Goal: Task Accomplishment & Management: Manage account settings

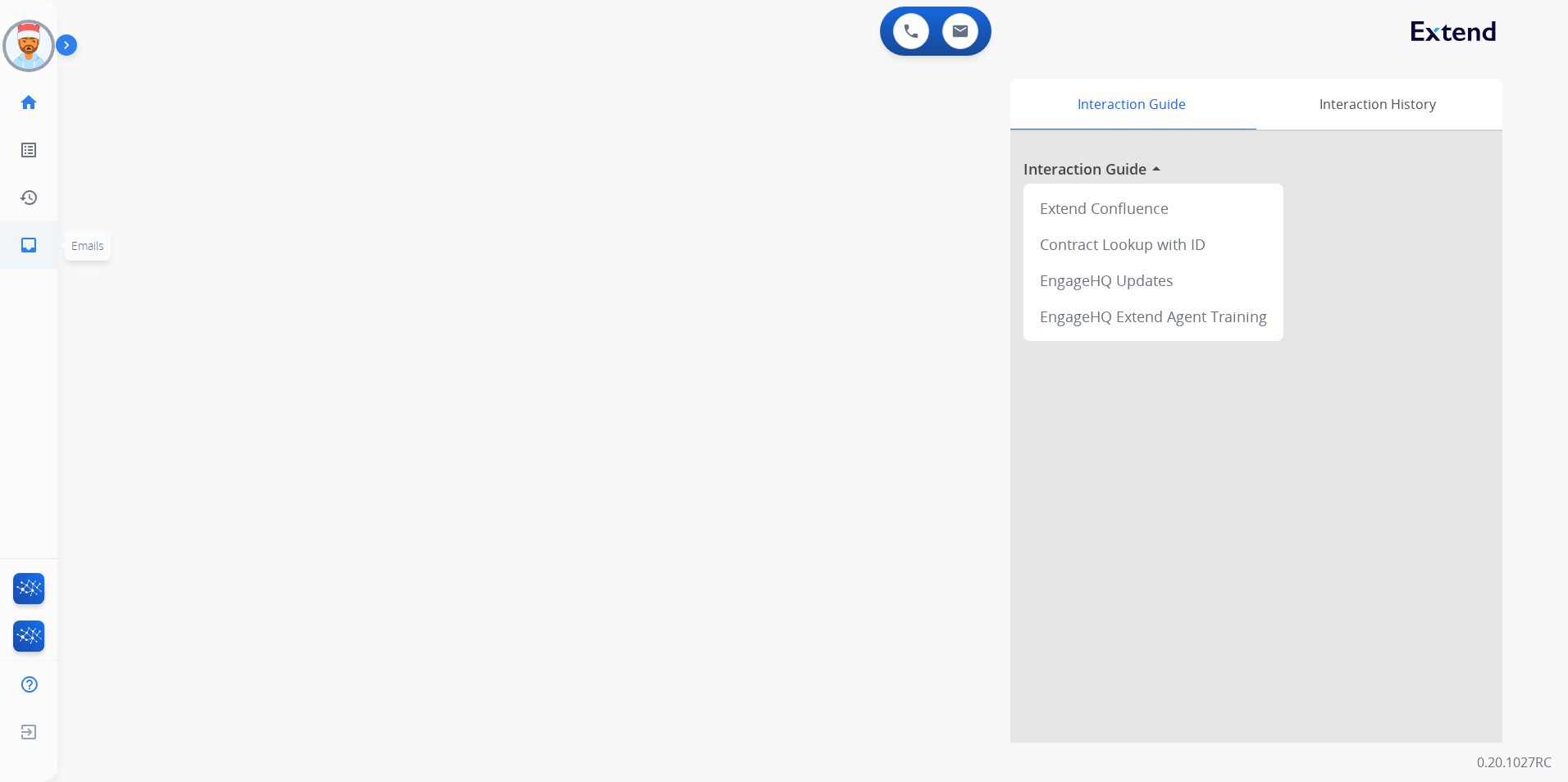
click at [22, 244] on mat-icon "inbox" at bounding box center [28, 244] width 20 height 20
select select "**********"
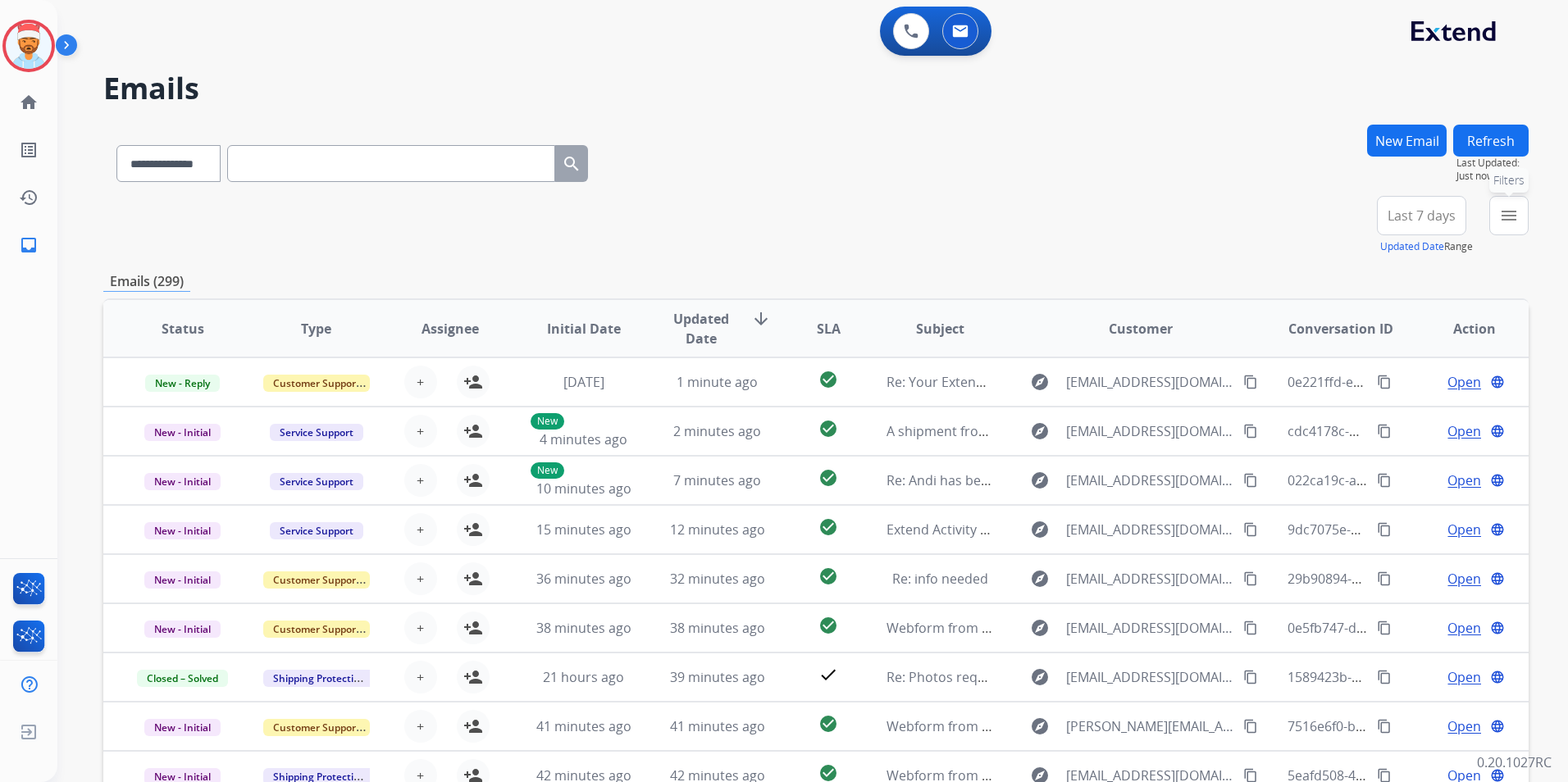
click at [1513, 217] on mat-icon "menu" at bounding box center [1508, 215] width 20 height 20
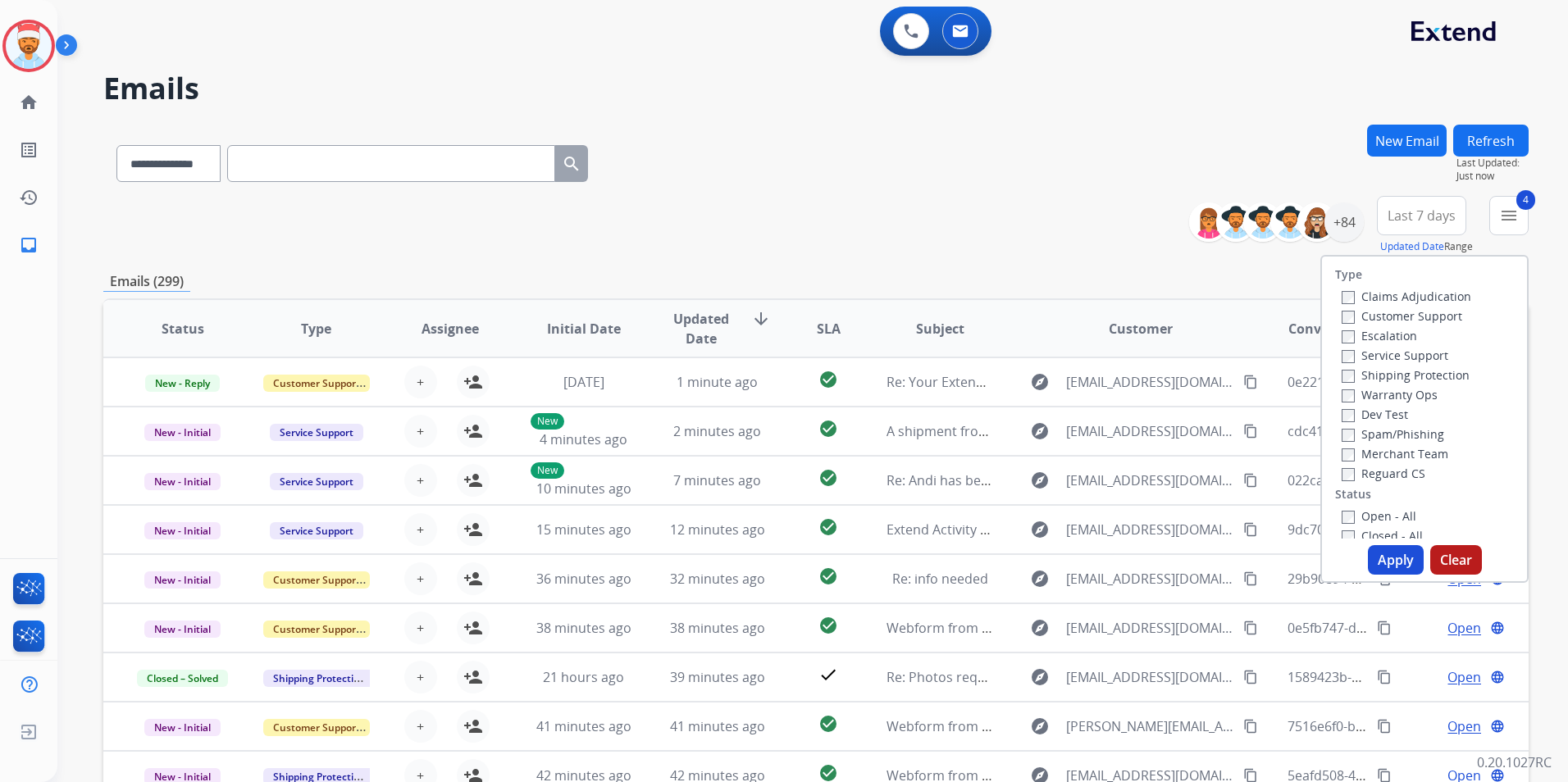
click at [1384, 555] on button "Apply" at bounding box center [1395, 560] width 56 height 30
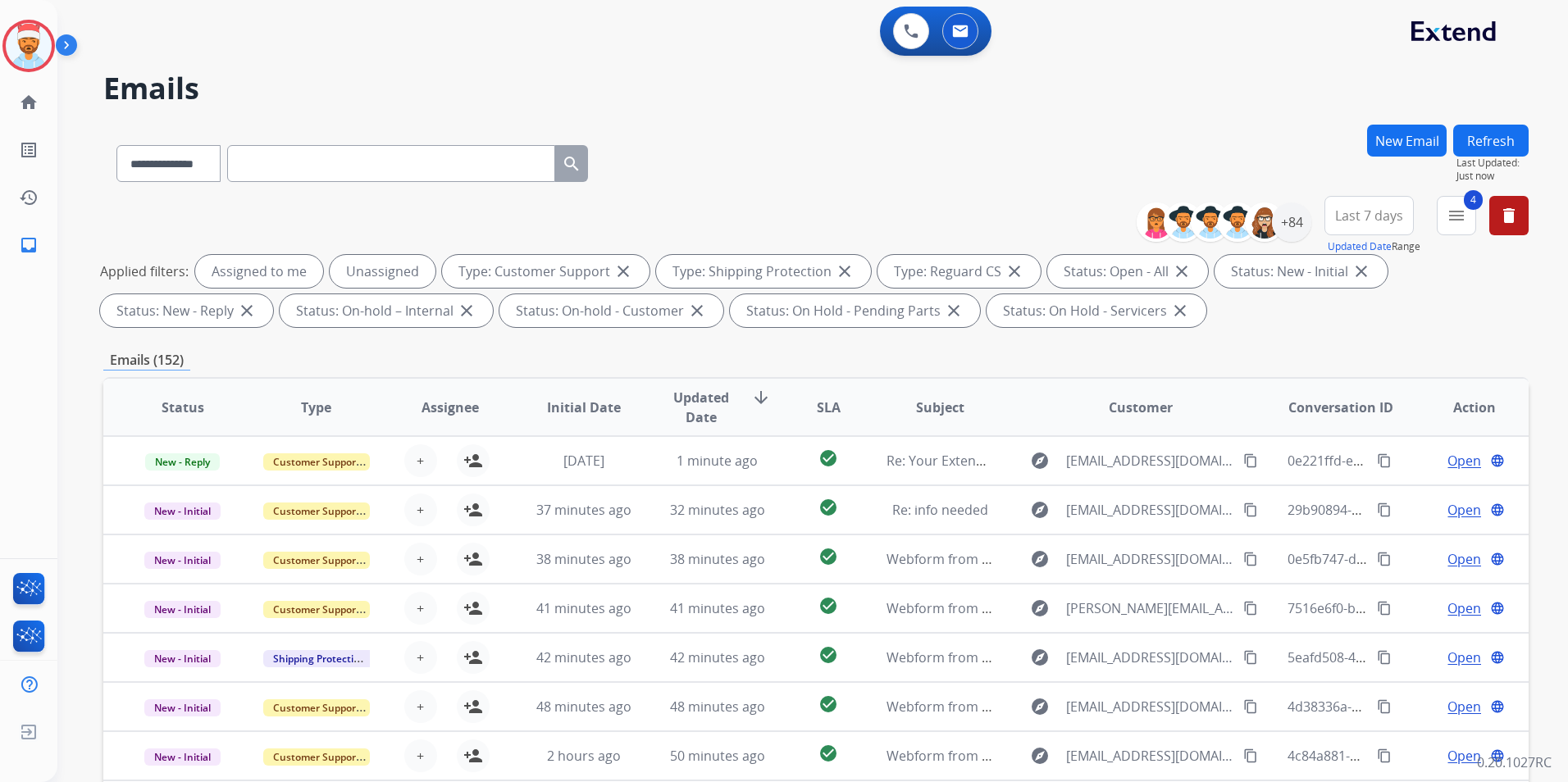
click at [822, 408] on span "SLA" at bounding box center [829, 407] width 24 height 20
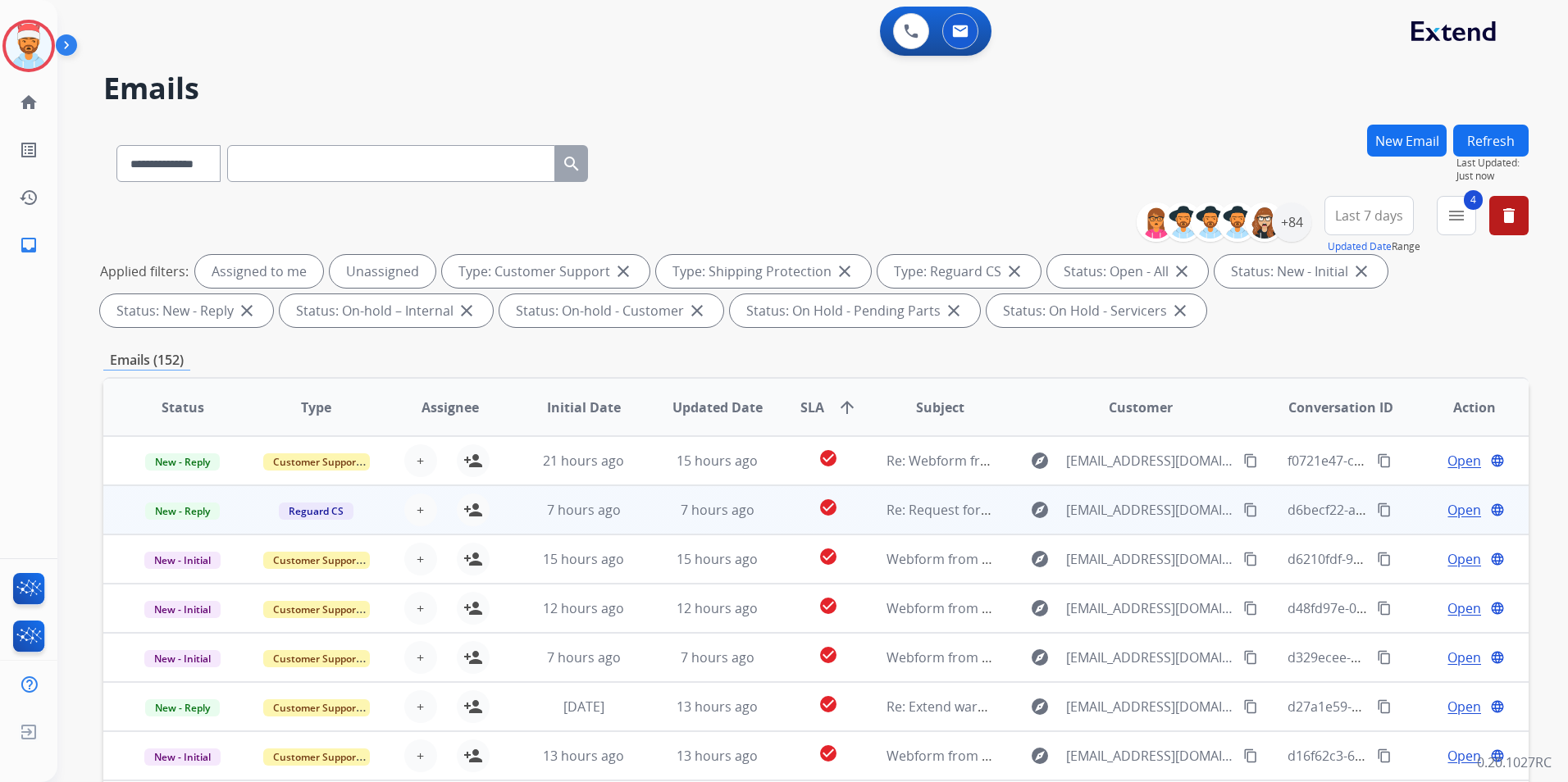
scroll to position [2, 0]
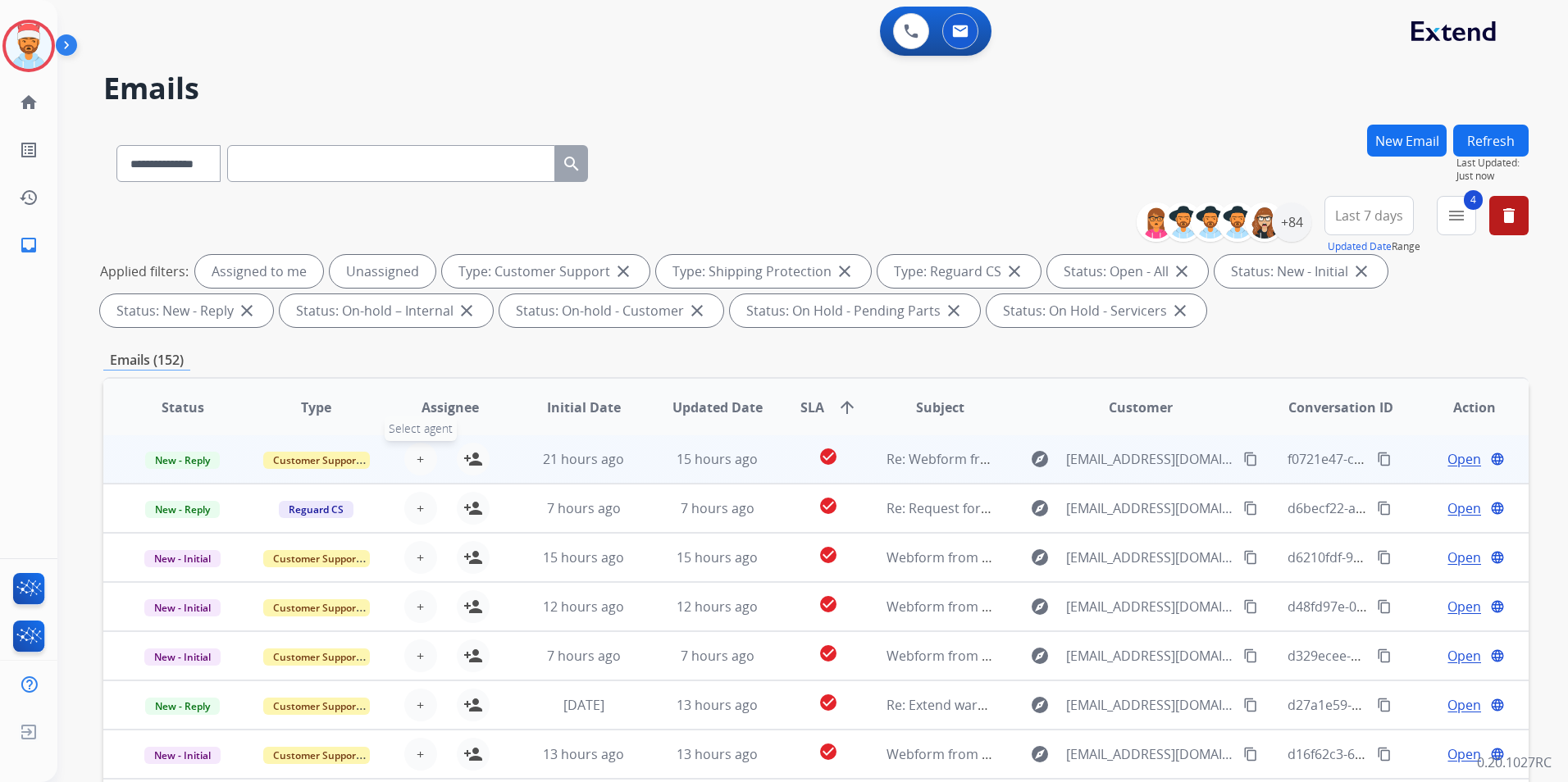
click at [411, 458] on button "+ Select agent" at bounding box center [420, 459] width 32 height 32
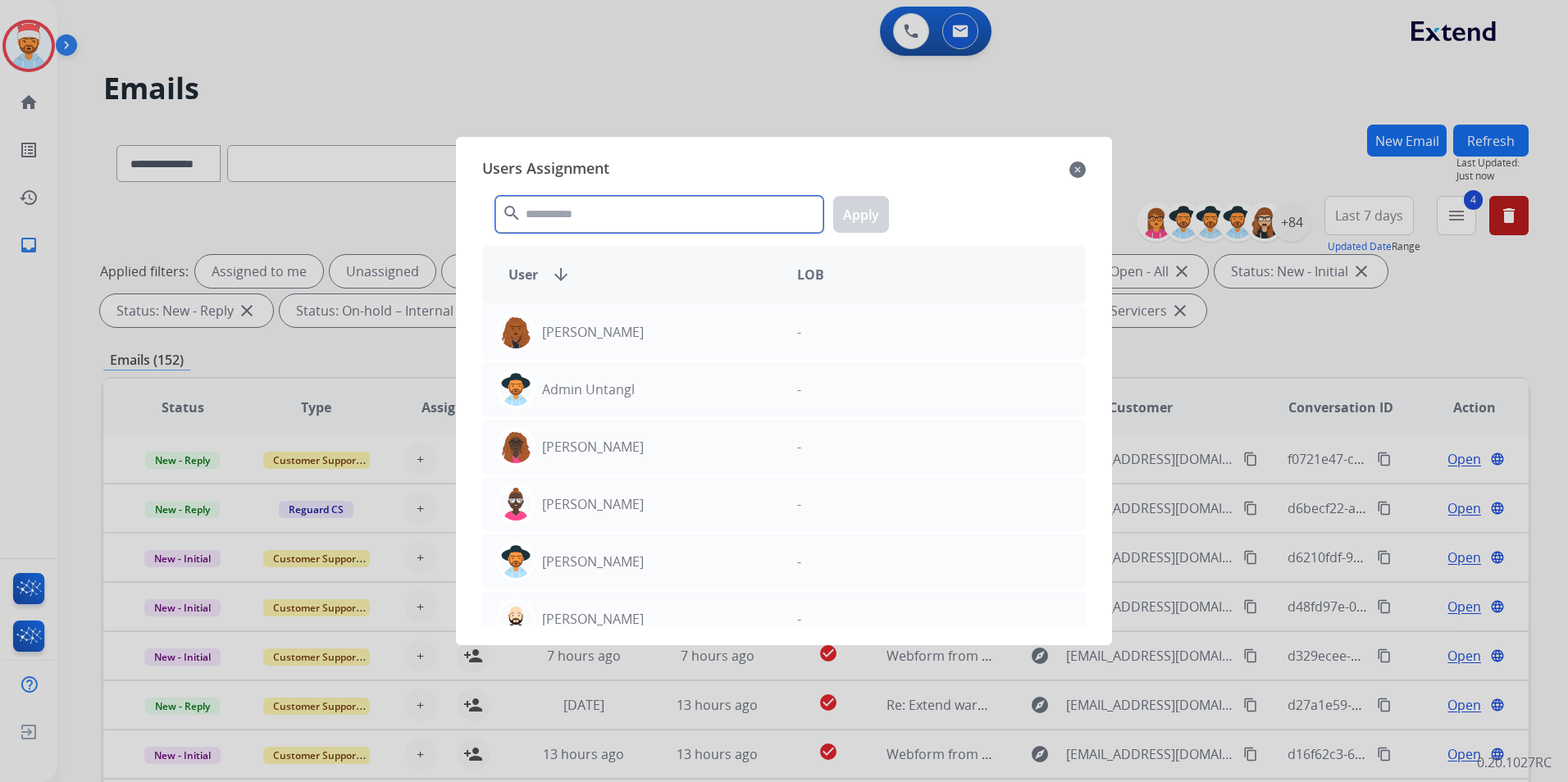
click at [612, 209] on input "text" at bounding box center [660, 214] width 328 height 37
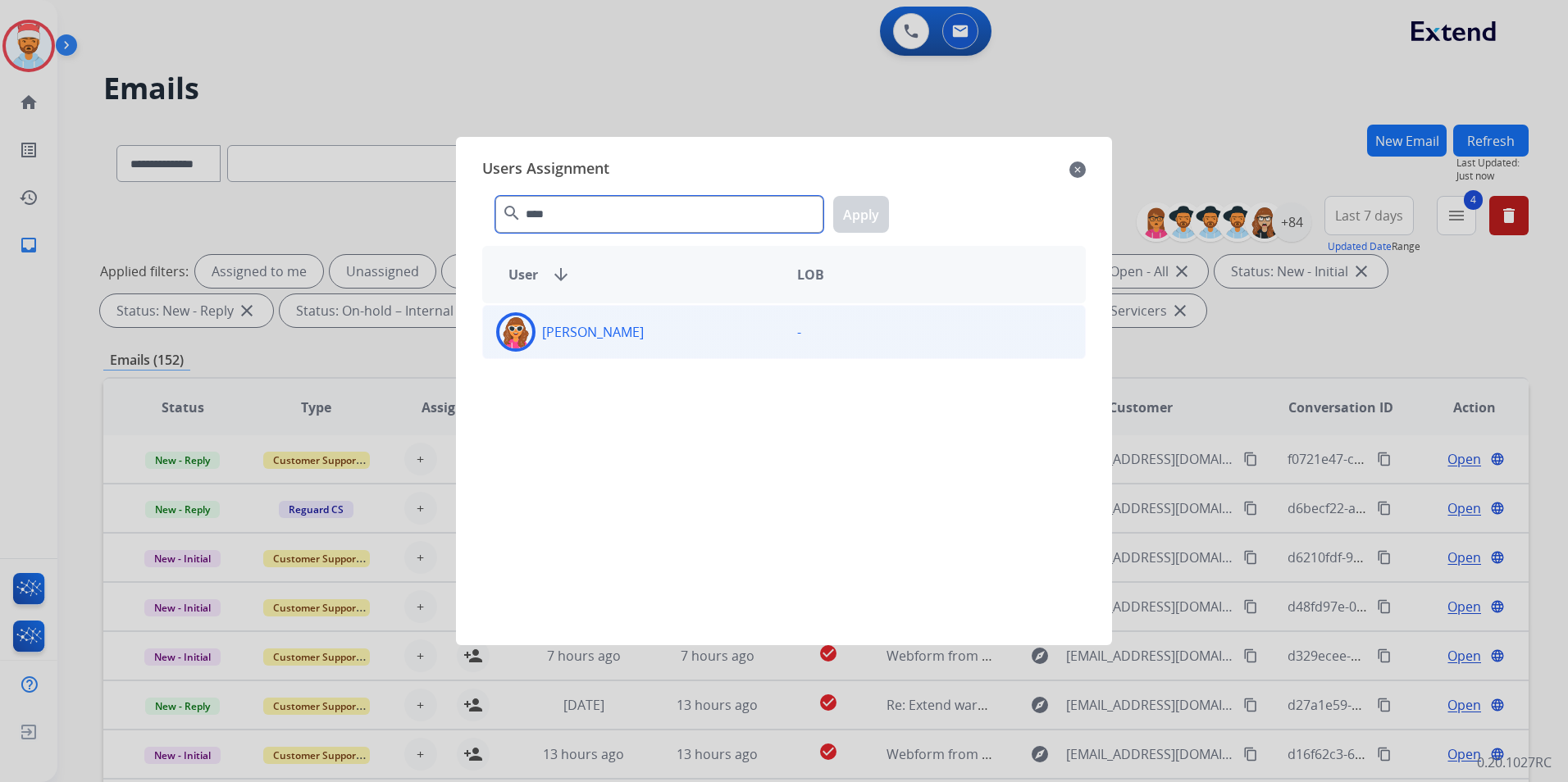
type input "****"
click at [565, 338] on p "[PERSON_NAME]" at bounding box center [592, 332] width 102 height 20
drag, startPoint x: 859, startPoint y: 211, endPoint x: 881, endPoint y: 216, distance: 22.6
click at [861, 211] on button "Apply" at bounding box center [860, 214] width 56 height 37
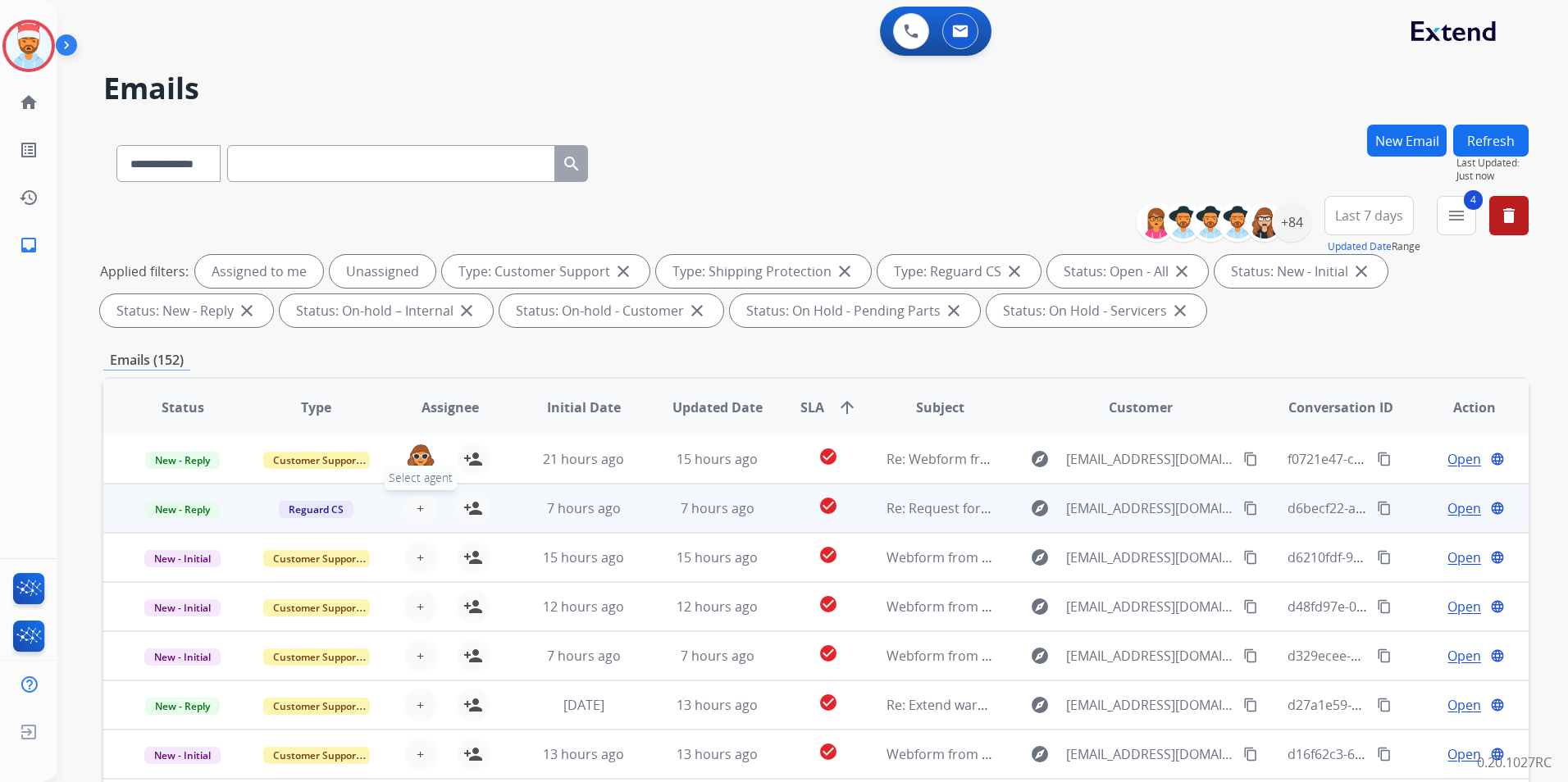
click at [405, 514] on button "+ Select agent" at bounding box center [420, 509] width 32 height 32
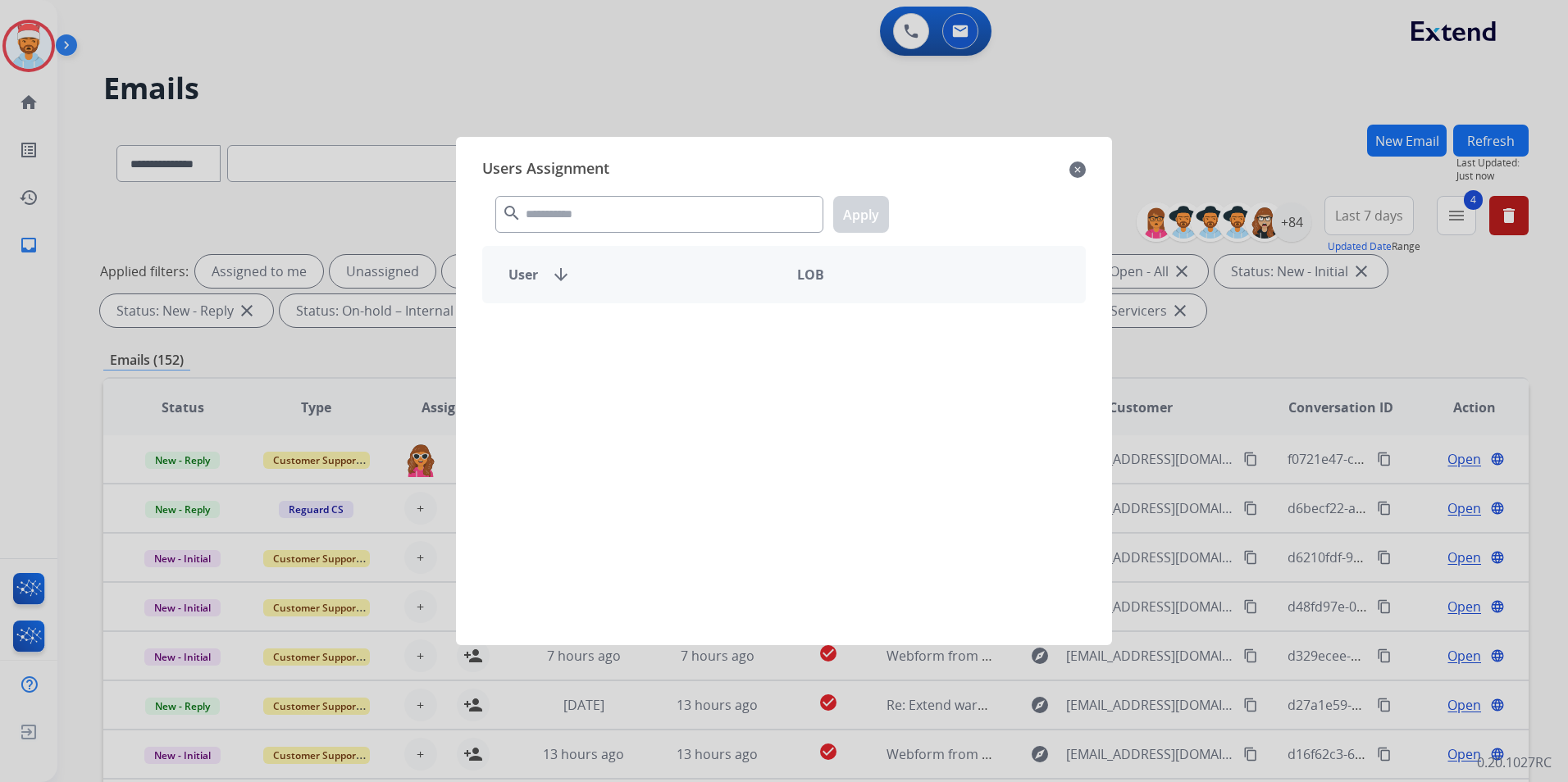
click at [638, 192] on div "Users Assignment close search Apply User arrow_downward LOB" at bounding box center [784, 391] width 630 height 482
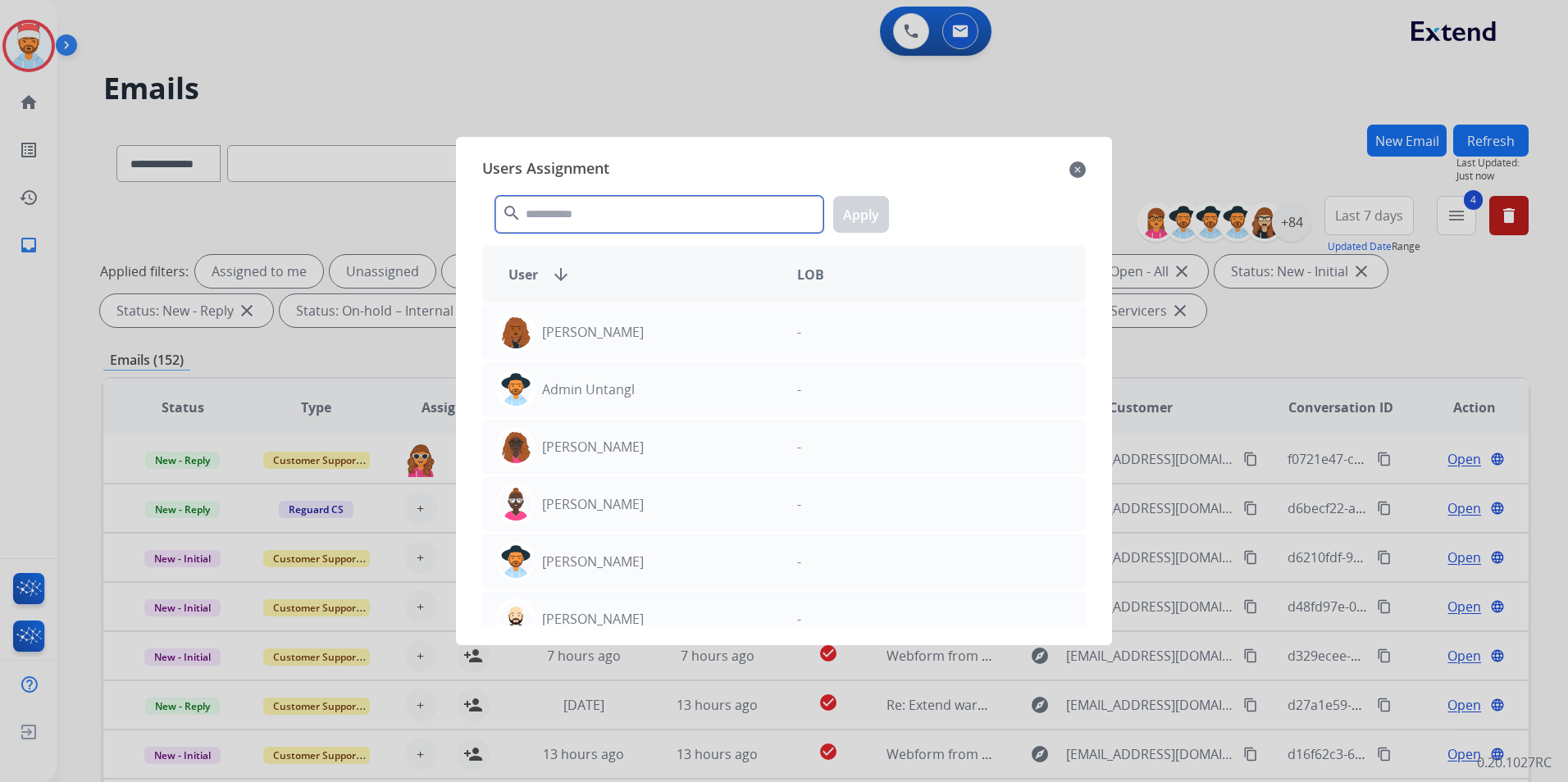
drag, startPoint x: 638, startPoint y: 196, endPoint x: 644, endPoint y: 210, distance: 15.2
click at [644, 210] on input "text" at bounding box center [660, 214] width 328 height 37
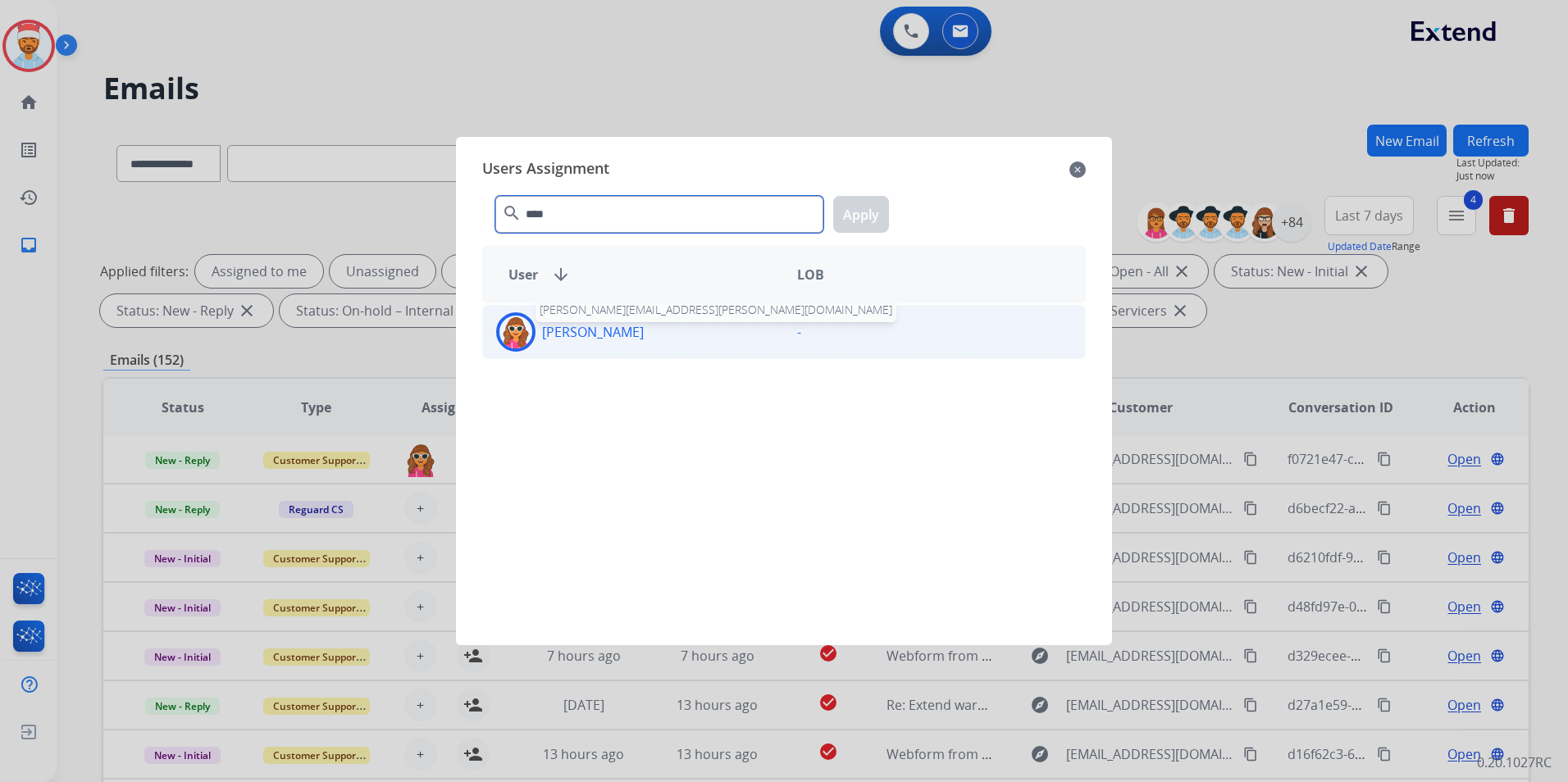
type input "****"
click at [580, 330] on p "[PERSON_NAME]" at bounding box center [592, 332] width 102 height 20
click at [851, 219] on button "Apply" at bounding box center [860, 214] width 56 height 37
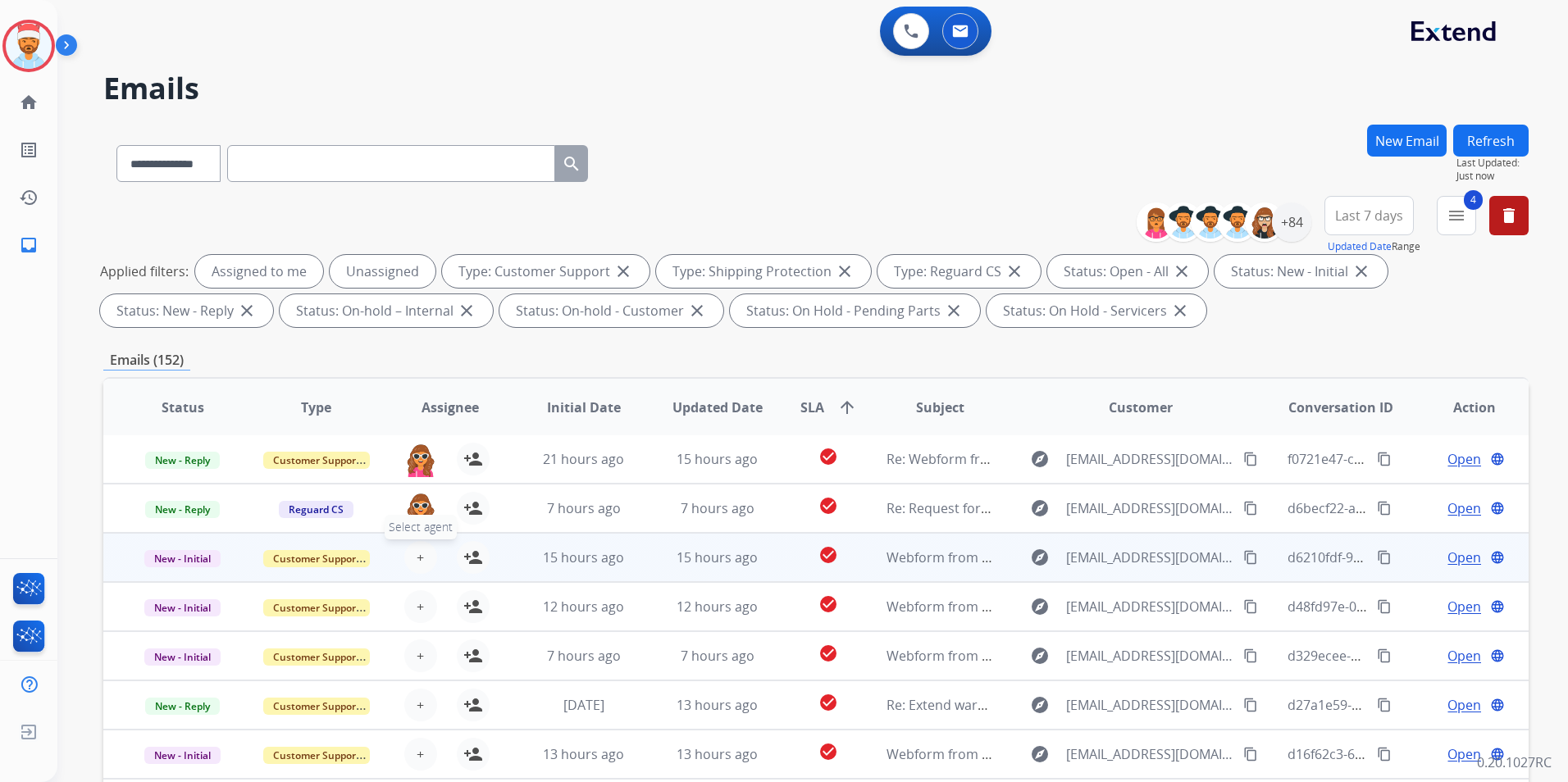
click at [427, 563] on button "+ Select agent" at bounding box center [420, 557] width 32 height 32
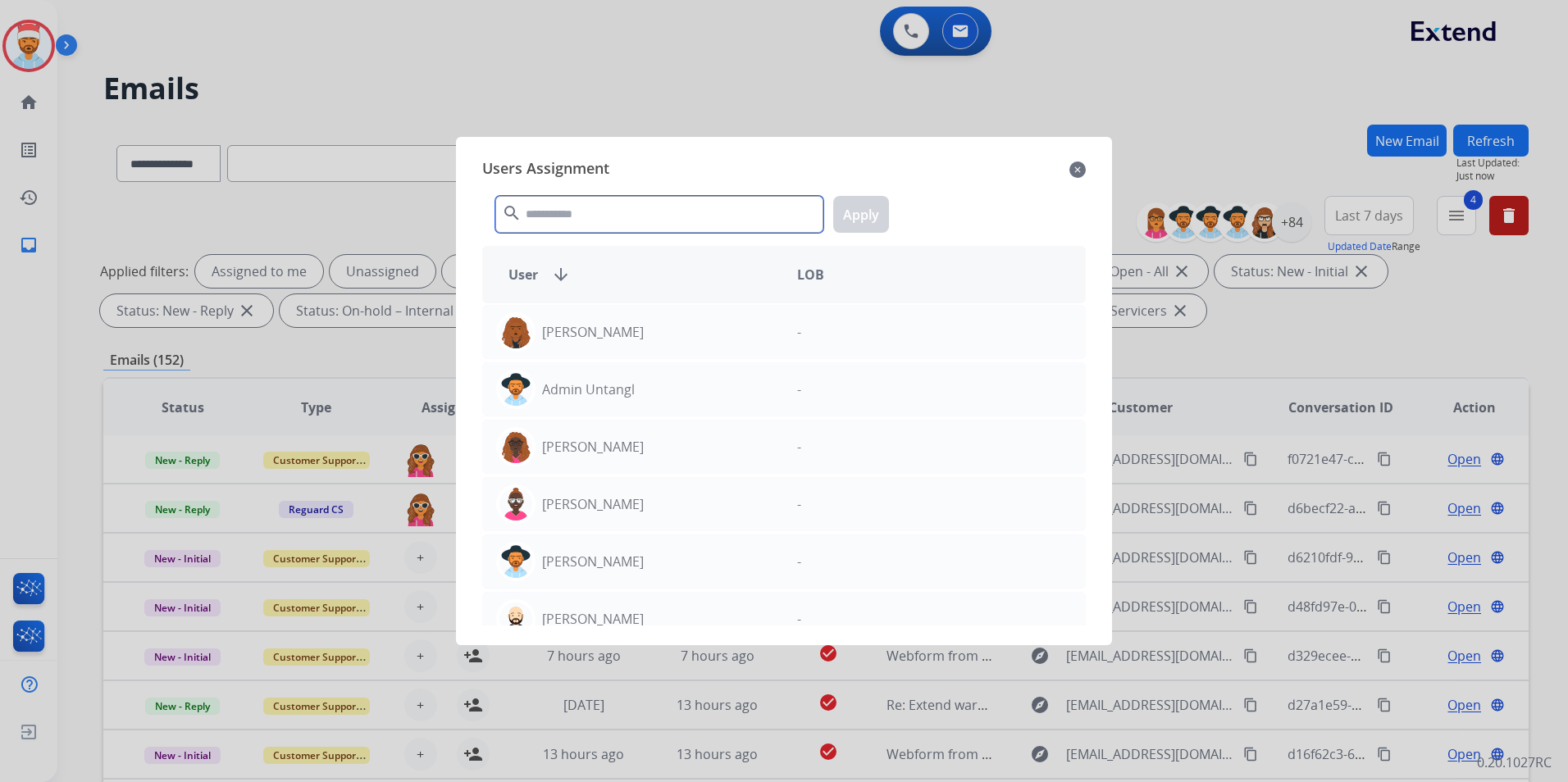
click at [573, 223] on input "text" at bounding box center [660, 214] width 328 height 37
type input "*"
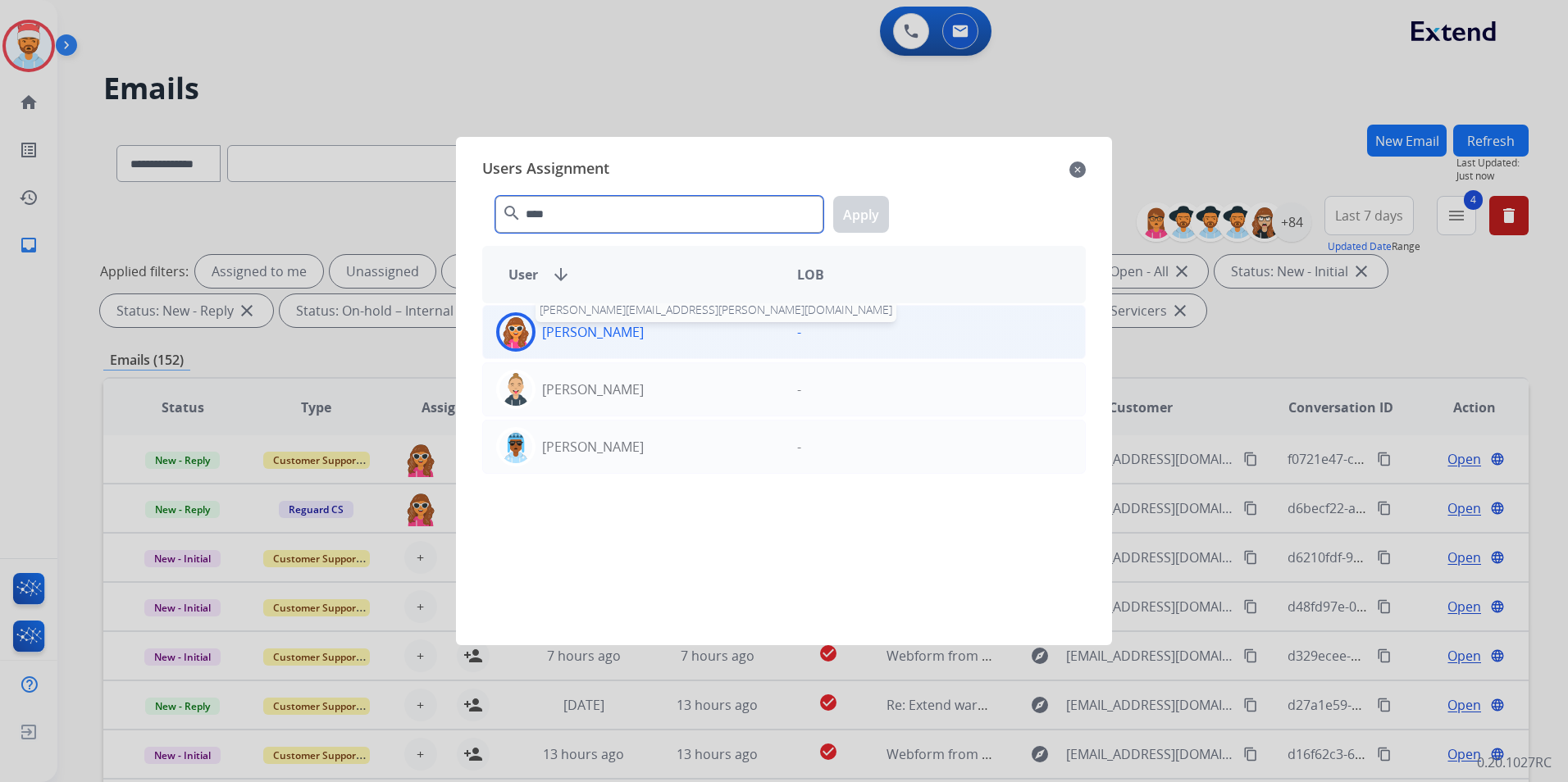
type input "****"
click at [561, 328] on p "[PERSON_NAME]" at bounding box center [592, 332] width 102 height 20
click at [877, 215] on button "Apply" at bounding box center [860, 214] width 56 height 37
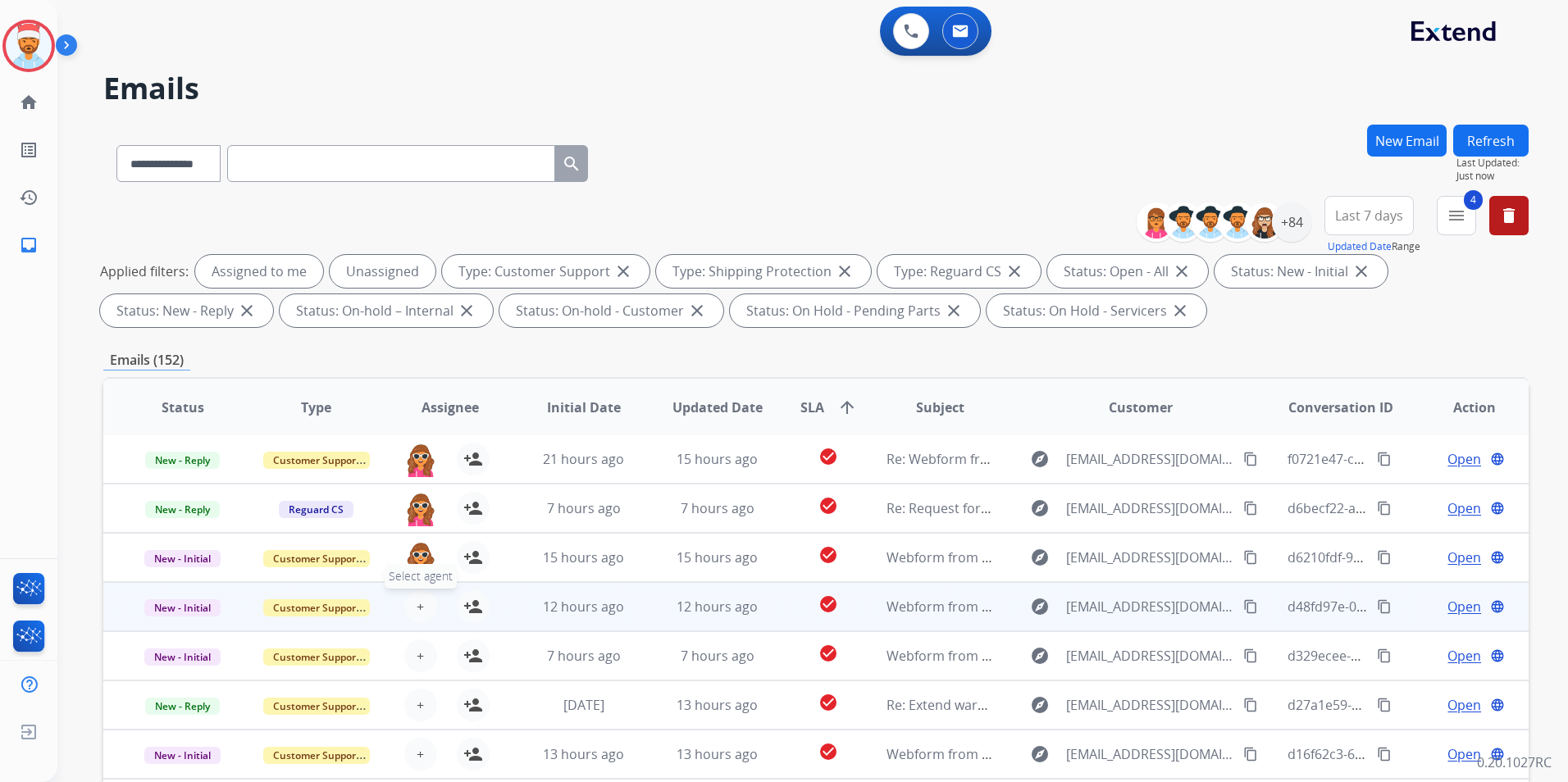
click at [416, 608] on span "+" at bounding box center [420, 607] width 8 height 20
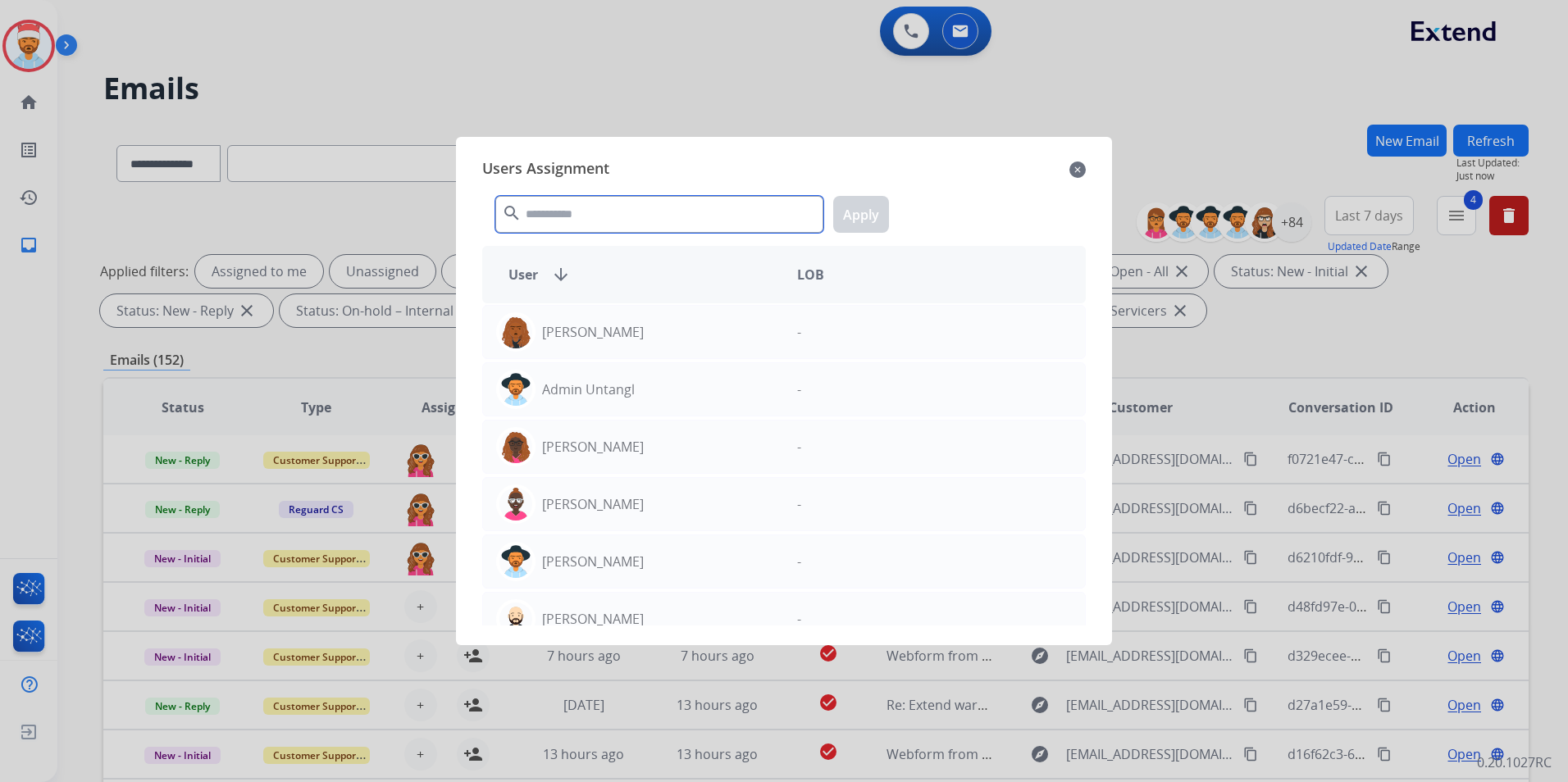
click at [631, 204] on input "text" at bounding box center [660, 214] width 328 height 37
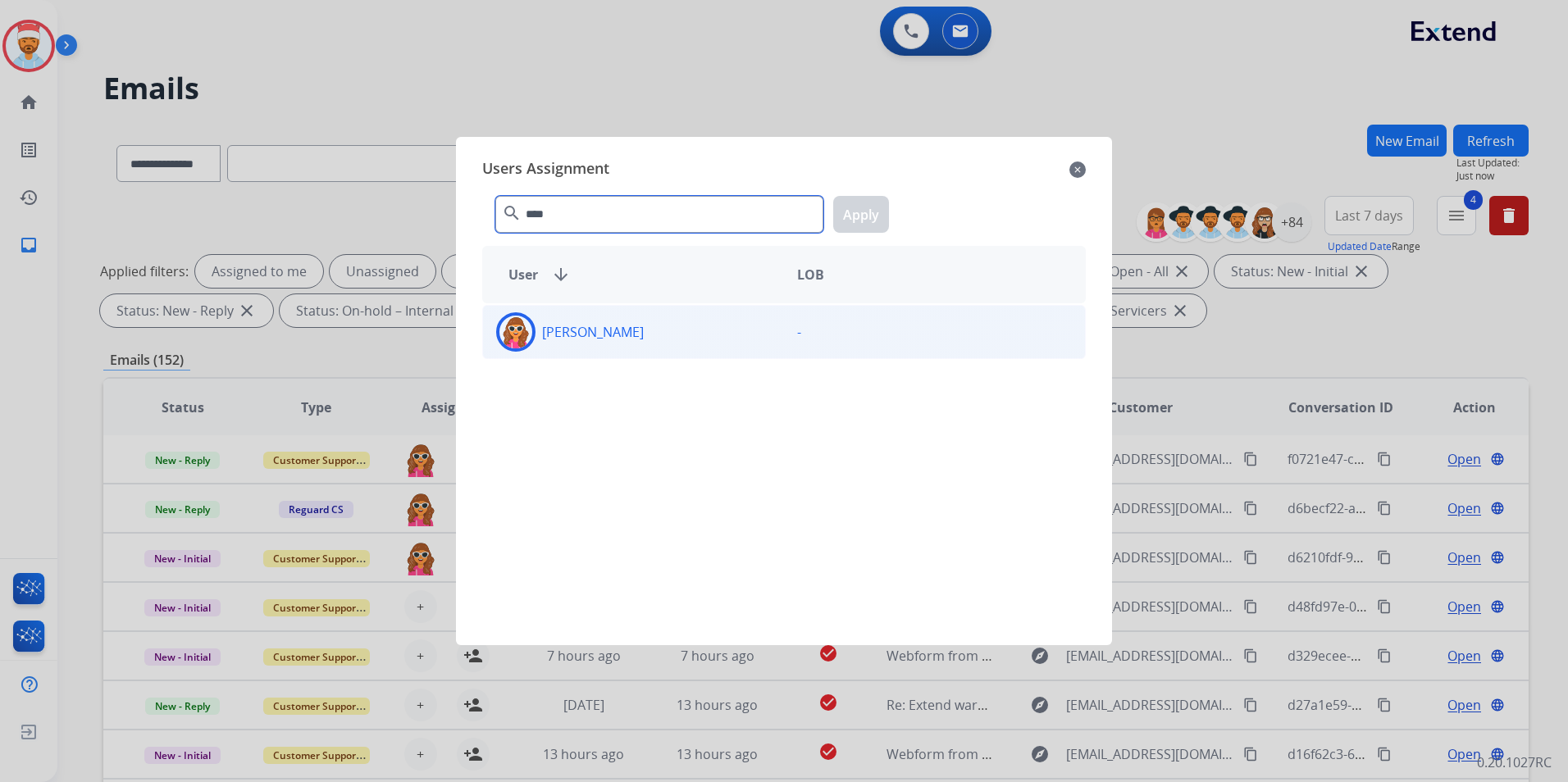
type input "****"
click at [625, 313] on div "[PERSON_NAME]" at bounding box center [633, 332] width 301 height 39
click at [843, 211] on button "Apply" at bounding box center [860, 214] width 56 height 37
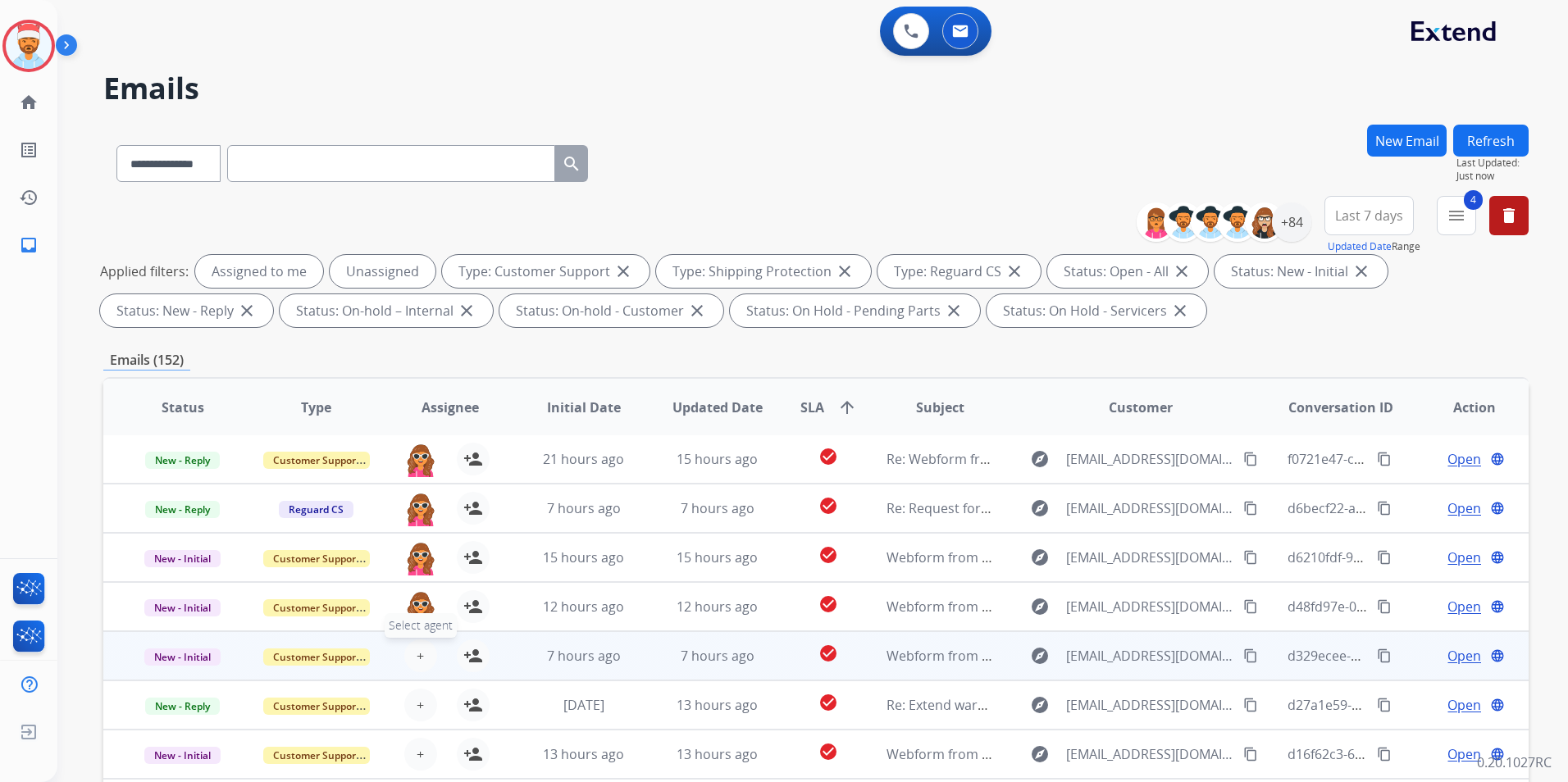
click at [412, 660] on button "+ Select agent" at bounding box center [420, 656] width 32 height 32
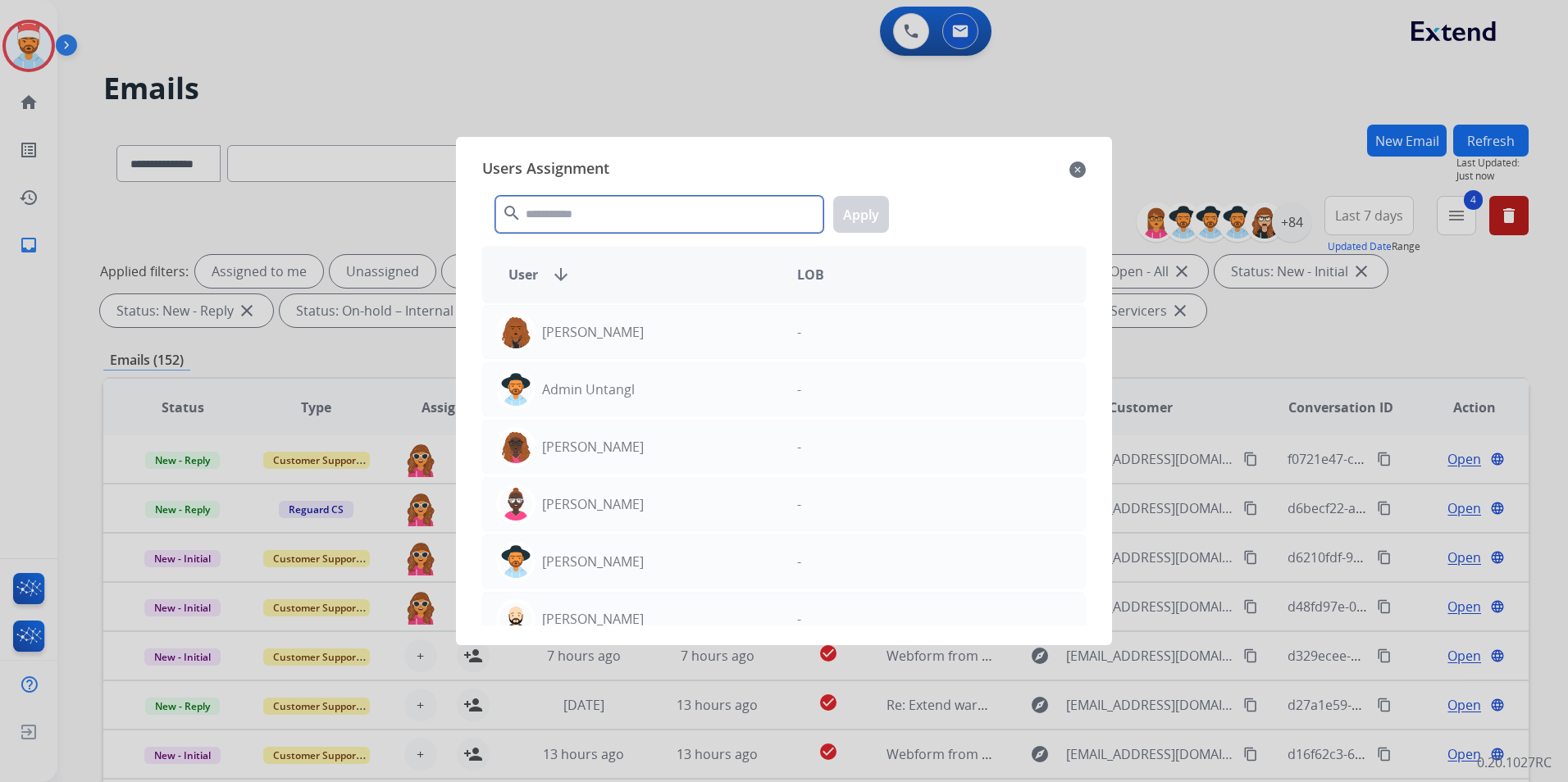
click at [606, 203] on input "text" at bounding box center [660, 214] width 328 height 37
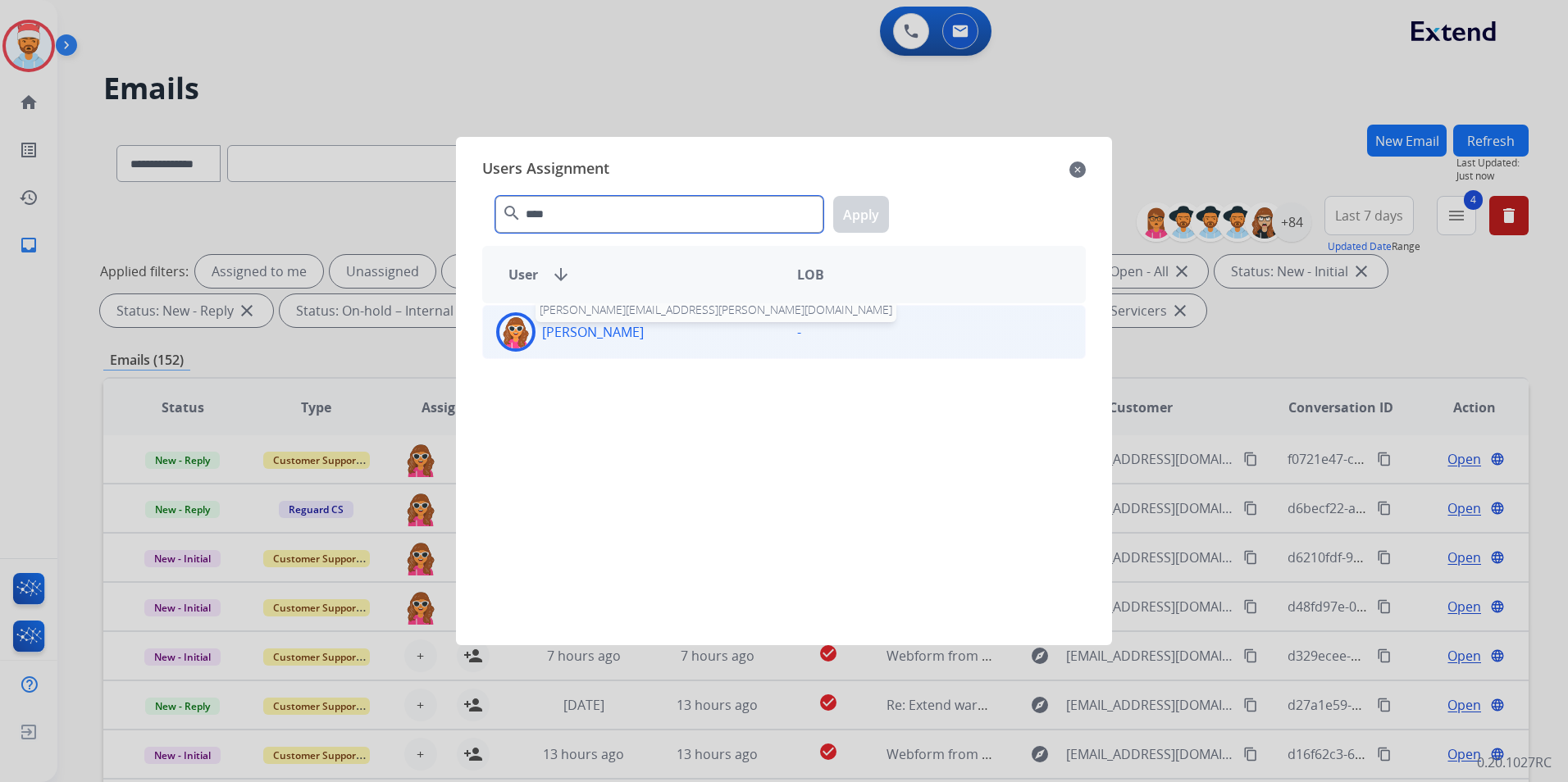
type input "****"
drag, startPoint x: 561, startPoint y: 329, endPoint x: 592, endPoint y: 326, distance: 31.1
click at [562, 329] on p "[PERSON_NAME]" at bounding box center [592, 332] width 102 height 20
click at [867, 212] on button "Apply" at bounding box center [860, 214] width 56 height 37
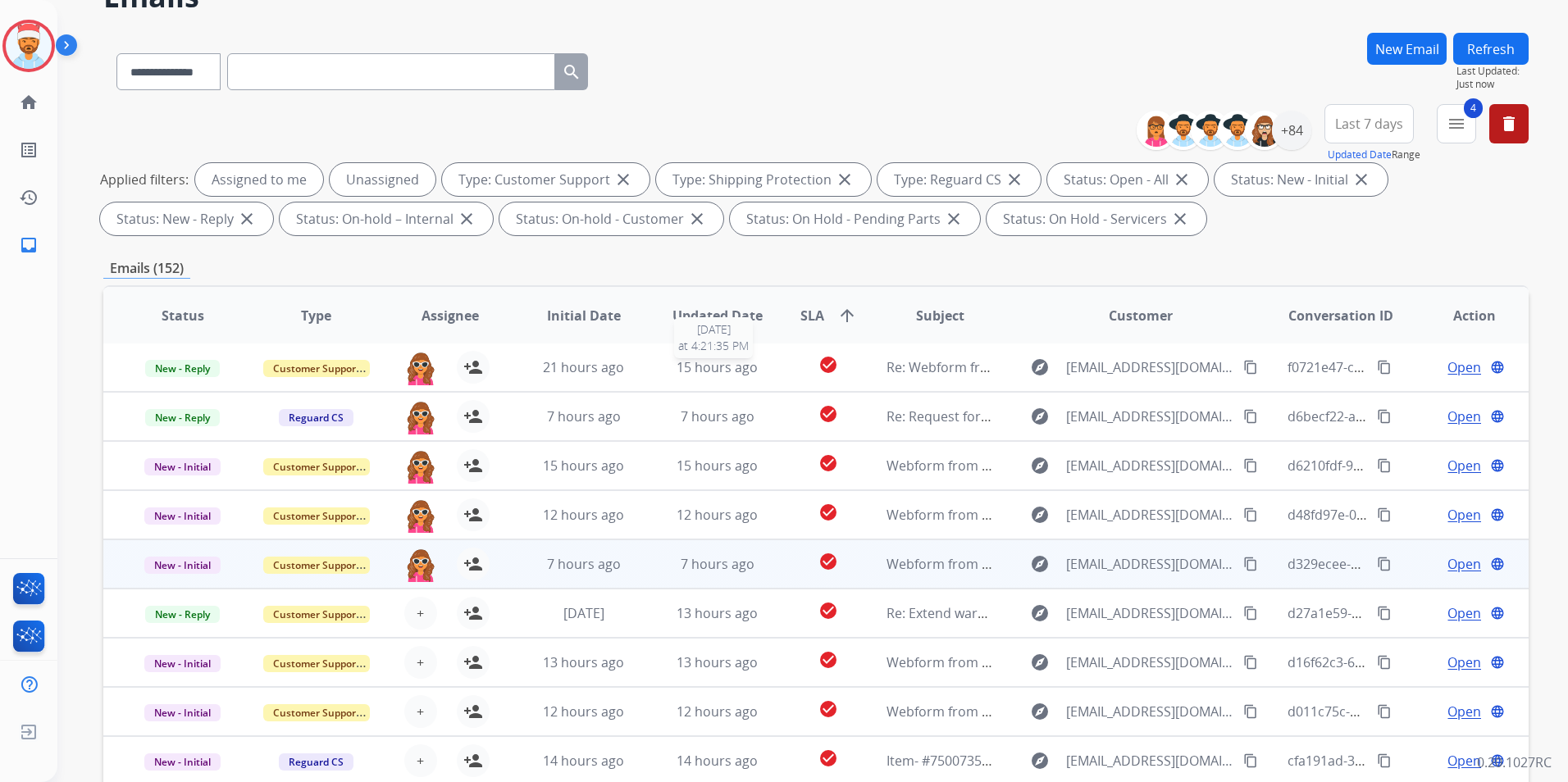
scroll to position [164, 0]
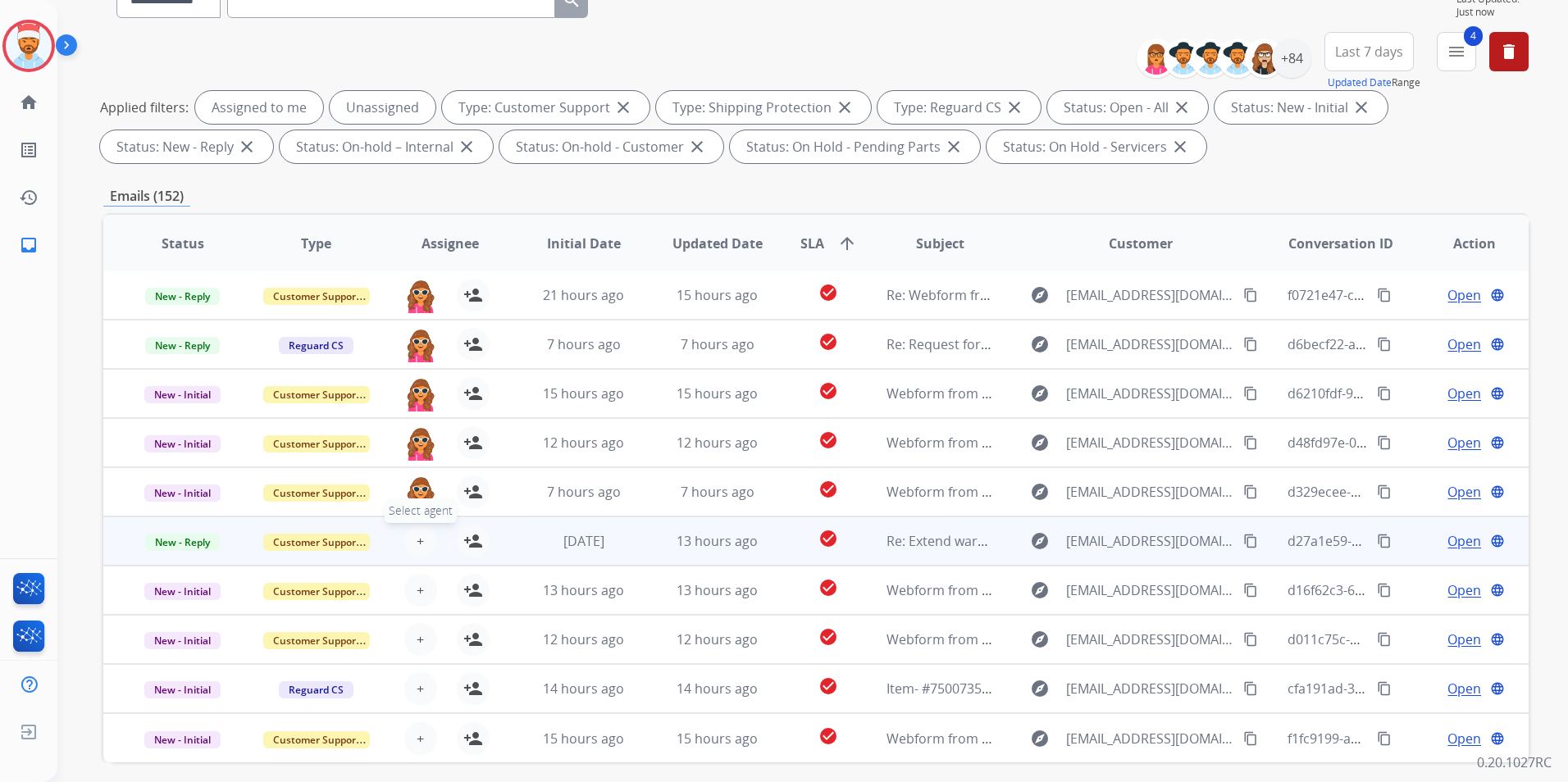
click at [411, 538] on button "+ Select agent" at bounding box center [420, 541] width 32 height 32
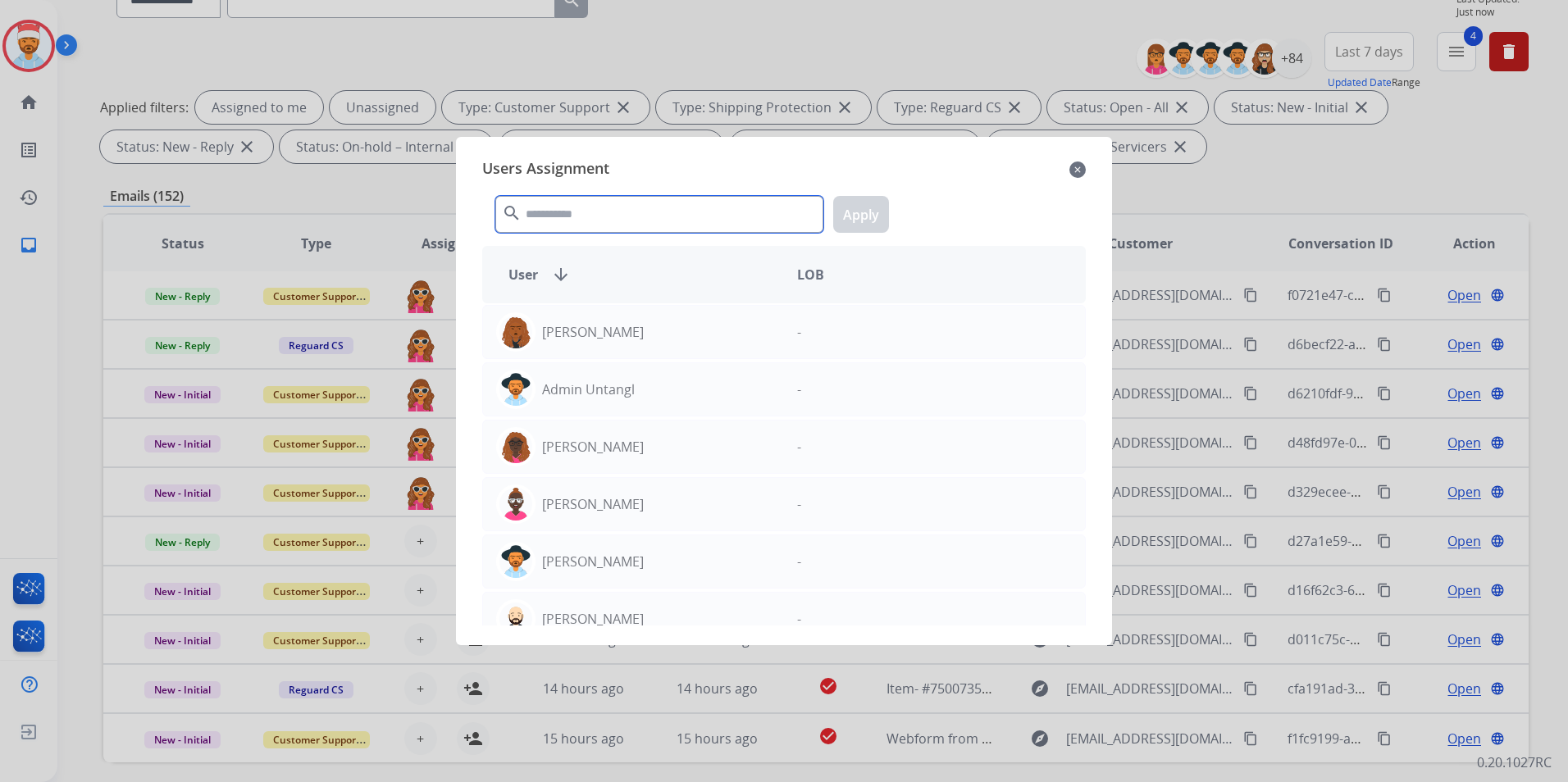
click at [659, 223] on input "text" at bounding box center [660, 214] width 328 height 37
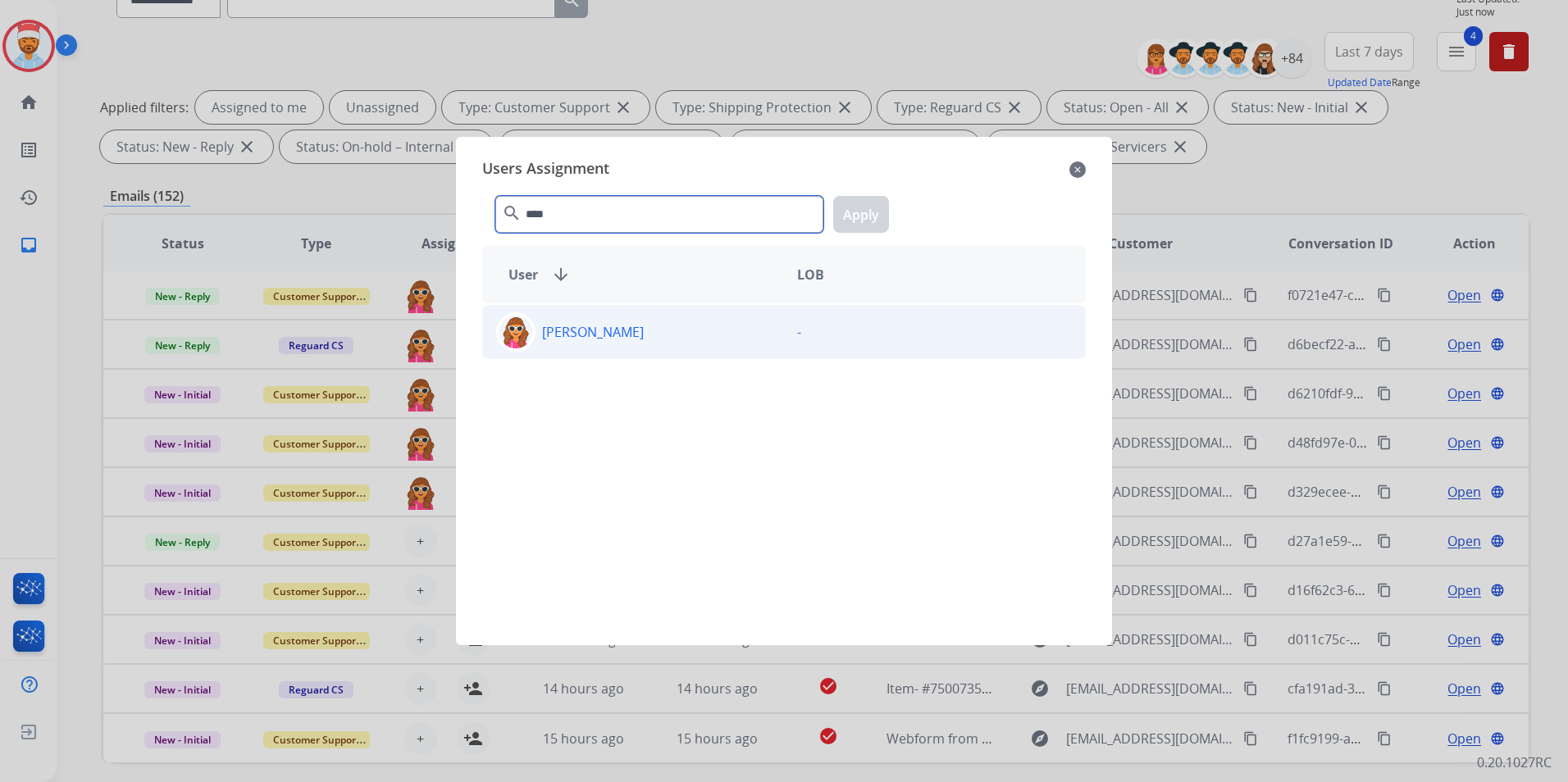
type input "****"
click at [584, 338] on p "[PERSON_NAME]" at bounding box center [592, 332] width 102 height 20
click at [881, 217] on button "Apply" at bounding box center [860, 214] width 56 height 37
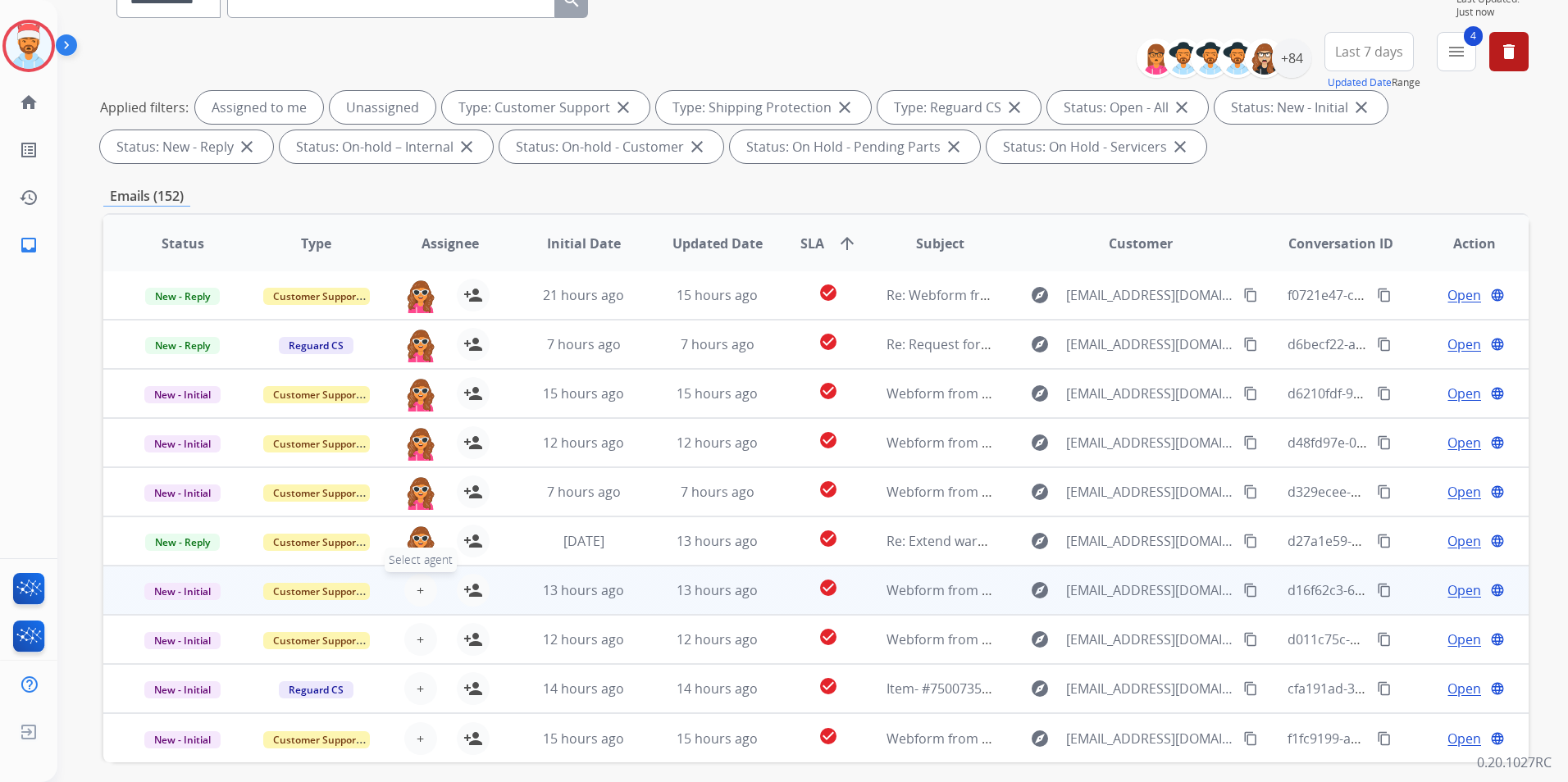
click at [419, 594] on span "+" at bounding box center [420, 590] width 8 height 20
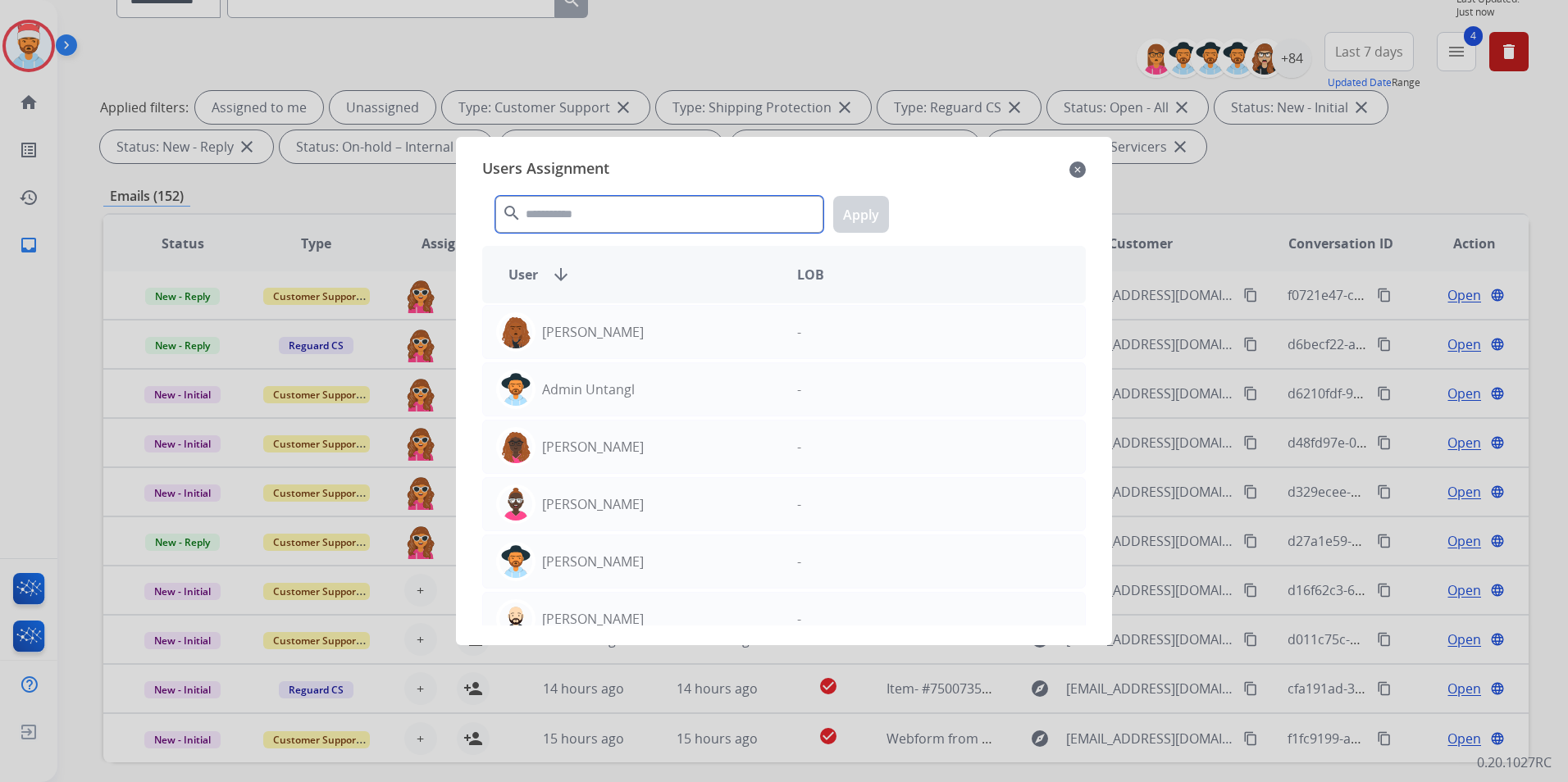
click at [630, 220] on input "text" at bounding box center [660, 214] width 328 height 37
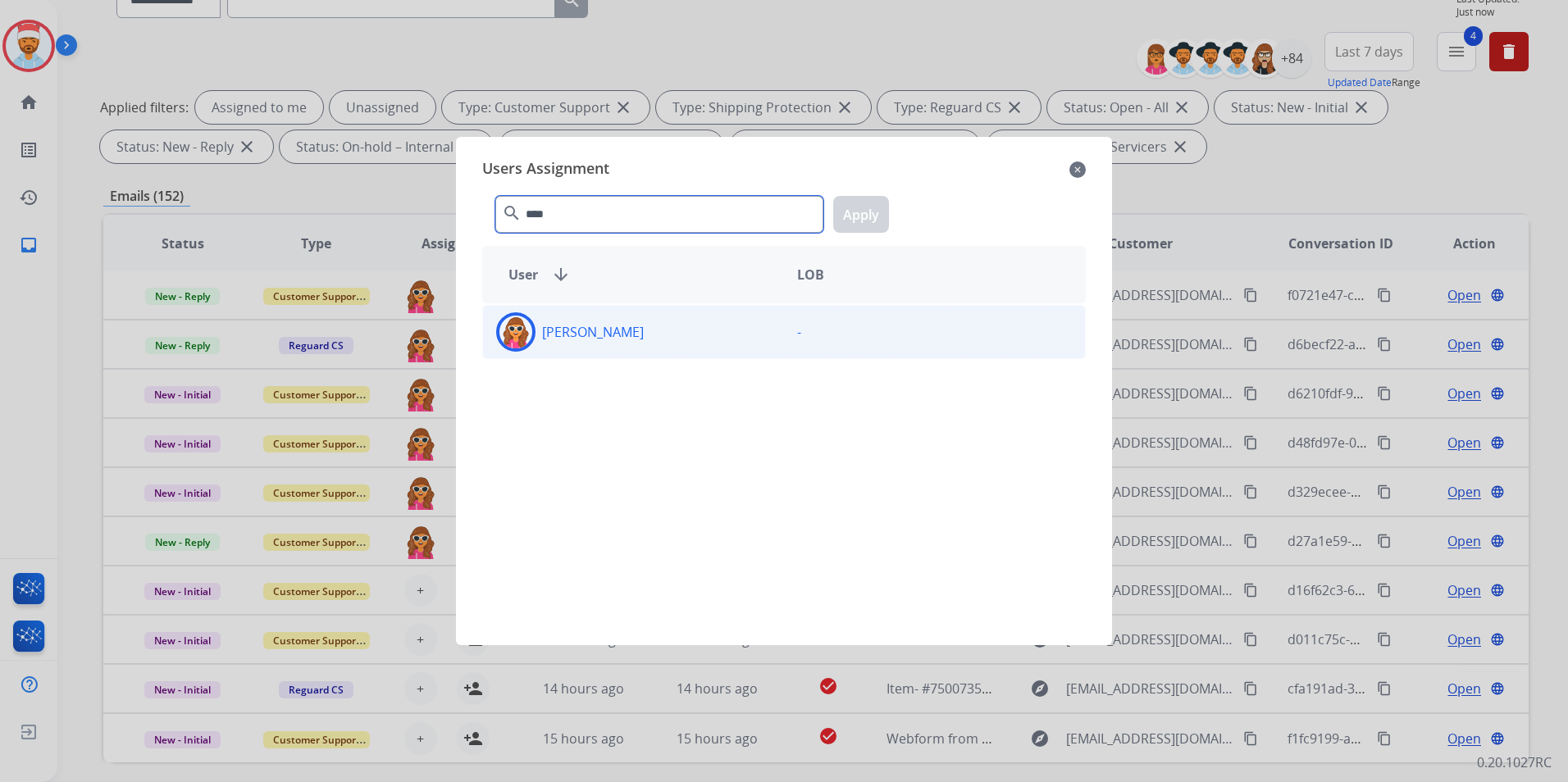
type input "****"
click at [576, 341] on p "[PERSON_NAME]" at bounding box center [592, 332] width 102 height 20
click at [870, 199] on button "Apply" at bounding box center [860, 214] width 56 height 37
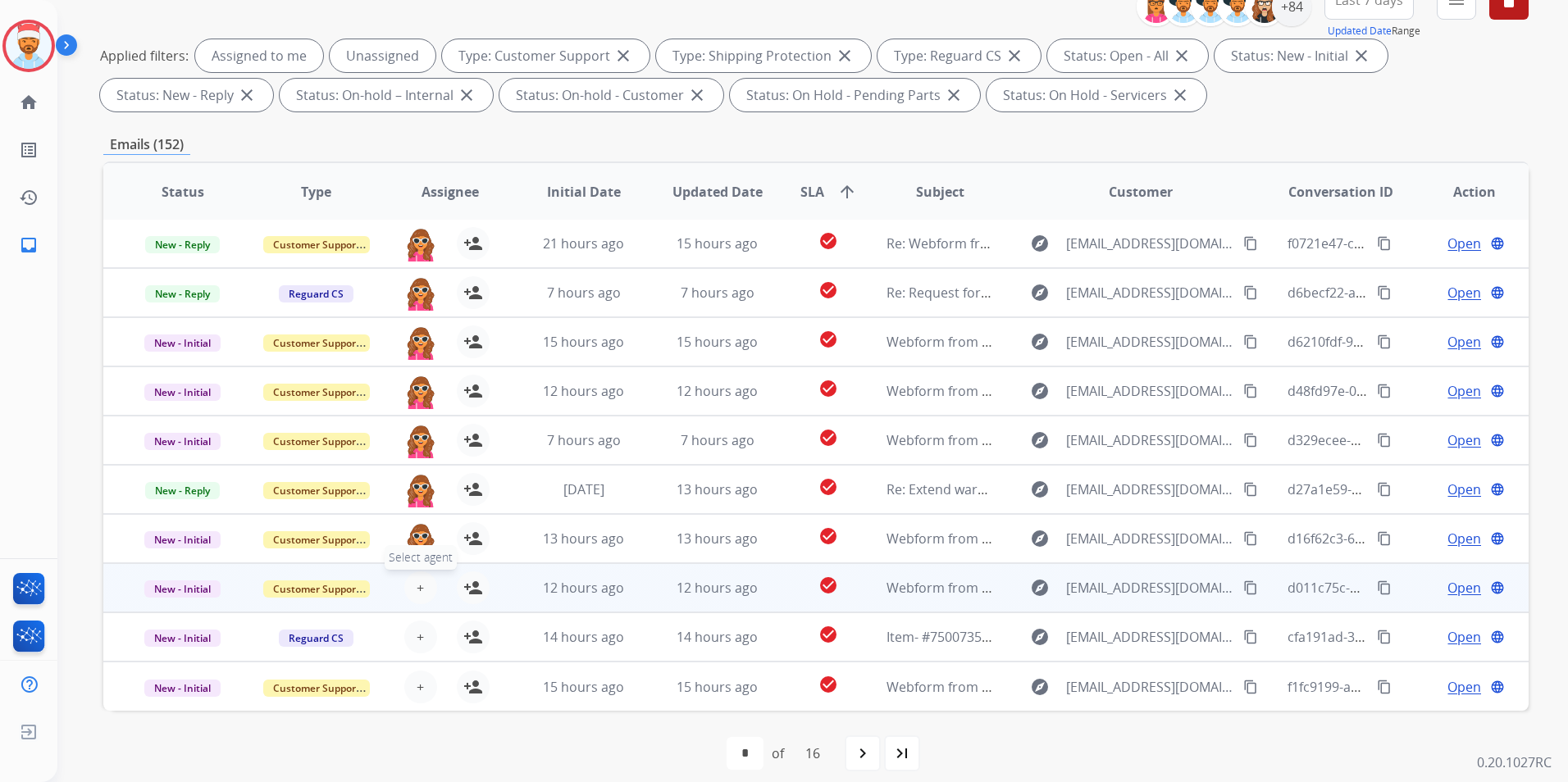
scroll to position [230, 0]
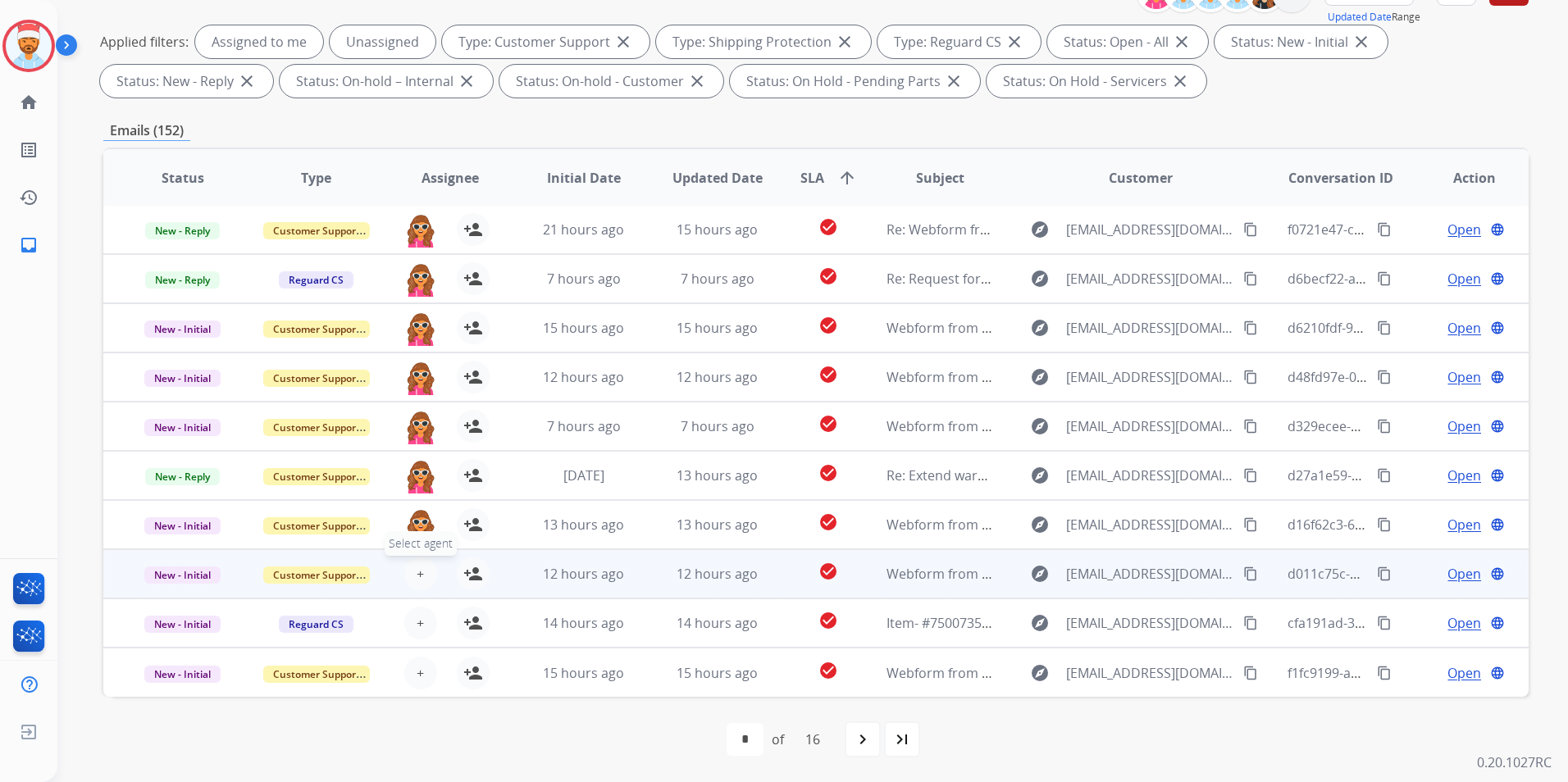
click at [424, 573] on button "+ Select agent" at bounding box center [420, 573] width 32 height 32
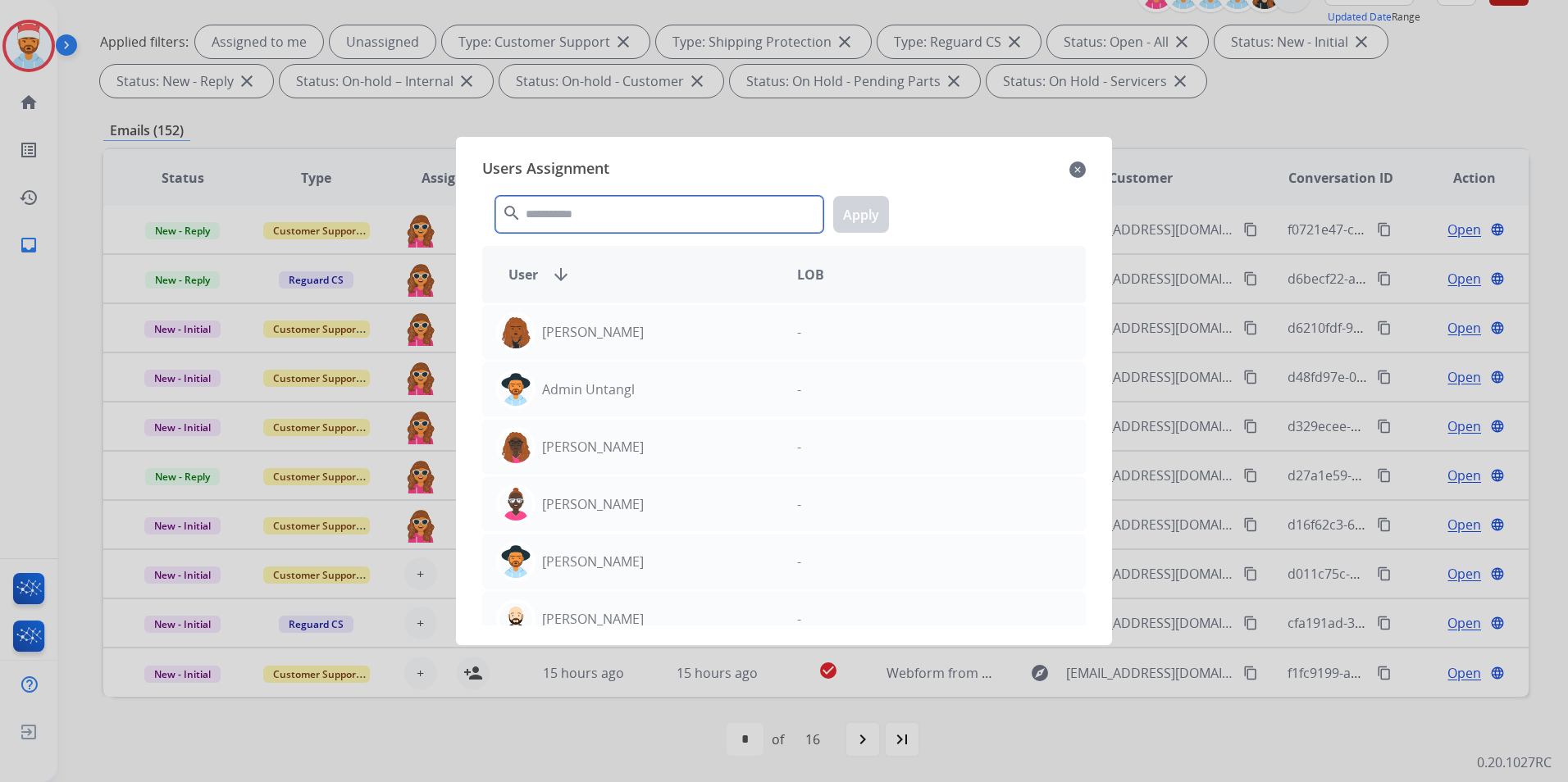
click at [619, 219] on input "text" at bounding box center [660, 214] width 328 height 37
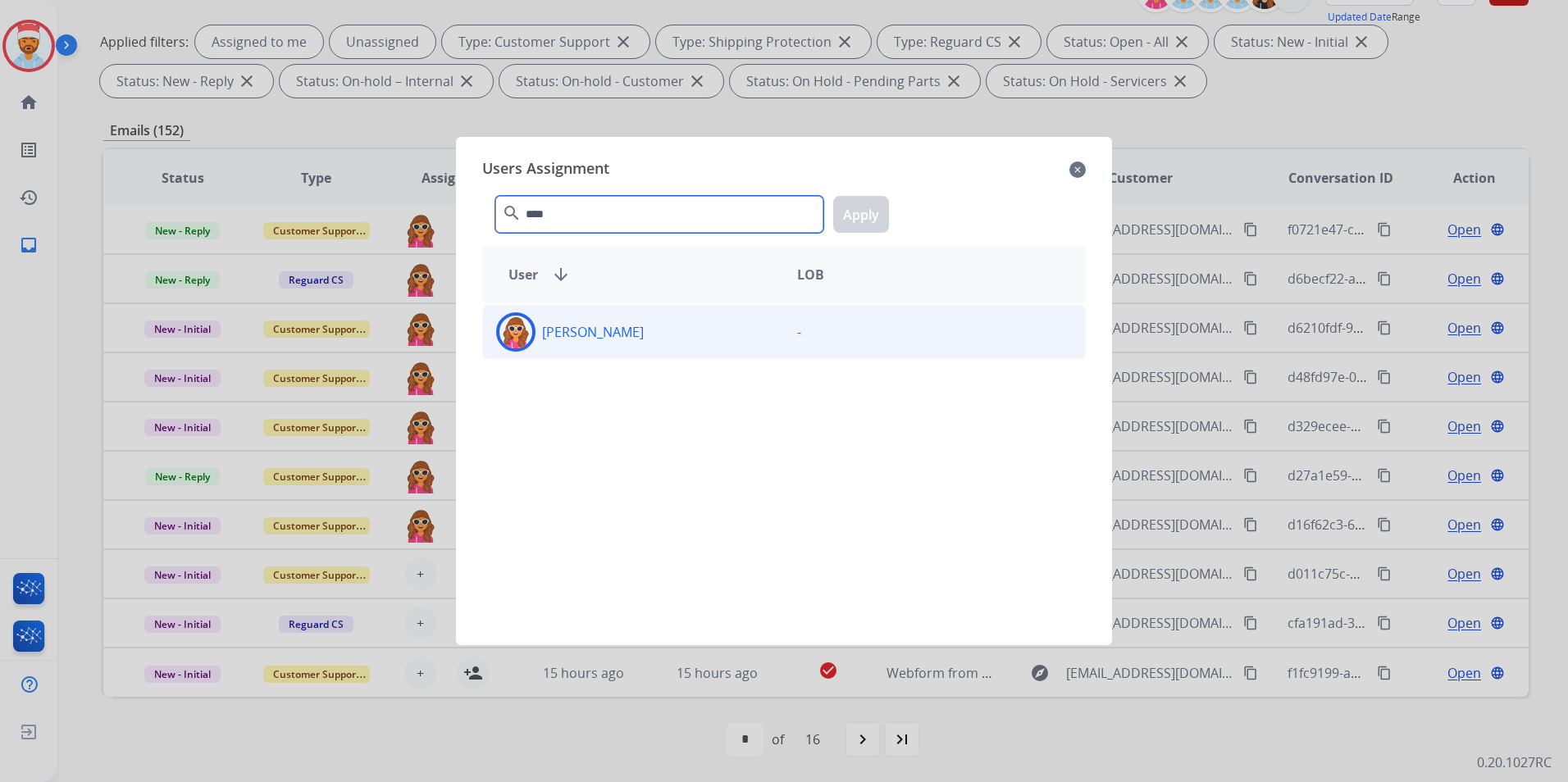
type input "****"
click at [591, 332] on p "[PERSON_NAME]" at bounding box center [592, 332] width 102 height 20
click at [882, 221] on button "Apply" at bounding box center [860, 214] width 56 height 37
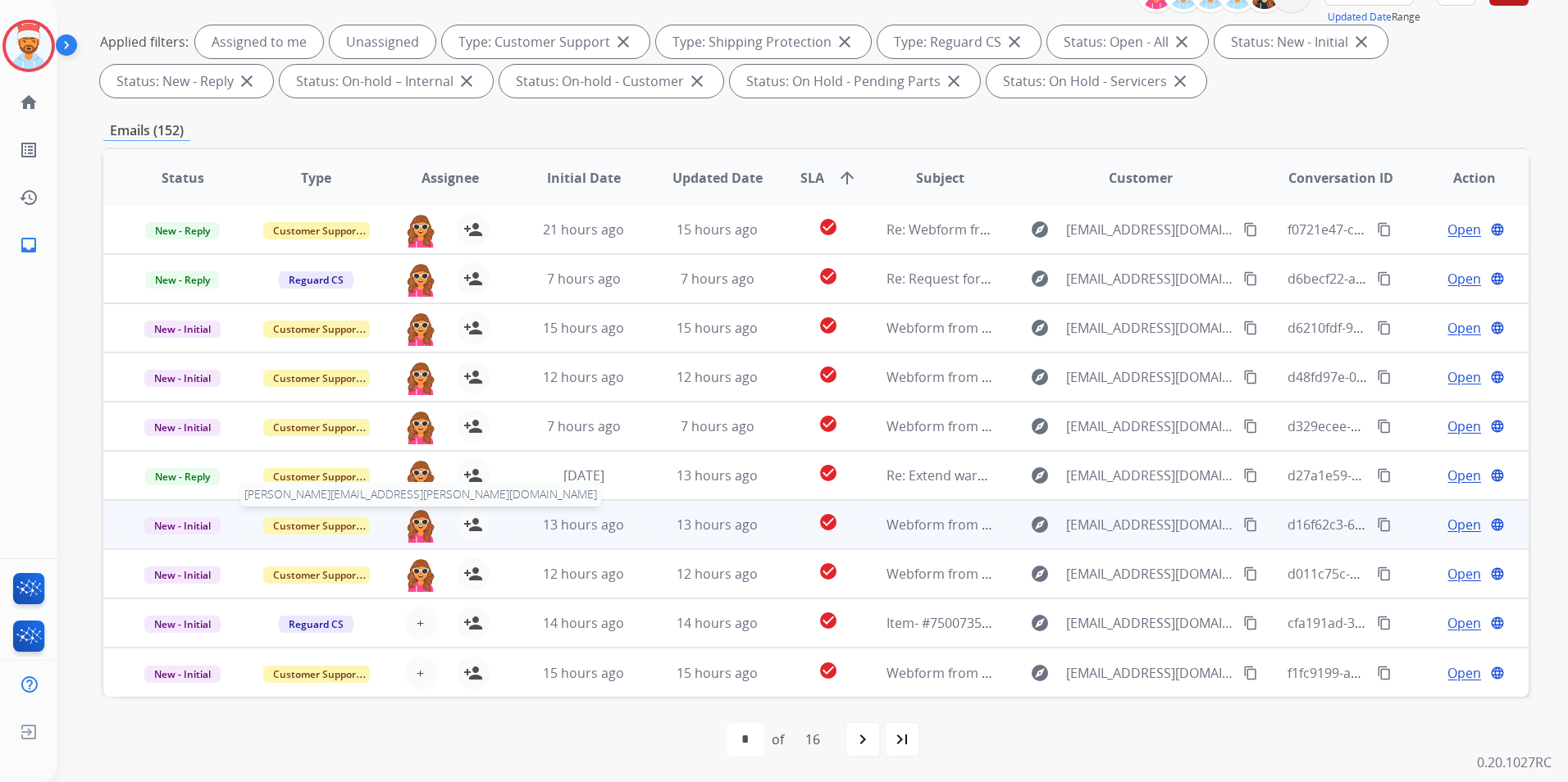
click at [419, 540] on img at bounding box center [420, 526] width 32 height 34
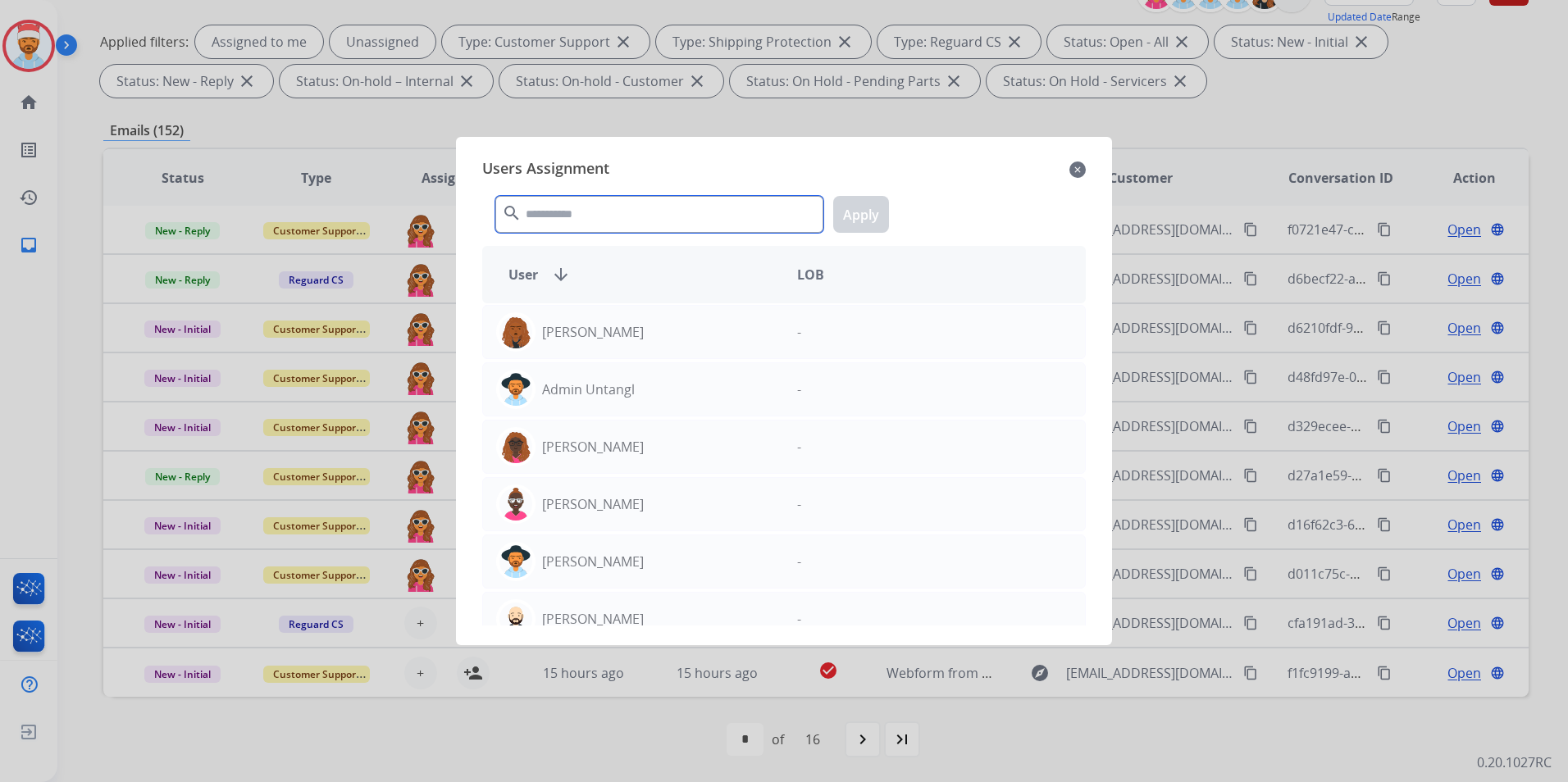
click at [559, 224] on input "text" at bounding box center [660, 214] width 328 height 37
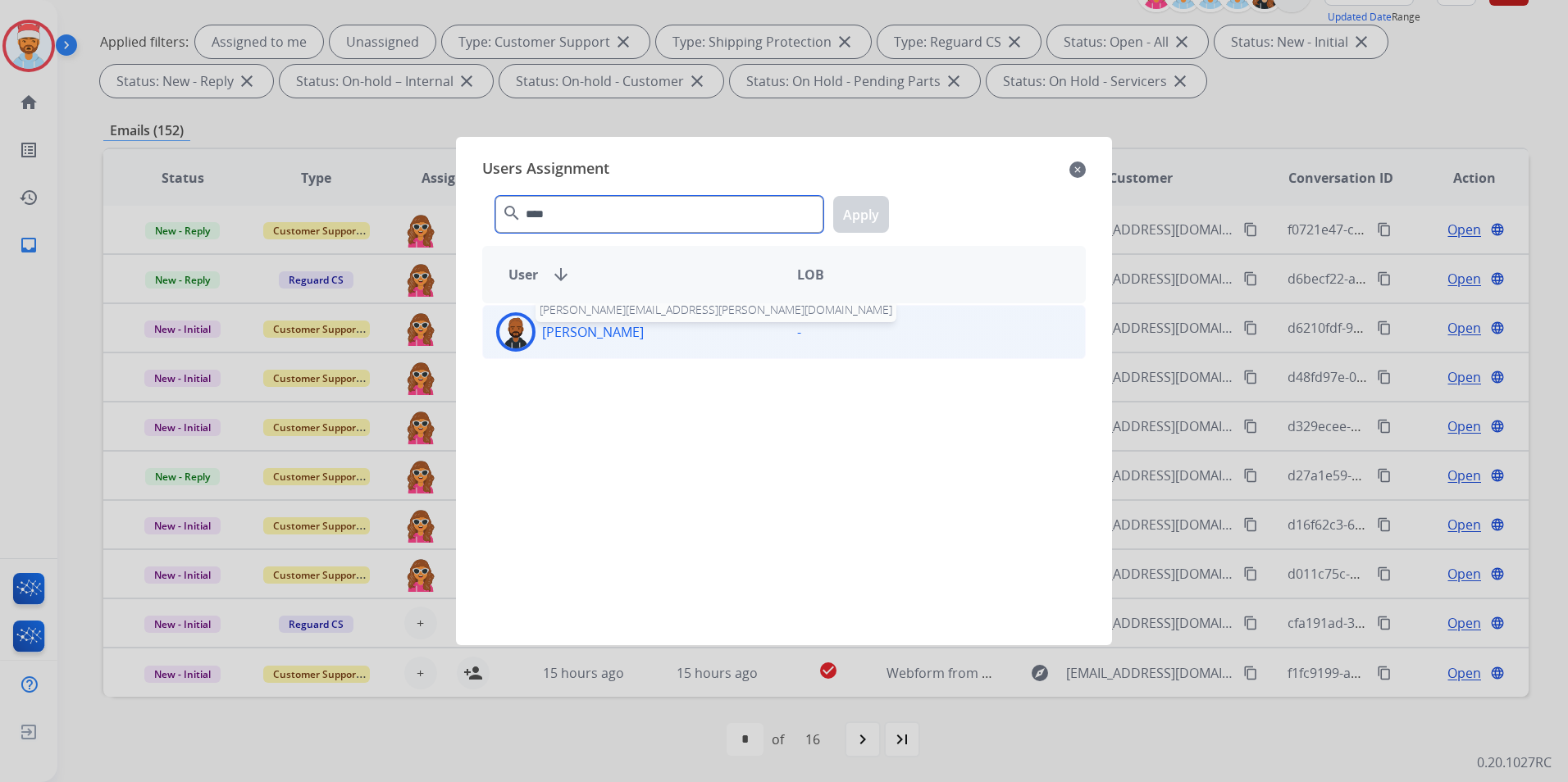
type input "****"
click at [604, 325] on p "[PERSON_NAME]" at bounding box center [592, 332] width 102 height 20
drag, startPoint x: 854, startPoint y: 214, endPoint x: 845, endPoint y: 235, distance: 22.8
click at [855, 214] on button "Apply" at bounding box center [860, 214] width 56 height 37
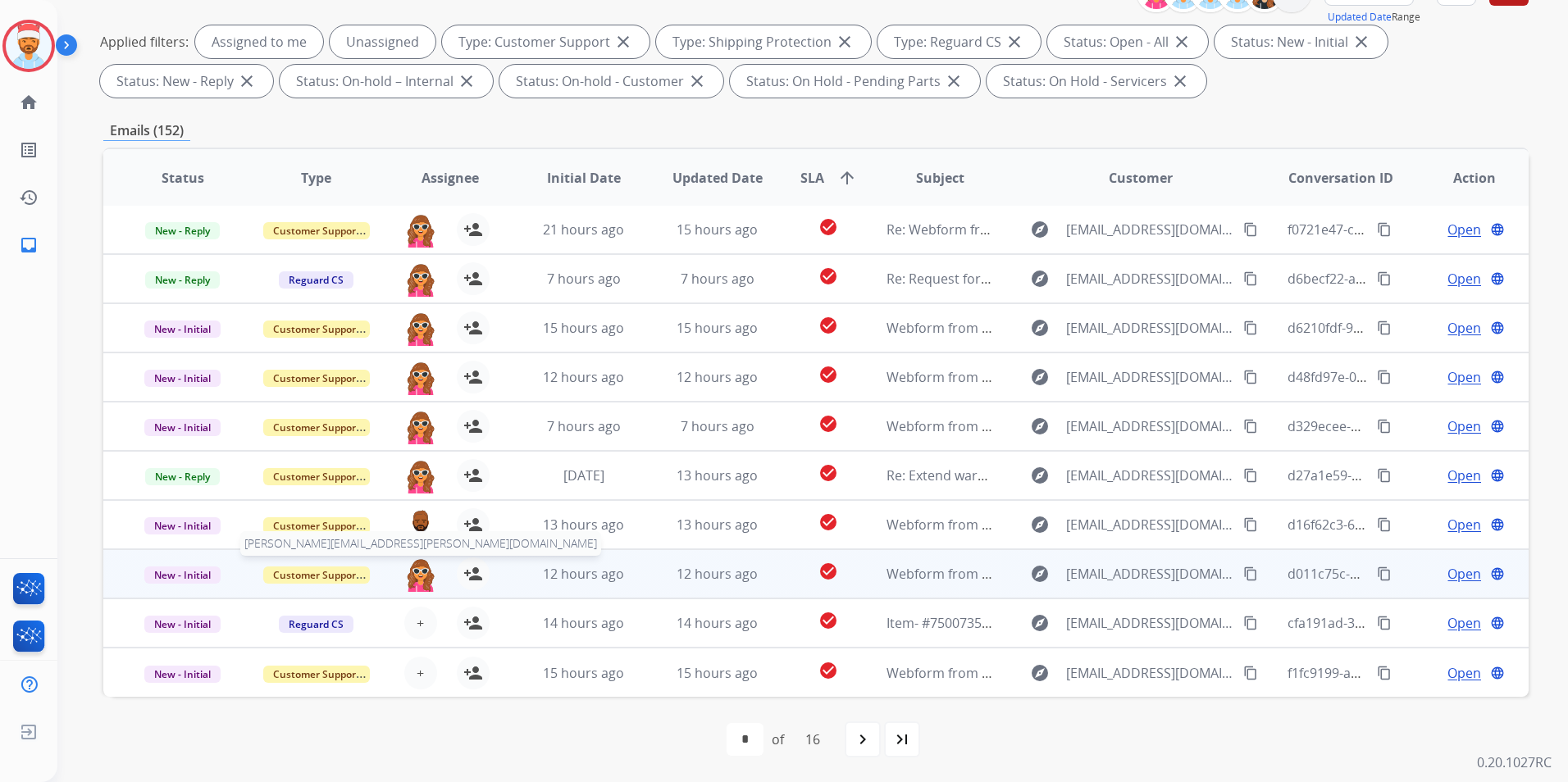
click at [419, 566] on img at bounding box center [420, 574] width 32 height 34
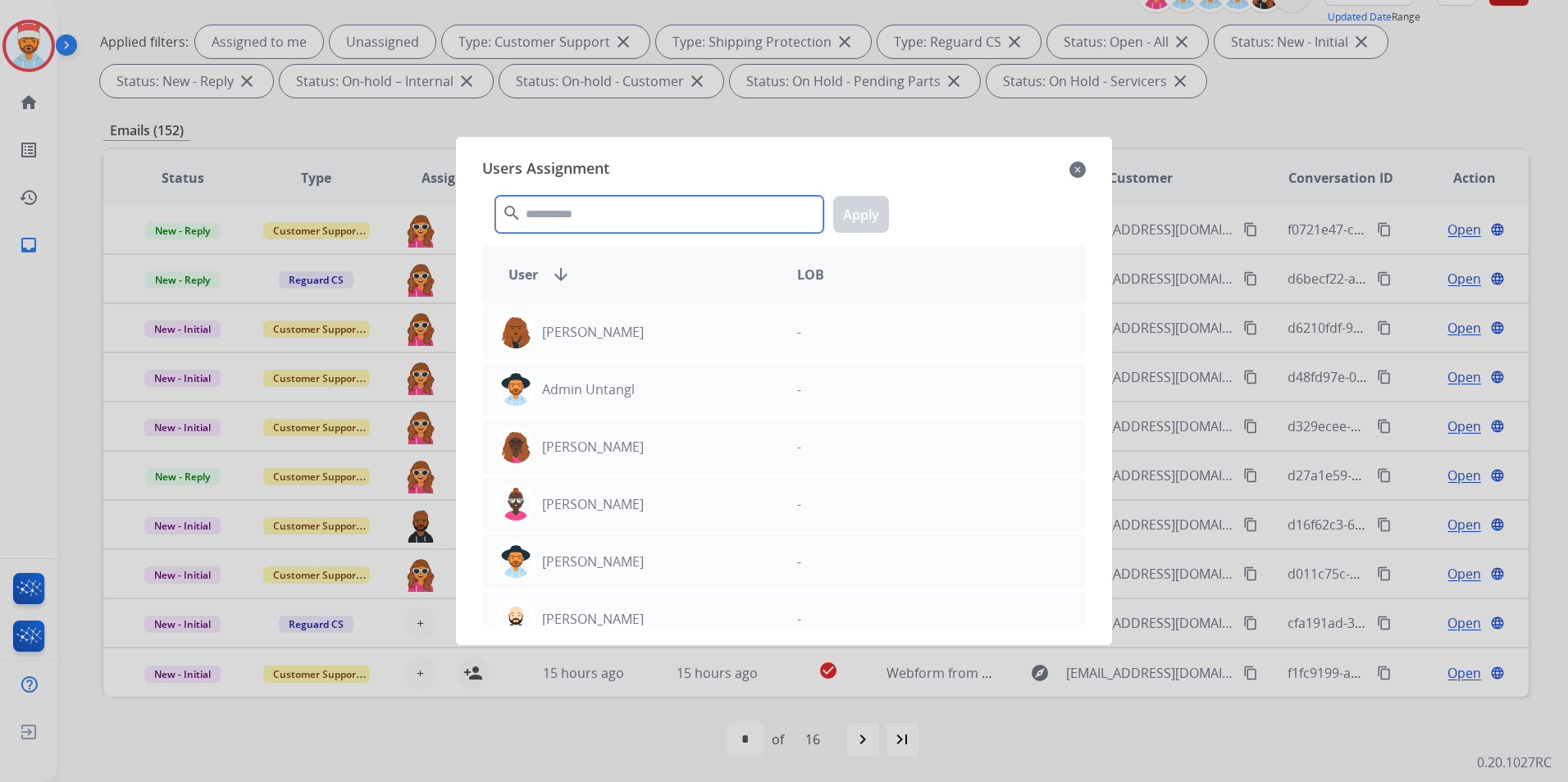
click at [627, 204] on input "text" at bounding box center [660, 214] width 328 height 37
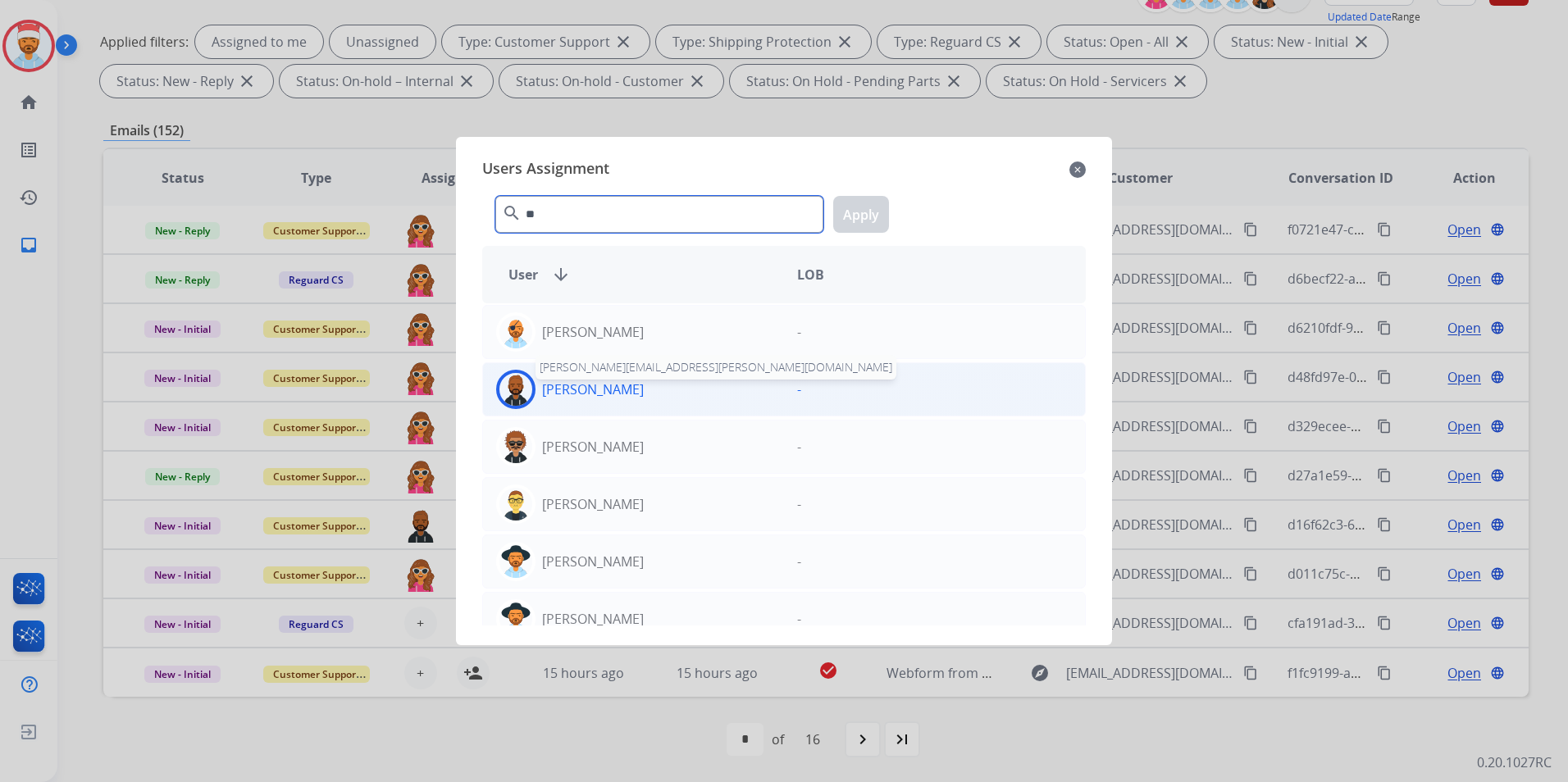
type input "**"
click at [608, 390] on p "[PERSON_NAME]" at bounding box center [592, 389] width 102 height 20
drag, startPoint x: 872, startPoint y: 197, endPoint x: 878, endPoint y: 213, distance: 17.1
click at [872, 197] on button "Apply" at bounding box center [860, 214] width 56 height 37
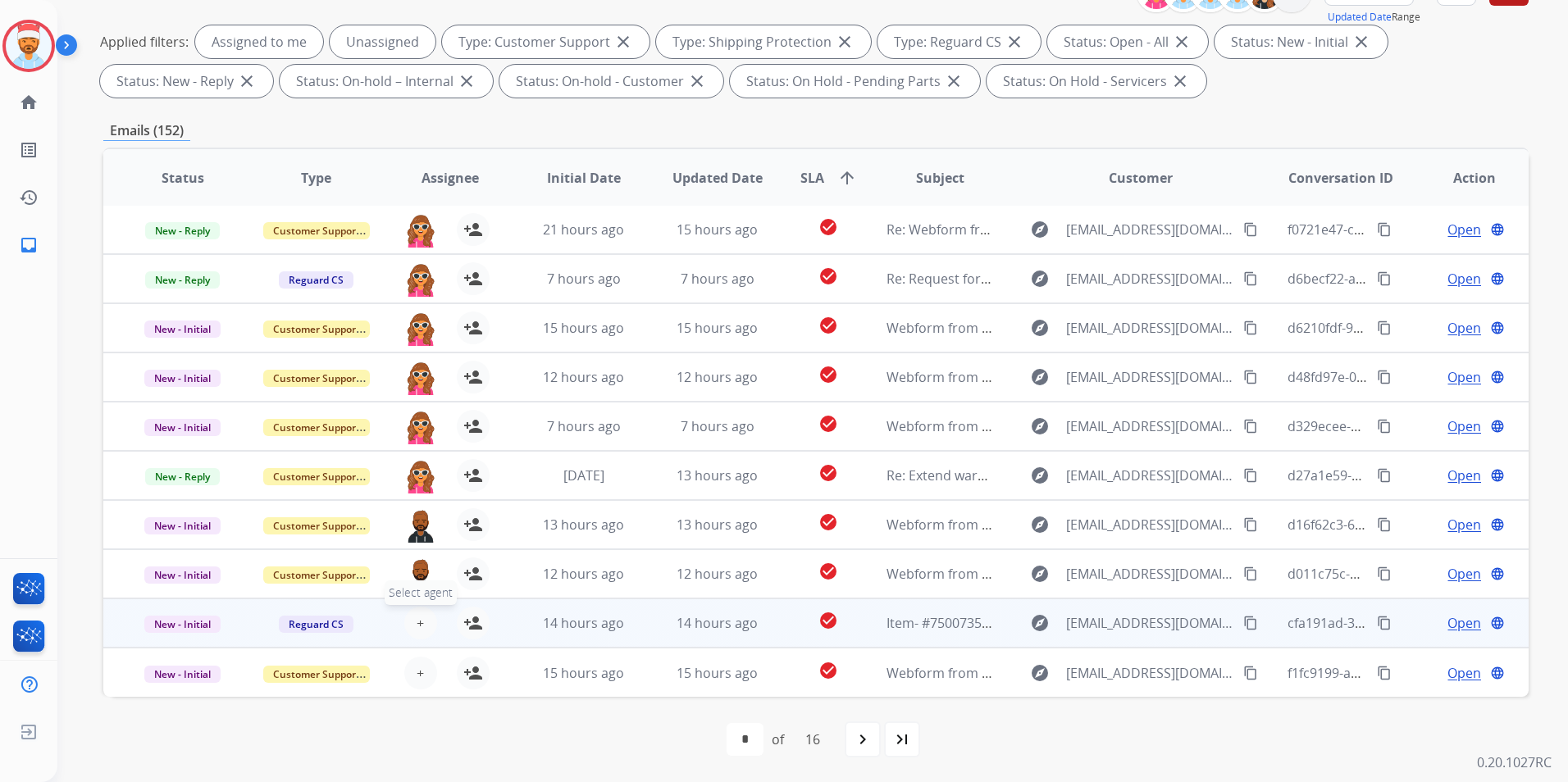
click at [419, 614] on span "+" at bounding box center [420, 623] width 8 height 20
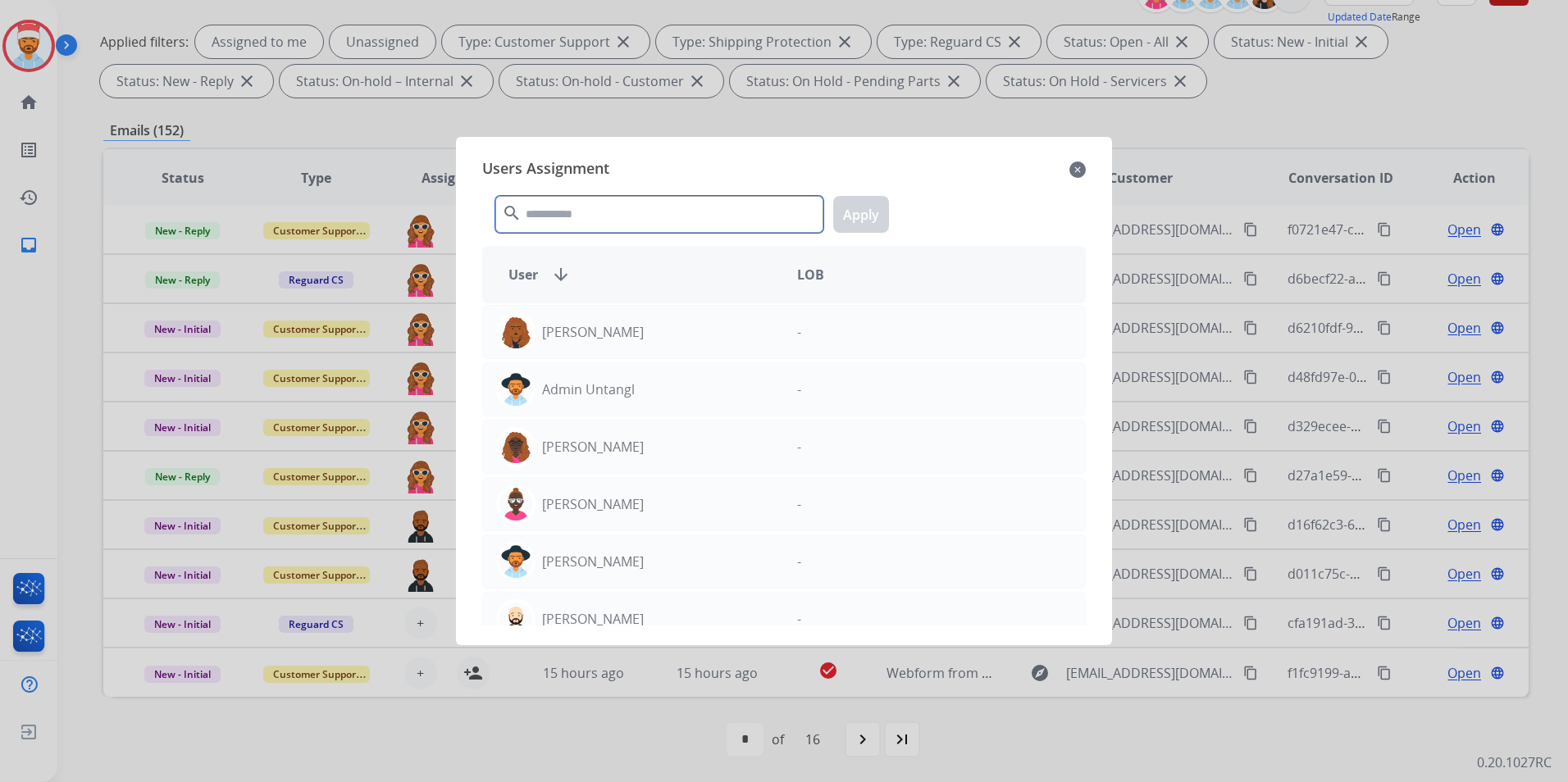
click at [598, 222] on input "text" at bounding box center [660, 214] width 328 height 37
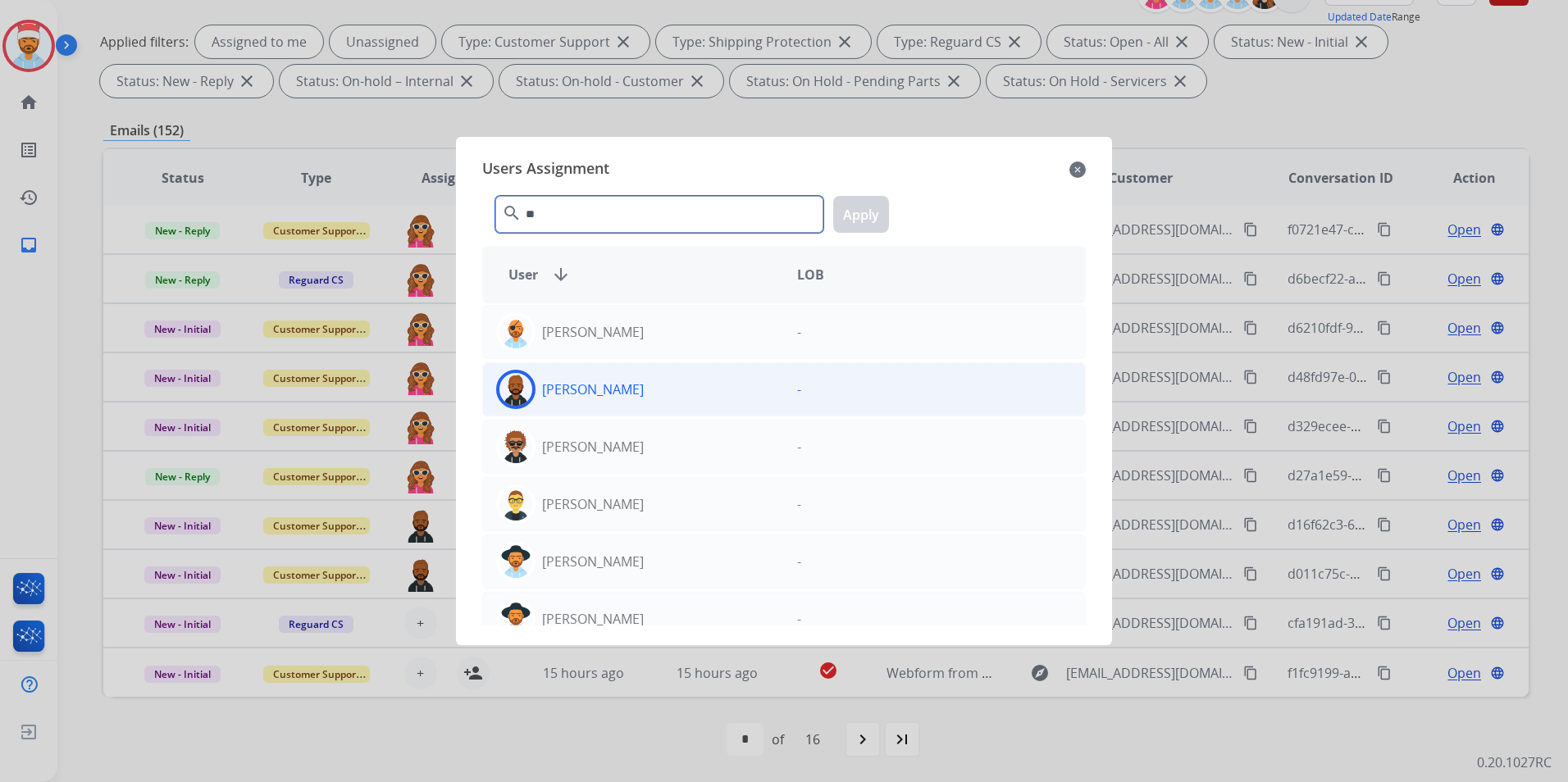
type input "**"
click at [570, 396] on div "[PERSON_NAME]" at bounding box center [633, 390] width 301 height 39
click at [870, 218] on button "Apply" at bounding box center [860, 214] width 56 height 37
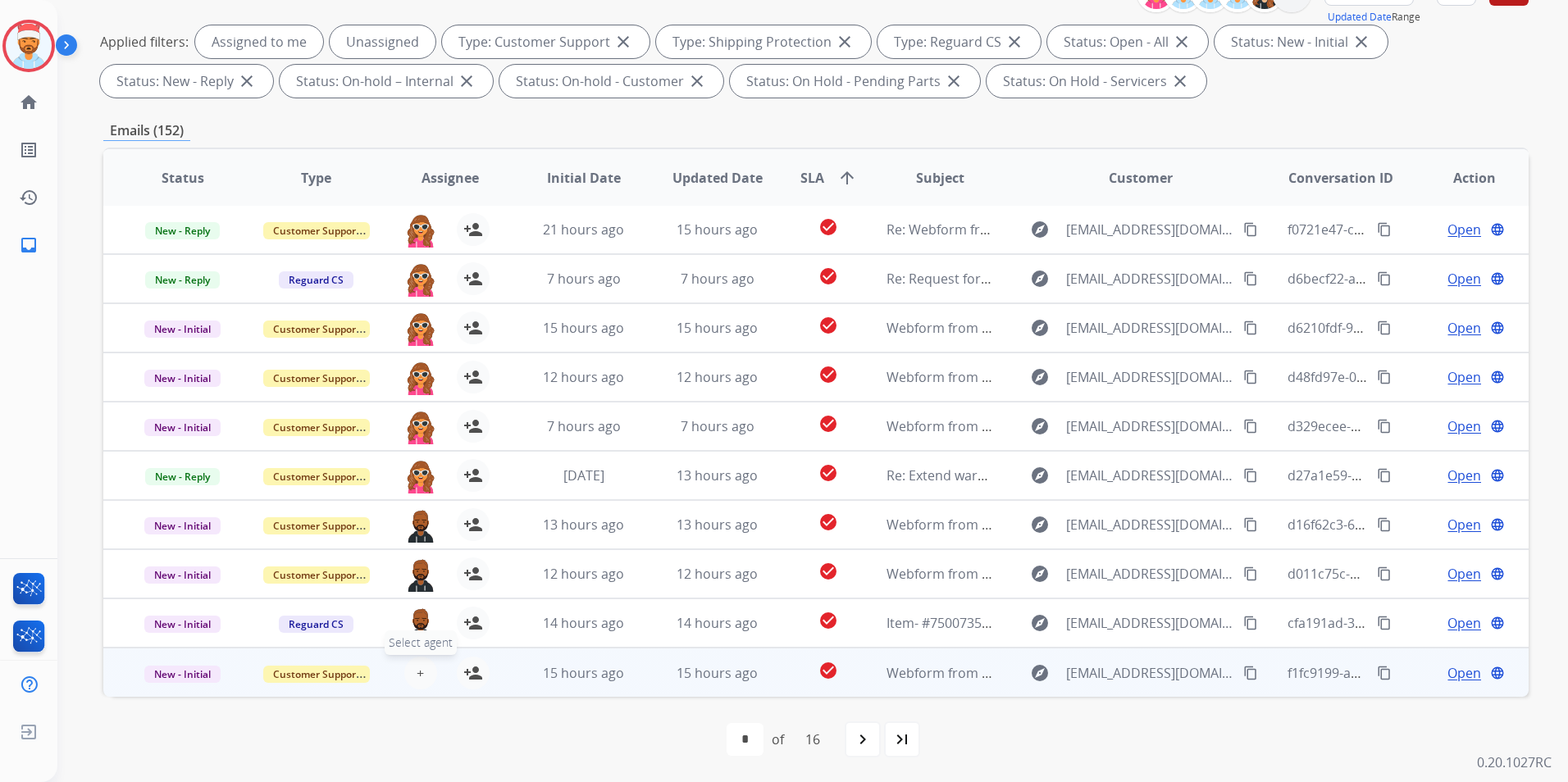
click at [415, 683] on button "+ Select agent" at bounding box center [420, 673] width 32 height 32
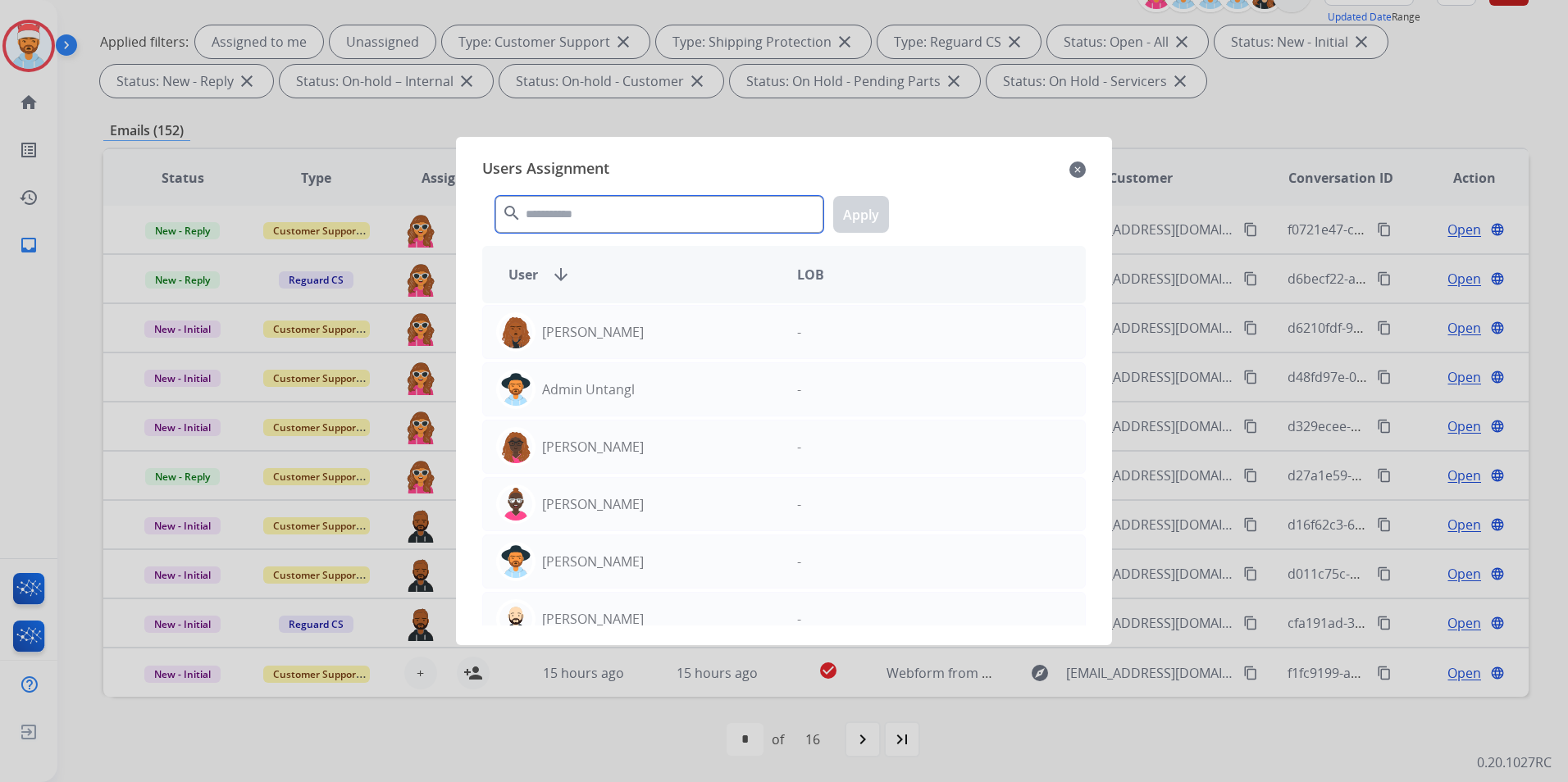
click at [649, 211] on input "text" at bounding box center [660, 214] width 328 height 37
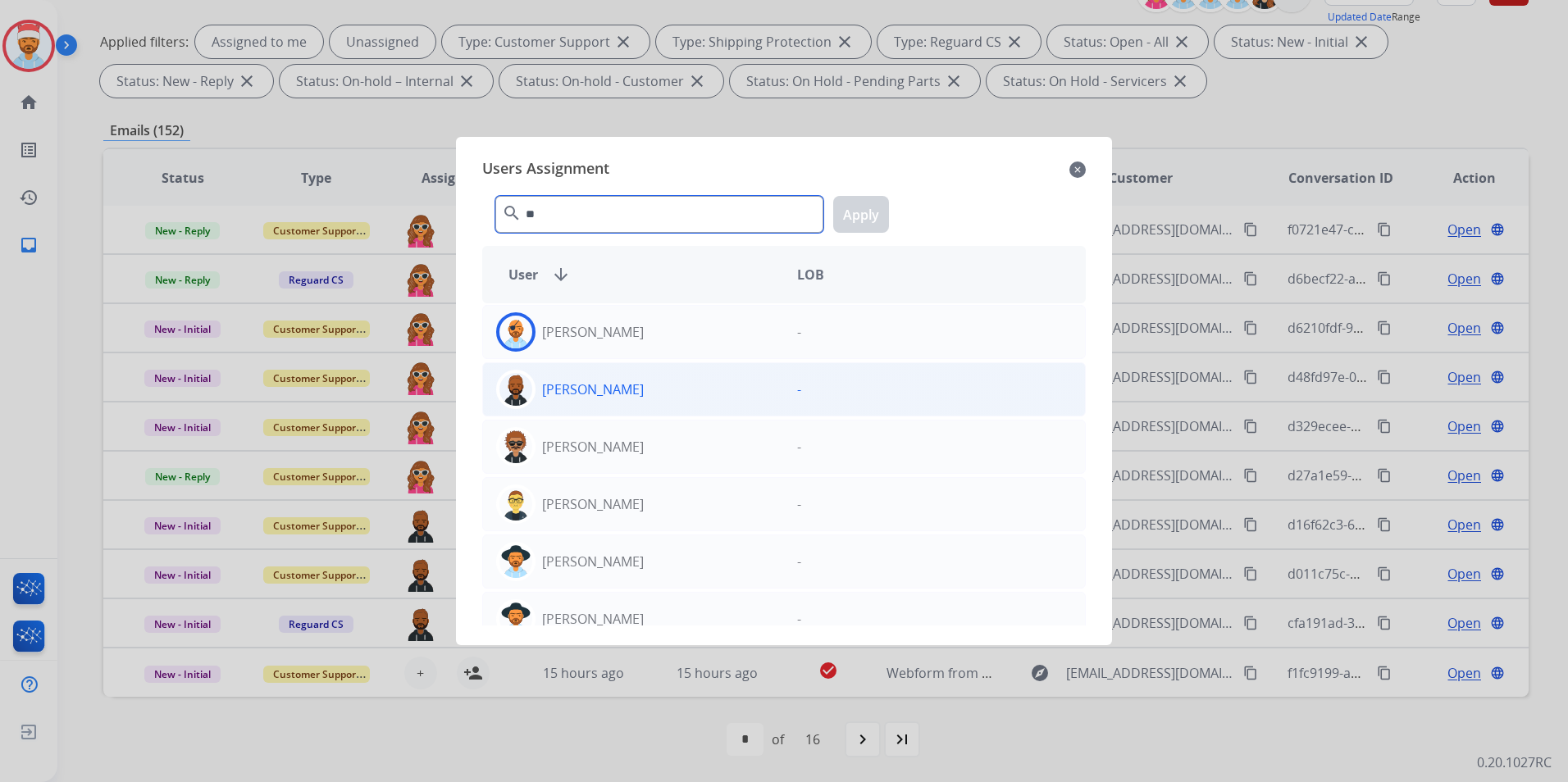
type input "**"
click at [632, 386] on div "[PERSON_NAME]" at bounding box center [633, 390] width 301 height 39
click at [859, 203] on button "Apply" at bounding box center [860, 214] width 56 height 37
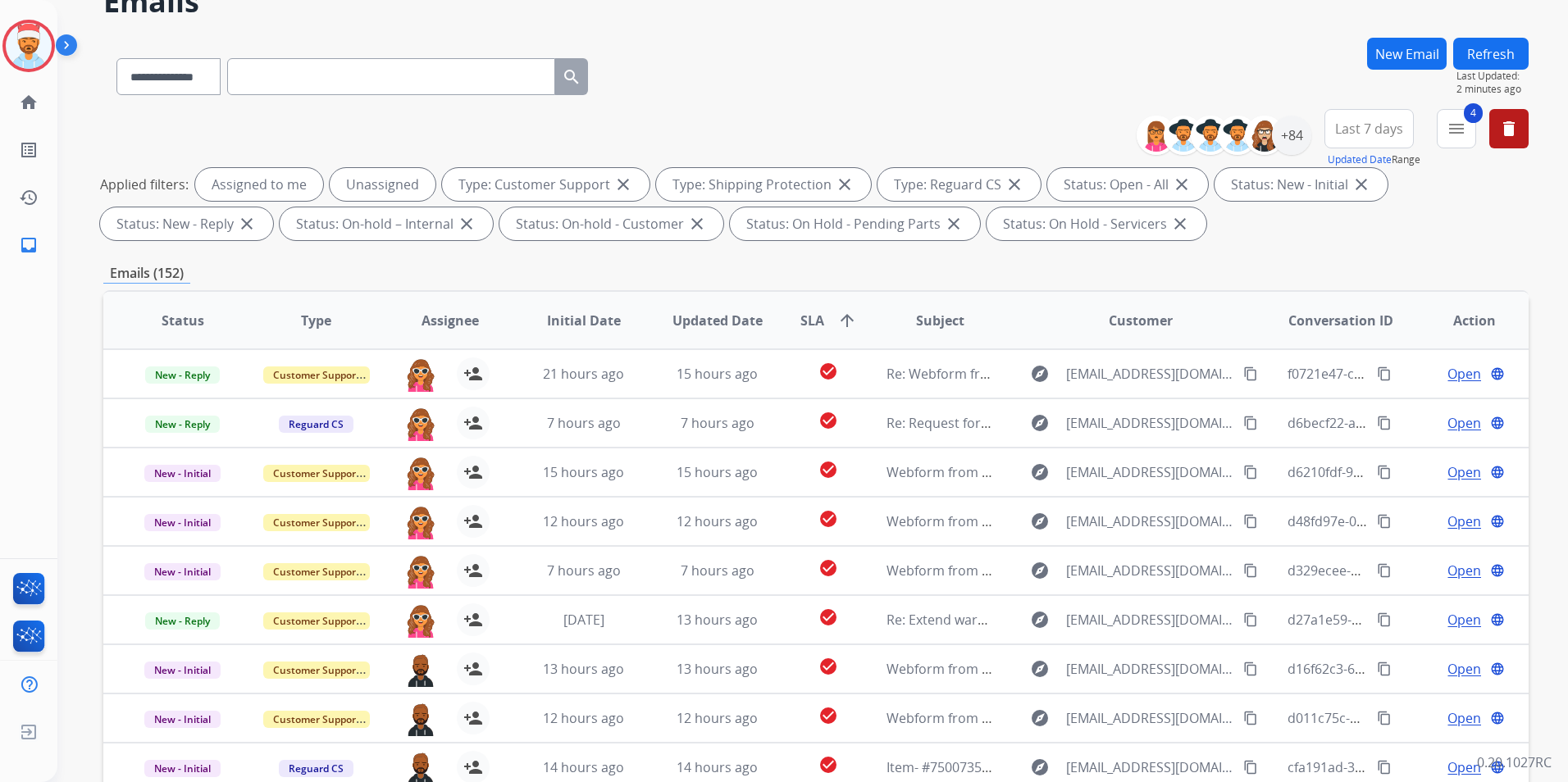
scroll to position [0, 0]
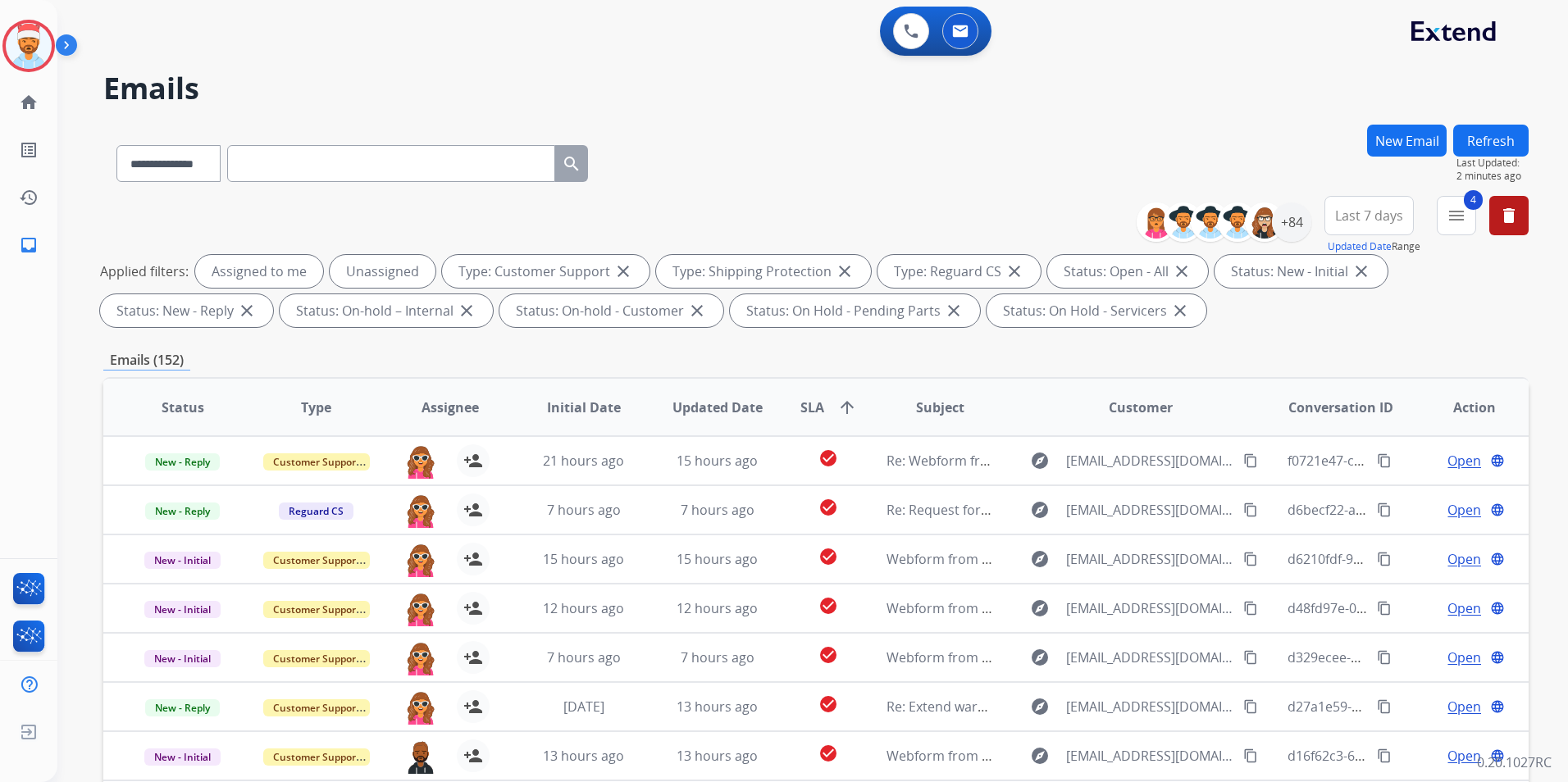
click at [1481, 151] on button "Refresh" at bounding box center [1490, 140] width 75 height 32
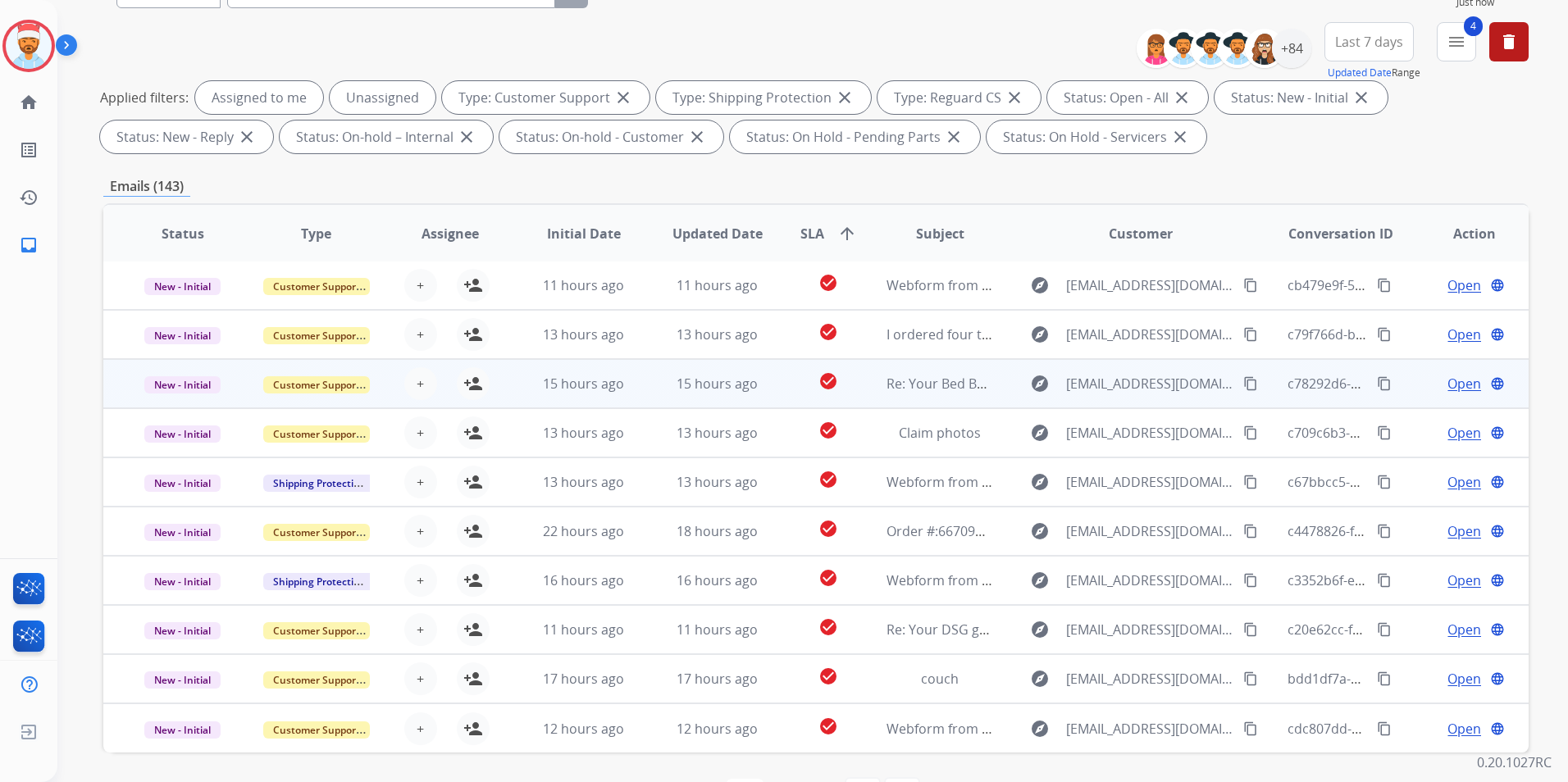
scroll to position [230, 0]
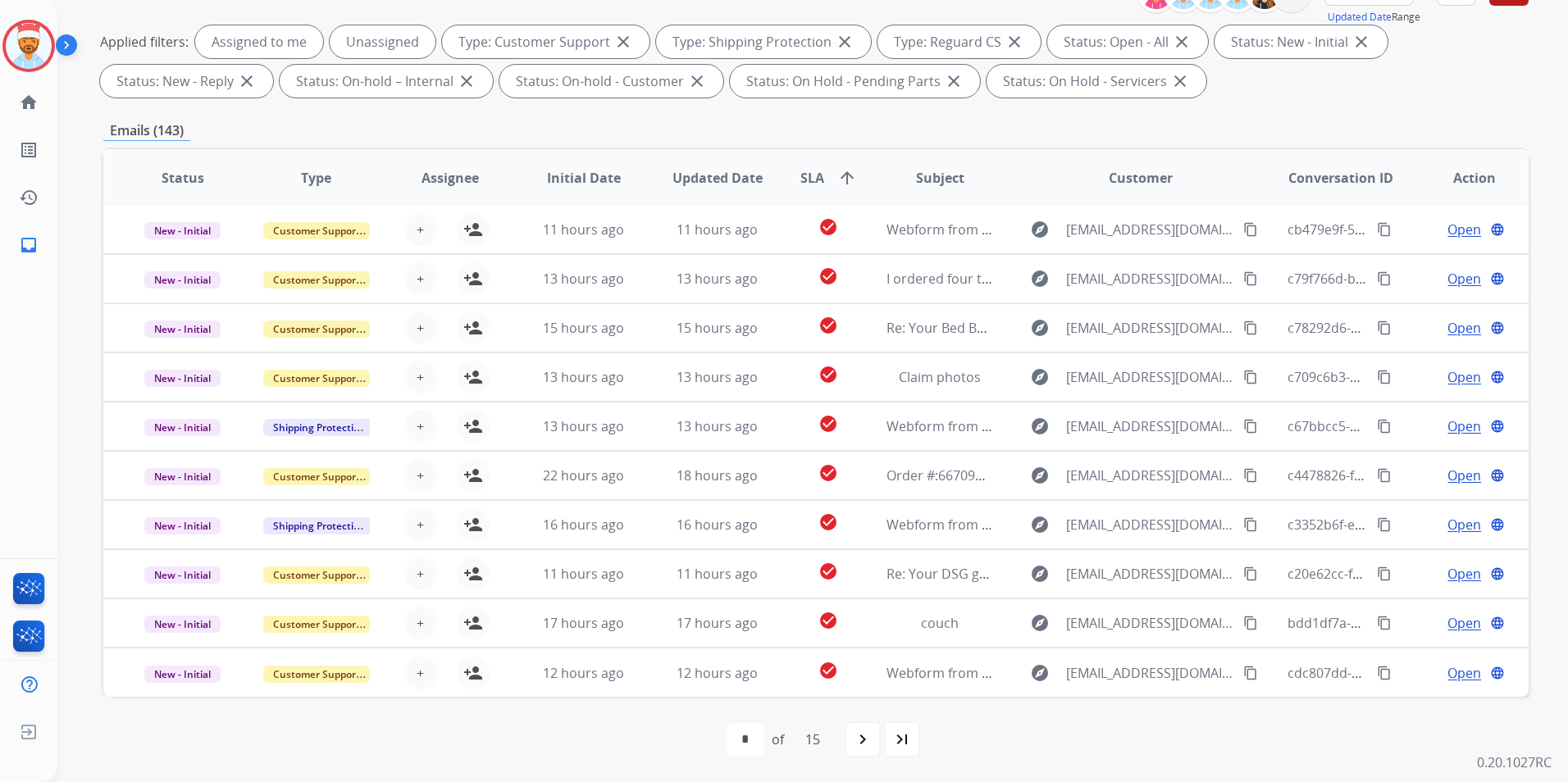
click at [924, 737] on div "first_page navigate_before * * * * * * * * * ** ** ** ** ** ** of 15 navigate_n…" at bounding box center [816, 739] width 1425 height 32
click at [908, 735] on mat-icon "last_page" at bounding box center [901, 739] width 20 height 20
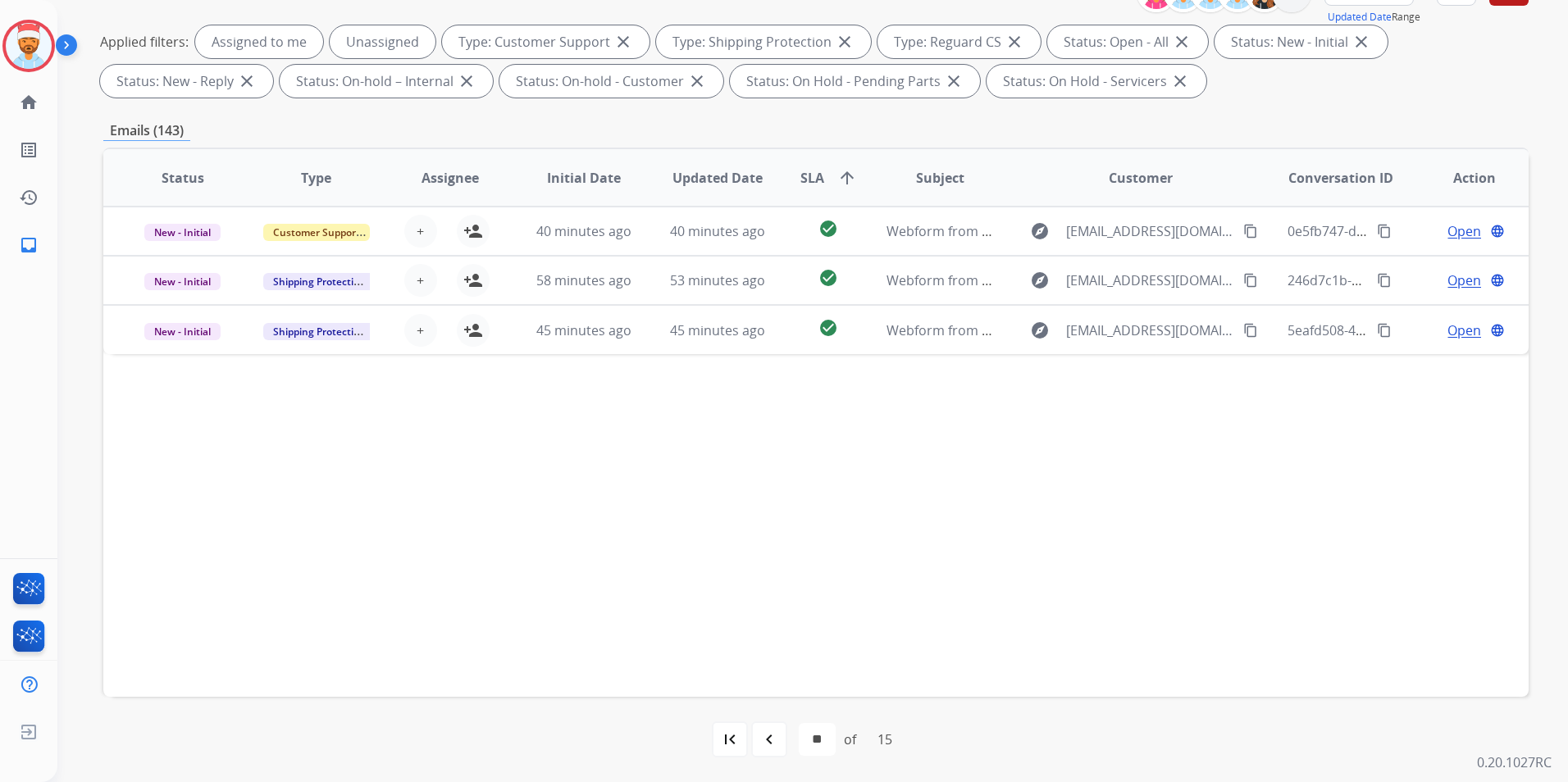
click at [731, 736] on mat-icon "first_page" at bounding box center [729, 739] width 20 height 20
select select "*"
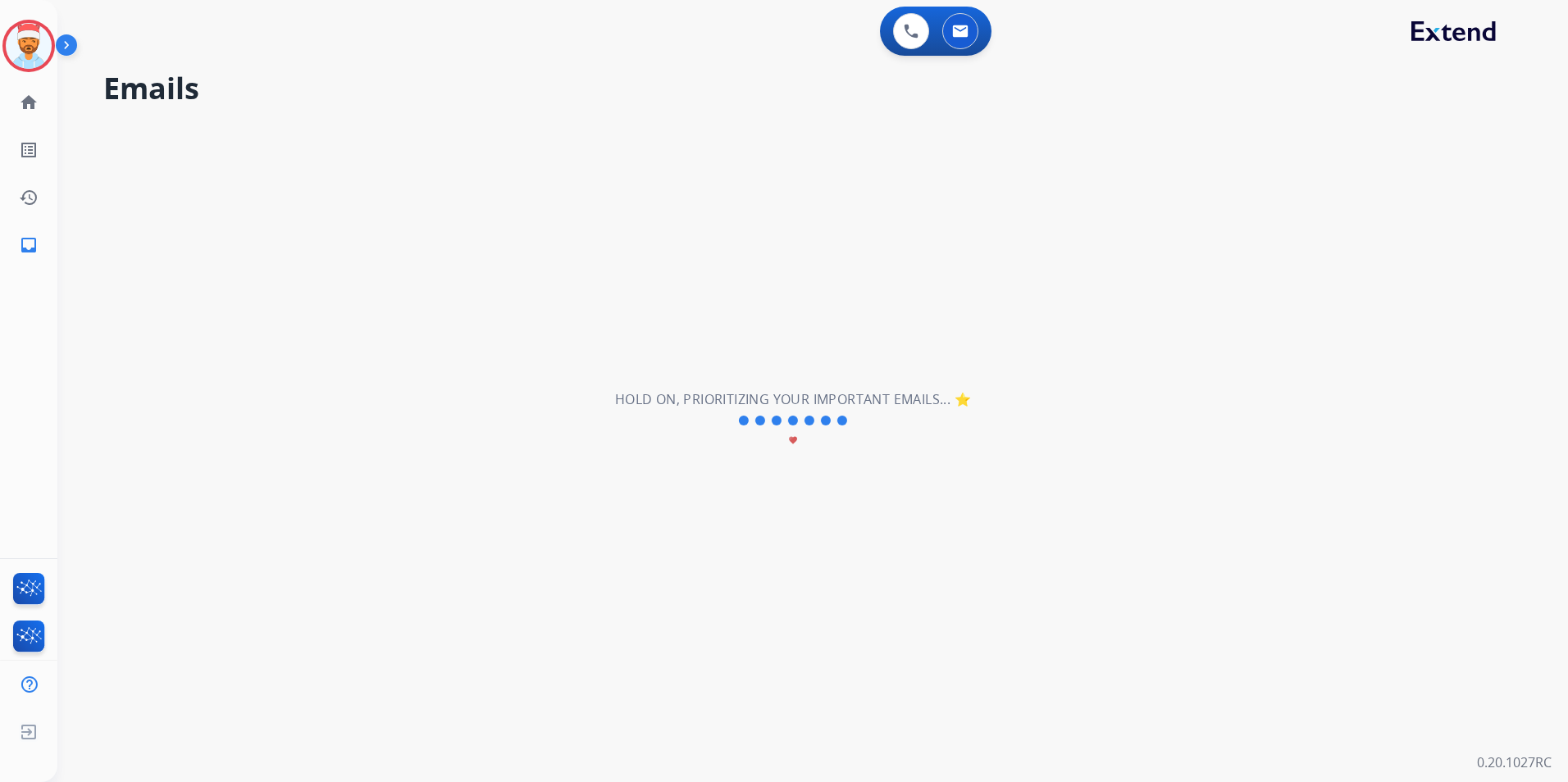
scroll to position [0, 0]
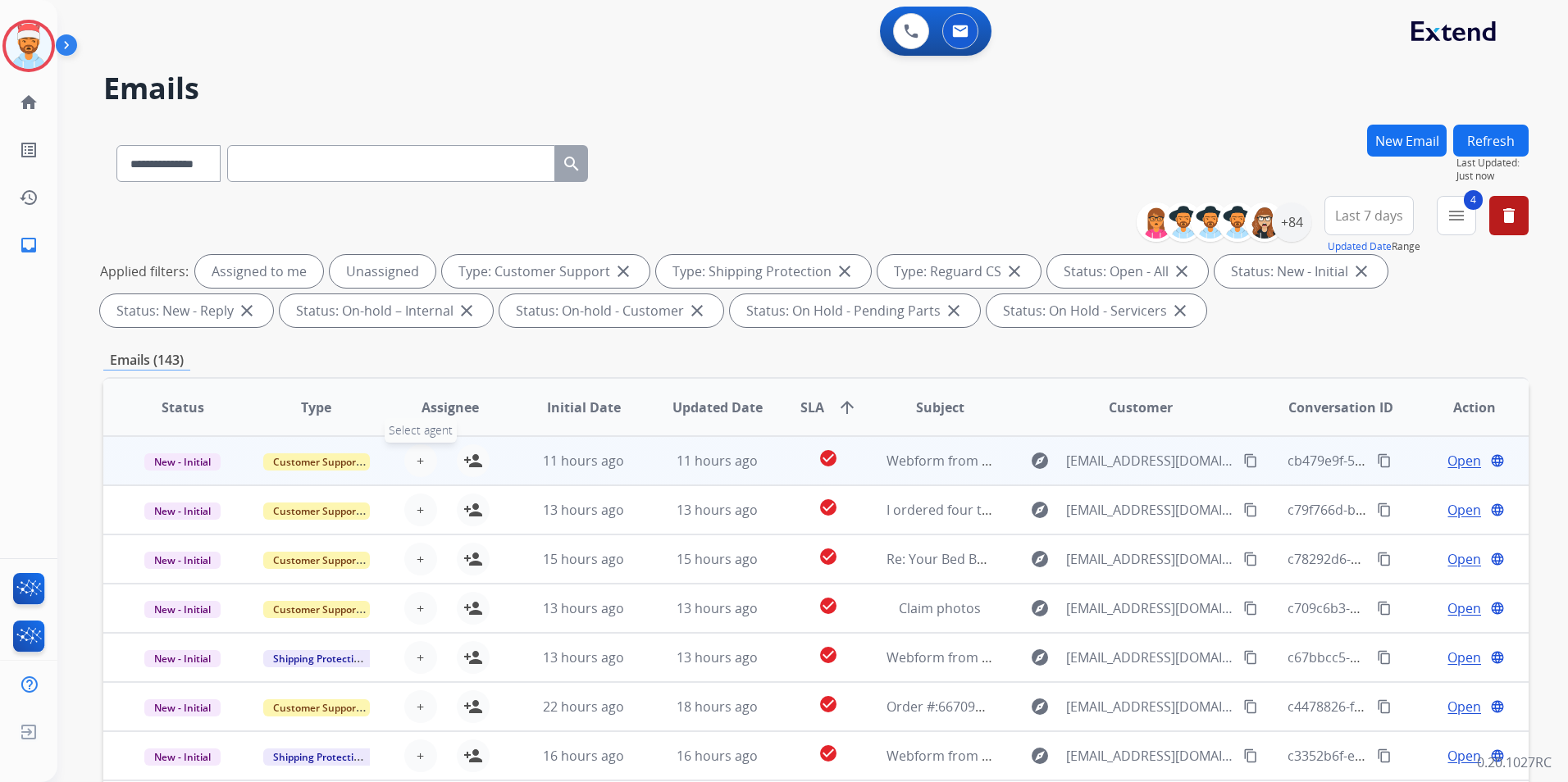
click at [416, 469] on span "+" at bounding box center [420, 461] width 8 height 20
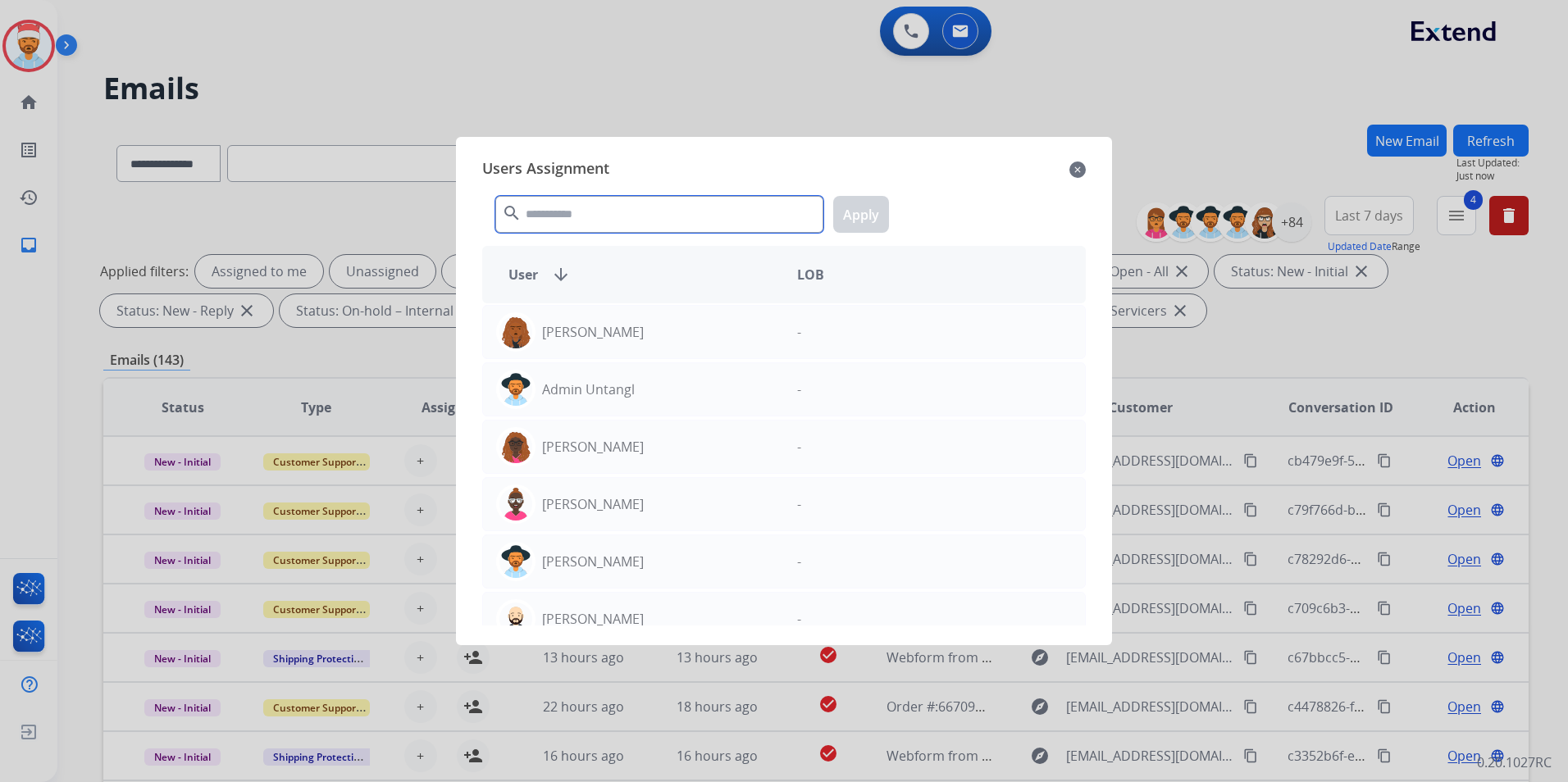
click at [604, 221] on input "text" at bounding box center [660, 214] width 328 height 37
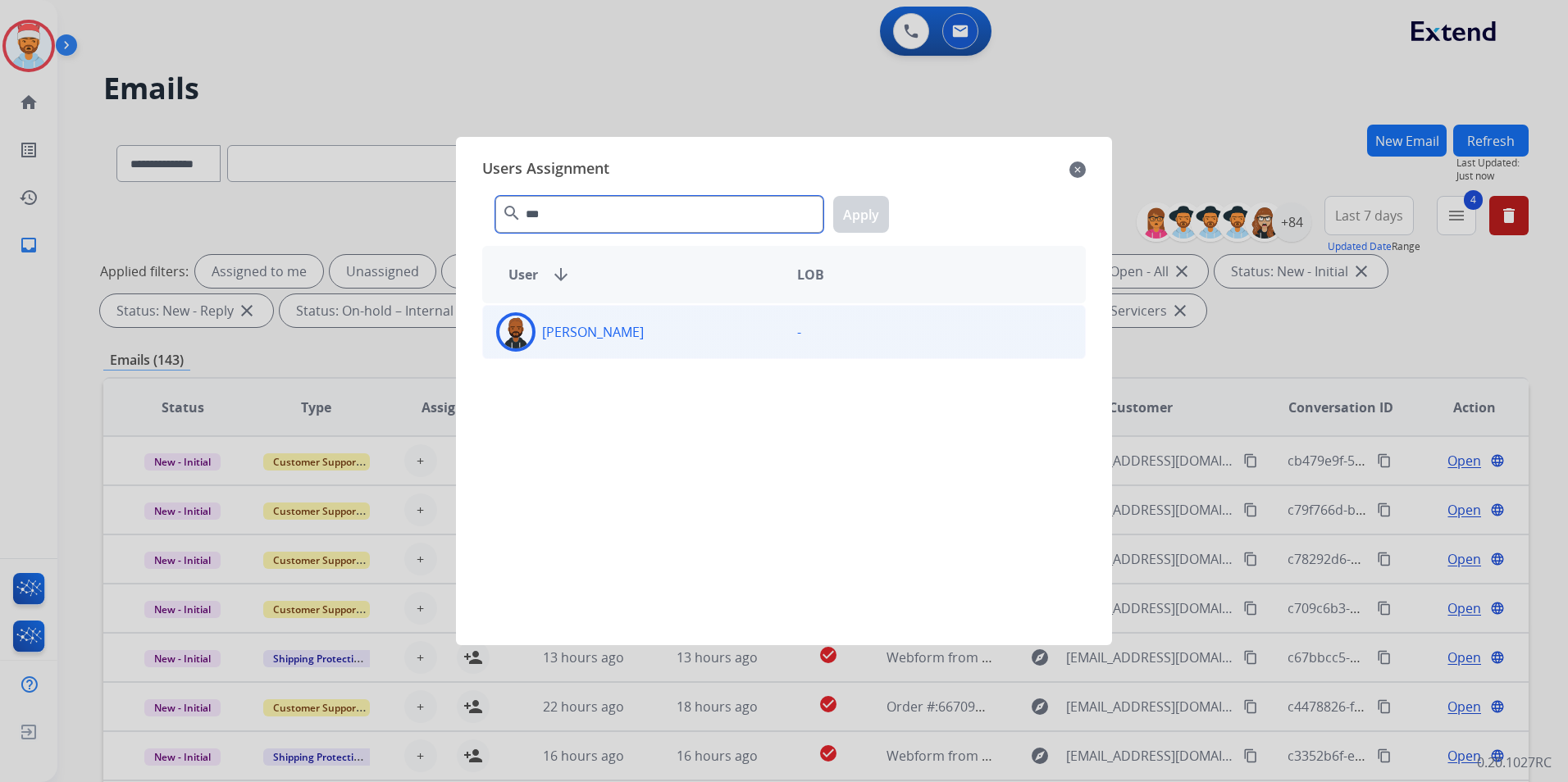
type input "***"
click at [604, 348] on div "[PERSON_NAME]" at bounding box center [633, 332] width 301 height 39
click at [876, 213] on button "Apply" at bounding box center [860, 214] width 56 height 37
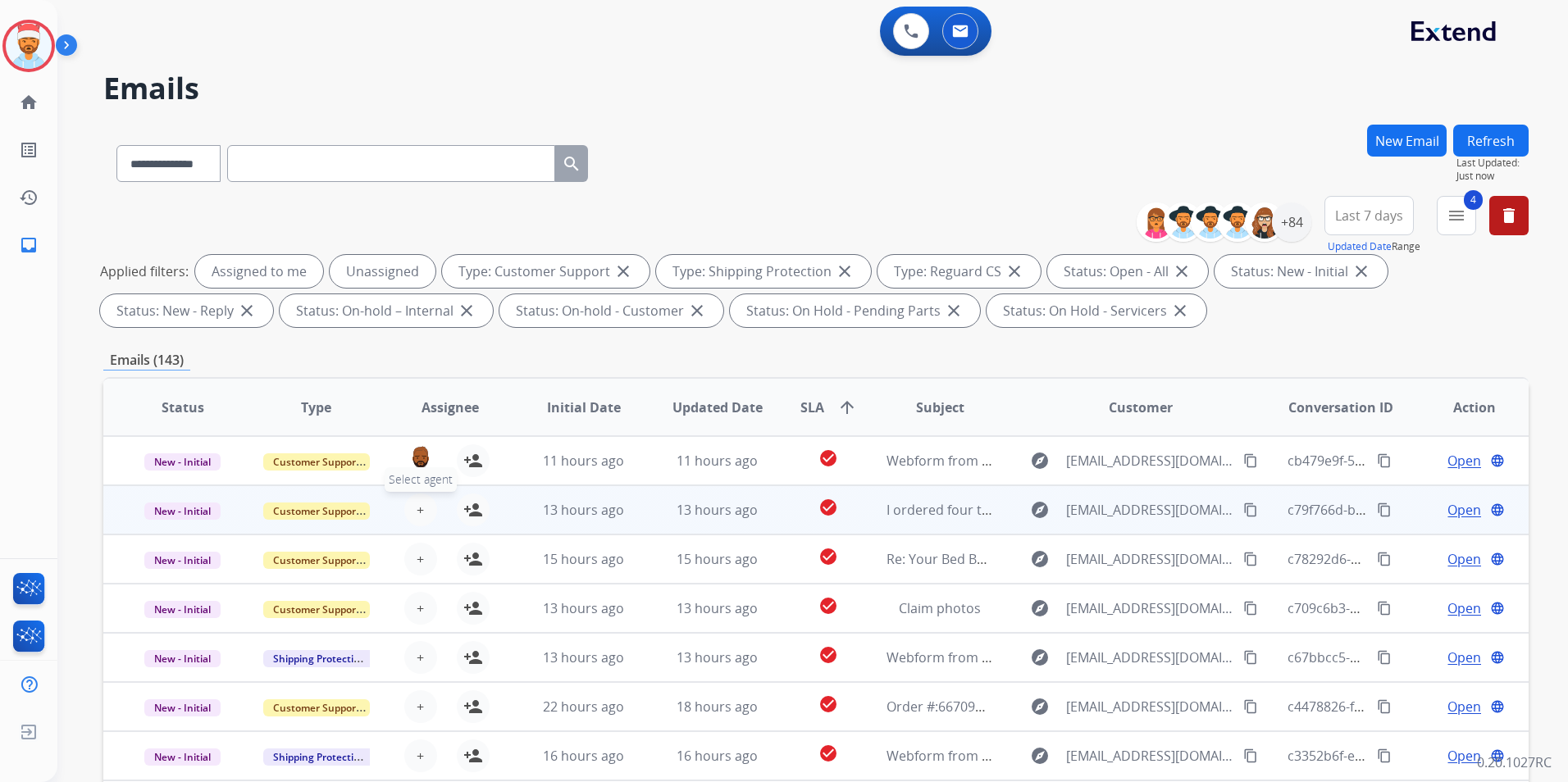
click at [415, 521] on button "+ Select agent" at bounding box center [420, 510] width 32 height 32
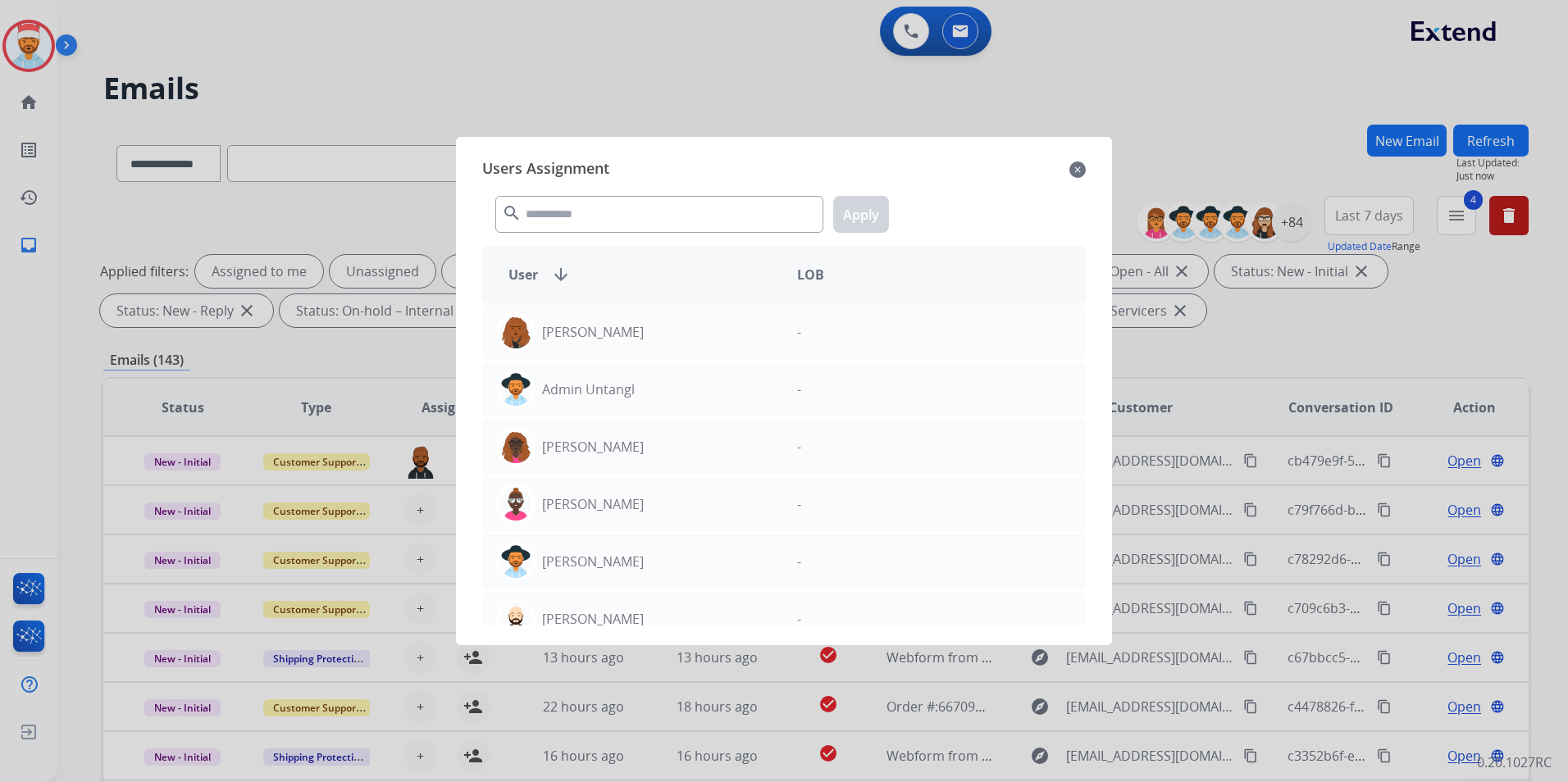
drag, startPoint x: 543, startPoint y: 239, endPoint x: 551, endPoint y: 221, distance: 19.7
click at [543, 238] on div "Users Assignment close search Apply User arrow_downward LOB [PERSON_NAME] - Adm…" at bounding box center [784, 391] width 630 height 482
click at [554, 221] on input "text" at bounding box center [660, 214] width 328 height 37
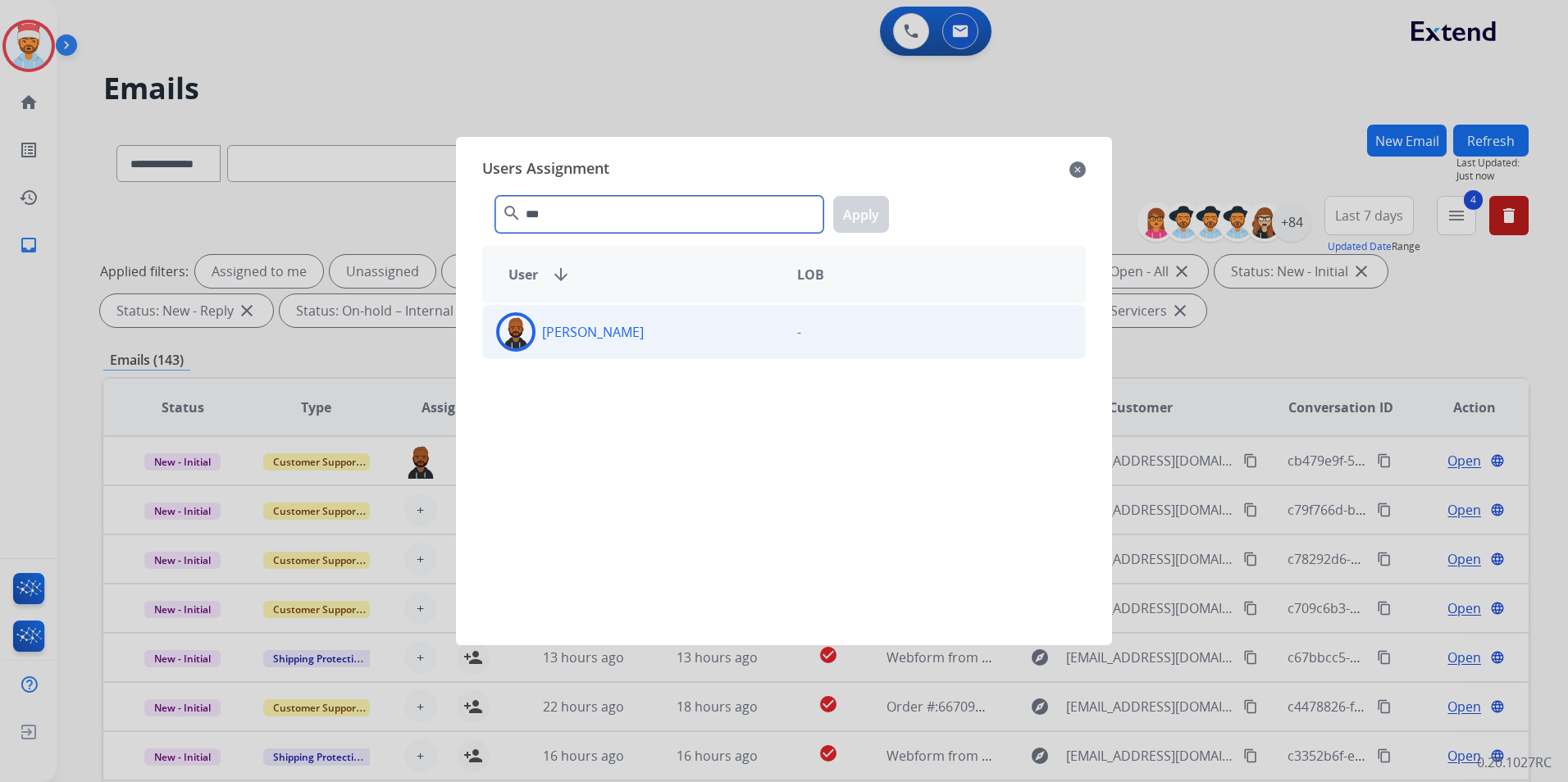
type input "***"
click at [567, 338] on p "[PERSON_NAME]" at bounding box center [592, 332] width 102 height 20
click at [982, 176] on div "Users Assignment close" at bounding box center [784, 169] width 603 height 26
click at [866, 224] on button "Apply" at bounding box center [860, 214] width 56 height 37
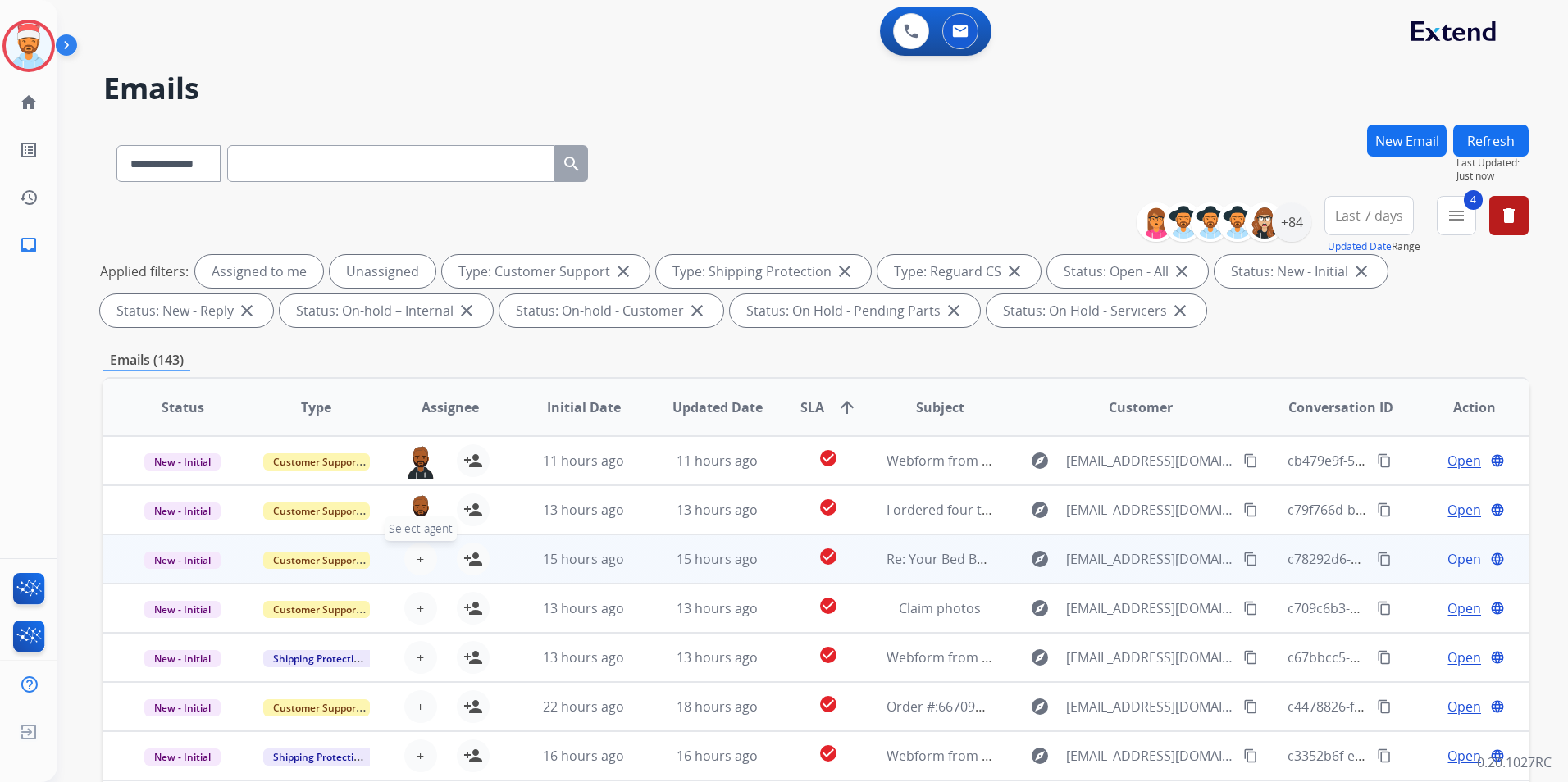
click at [417, 559] on span "+" at bounding box center [420, 559] width 8 height 20
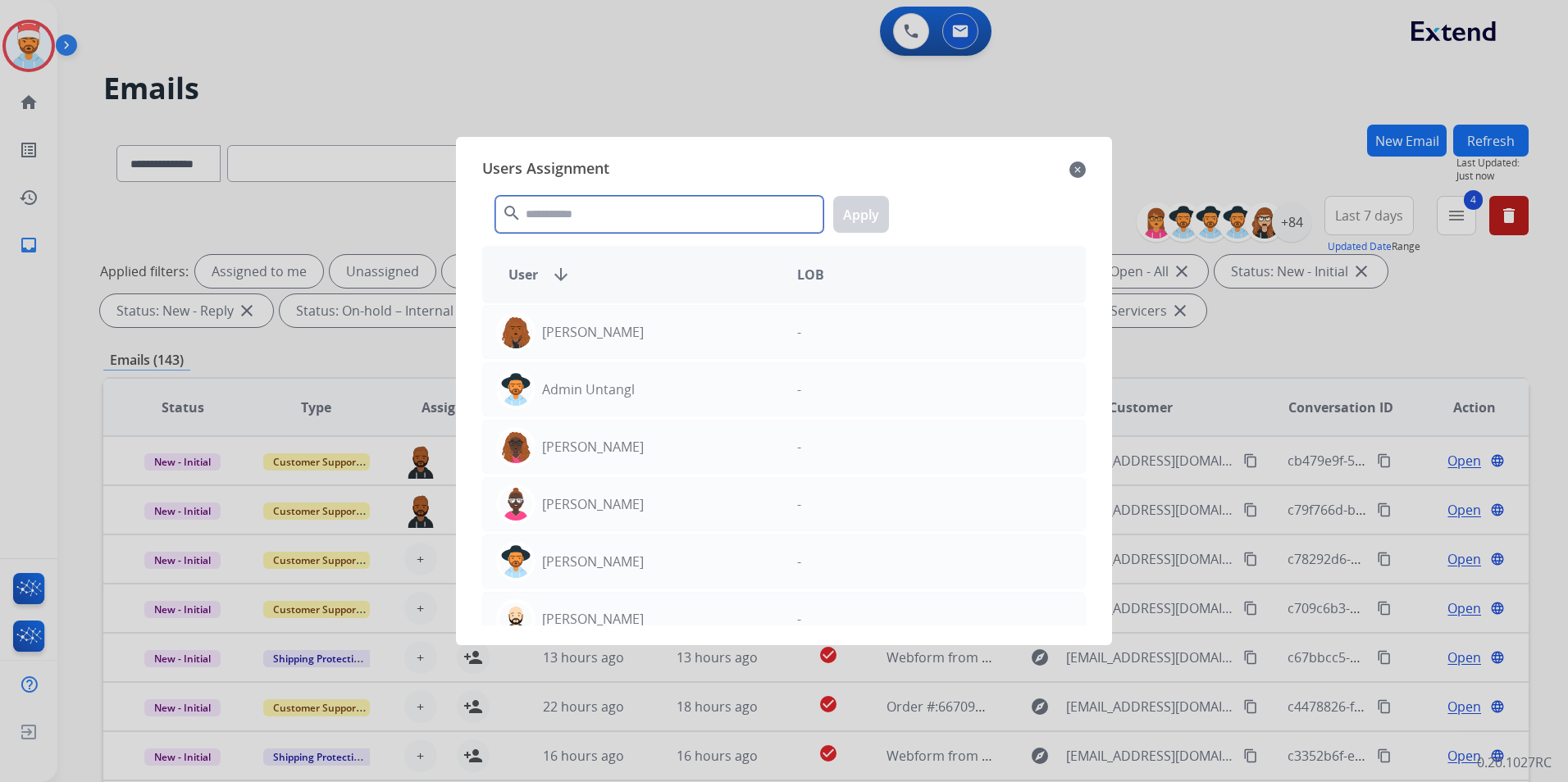
click at [563, 212] on input "text" at bounding box center [660, 214] width 328 height 37
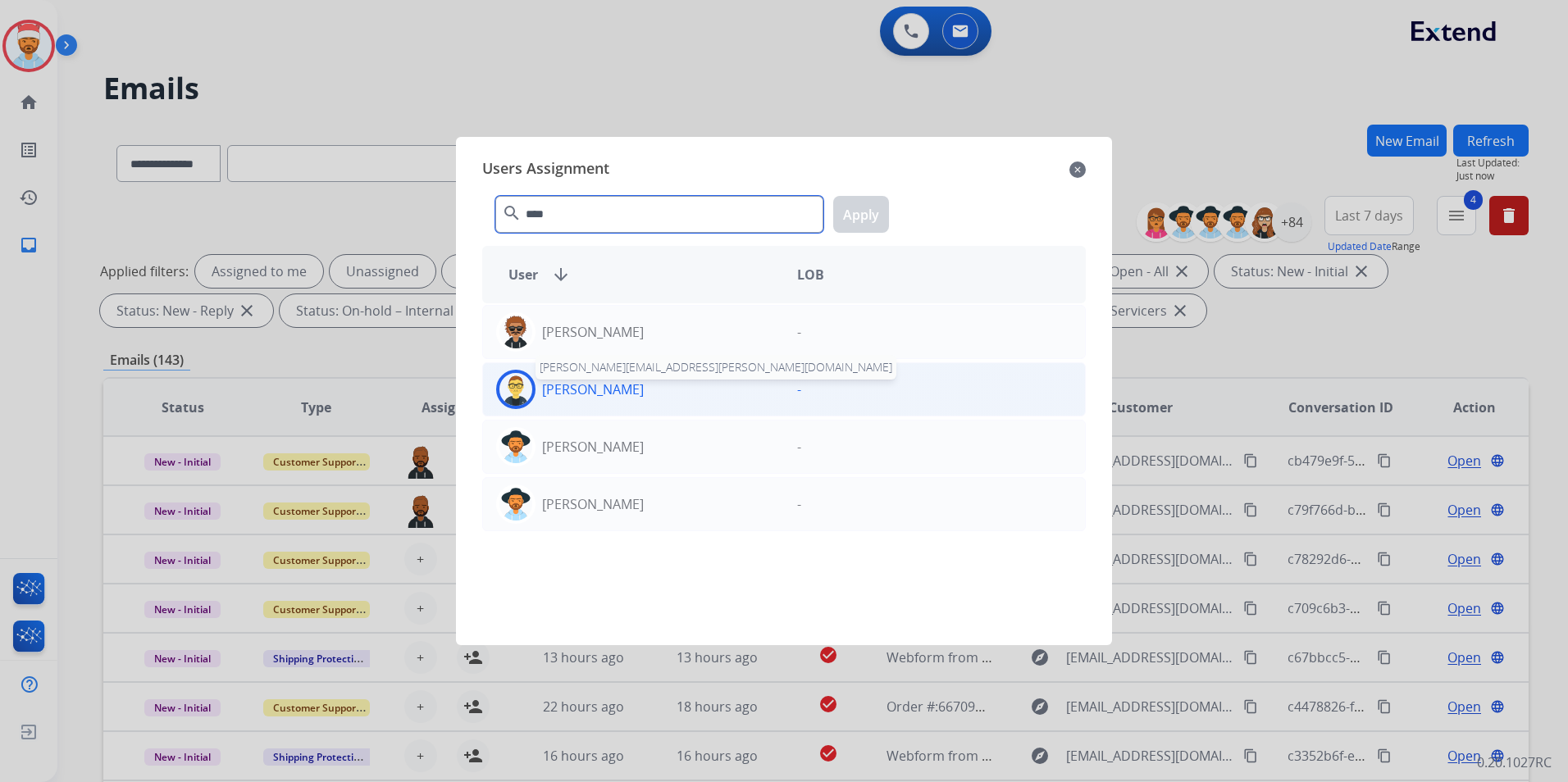
type input "****"
drag, startPoint x: 595, startPoint y: 391, endPoint x: 688, endPoint y: 324, distance: 114.6
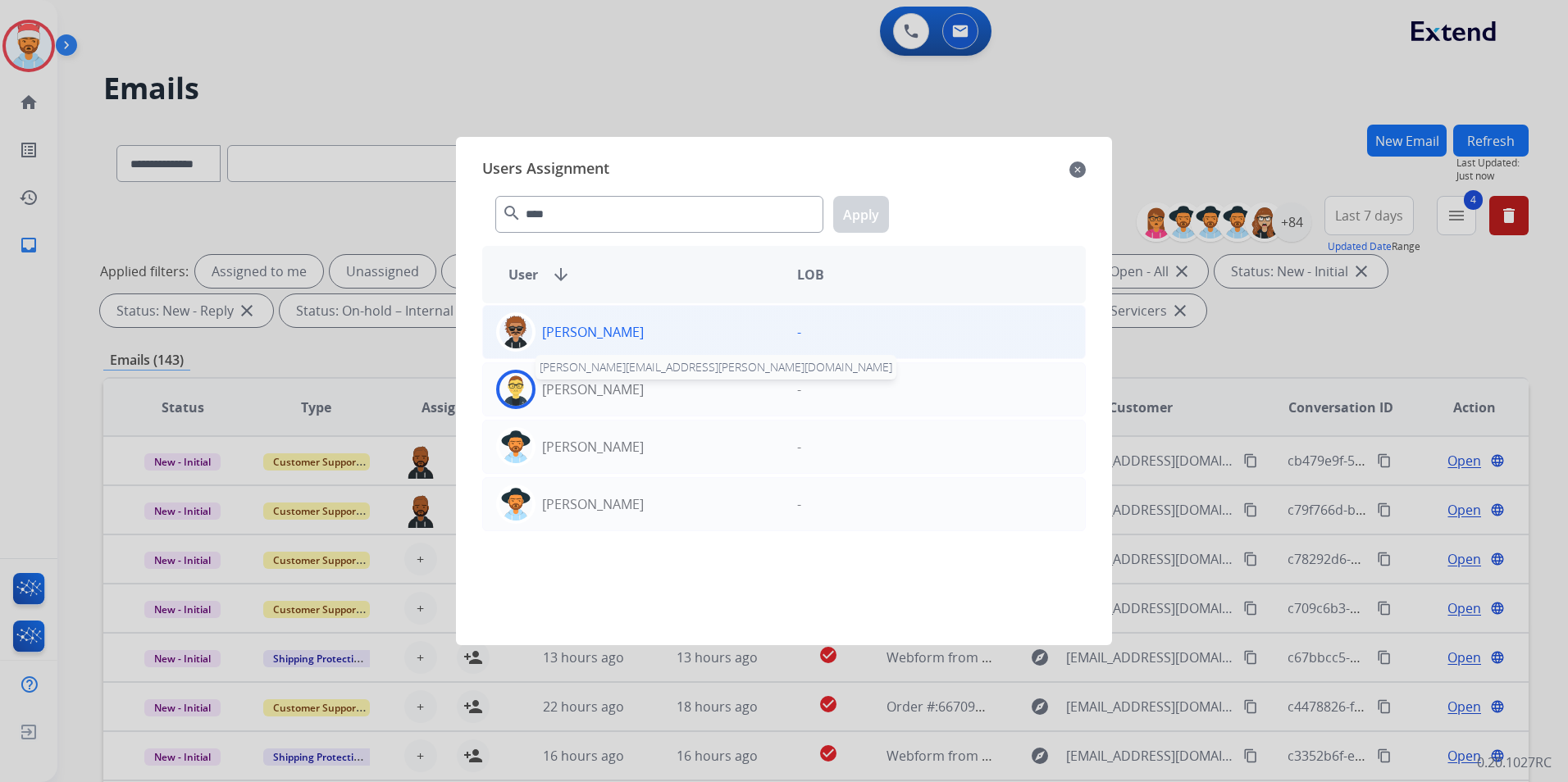
click at [596, 390] on p "[PERSON_NAME]" at bounding box center [592, 389] width 102 height 20
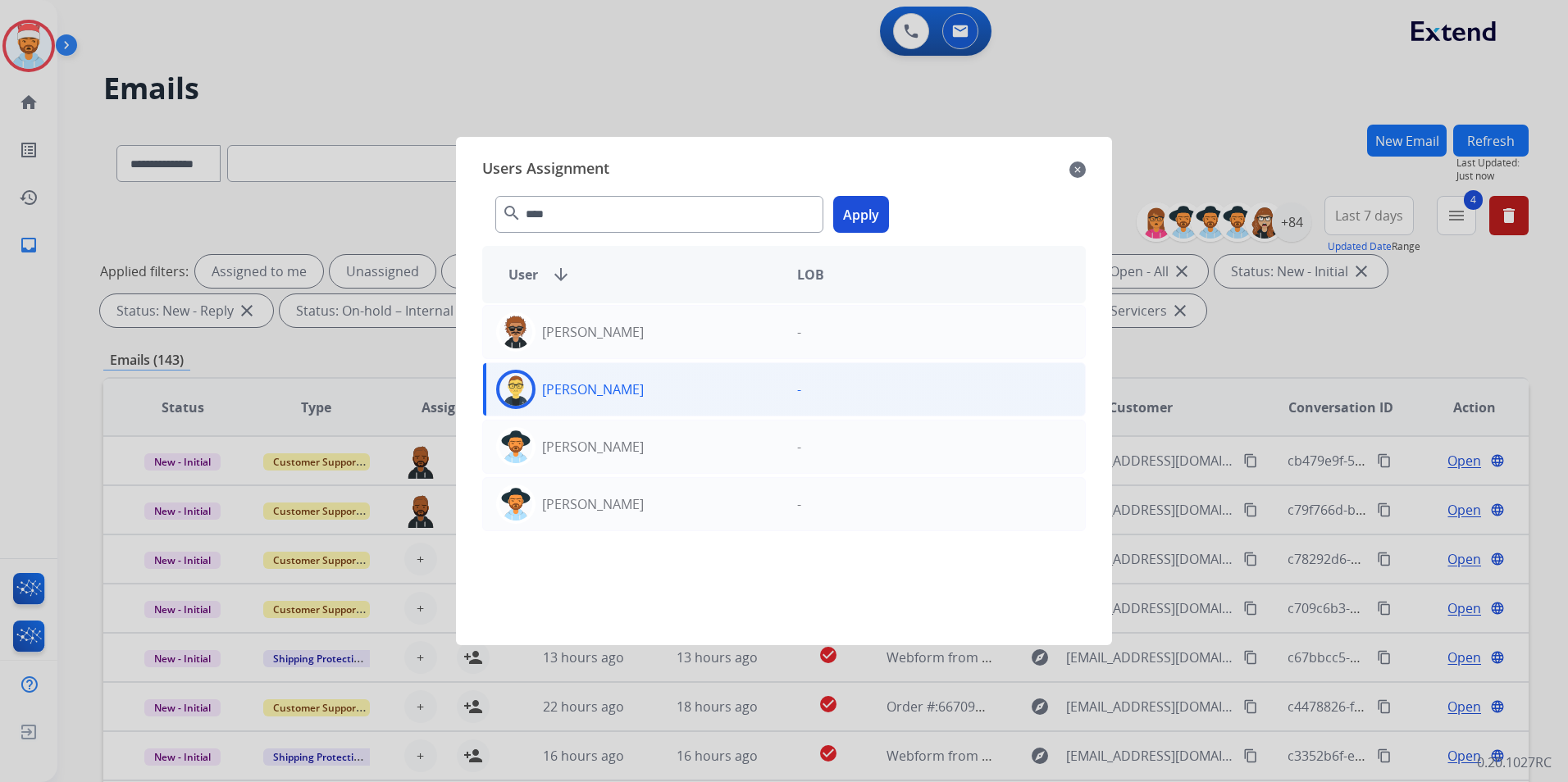
click at [833, 212] on div "**** search Apply" at bounding box center [784, 211] width 603 height 56
click at [870, 224] on button "Apply" at bounding box center [860, 214] width 56 height 37
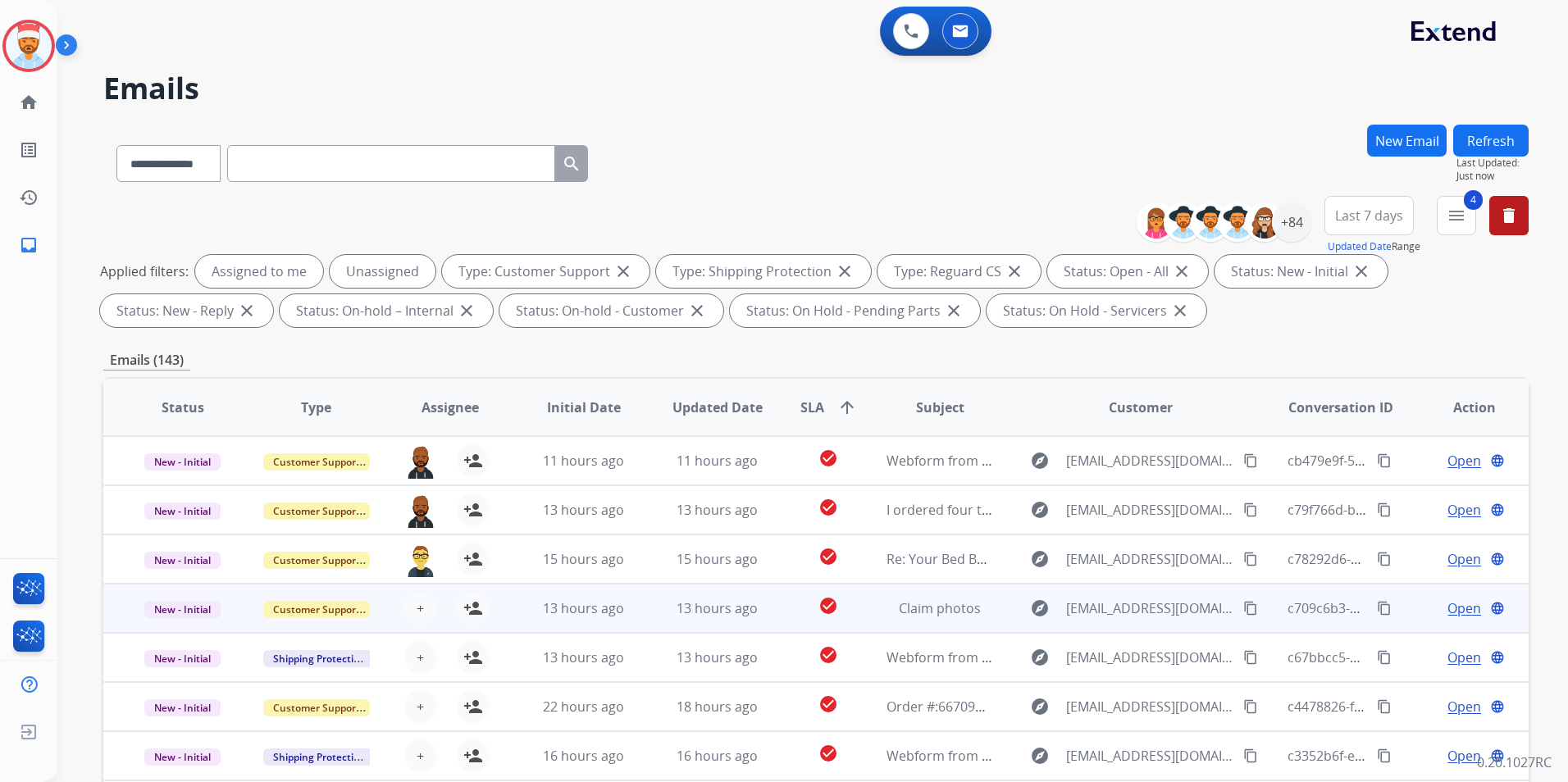
drag, startPoint x: 443, startPoint y: 582, endPoint x: 425, endPoint y: 600, distance: 25.5
click at [434, 594] on td "+ Select agent person_add Assign to Me" at bounding box center [438, 609] width 133 height 50
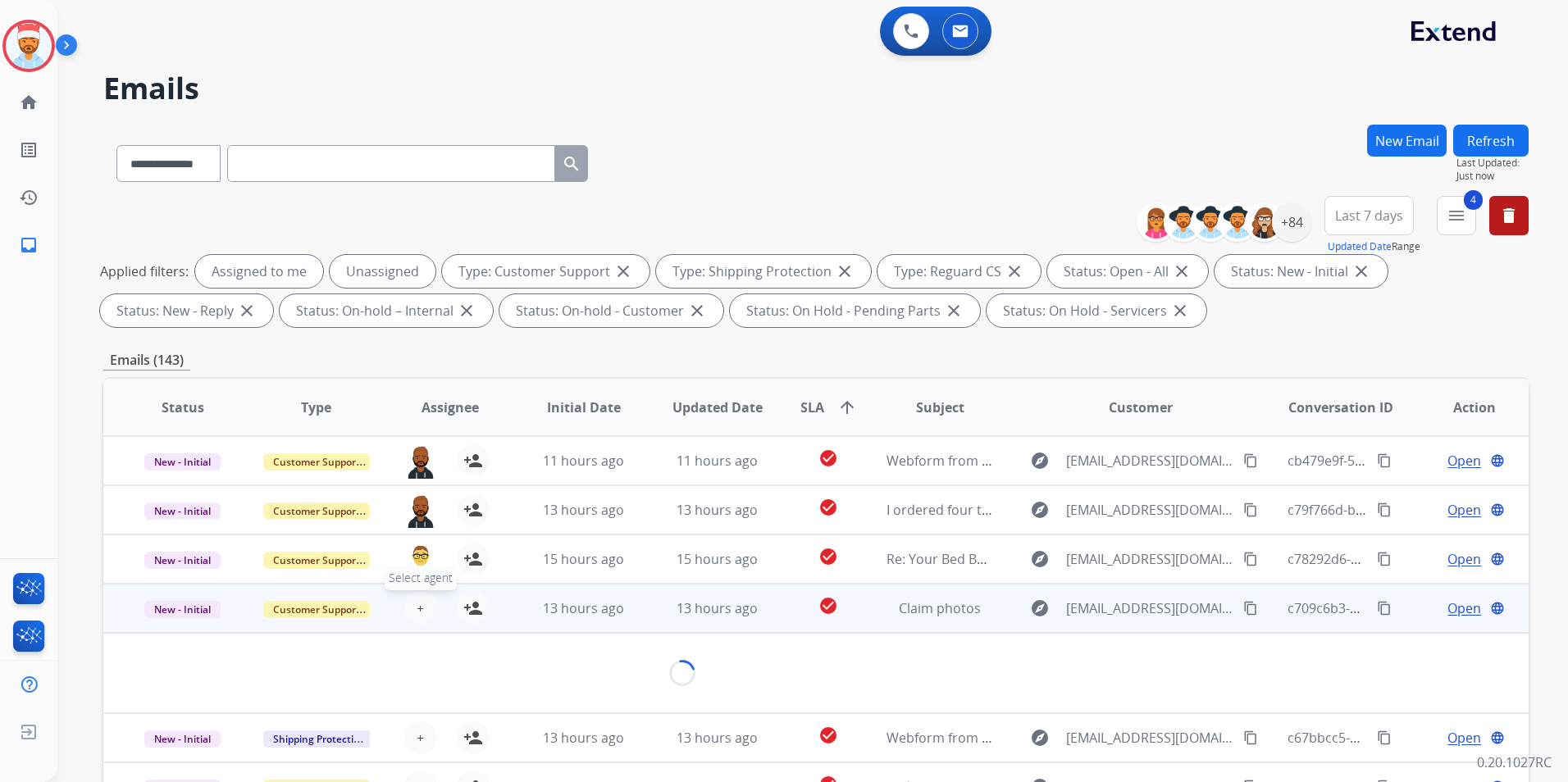
click at [420, 603] on span "+" at bounding box center [420, 608] width 8 height 20
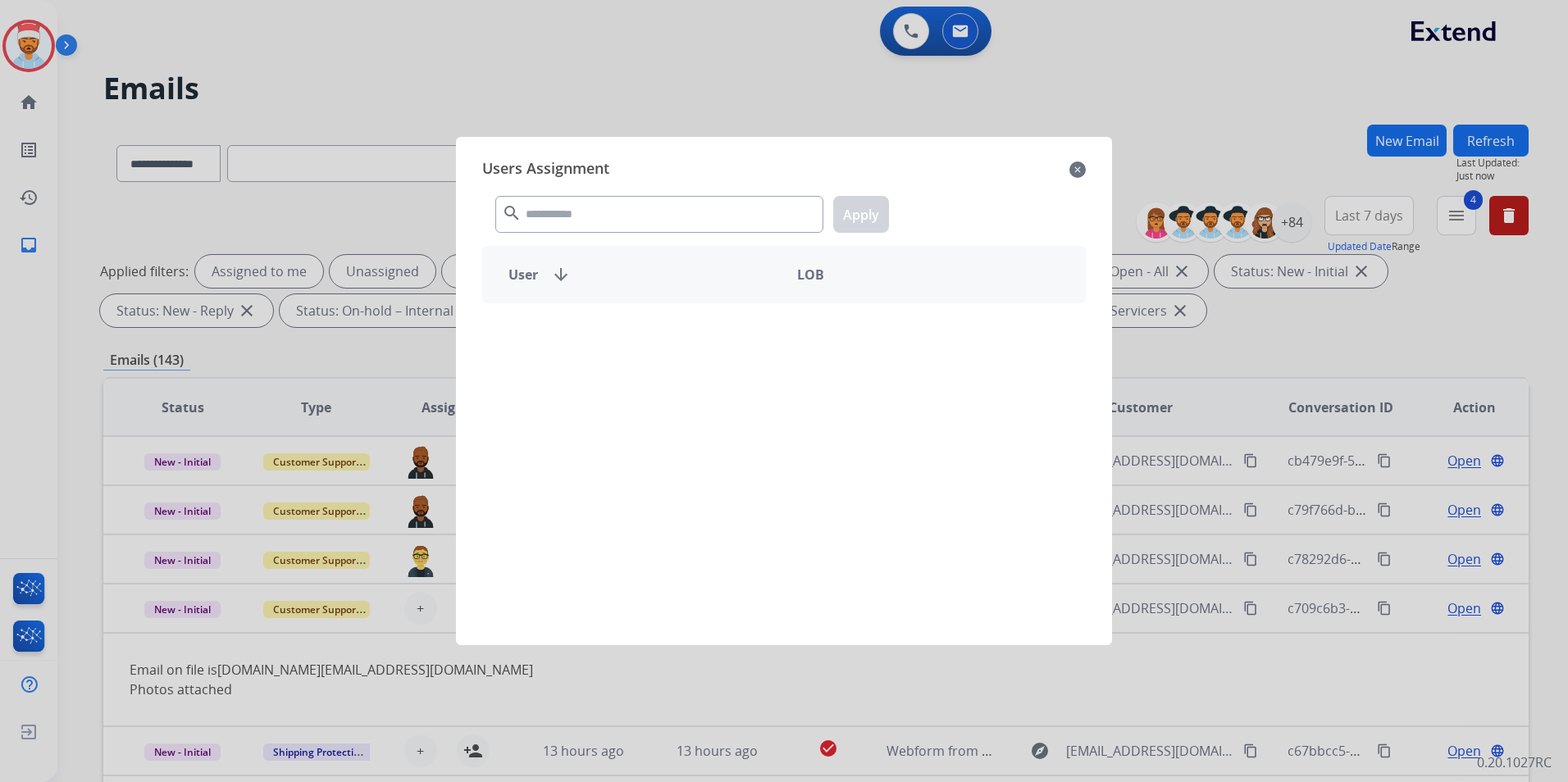
scroll to position [95, 0]
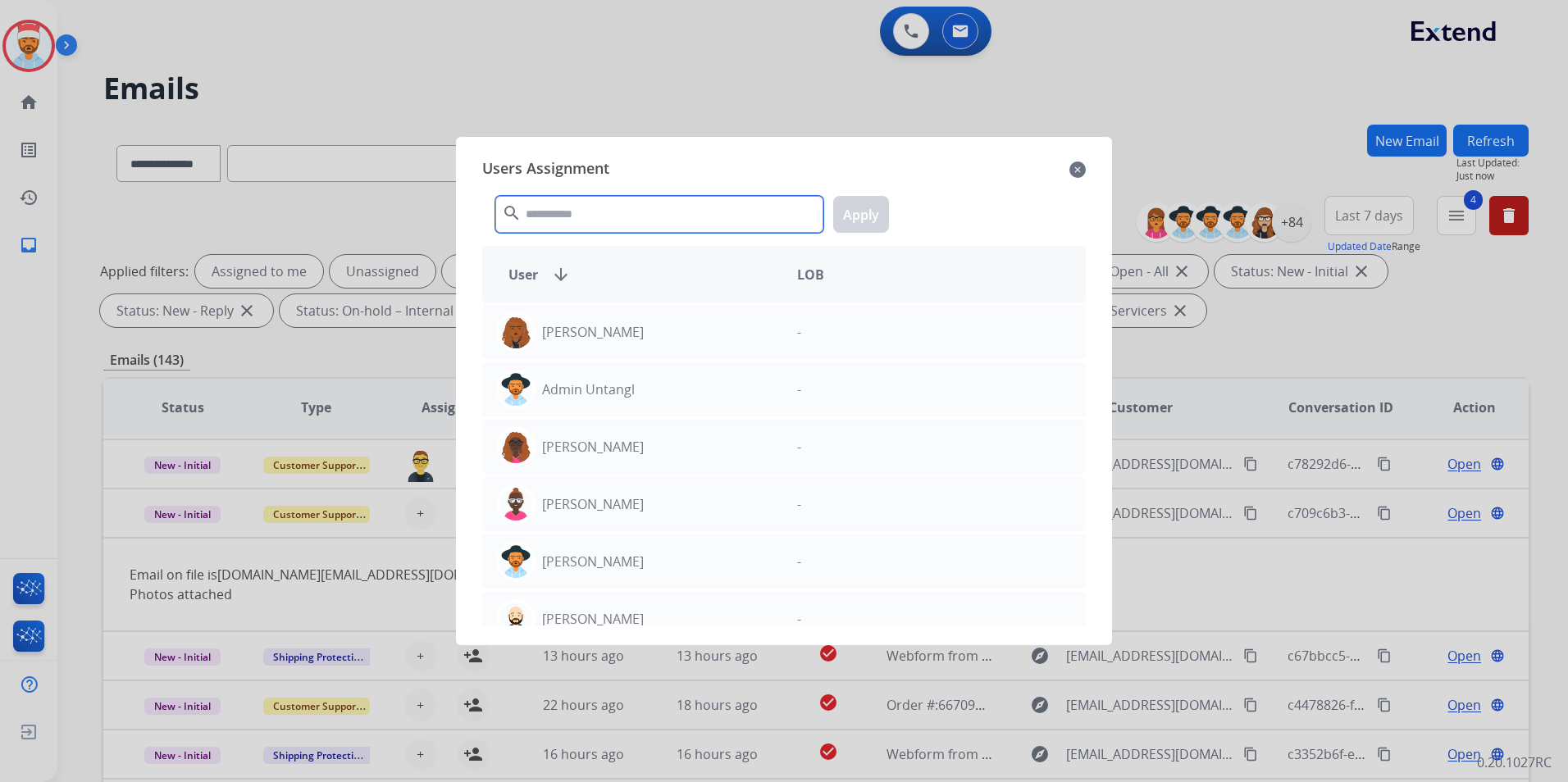
click at [600, 225] on input "text" at bounding box center [660, 214] width 328 height 37
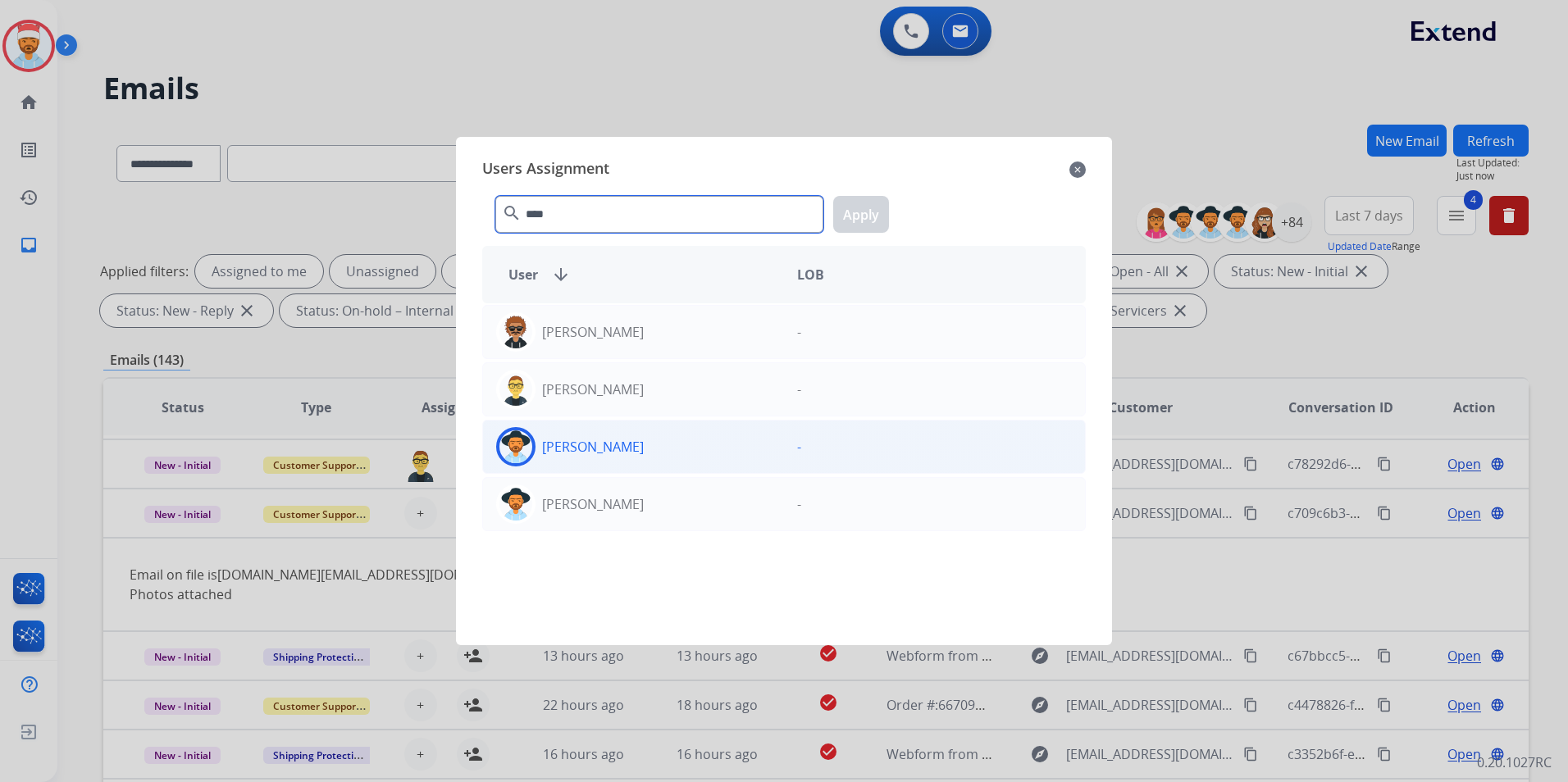
type input "****"
click at [592, 461] on div "[PERSON_NAME]" at bounding box center [633, 447] width 301 height 39
click at [867, 217] on button "Apply" at bounding box center [860, 214] width 56 height 37
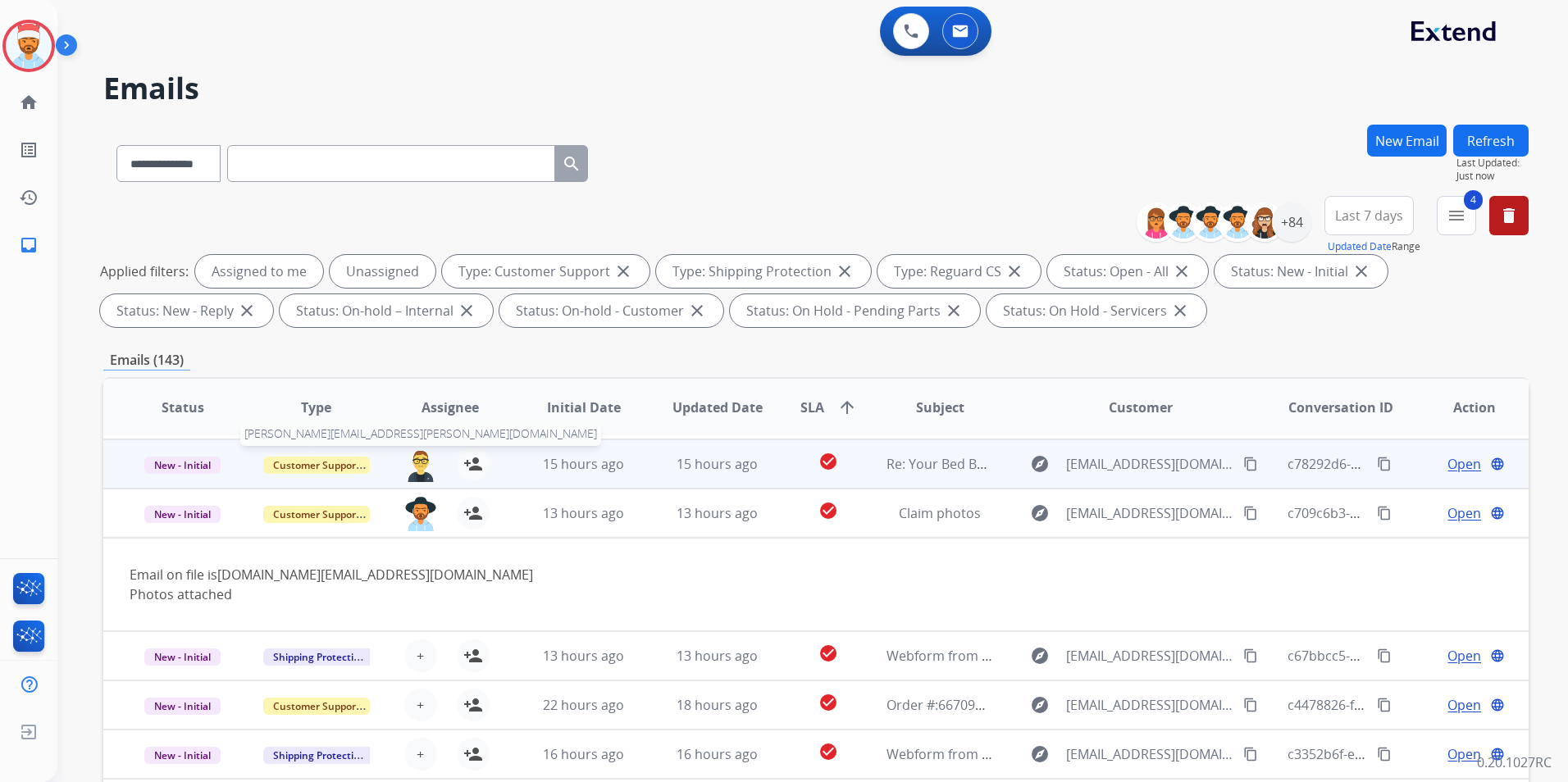
click at [432, 469] on img at bounding box center [420, 465] width 32 height 34
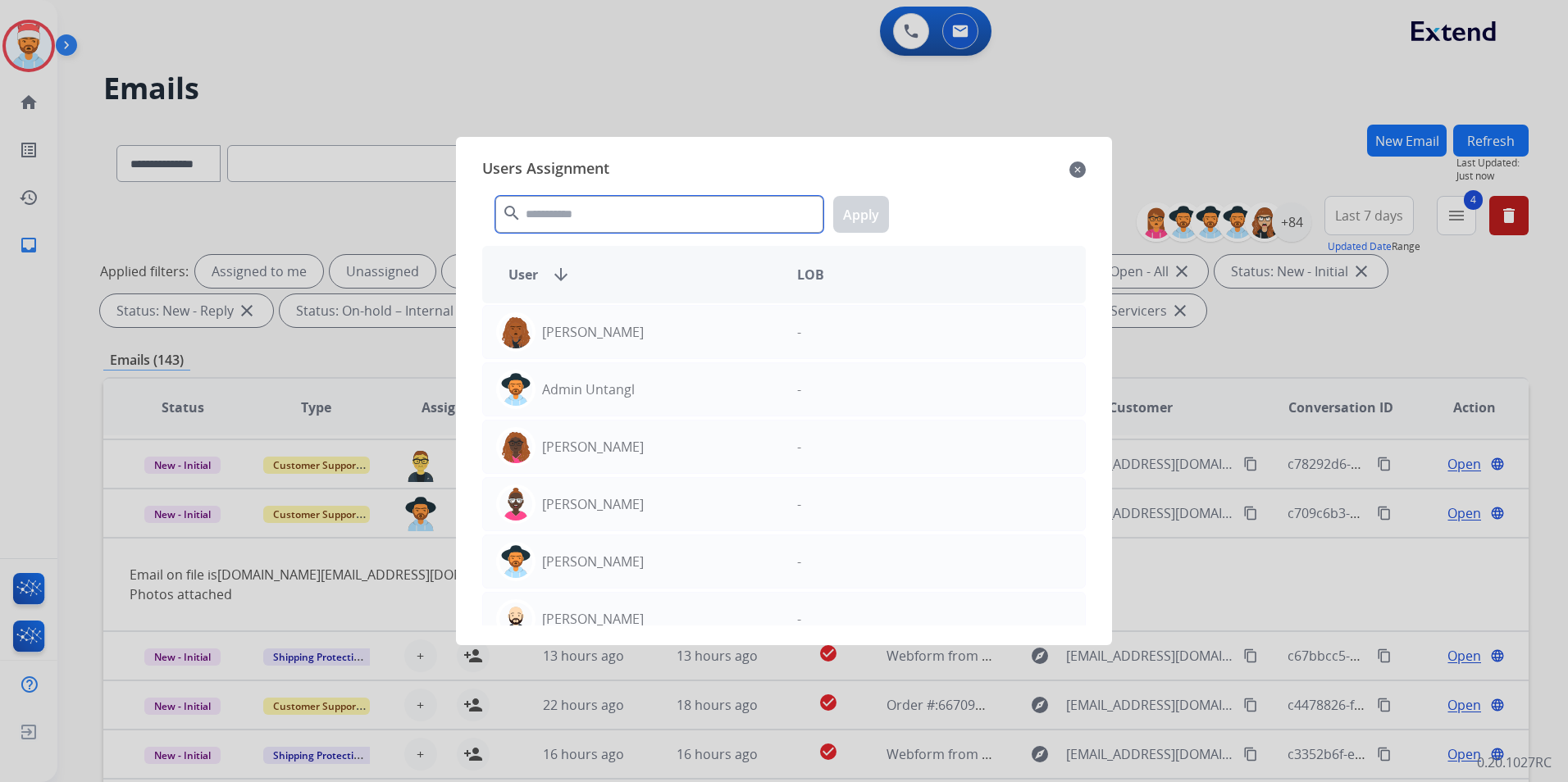
click at [713, 209] on input "text" at bounding box center [660, 214] width 328 height 37
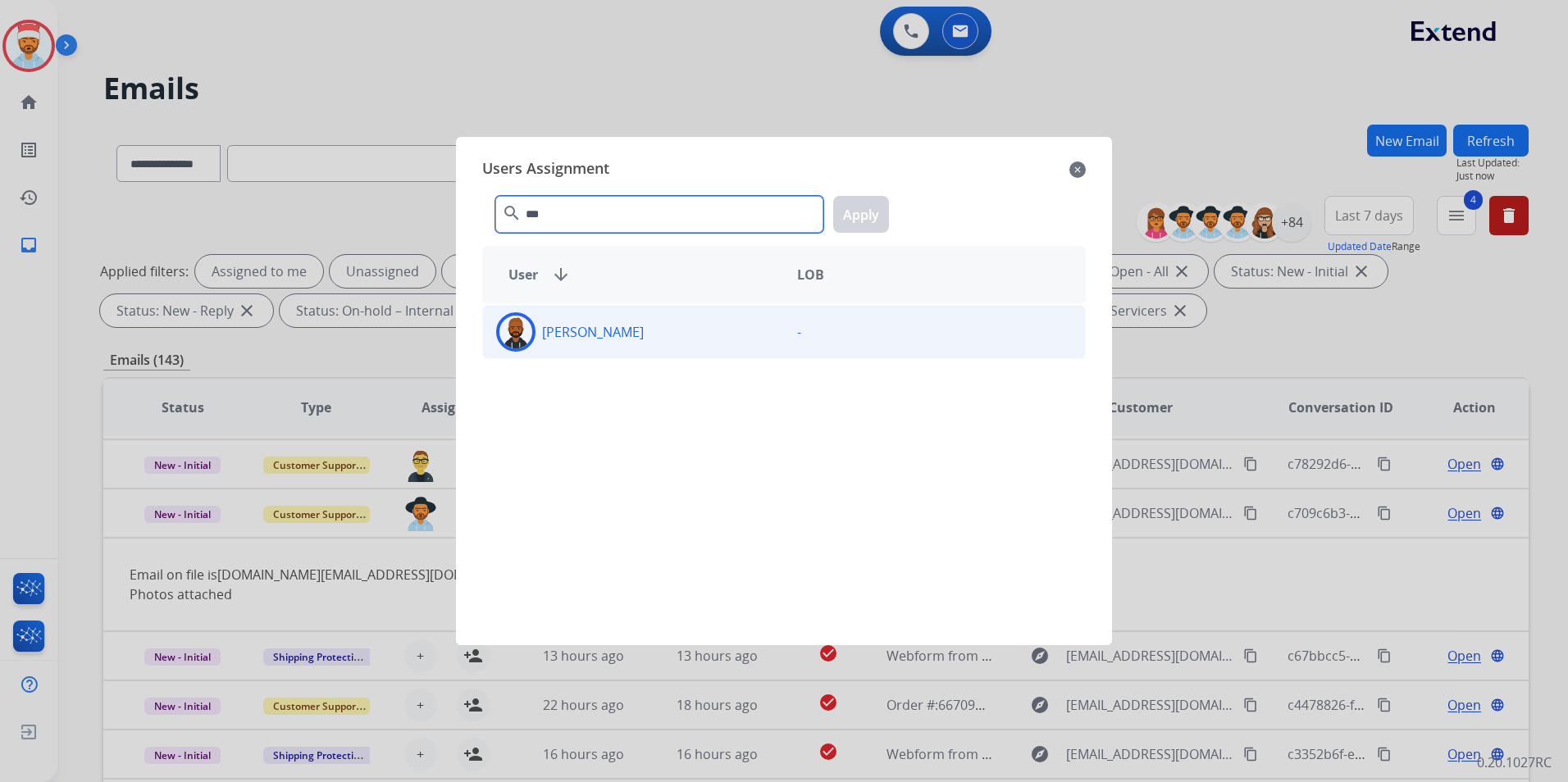
type input "***"
click at [632, 337] on div "[PERSON_NAME]" at bounding box center [633, 332] width 301 height 39
drag, startPoint x: 850, startPoint y: 209, endPoint x: 856, endPoint y: 219, distance: 11.7
click at [852, 209] on button "Apply" at bounding box center [860, 214] width 56 height 37
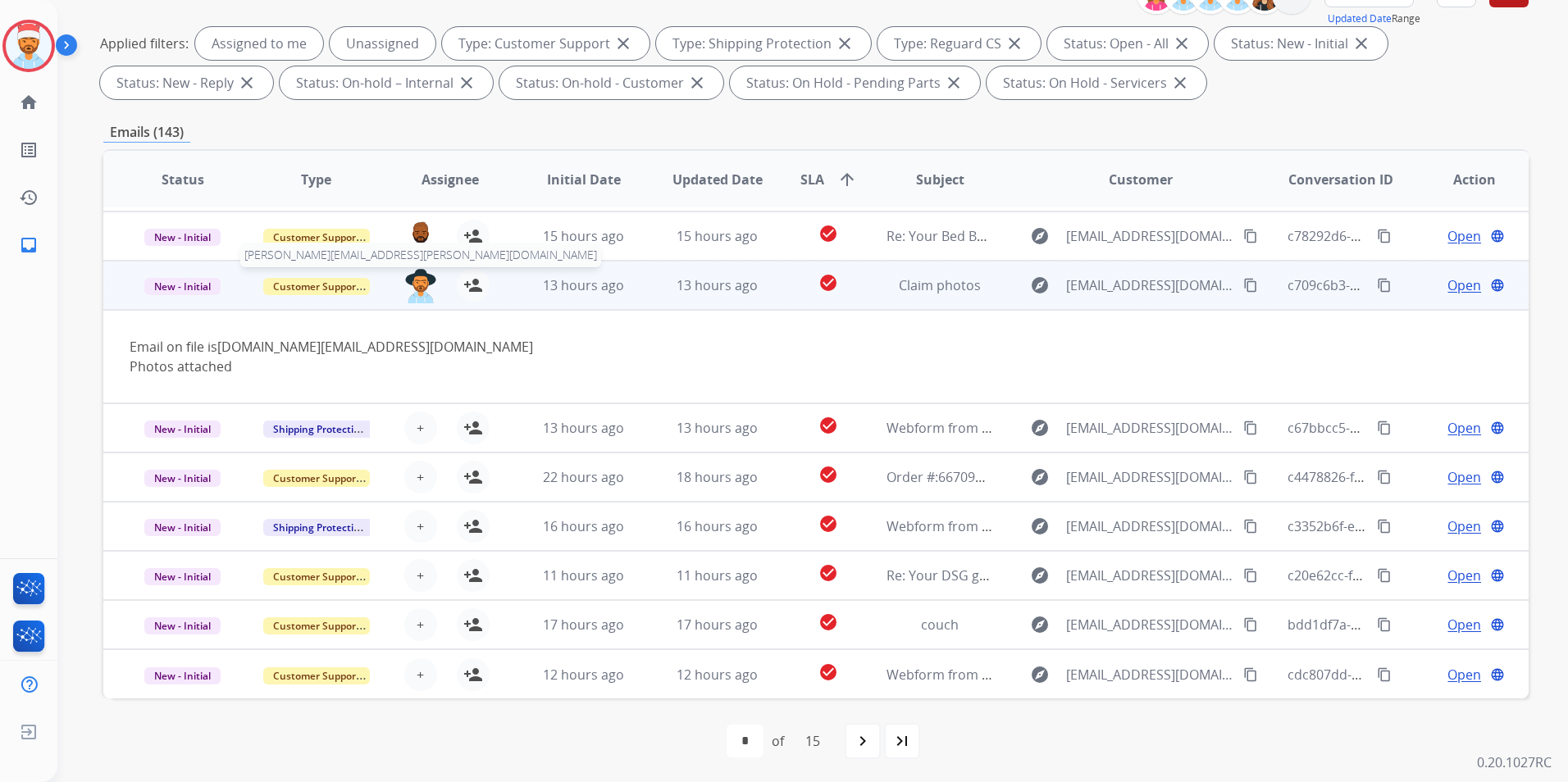
scroll to position [230, 0]
click at [421, 291] on img at bounding box center [420, 285] width 32 height 34
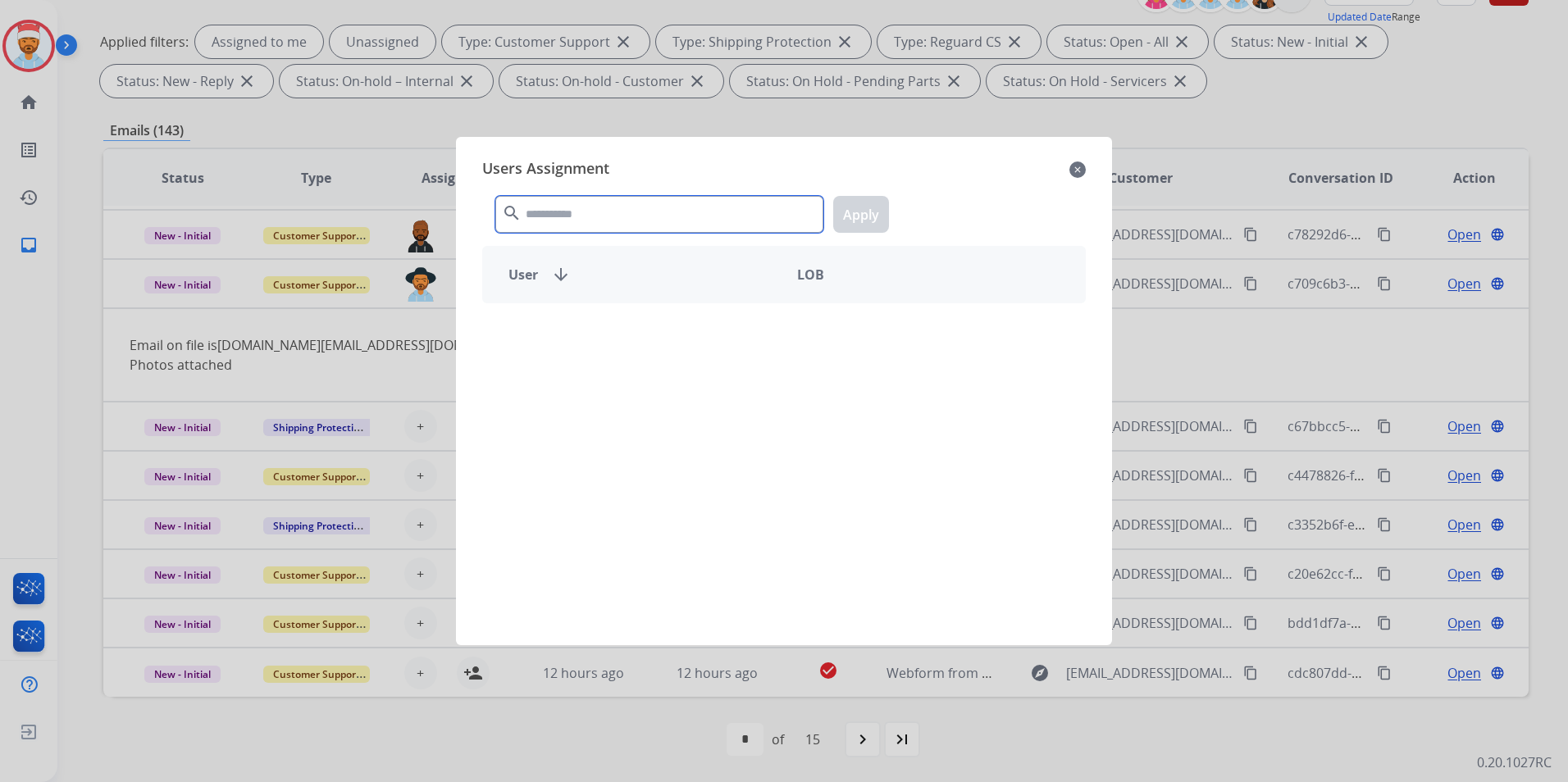
click at [543, 211] on input "text" at bounding box center [660, 214] width 328 height 37
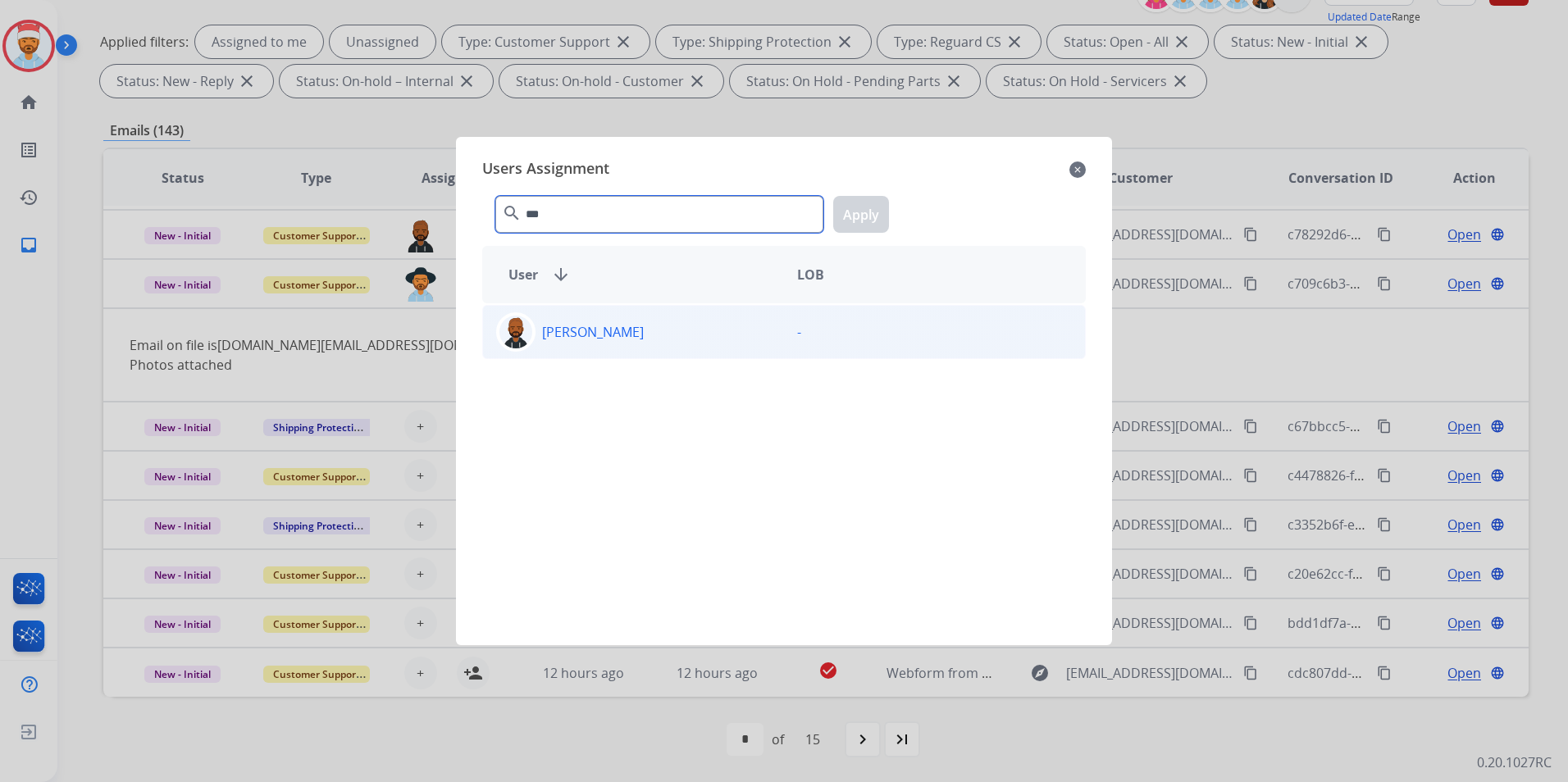
type input "***"
drag, startPoint x: 511, startPoint y: 349, endPoint x: 706, endPoint y: 256, distance: 216.0
click at [514, 349] on div at bounding box center [516, 332] width 39 height 39
click at [872, 206] on button "Apply" at bounding box center [860, 214] width 56 height 37
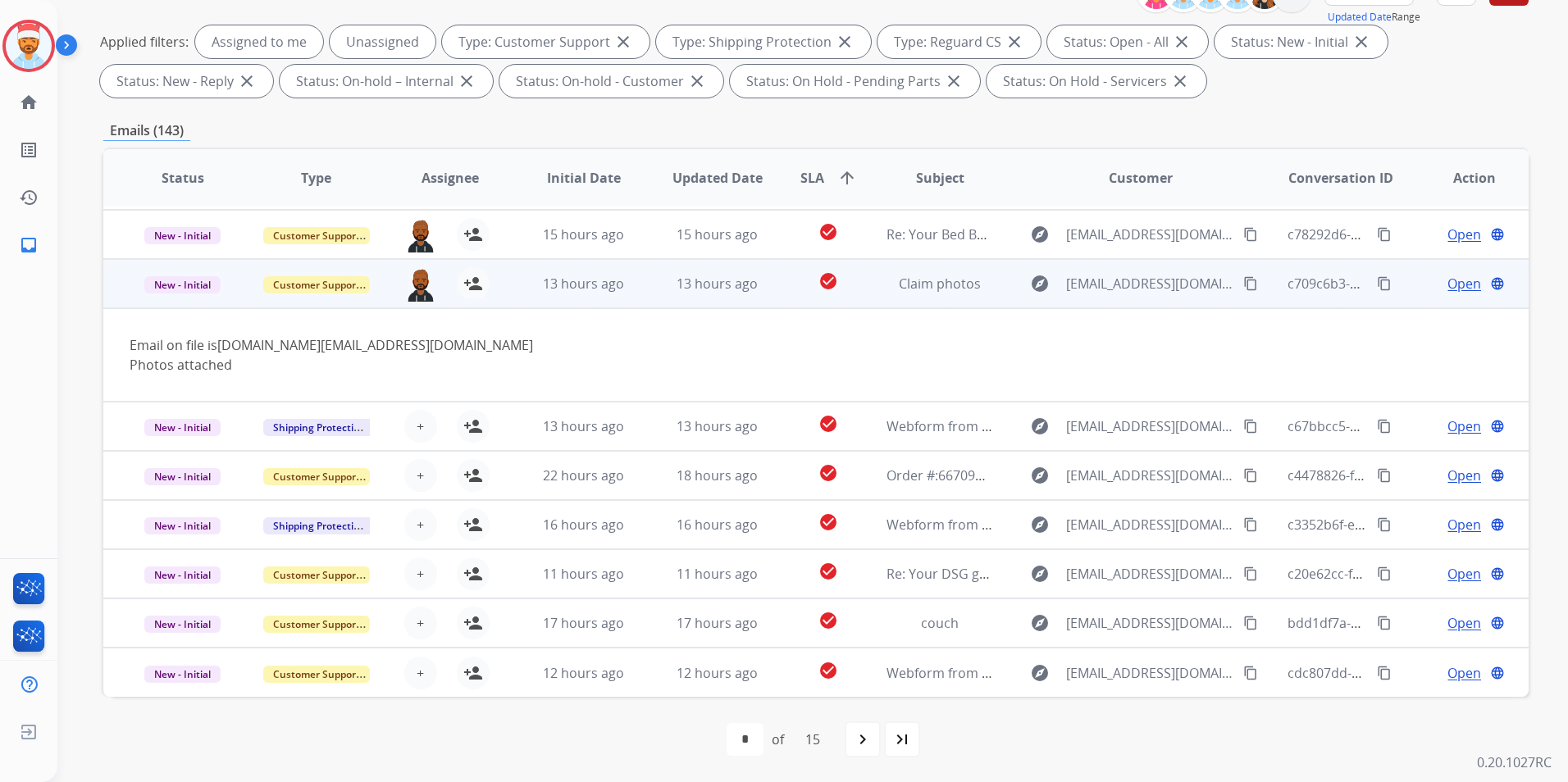
click at [504, 302] on td "13 hours ago" at bounding box center [571, 284] width 133 height 50
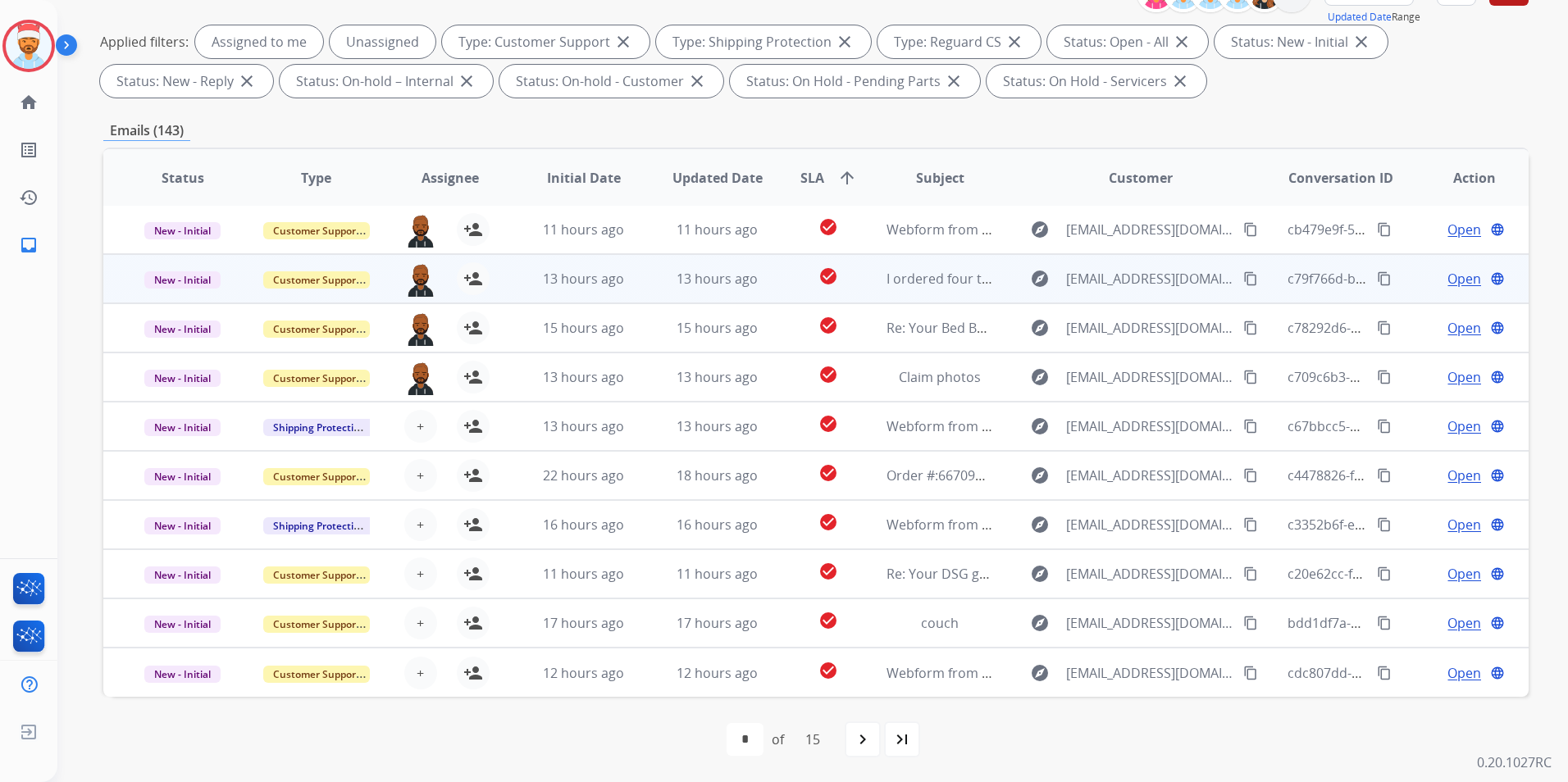
scroll to position [0, 0]
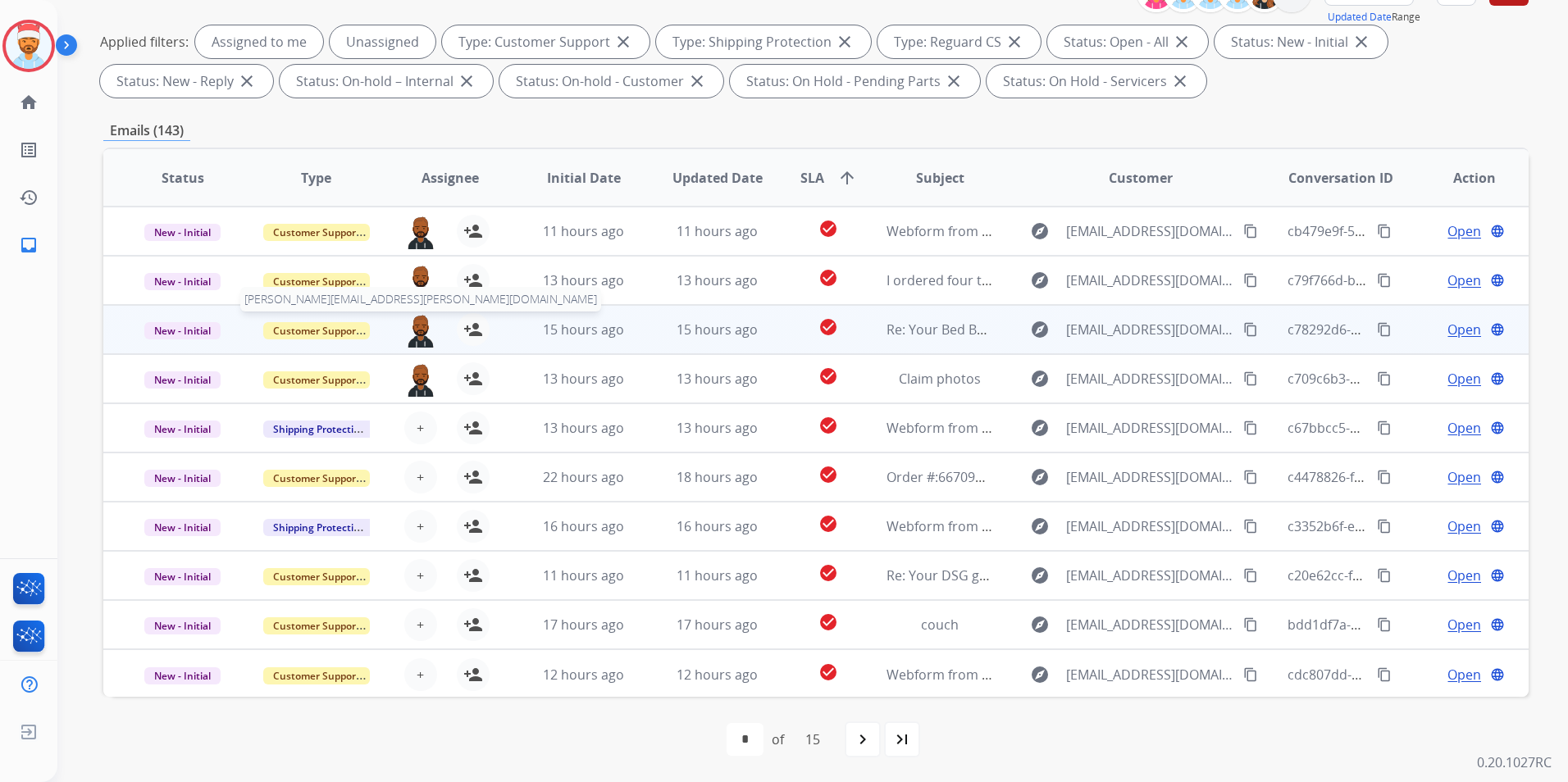
click at [417, 334] on img at bounding box center [420, 331] width 32 height 34
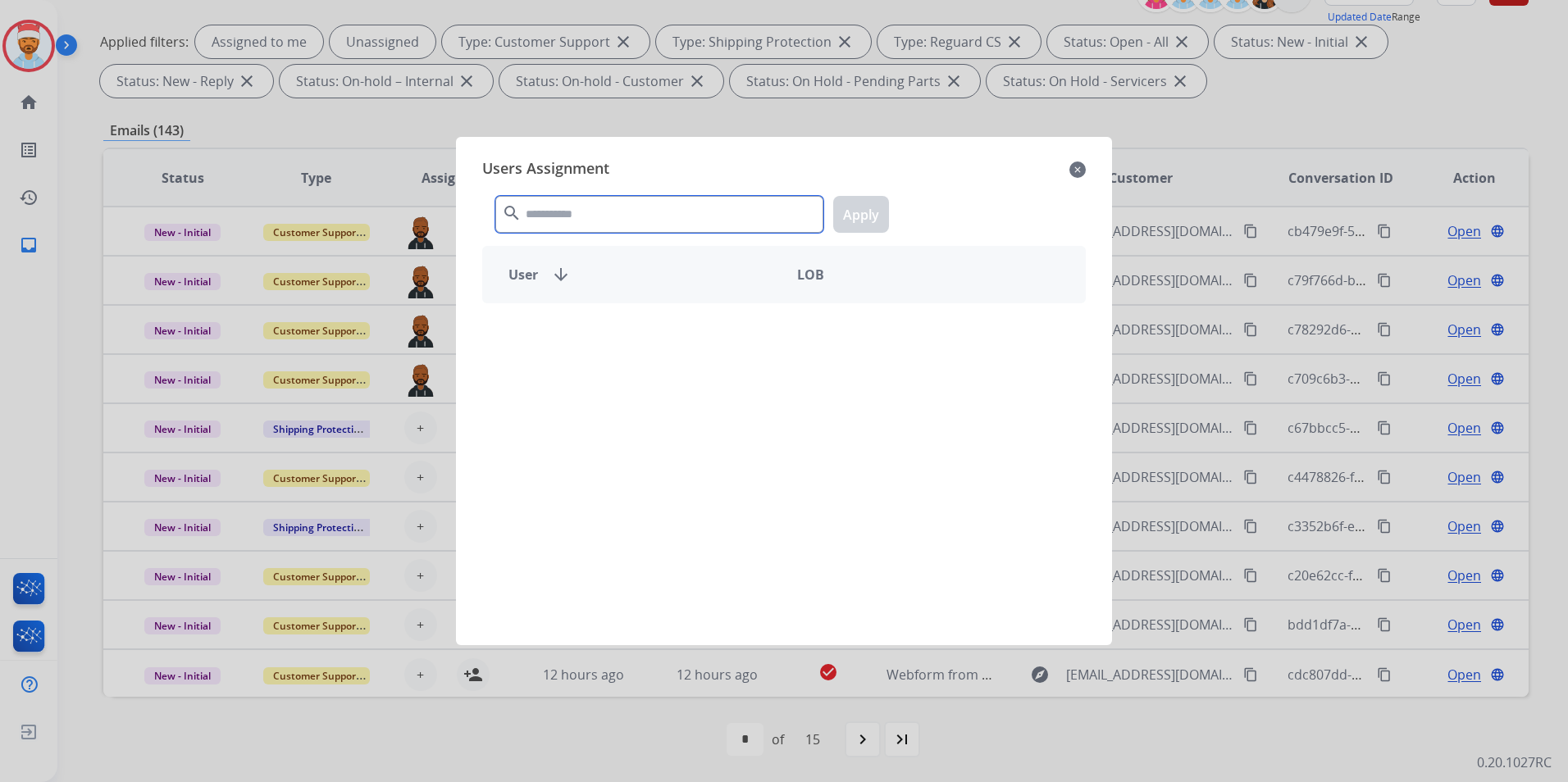
click at [560, 220] on input "text" at bounding box center [660, 214] width 328 height 37
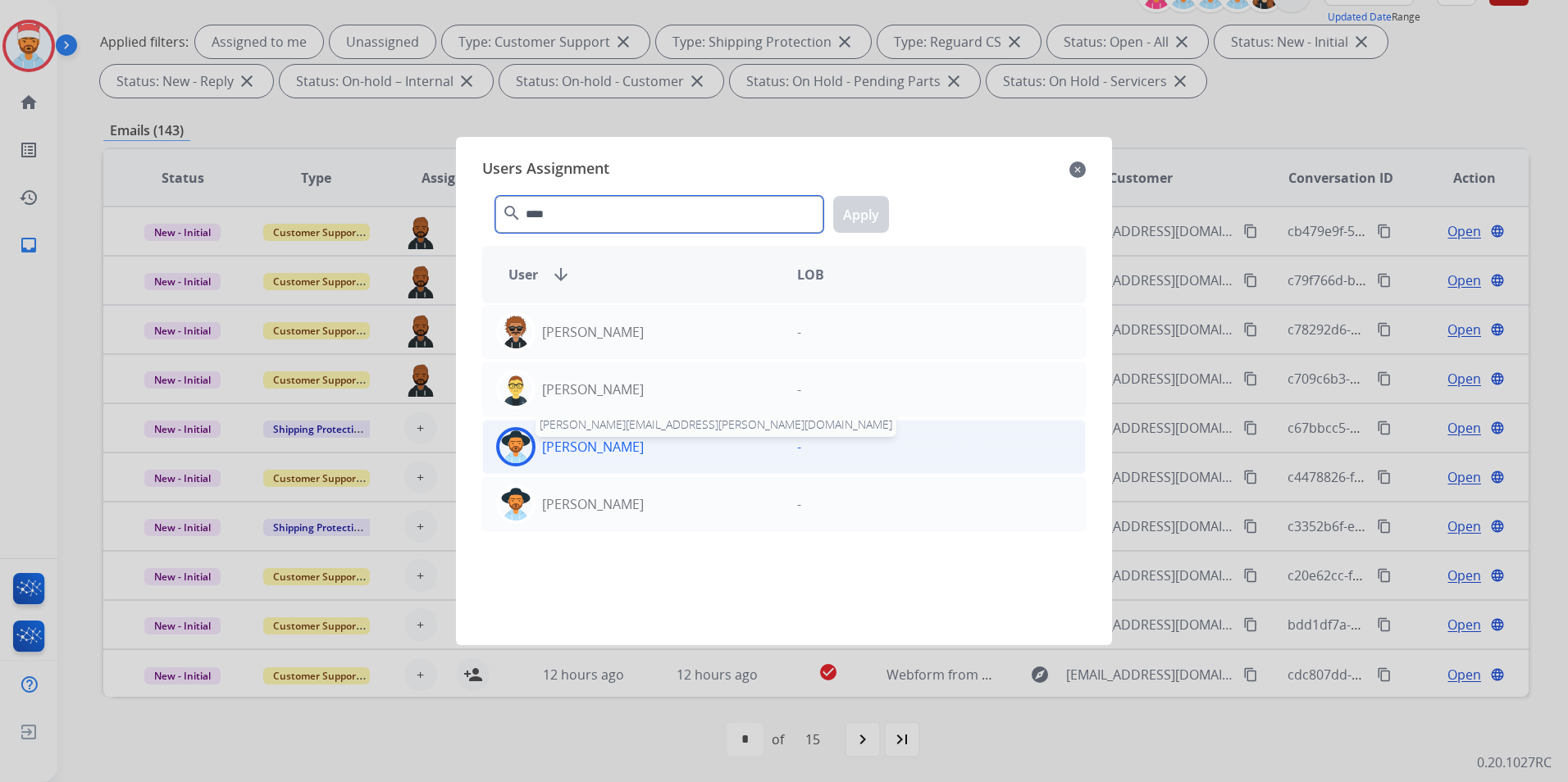
type input "****"
click at [571, 444] on p "[PERSON_NAME]" at bounding box center [592, 446] width 102 height 20
click at [854, 225] on button "Apply" at bounding box center [860, 214] width 56 height 37
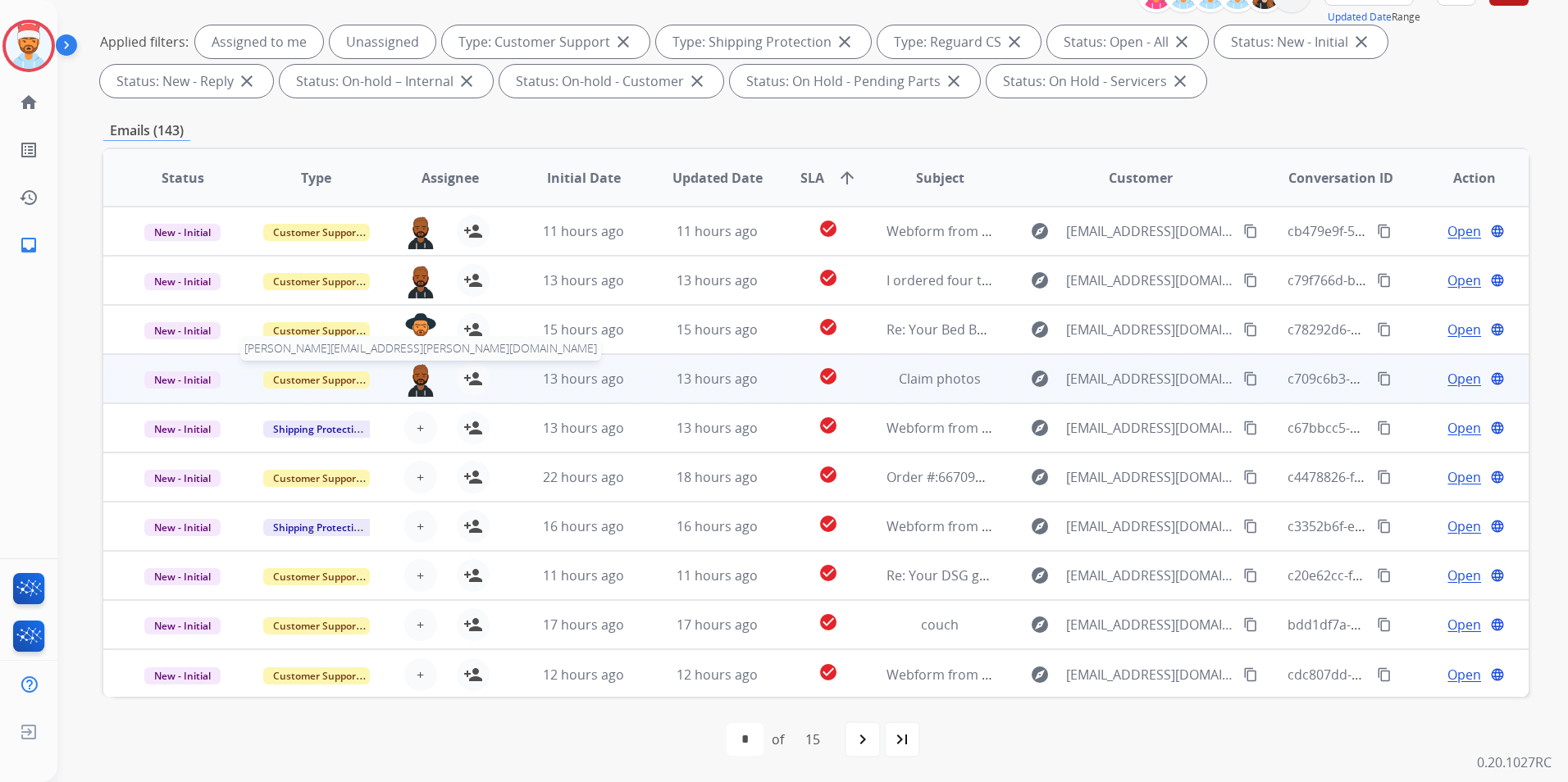
click at [418, 367] on img at bounding box center [420, 379] width 32 height 34
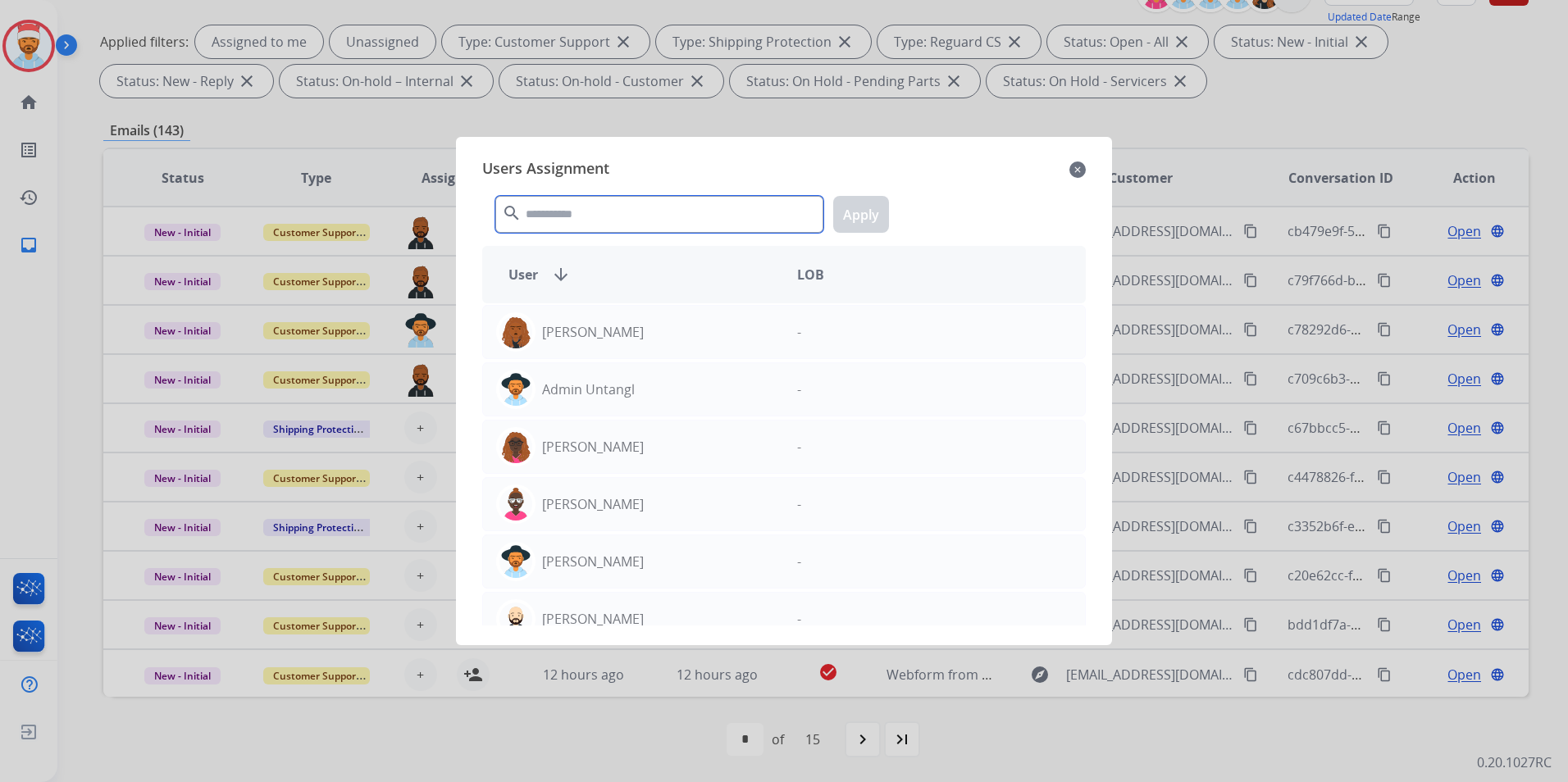
click at [587, 229] on input "text" at bounding box center [660, 214] width 328 height 37
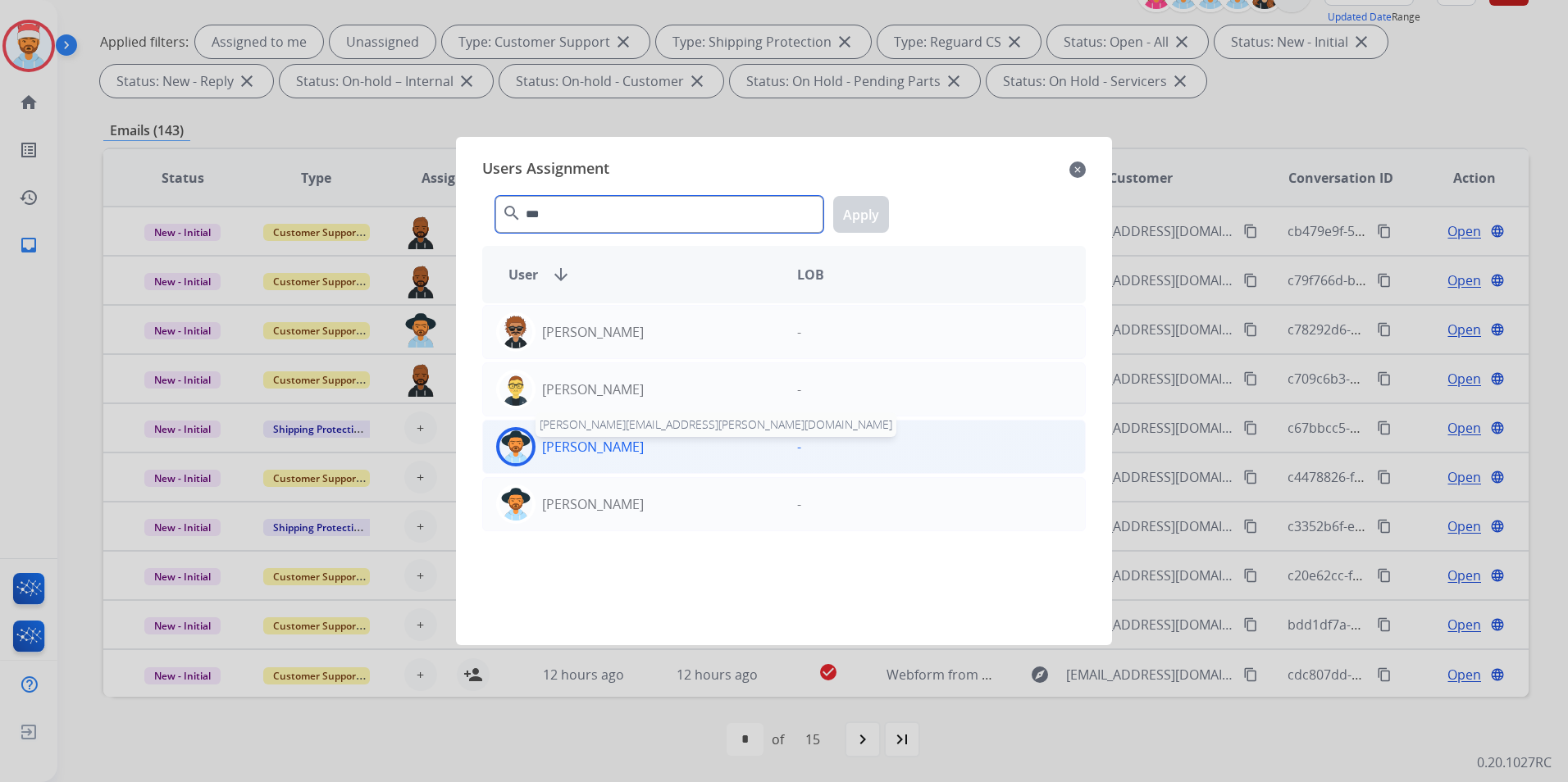
type input "***"
click at [578, 445] on p "[PERSON_NAME]" at bounding box center [592, 446] width 102 height 20
drag, startPoint x: 861, startPoint y: 210, endPoint x: 725, endPoint y: 365, distance: 206.2
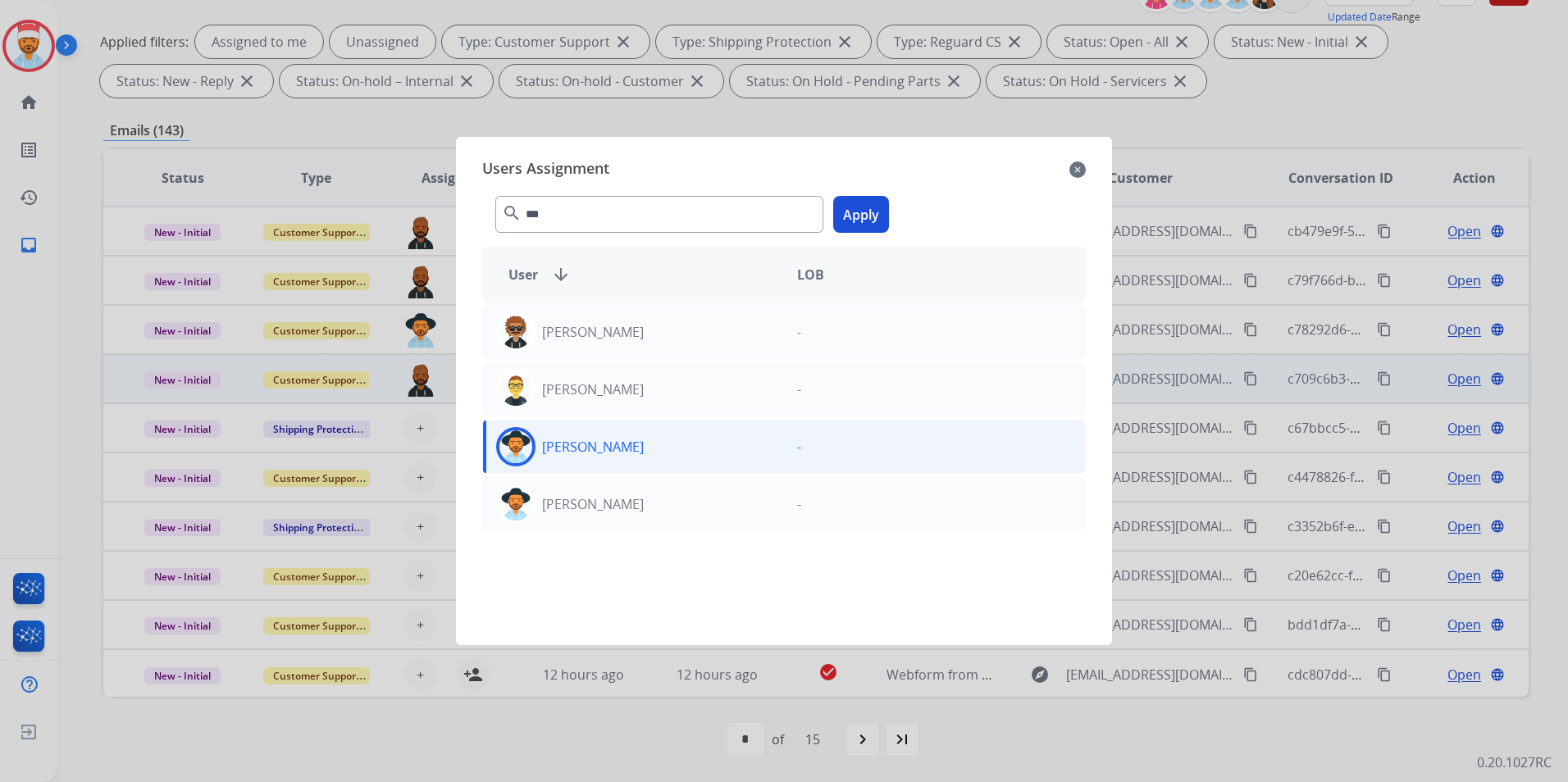
click at [862, 210] on button "Apply" at bounding box center [860, 214] width 56 height 37
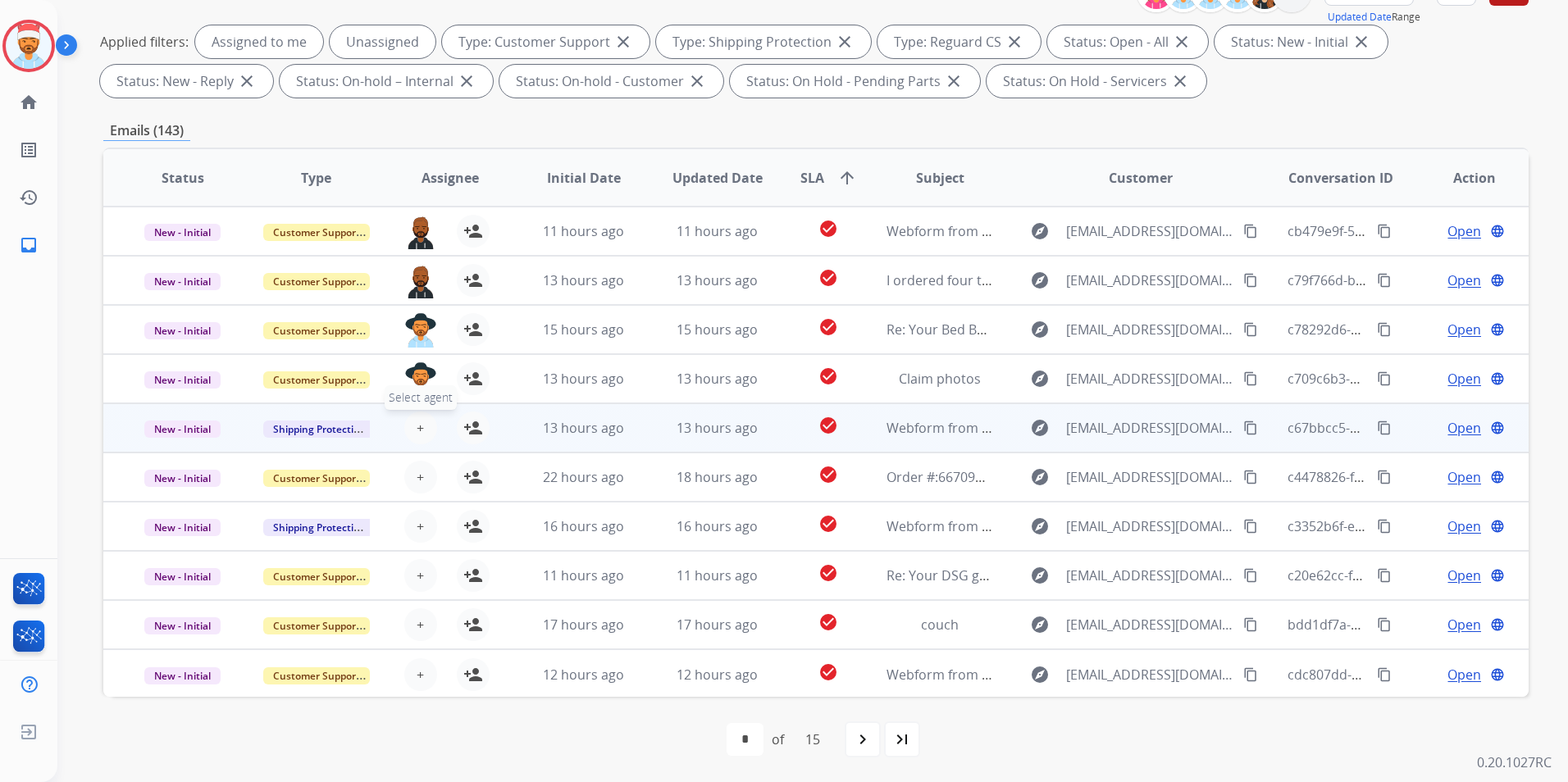
click at [416, 417] on button "+ Select agent" at bounding box center [420, 428] width 32 height 32
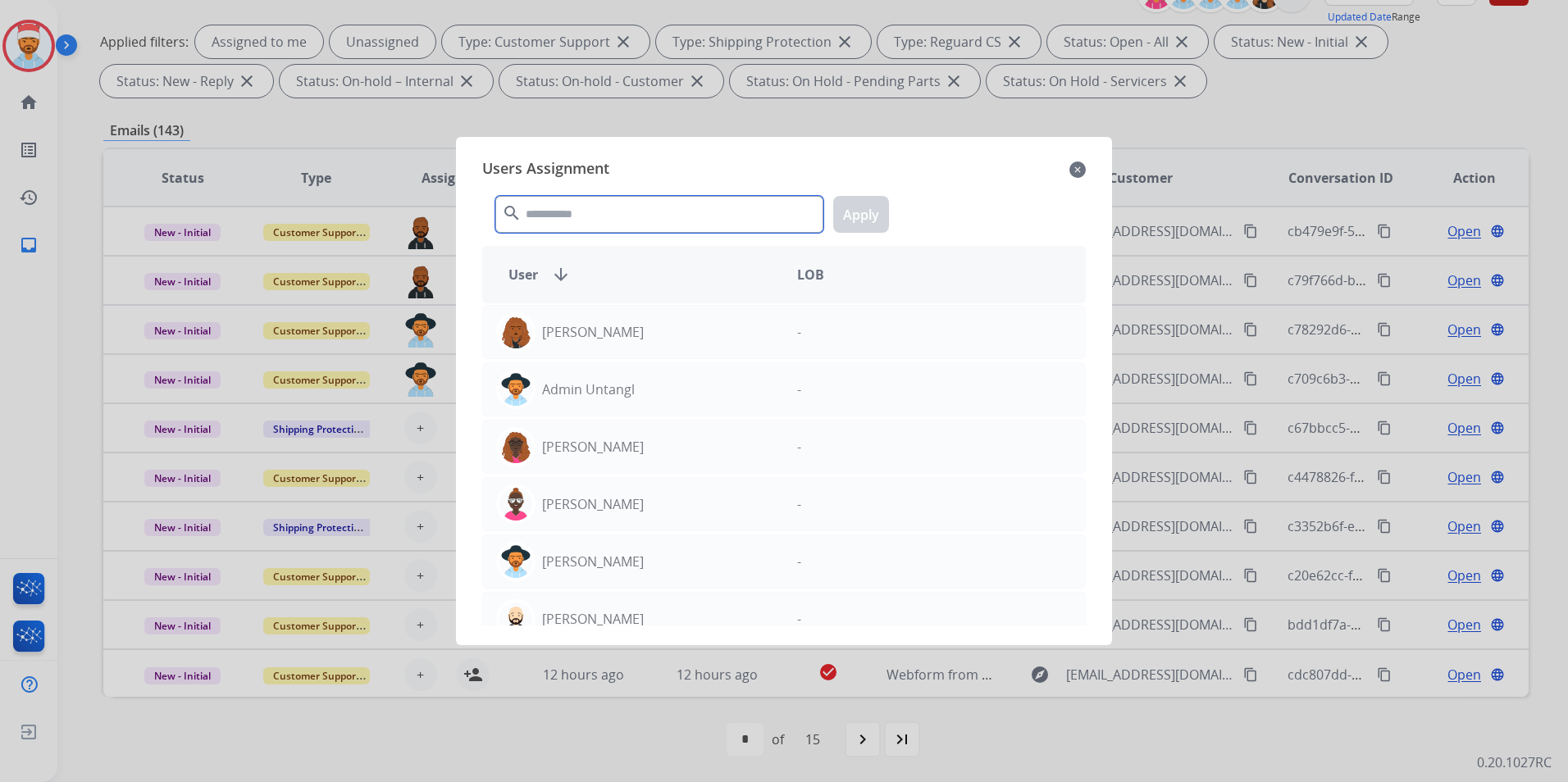
click at [608, 215] on input "text" at bounding box center [660, 214] width 328 height 37
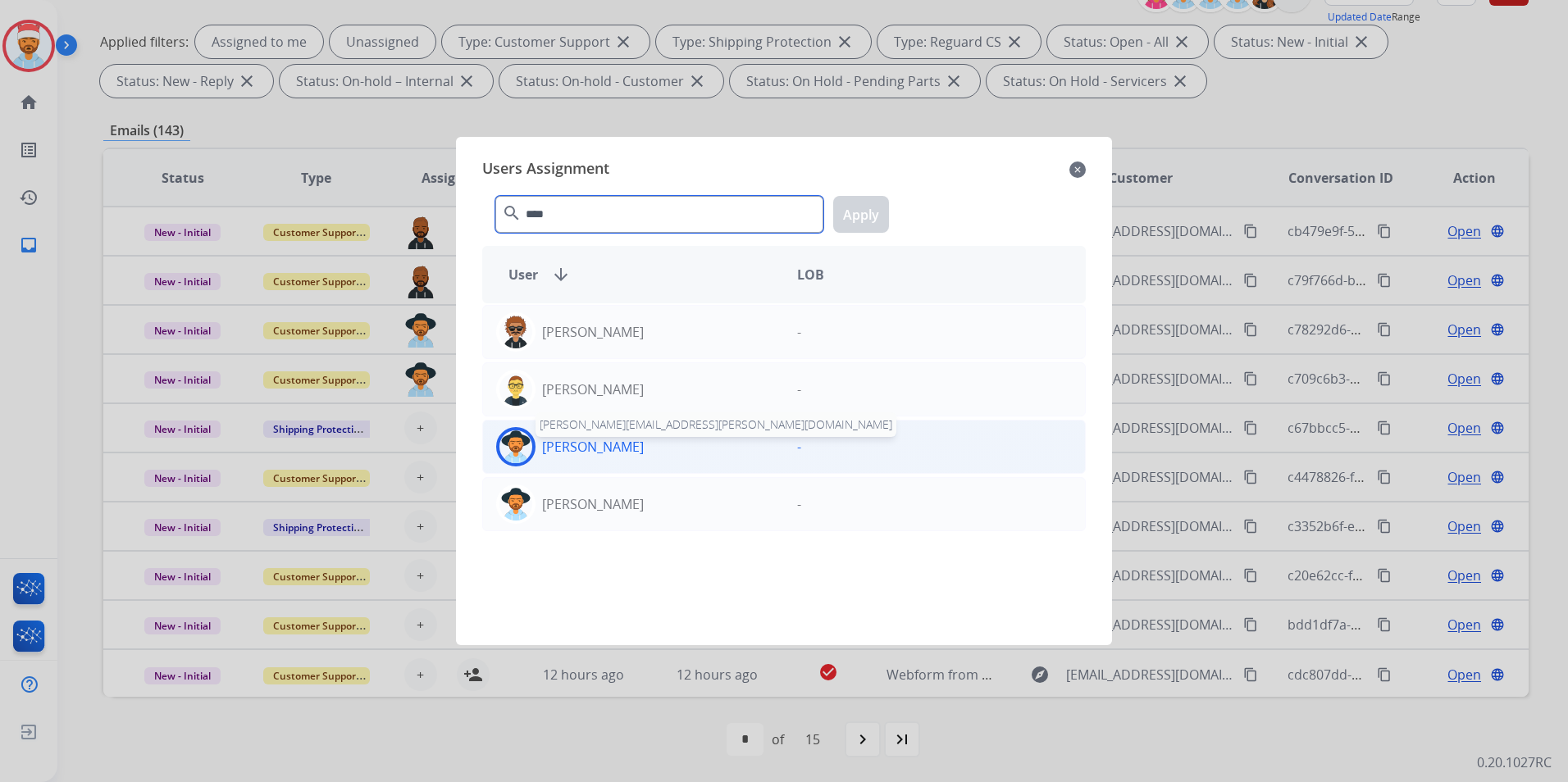
type input "****"
click at [587, 443] on p "[PERSON_NAME]" at bounding box center [592, 446] width 102 height 20
drag, startPoint x: 873, startPoint y: 220, endPoint x: 802, endPoint y: 322, distance: 124.3
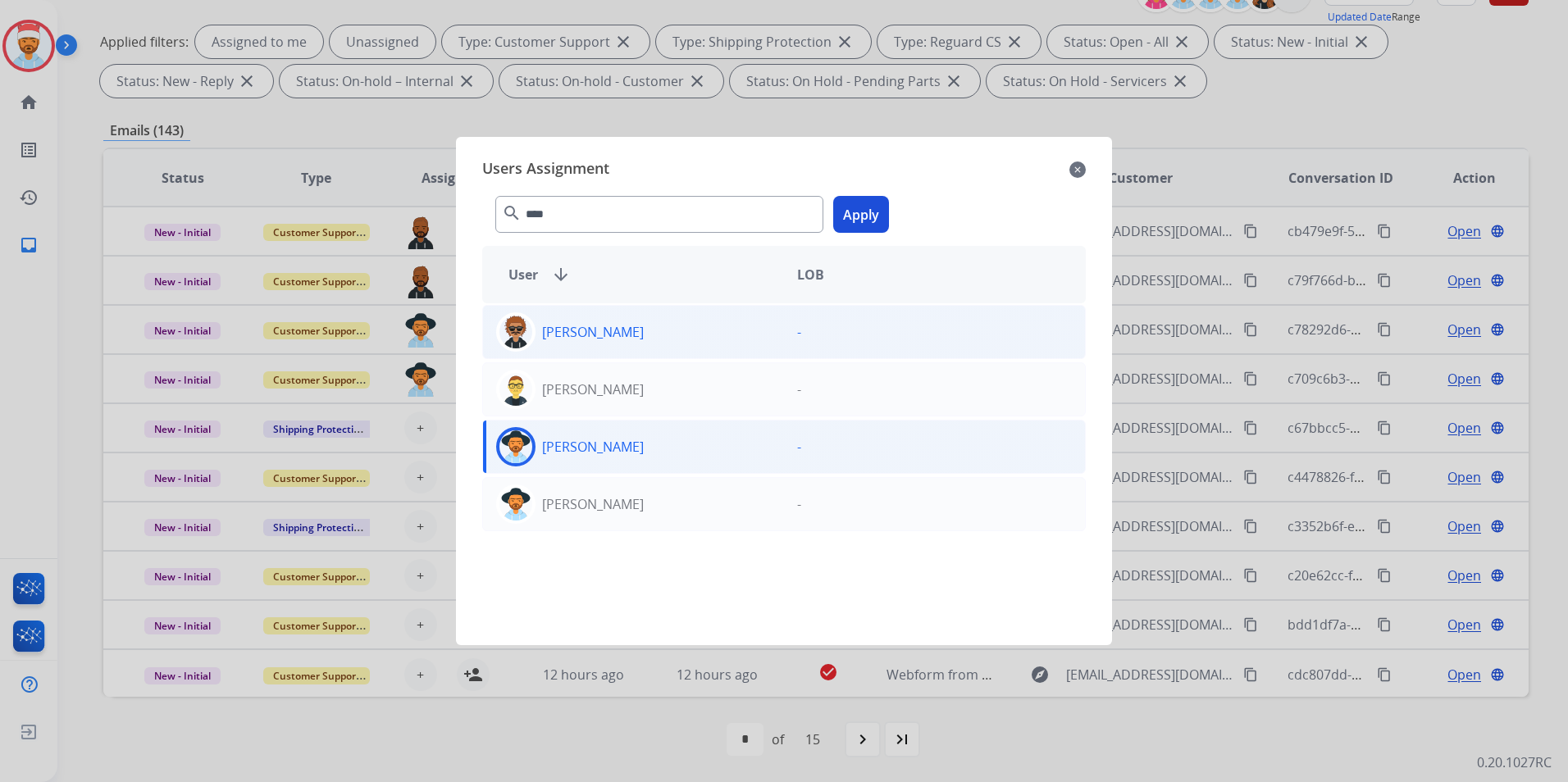
click at [872, 220] on button "Apply" at bounding box center [860, 214] width 56 height 37
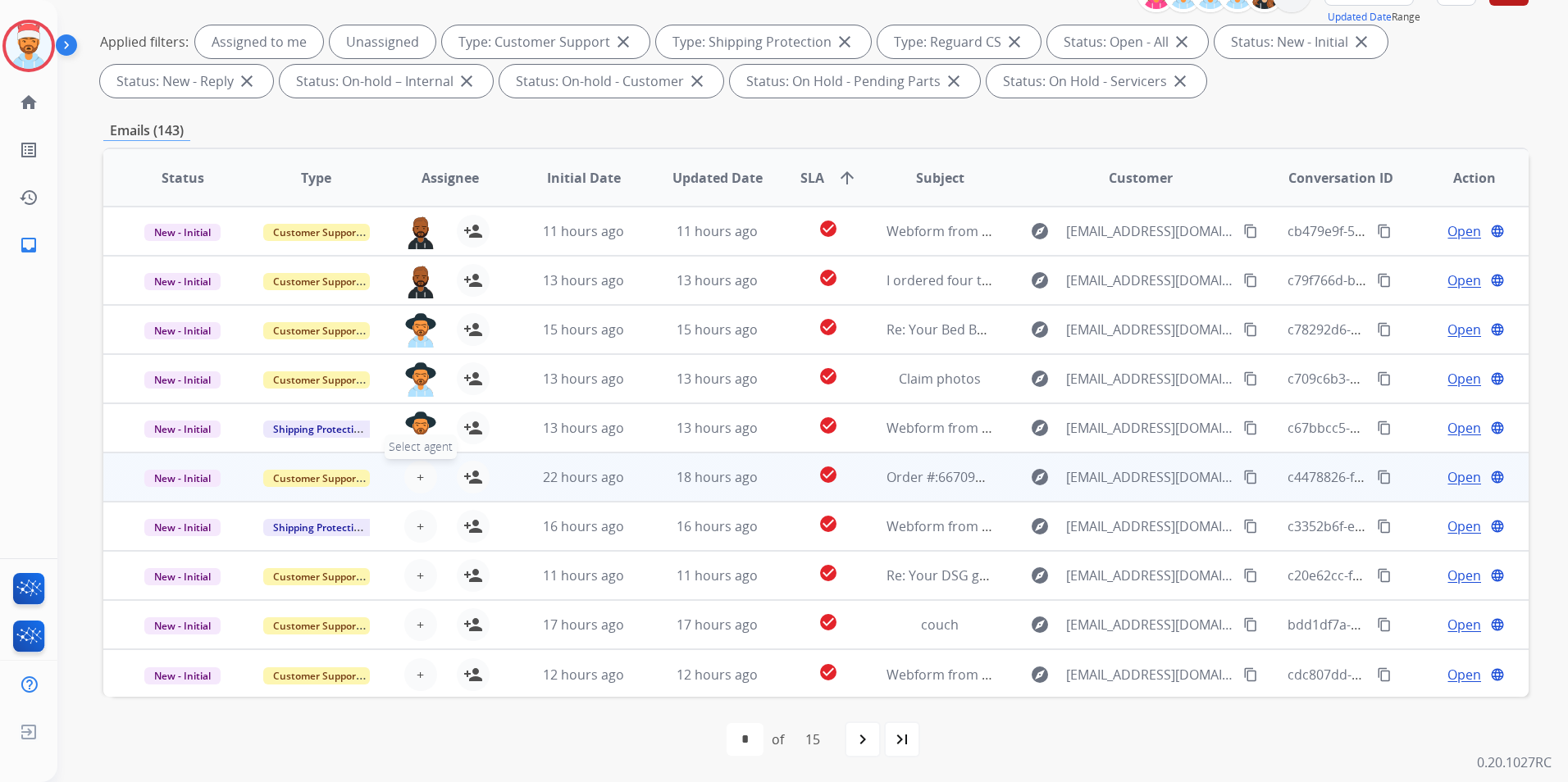
click at [423, 465] on button "+ Select agent" at bounding box center [420, 477] width 32 height 32
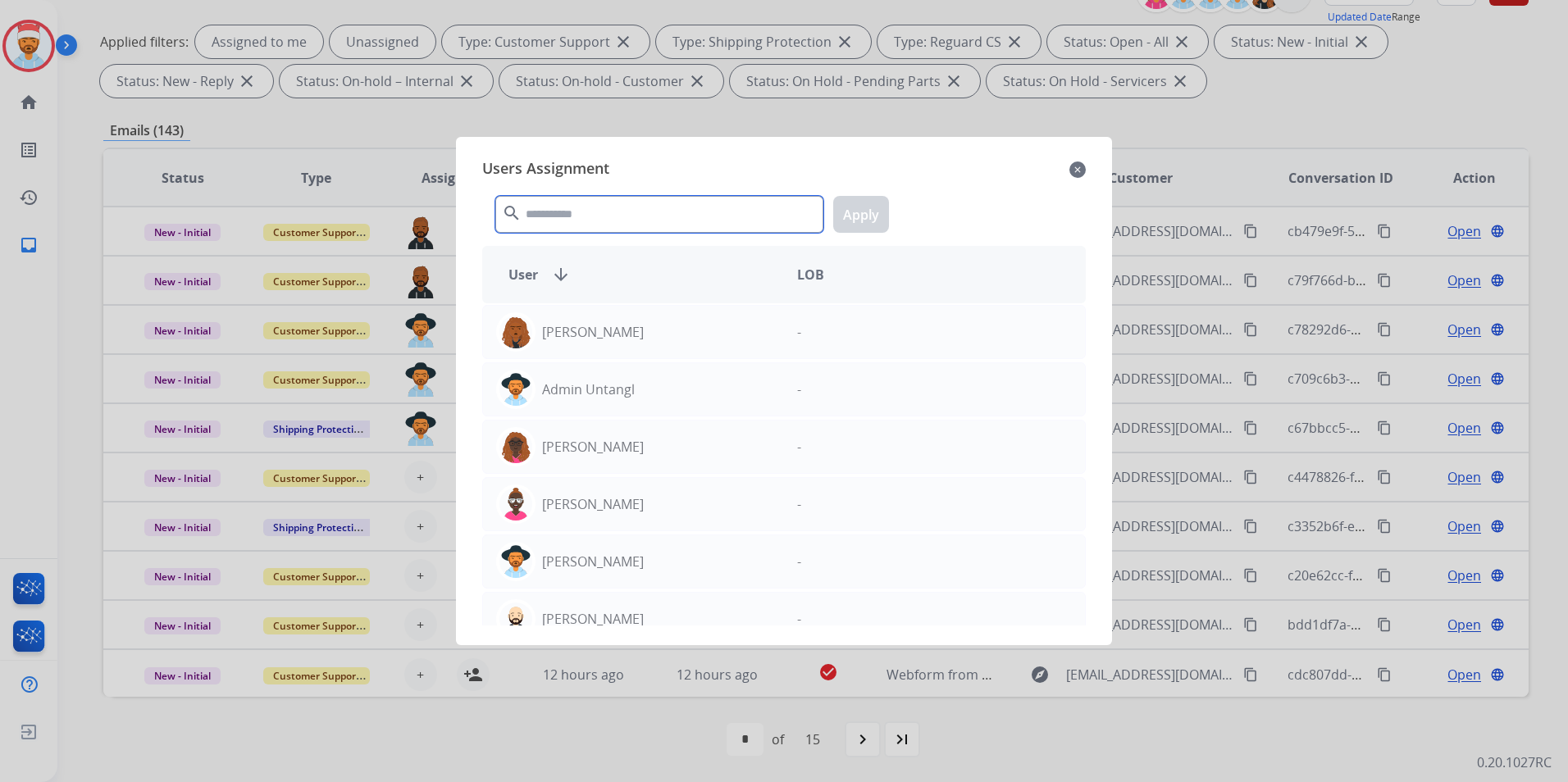
click at [592, 211] on input "text" at bounding box center [660, 214] width 328 height 37
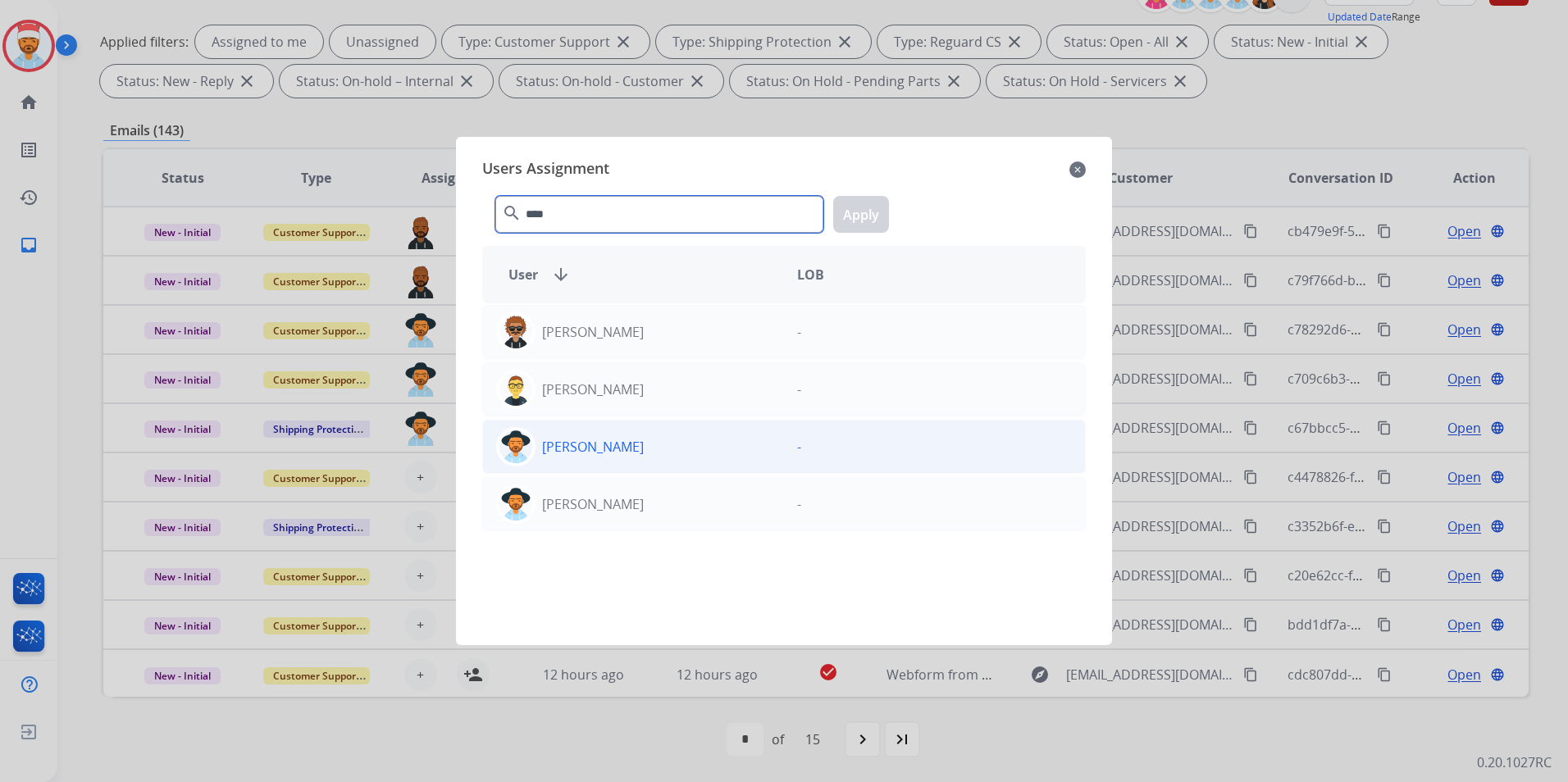
type input "****"
click at [585, 432] on div "[PERSON_NAME]" at bounding box center [633, 447] width 301 height 39
click at [849, 226] on button "Apply" at bounding box center [860, 214] width 56 height 37
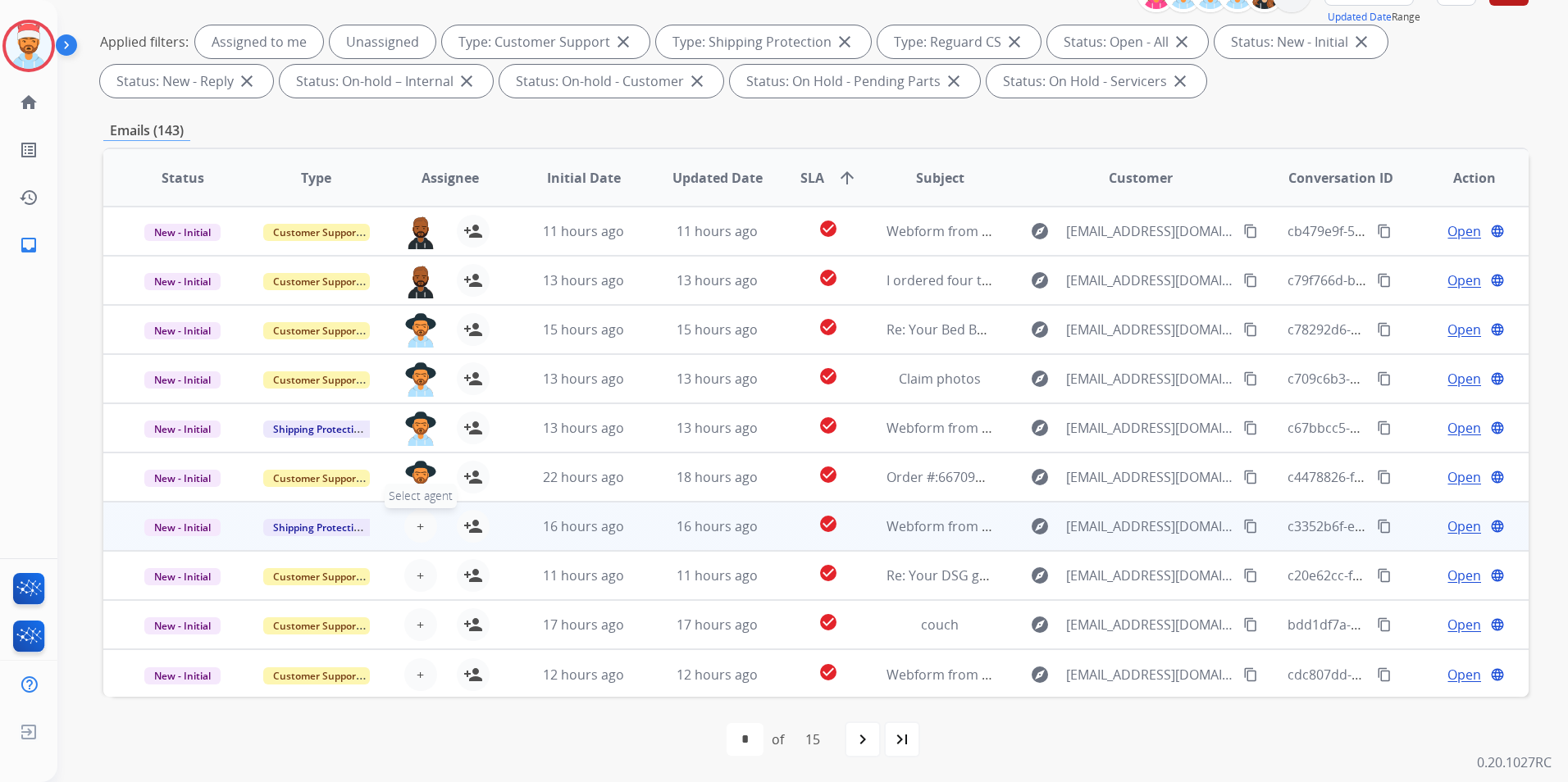
click at [420, 526] on span "+" at bounding box center [420, 526] width 8 height 20
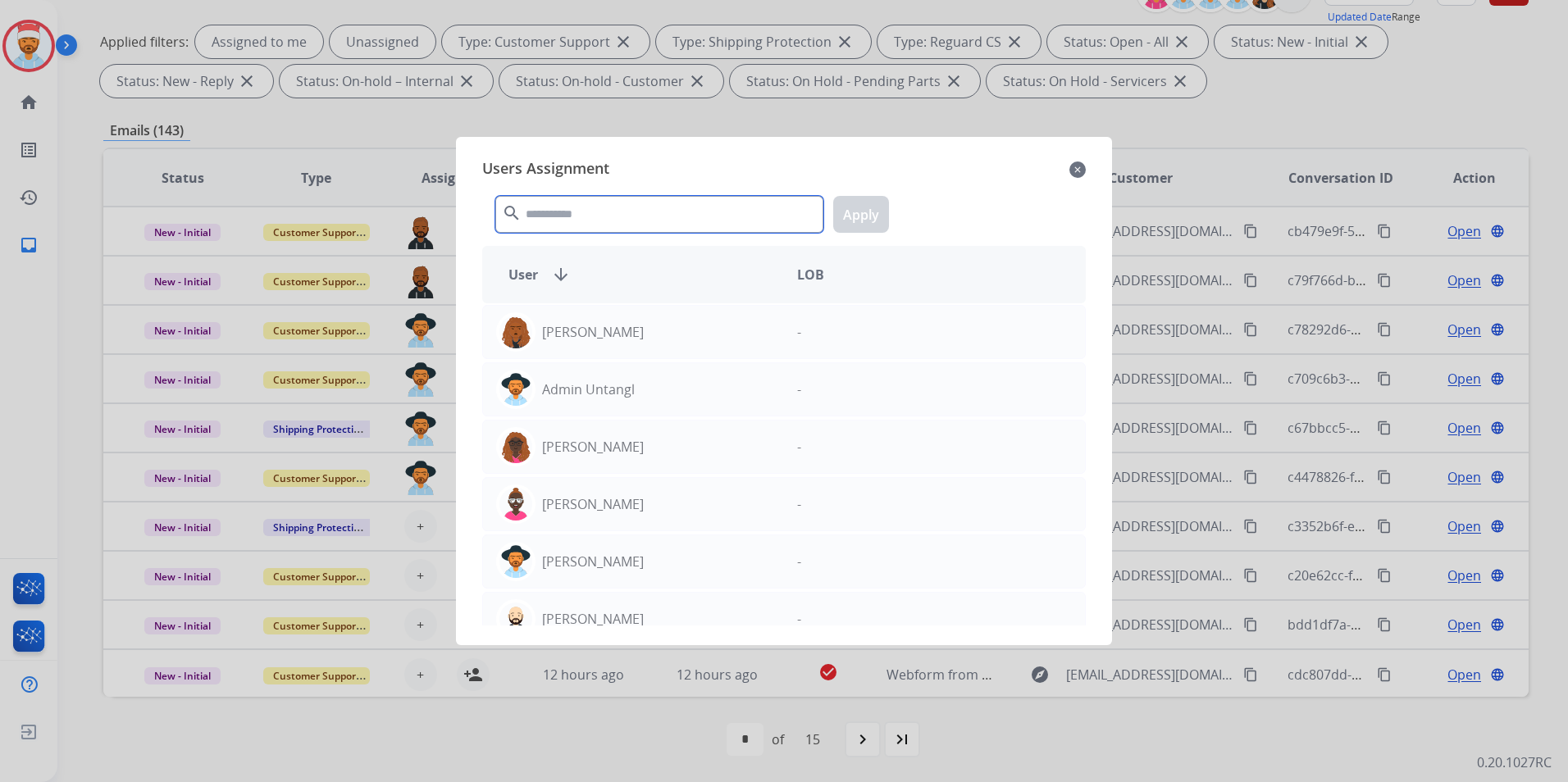
click at [643, 200] on input "text" at bounding box center [660, 214] width 328 height 37
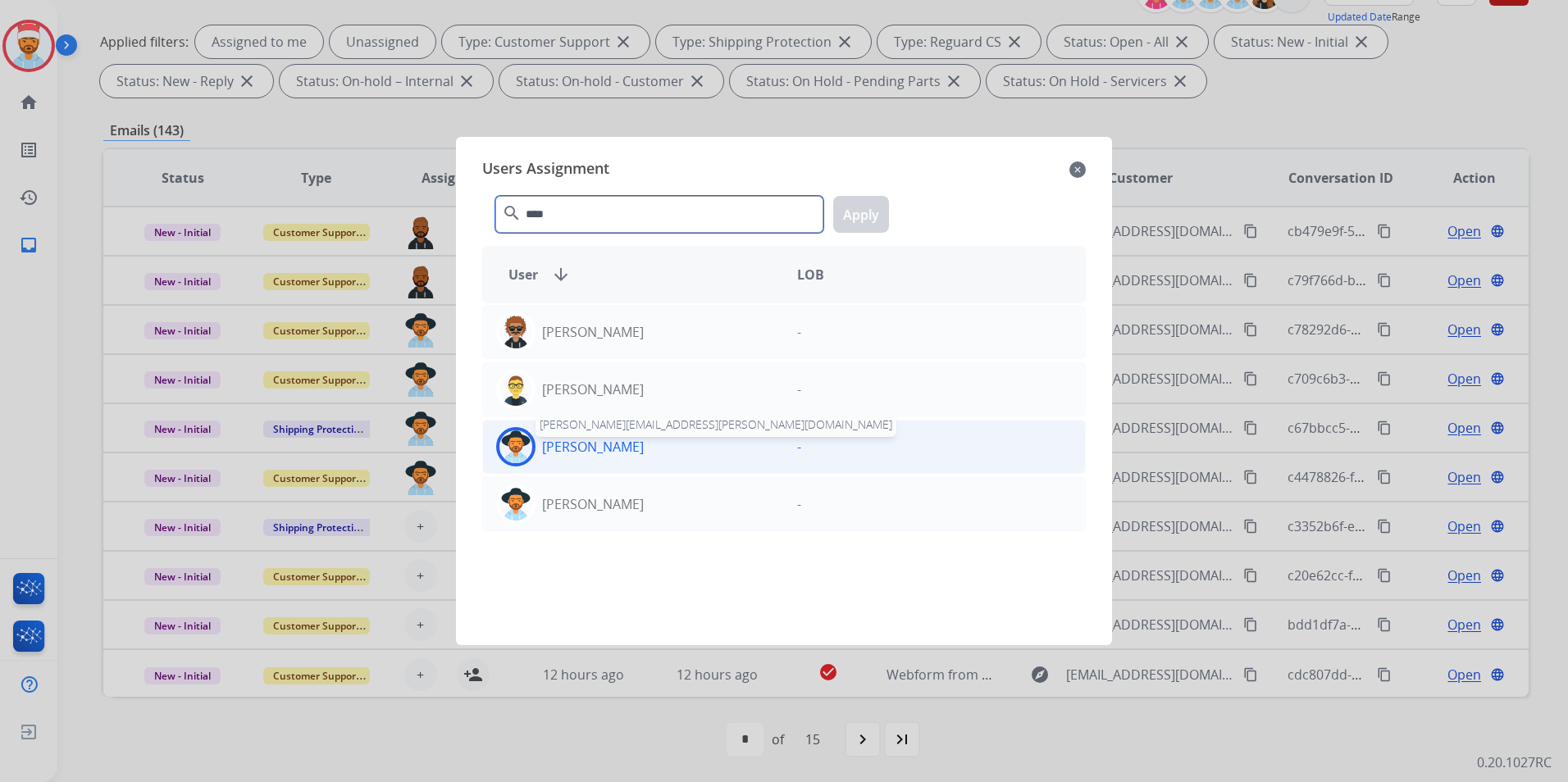
type input "****"
click at [582, 441] on p "[PERSON_NAME]" at bounding box center [592, 446] width 102 height 20
click at [883, 219] on button "Apply" at bounding box center [860, 214] width 56 height 37
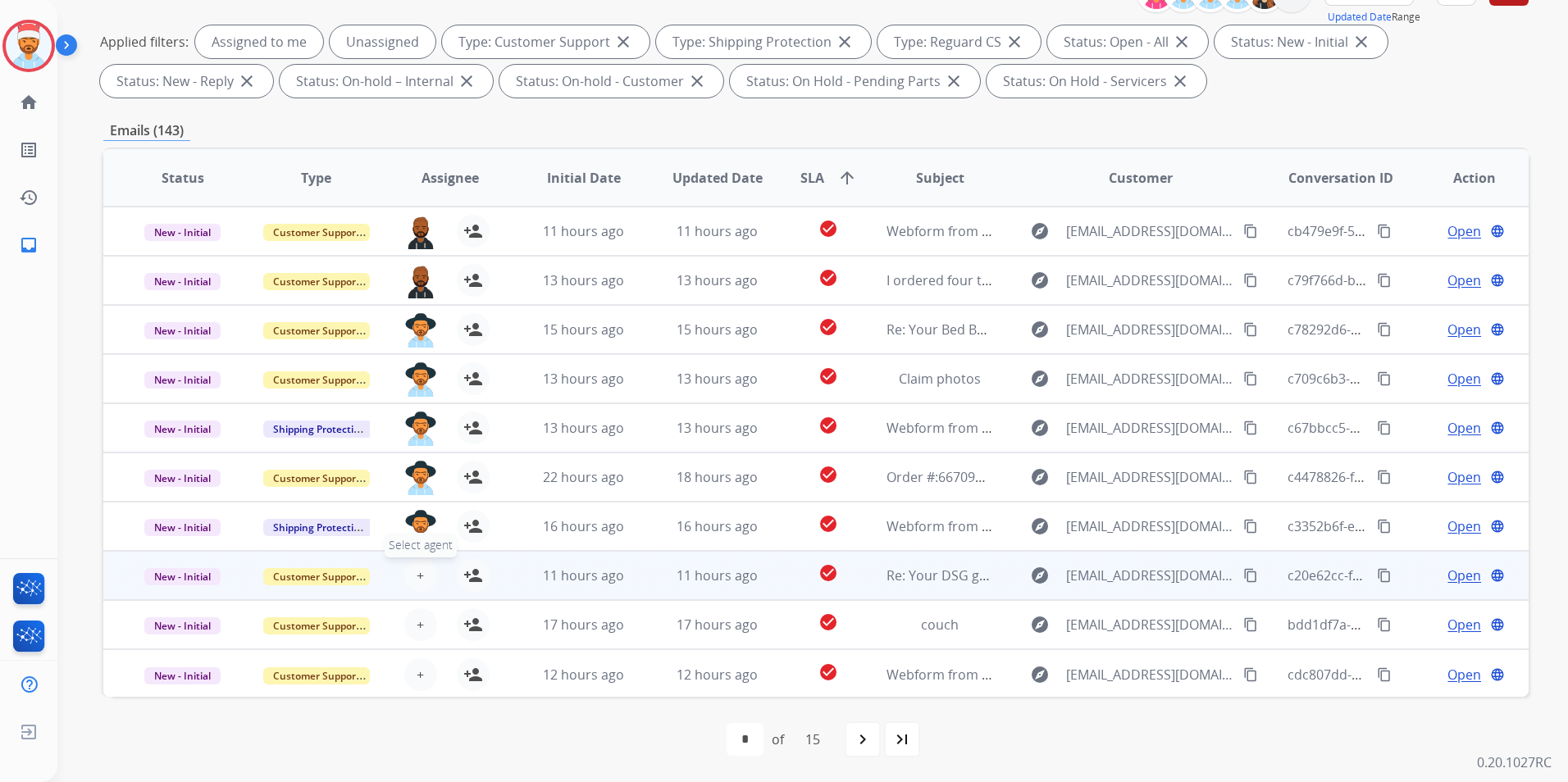
drag, startPoint x: 420, startPoint y: 598, endPoint x: 428, endPoint y: 573, distance: 26.2
click at [421, 597] on div "+ Select agent person_add Assign to Me" at bounding box center [437, 576] width 132 height 46
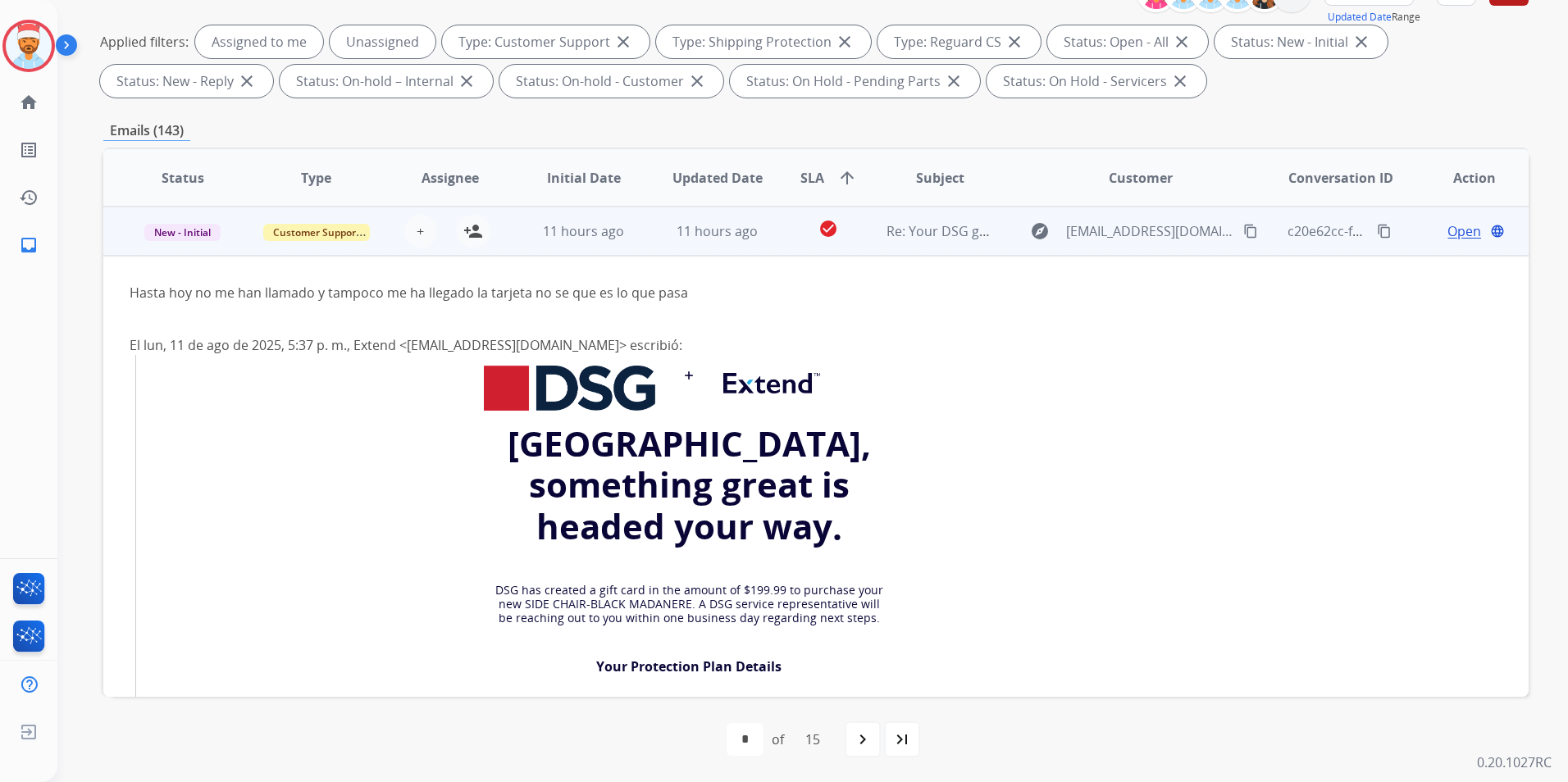
click at [442, 248] on div "+ Select agent person_add Assign to Me" at bounding box center [437, 232] width 132 height 46
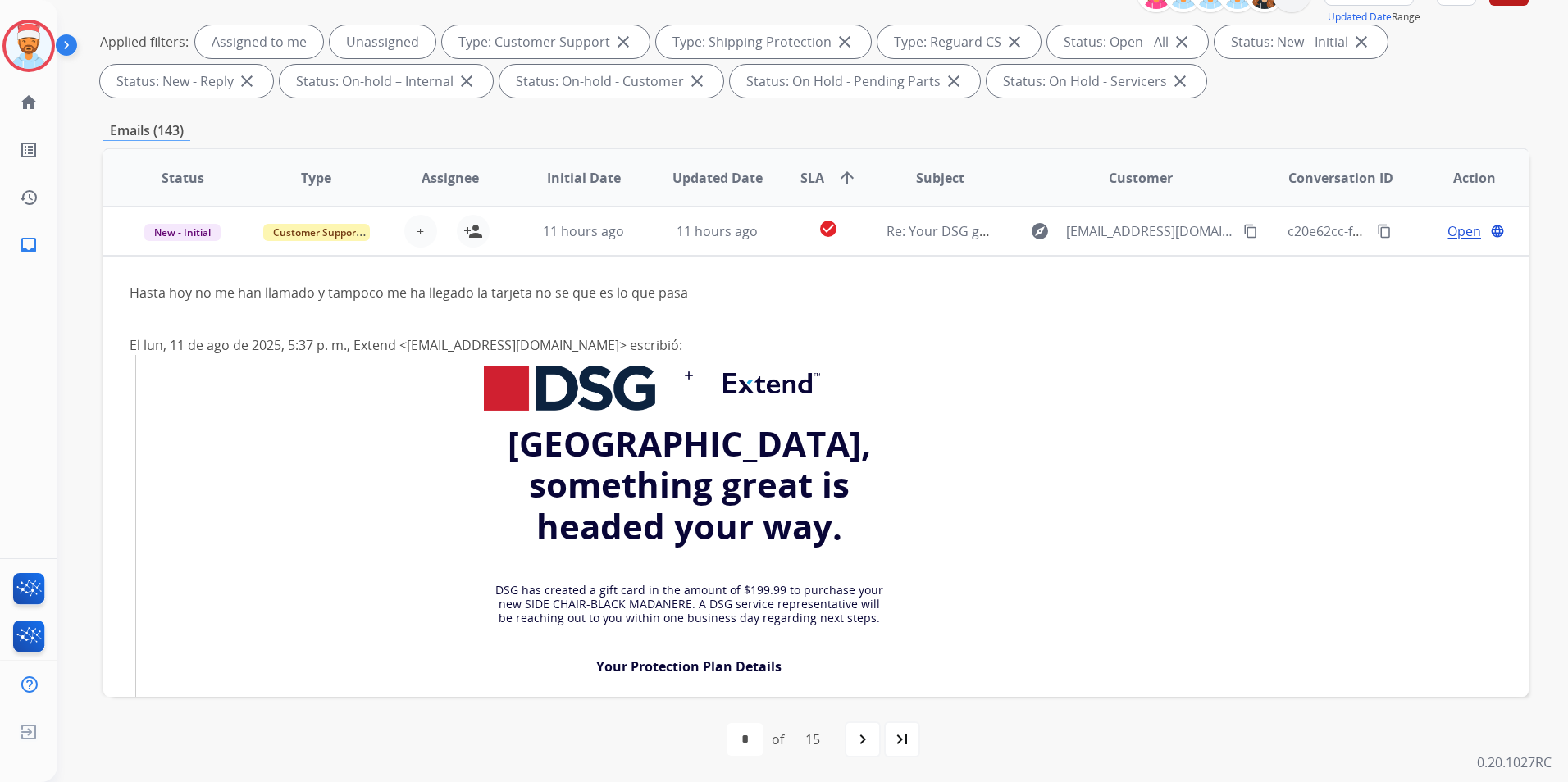
scroll to position [2, 0]
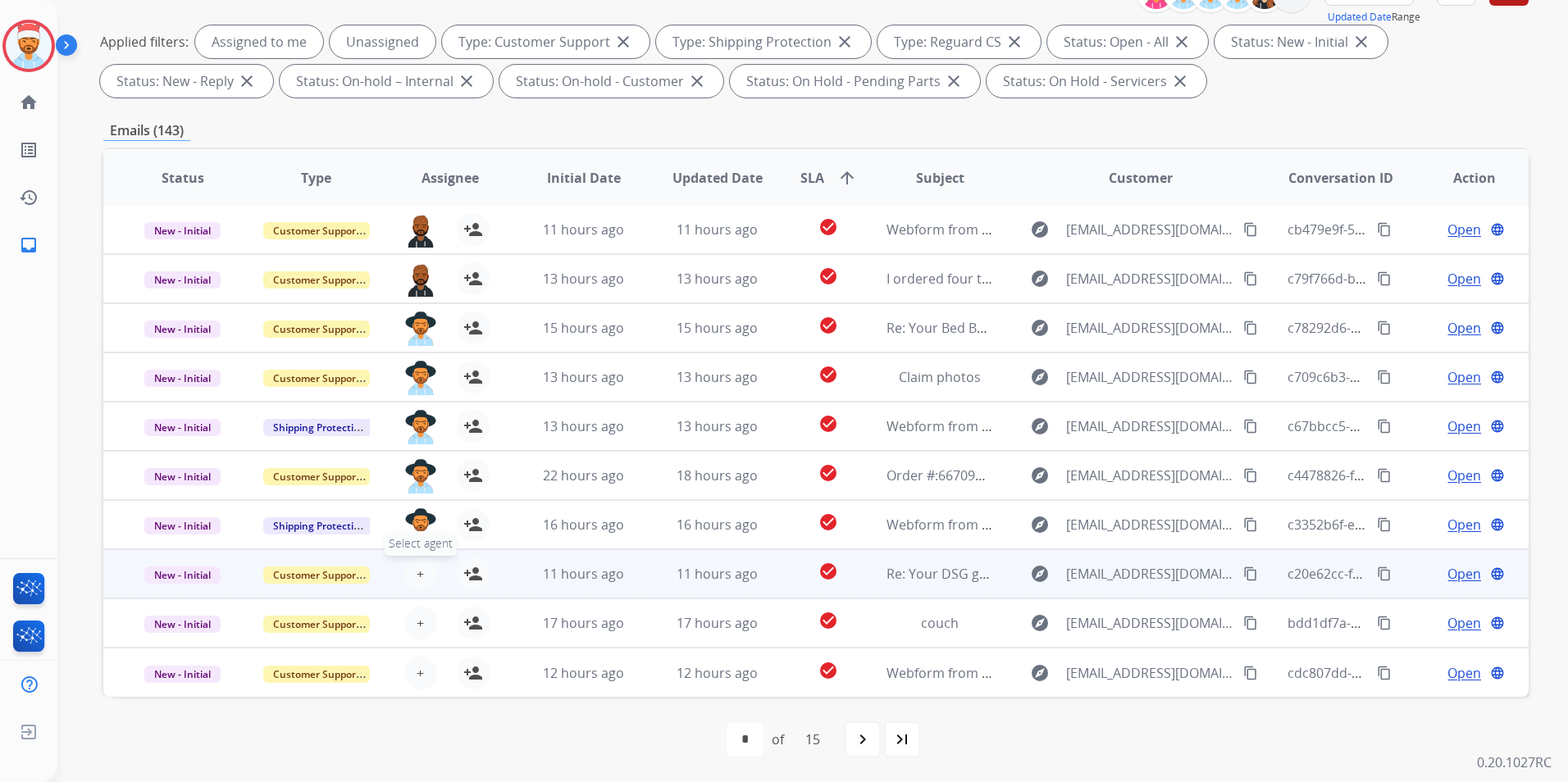
click at [418, 572] on span "+" at bounding box center [420, 573] width 8 height 20
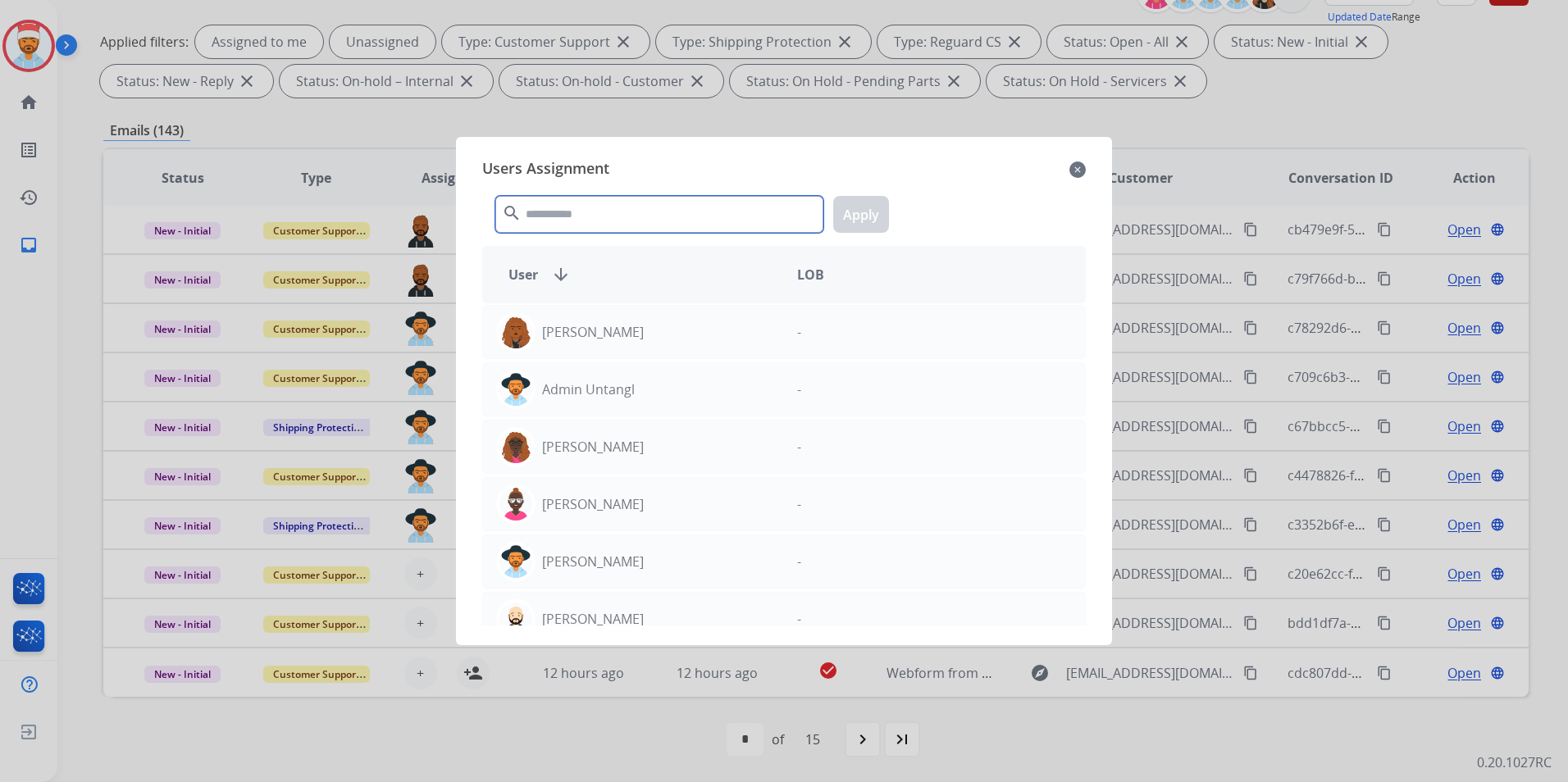
click at [628, 208] on input "text" at bounding box center [660, 214] width 328 height 37
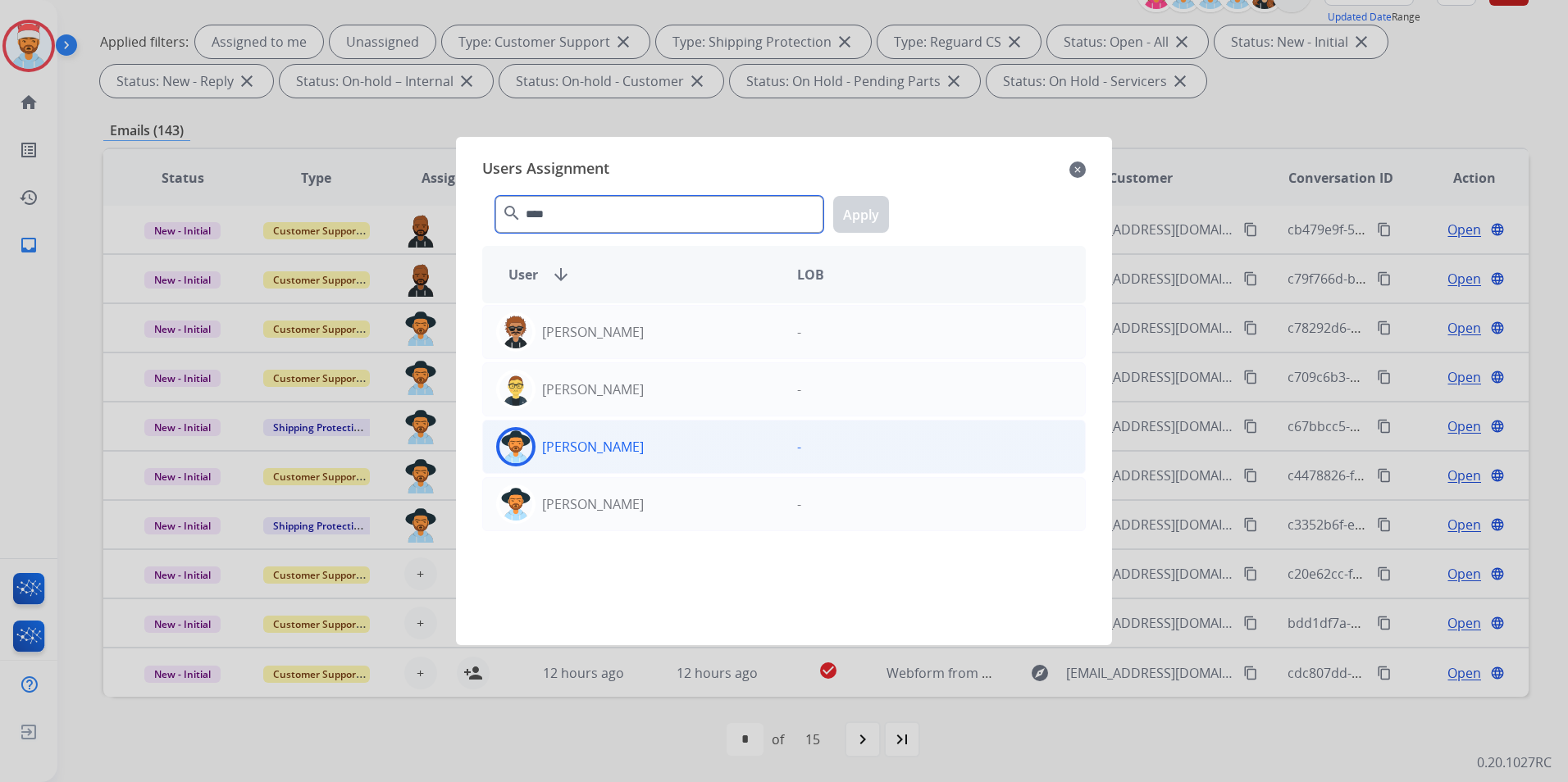
type input "****"
click at [606, 463] on div "[PERSON_NAME]" at bounding box center [633, 447] width 301 height 39
click at [841, 214] on button "Apply" at bounding box center [860, 214] width 56 height 37
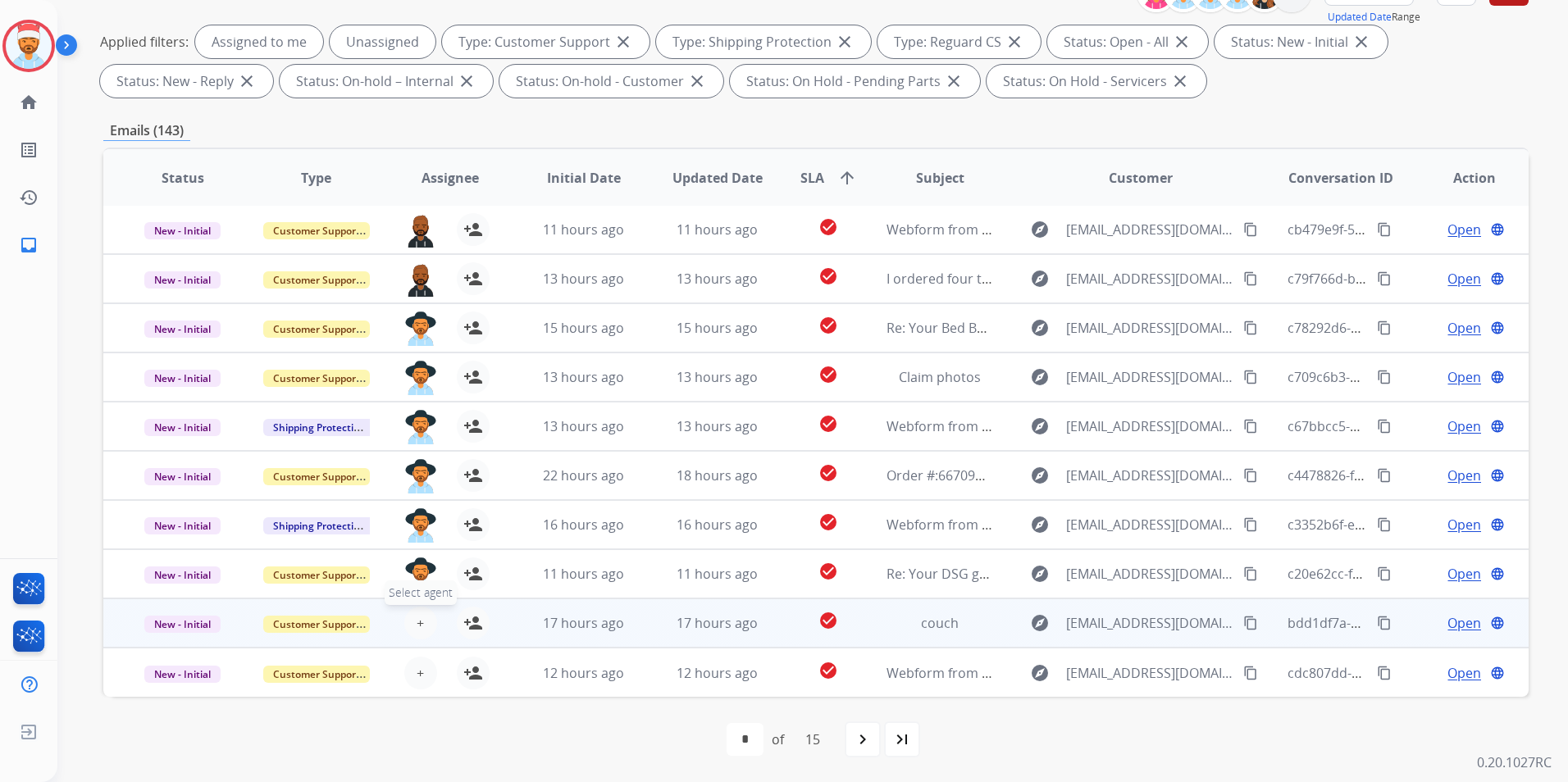
click at [406, 629] on button "+ Select agent" at bounding box center [420, 623] width 32 height 32
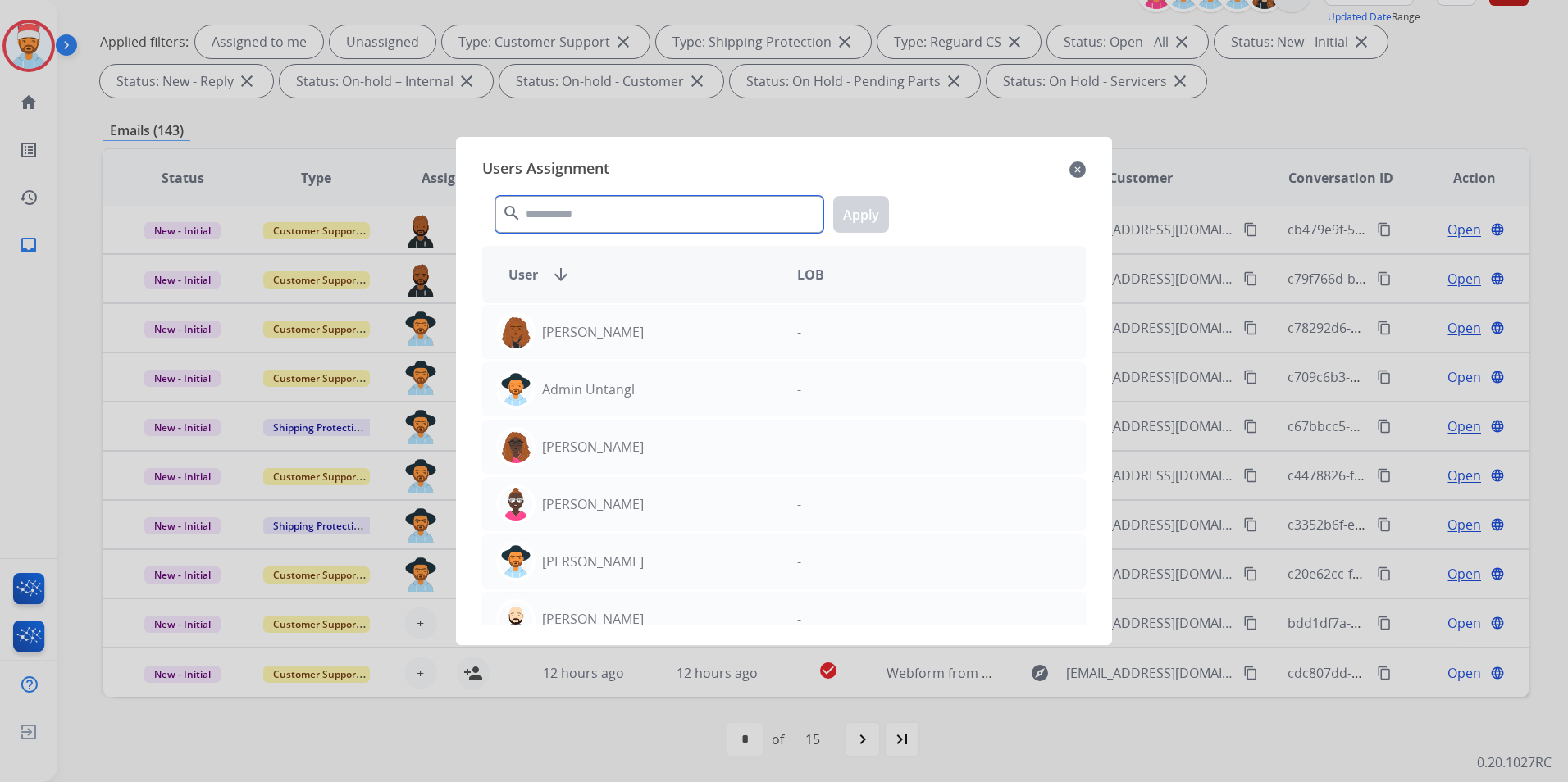
click at [627, 213] on input "text" at bounding box center [660, 214] width 328 height 37
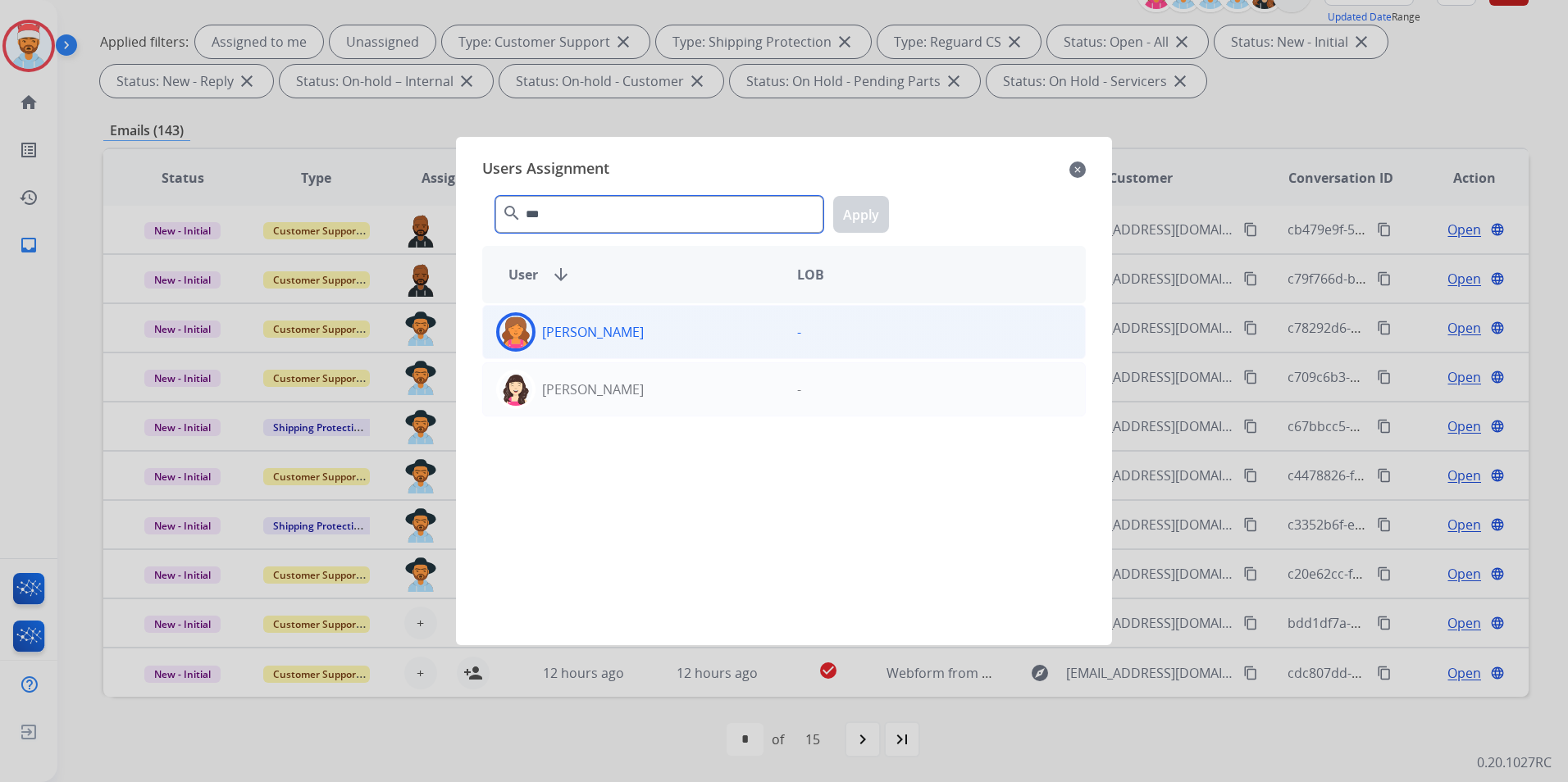
type input "***"
click at [647, 319] on div "[PERSON_NAME]" at bounding box center [633, 332] width 301 height 39
click at [860, 212] on button "Apply" at bounding box center [860, 214] width 56 height 37
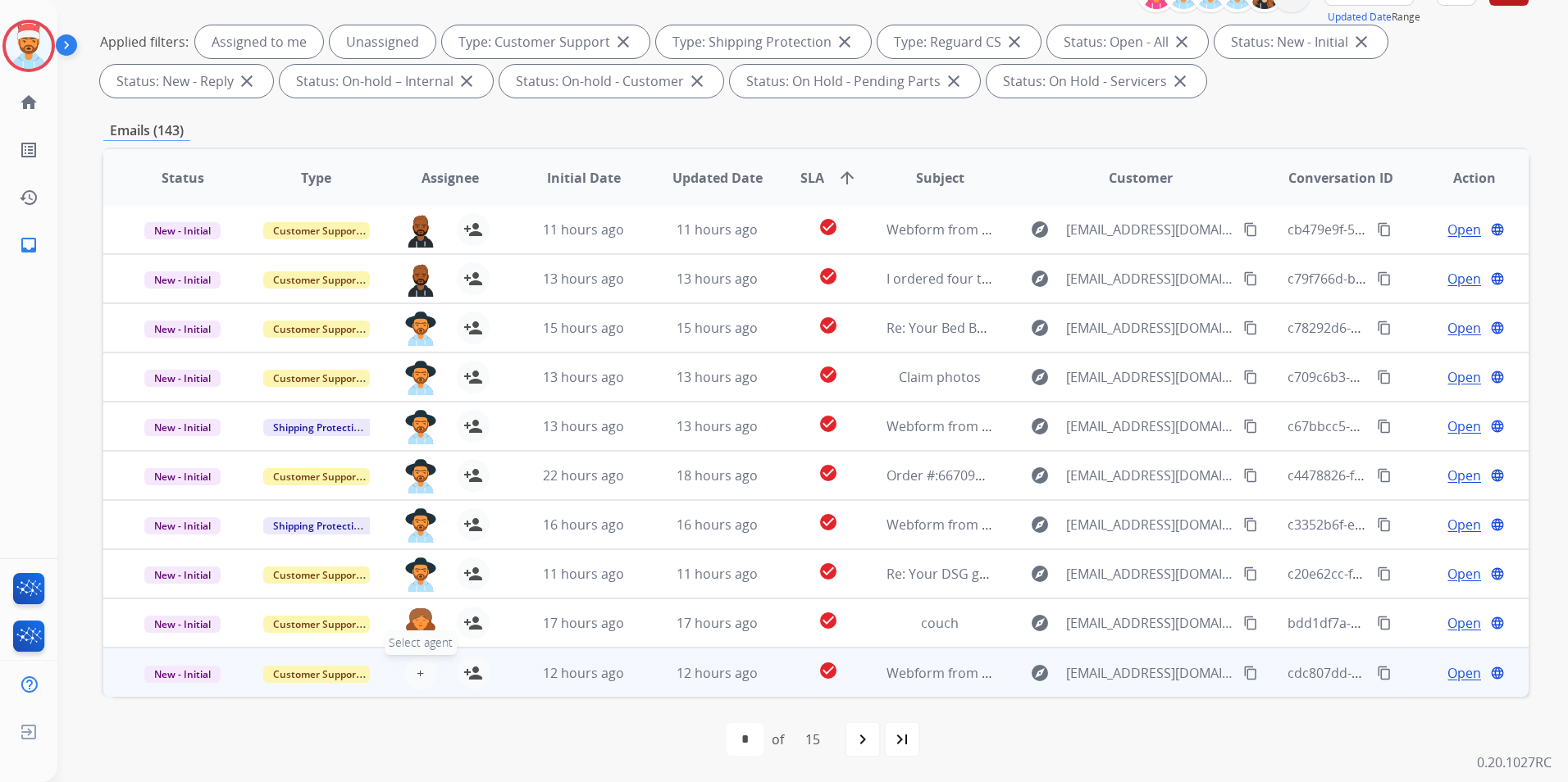
click at [408, 680] on button "+ Select agent" at bounding box center [420, 673] width 32 height 32
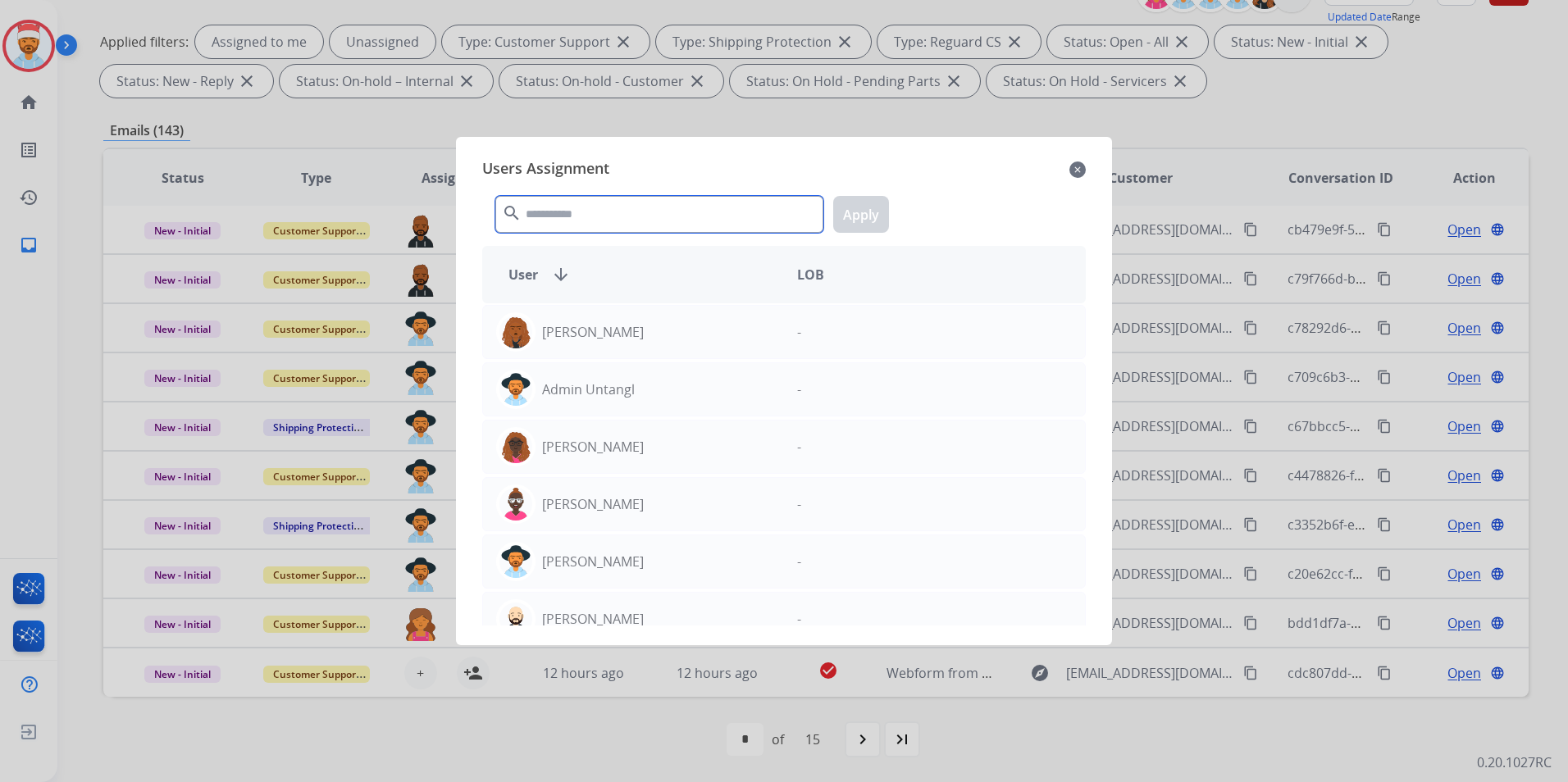
click at [614, 214] on input "text" at bounding box center [660, 214] width 328 height 37
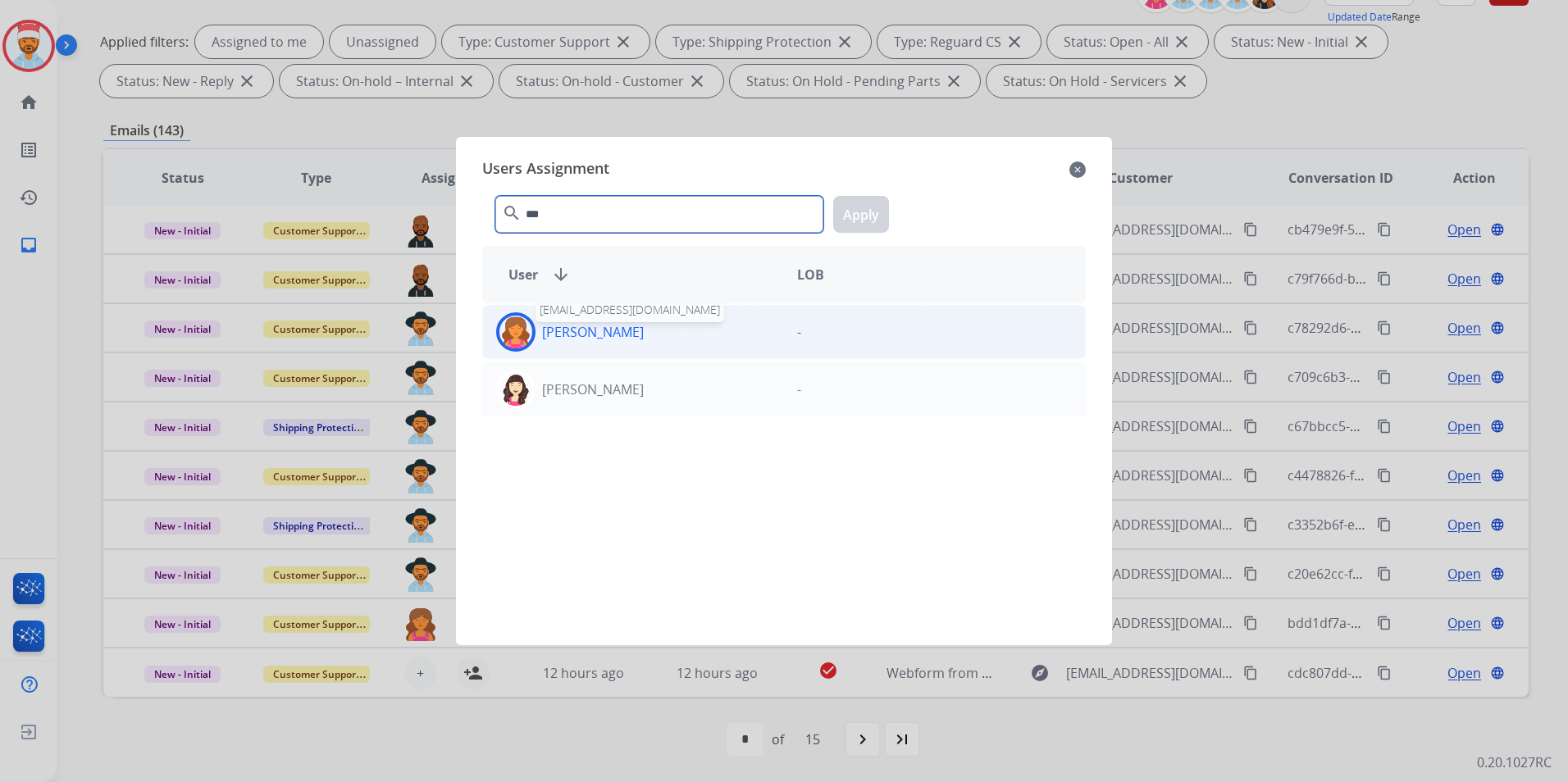
type input "***"
click at [583, 337] on p "[PERSON_NAME]" at bounding box center [592, 332] width 102 height 20
click at [873, 215] on button "Apply" at bounding box center [860, 214] width 56 height 37
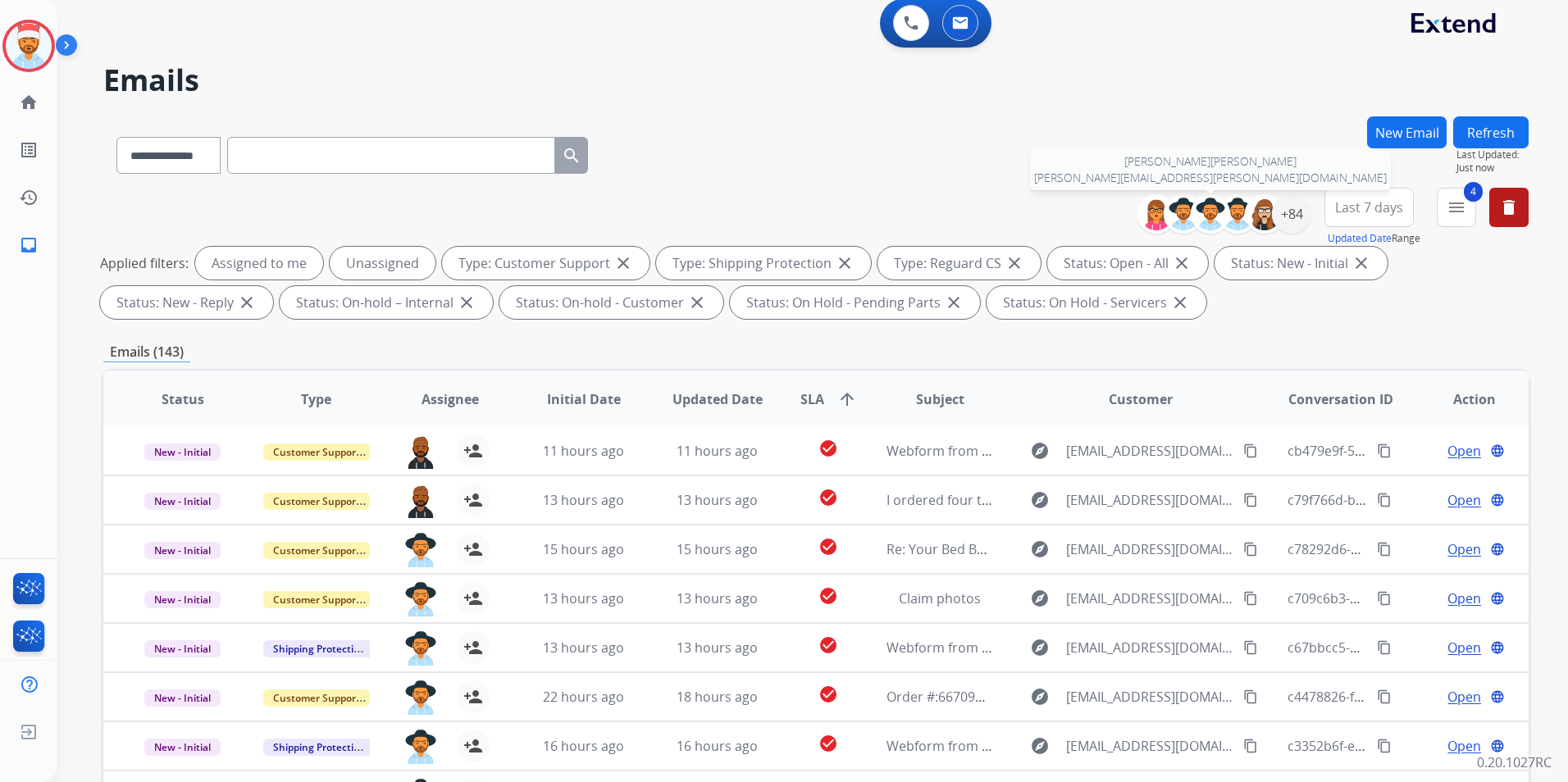
scroll to position [0, 0]
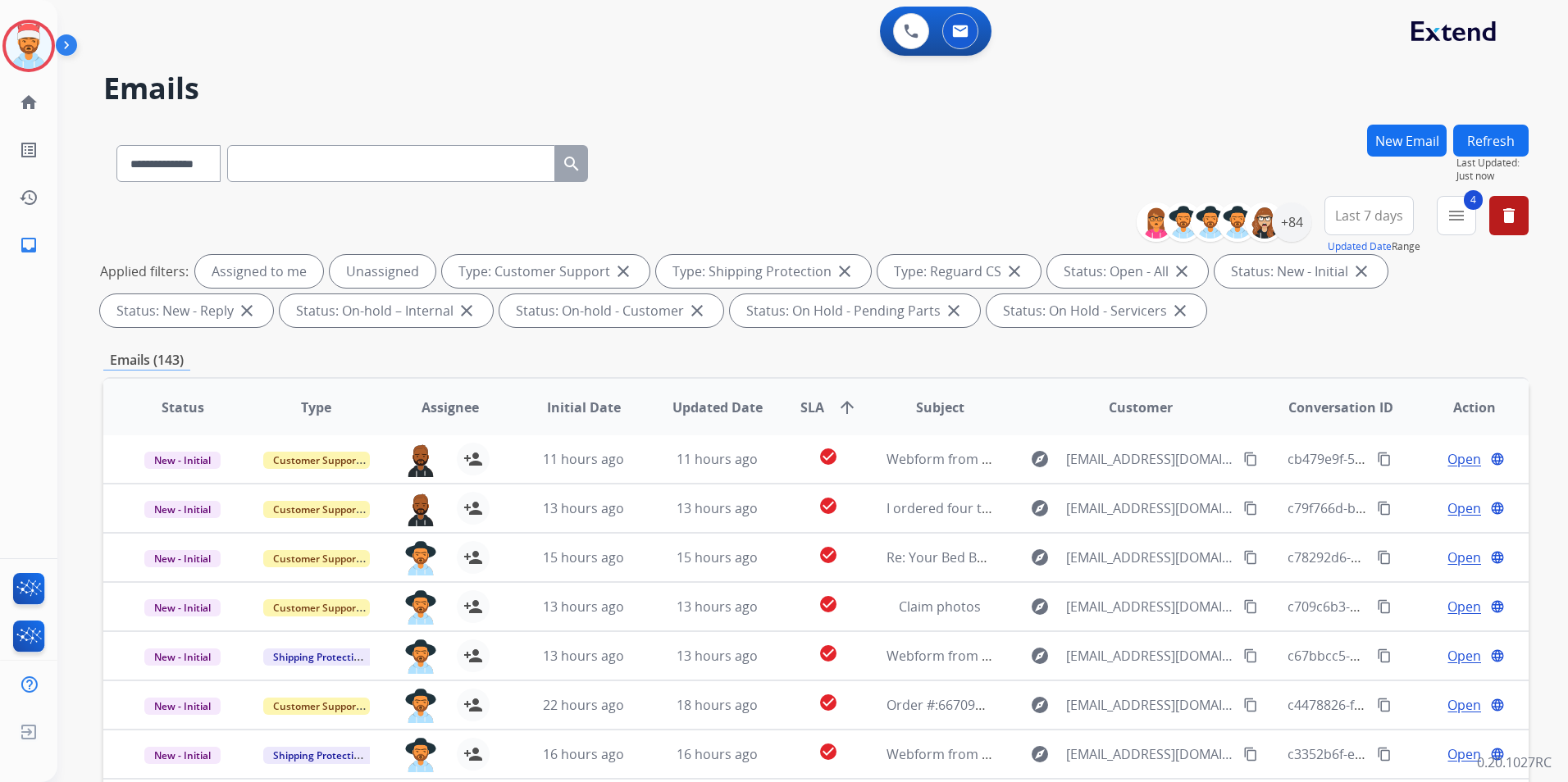
click at [1493, 144] on button "Refresh" at bounding box center [1490, 140] width 75 height 32
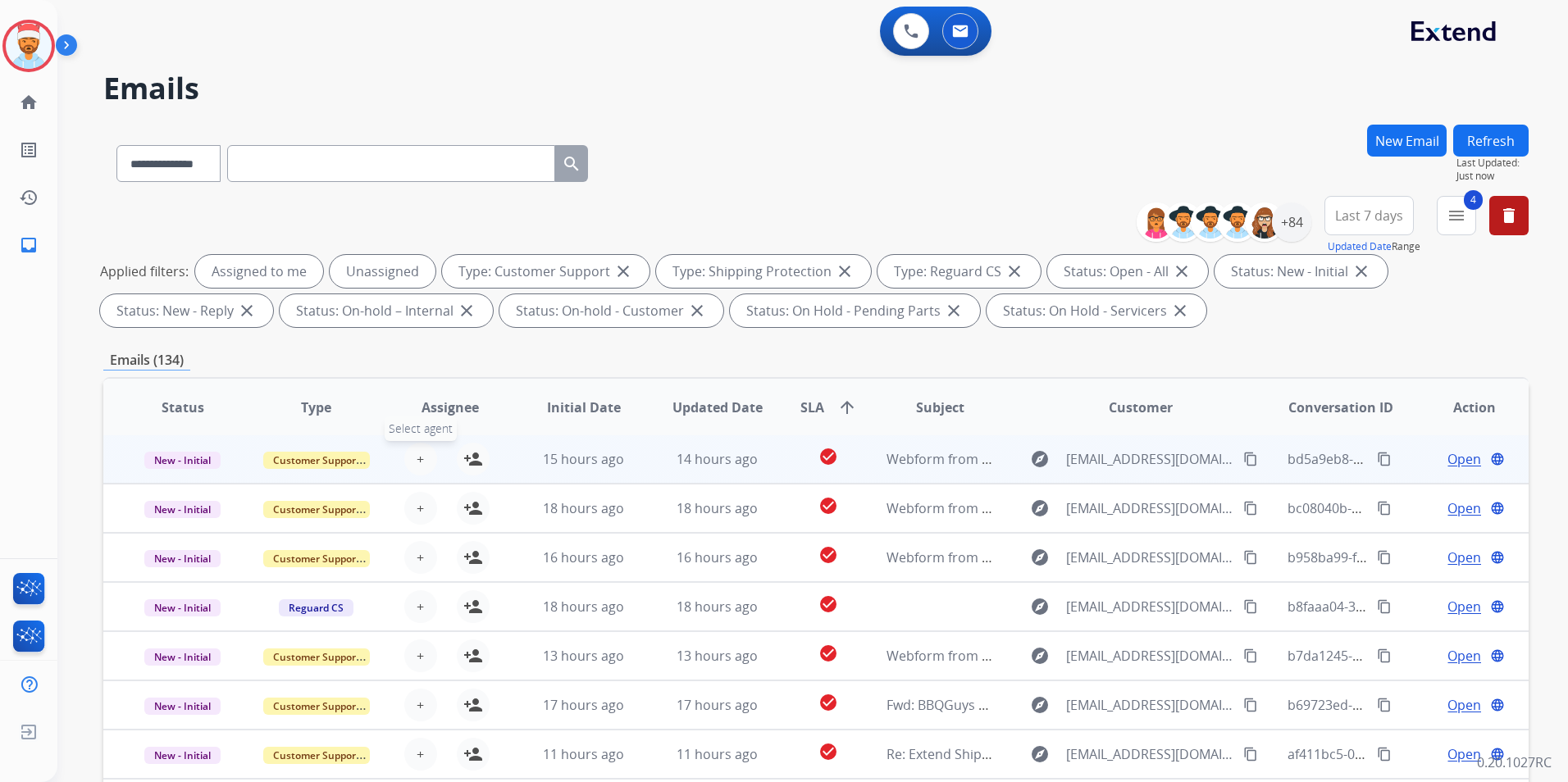
click at [425, 457] on button "+ Select agent" at bounding box center [420, 459] width 32 height 32
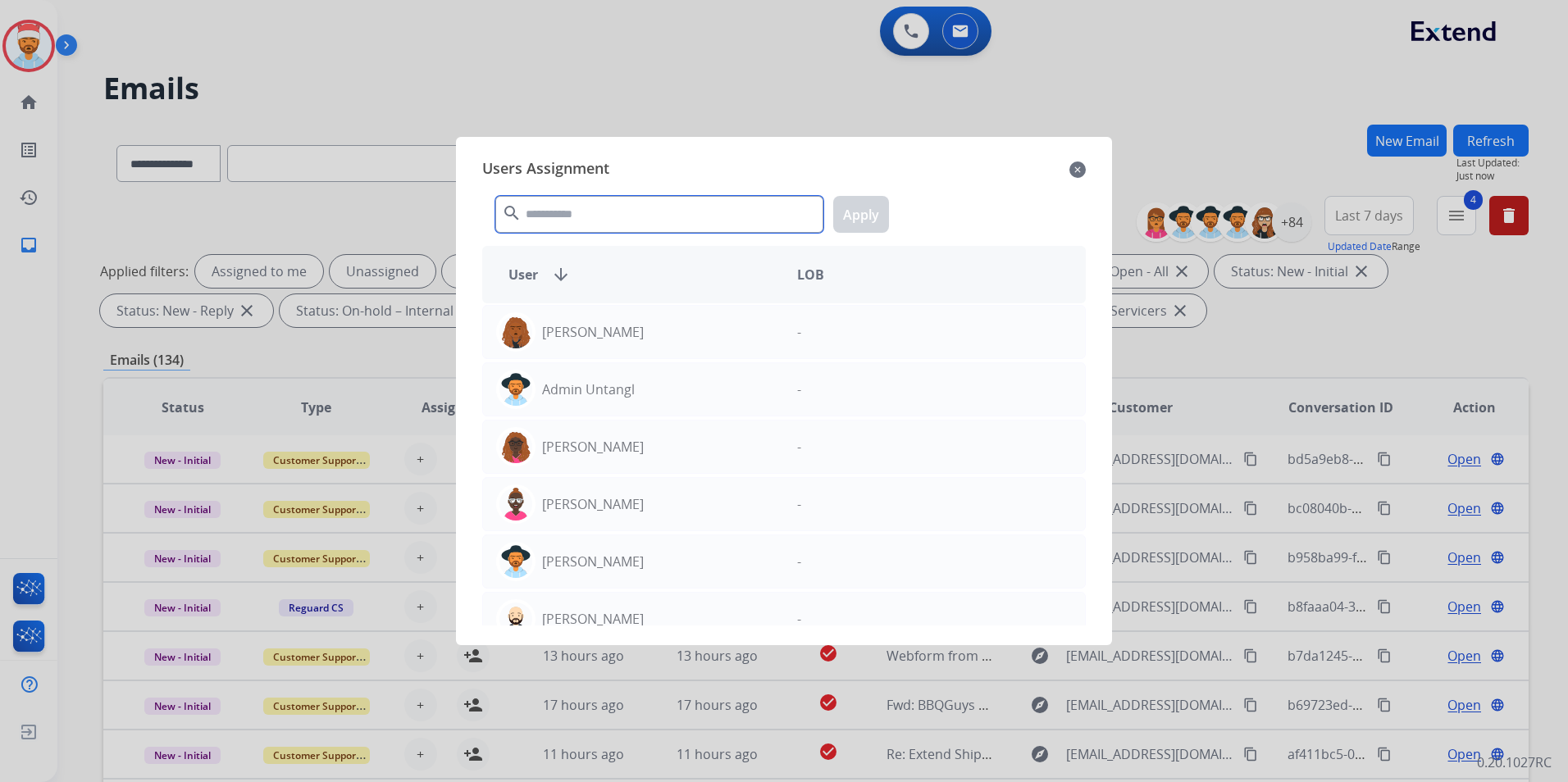
click at [586, 217] on input "text" at bounding box center [660, 214] width 328 height 37
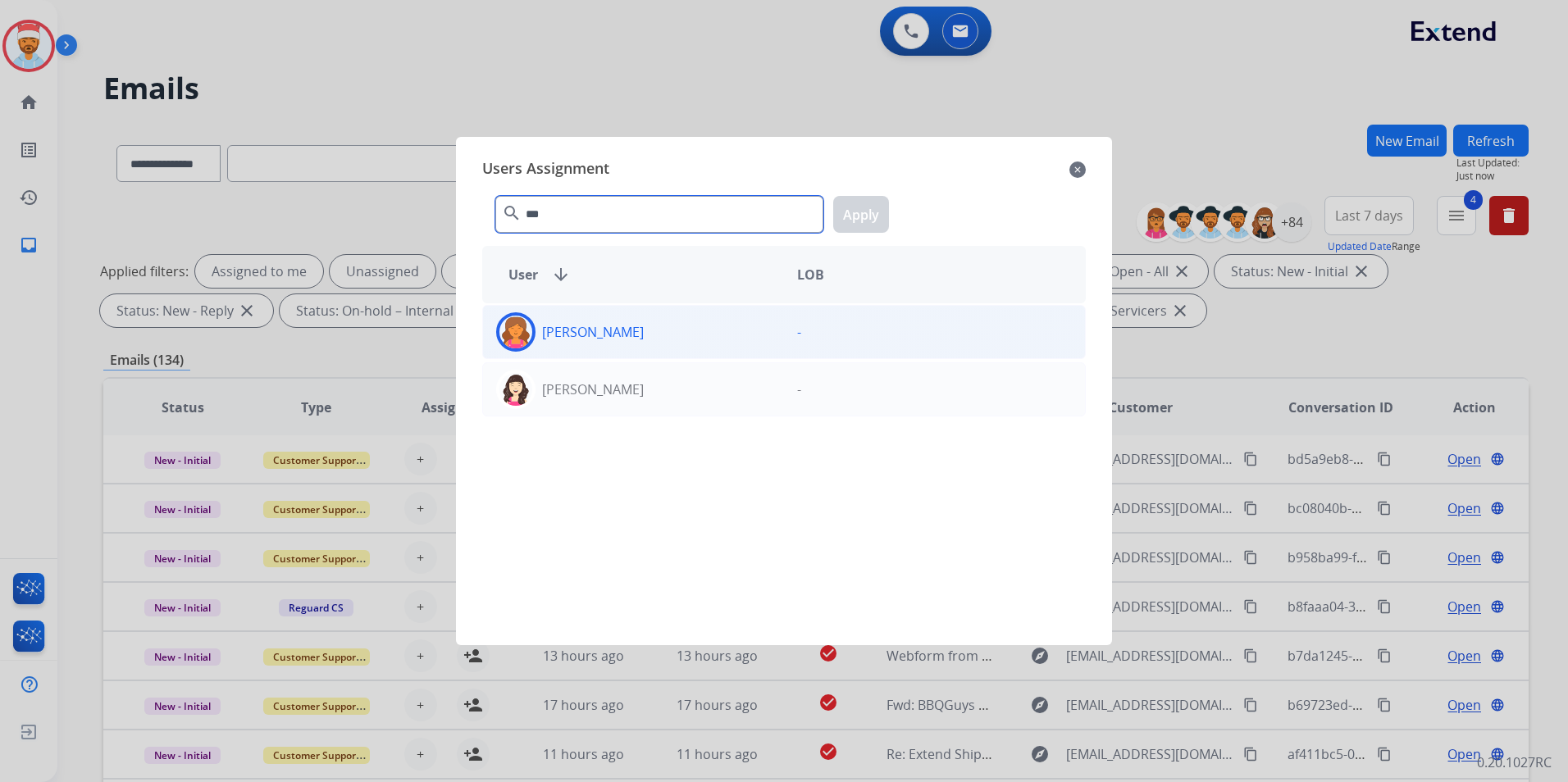
type input "***"
click at [549, 332] on p "[PERSON_NAME]" at bounding box center [592, 332] width 102 height 20
click at [868, 220] on button "Apply" at bounding box center [860, 214] width 56 height 37
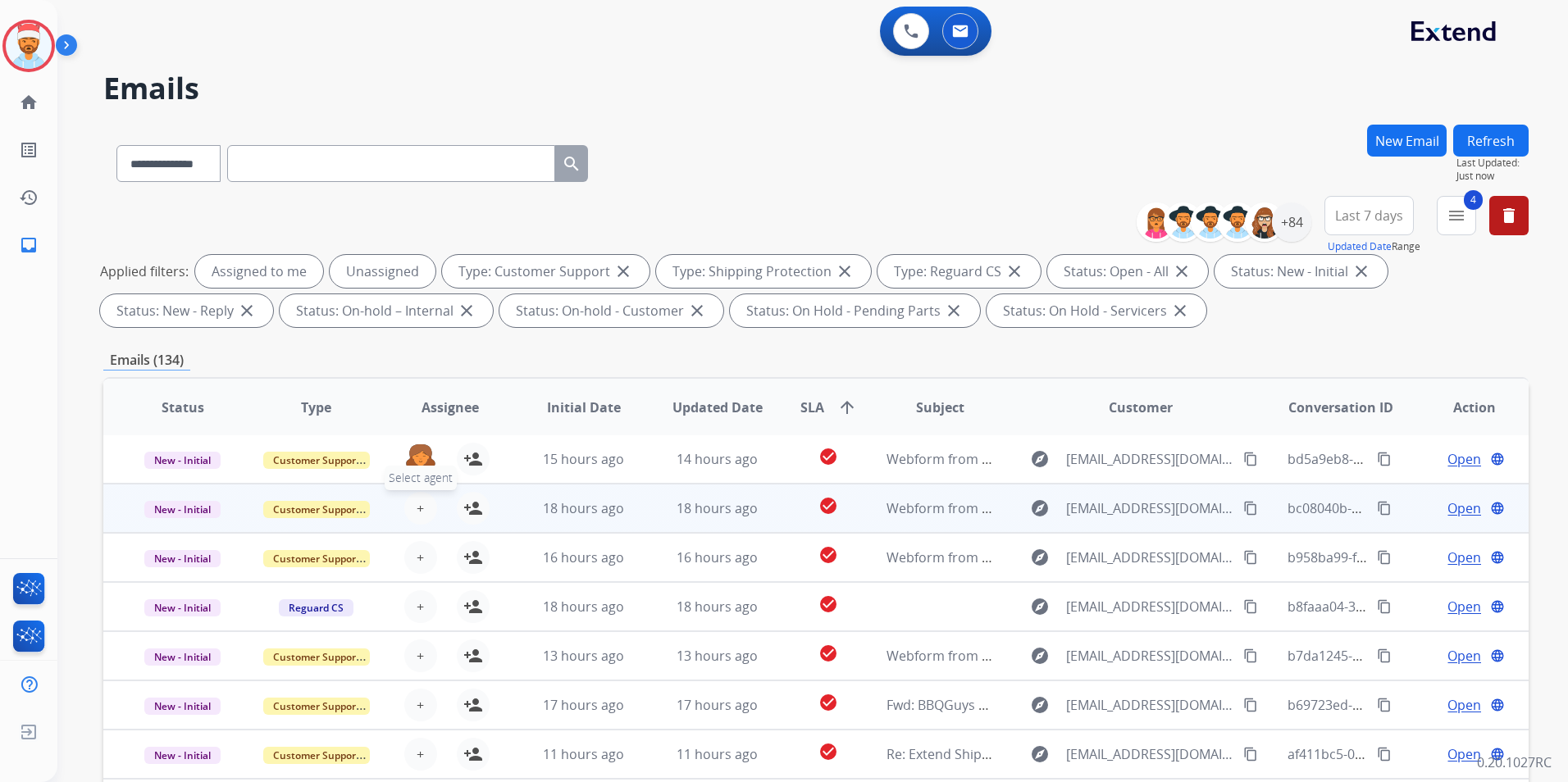
click at [417, 518] on button "+ Select agent" at bounding box center [420, 509] width 32 height 32
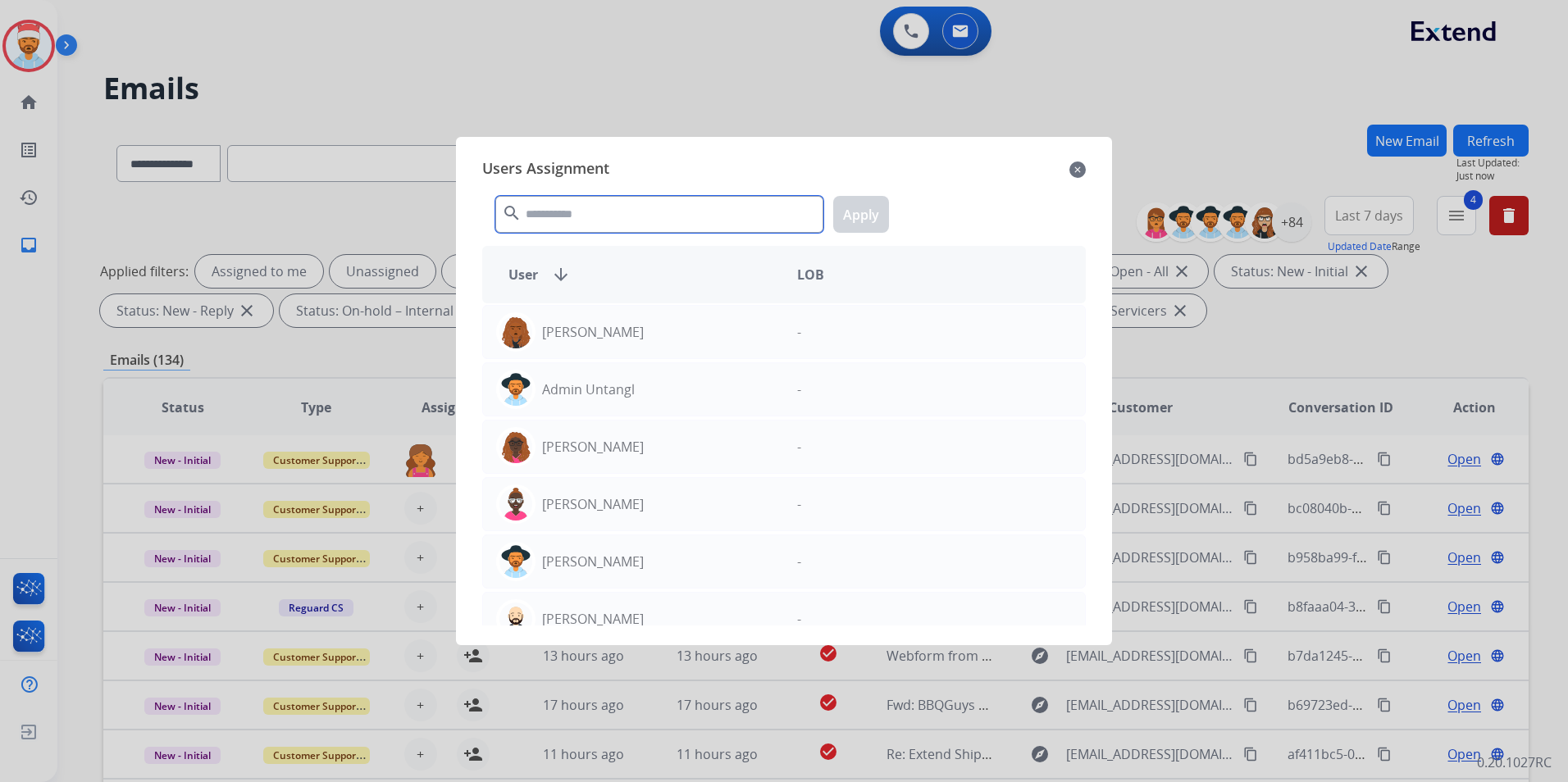
click at [588, 226] on input "text" at bounding box center [660, 214] width 328 height 37
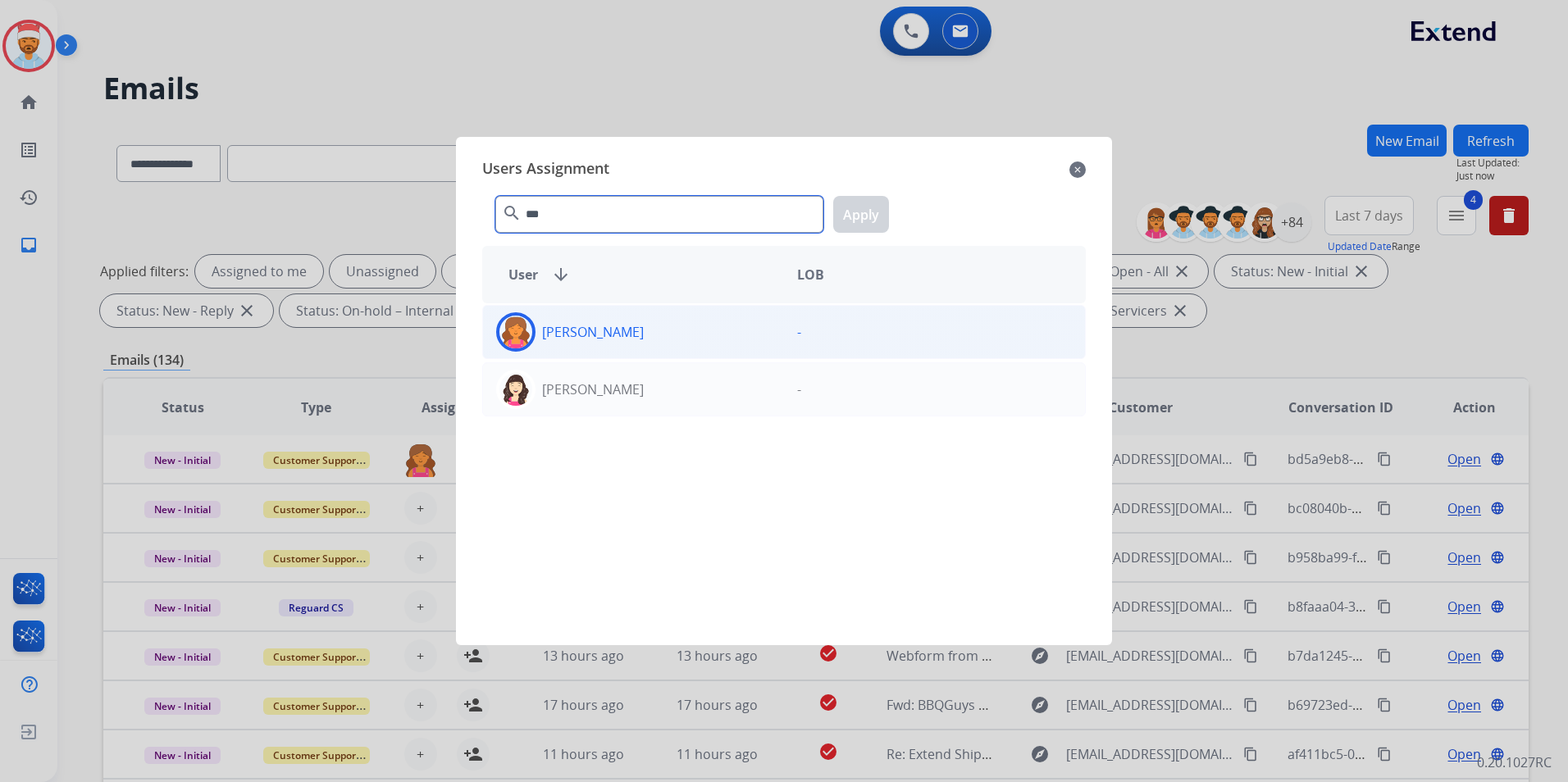
type input "***"
click at [631, 326] on p "[PERSON_NAME]" at bounding box center [592, 332] width 102 height 20
click at [872, 214] on button "Apply" at bounding box center [860, 214] width 56 height 37
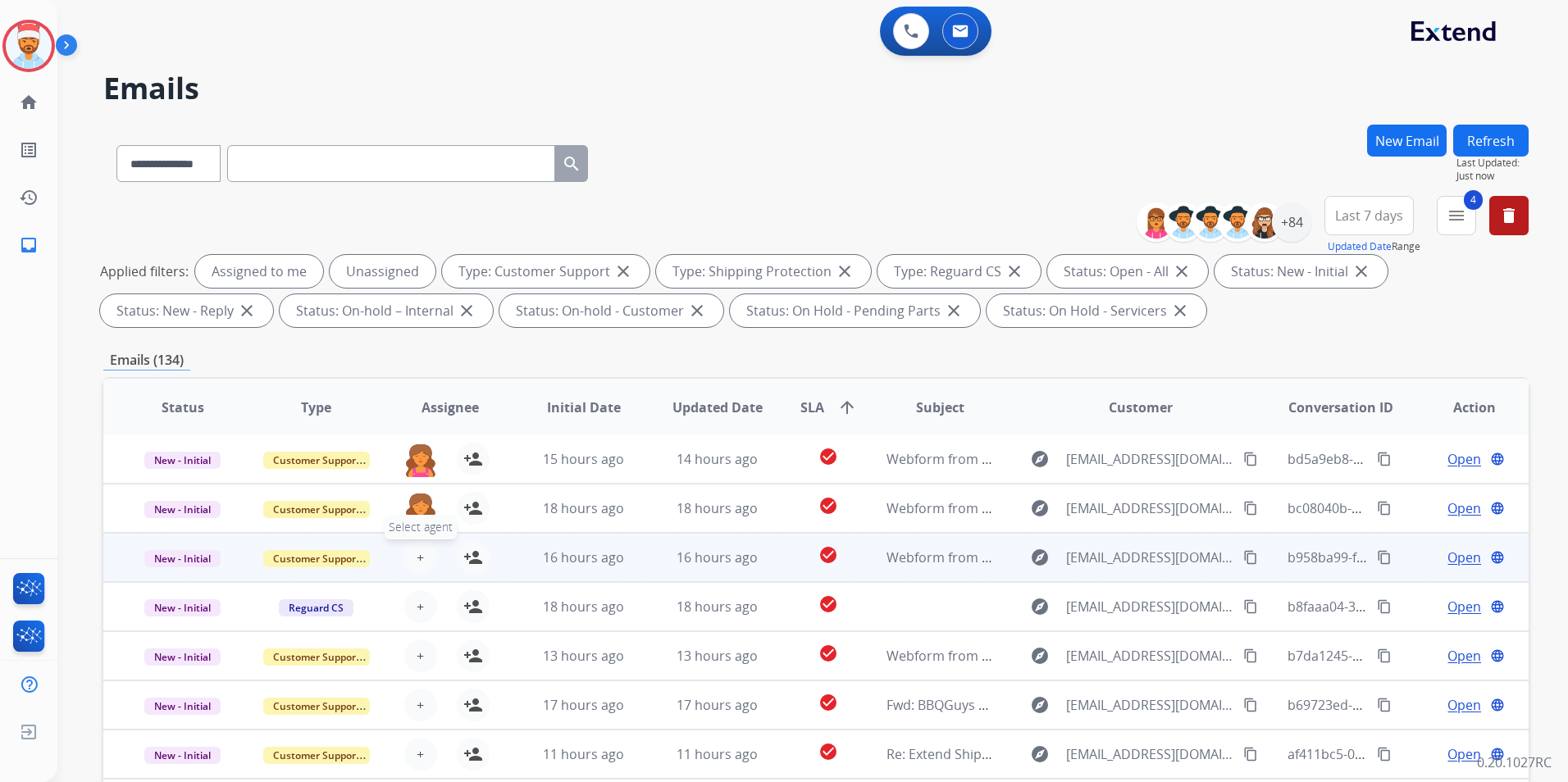
click at [420, 567] on button "+ Select agent" at bounding box center [420, 557] width 32 height 32
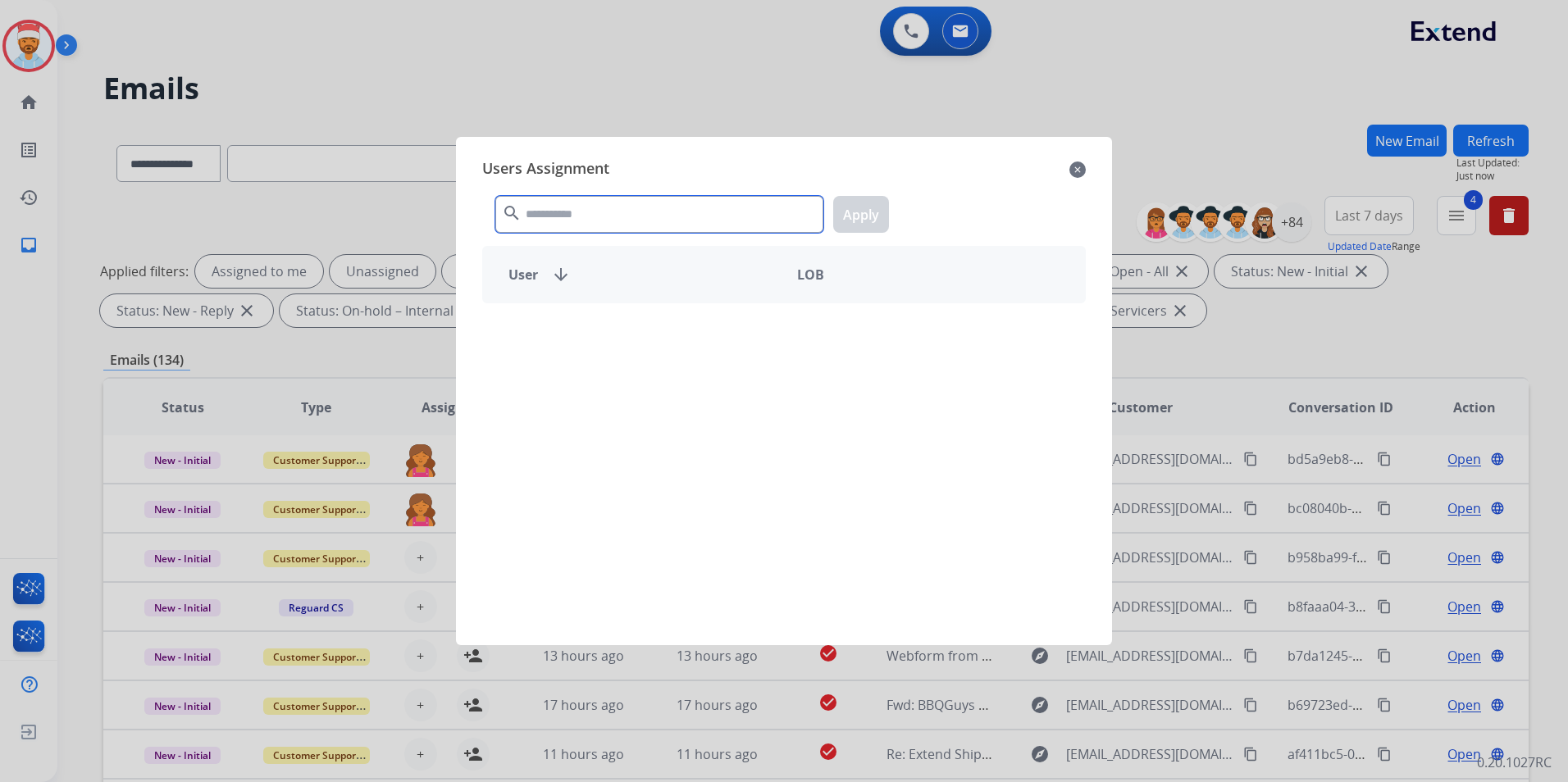
click at [596, 220] on input "text" at bounding box center [660, 214] width 328 height 37
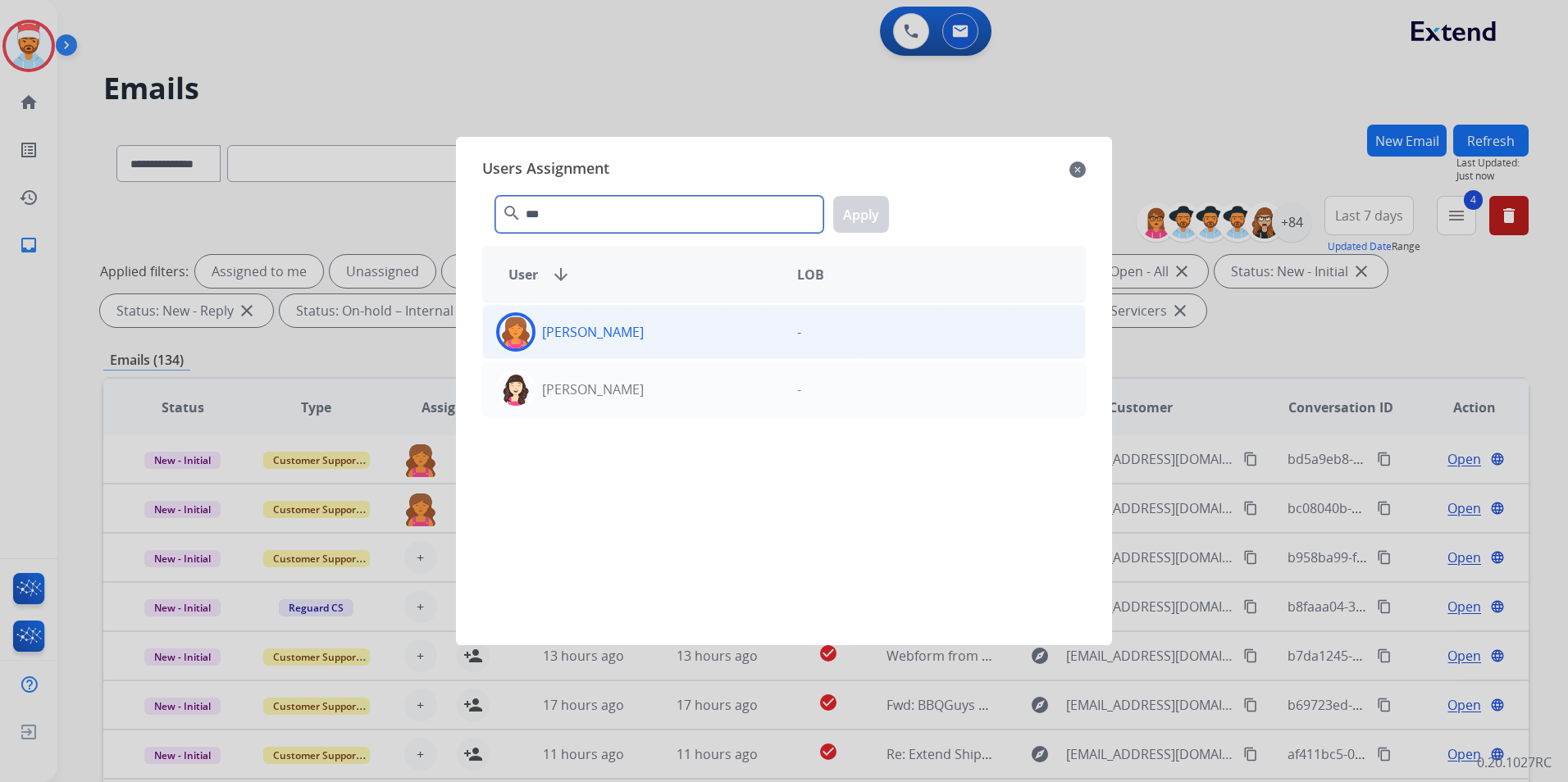
type input "***"
click at [565, 332] on p "[PERSON_NAME]" at bounding box center [592, 332] width 102 height 20
click at [860, 225] on button "Apply" at bounding box center [860, 214] width 56 height 37
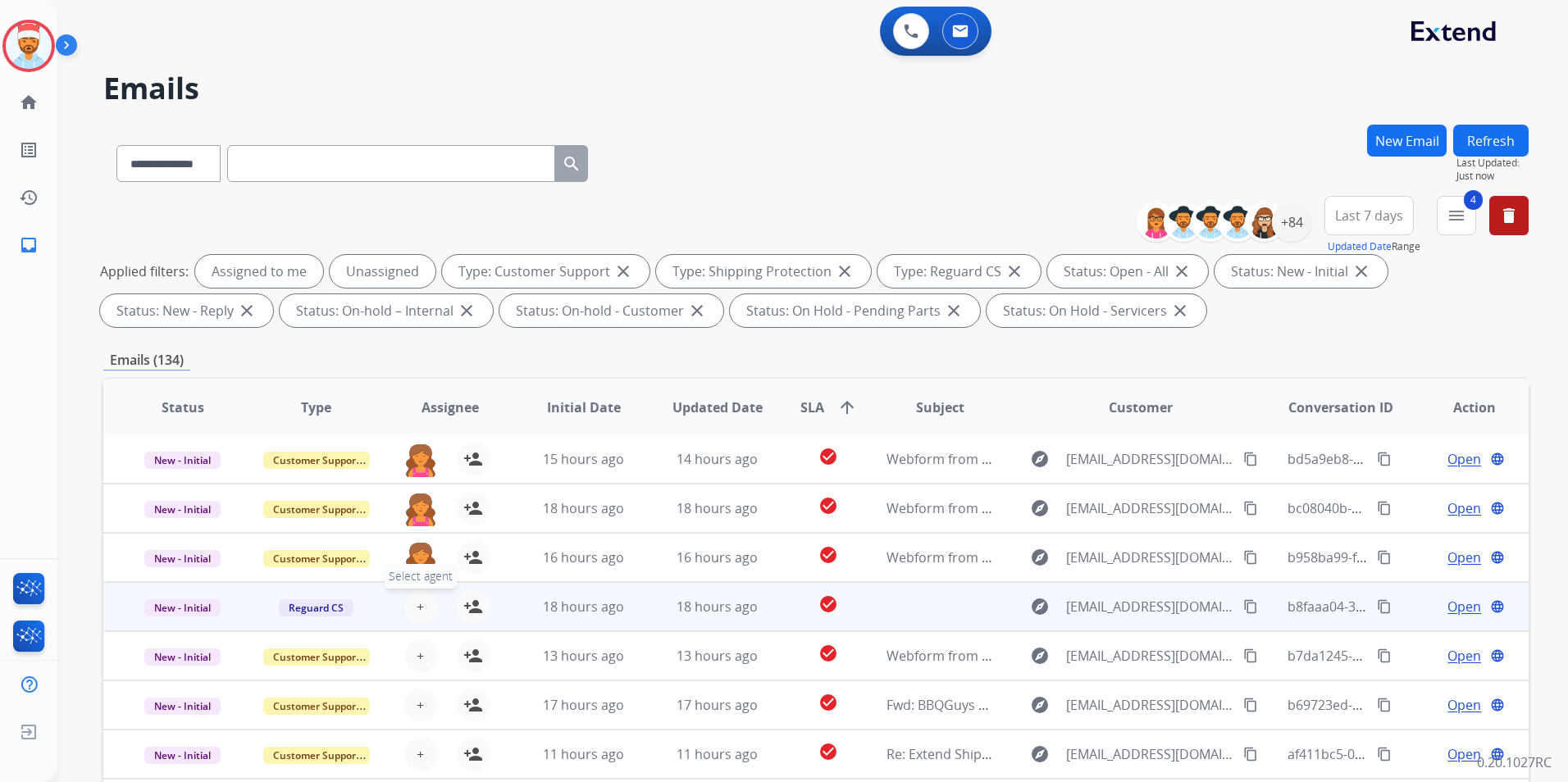
click at [419, 603] on span "+" at bounding box center [420, 607] width 8 height 20
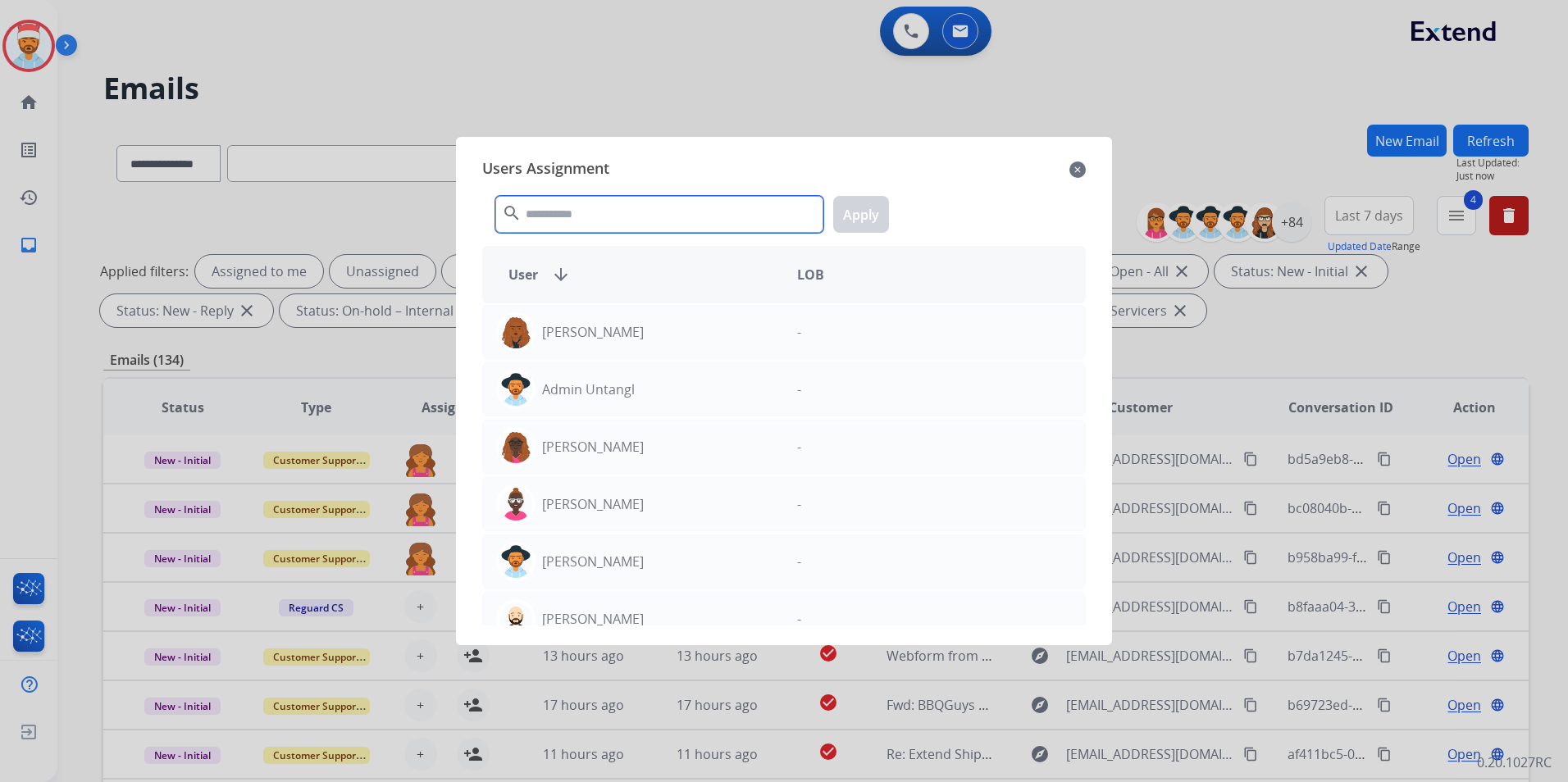
click at [661, 223] on input "text" at bounding box center [660, 214] width 328 height 37
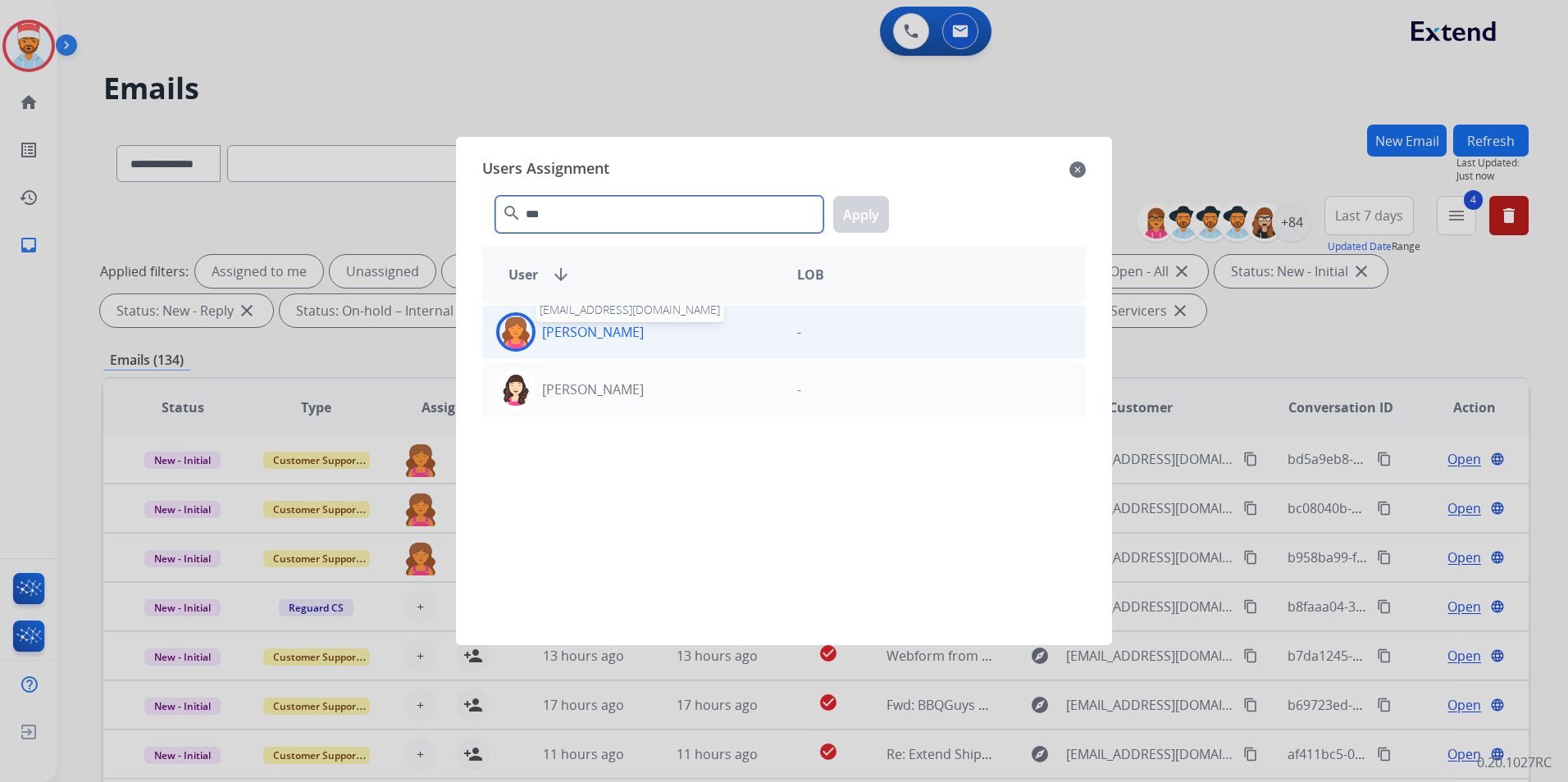
type input "***"
click at [598, 326] on p "[PERSON_NAME]" at bounding box center [592, 332] width 102 height 20
click at [888, 213] on div "*** search Apply" at bounding box center [784, 211] width 603 height 56
click at [860, 207] on button "Apply" at bounding box center [860, 214] width 56 height 37
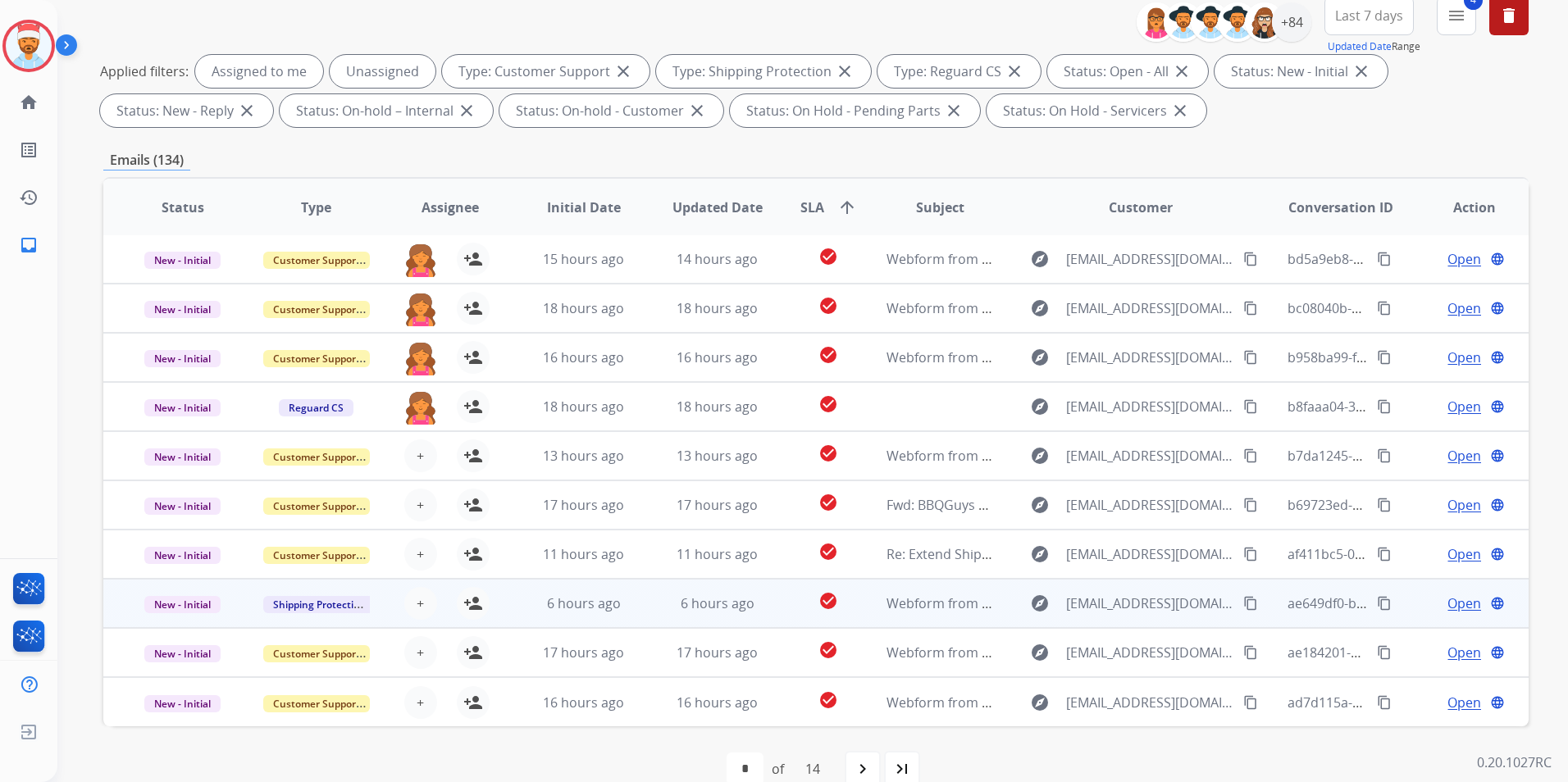
scroll to position [230, 0]
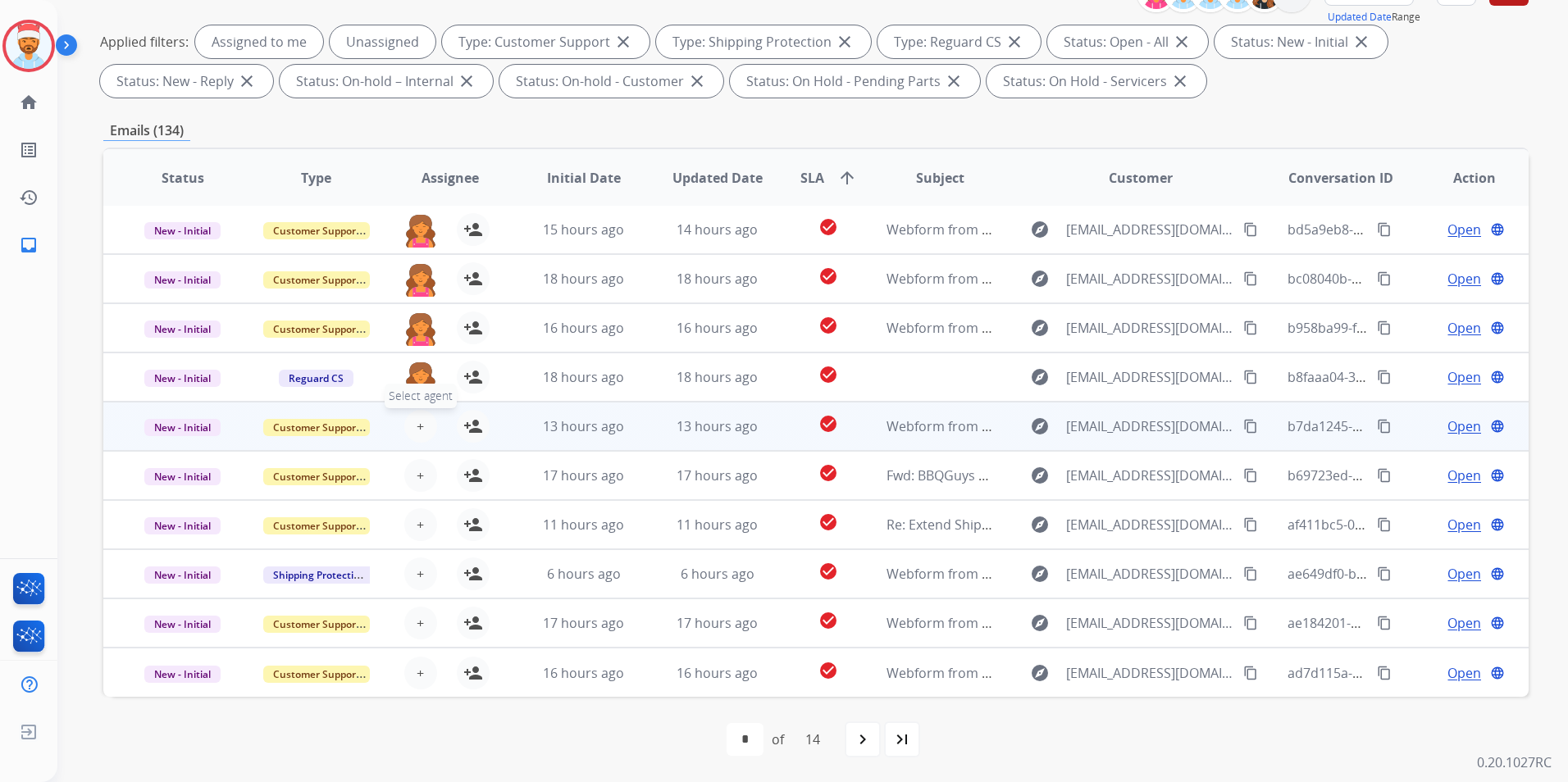
click at [420, 428] on span "+" at bounding box center [420, 426] width 8 height 20
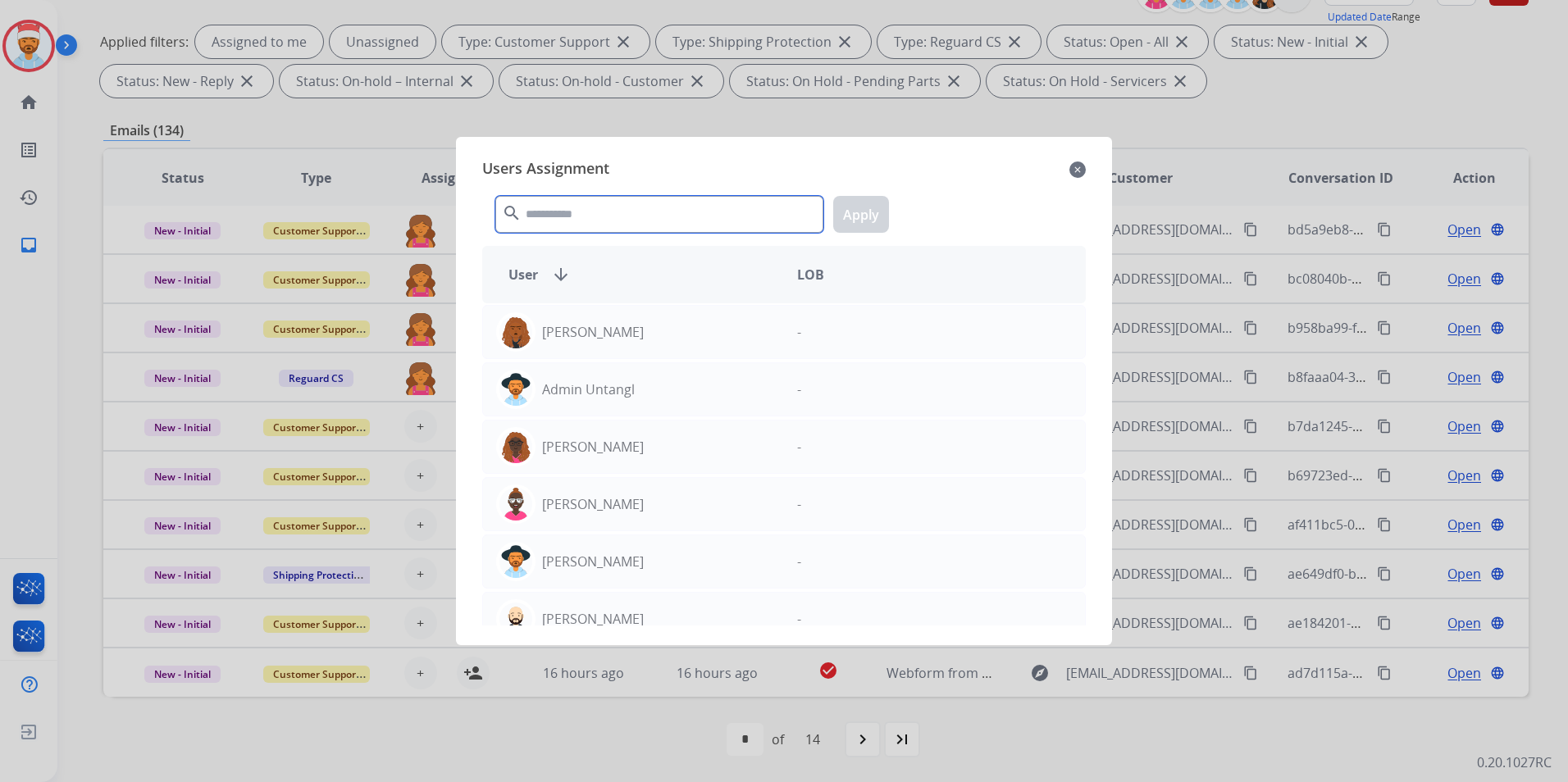
click at [711, 220] on input "text" at bounding box center [660, 214] width 328 height 37
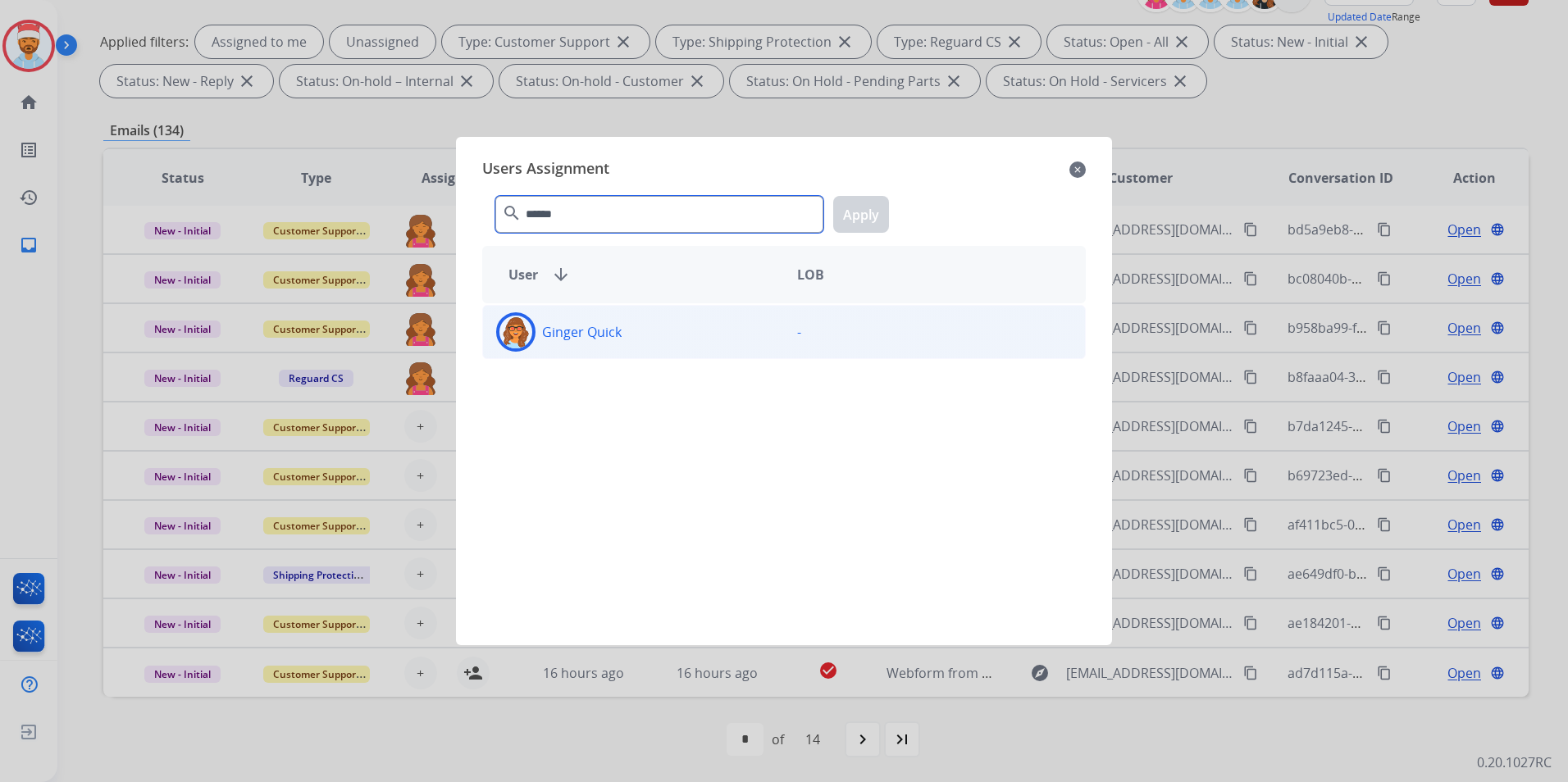
type input "******"
click at [632, 323] on div "Ginger Quick" at bounding box center [633, 332] width 301 height 39
click at [860, 223] on button "Apply" at bounding box center [860, 214] width 56 height 37
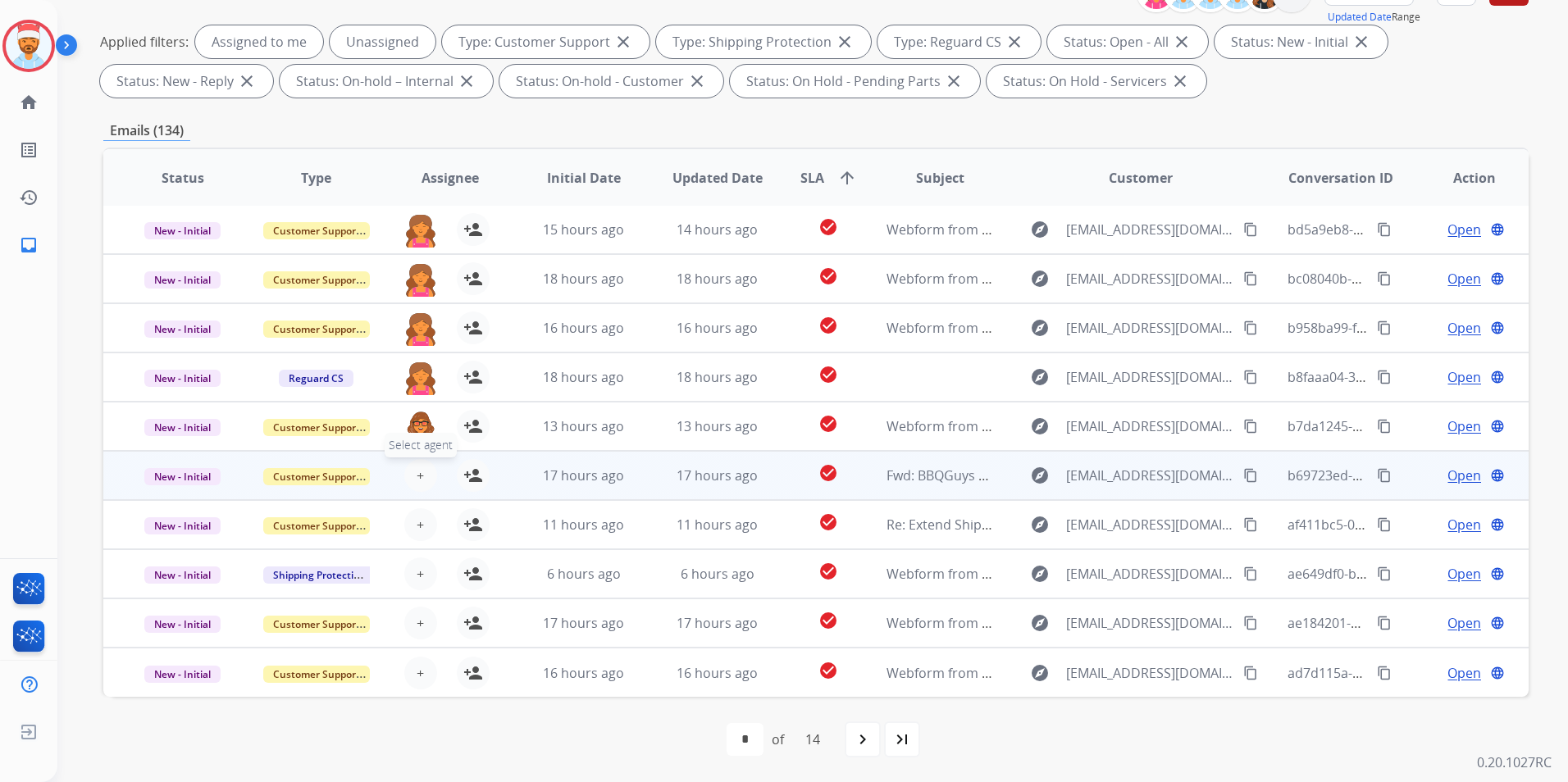
click at [423, 470] on button "+ Select agent" at bounding box center [420, 475] width 32 height 32
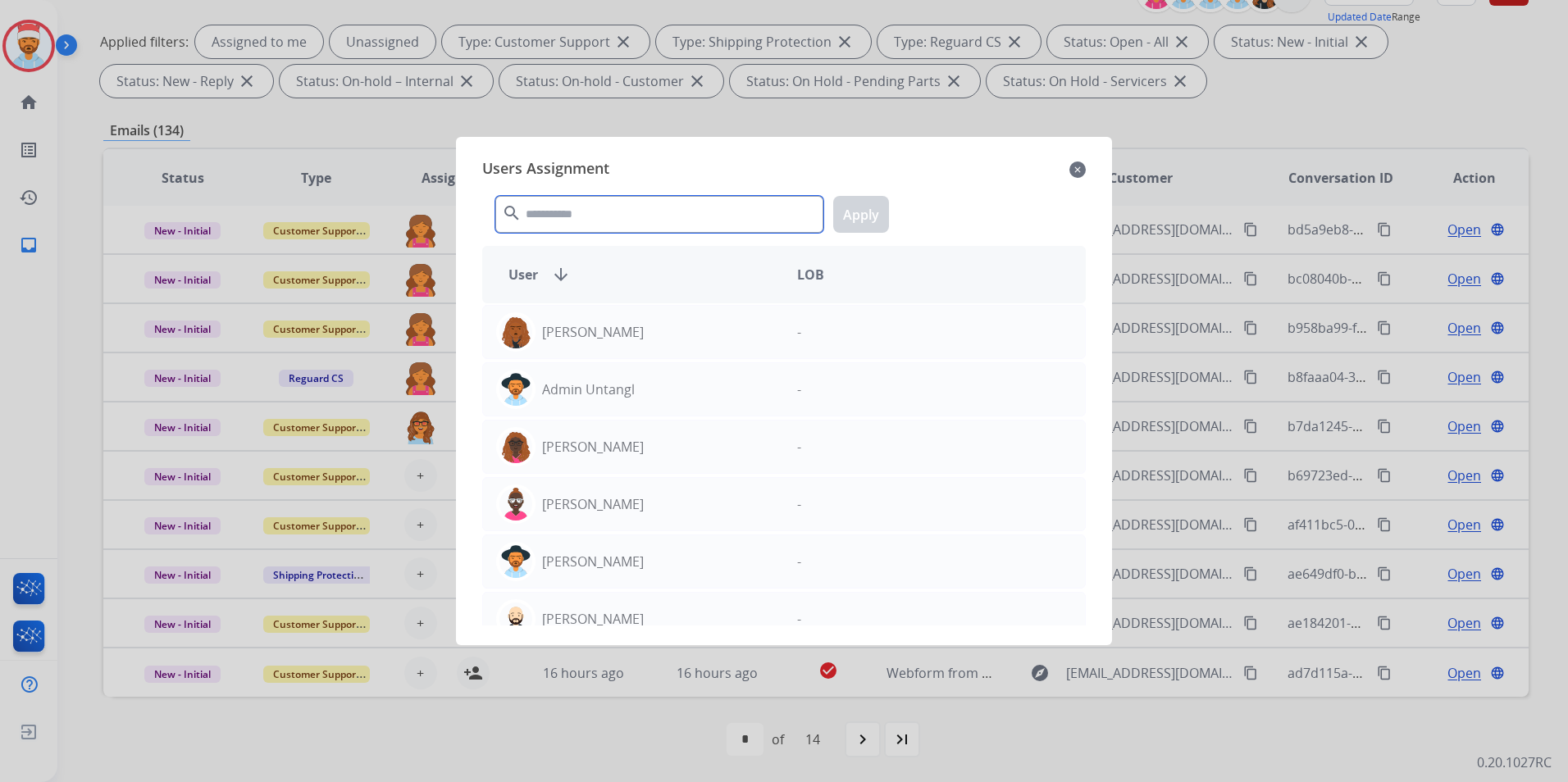
drag, startPoint x: 607, startPoint y: 207, endPoint x: 611, endPoint y: 224, distance: 17.5
click at [608, 207] on input "text" at bounding box center [660, 214] width 328 height 37
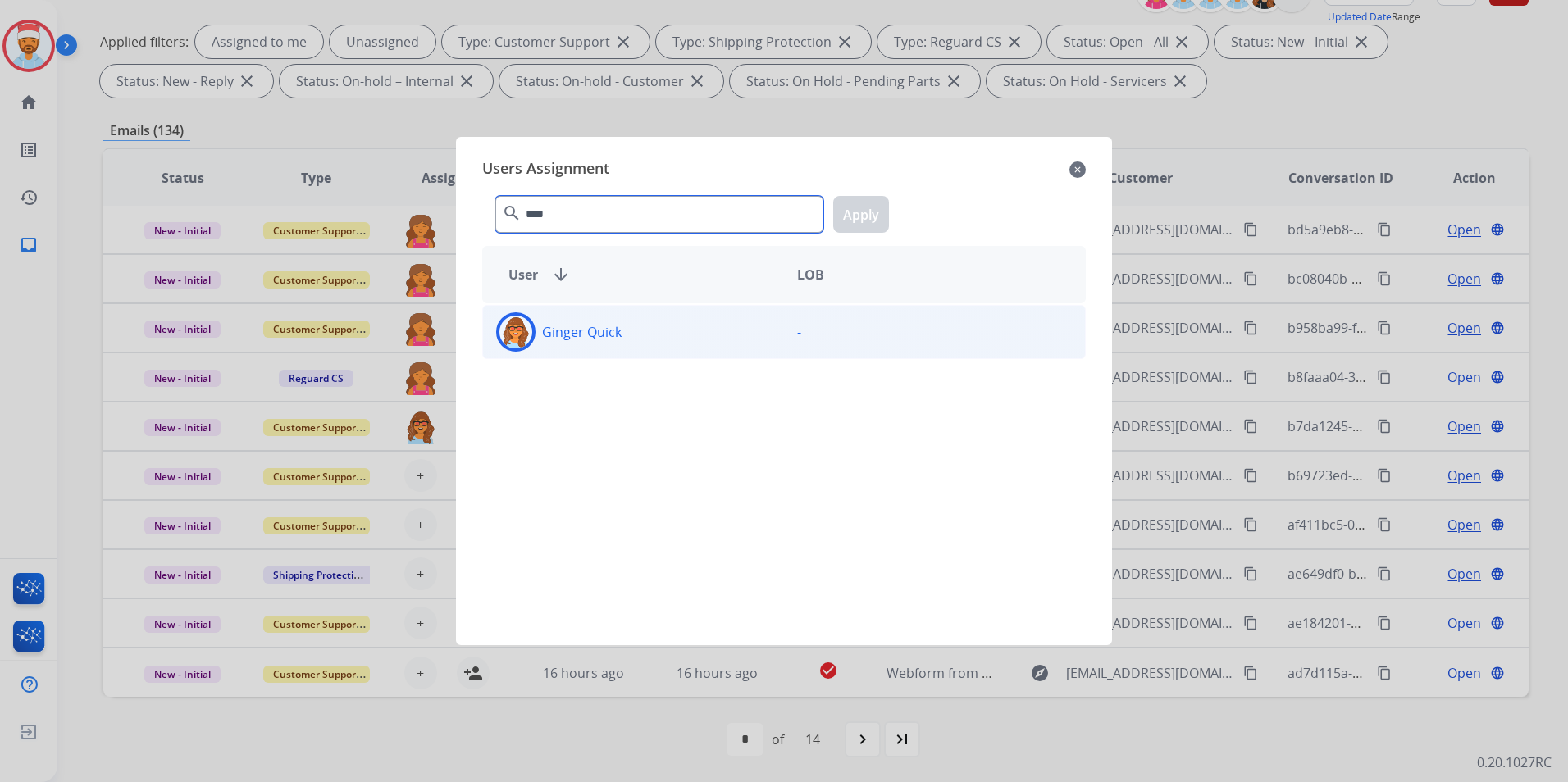
type input "****"
click at [596, 335] on p "Ginger Quick" at bounding box center [581, 332] width 79 height 20
click at [860, 214] on button "Apply" at bounding box center [860, 214] width 56 height 37
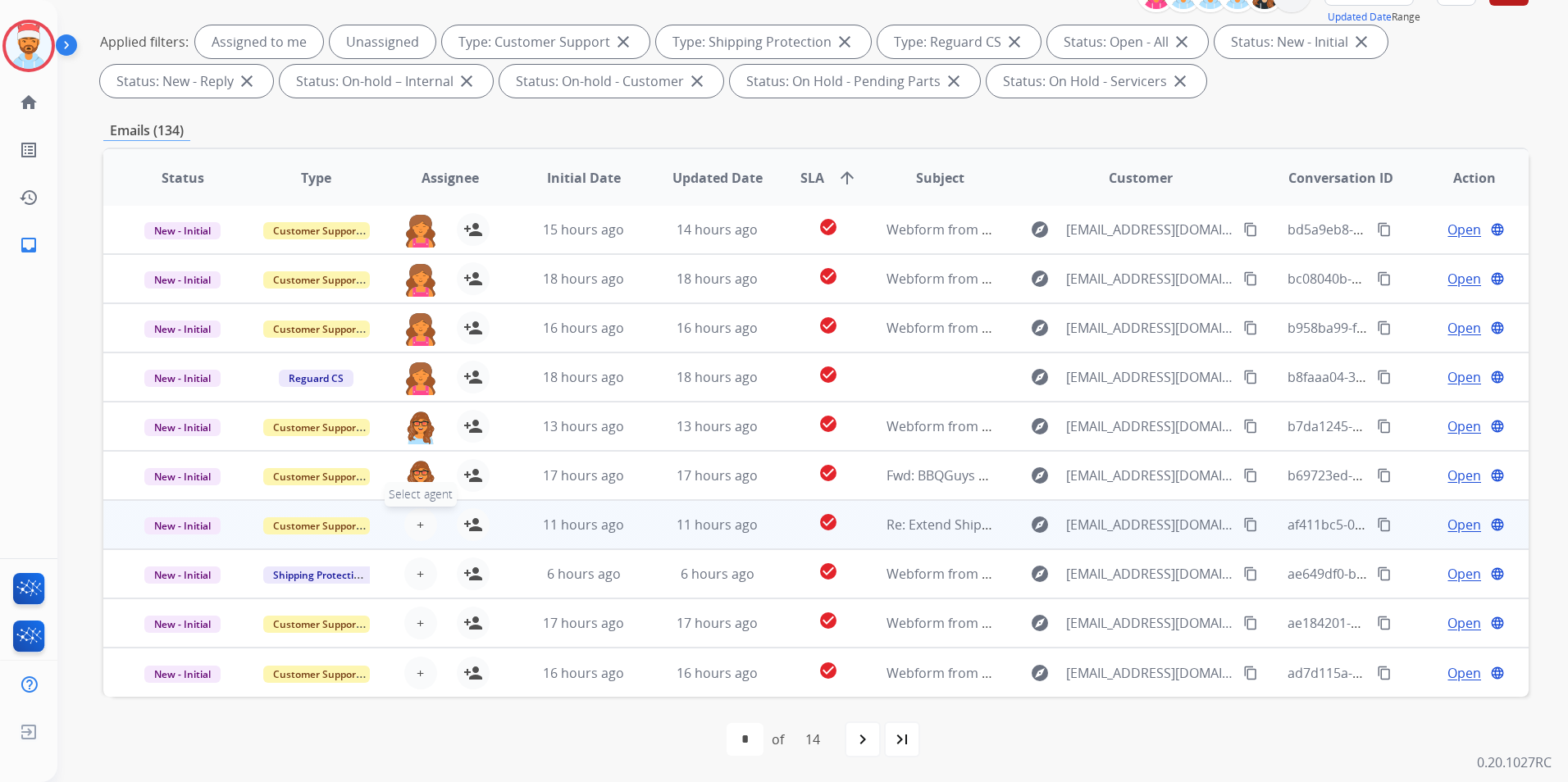
click at [430, 523] on button "+ Select agent" at bounding box center [420, 525] width 32 height 32
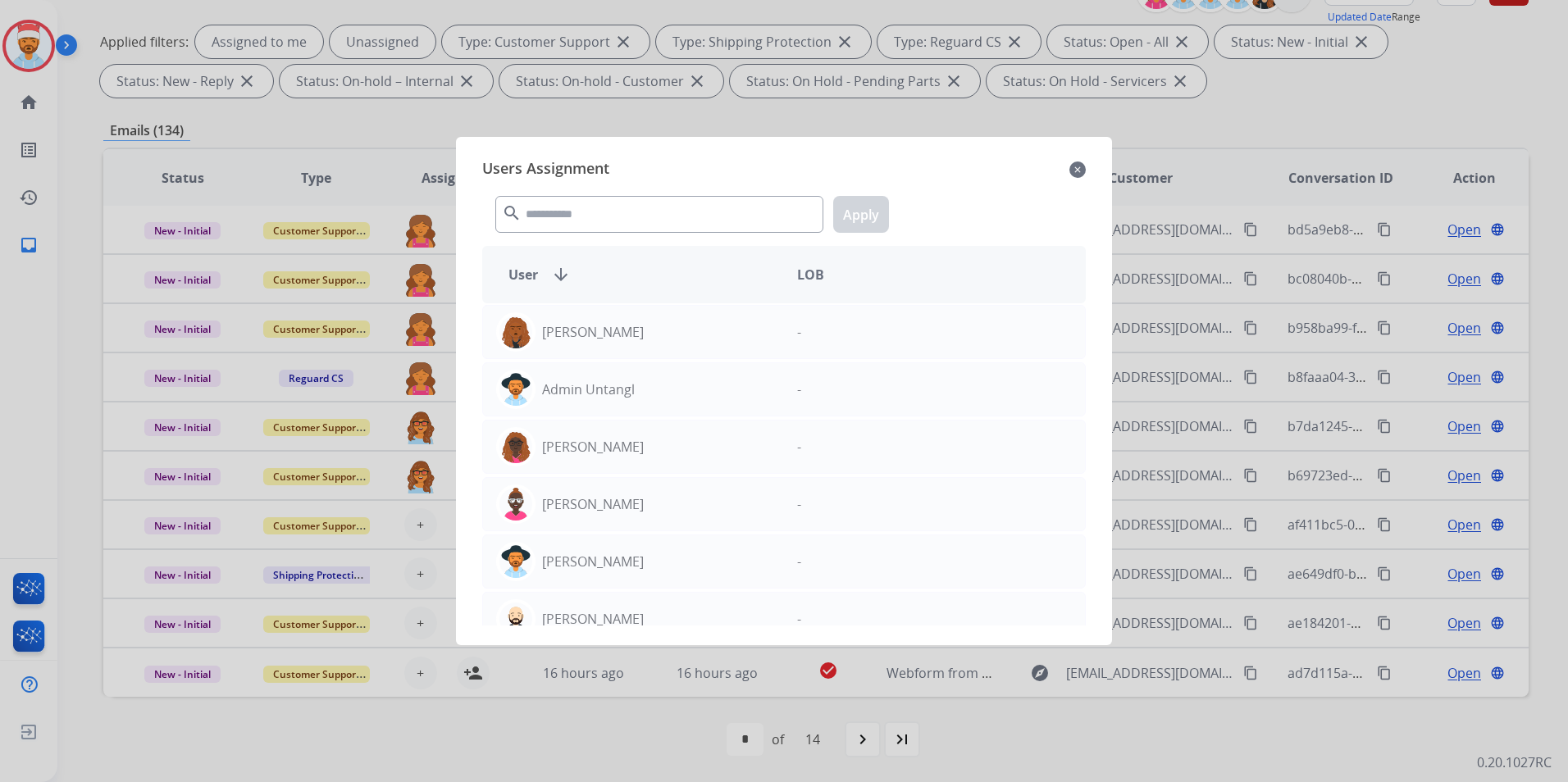
click at [580, 233] on div "search Apply" at bounding box center [784, 211] width 603 height 56
click at [586, 213] on input "text" at bounding box center [660, 214] width 328 height 37
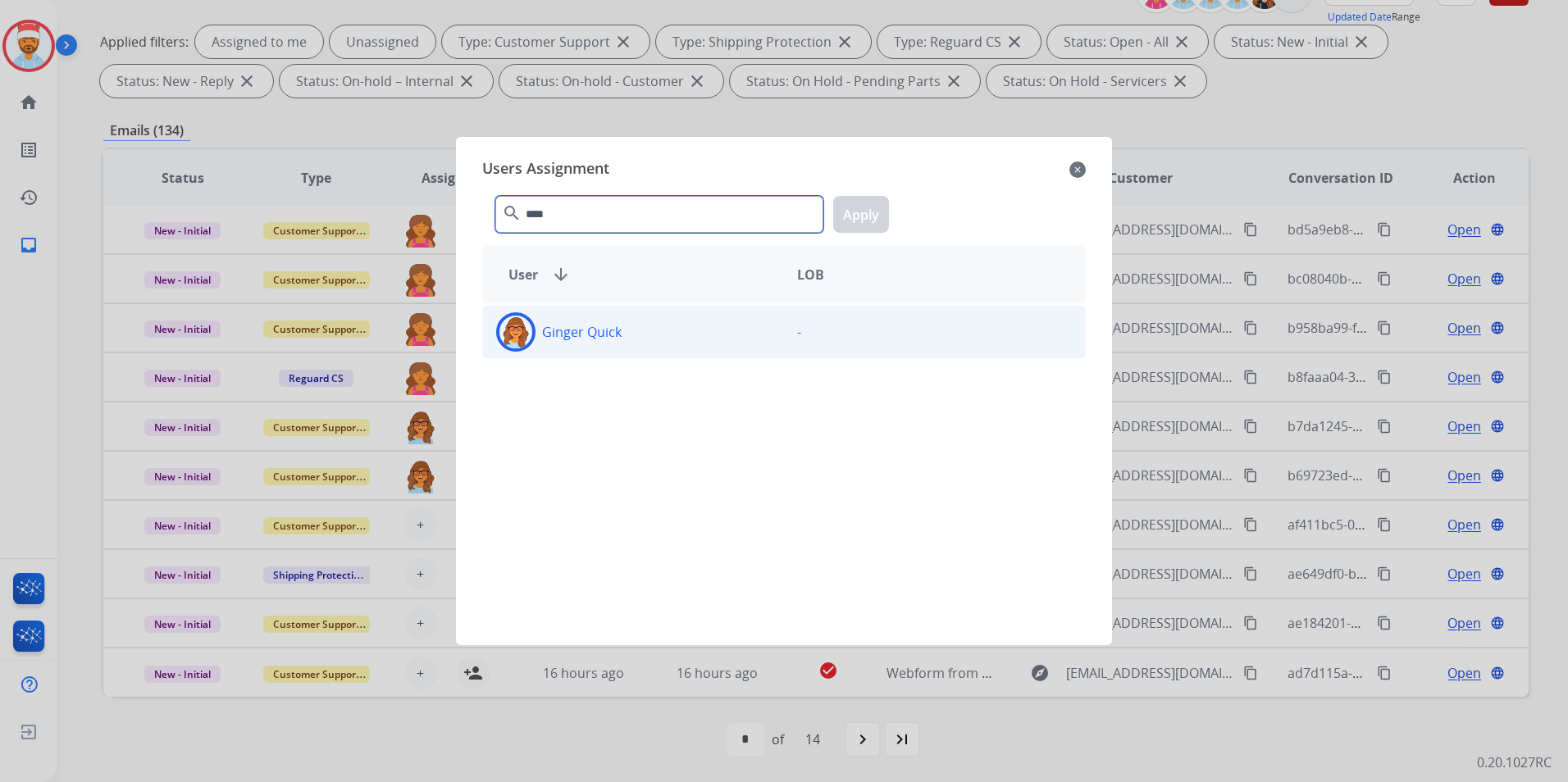
type input "****"
click at [604, 343] on div "Ginger Quick" at bounding box center [633, 332] width 301 height 39
click at [861, 212] on button "Apply" at bounding box center [860, 214] width 56 height 37
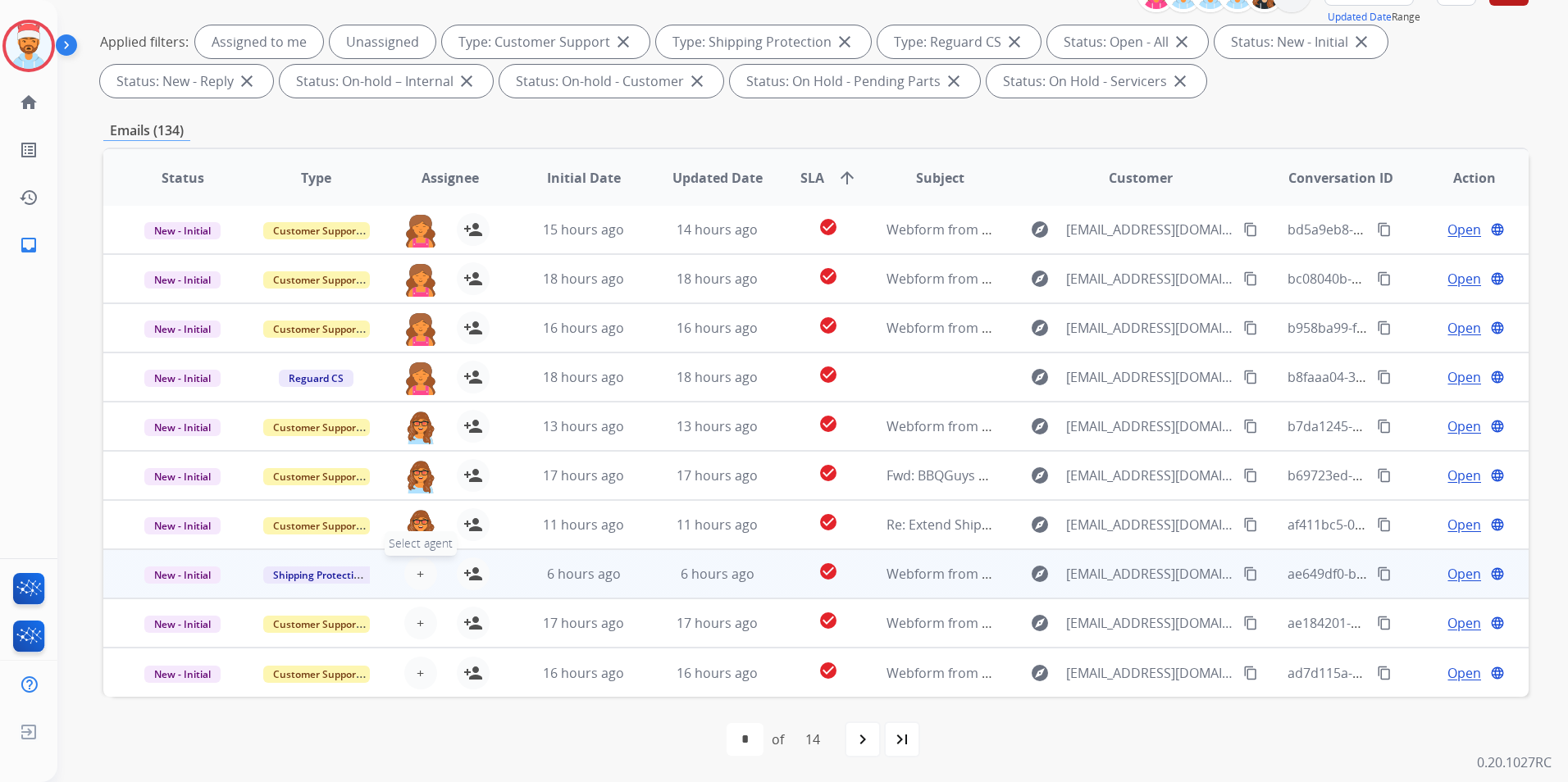
click at [410, 569] on button "+ Select agent" at bounding box center [420, 573] width 32 height 32
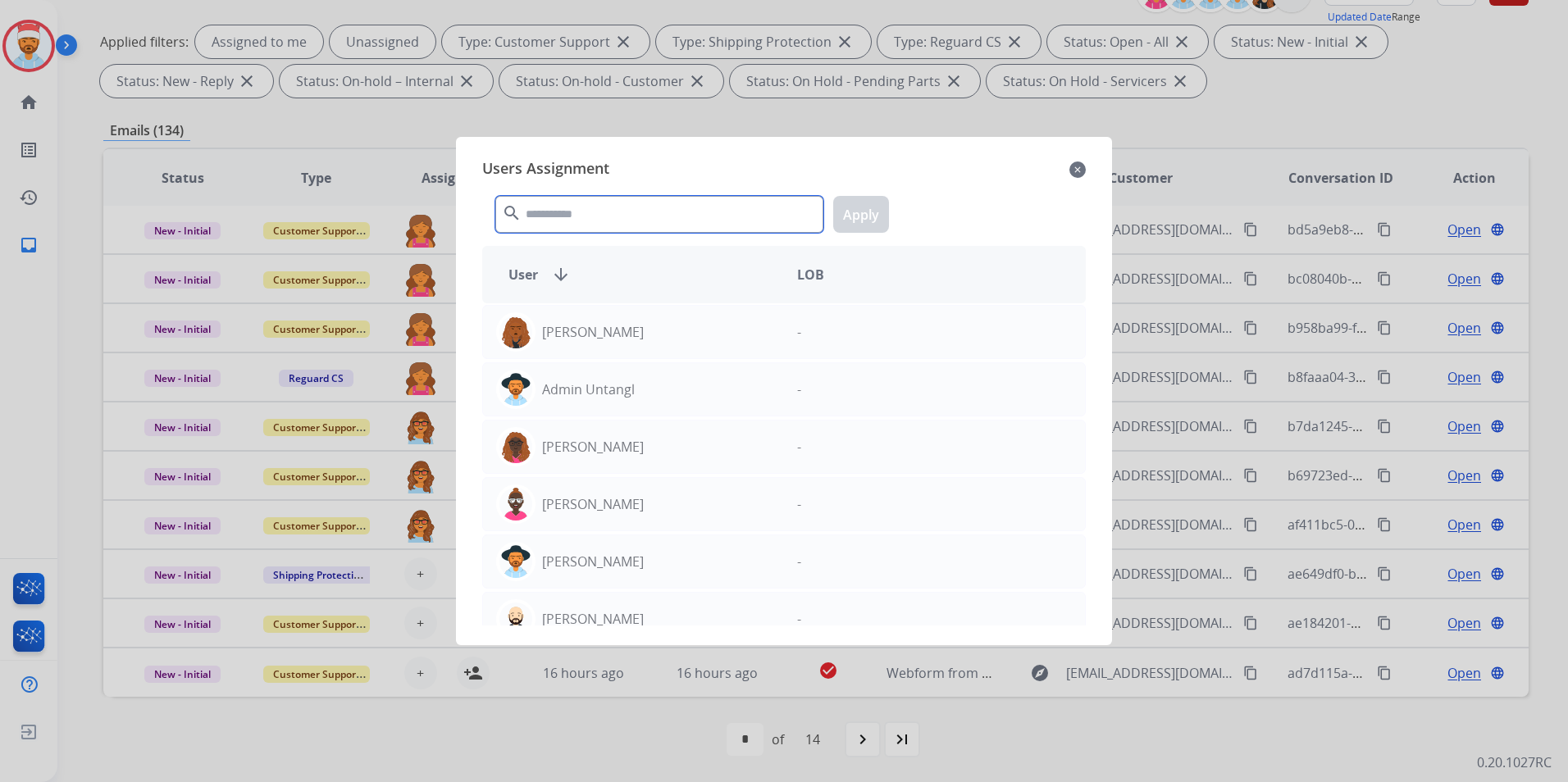
click at [590, 211] on input "text" at bounding box center [660, 214] width 328 height 37
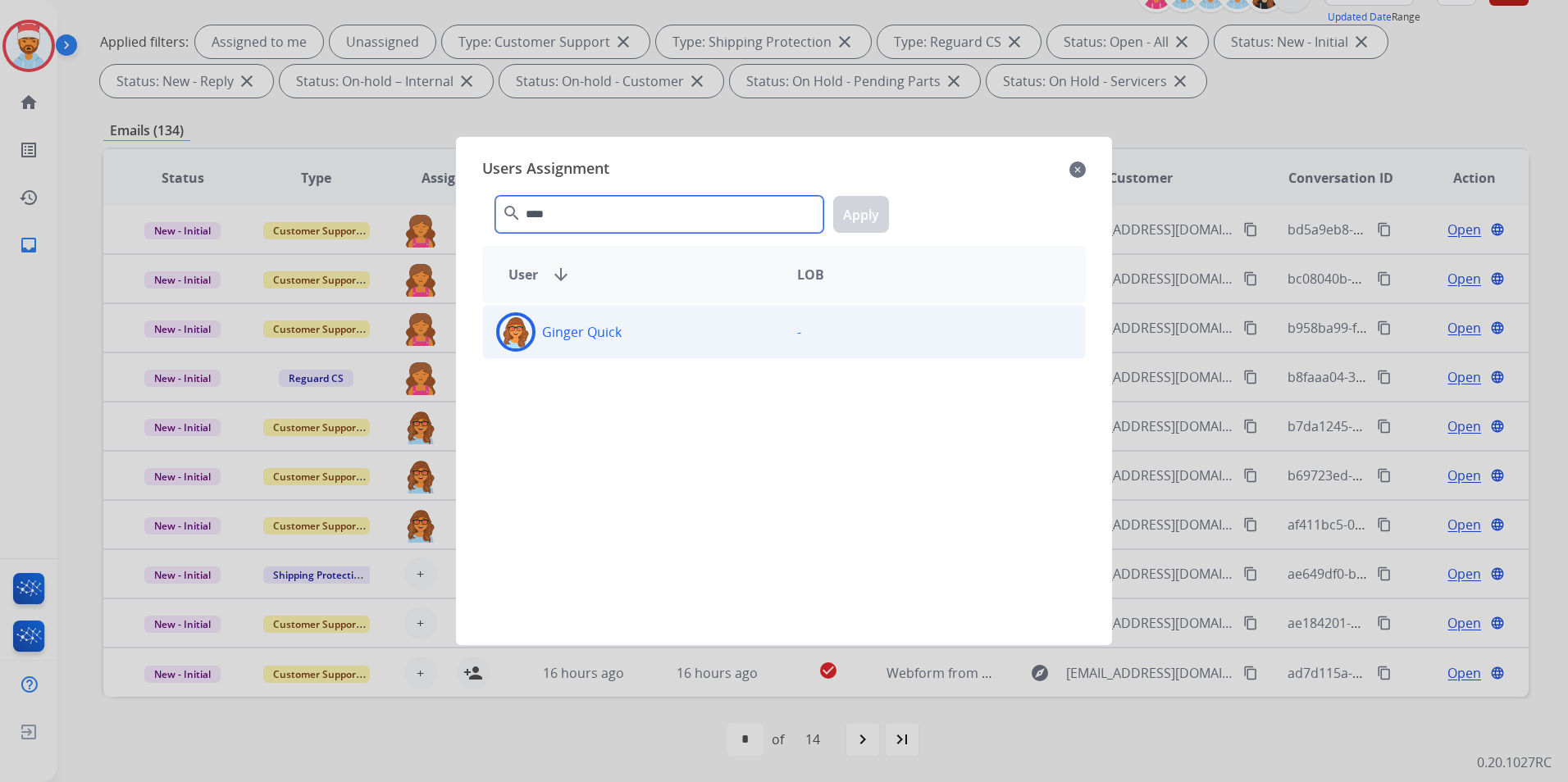
type input "****"
click at [585, 326] on p "Ginger Quick" at bounding box center [581, 332] width 79 height 20
click at [869, 215] on button "Apply" at bounding box center [860, 214] width 56 height 37
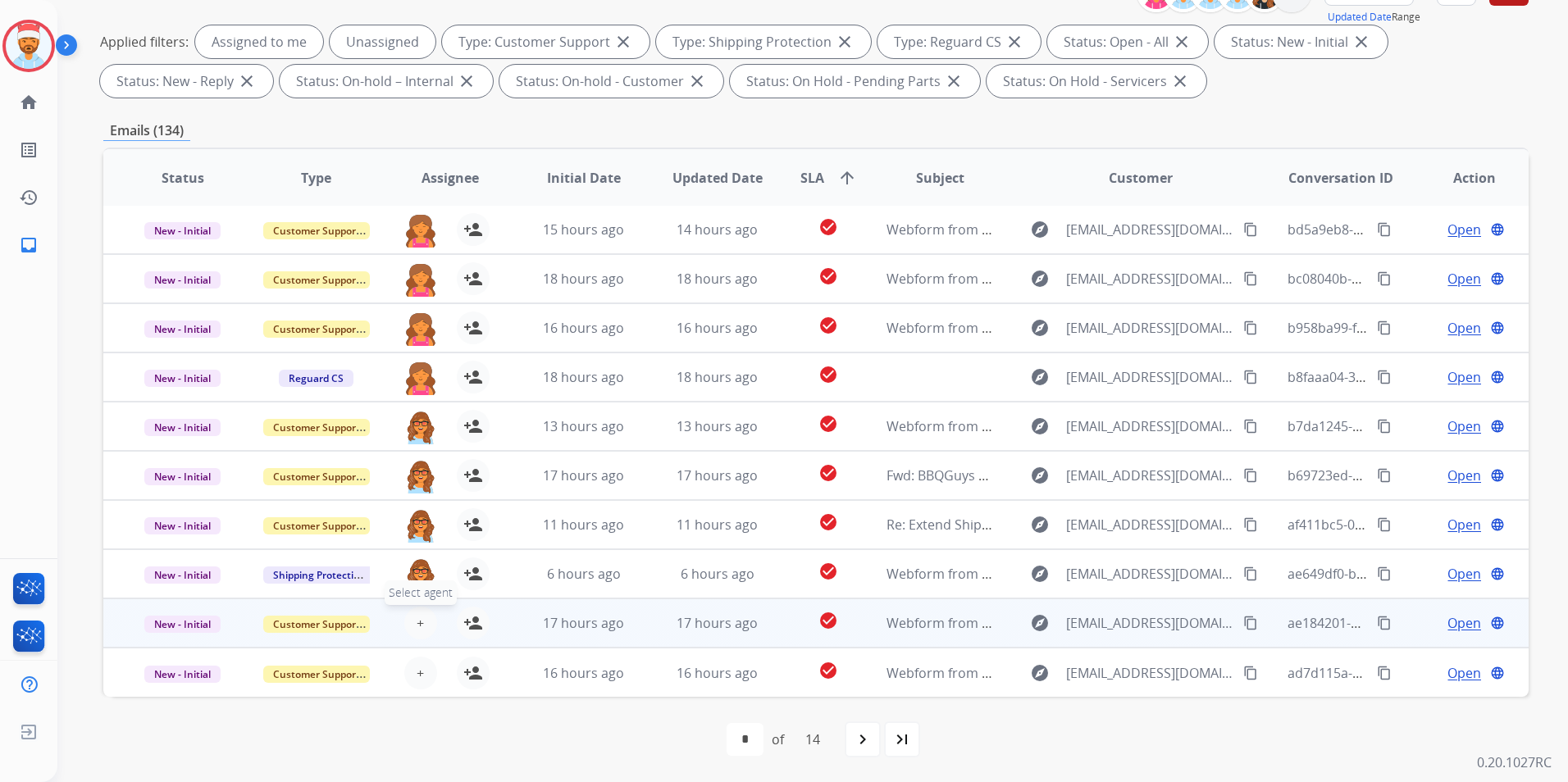
click at [414, 630] on button "+ Select agent" at bounding box center [420, 623] width 32 height 32
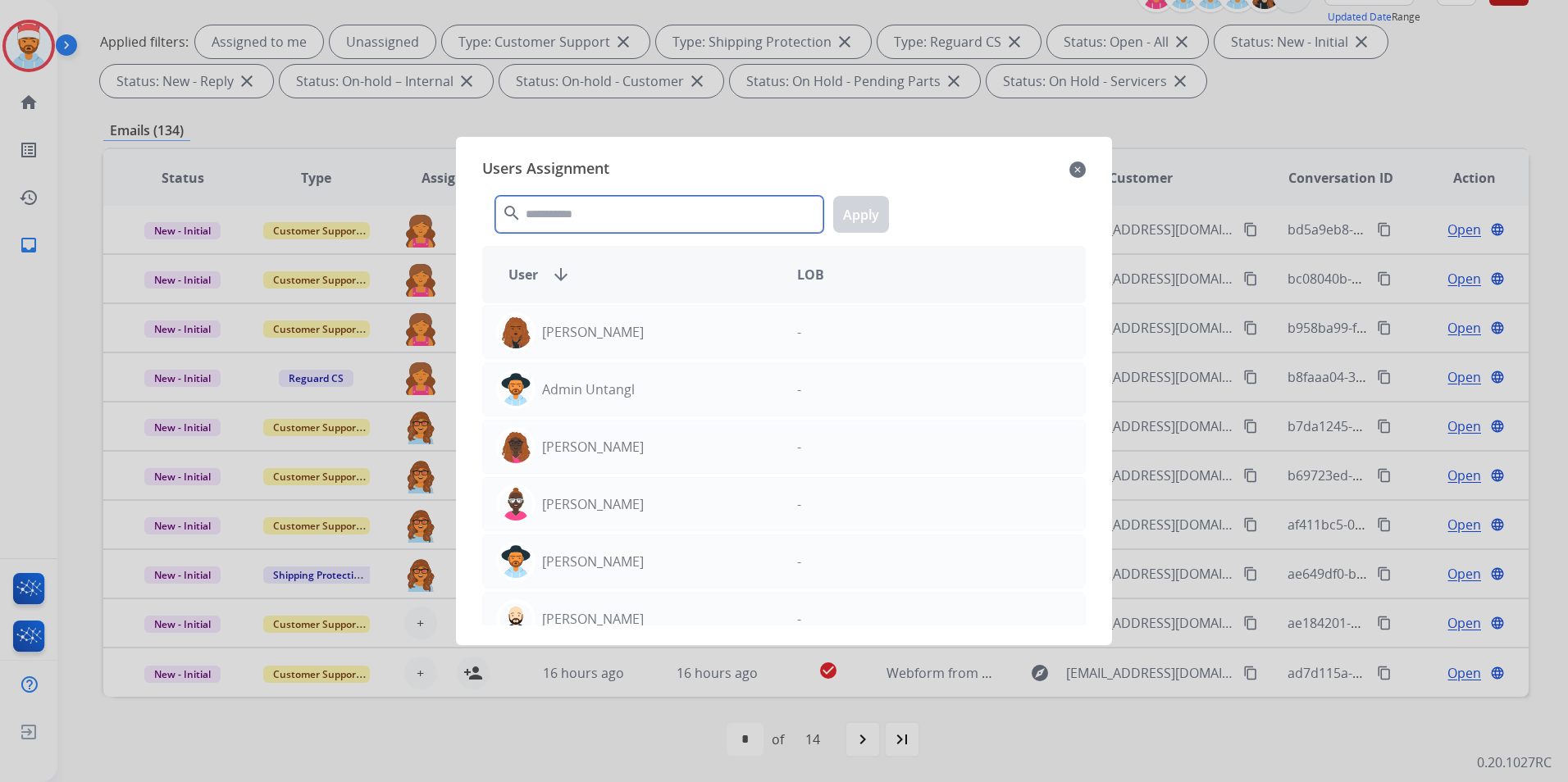
click at [574, 213] on input "text" at bounding box center [660, 214] width 328 height 37
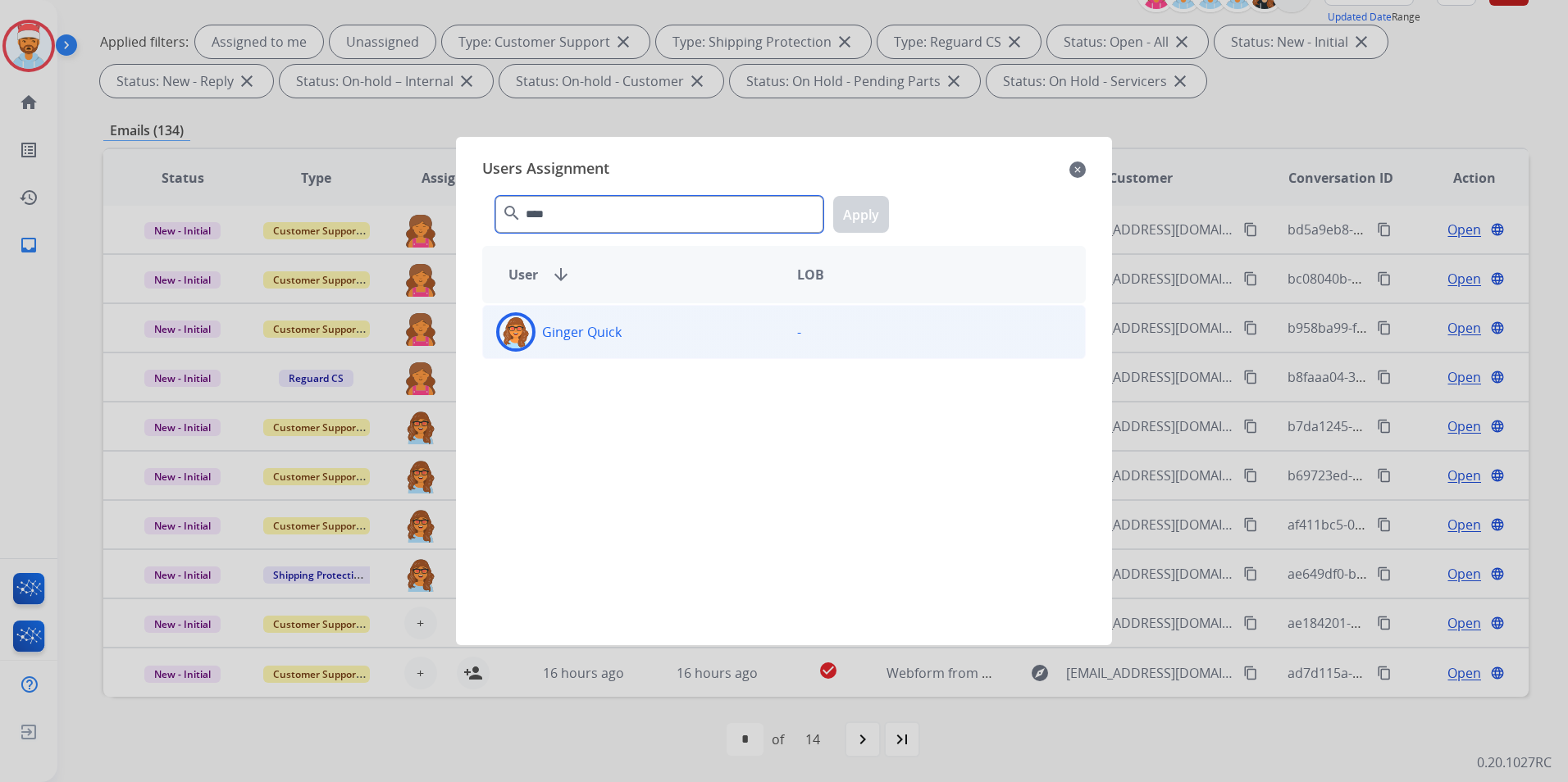
type input "****"
click at [578, 349] on div "Ginger Quick" at bounding box center [633, 332] width 301 height 39
click at [849, 196] on div "**** search Apply" at bounding box center [784, 211] width 603 height 56
click at [619, 332] on p "Ginger Quick" at bounding box center [581, 332] width 79 height 20
drag, startPoint x: 619, startPoint y: 332, endPoint x: 632, endPoint y: 330, distance: 13.2
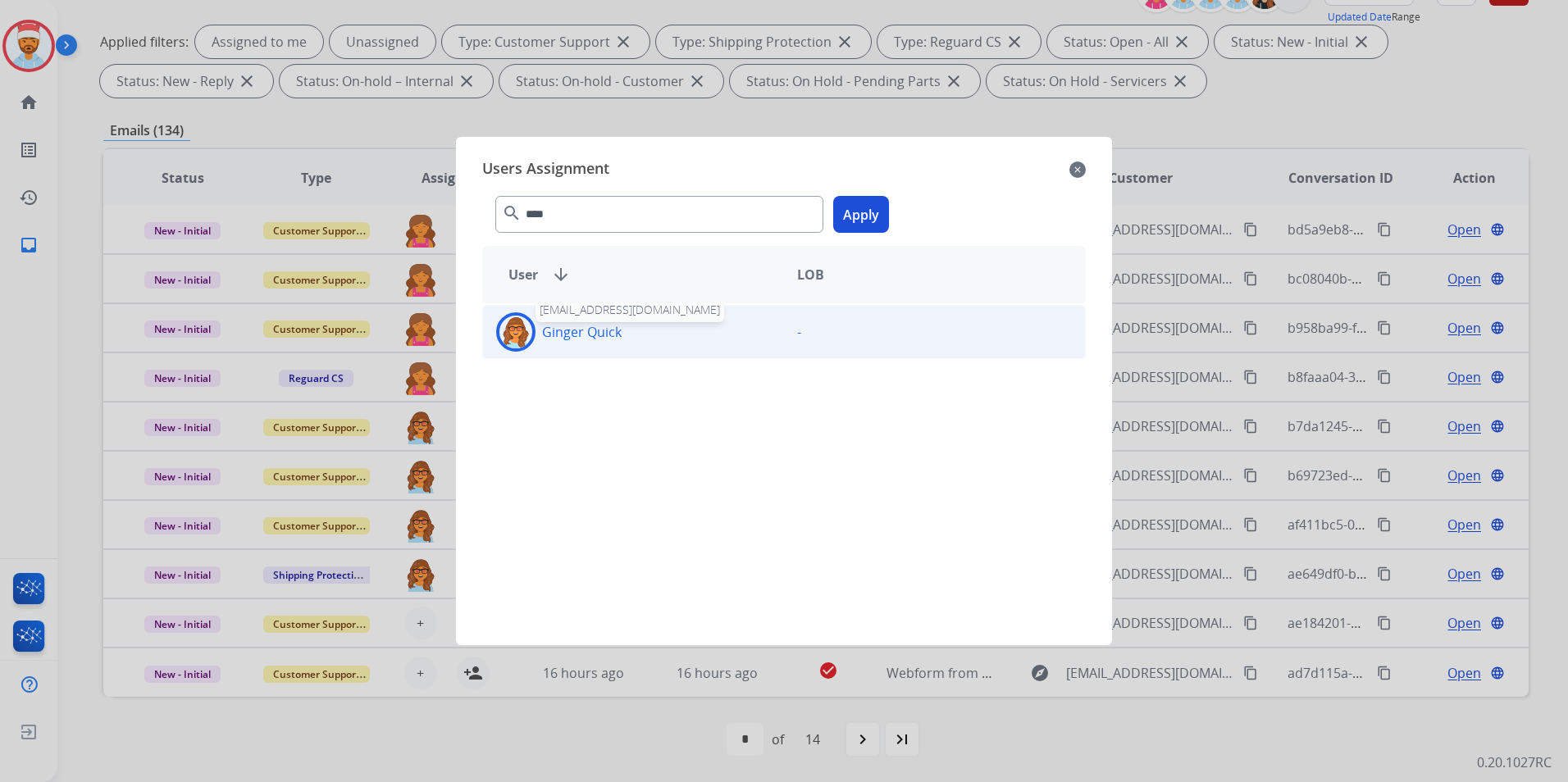
click at [619, 331] on p "Ginger Quick" at bounding box center [581, 332] width 79 height 20
click at [860, 215] on button "Apply" at bounding box center [860, 214] width 56 height 37
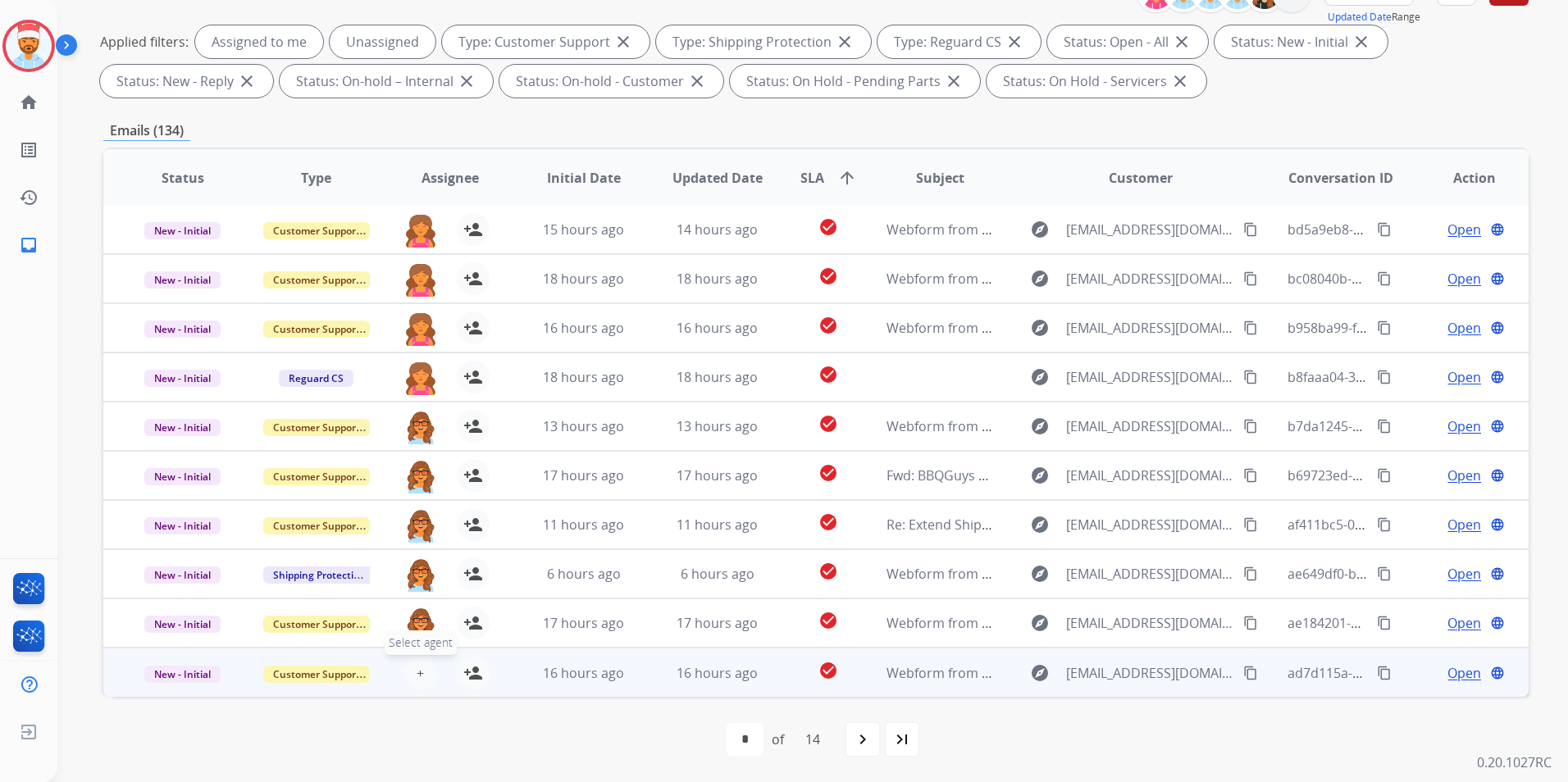
click at [421, 667] on button "+ Select agent" at bounding box center [420, 673] width 32 height 32
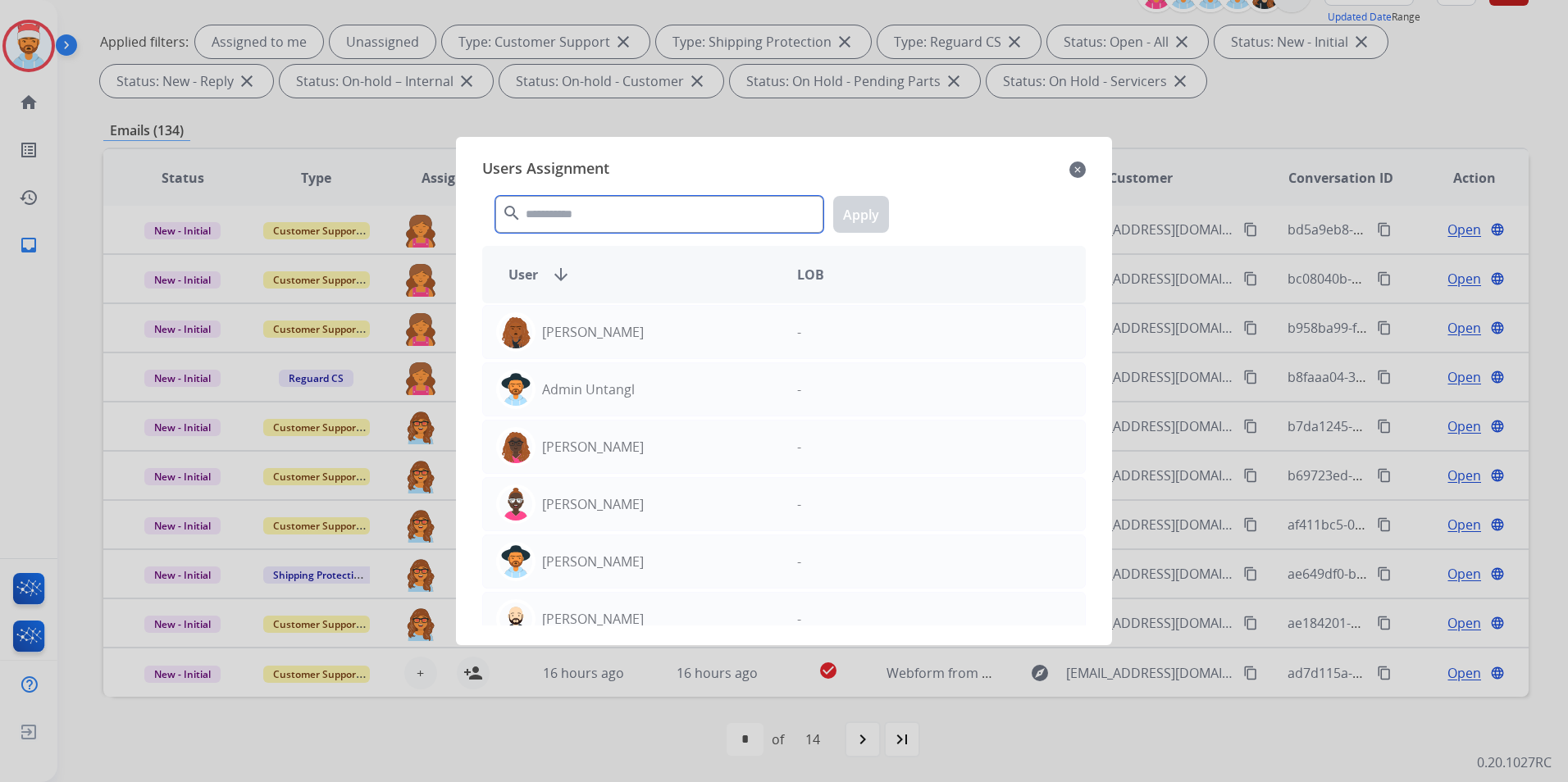
click at [702, 221] on input "text" at bounding box center [660, 214] width 328 height 37
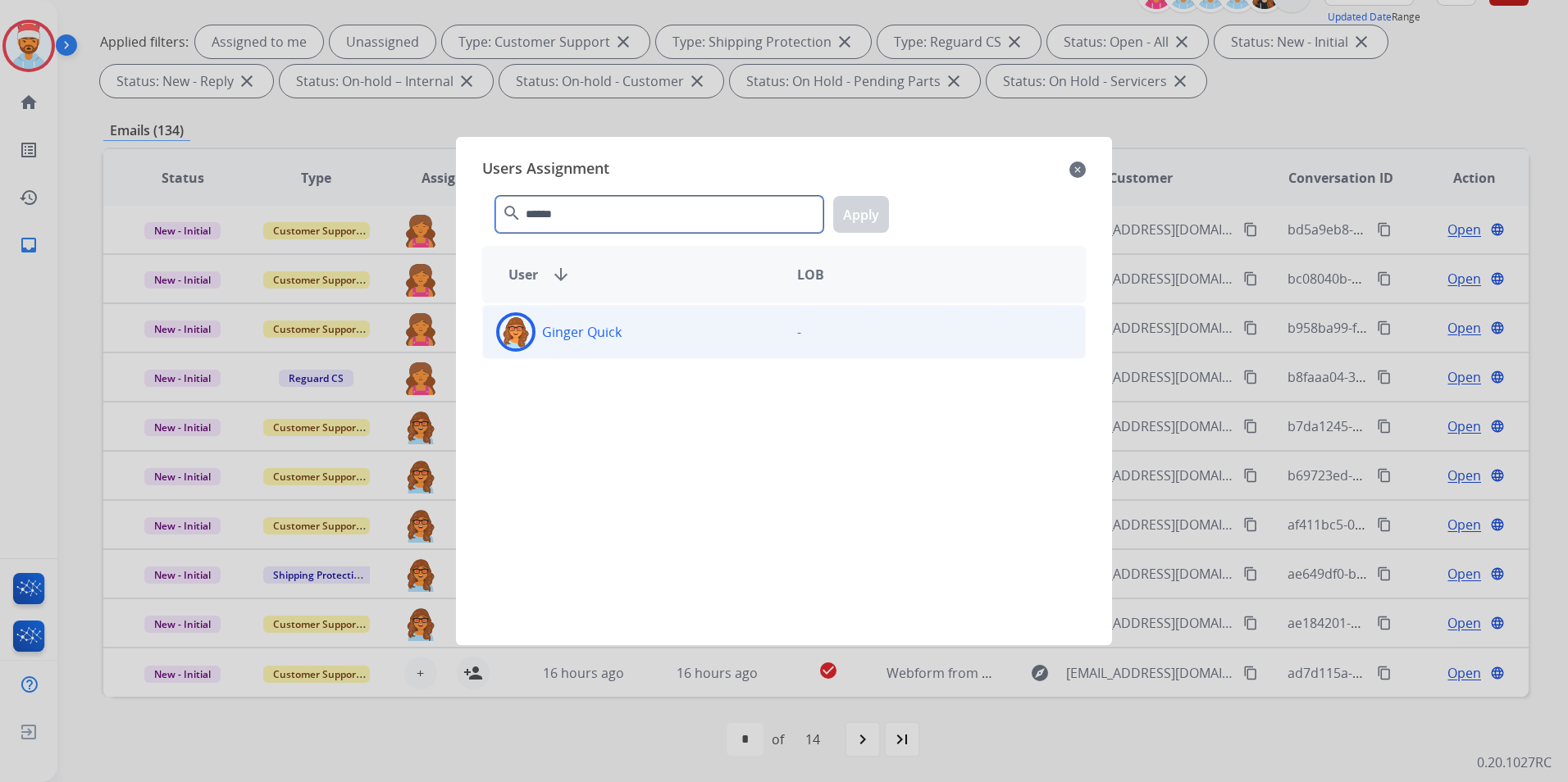
type input "******"
click at [665, 318] on div "Ginger Quick" at bounding box center [633, 332] width 301 height 39
click at [863, 215] on button "Apply" at bounding box center [860, 214] width 56 height 37
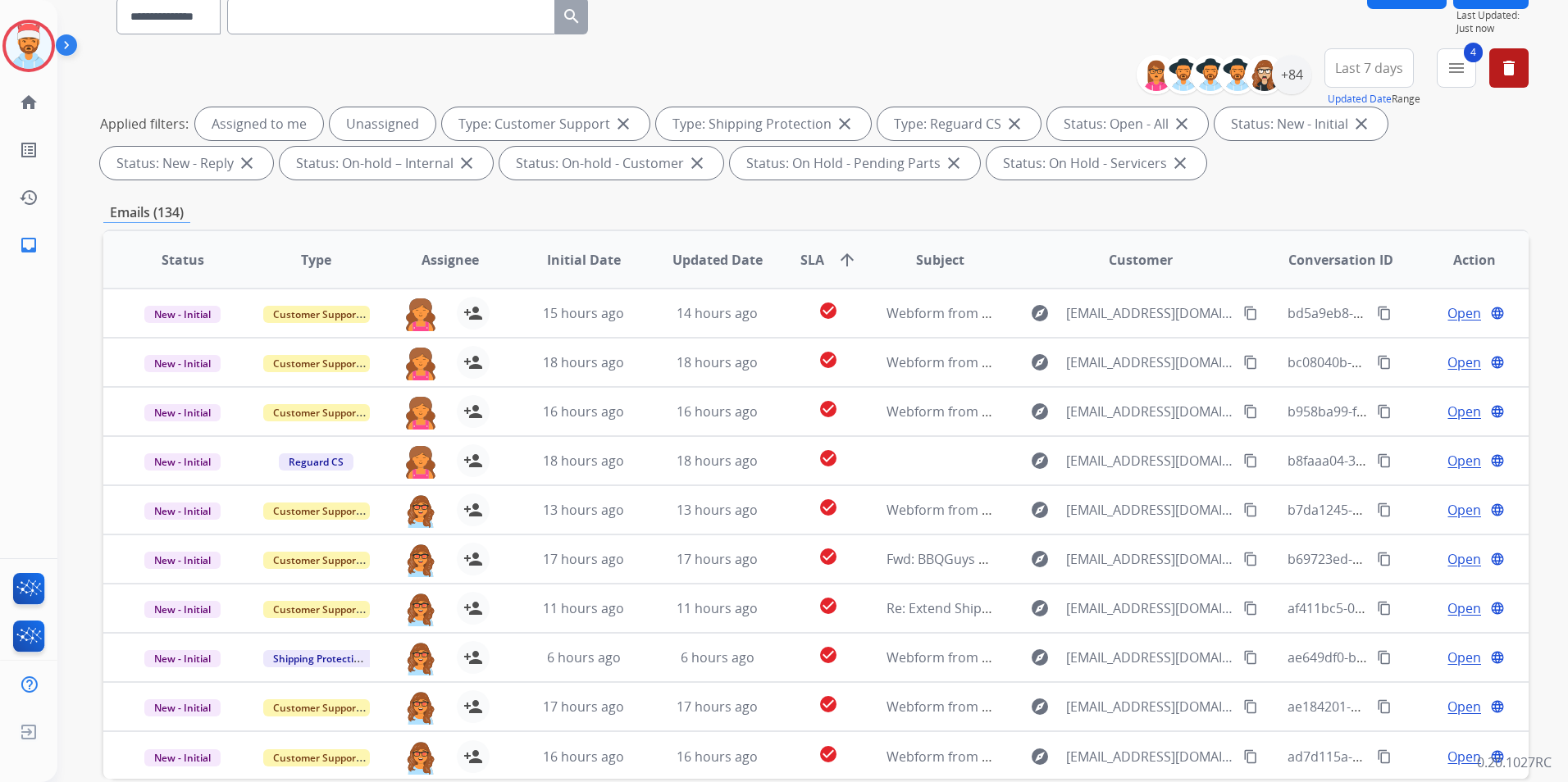
scroll to position [66, 0]
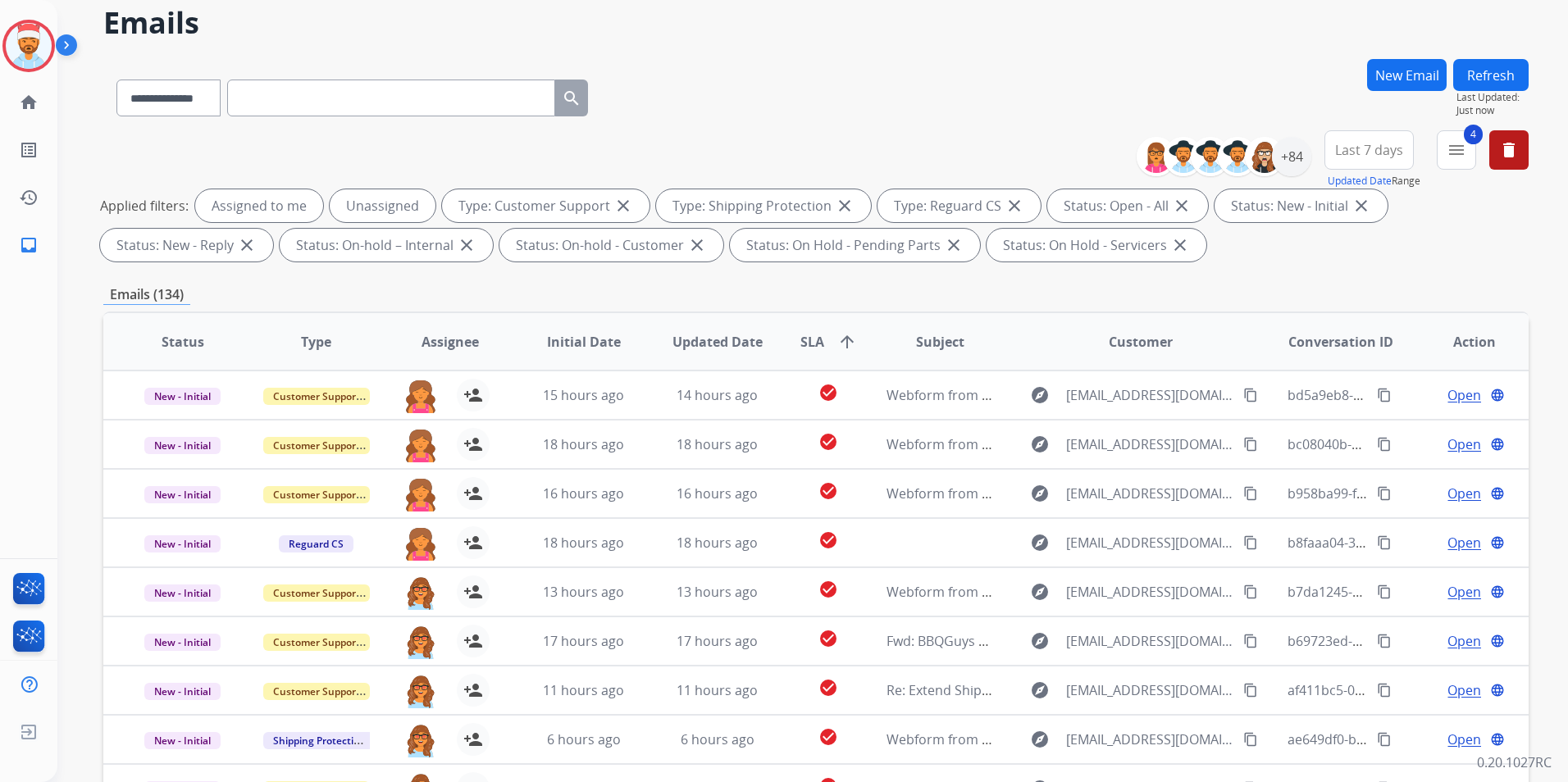
click at [1480, 73] on button "Refresh" at bounding box center [1490, 74] width 75 height 32
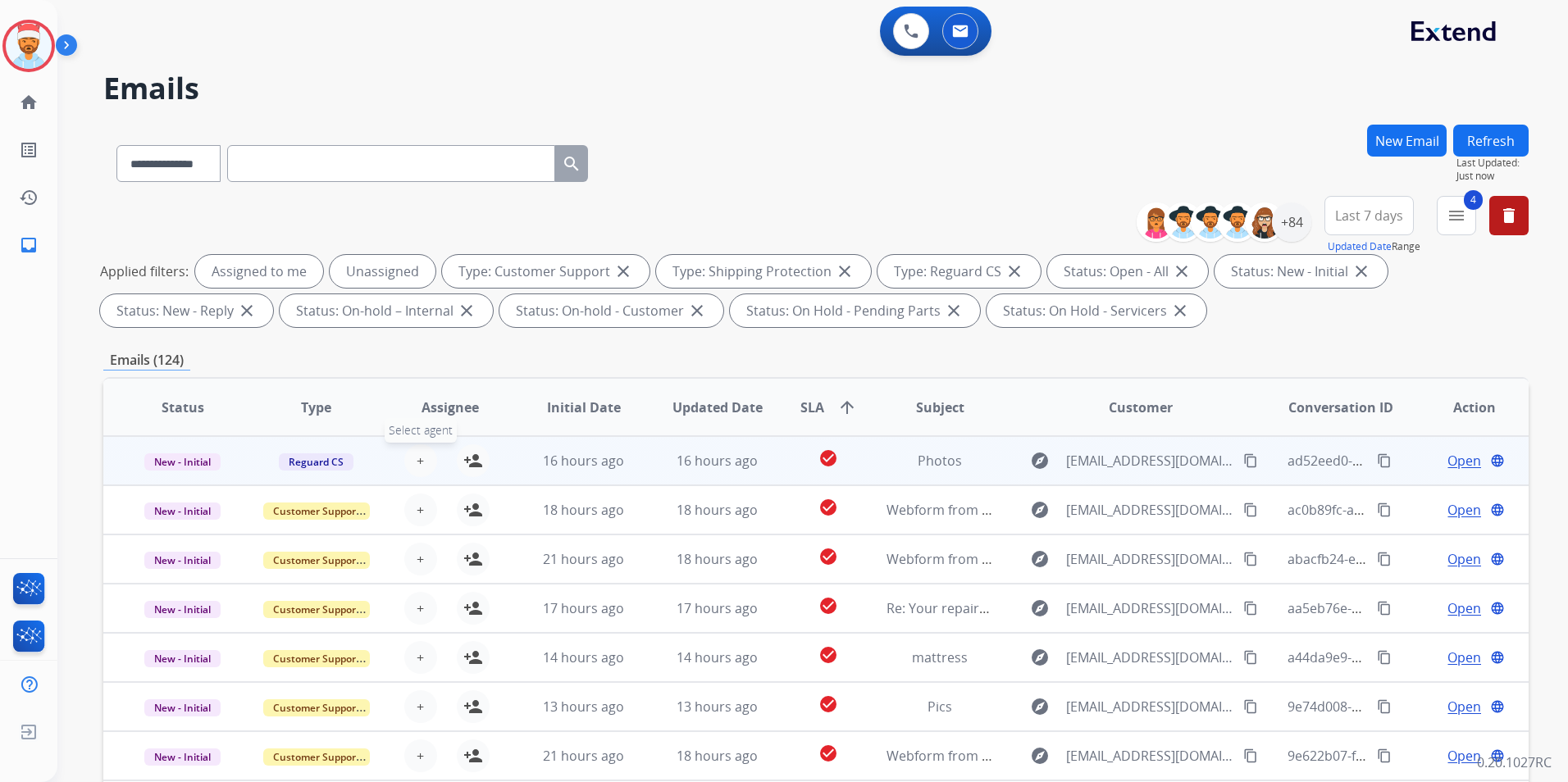
click at [417, 456] on span "+" at bounding box center [420, 461] width 8 height 20
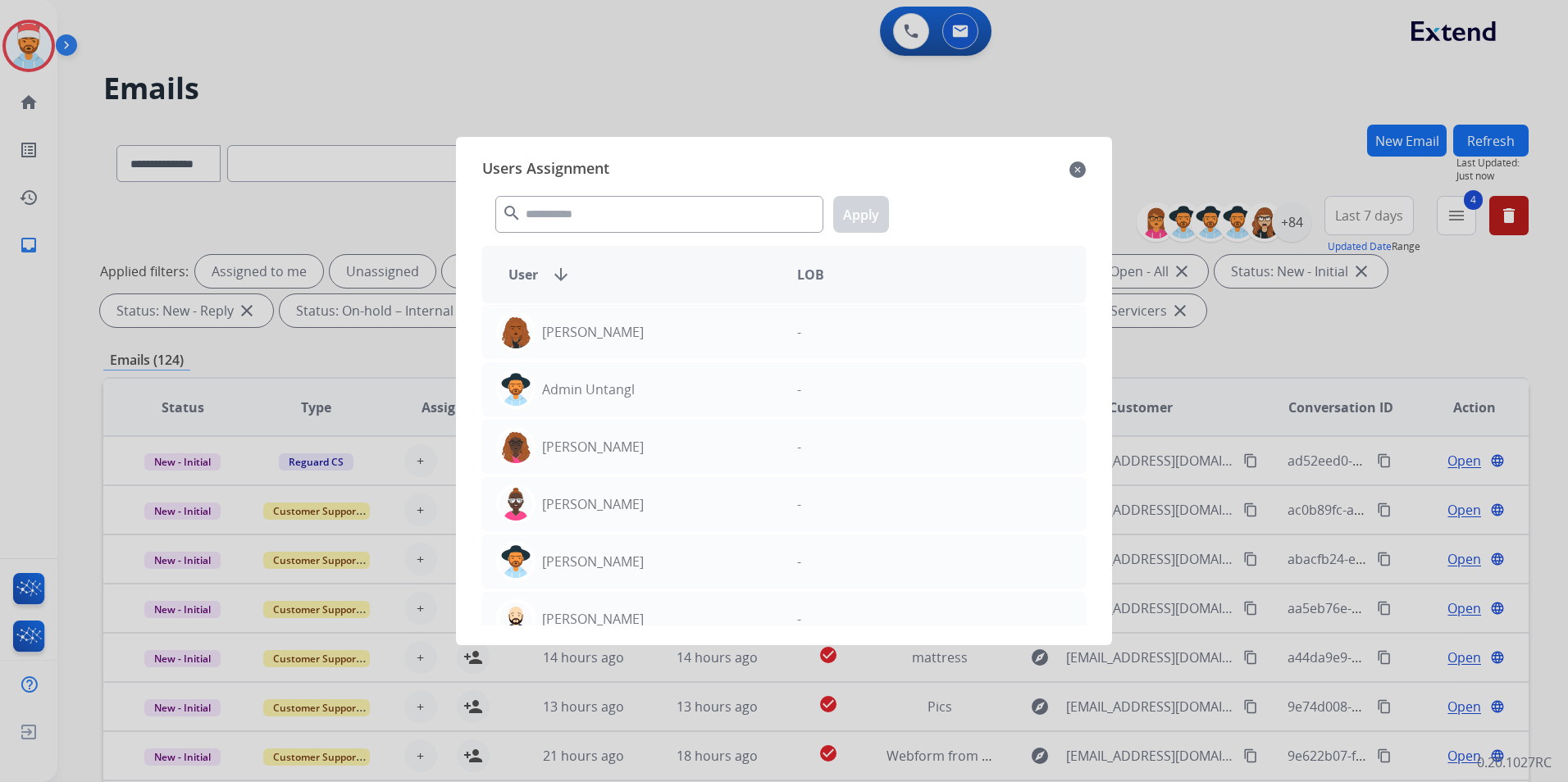
click at [610, 185] on div "search Apply" at bounding box center [784, 211] width 603 height 56
click at [614, 210] on input "text" at bounding box center [660, 214] width 328 height 37
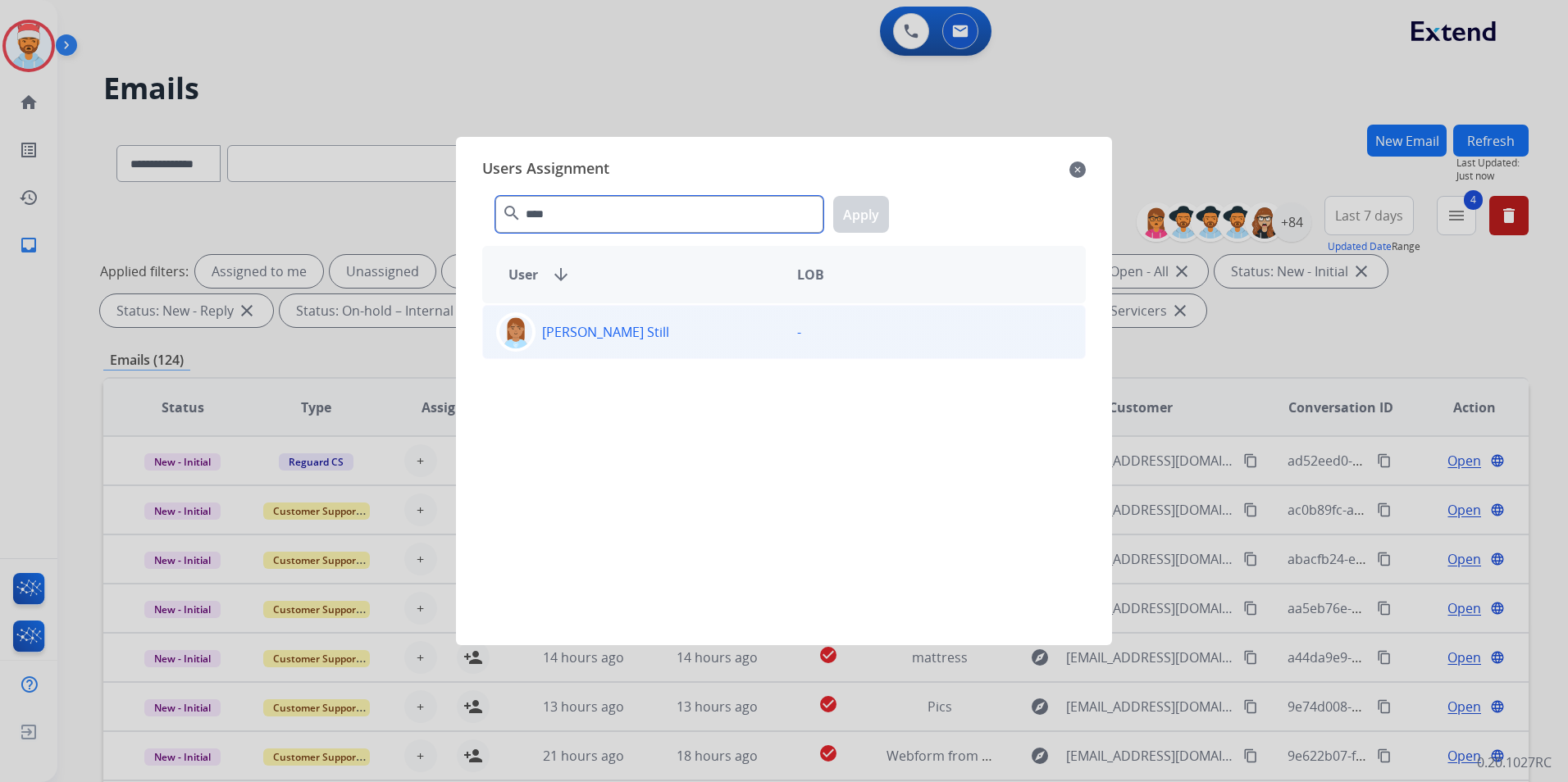
type input "****"
click at [601, 340] on p "[PERSON_NAME] Still" at bounding box center [605, 332] width 127 height 20
click at [854, 222] on button "Apply" at bounding box center [860, 214] width 56 height 37
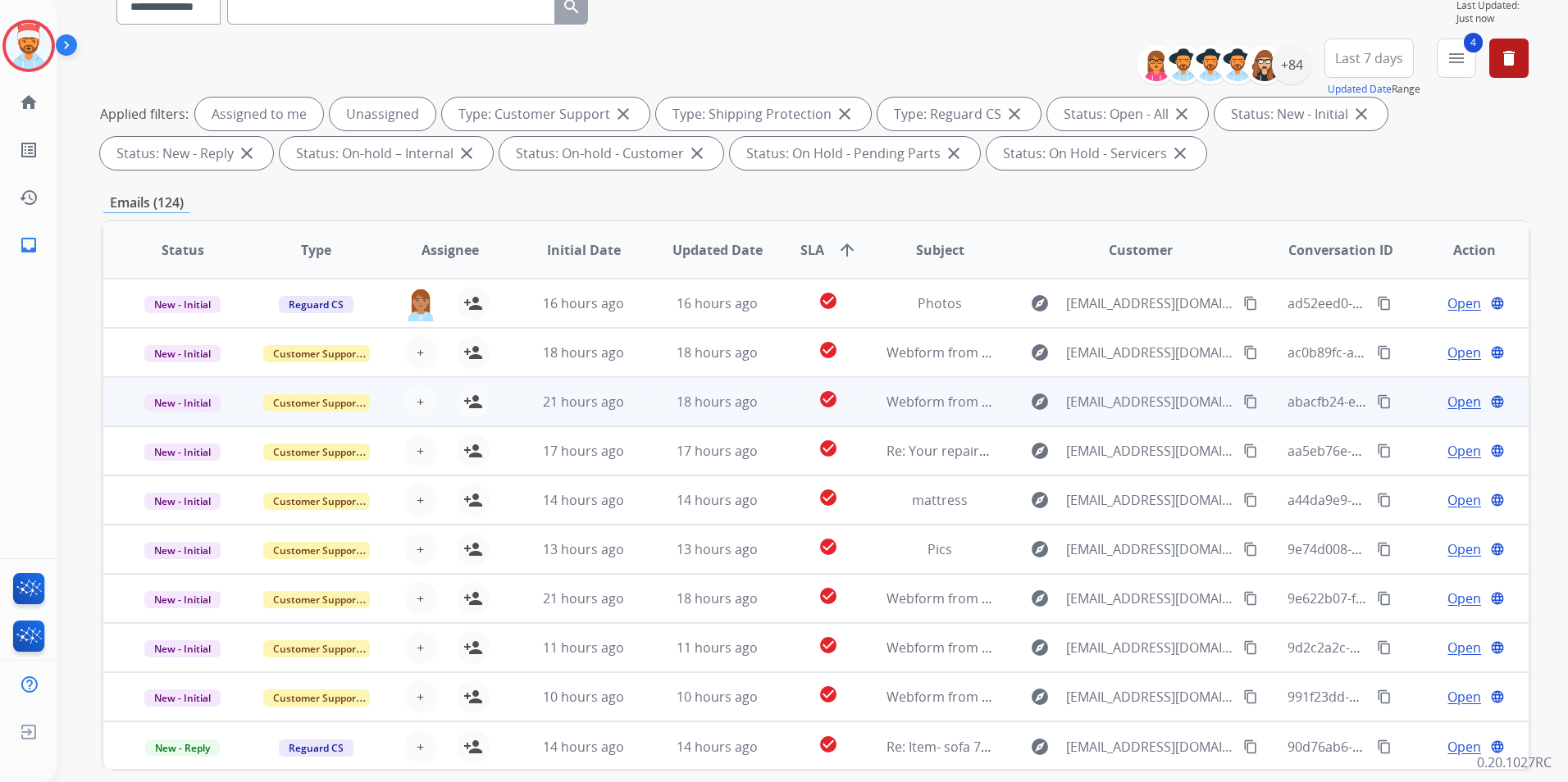
scroll to position [164, 0]
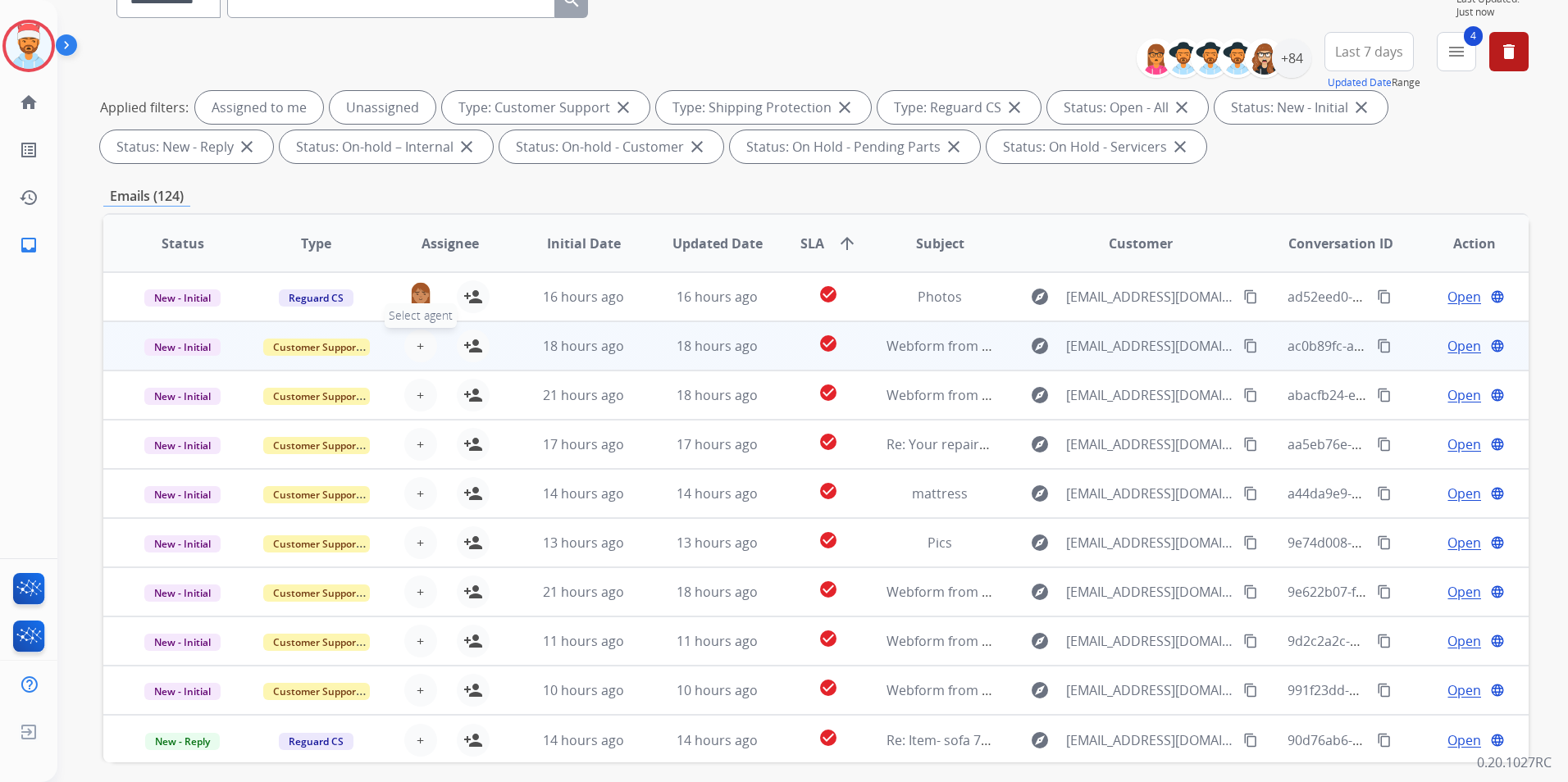
click at [424, 349] on button "+ Select agent" at bounding box center [420, 346] width 32 height 32
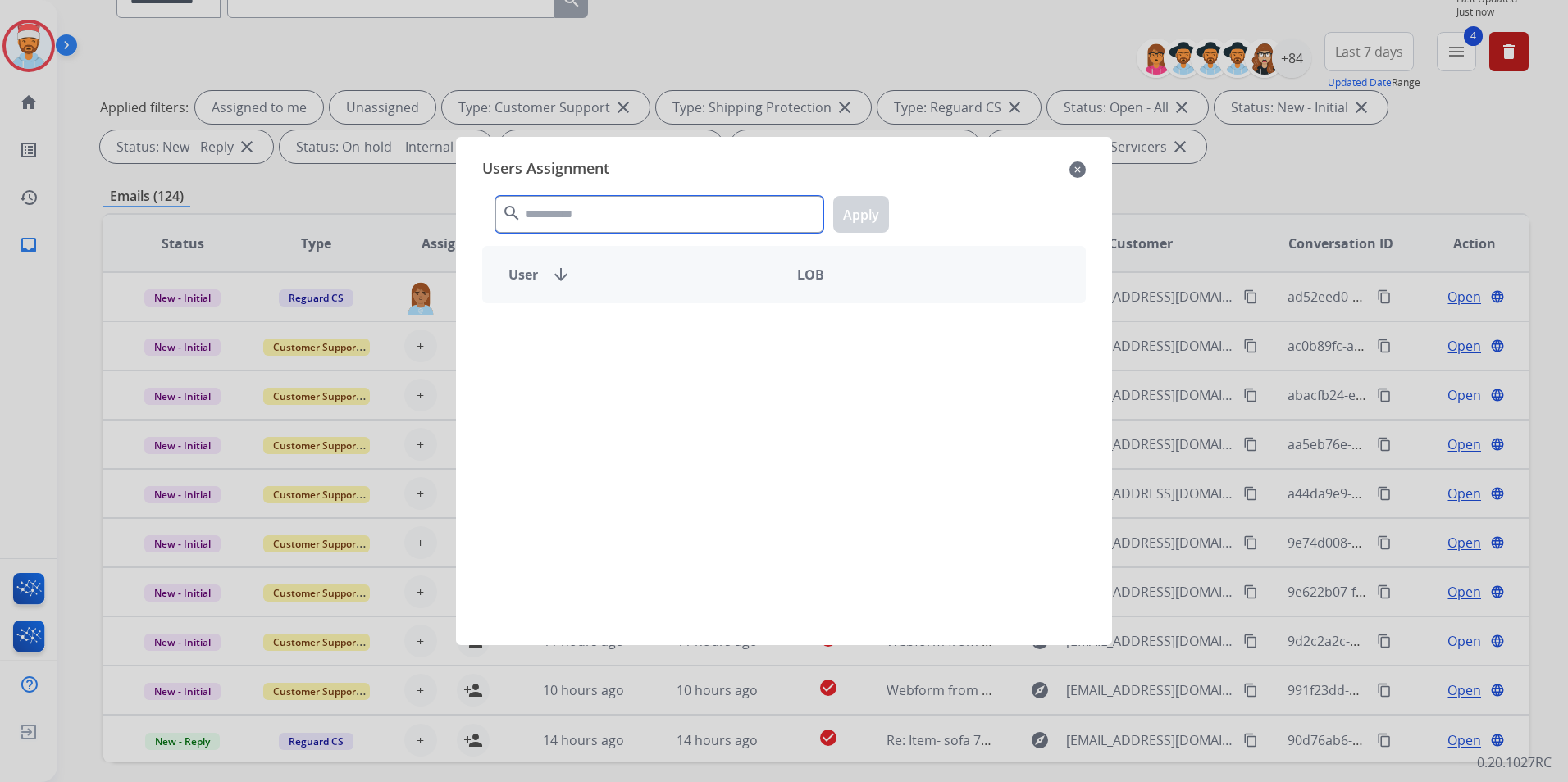
click at [554, 218] on input "text" at bounding box center [660, 214] width 328 height 37
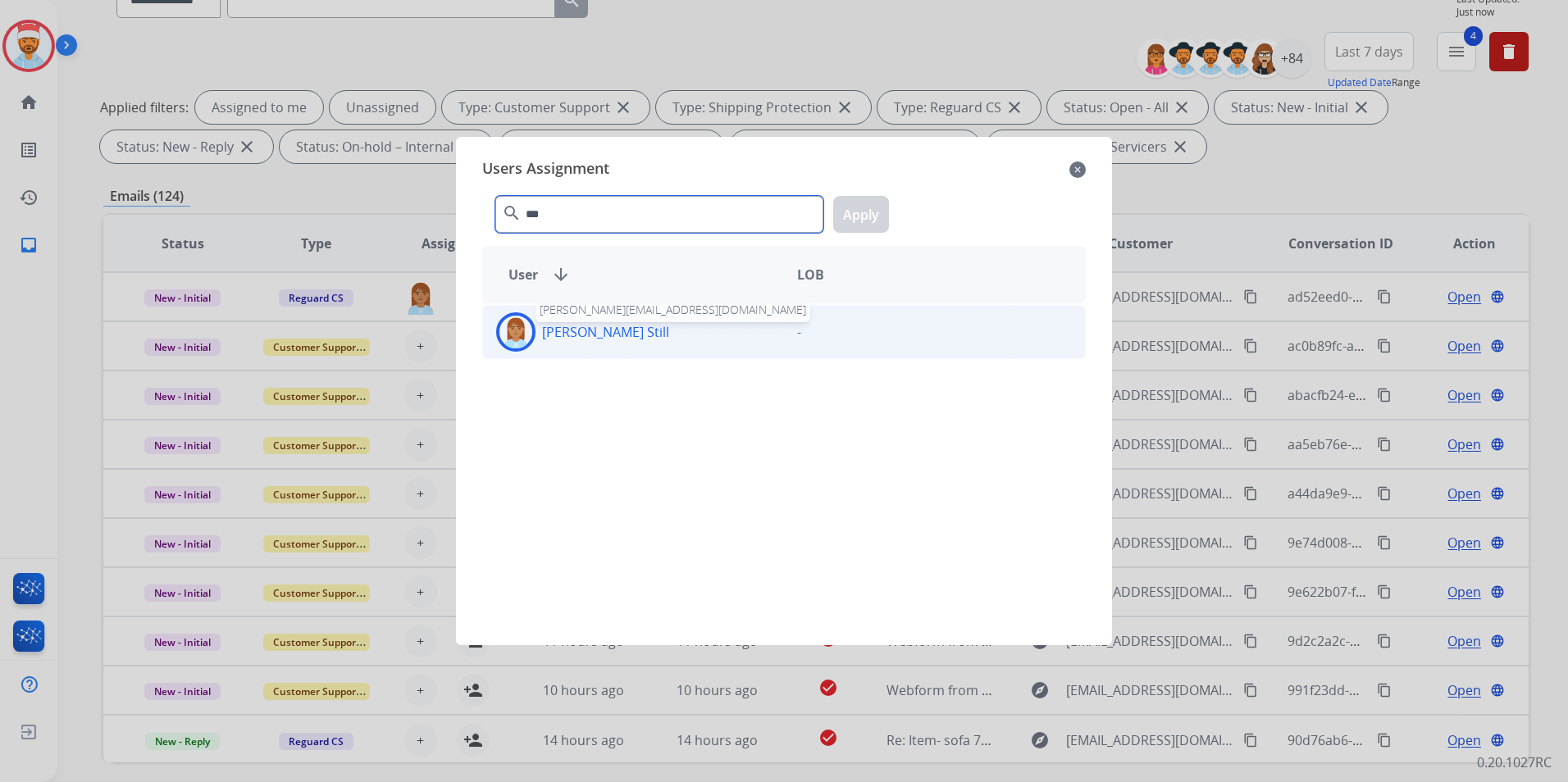
type input "***"
click at [576, 327] on p "[PERSON_NAME] Still" at bounding box center [605, 332] width 127 height 20
drag, startPoint x: 576, startPoint y: 327, endPoint x: 852, endPoint y: 215, distance: 297.9
click at [852, 215] on button "Apply" at bounding box center [860, 214] width 56 height 37
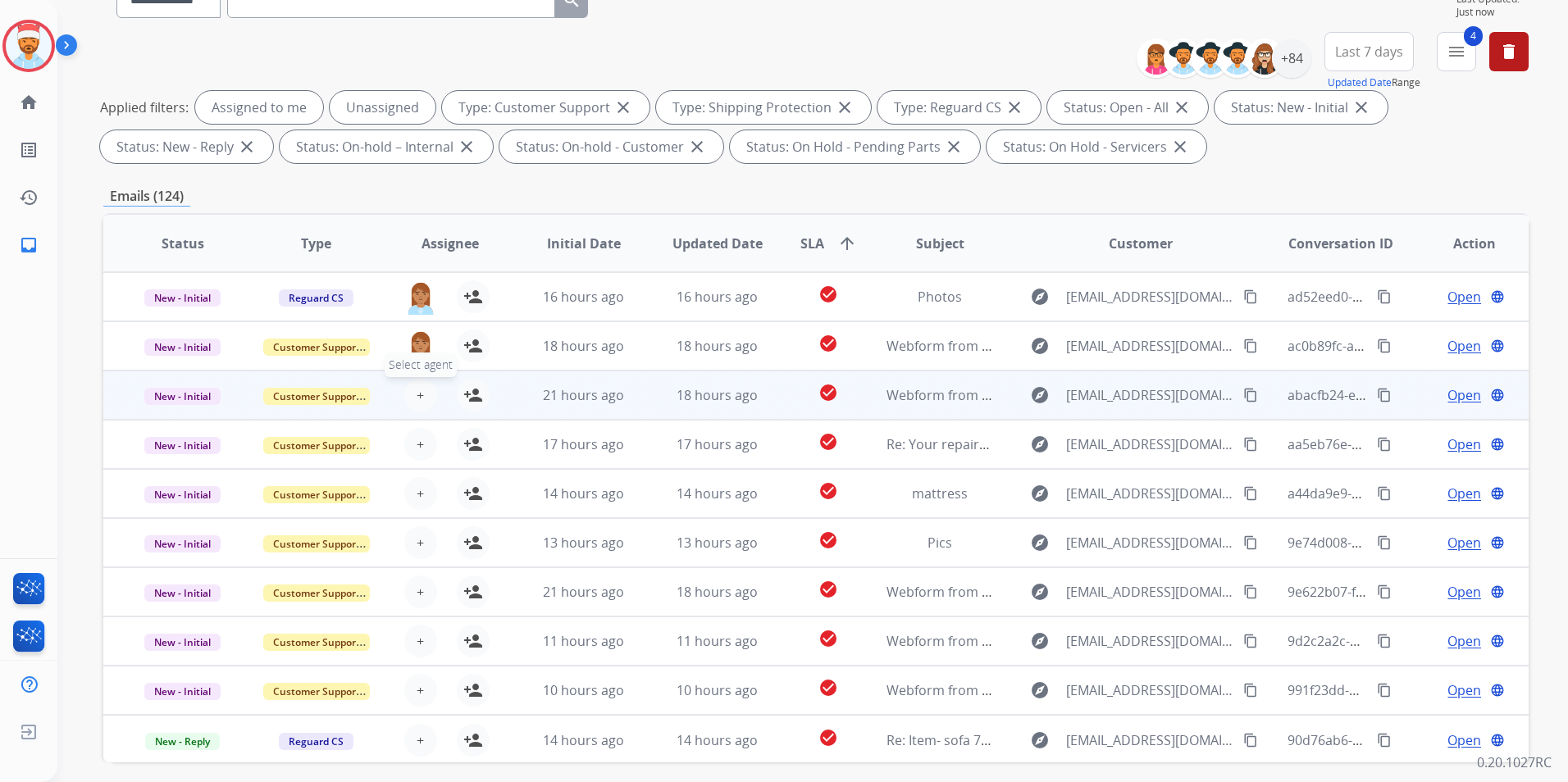
click at [418, 403] on span "+" at bounding box center [420, 395] width 8 height 20
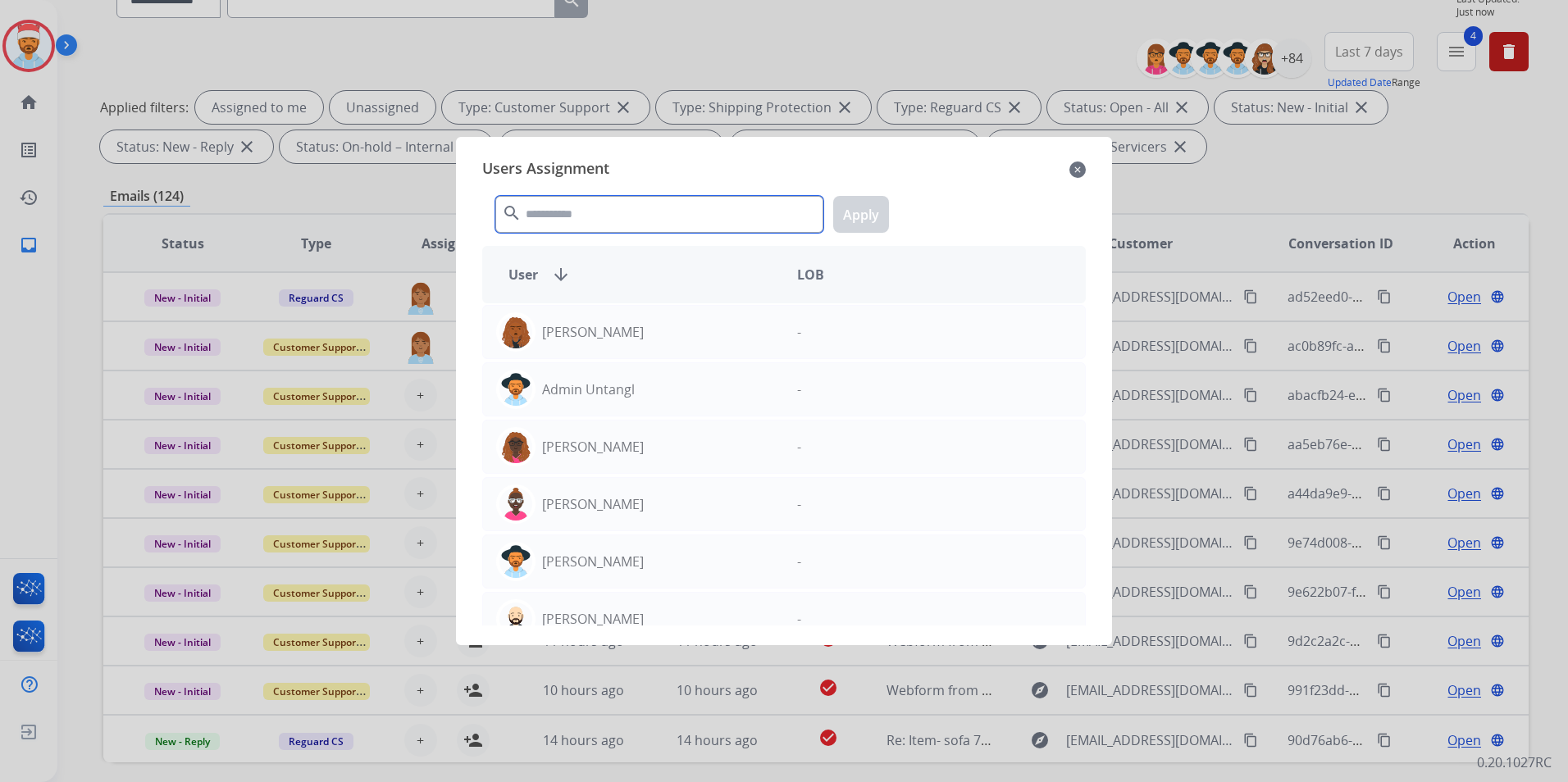
click at [623, 212] on input "text" at bounding box center [660, 214] width 328 height 37
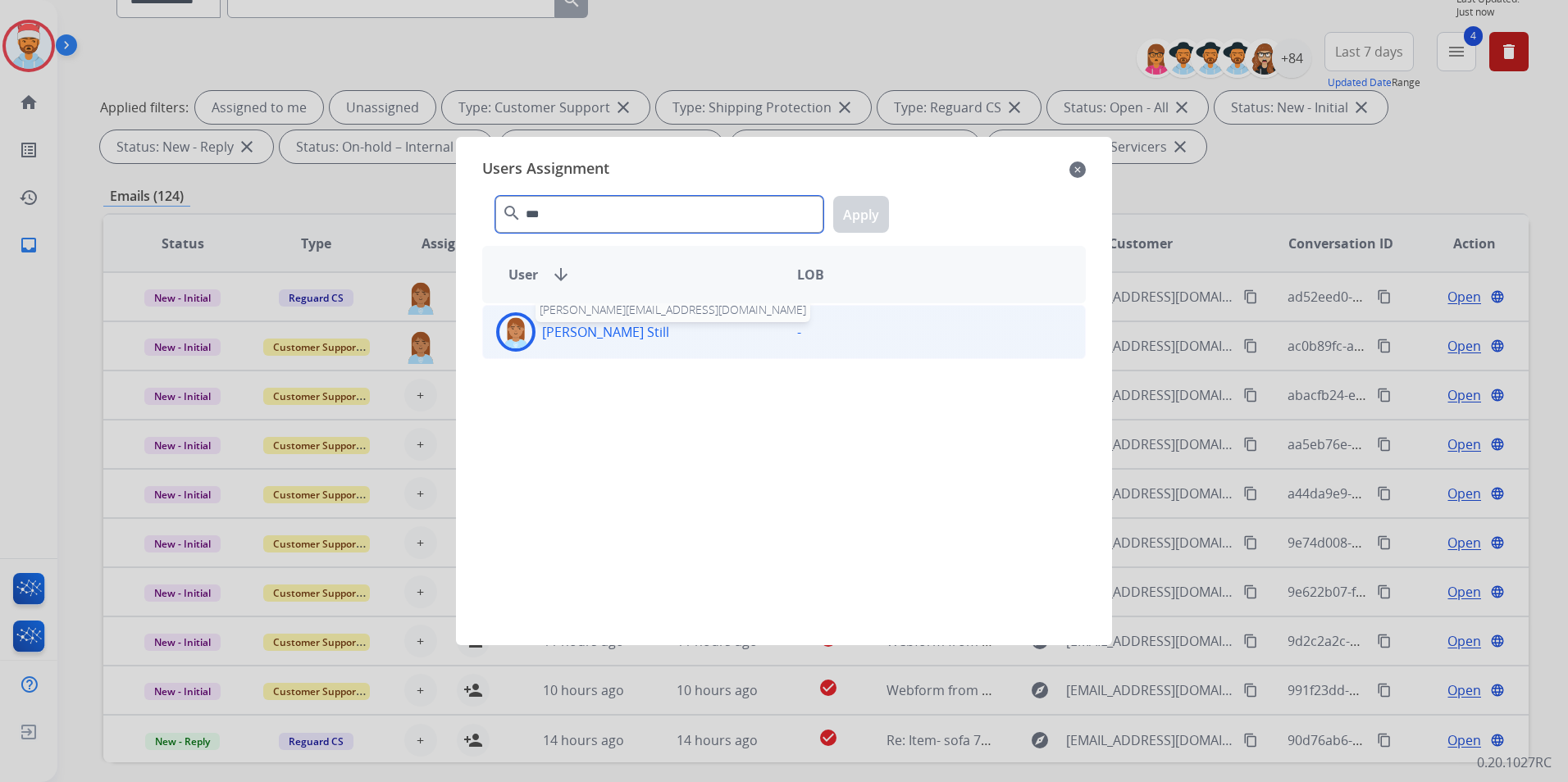
type input "***"
click at [570, 323] on p "[PERSON_NAME] Still" at bounding box center [605, 332] width 127 height 20
click at [856, 206] on button "Apply" at bounding box center [860, 214] width 56 height 37
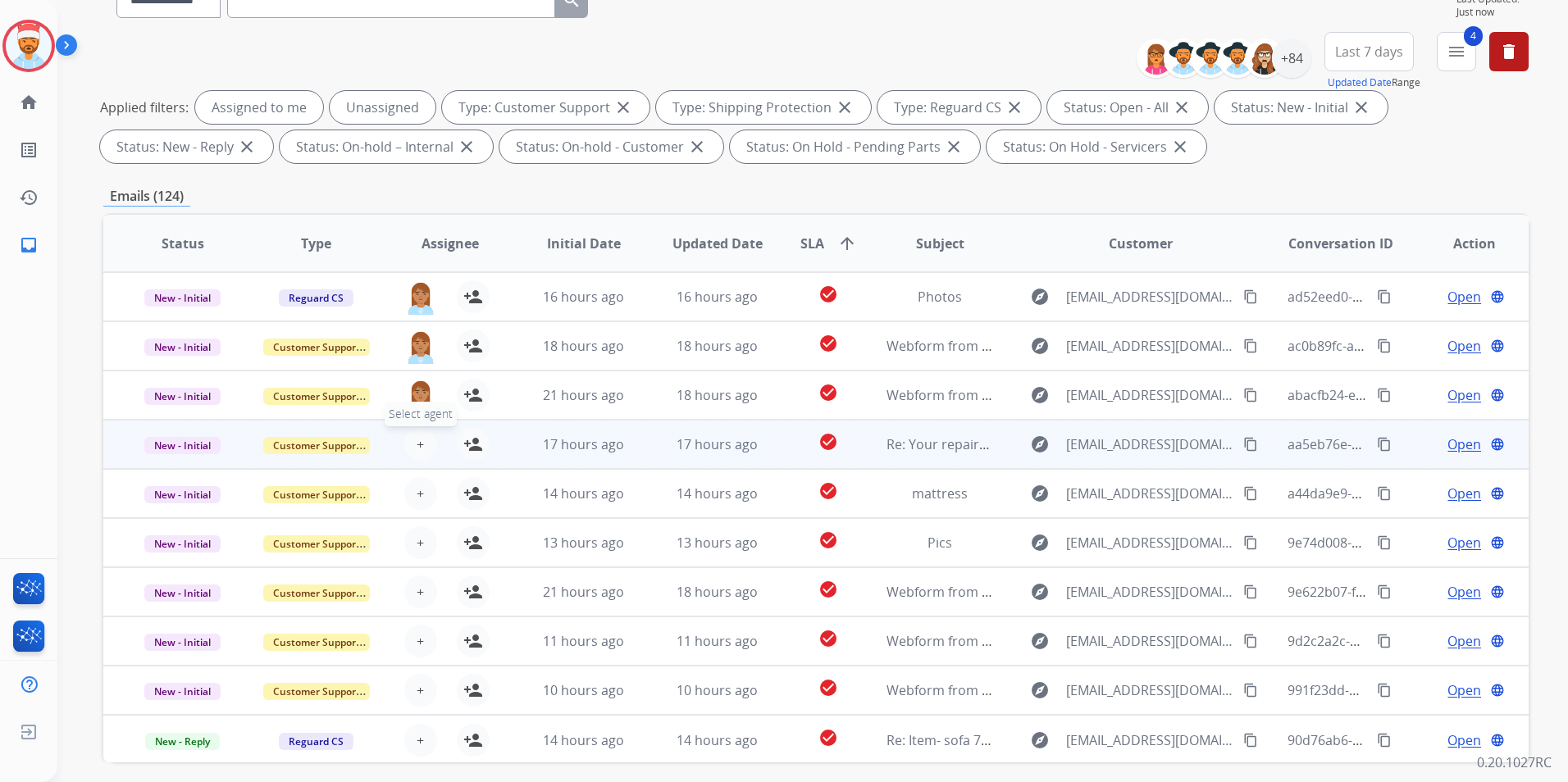
click at [412, 444] on button "+ Select agent" at bounding box center [420, 444] width 32 height 32
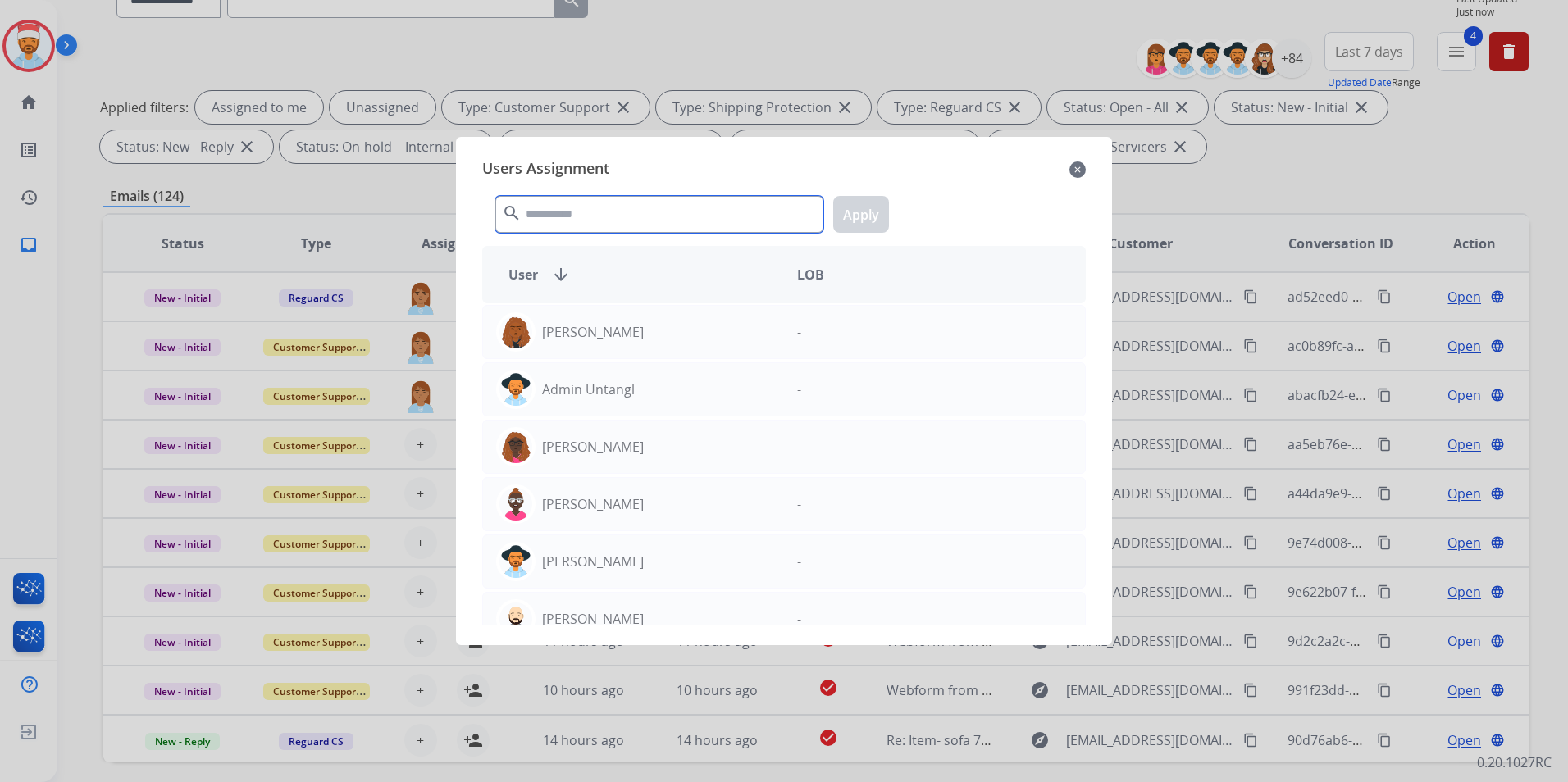
click at [601, 218] on input "text" at bounding box center [660, 214] width 328 height 37
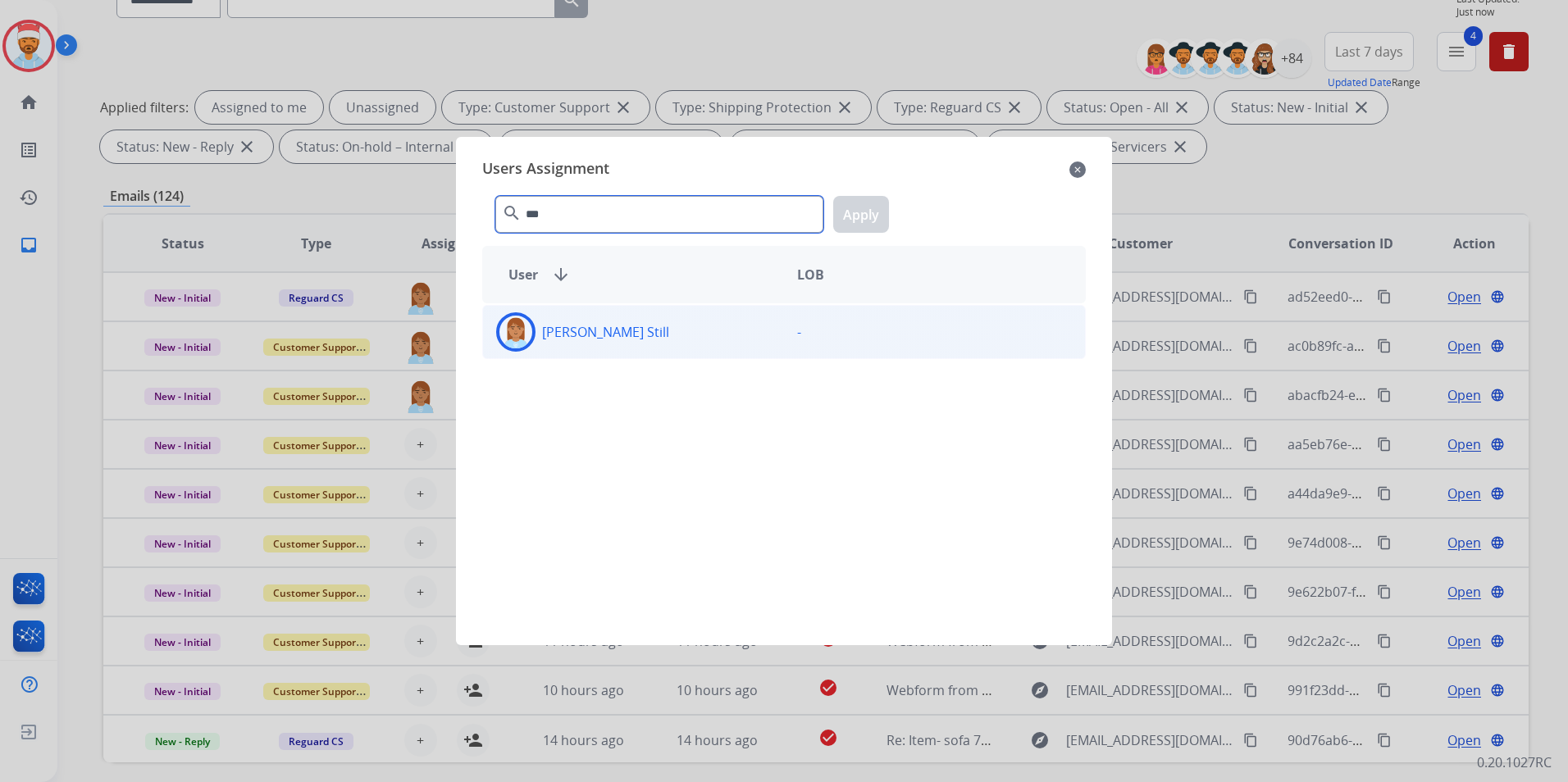
type input "***"
drag, startPoint x: 567, startPoint y: 341, endPoint x: 704, endPoint y: 271, distance: 153.8
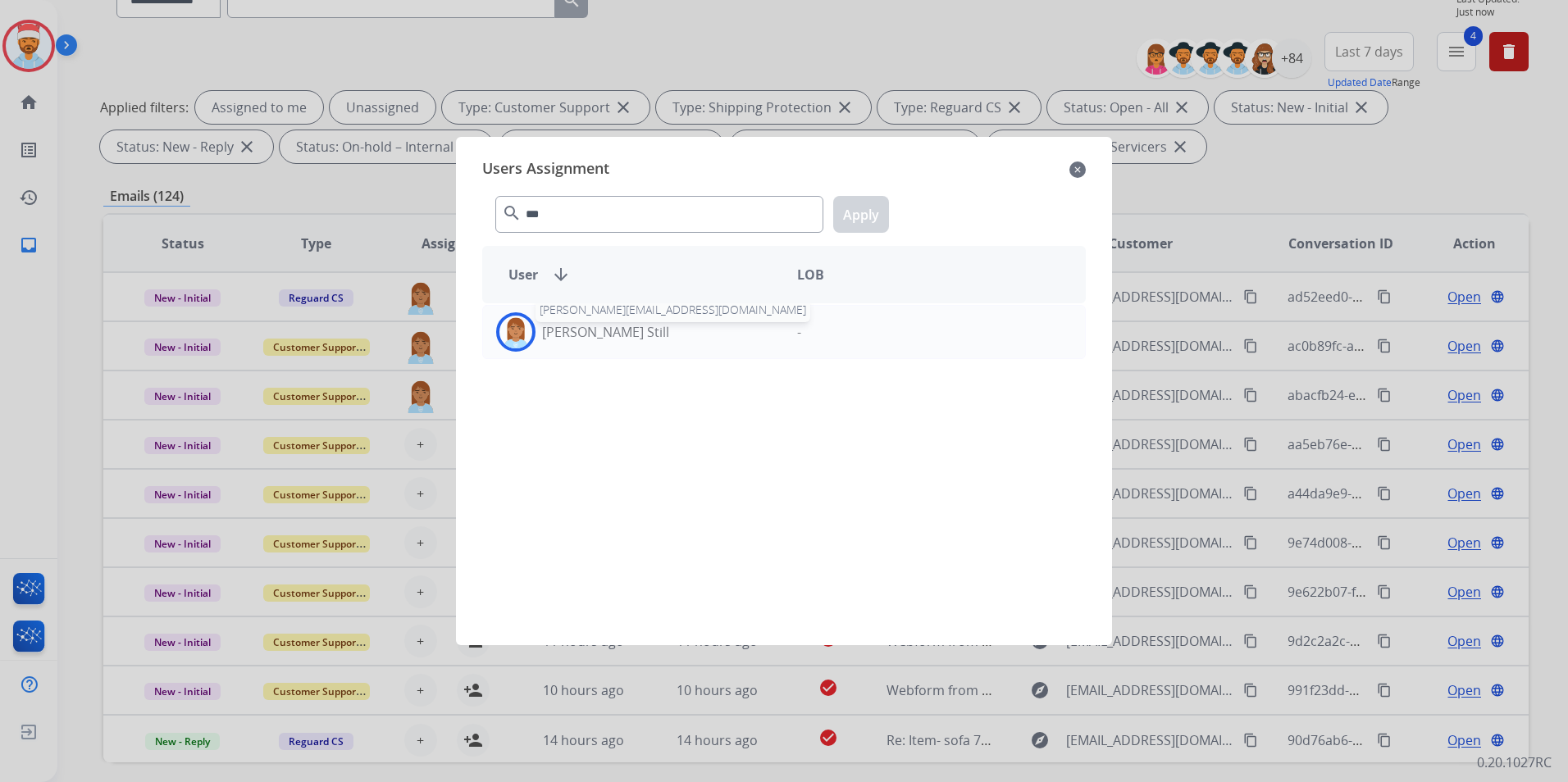
click at [567, 341] on p "[PERSON_NAME] Still" at bounding box center [605, 332] width 127 height 20
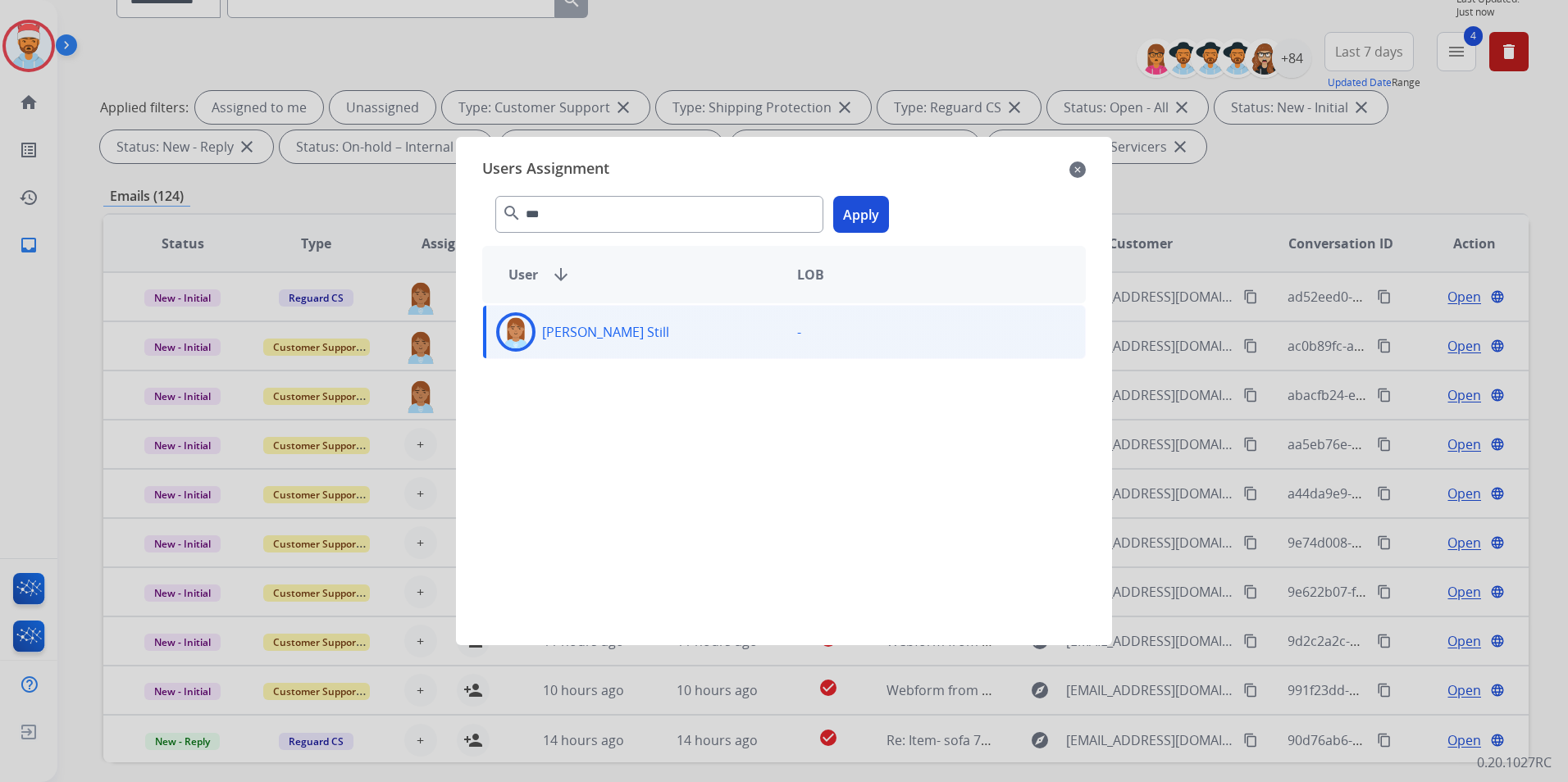
click at [843, 211] on button "Apply" at bounding box center [860, 214] width 56 height 37
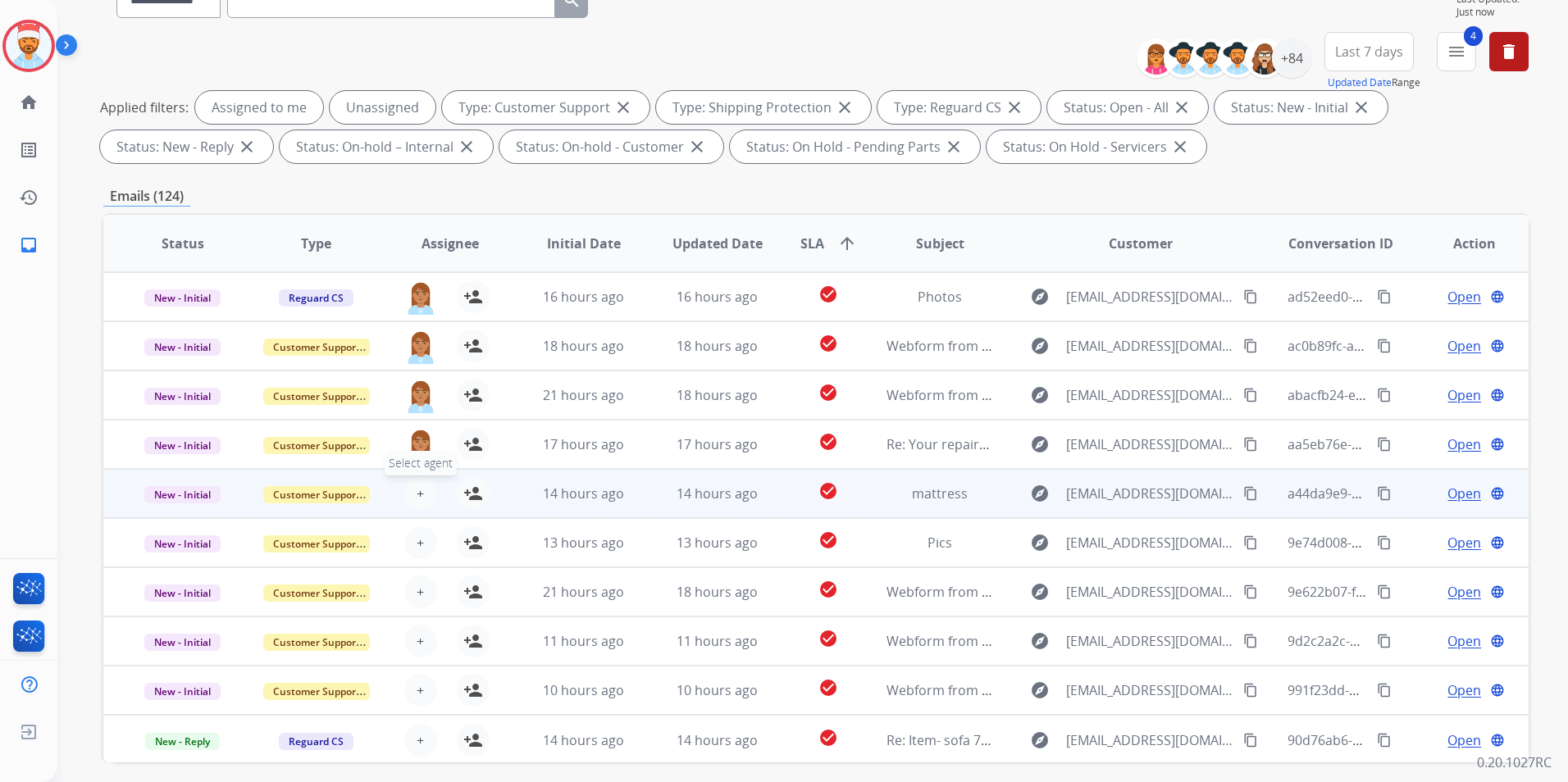
click at [407, 491] on button "+ Select agent" at bounding box center [420, 493] width 32 height 32
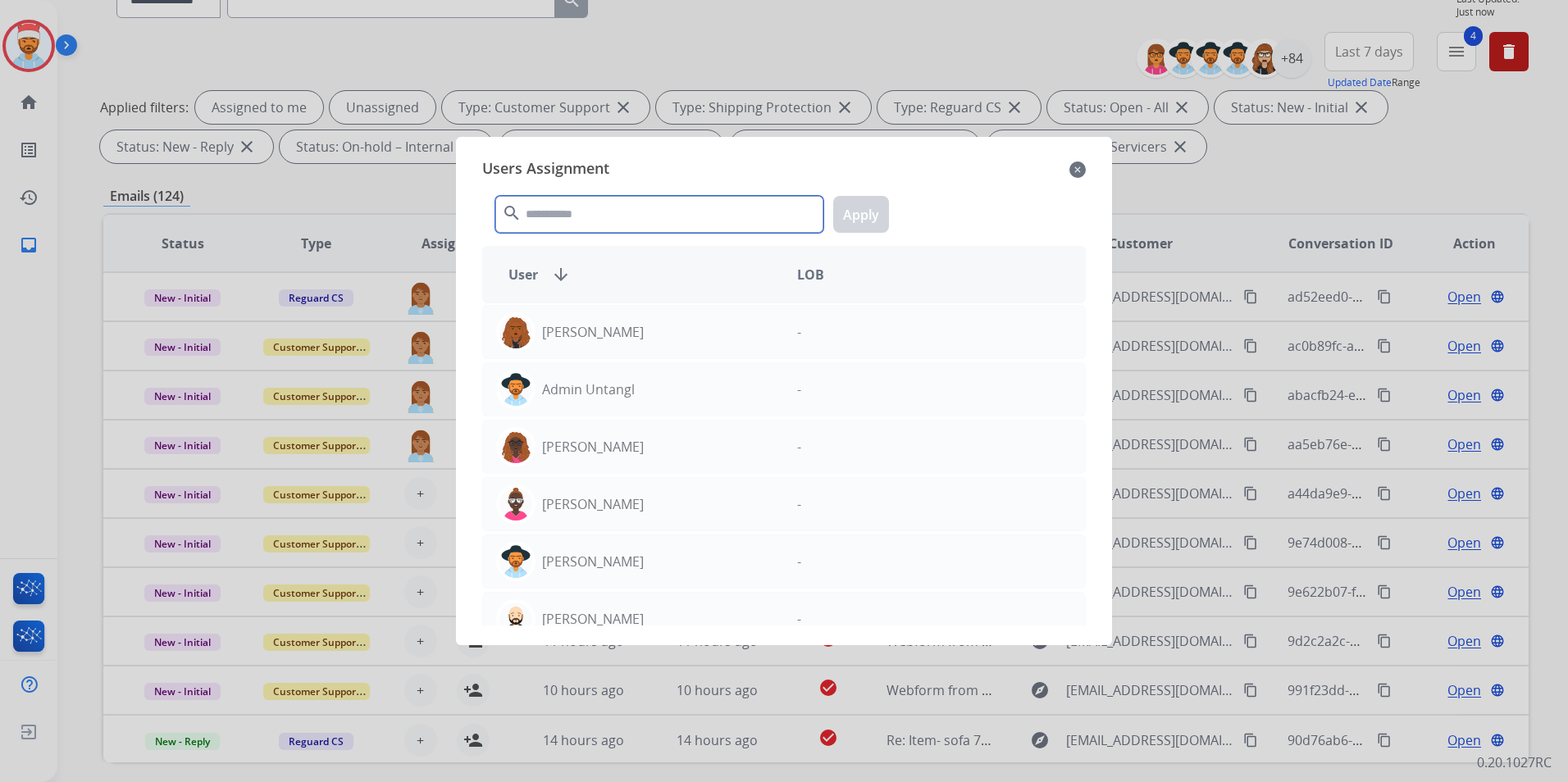
click at [581, 216] on input "text" at bounding box center [660, 214] width 328 height 37
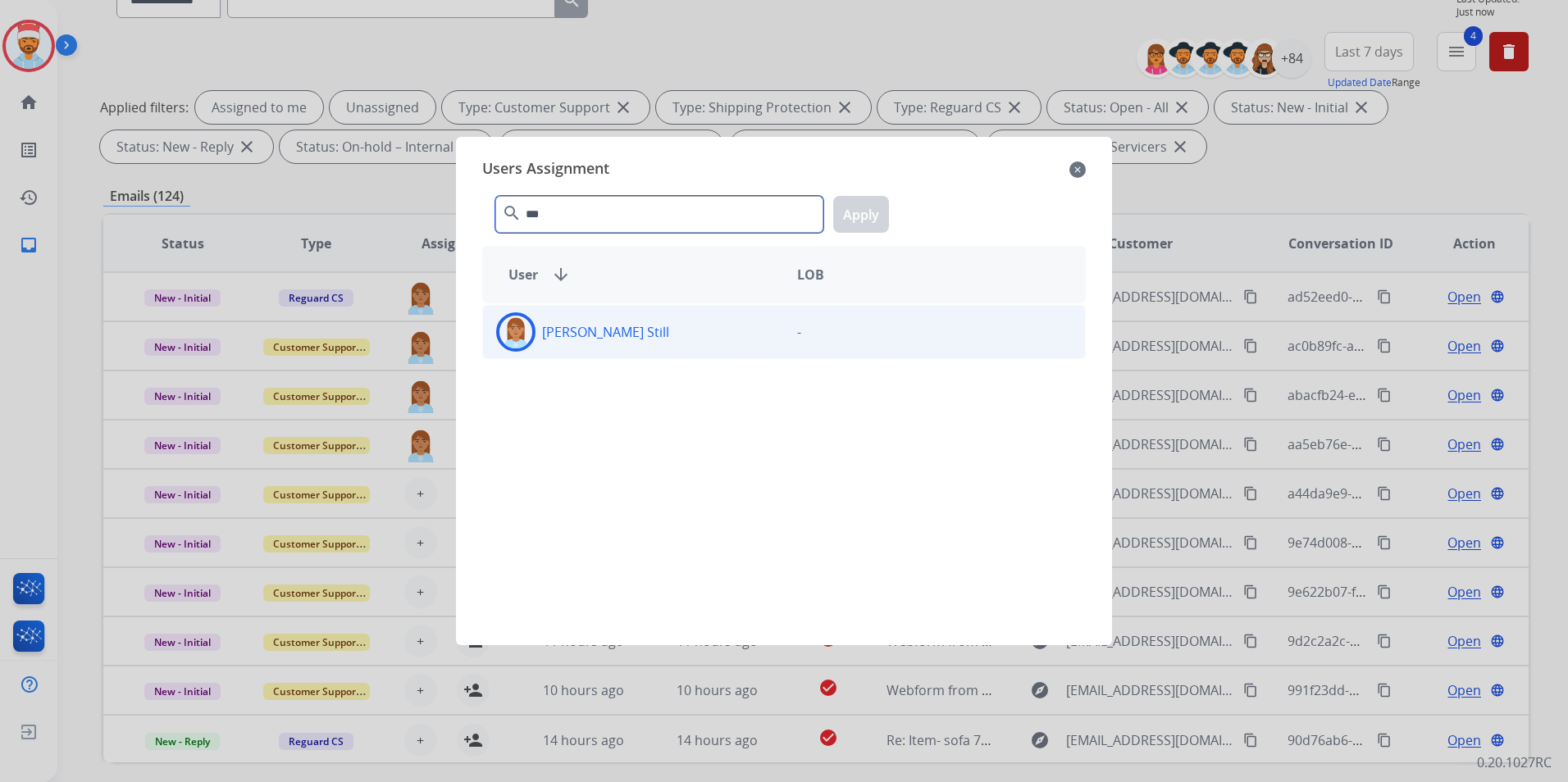
type input "***"
click at [564, 332] on p "[PERSON_NAME] Still" at bounding box center [605, 332] width 127 height 20
click at [848, 224] on button "Apply" at bounding box center [860, 214] width 56 height 37
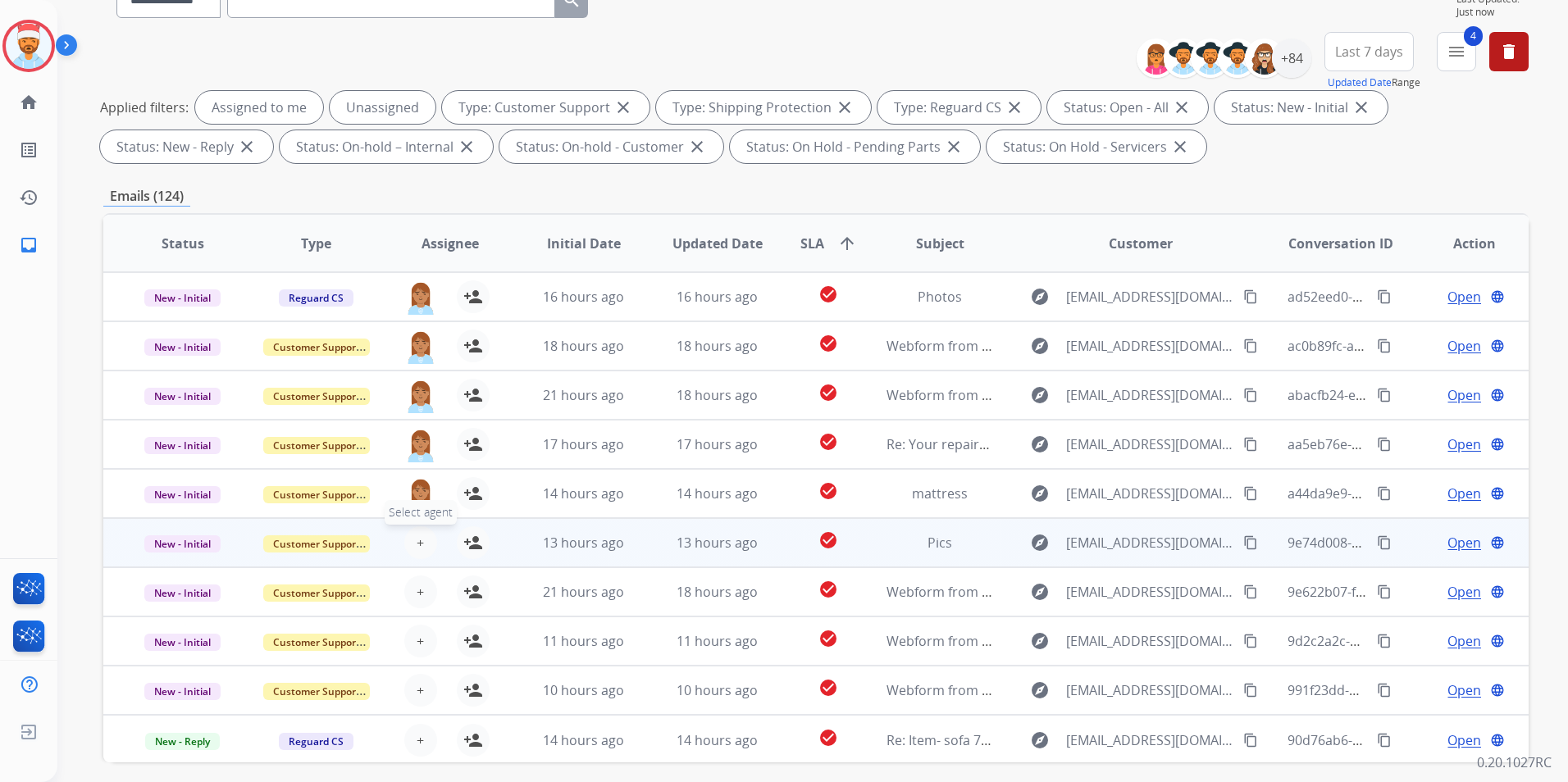
click at [407, 544] on button "+ Select agent" at bounding box center [420, 543] width 32 height 32
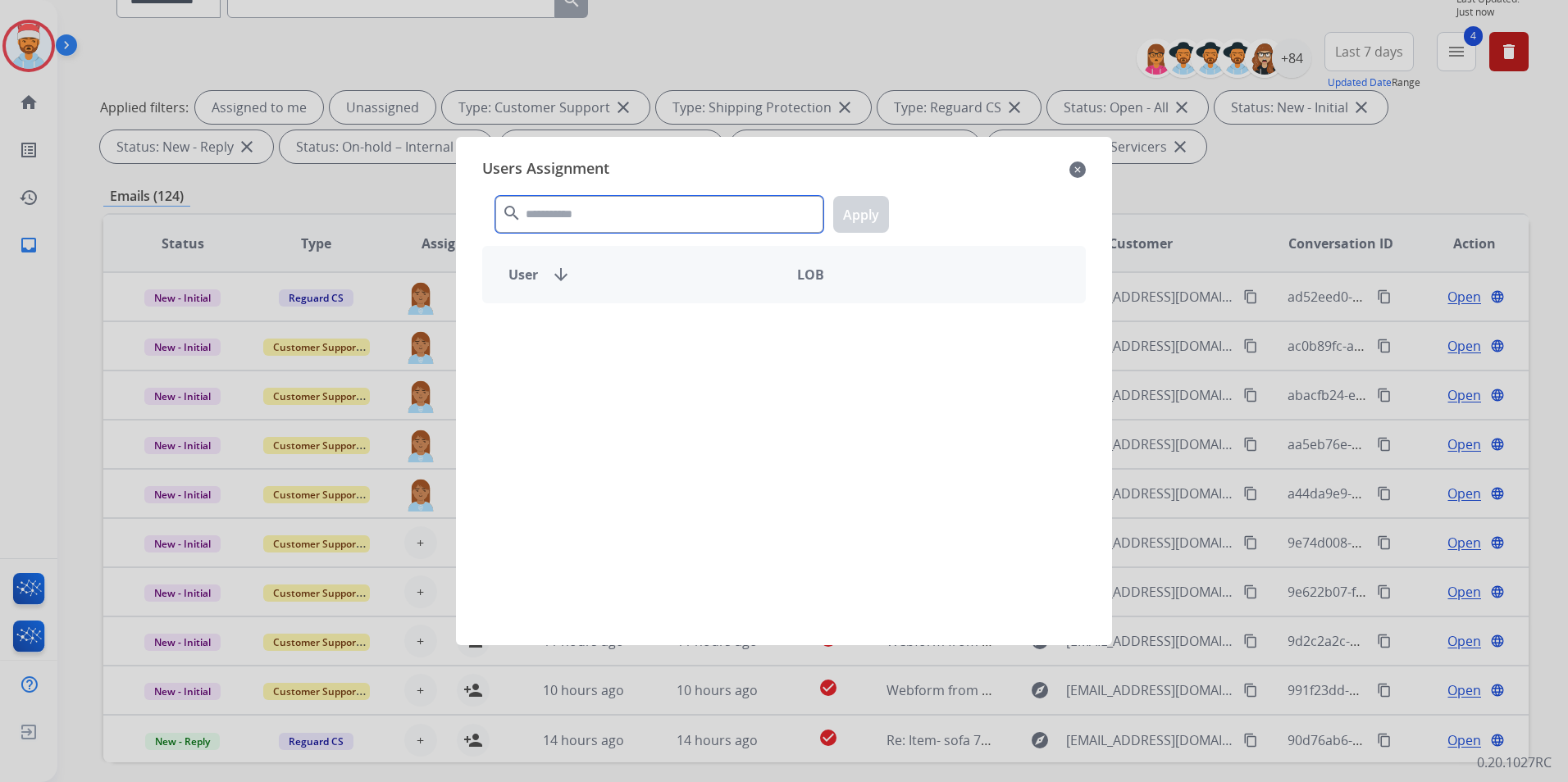
click at [620, 208] on input "text" at bounding box center [660, 214] width 328 height 37
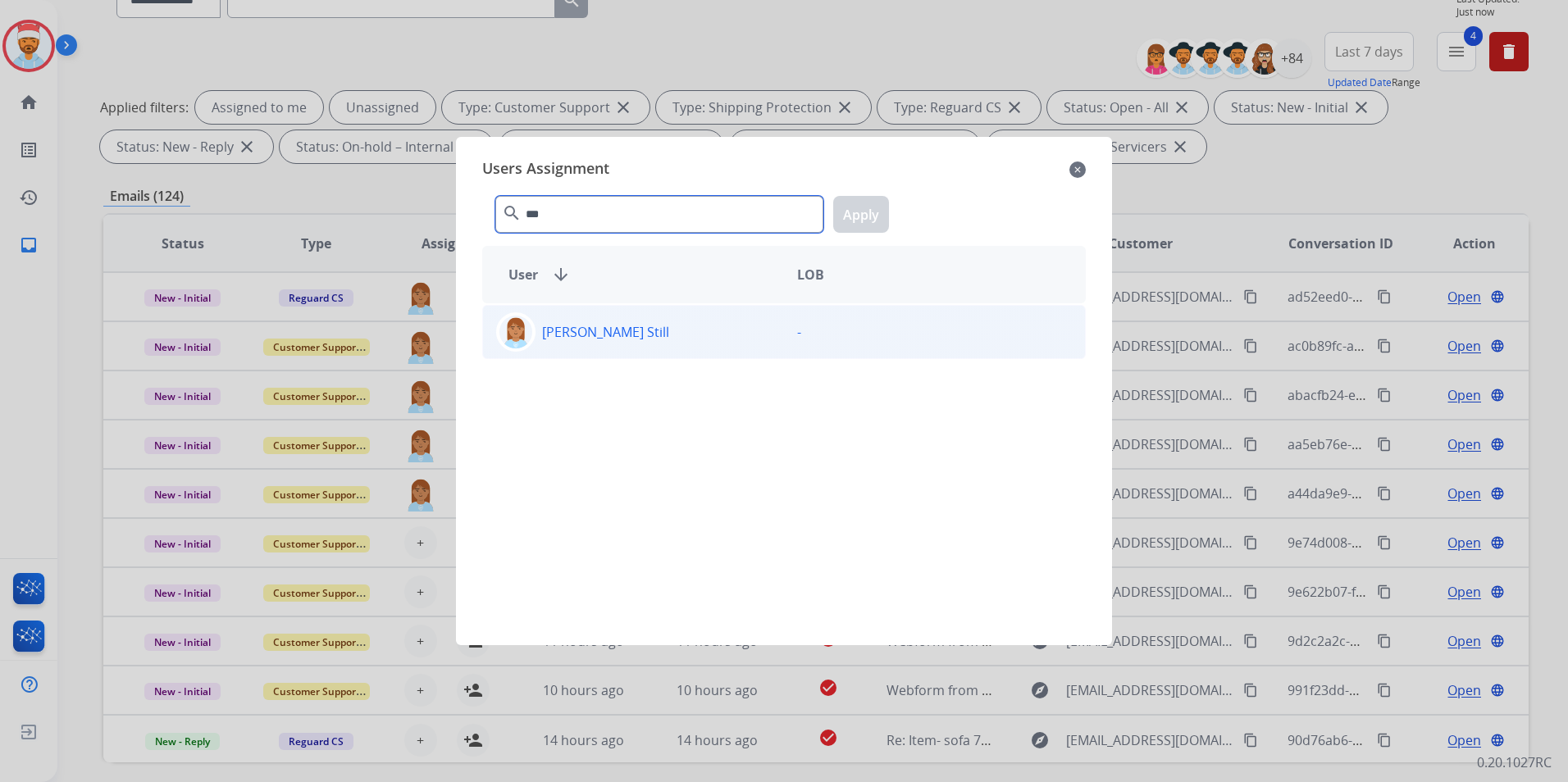
type input "***"
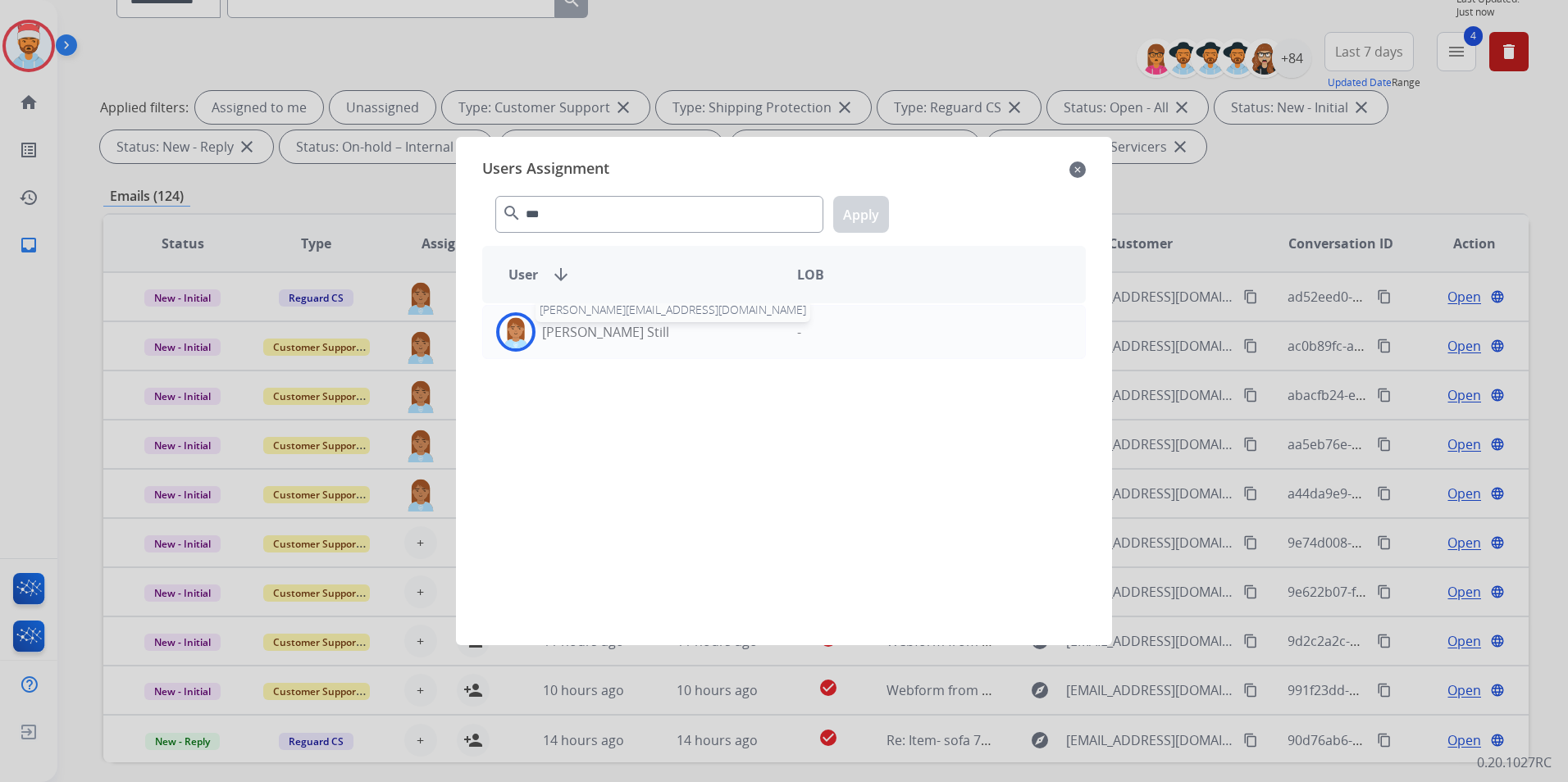
drag, startPoint x: 583, startPoint y: 339, endPoint x: 870, endPoint y: 259, distance: 297.9
click at [586, 335] on p "[PERSON_NAME] Still" at bounding box center [605, 332] width 127 height 20
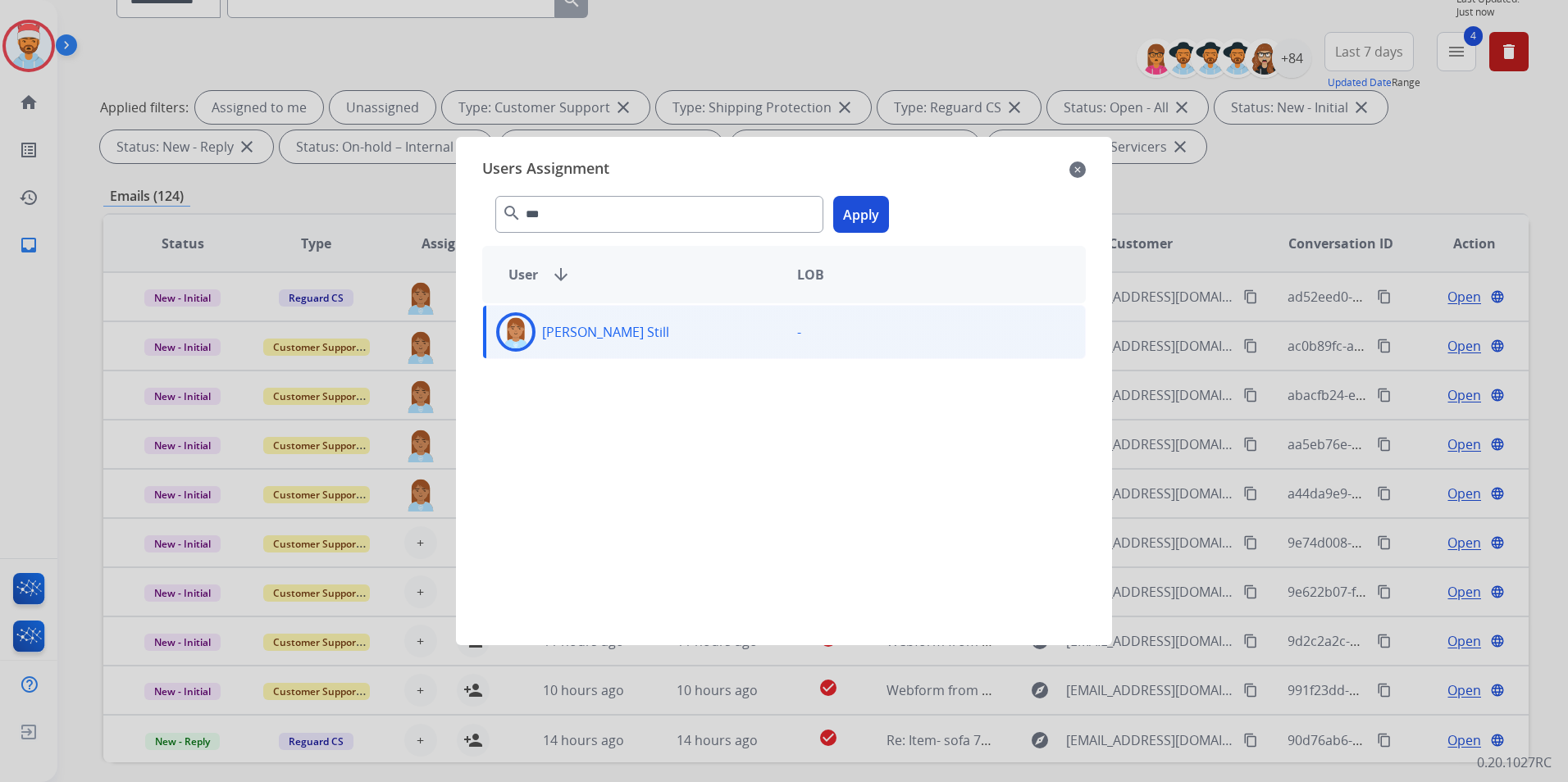
click at [877, 211] on button "Apply" at bounding box center [860, 214] width 56 height 37
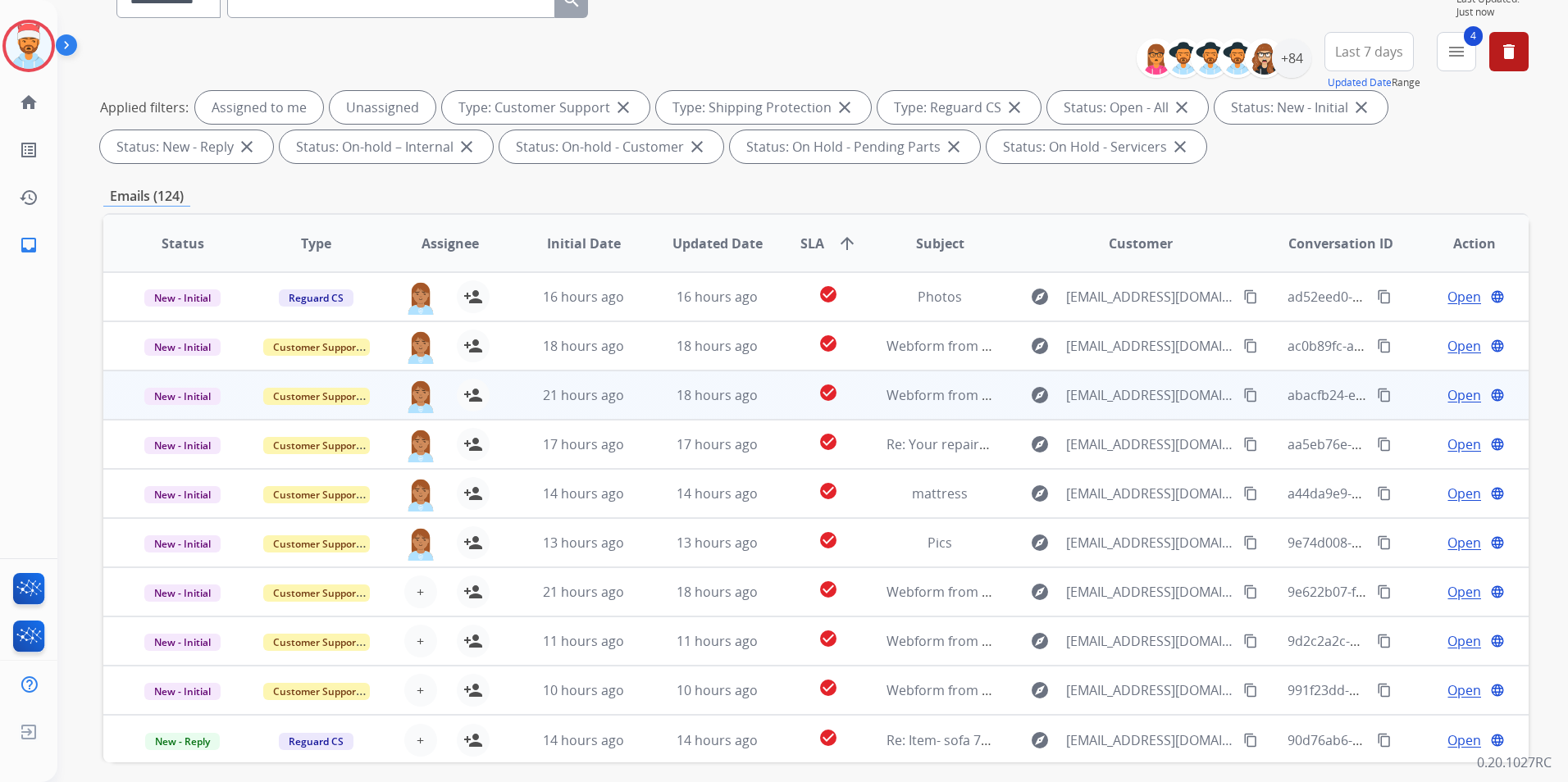
scroll to position [2, 0]
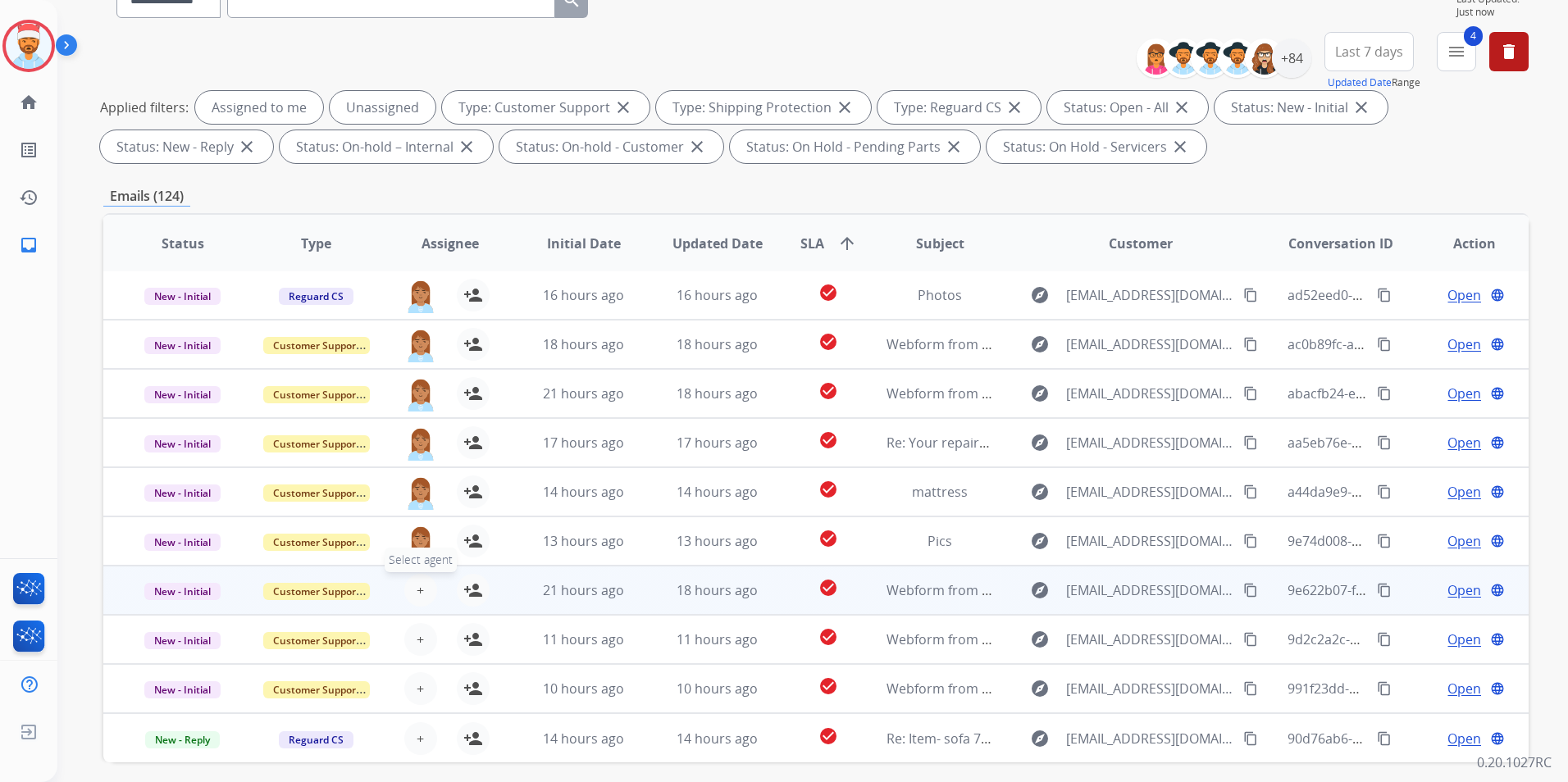
click at [426, 577] on div "+ Select agent person_add Assign to Me" at bounding box center [437, 591] width 105 height 32
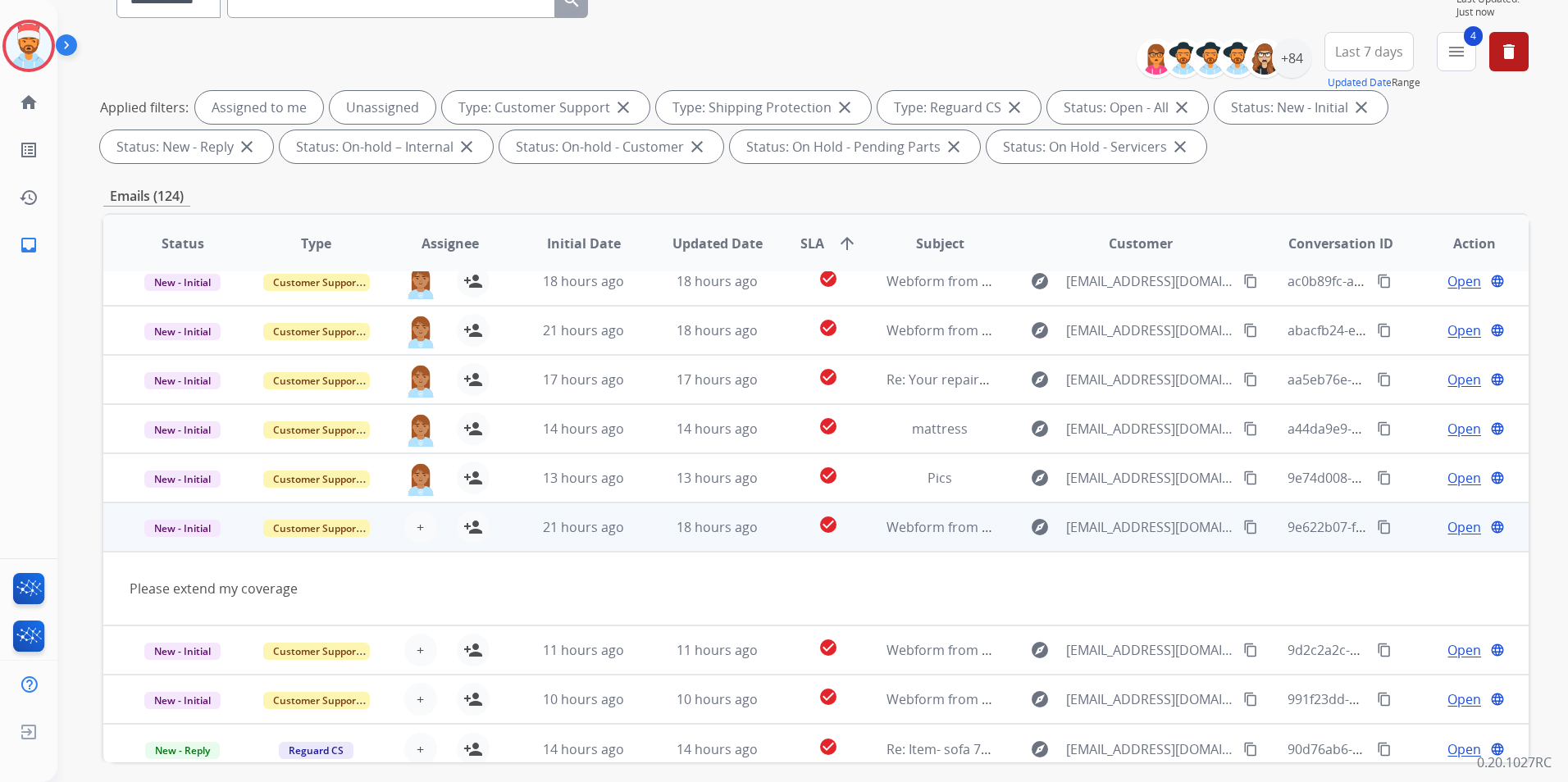
scroll to position [75, 0]
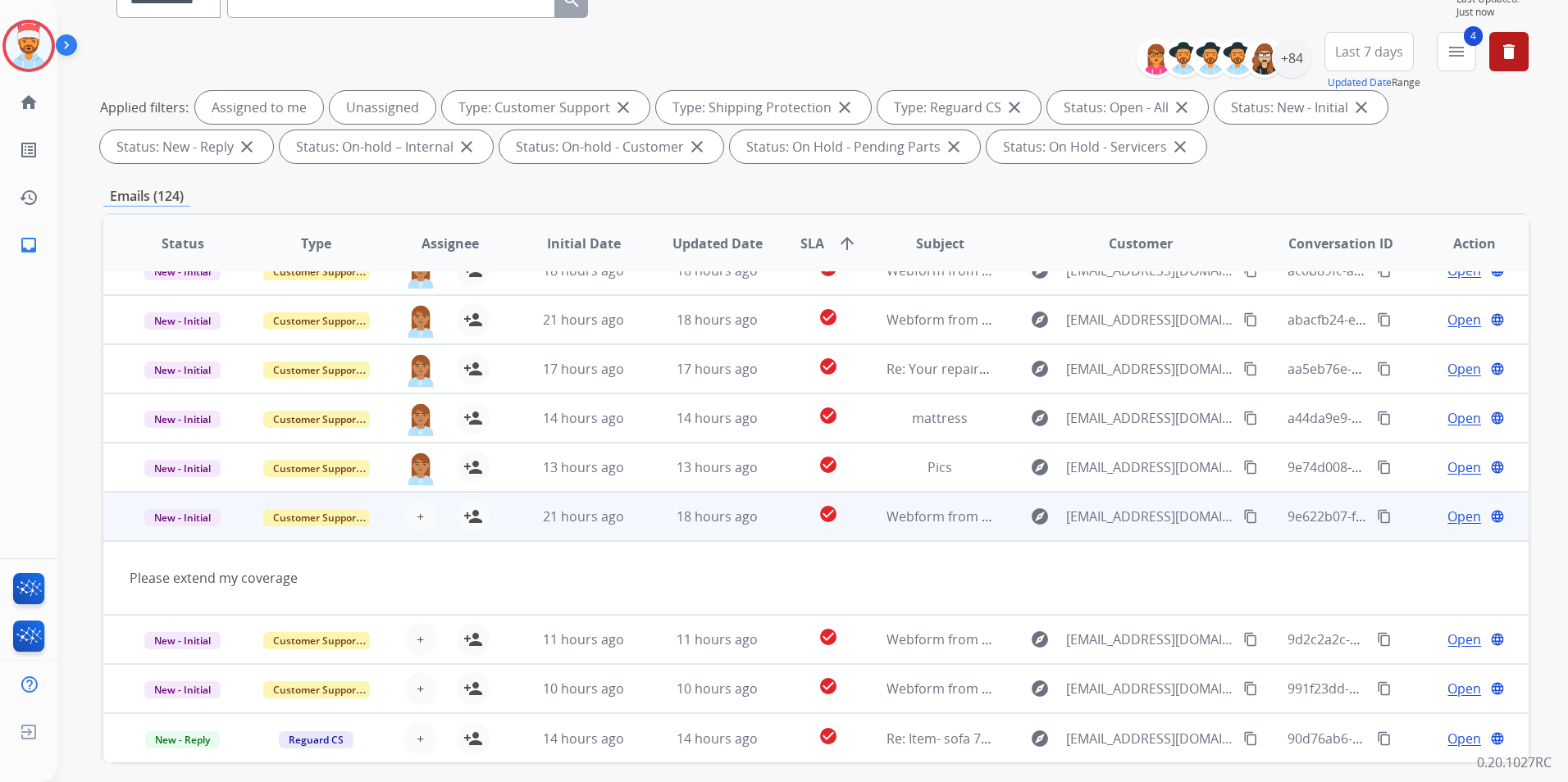
click at [443, 532] on div "+ Select agent person_add Assign to Me" at bounding box center [437, 516] width 105 height 32
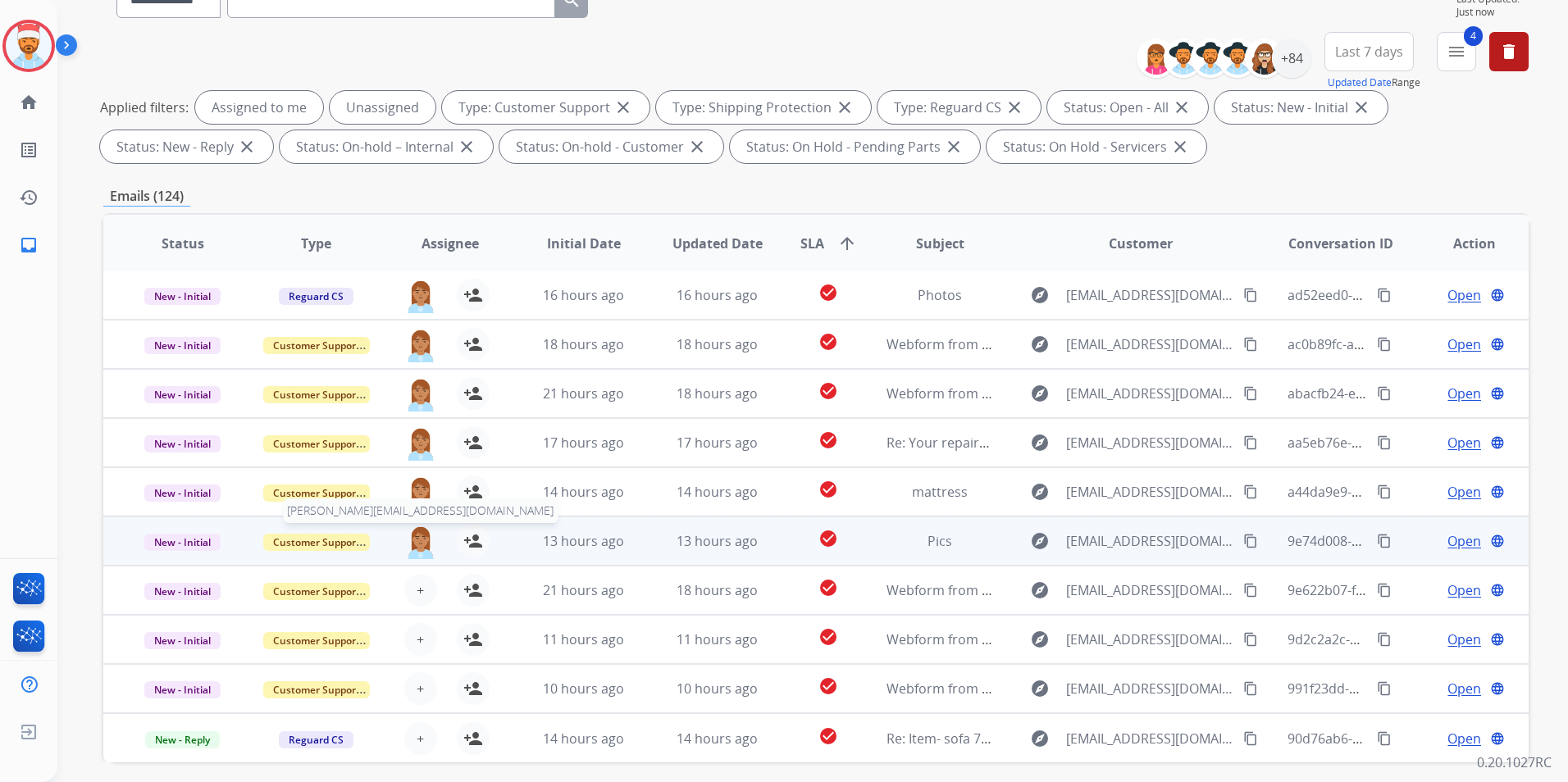
scroll to position [2, 0]
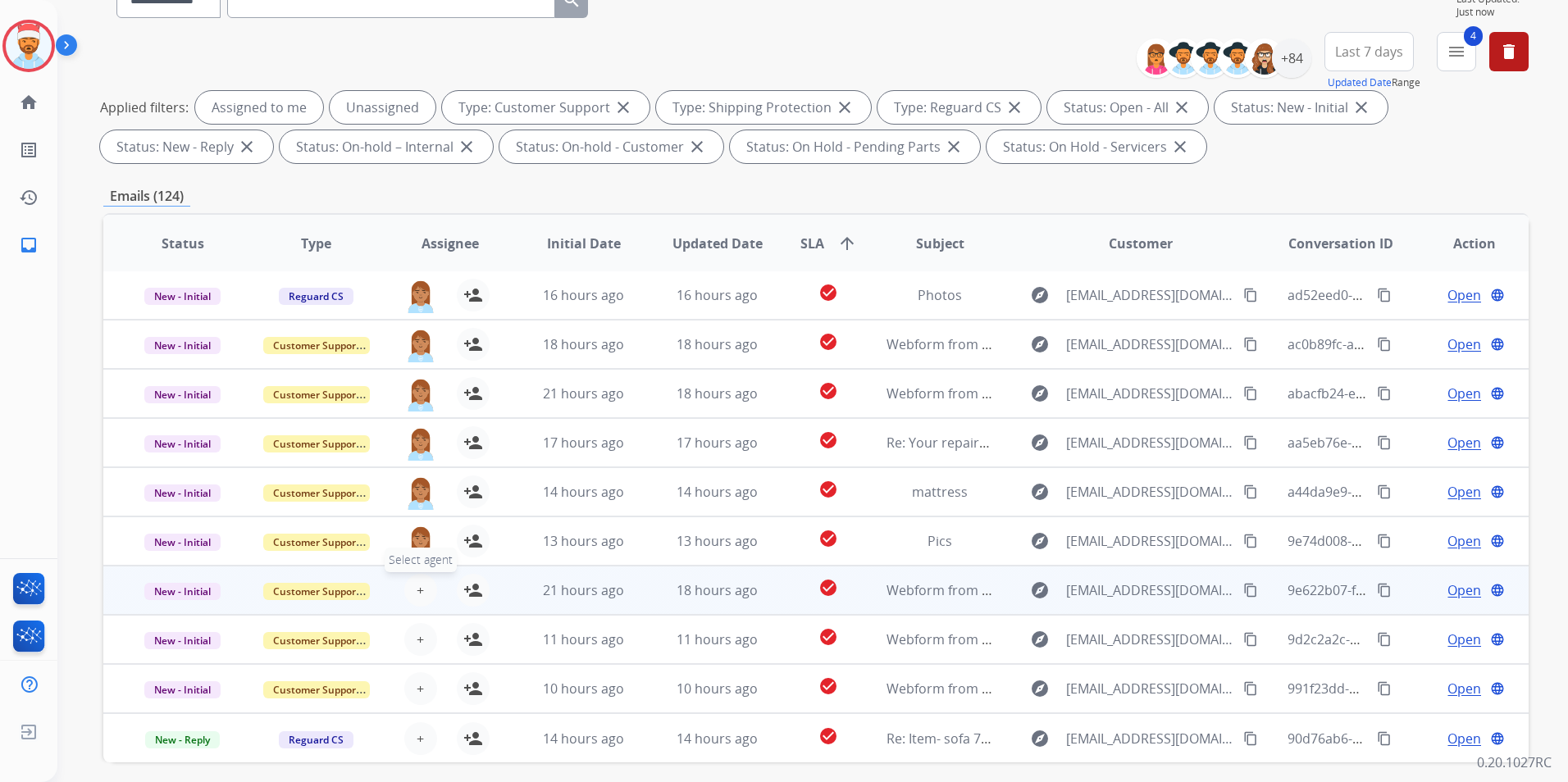
click at [407, 594] on button "+ Select agent" at bounding box center [420, 591] width 32 height 32
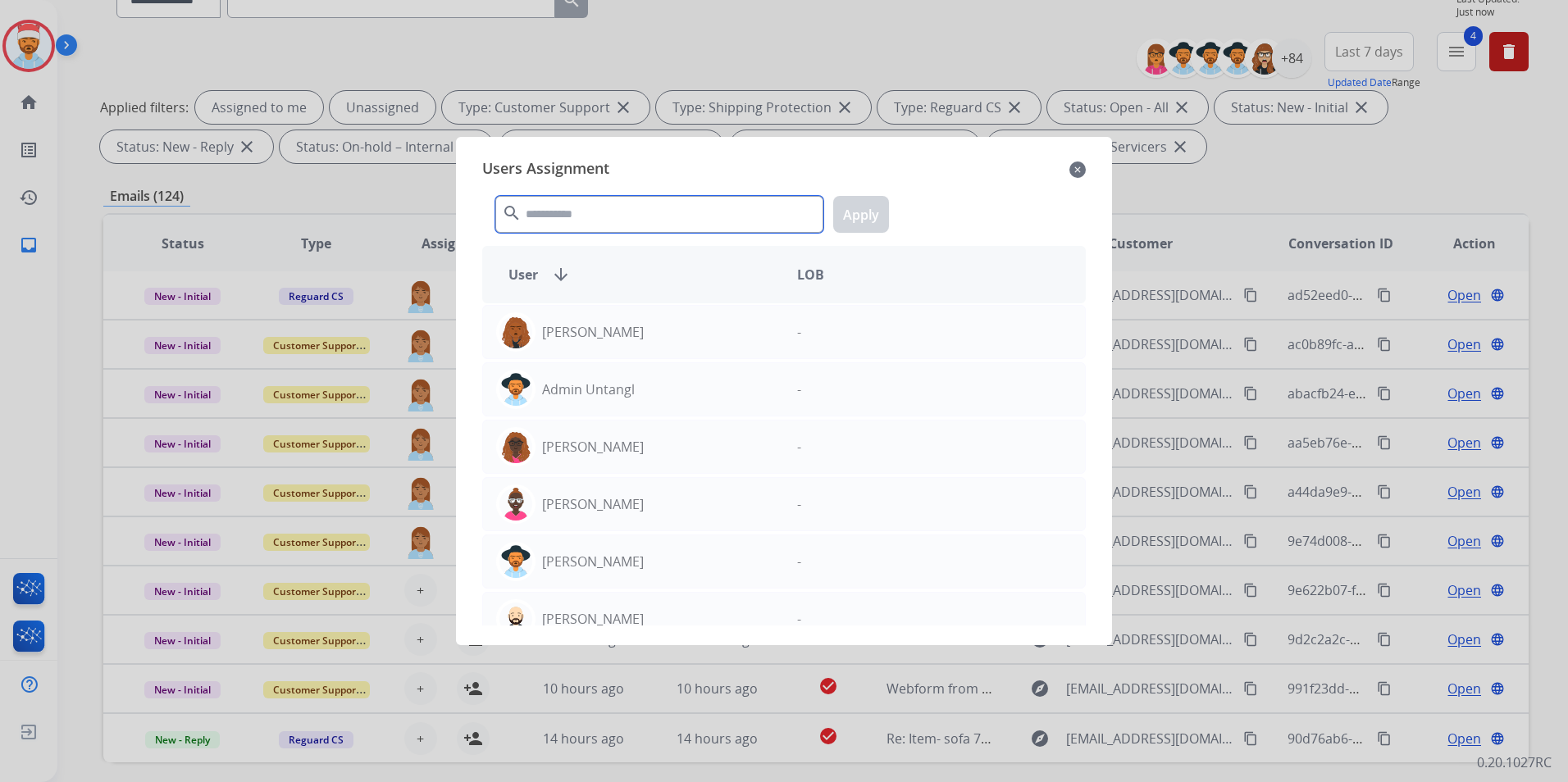
click at [602, 212] on input "text" at bounding box center [660, 214] width 328 height 37
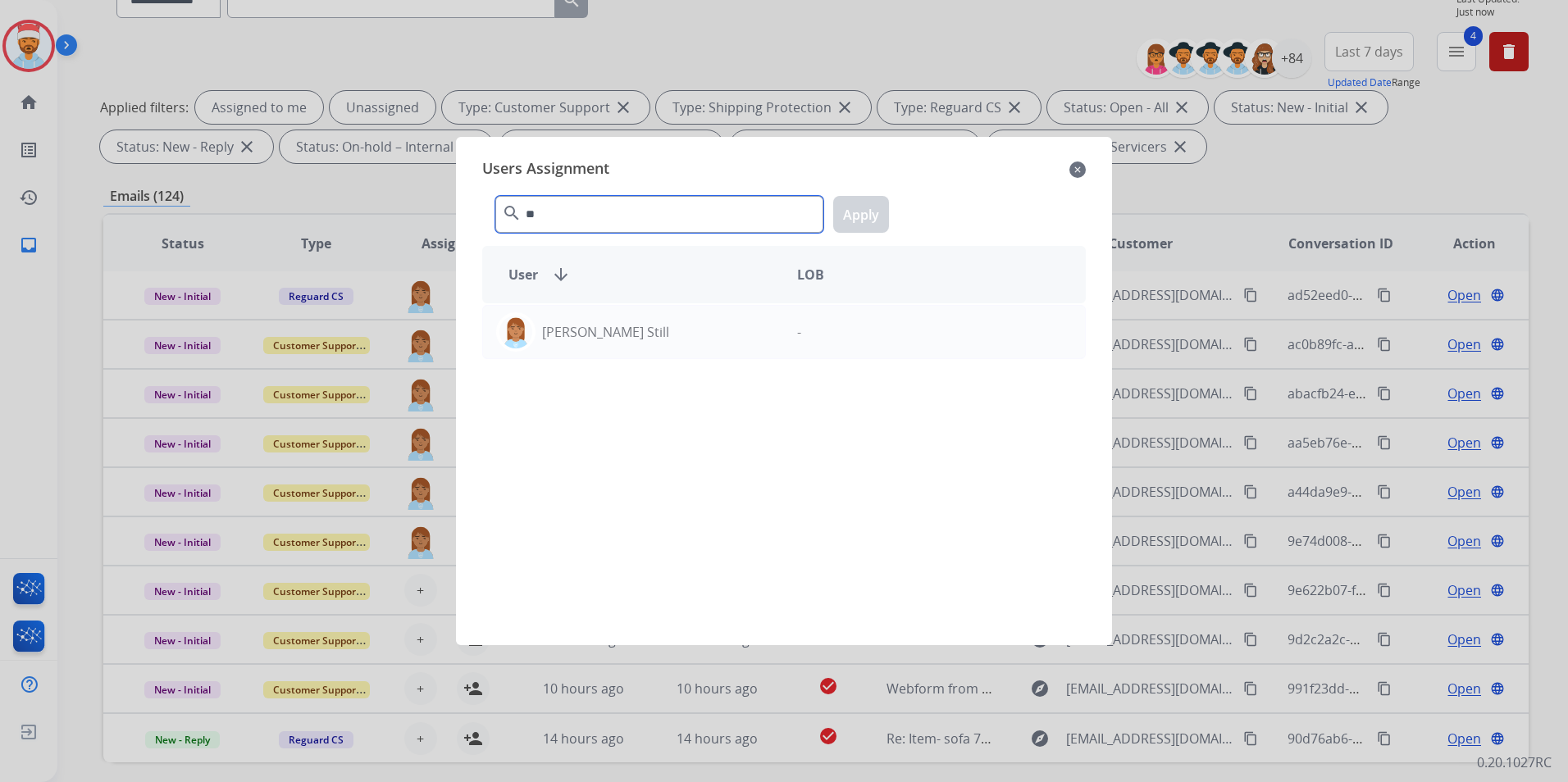
type input "*"
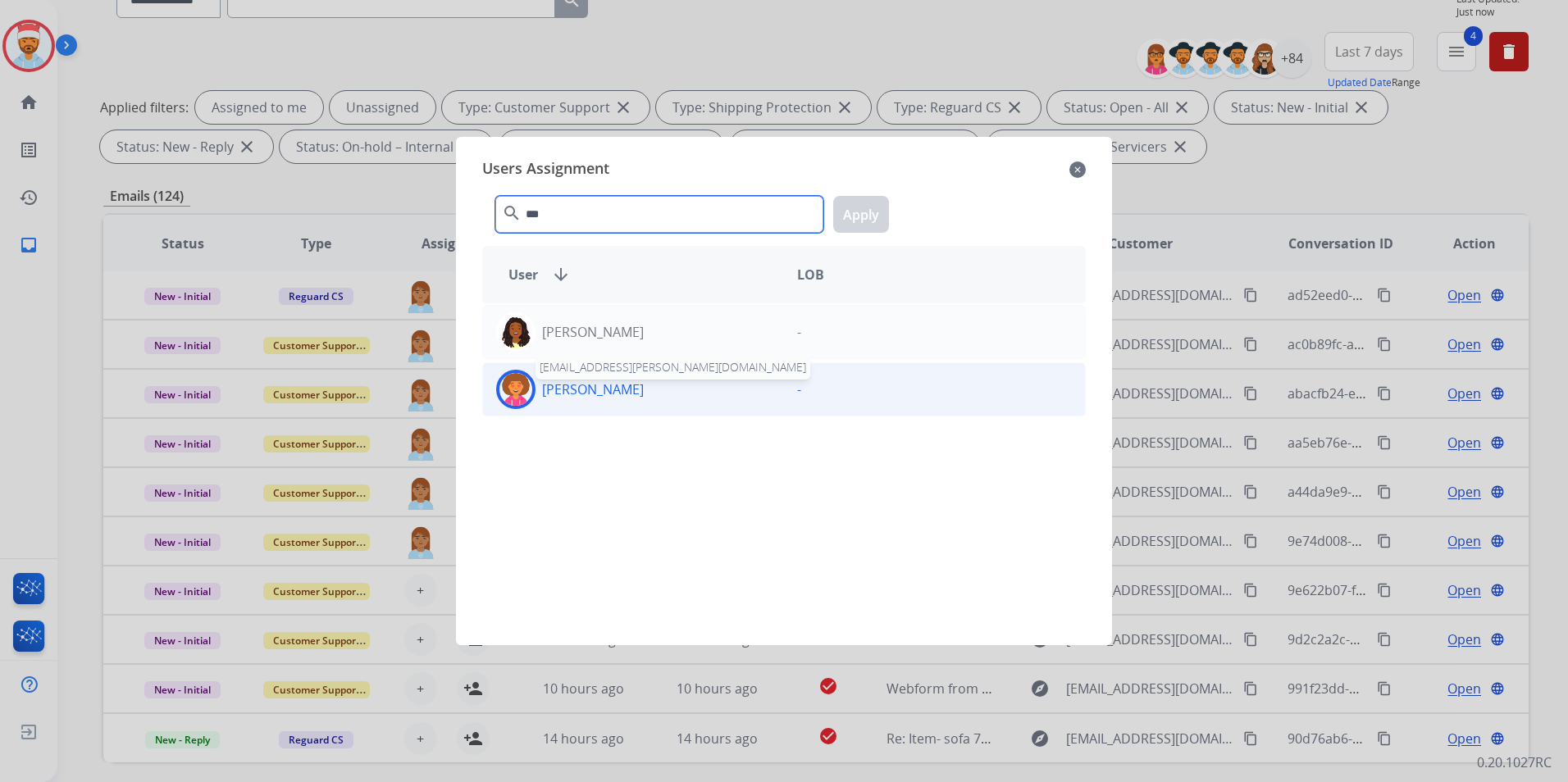
type input "***"
click at [578, 378] on div "[PERSON_NAME] [PERSON_NAME][EMAIL_ADDRESS][PERSON_NAME][DOMAIN_NAME]" at bounding box center [633, 390] width 301 height 39
click at [860, 223] on button "Apply" at bounding box center [860, 214] width 56 height 37
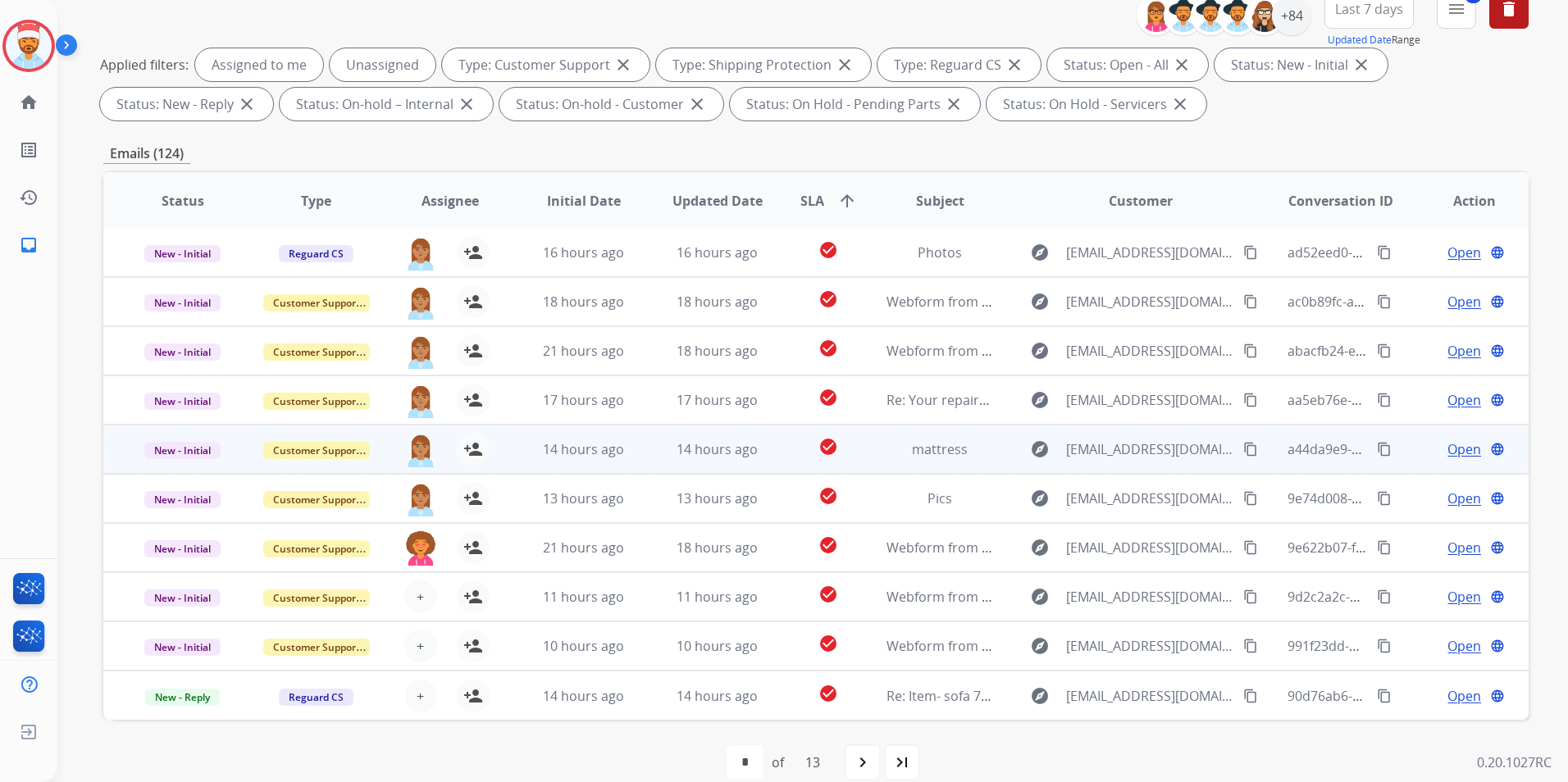
scroll to position [230, 0]
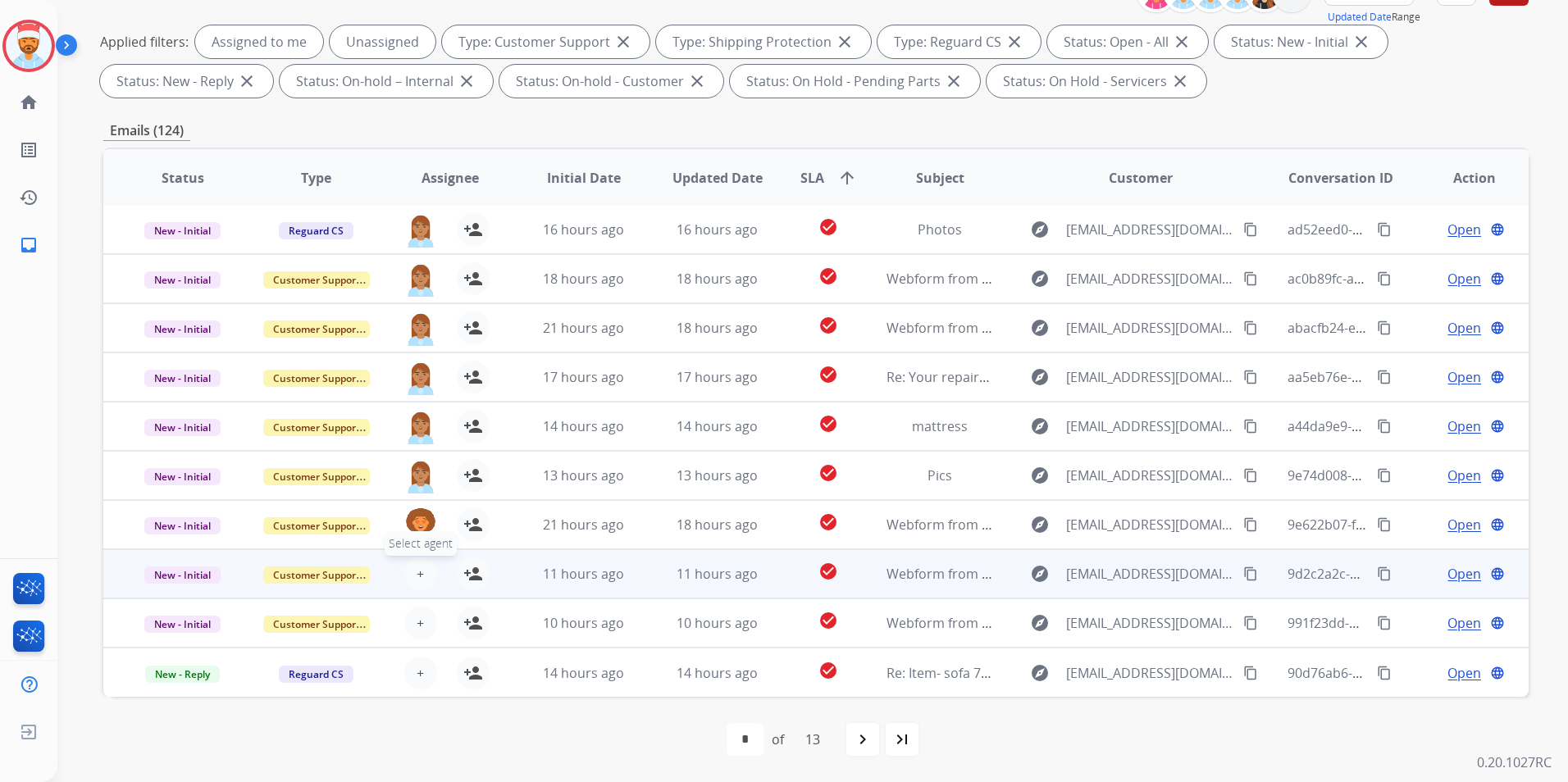
click at [417, 567] on span "+" at bounding box center [420, 573] width 8 height 20
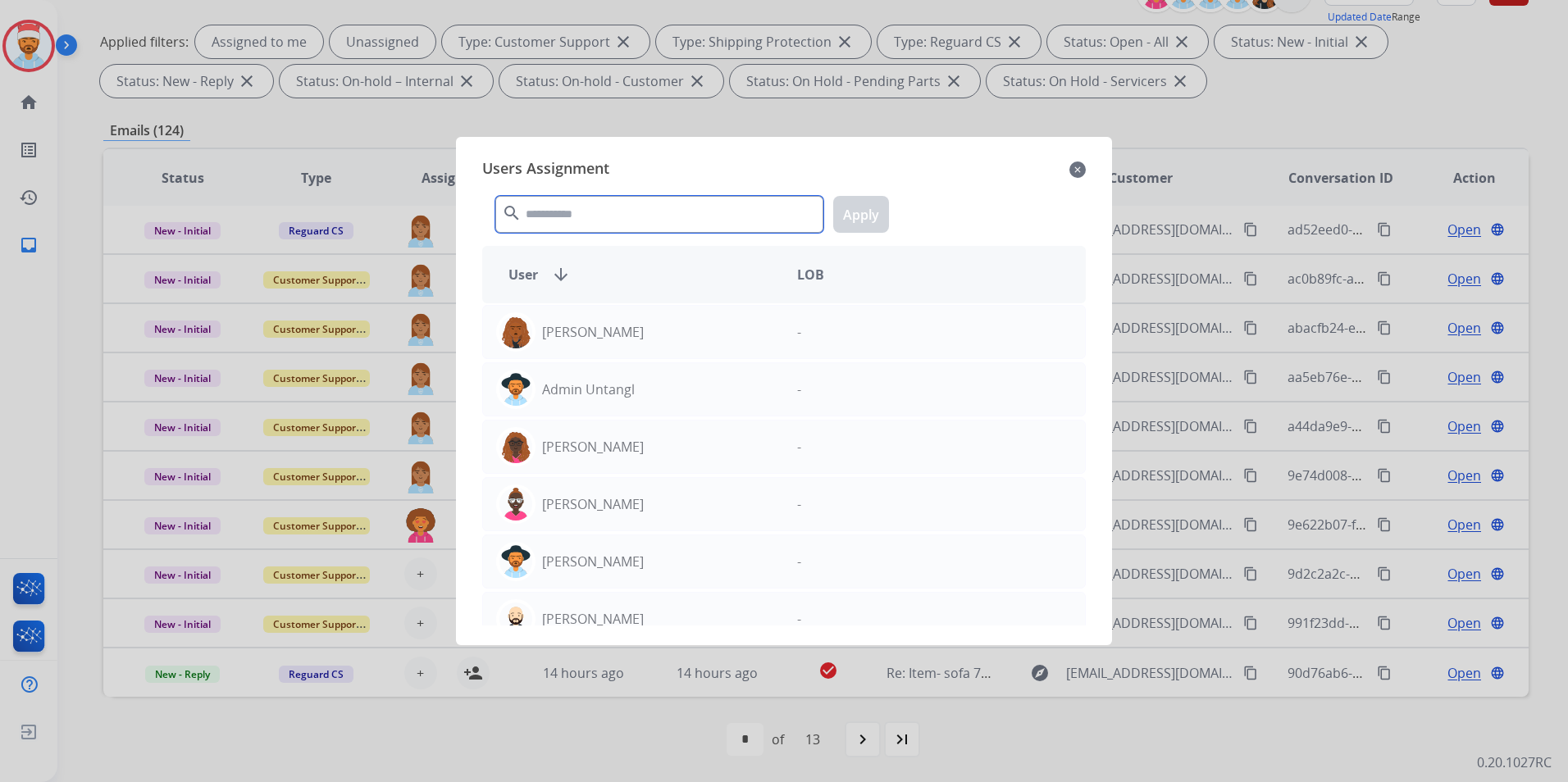
click at [580, 215] on input "text" at bounding box center [660, 214] width 328 height 37
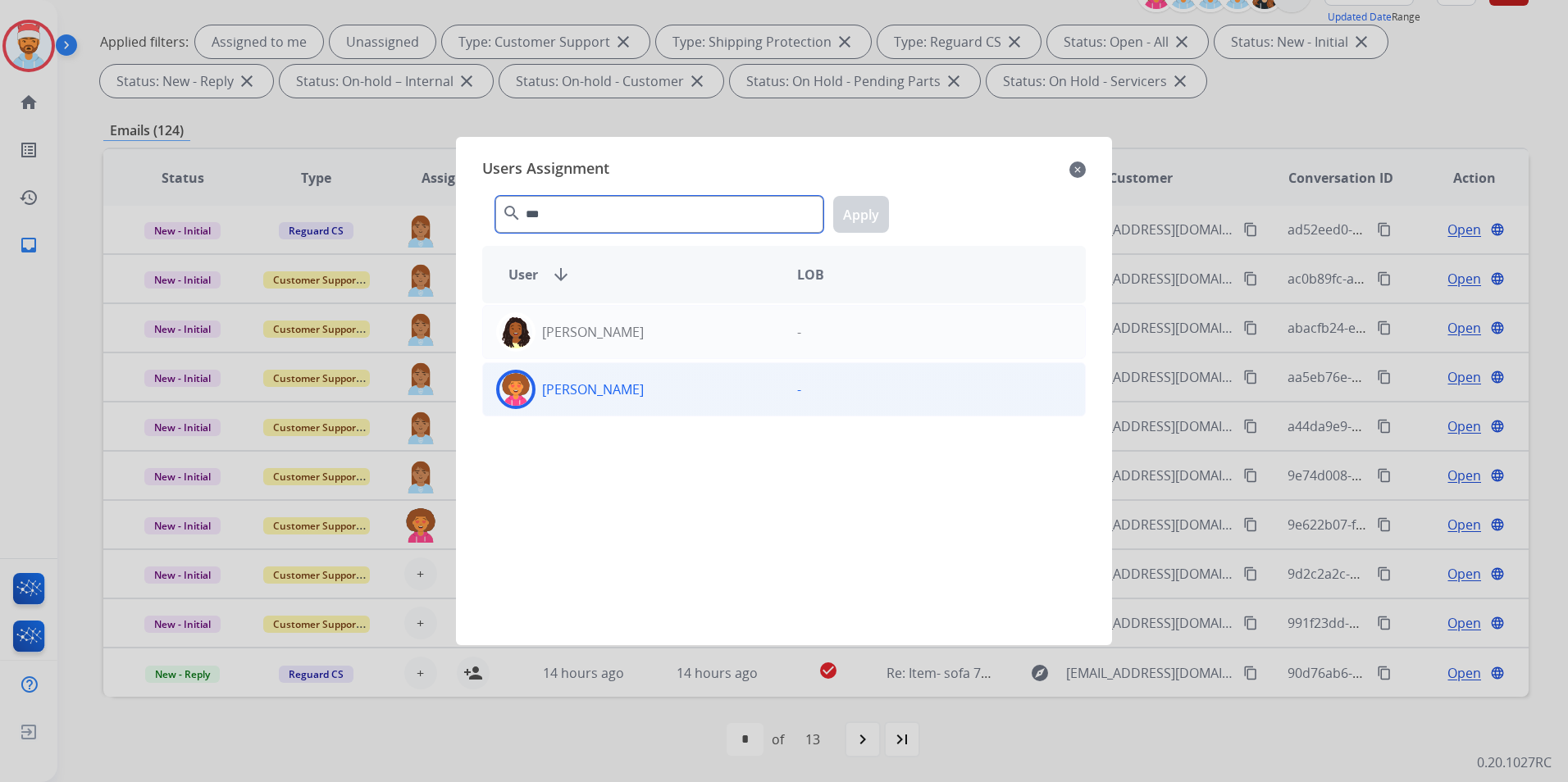
type input "***"
click at [573, 381] on p "[PERSON_NAME]" at bounding box center [592, 389] width 102 height 20
click at [854, 215] on button "Apply" at bounding box center [860, 214] width 56 height 37
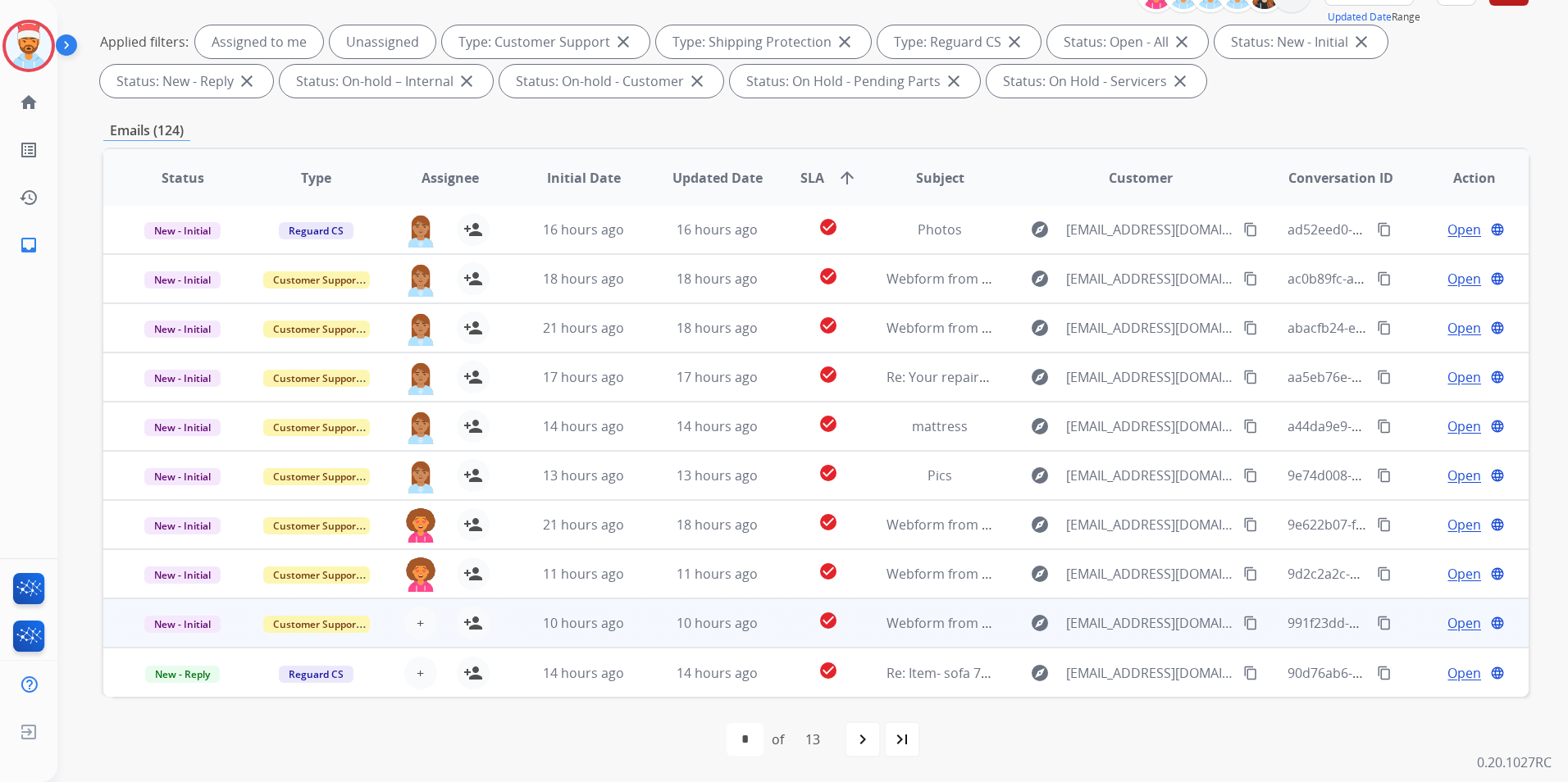
click at [398, 615] on div "+ Select agent person_add Assign to Me" at bounding box center [437, 623] width 105 height 32
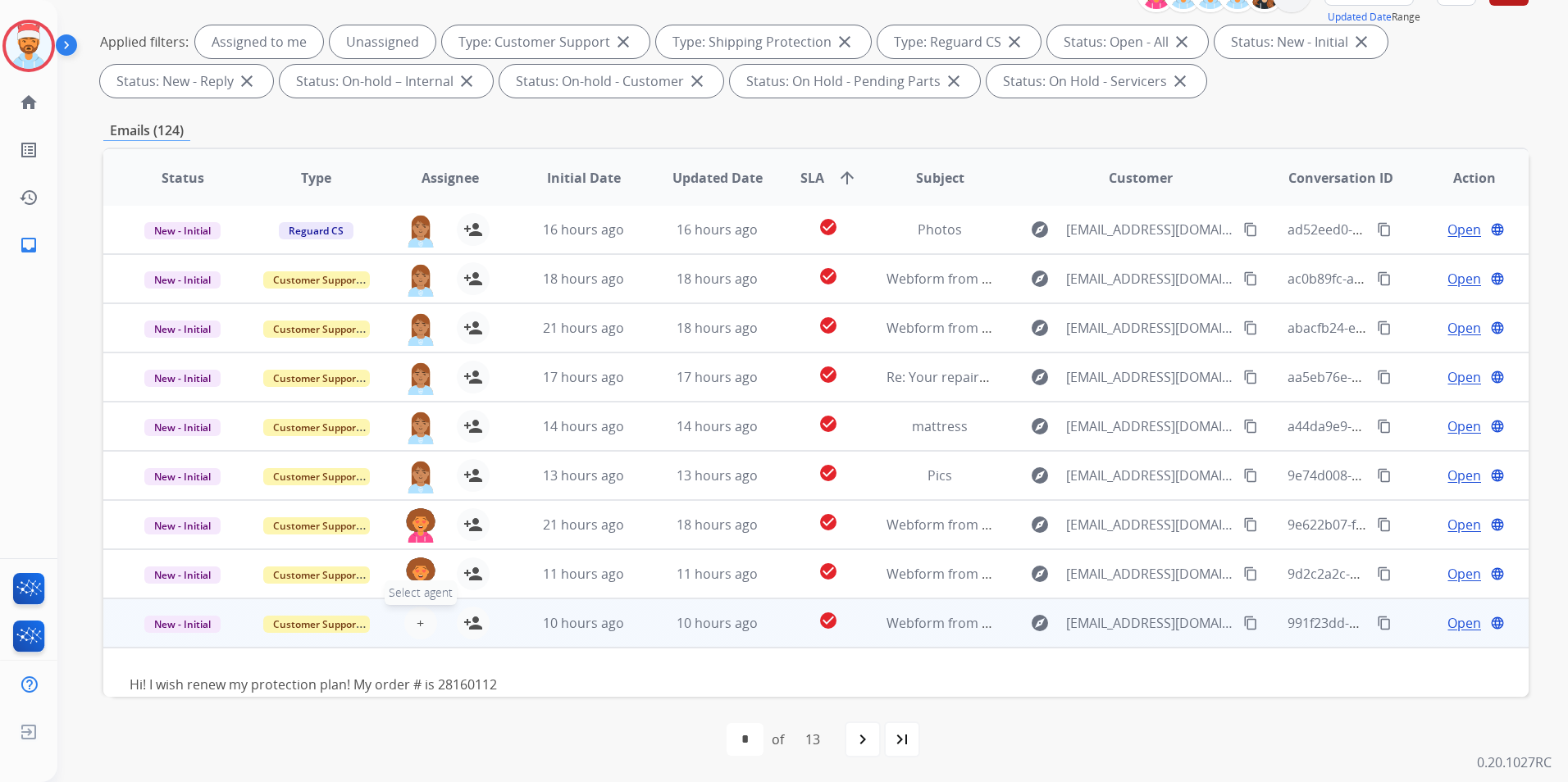
click at [416, 620] on tbody "New - Initial Customer Support + Select agent person_add Assign to Me 10 hours …" at bounding box center [816, 660] width 1425 height 123
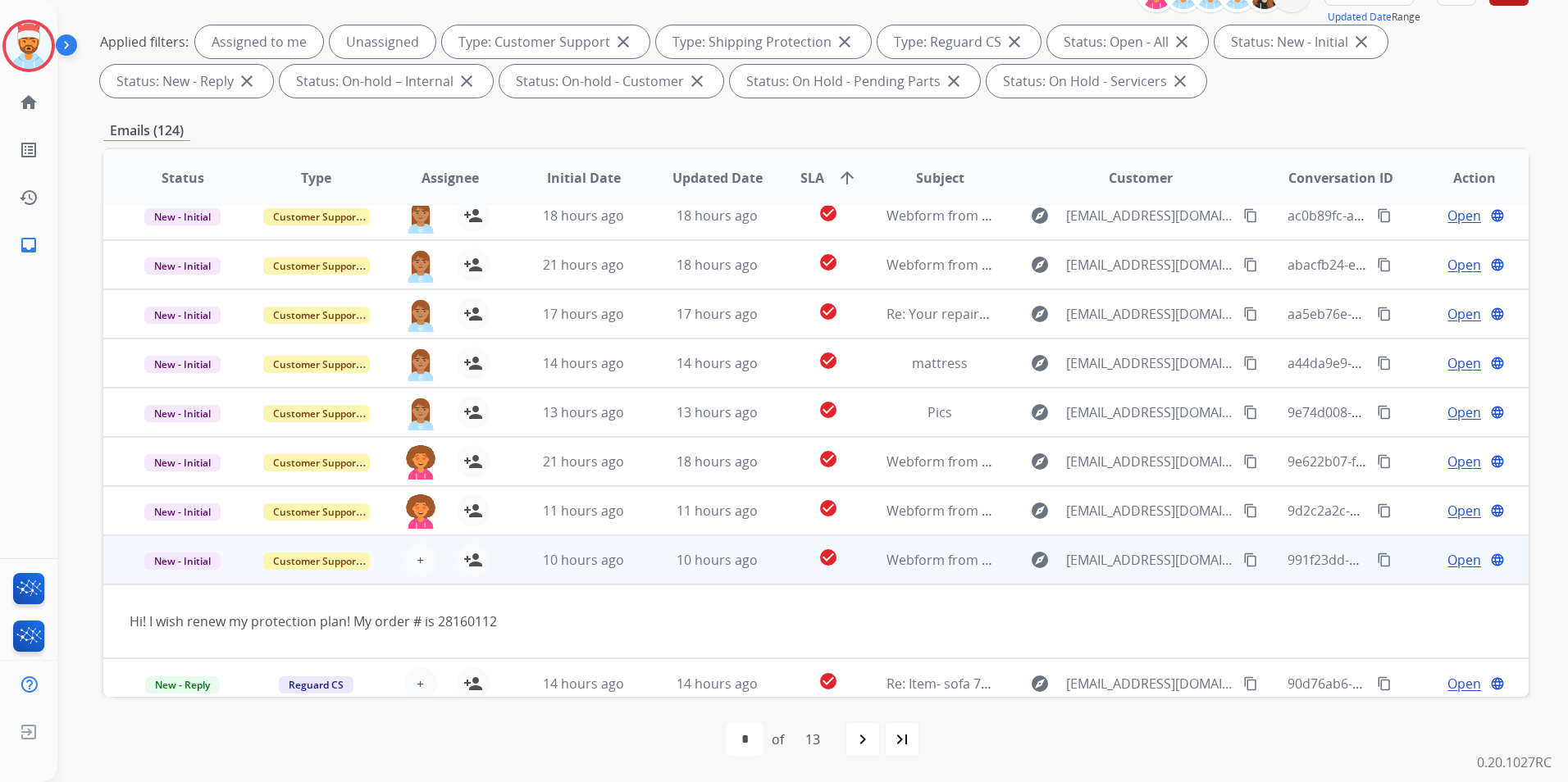
scroll to position [75, 0]
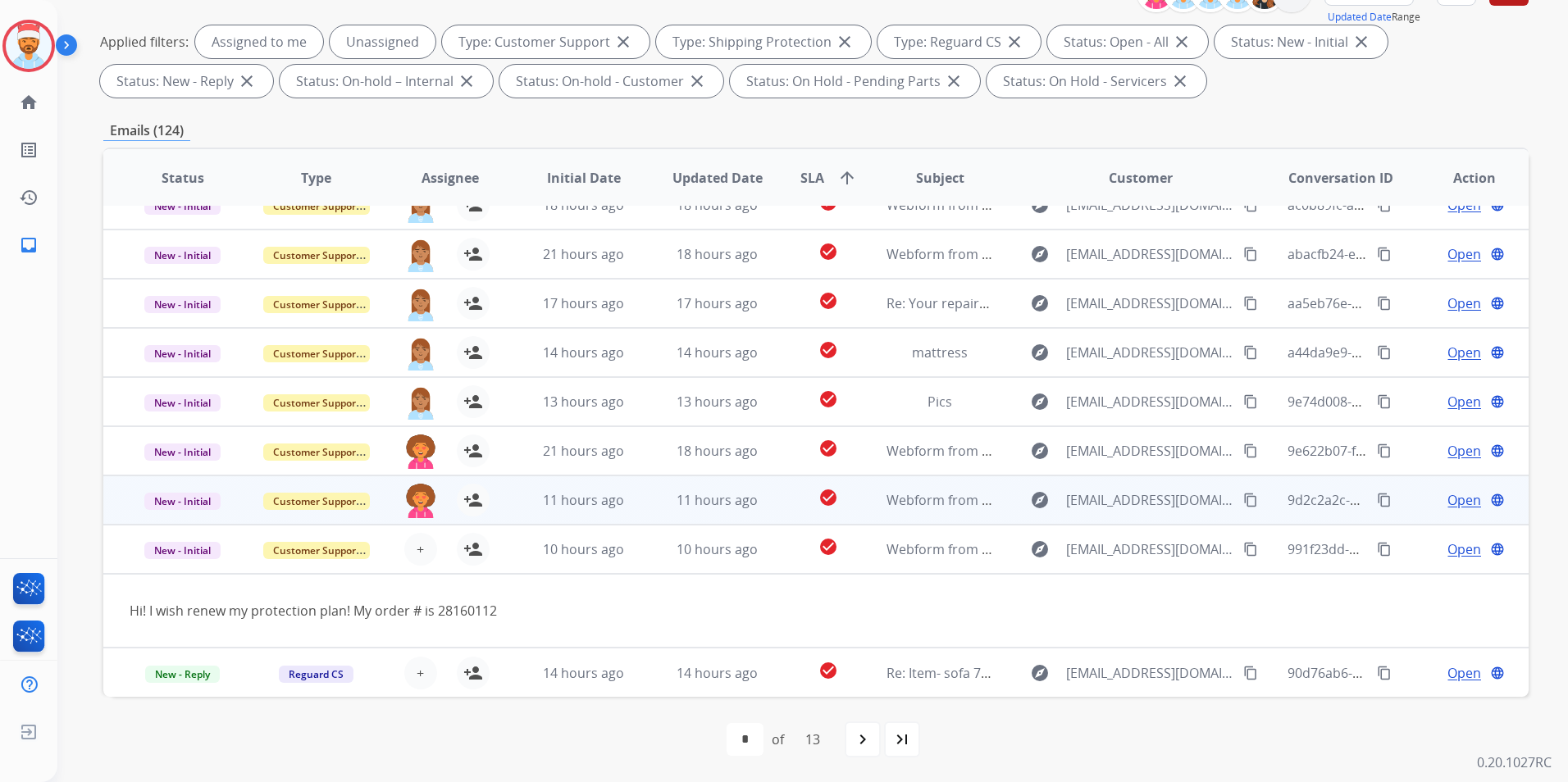
click at [517, 553] on td "10 hours ago" at bounding box center [571, 550] width 133 height 50
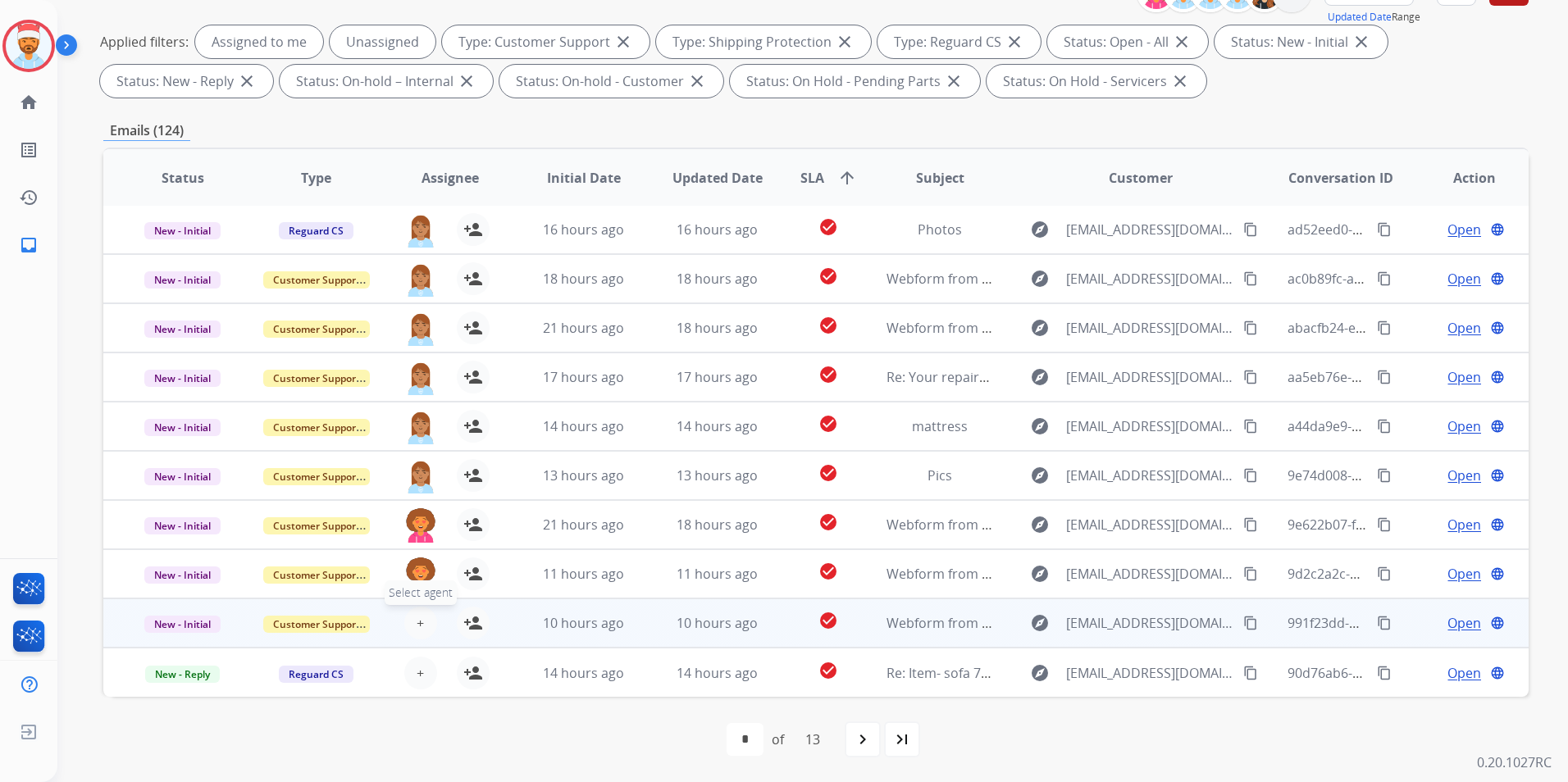
click at [409, 619] on button "+ Select agent" at bounding box center [420, 623] width 32 height 32
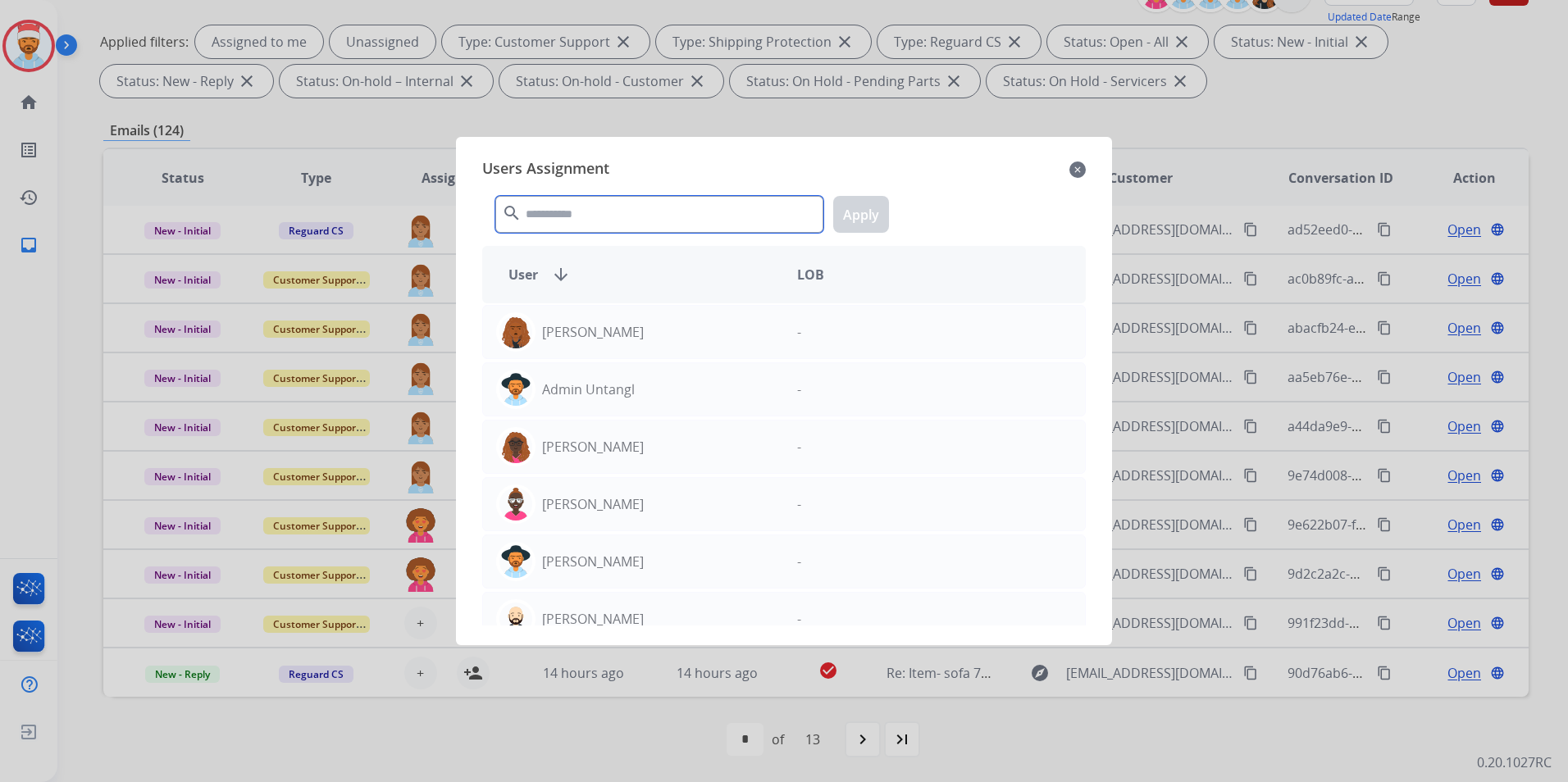
click at [611, 205] on input "text" at bounding box center [660, 214] width 328 height 37
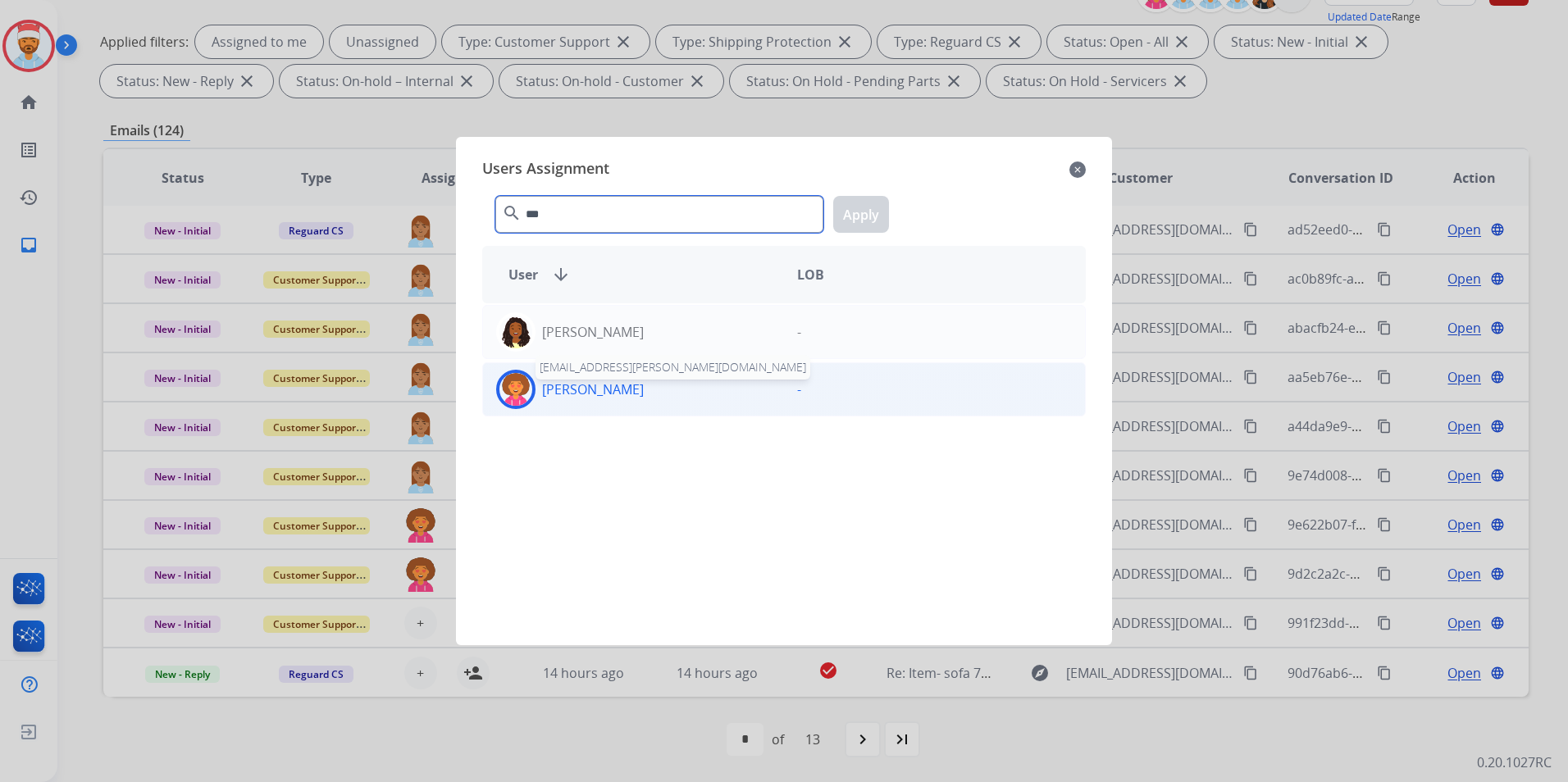
type input "***"
click at [578, 397] on p "[PERSON_NAME]" at bounding box center [592, 389] width 102 height 20
click at [845, 231] on button "Apply" at bounding box center [860, 214] width 56 height 37
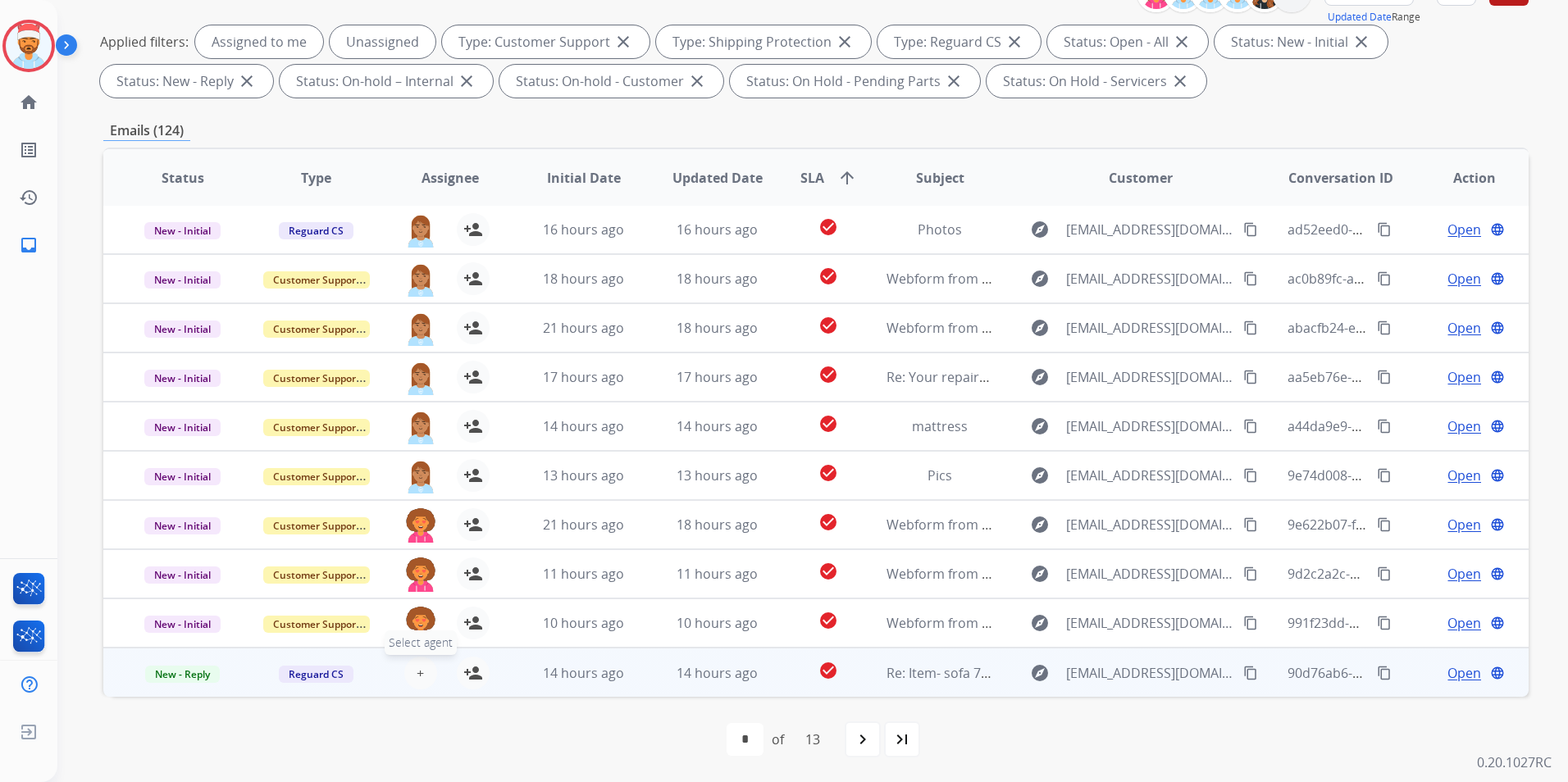
click at [416, 675] on span "+" at bounding box center [420, 673] width 8 height 20
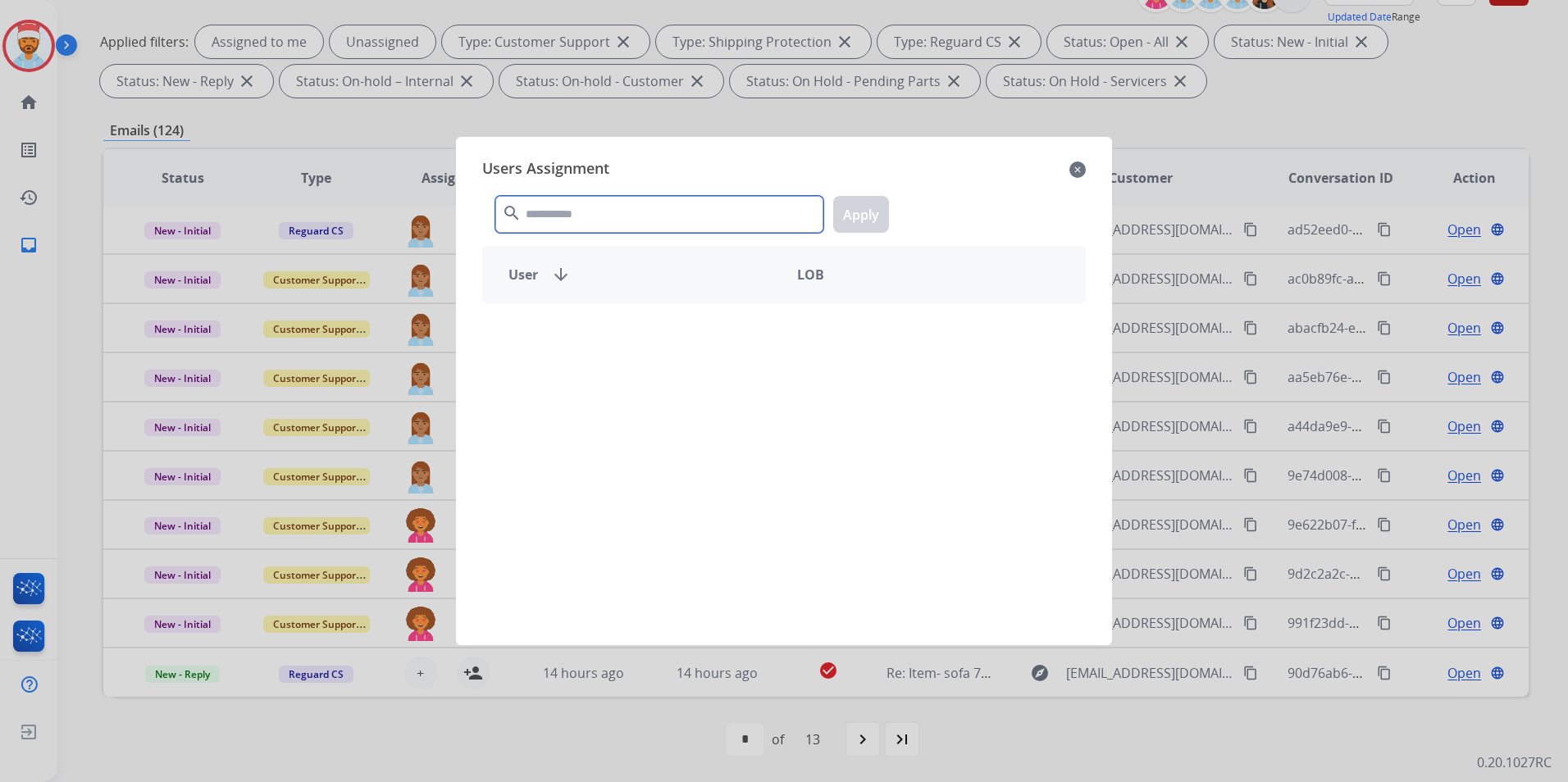
click at [604, 206] on input "text" at bounding box center [660, 214] width 328 height 37
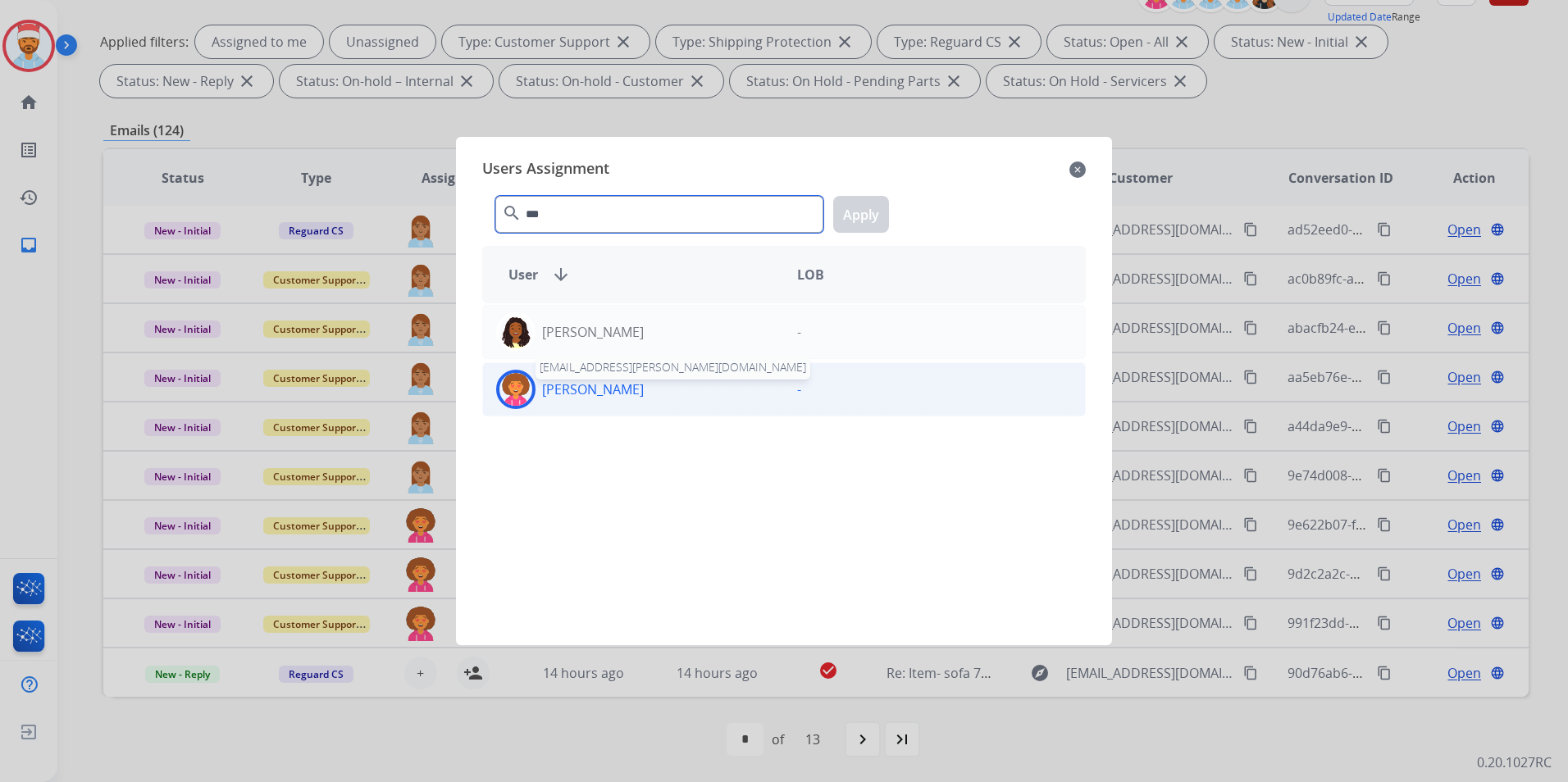
type input "***"
click at [567, 385] on p "[PERSON_NAME]" at bounding box center [592, 389] width 102 height 20
click at [854, 212] on button "Apply" at bounding box center [860, 214] width 56 height 37
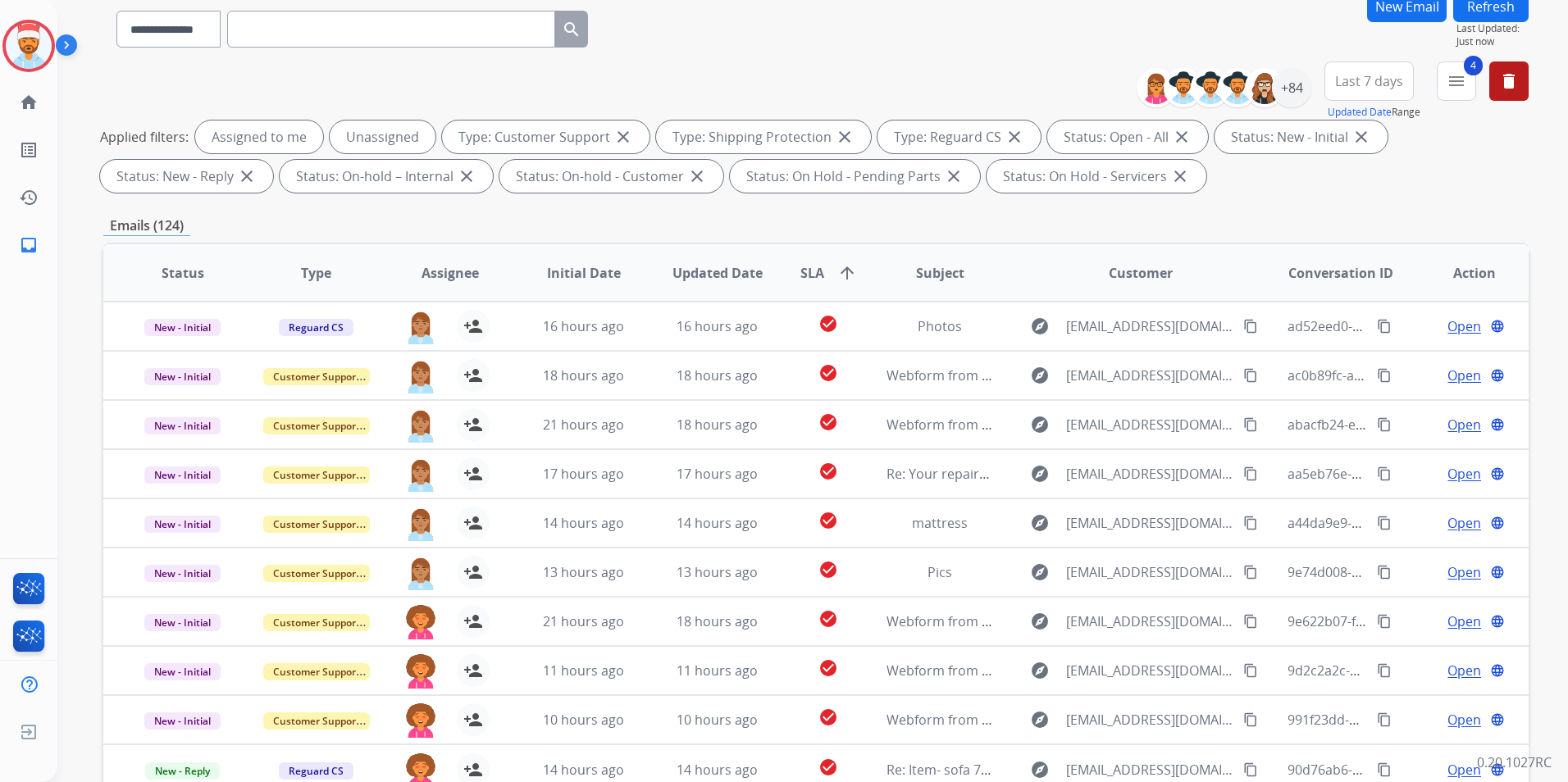
scroll to position [0, 0]
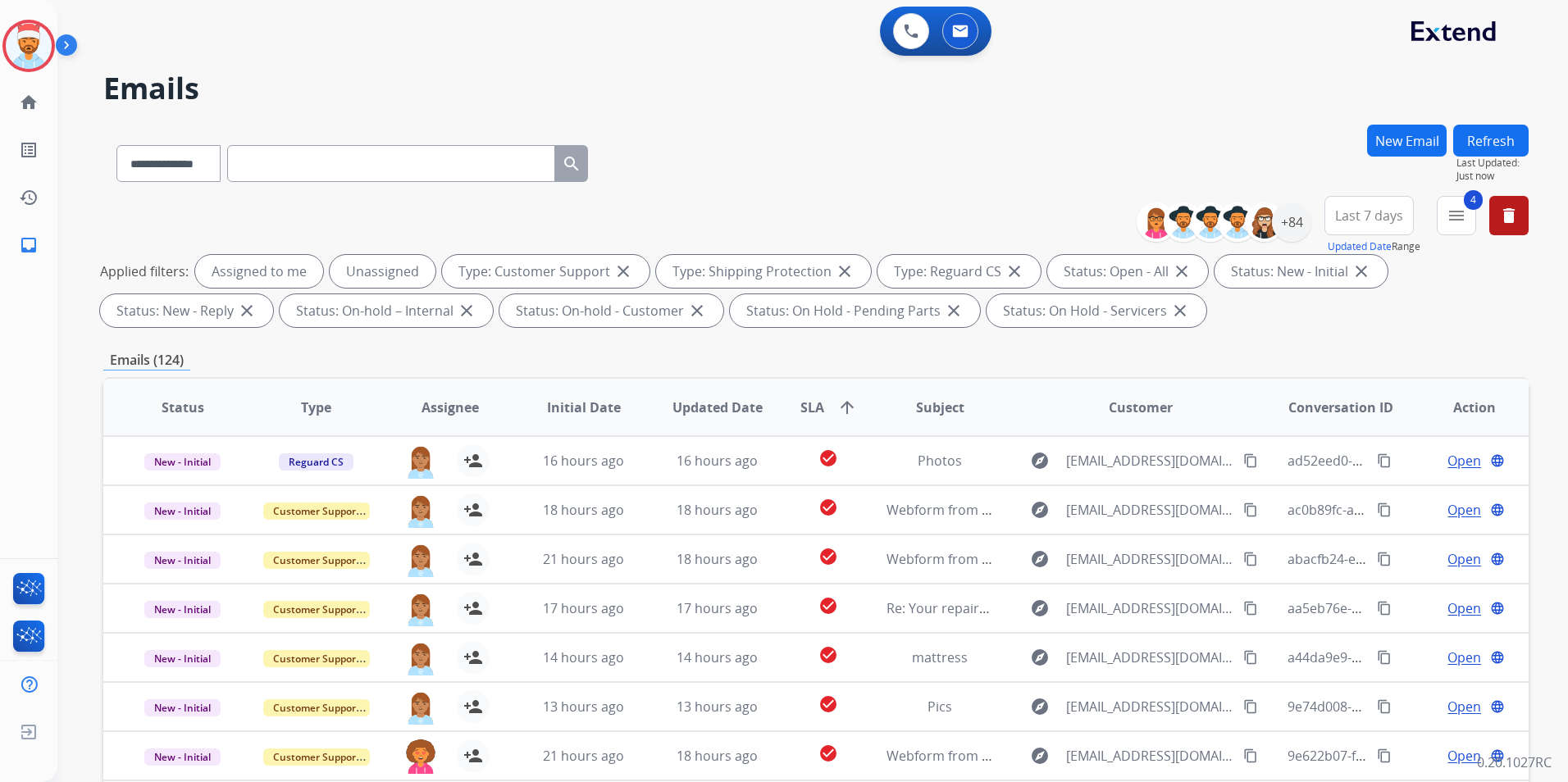
click at [1495, 140] on button "Refresh" at bounding box center [1490, 140] width 75 height 32
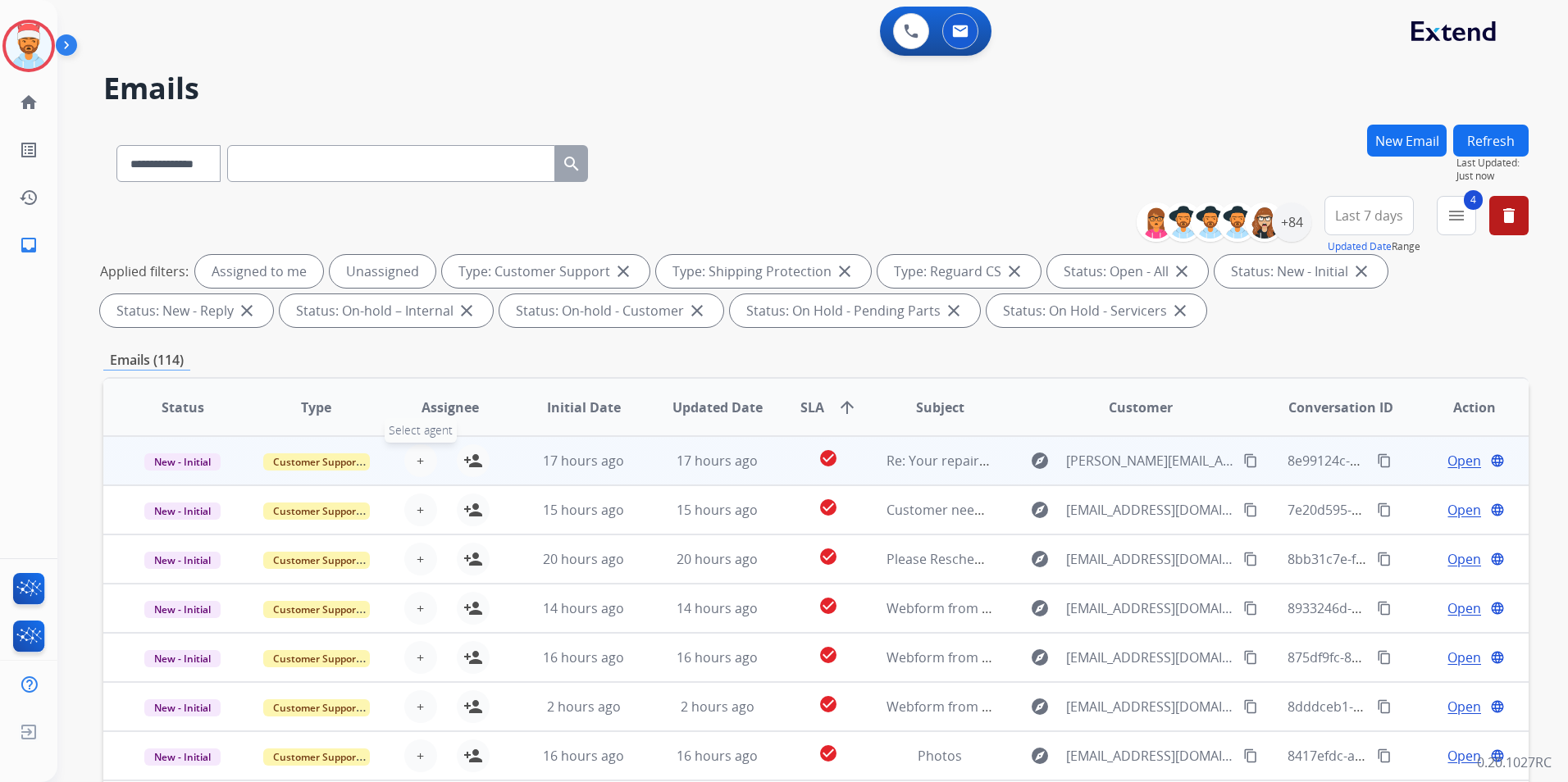
click at [426, 460] on button "+ Select agent" at bounding box center [420, 461] width 32 height 32
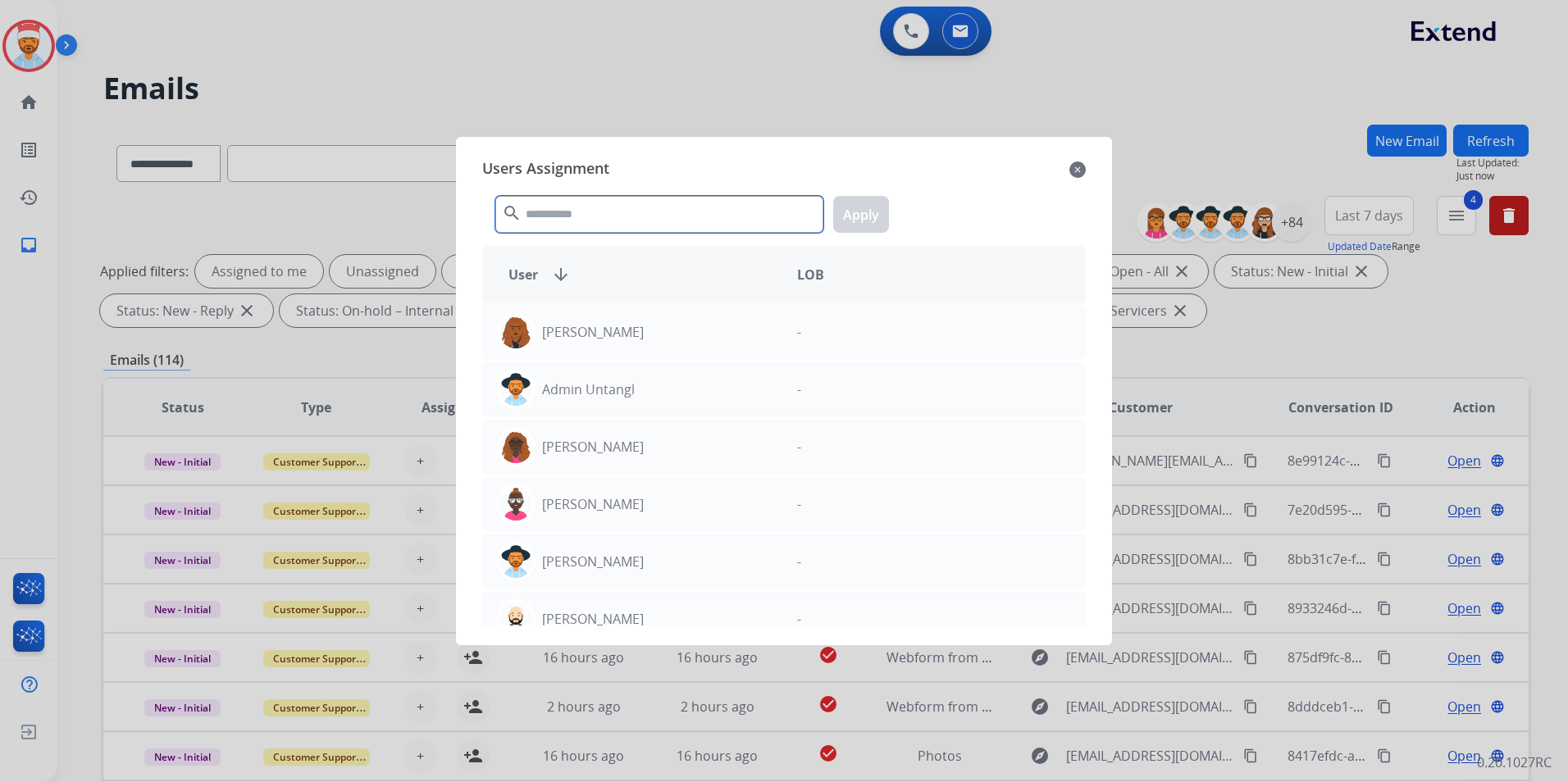
click at [605, 216] on input "text" at bounding box center [660, 214] width 328 height 37
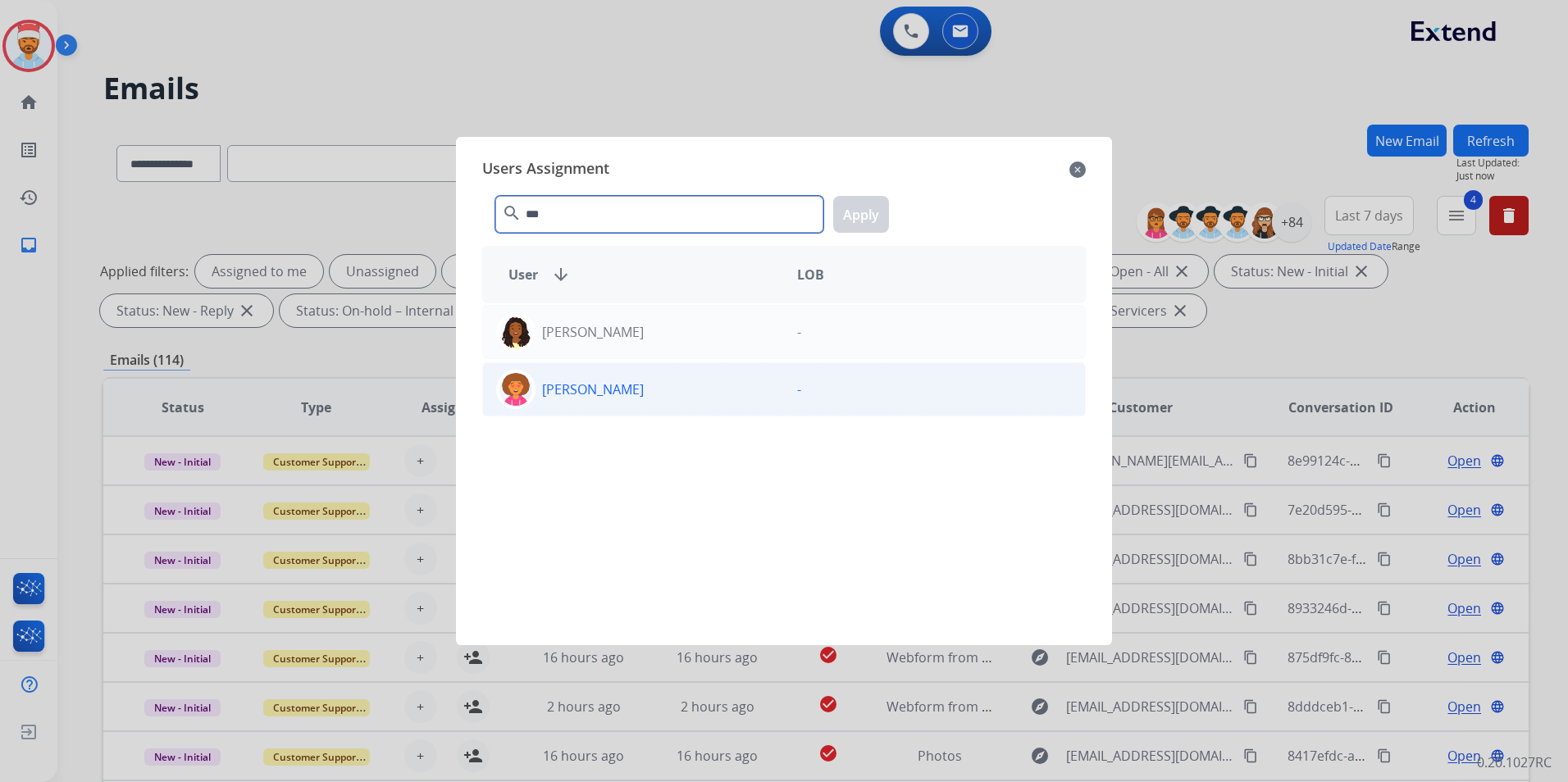
type input "***"
click at [584, 386] on p "[PERSON_NAME]" at bounding box center [592, 389] width 102 height 20
click at [854, 220] on button "Apply" at bounding box center [860, 214] width 56 height 37
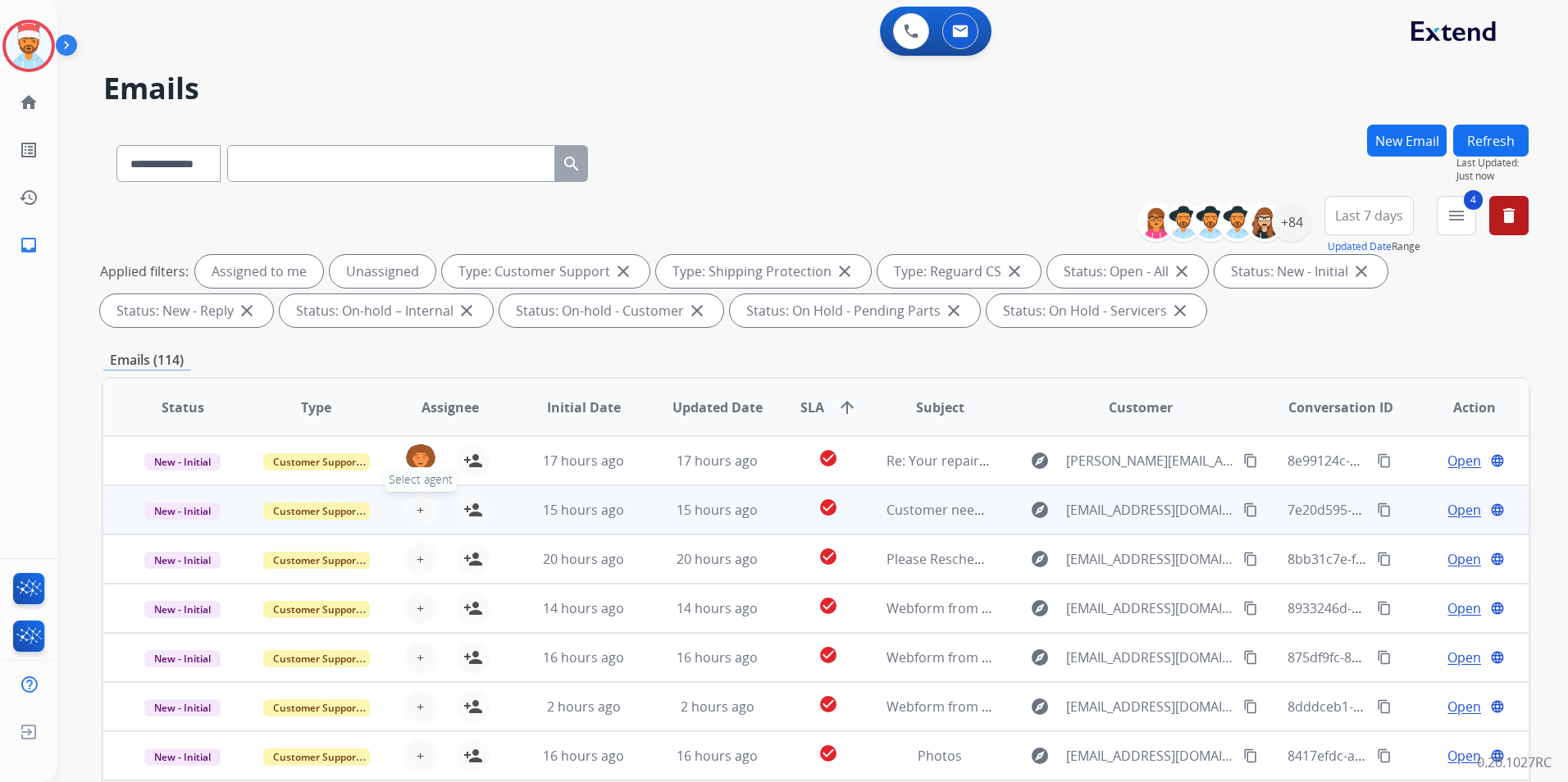
click at [426, 503] on button "+ Select agent" at bounding box center [420, 510] width 32 height 32
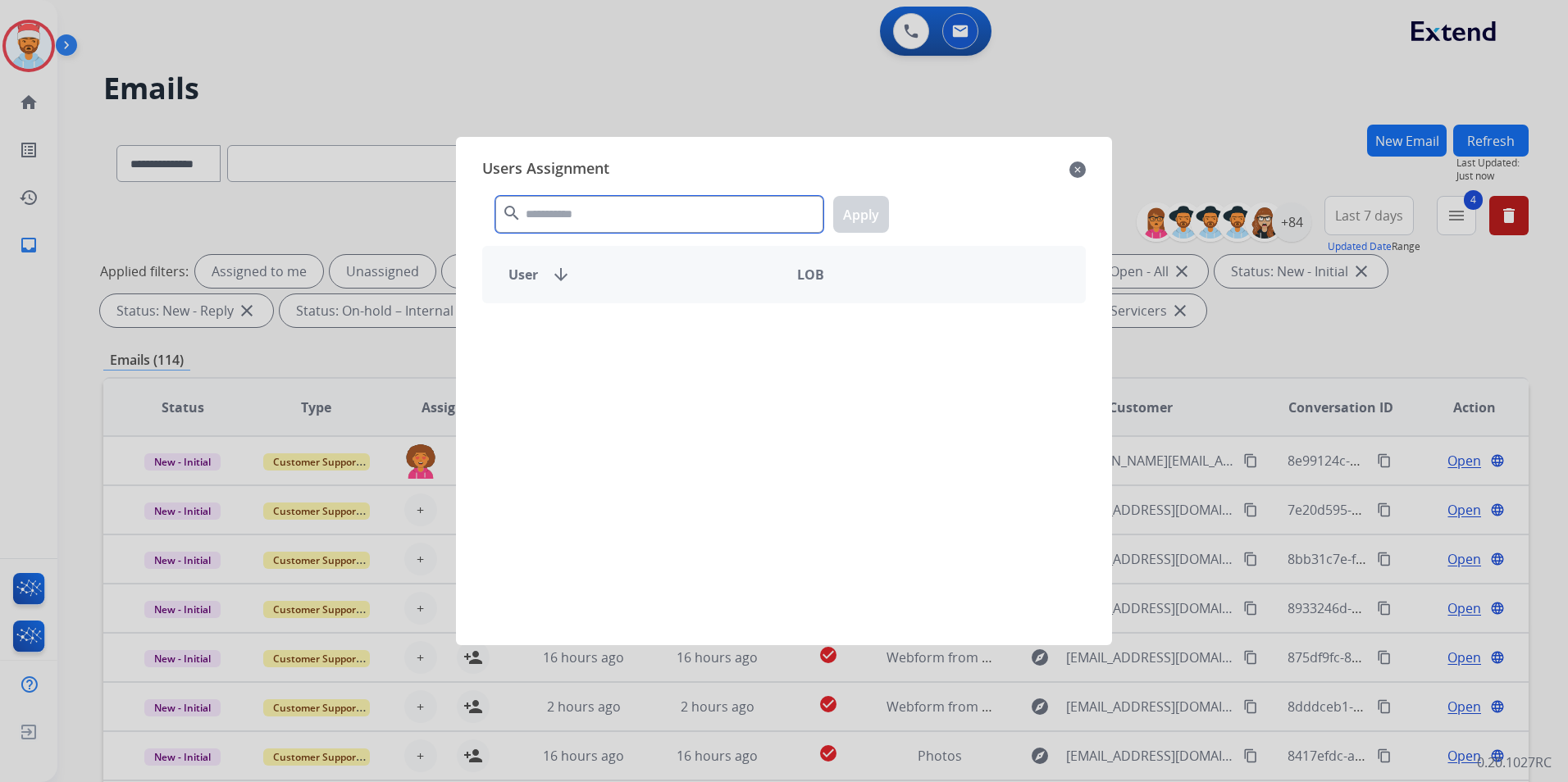
click at [634, 210] on input "text" at bounding box center [660, 214] width 328 height 37
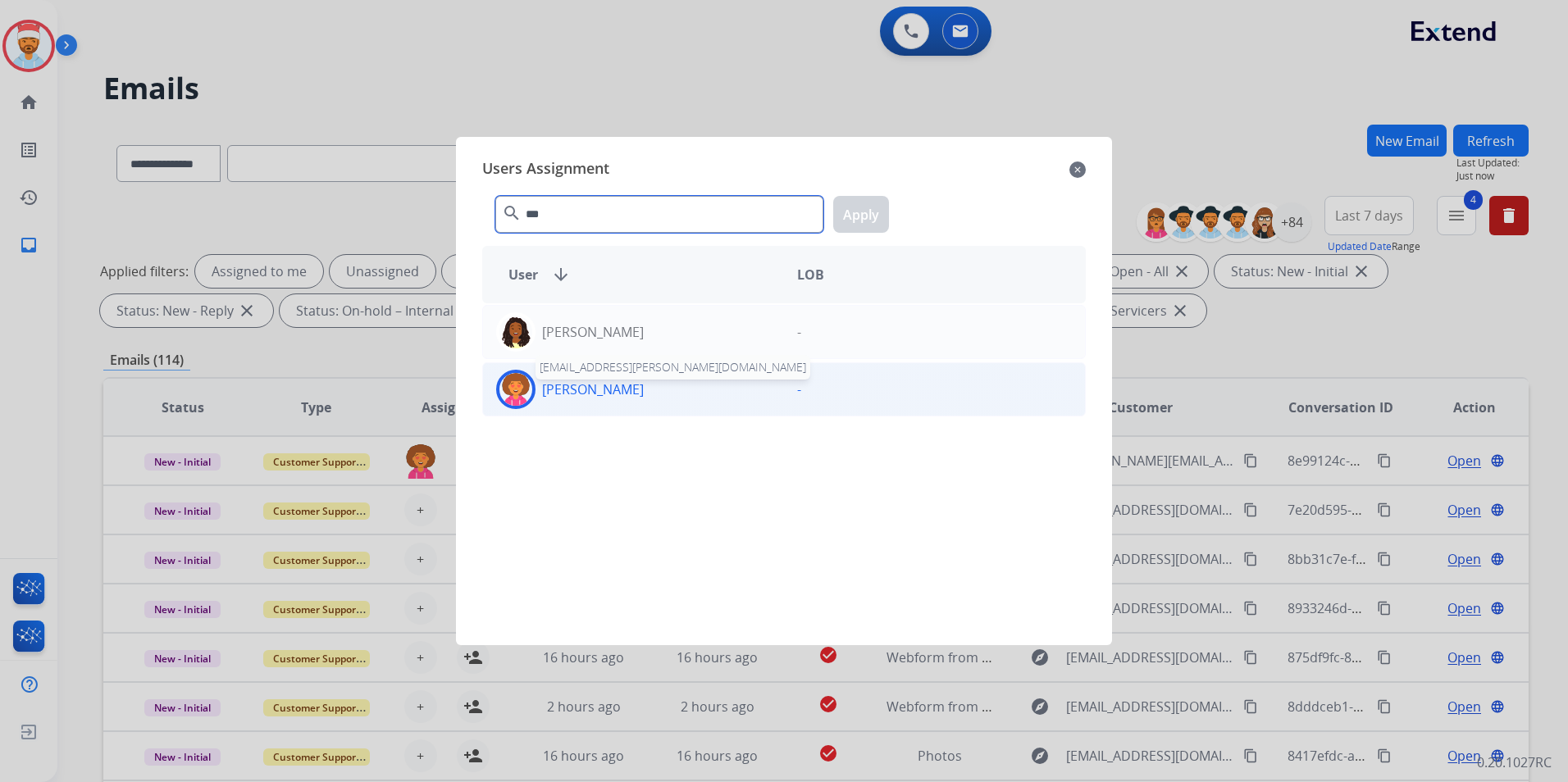
type input "***"
drag, startPoint x: 580, startPoint y: 394, endPoint x: 604, endPoint y: 379, distance: 28.3
click at [580, 393] on p "[PERSON_NAME]" at bounding box center [592, 389] width 102 height 20
click at [853, 204] on button "Apply" at bounding box center [860, 214] width 56 height 37
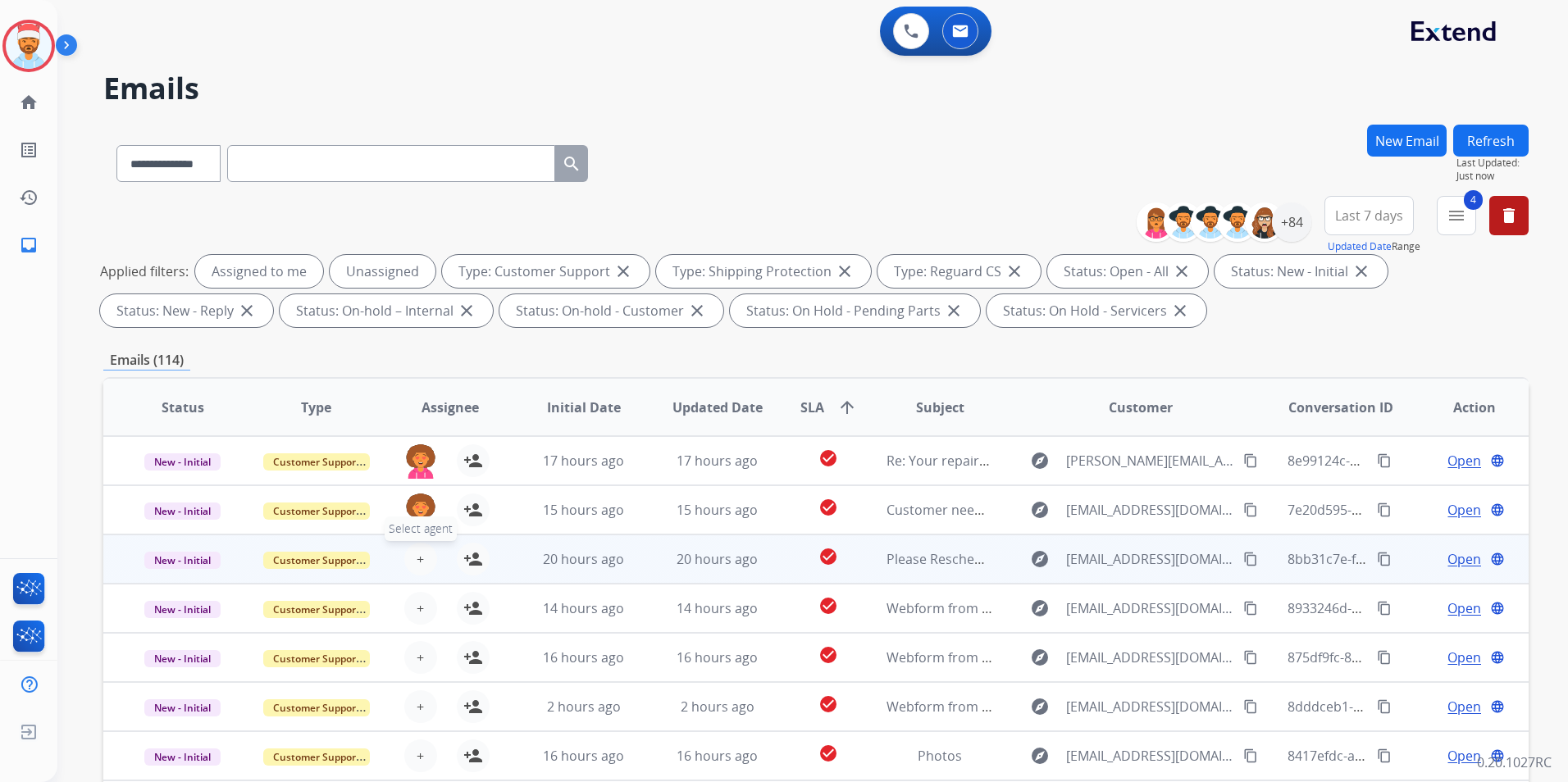
click at [416, 556] on span "+" at bounding box center [420, 559] width 8 height 20
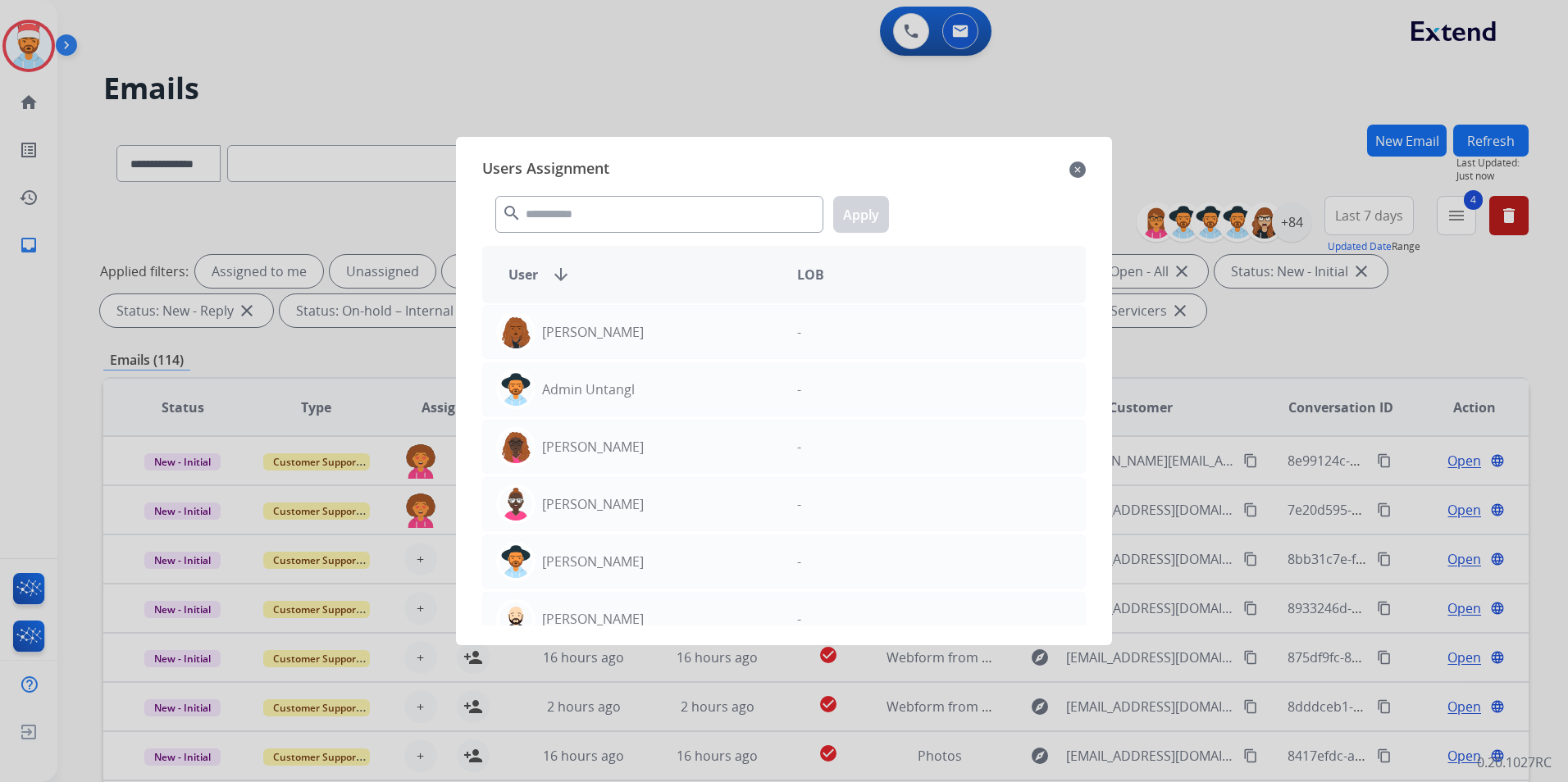
click at [627, 193] on div "search Apply" at bounding box center [784, 211] width 603 height 56
click at [636, 218] on input "text" at bounding box center [660, 214] width 328 height 37
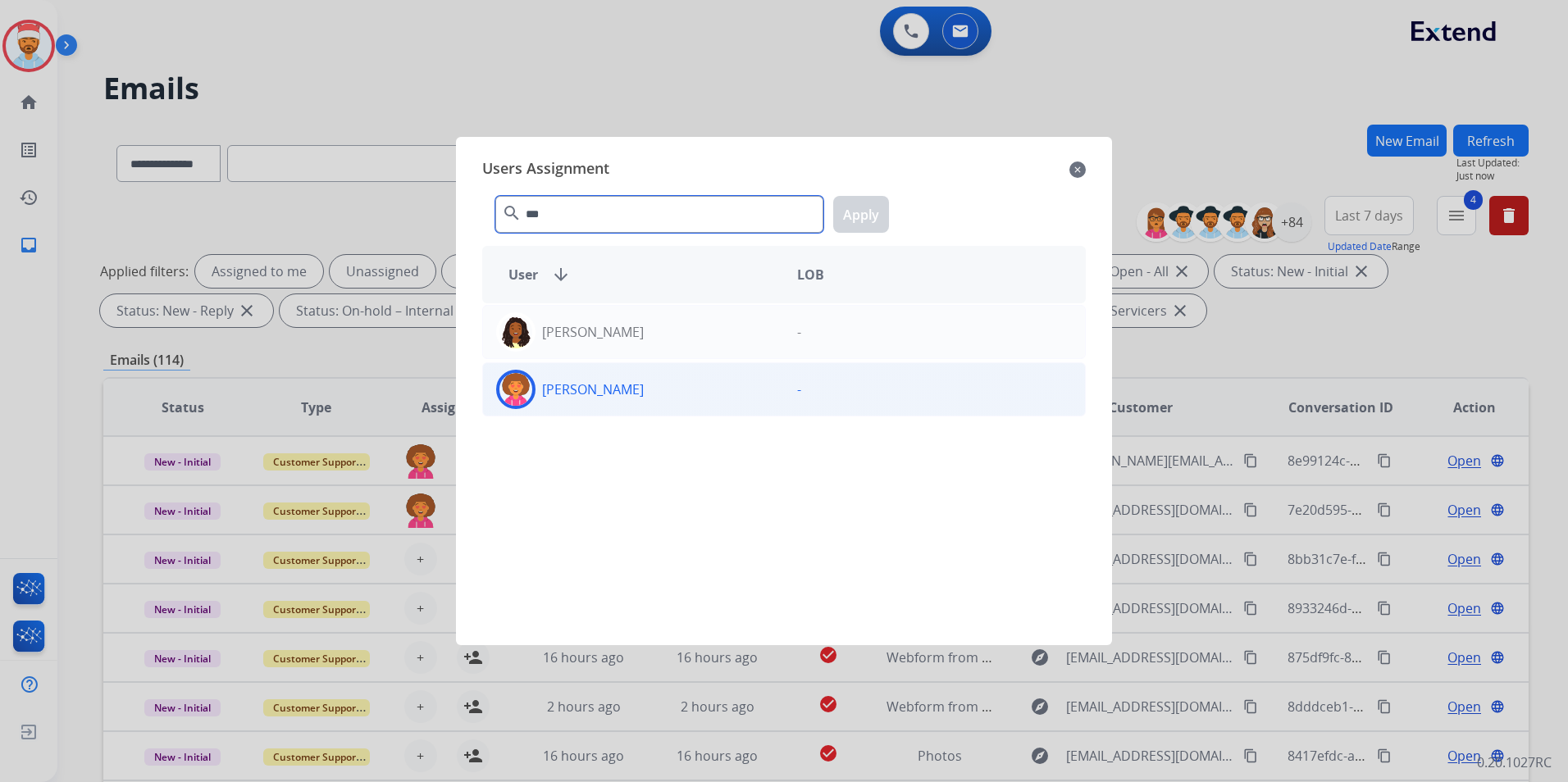
type input "***"
click at [569, 396] on p "[PERSON_NAME]" at bounding box center [592, 389] width 102 height 20
click at [845, 226] on button "Apply" at bounding box center [860, 214] width 56 height 37
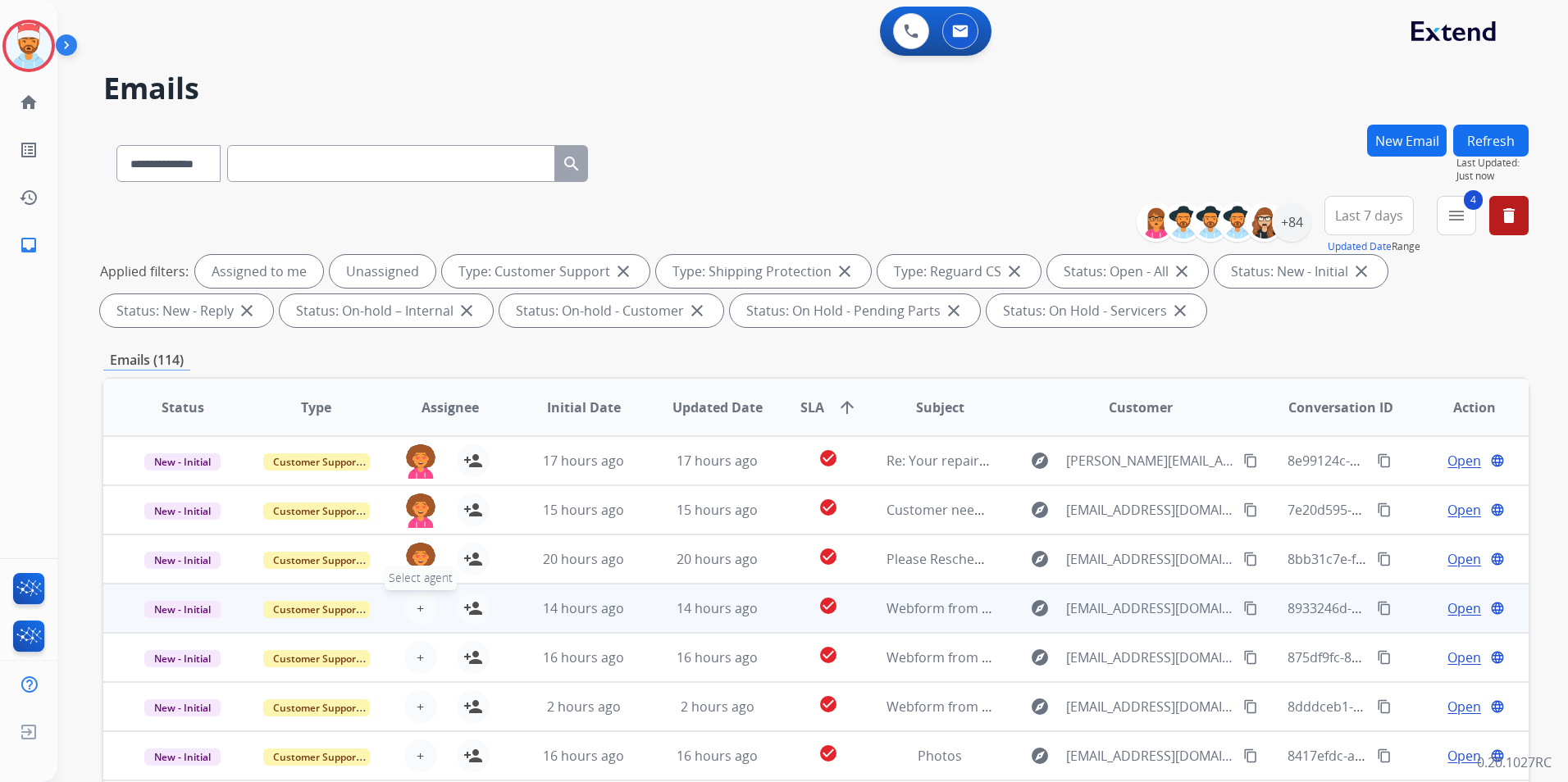
click at [417, 600] on span "+" at bounding box center [420, 608] width 8 height 20
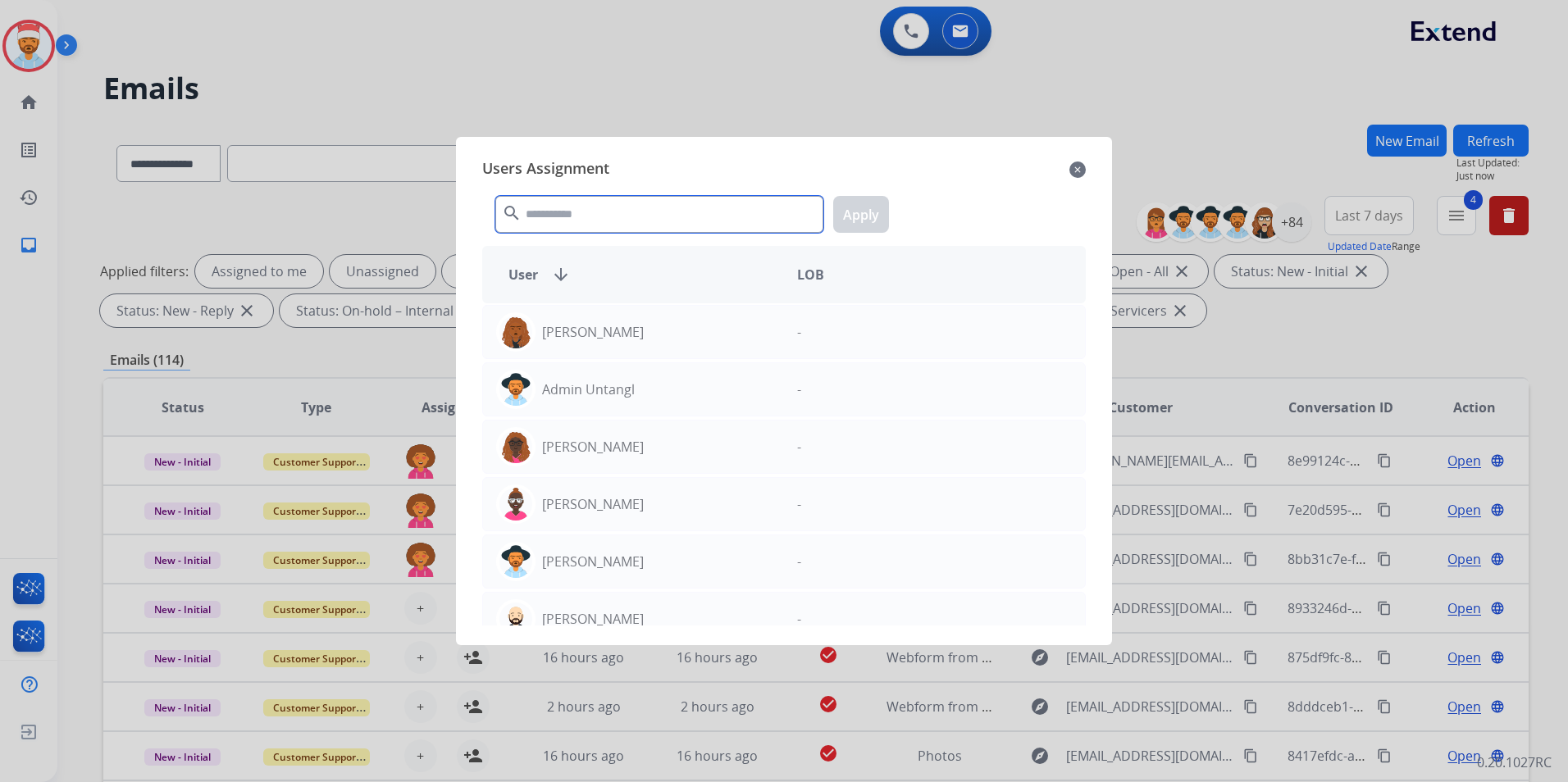
click at [625, 226] on input "text" at bounding box center [660, 214] width 328 height 37
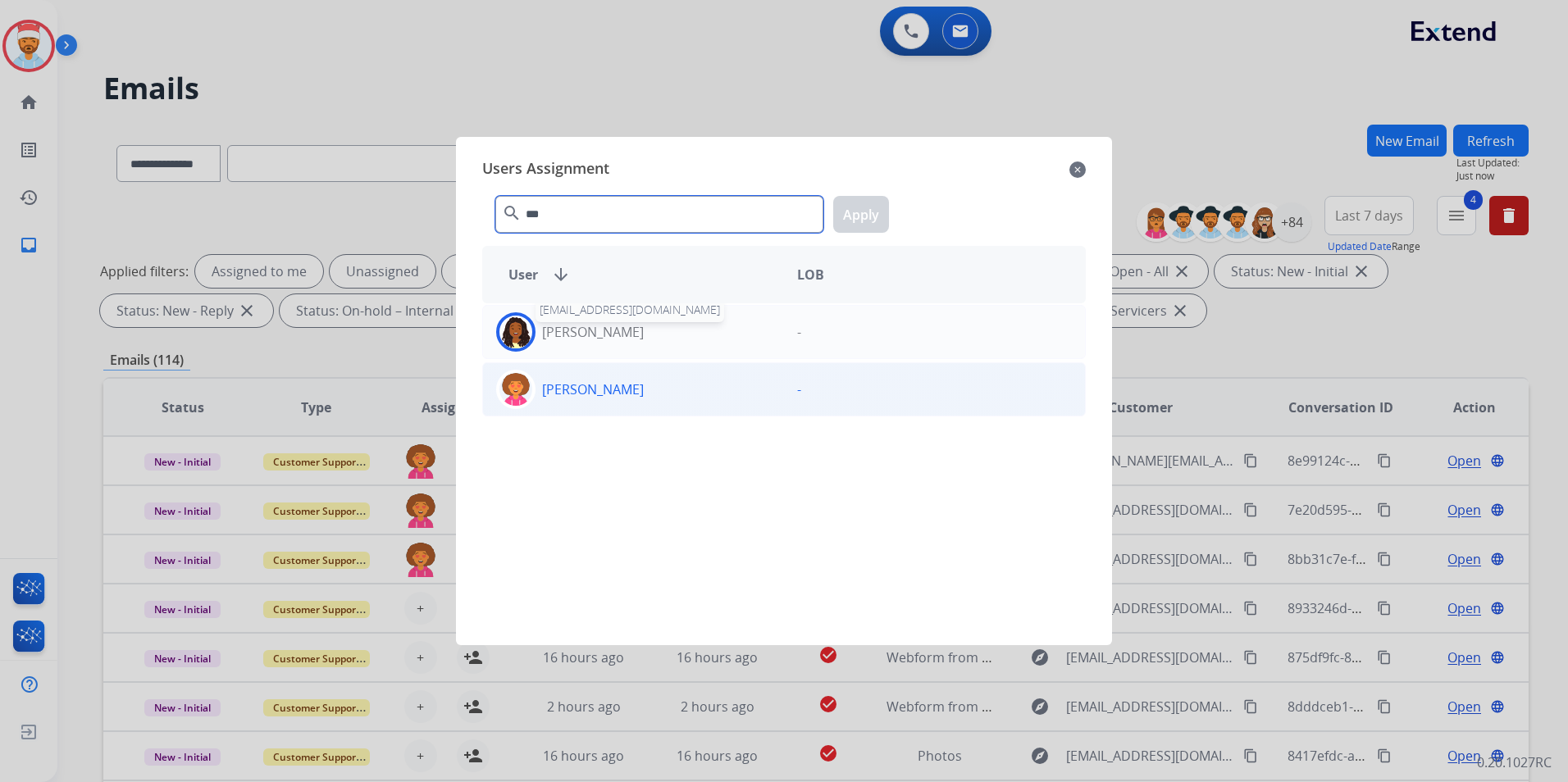
type input "***"
drag, startPoint x: 550, startPoint y: 387, endPoint x: 617, endPoint y: 362, distance: 71.5
click at [551, 386] on p "[PERSON_NAME]" at bounding box center [592, 389] width 102 height 20
click at [843, 220] on button "Apply" at bounding box center [860, 214] width 56 height 37
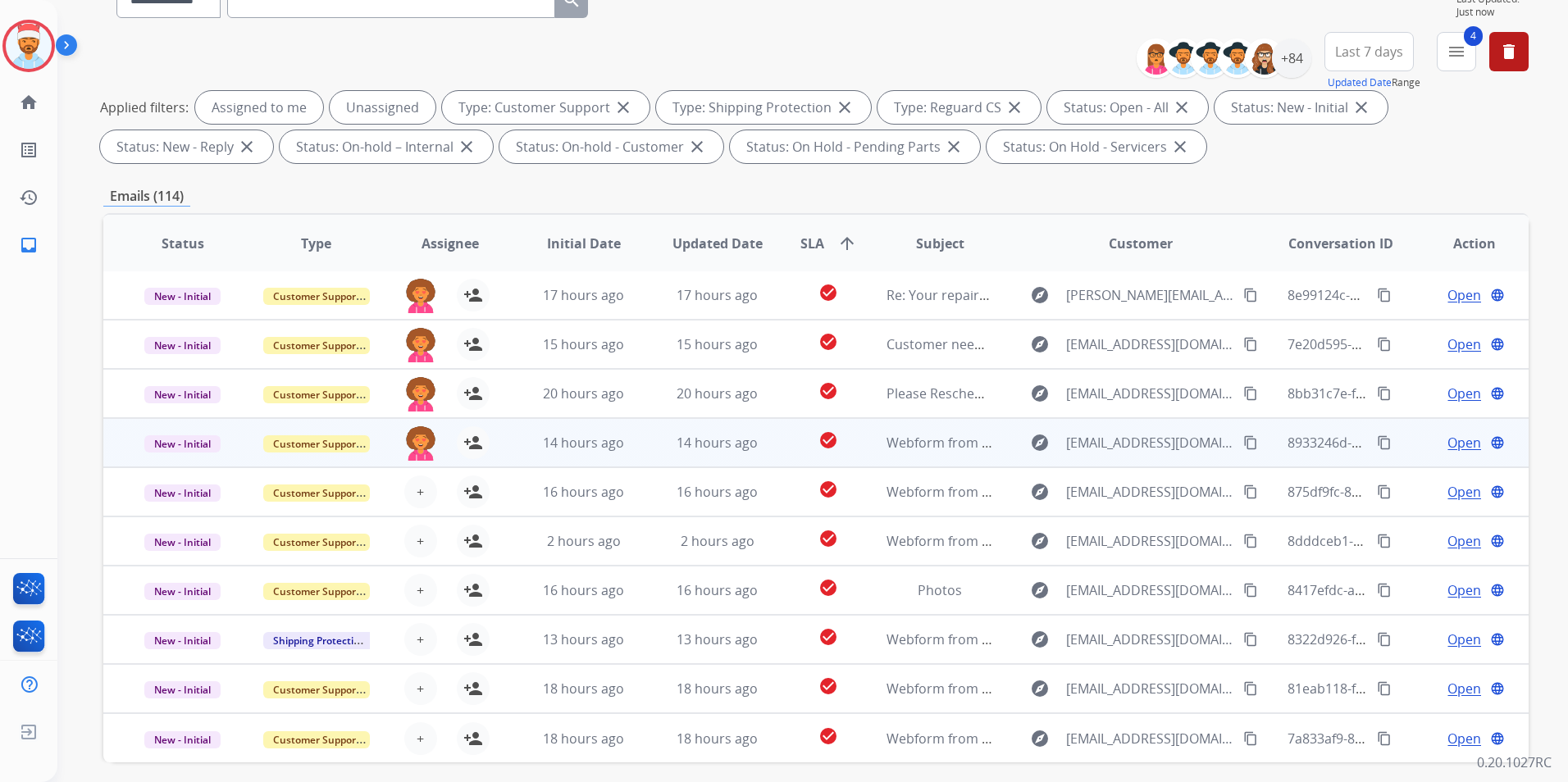
scroll to position [230, 0]
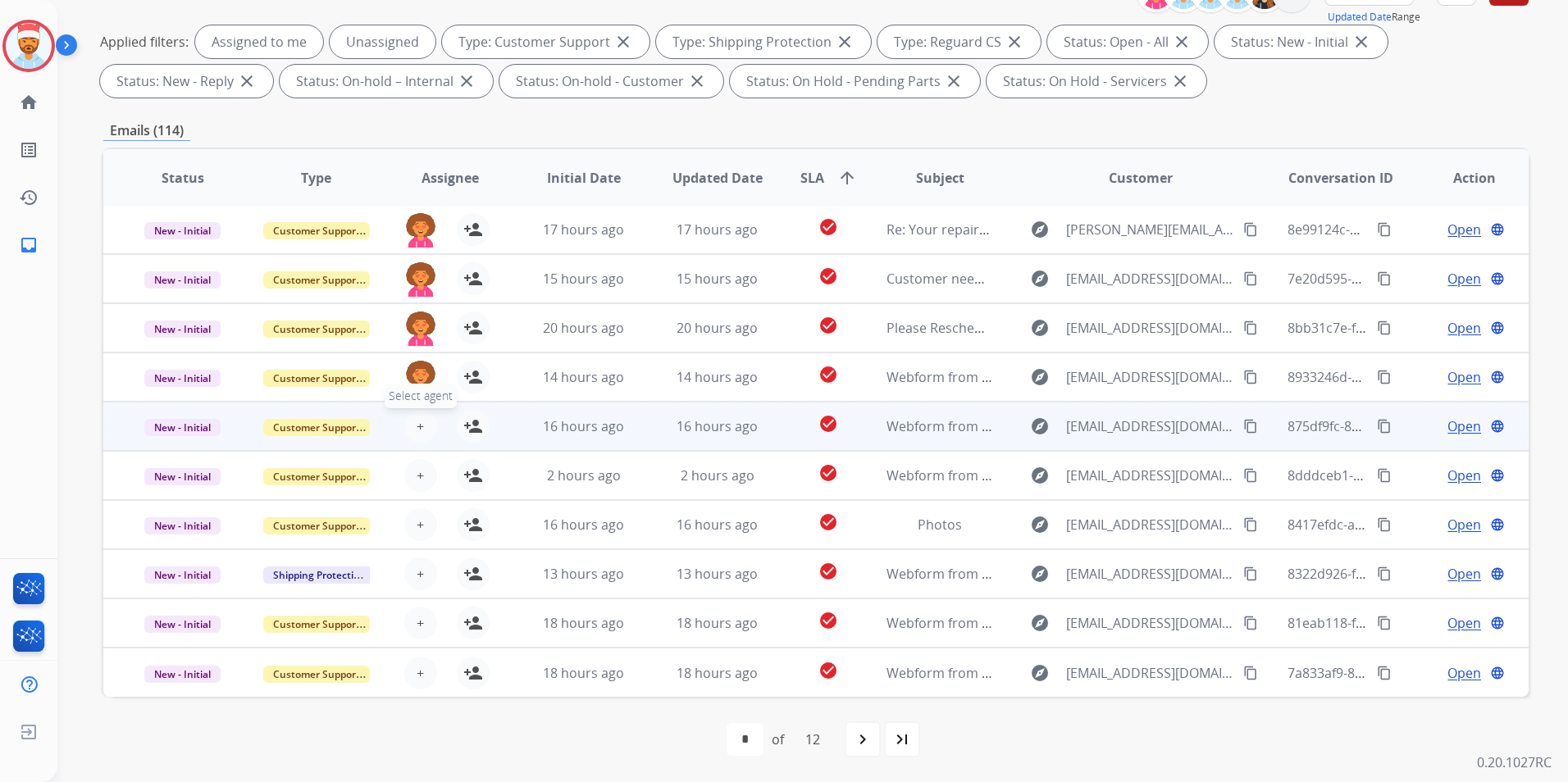
click at [416, 435] on span "+" at bounding box center [420, 426] width 8 height 20
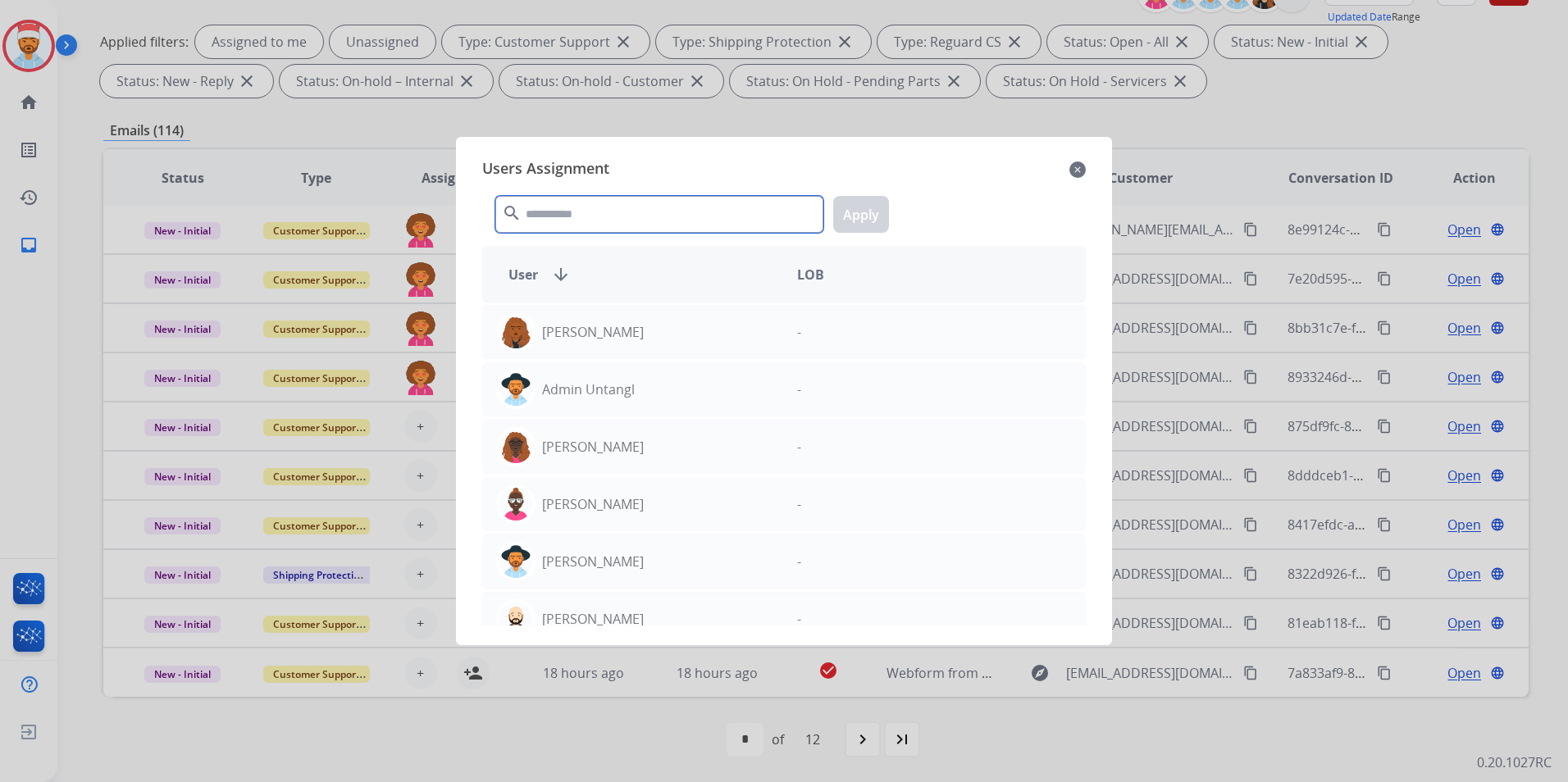
click at [560, 220] on input "text" at bounding box center [660, 214] width 328 height 37
click at [643, 220] on input "text" at bounding box center [660, 214] width 328 height 37
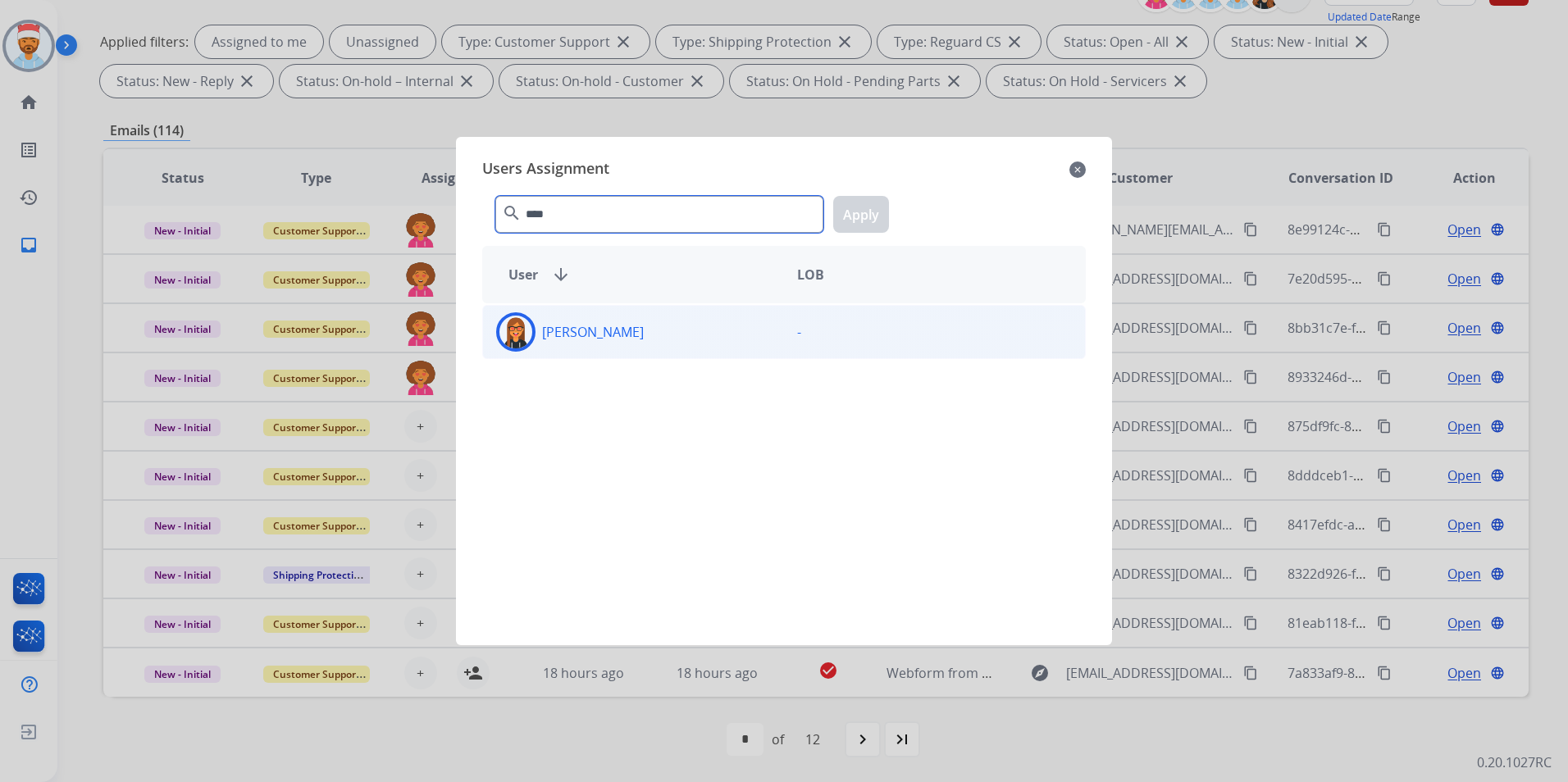
type input "****"
drag, startPoint x: 591, startPoint y: 345, endPoint x: 615, endPoint y: 325, distance: 31.2
click at [591, 344] on div "[PERSON_NAME]" at bounding box center [633, 332] width 301 height 39
click at [869, 230] on button "Apply" at bounding box center [860, 214] width 56 height 37
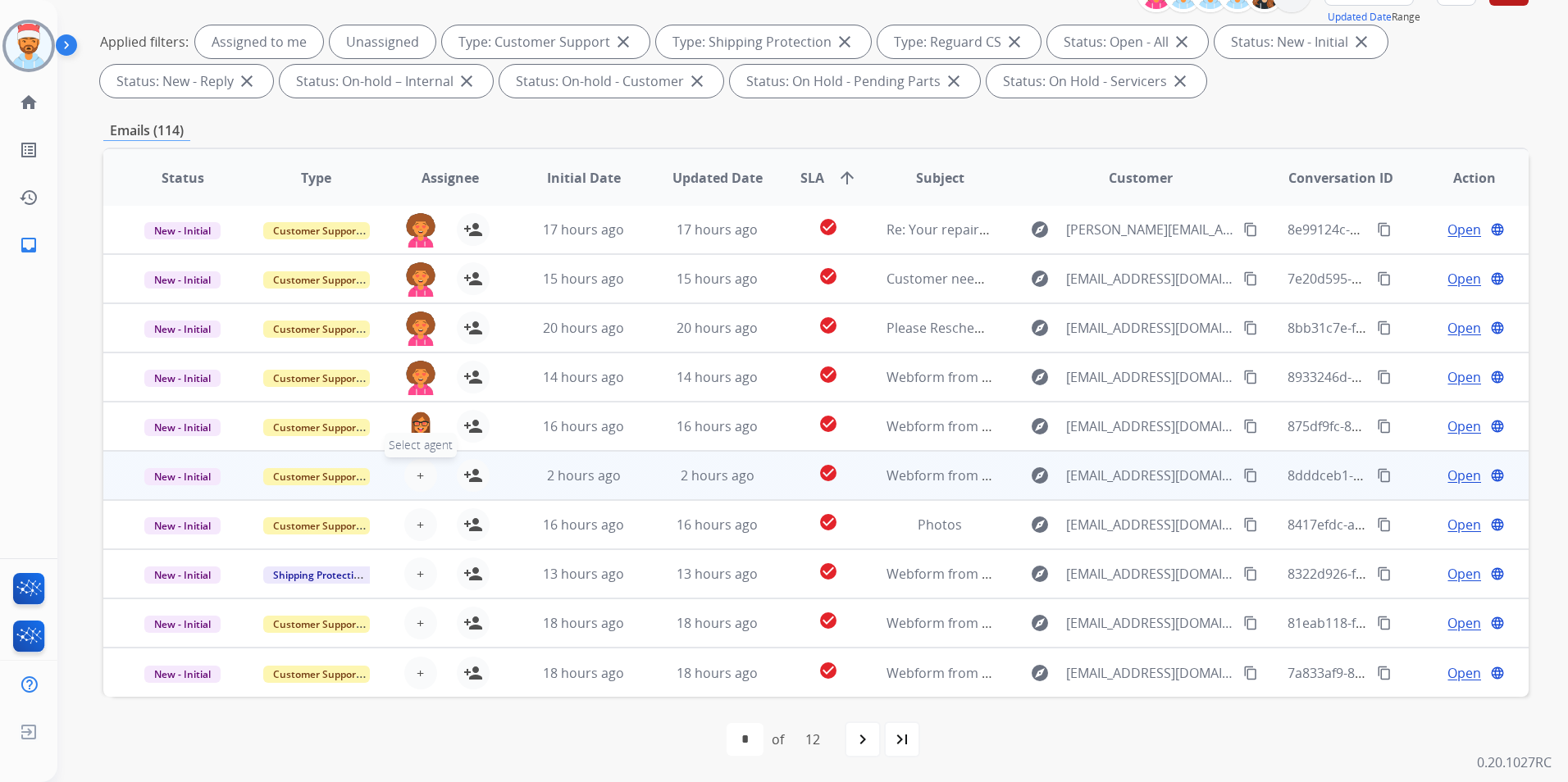
click at [420, 472] on button "+ Select agent" at bounding box center [420, 475] width 32 height 32
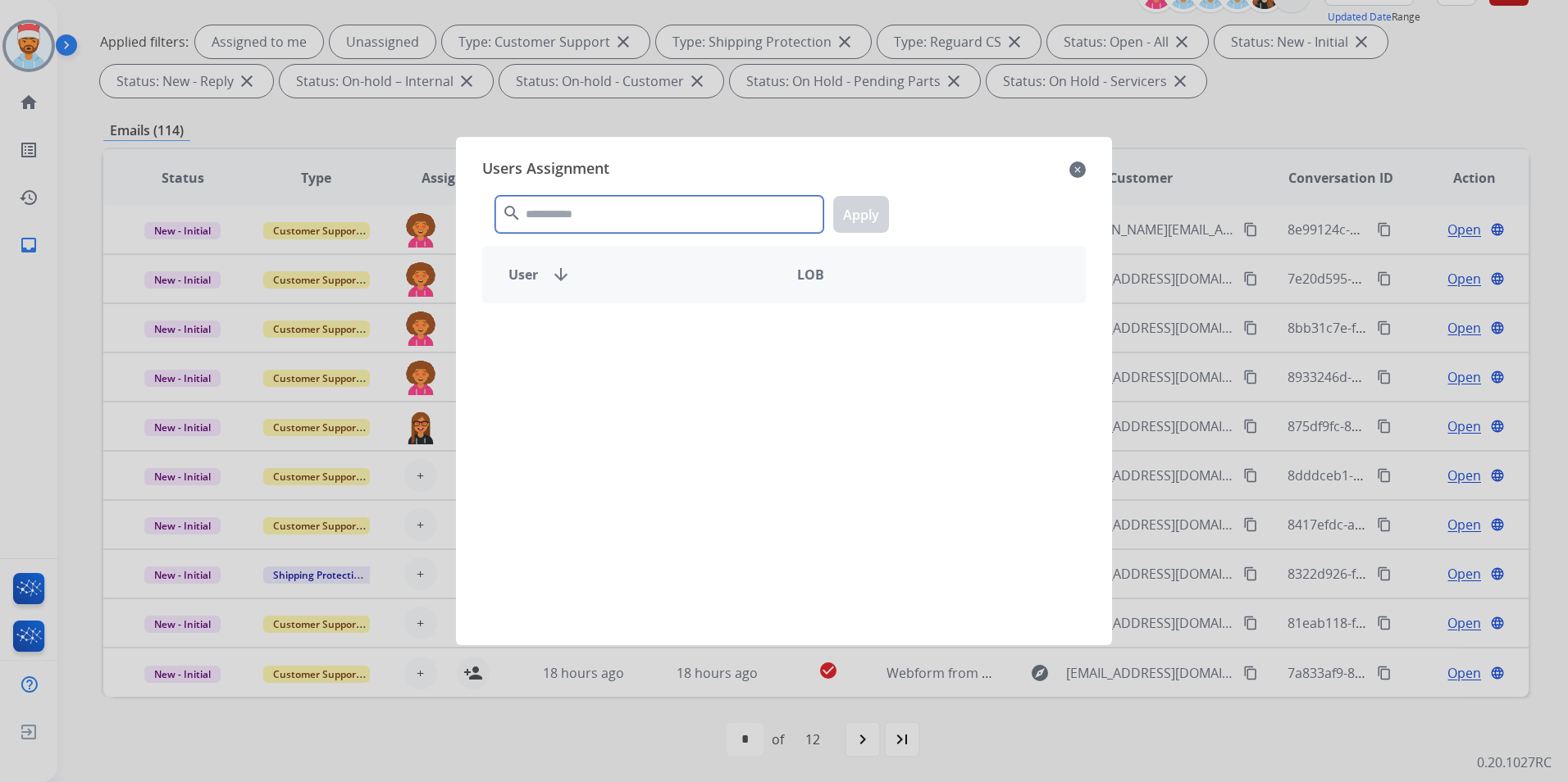
click at [634, 209] on input "text" at bounding box center [660, 214] width 328 height 37
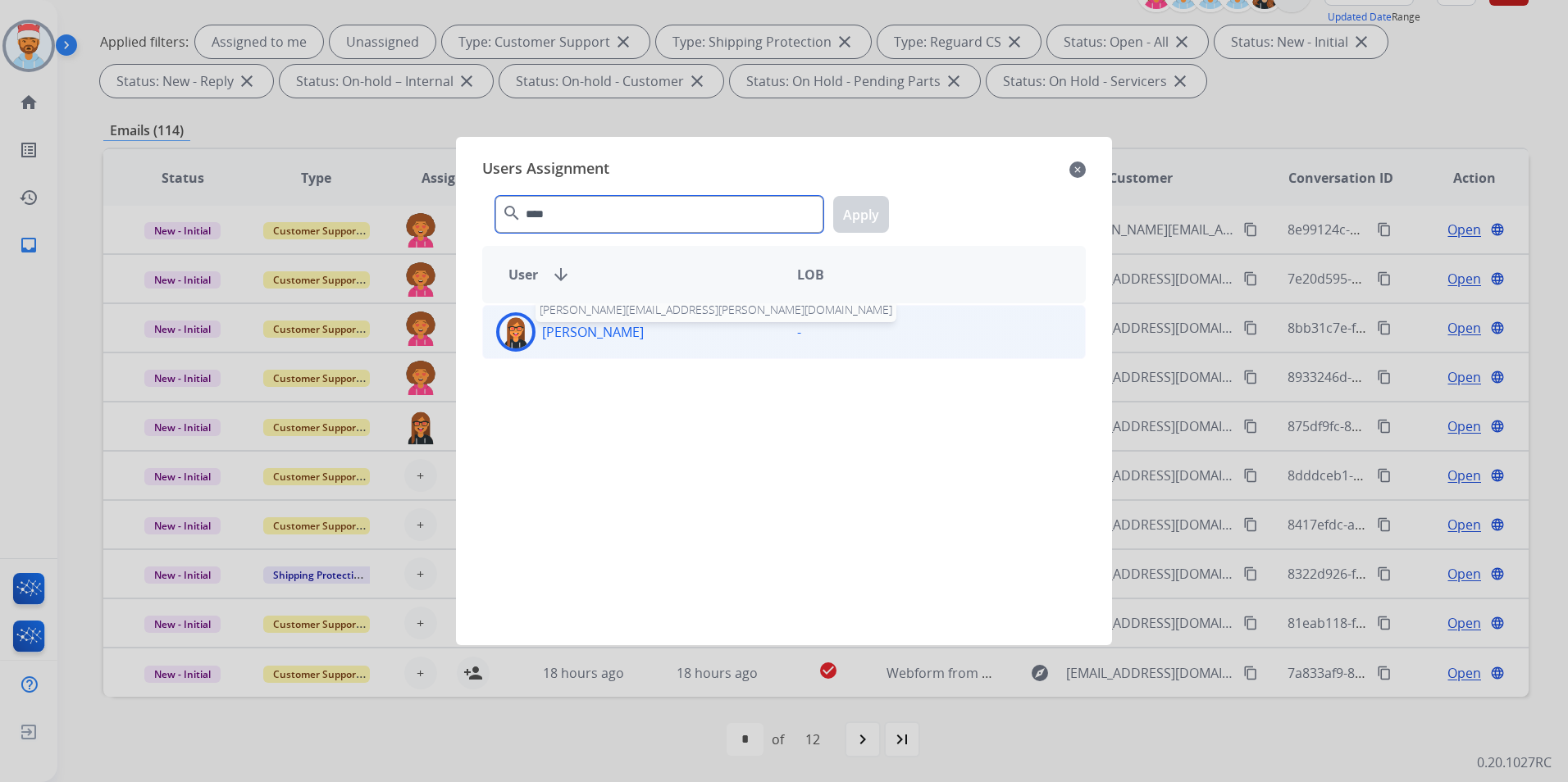
type input "****"
click at [617, 323] on p "[PERSON_NAME]" at bounding box center [592, 332] width 102 height 20
click at [905, 222] on div "**** search Apply" at bounding box center [784, 211] width 603 height 56
click at [872, 216] on button "Apply" at bounding box center [860, 214] width 56 height 37
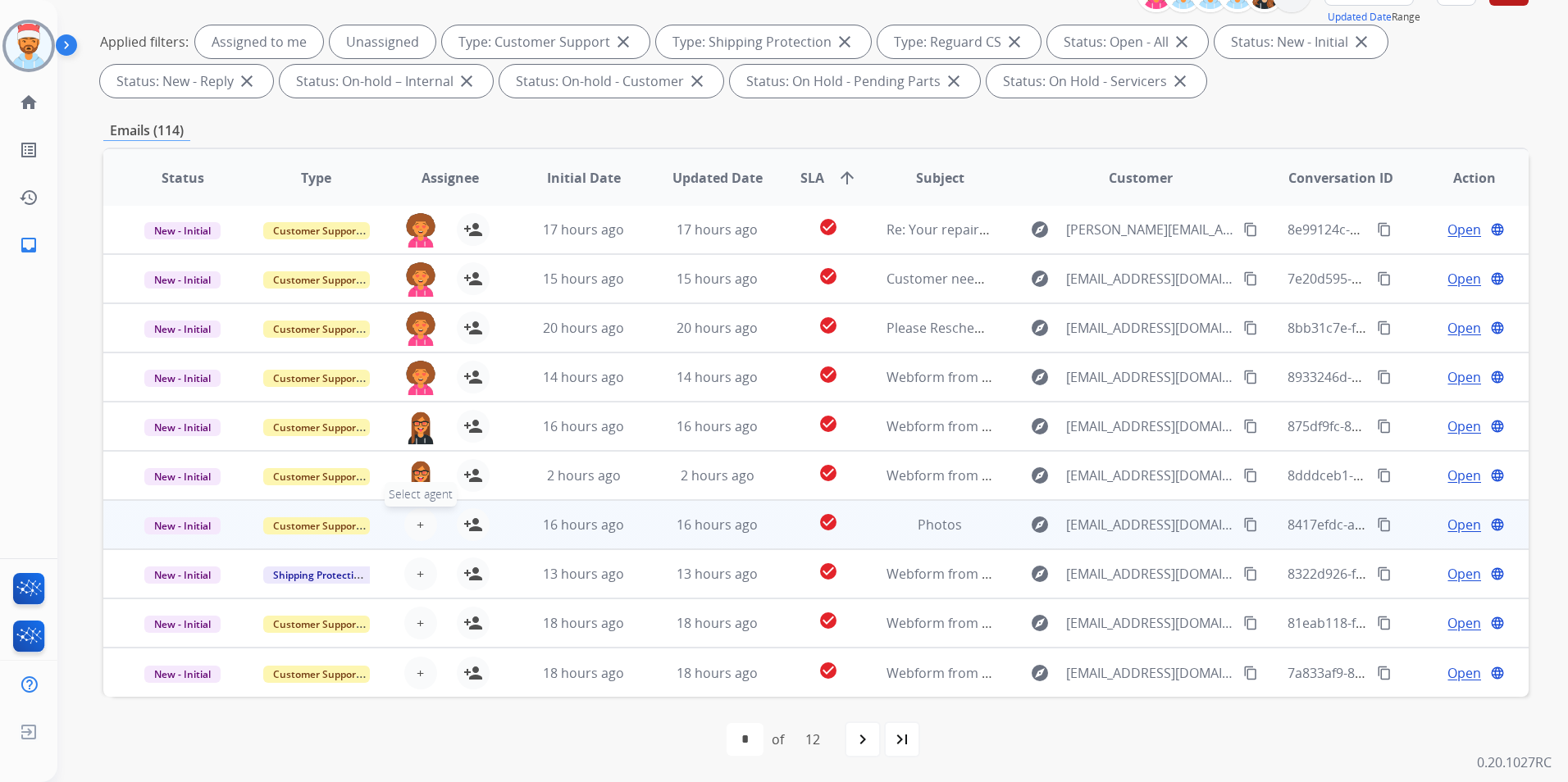
click at [417, 526] on span "+" at bounding box center [420, 525] width 8 height 20
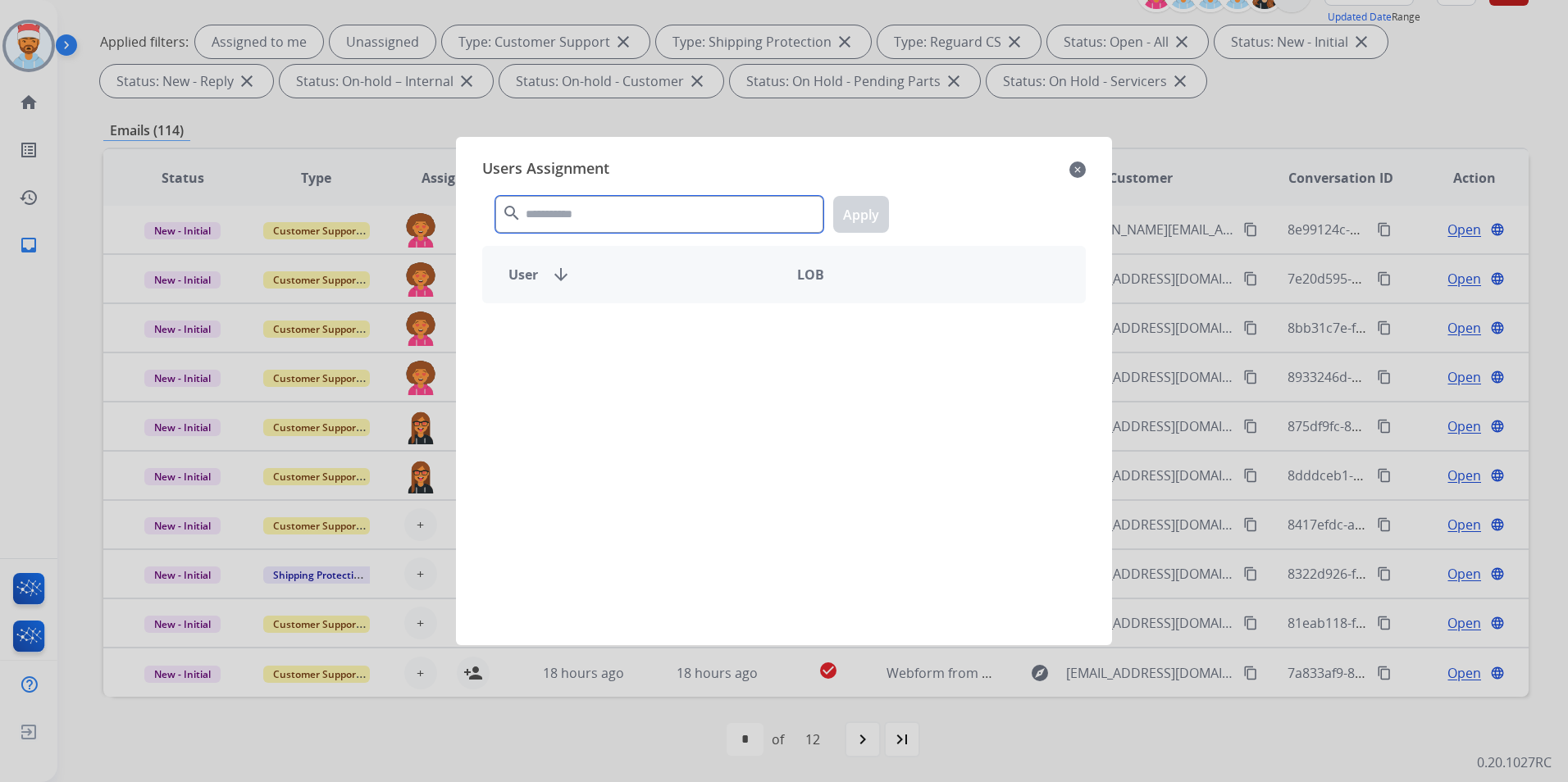
click at [629, 210] on input "text" at bounding box center [660, 214] width 328 height 37
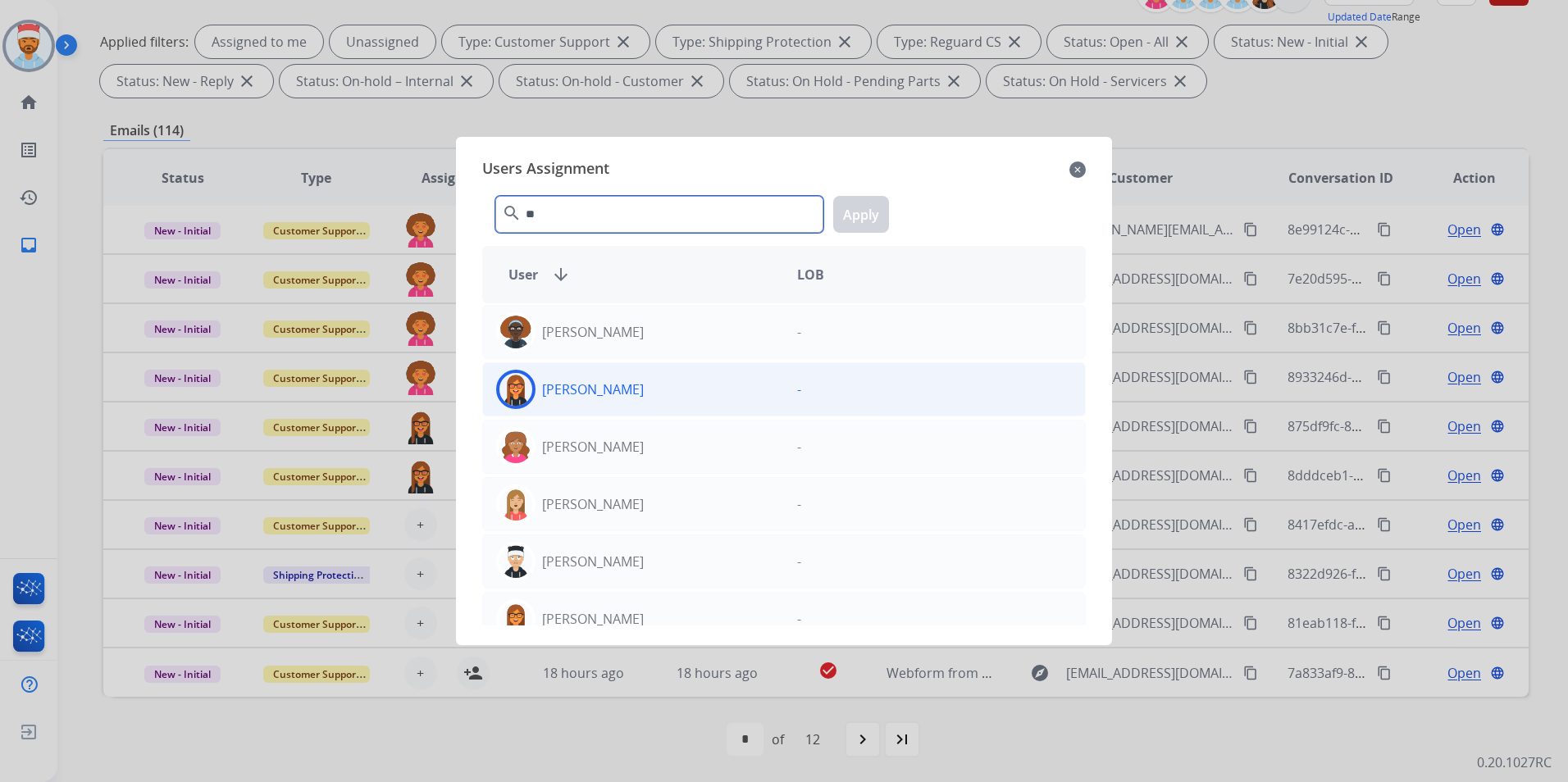
type input "**"
click at [619, 397] on p "[PERSON_NAME]" at bounding box center [592, 389] width 102 height 20
click at [852, 201] on button "Apply" at bounding box center [860, 214] width 56 height 37
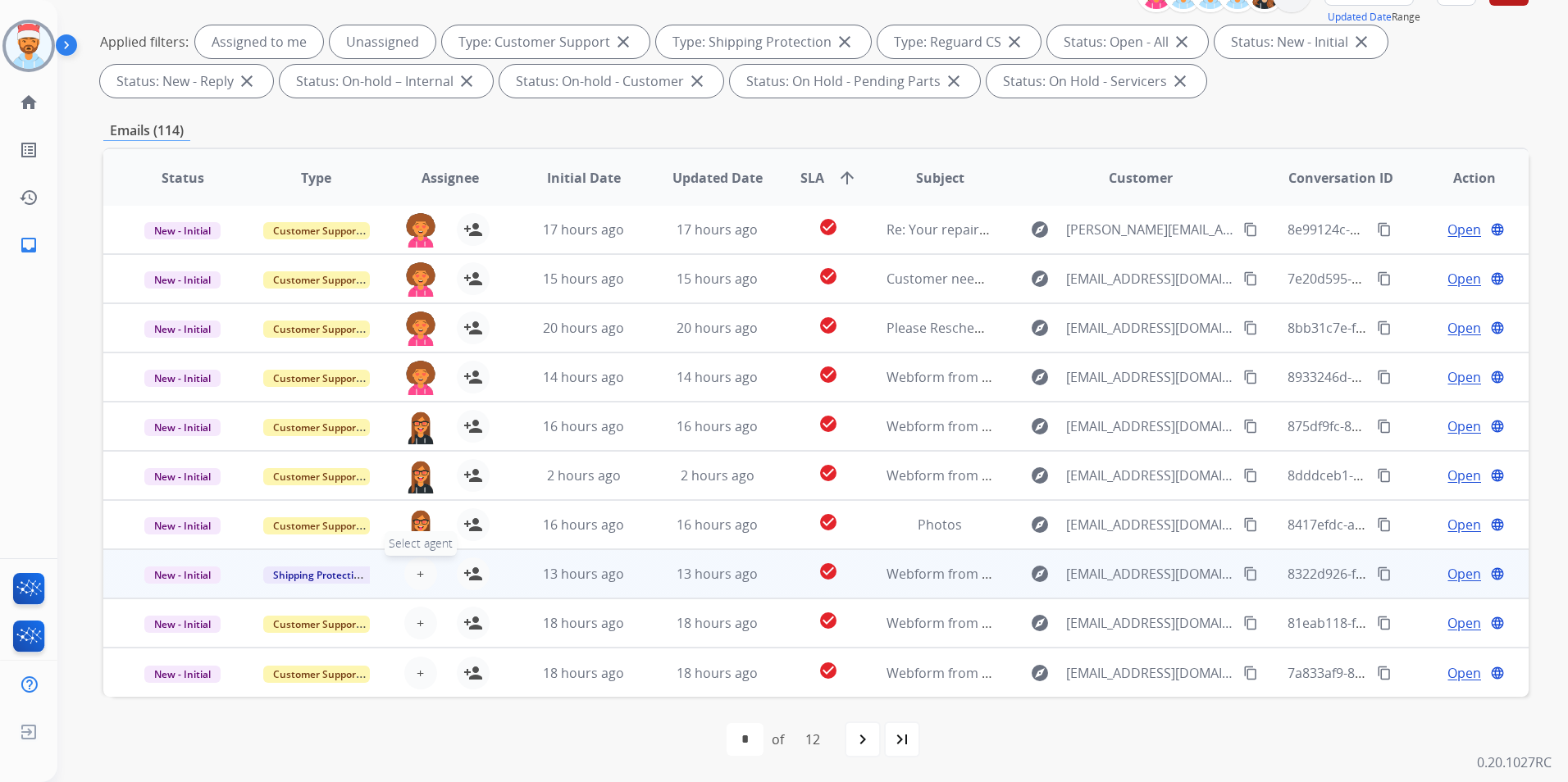
click at [416, 573] on span "+" at bounding box center [420, 573] width 8 height 20
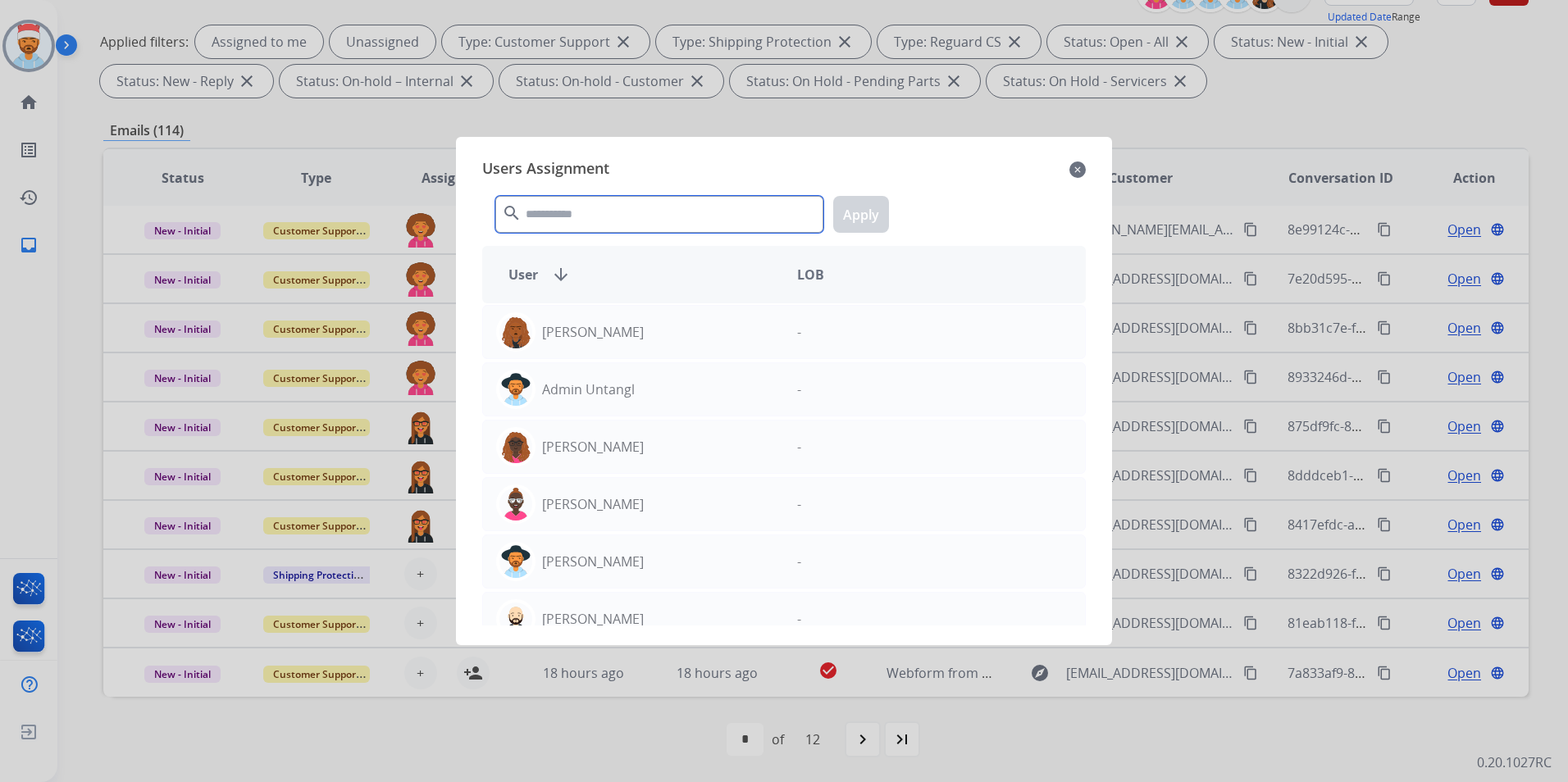
drag, startPoint x: 688, startPoint y: 210, endPoint x: 685, endPoint y: 226, distance: 16.3
click at [688, 211] on input "text" at bounding box center [660, 214] width 328 height 37
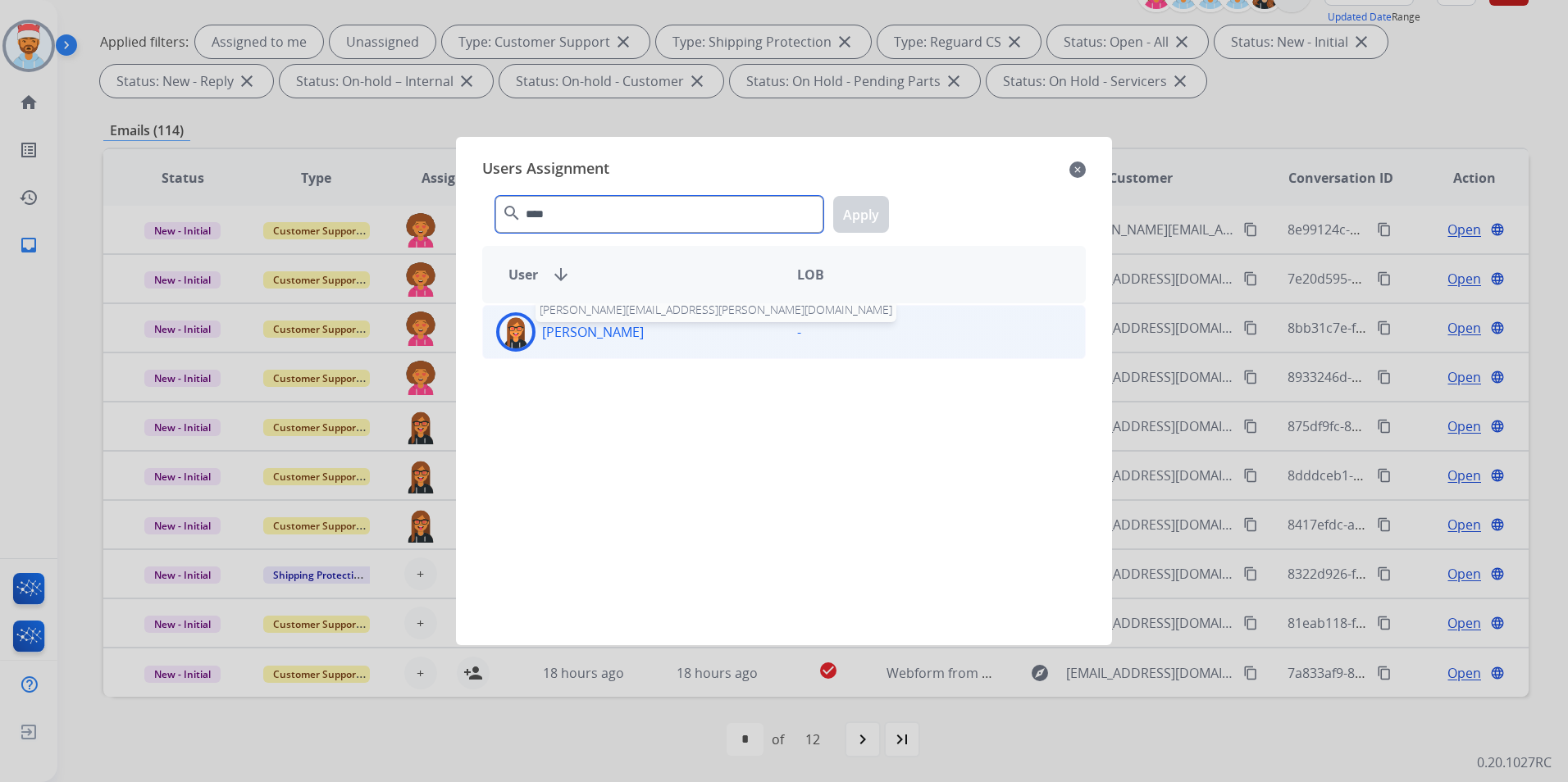
type input "****"
drag, startPoint x: 614, startPoint y: 340, endPoint x: 660, endPoint y: 311, distance: 54.4
click at [615, 340] on p "[PERSON_NAME]" at bounding box center [592, 332] width 102 height 20
drag, startPoint x: 876, startPoint y: 220, endPoint x: 766, endPoint y: 286, distance: 128.3
click at [873, 216] on button "Apply" at bounding box center [860, 214] width 56 height 37
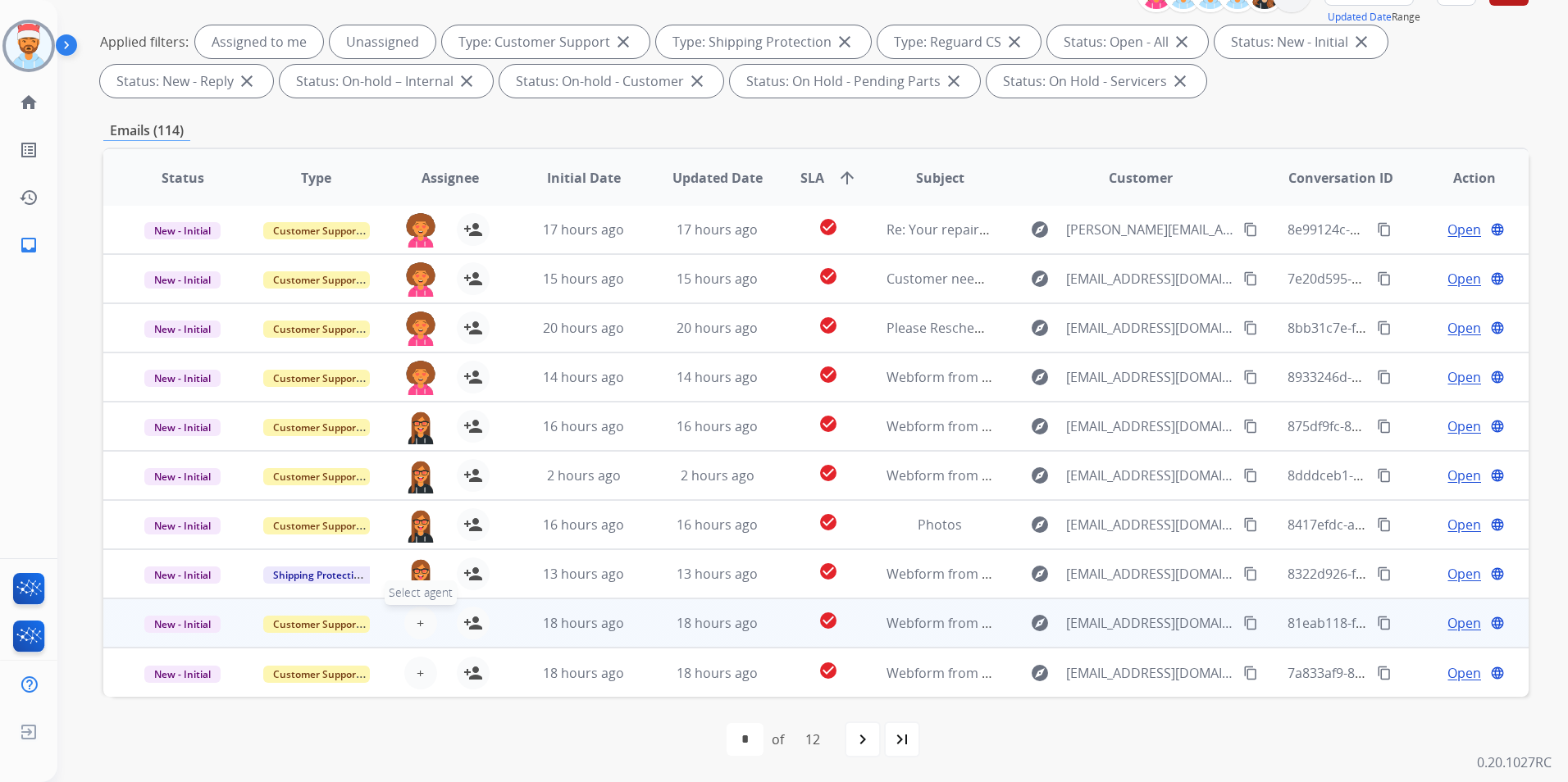
click at [412, 628] on button "+ Select agent" at bounding box center [420, 623] width 32 height 32
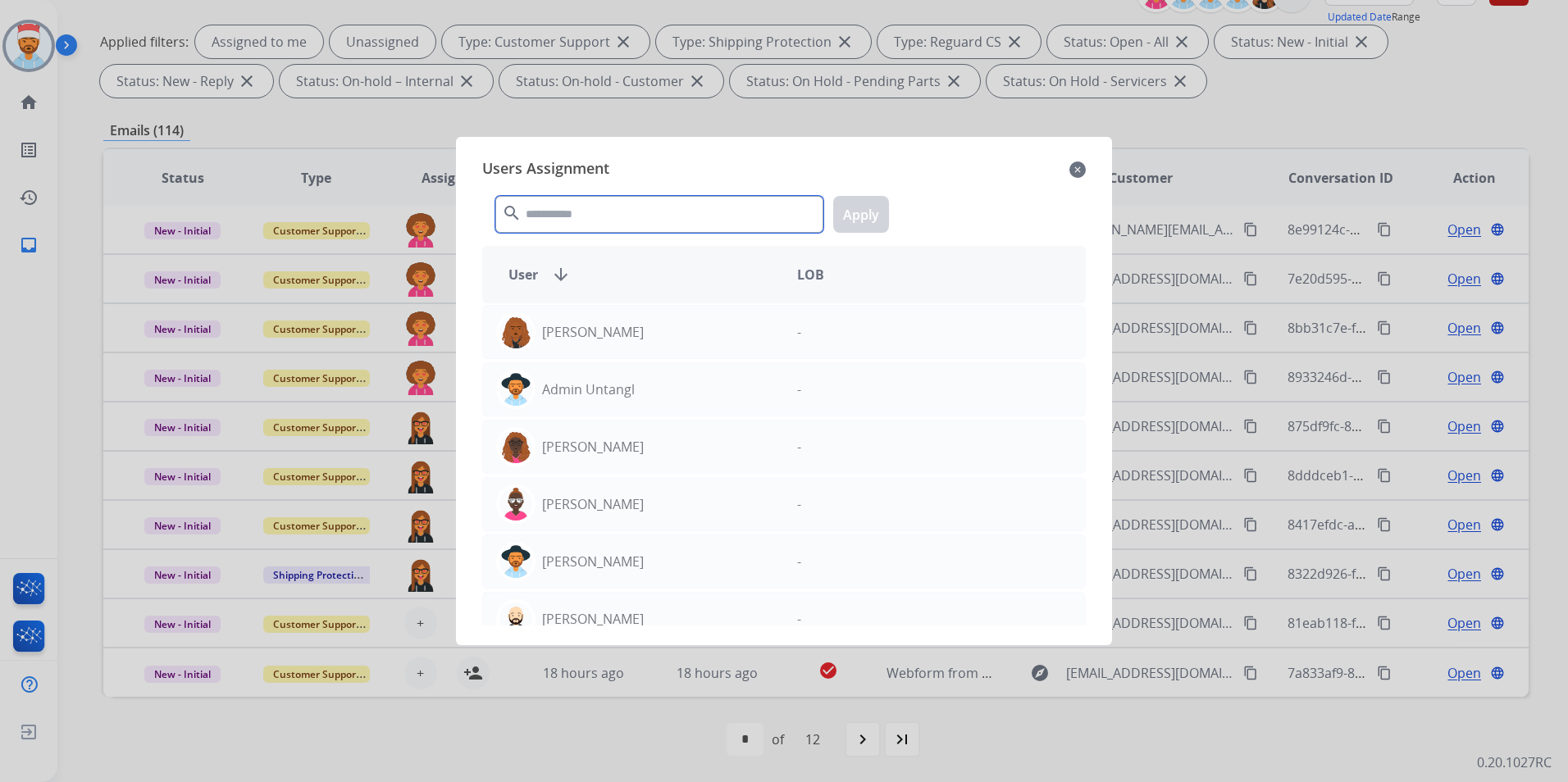
click at [580, 223] on input "text" at bounding box center [660, 214] width 328 height 37
type input "*"
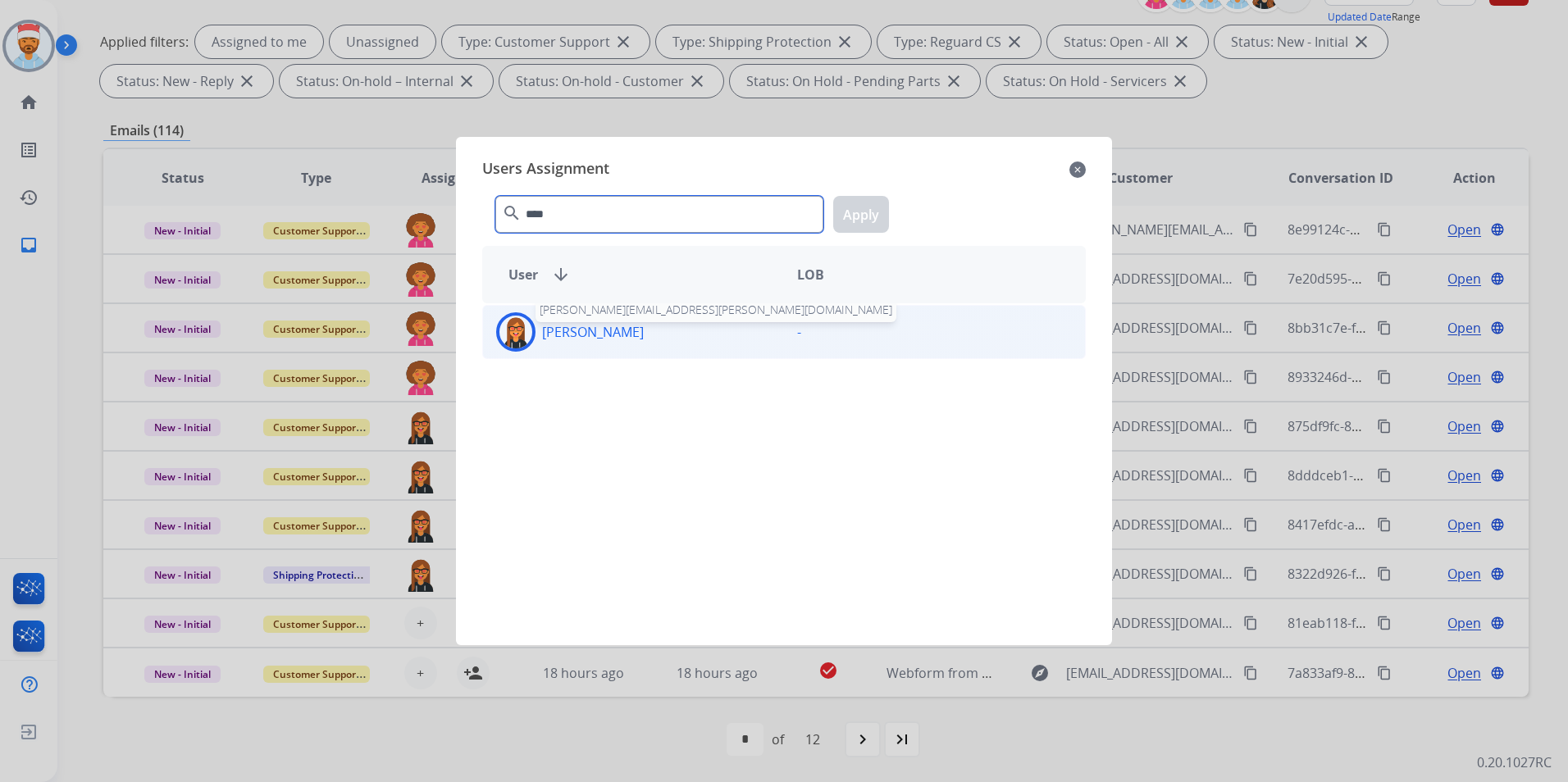
type input "****"
click at [620, 327] on p "[PERSON_NAME]" at bounding box center [592, 332] width 102 height 20
click at [866, 209] on button "Apply" at bounding box center [860, 214] width 56 height 37
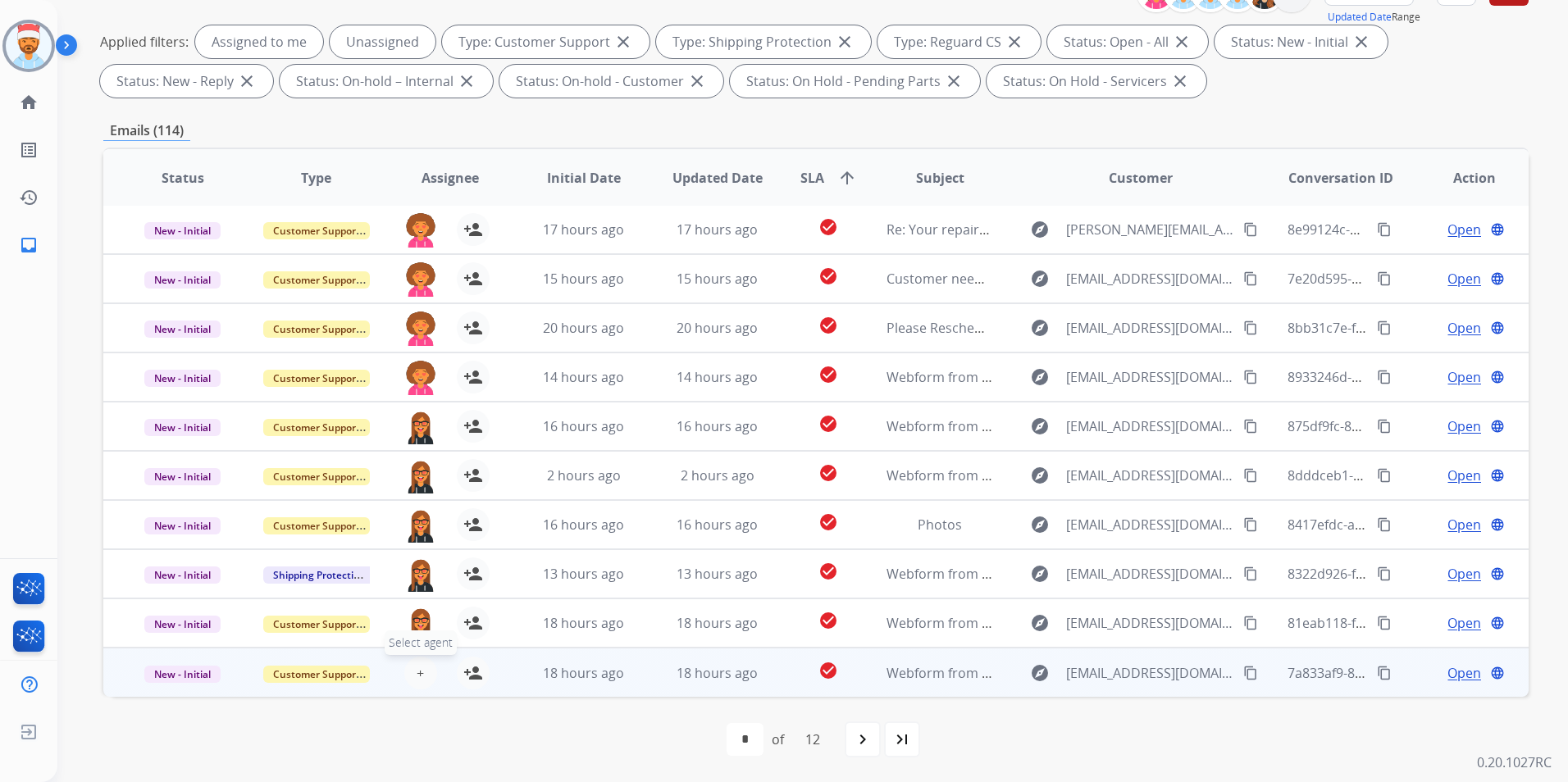
click at [411, 670] on button "+ Select agent" at bounding box center [420, 673] width 32 height 32
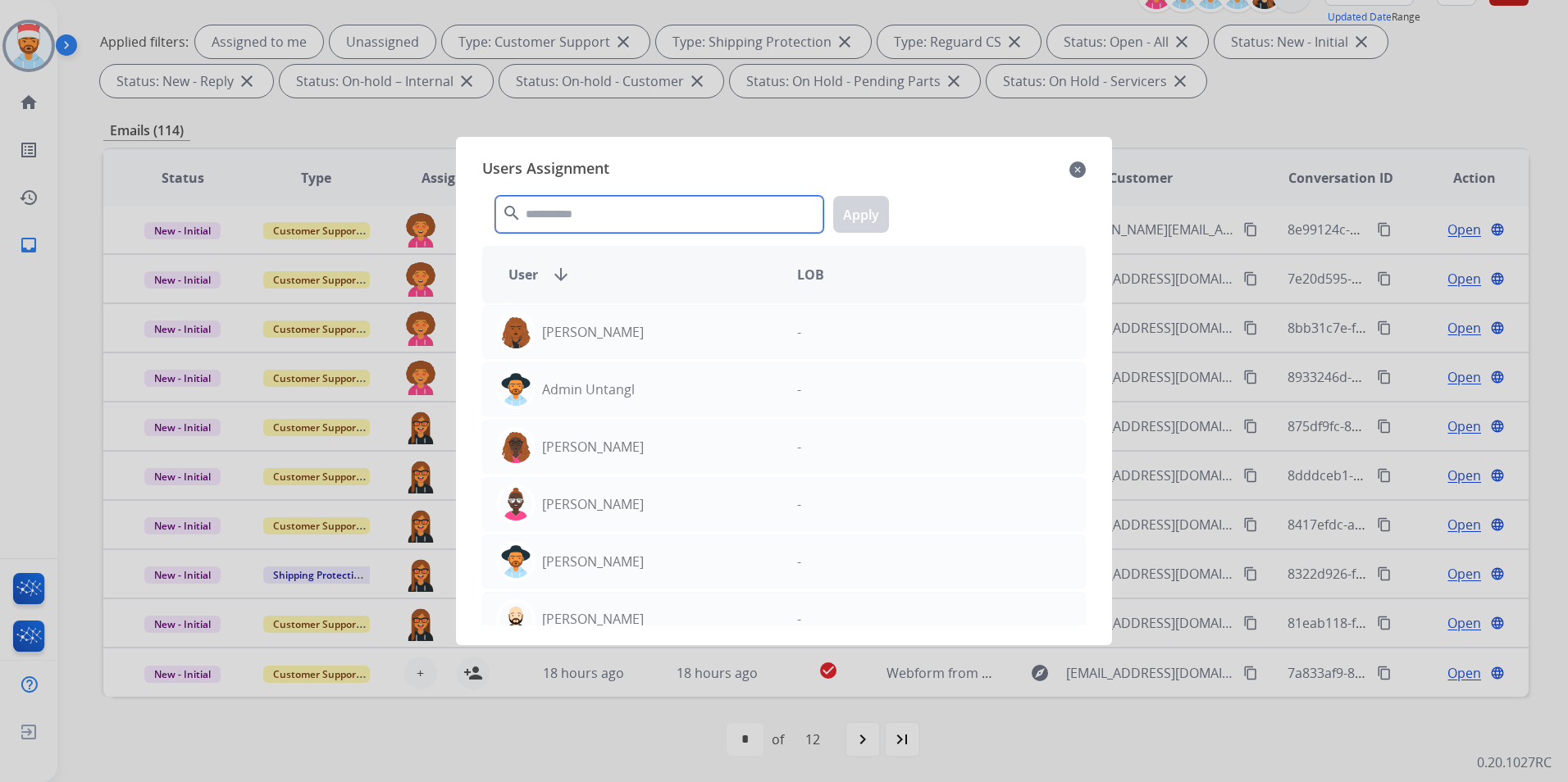
click at [580, 214] on input "text" at bounding box center [660, 214] width 328 height 37
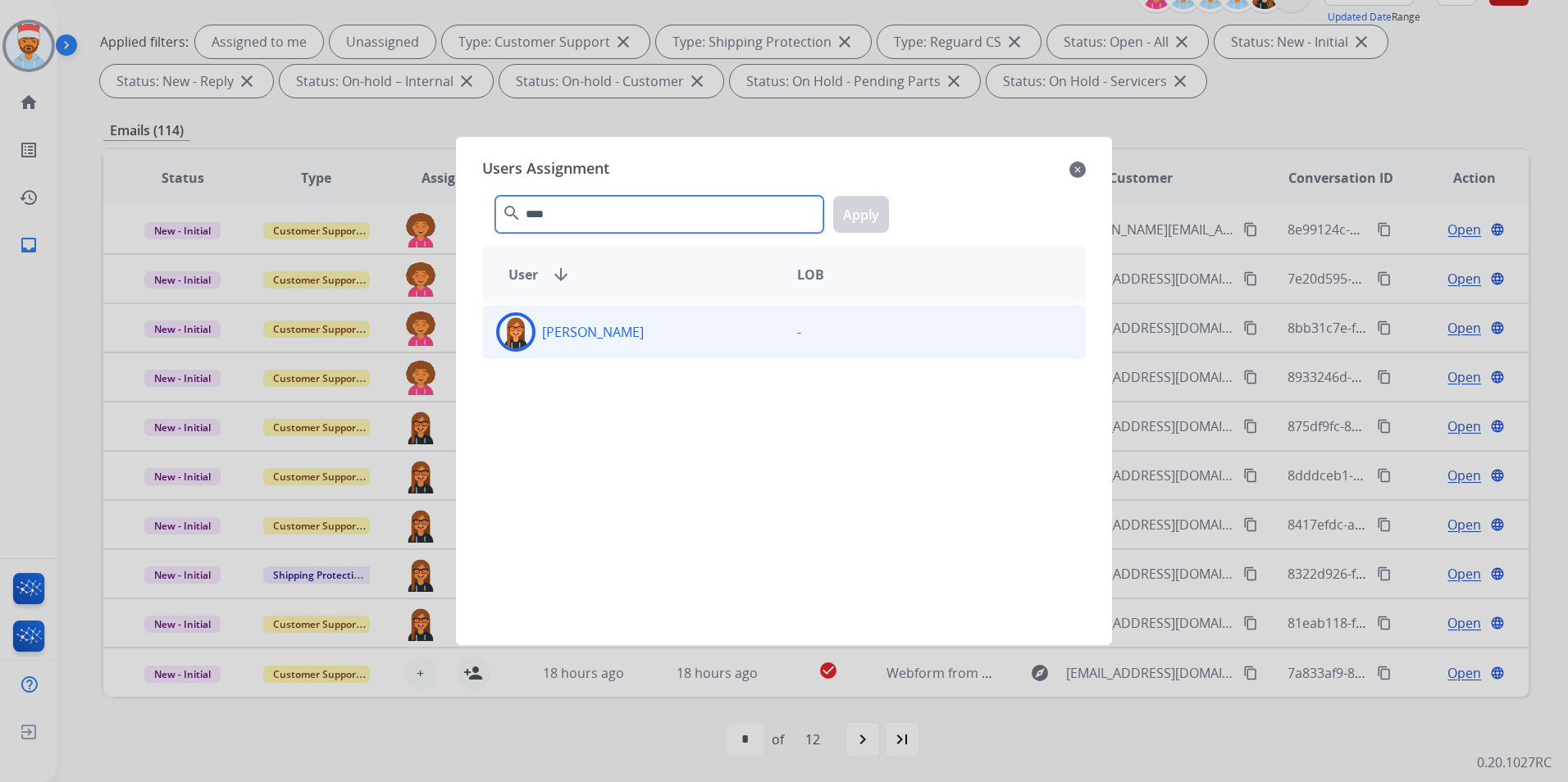
type input "****"
click at [540, 322] on div "[PERSON_NAME]" at bounding box center [633, 332] width 301 height 39
click at [862, 220] on button "Apply" at bounding box center [860, 214] width 56 height 37
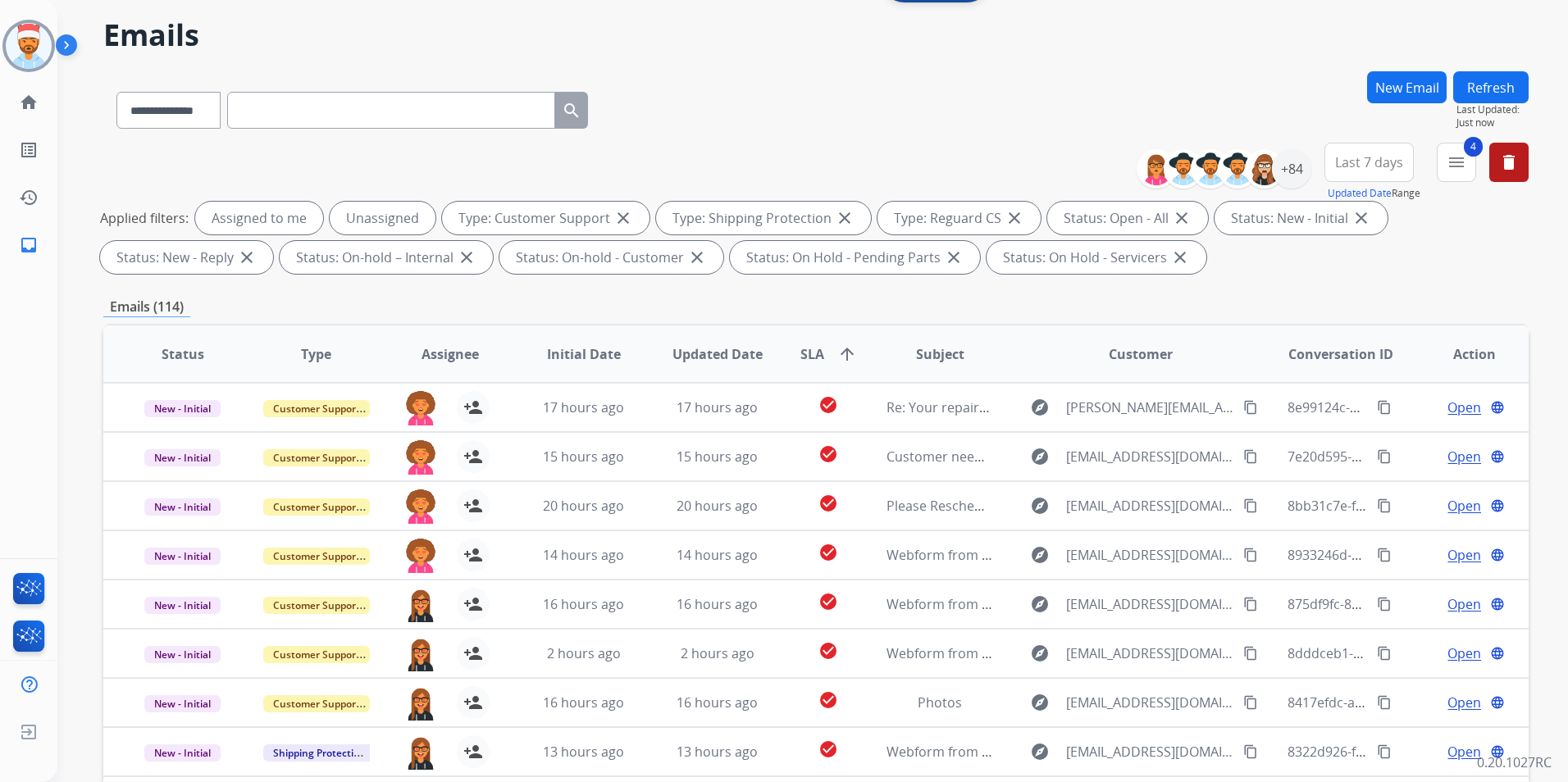
scroll to position [0, 0]
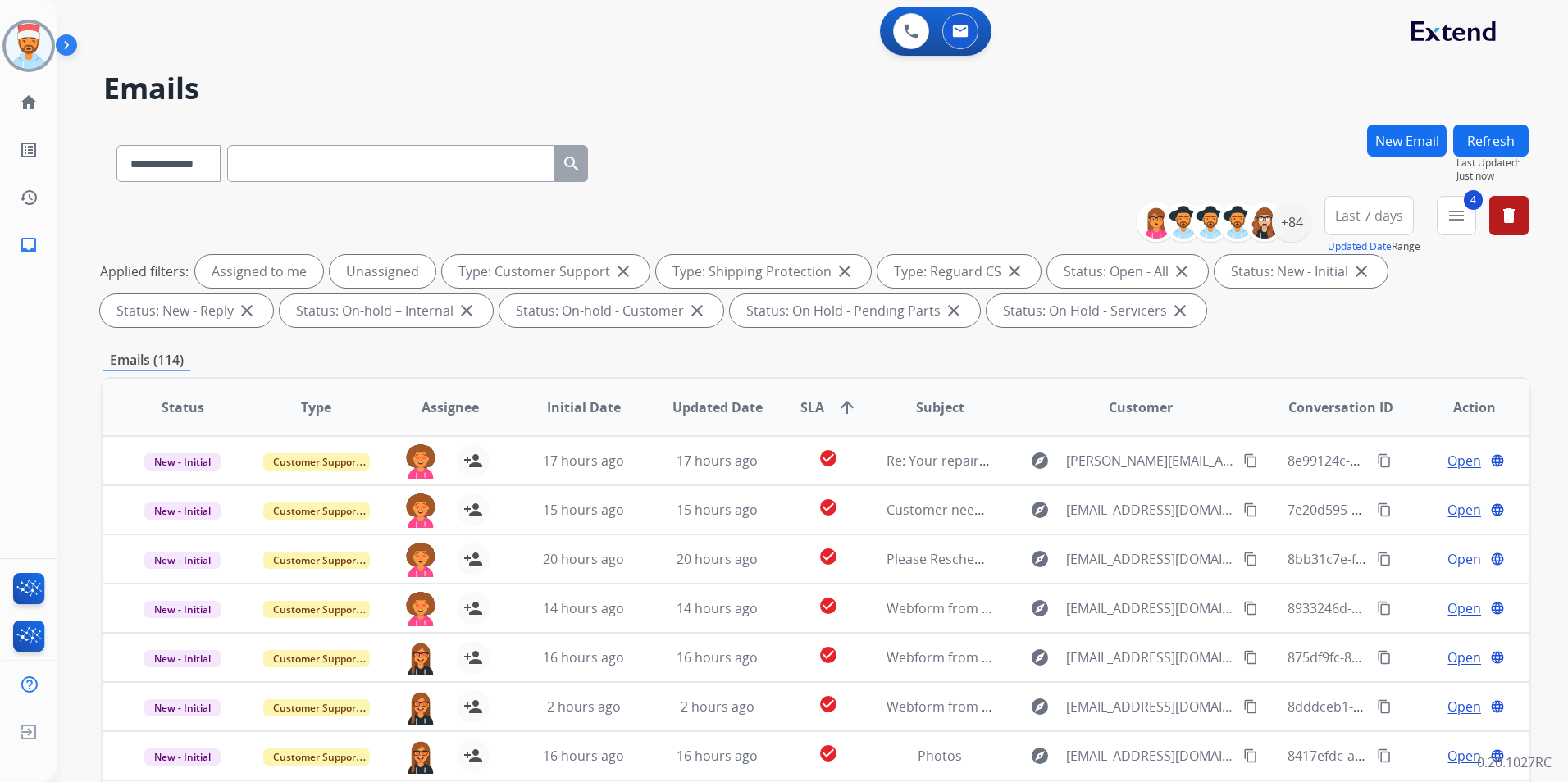
click at [1488, 144] on button "Refresh" at bounding box center [1490, 140] width 75 height 32
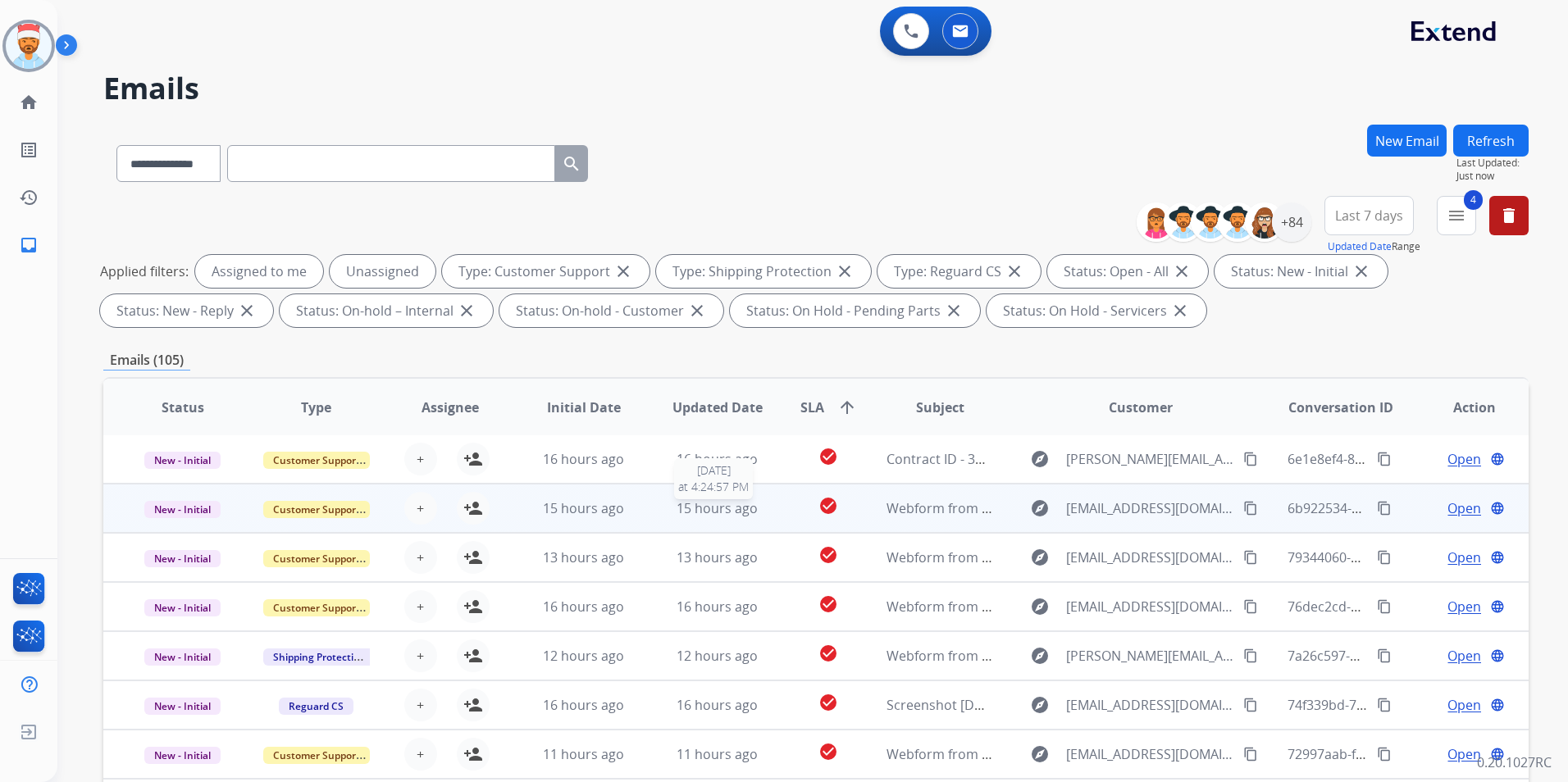
scroll to position [230, 0]
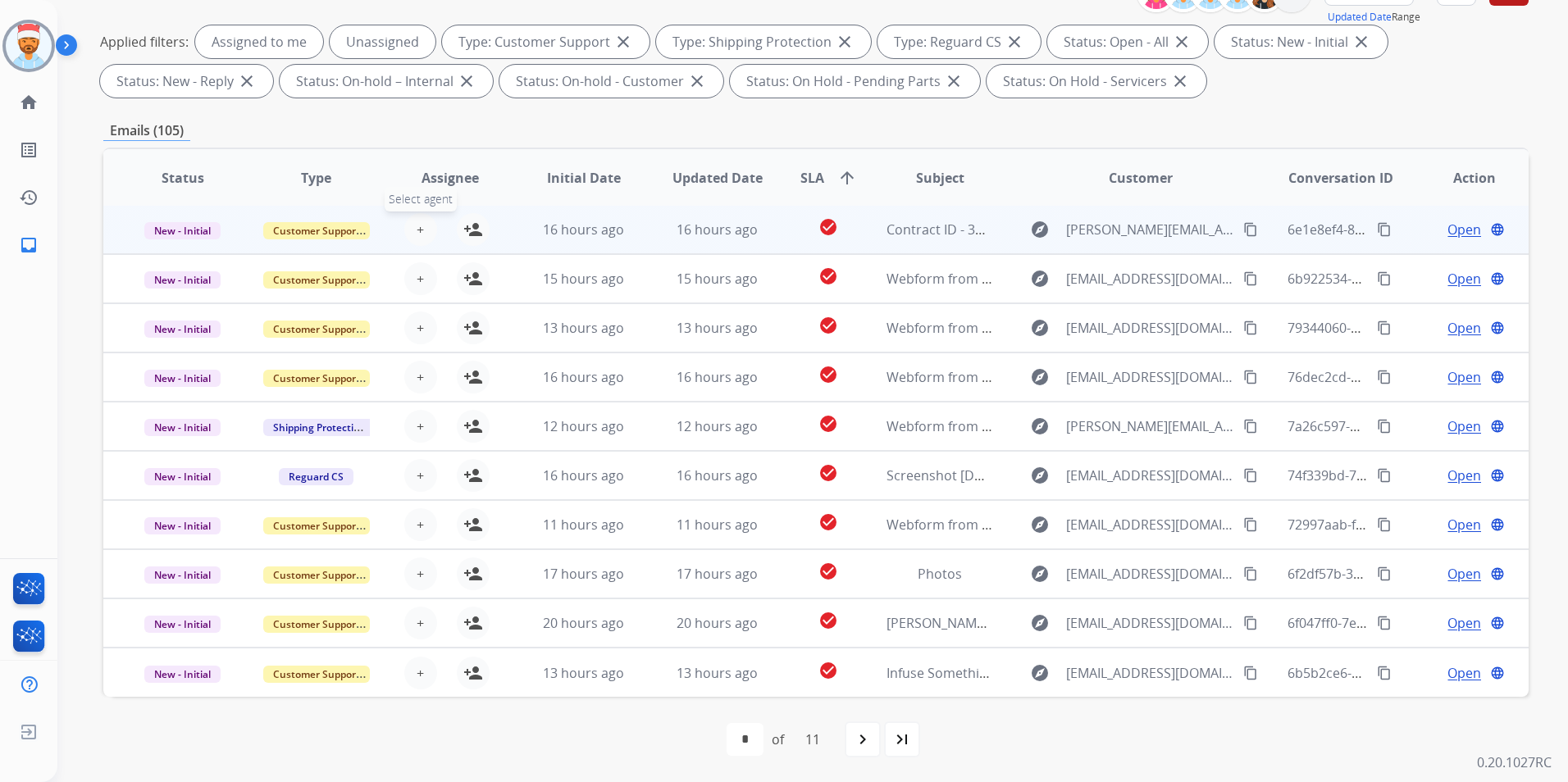
click at [422, 230] on button "+ Select agent" at bounding box center [420, 229] width 32 height 32
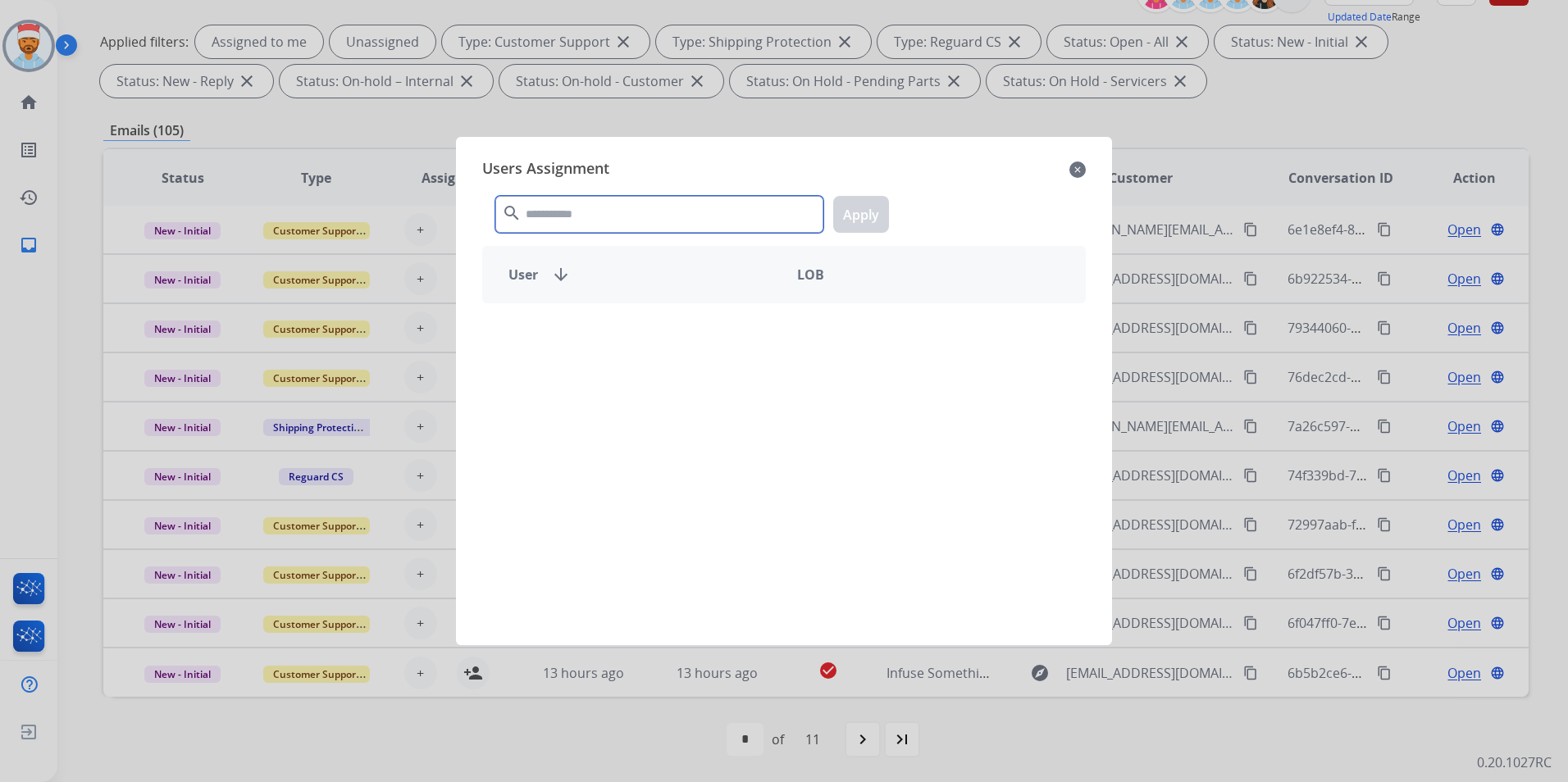
click at [562, 212] on input "text" at bounding box center [660, 214] width 328 height 37
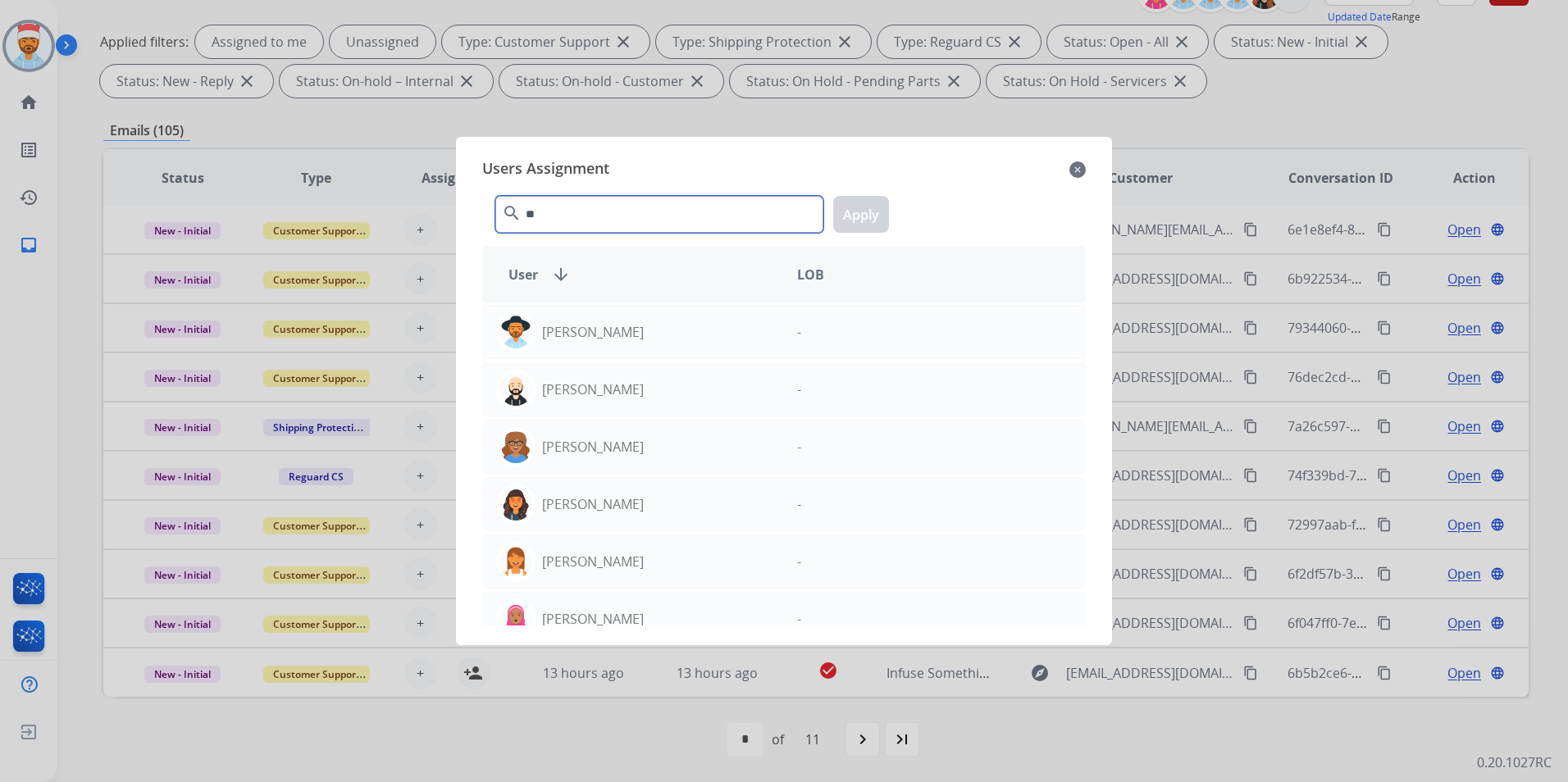
type input "*"
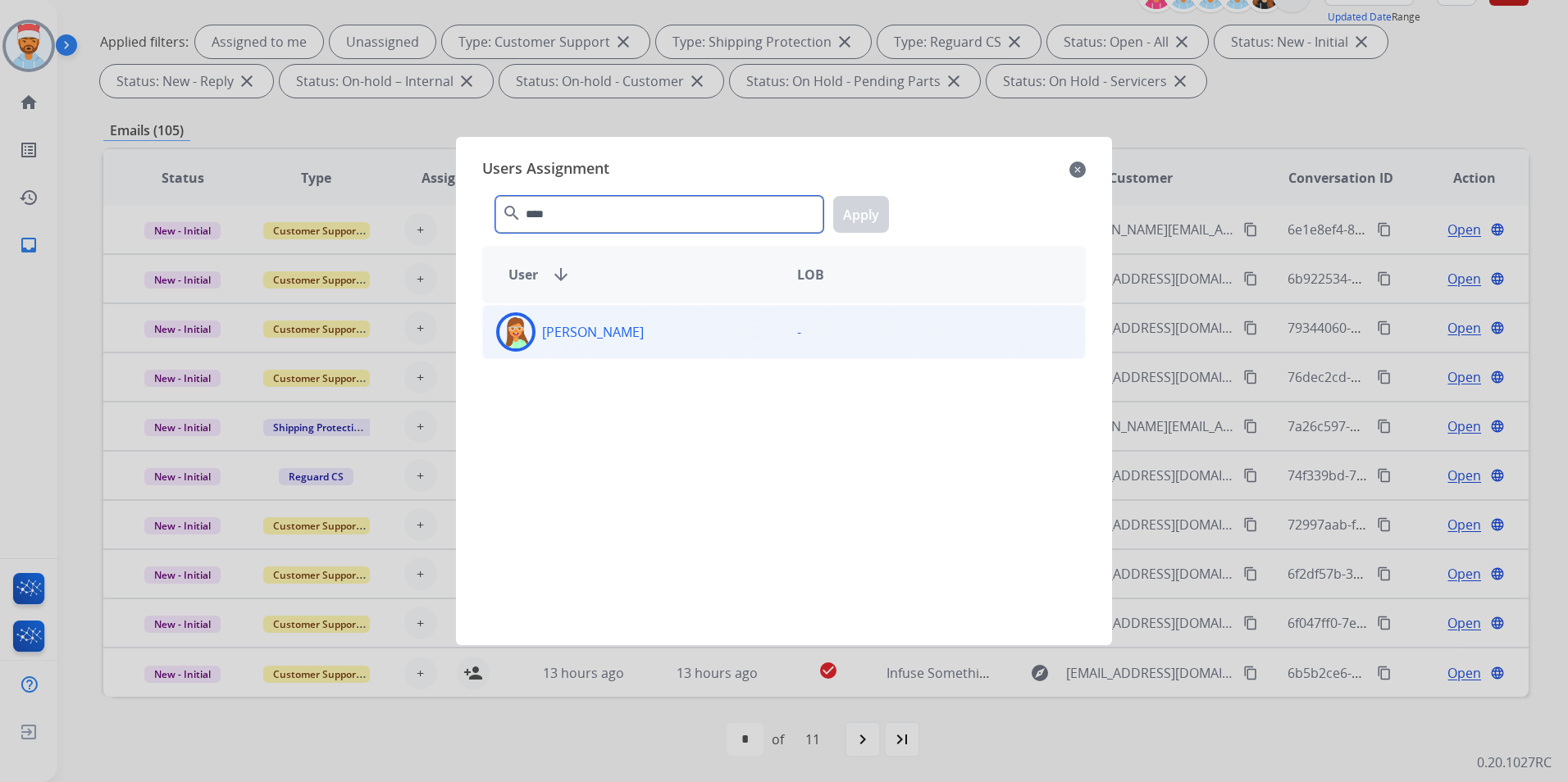
type input "****"
click at [523, 336] on img at bounding box center [515, 332] width 32 height 32
click at [863, 214] on button "Apply" at bounding box center [860, 214] width 56 height 37
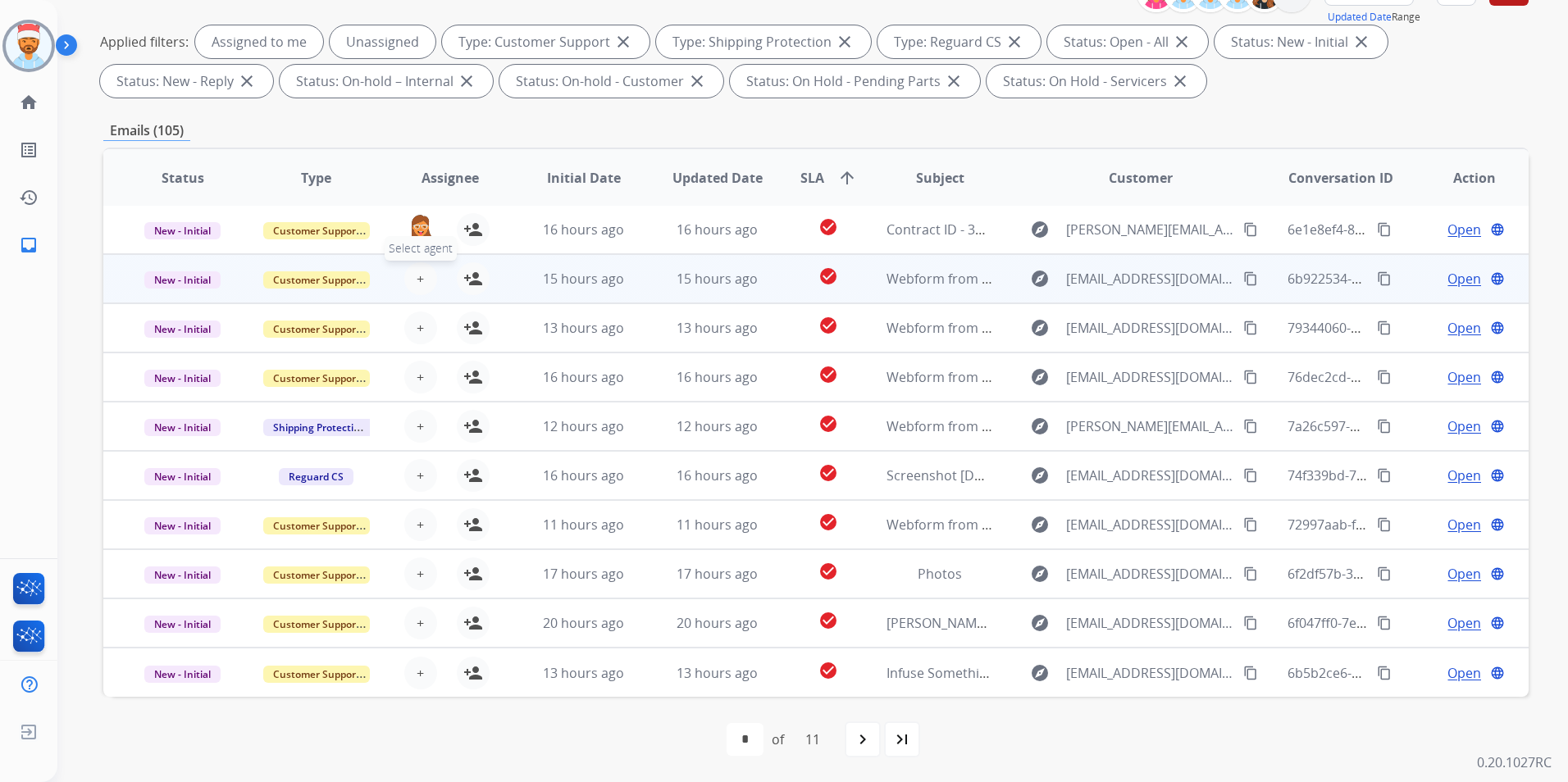
click at [416, 285] on span "+" at bounding box center [420, 279] width 8 height 20
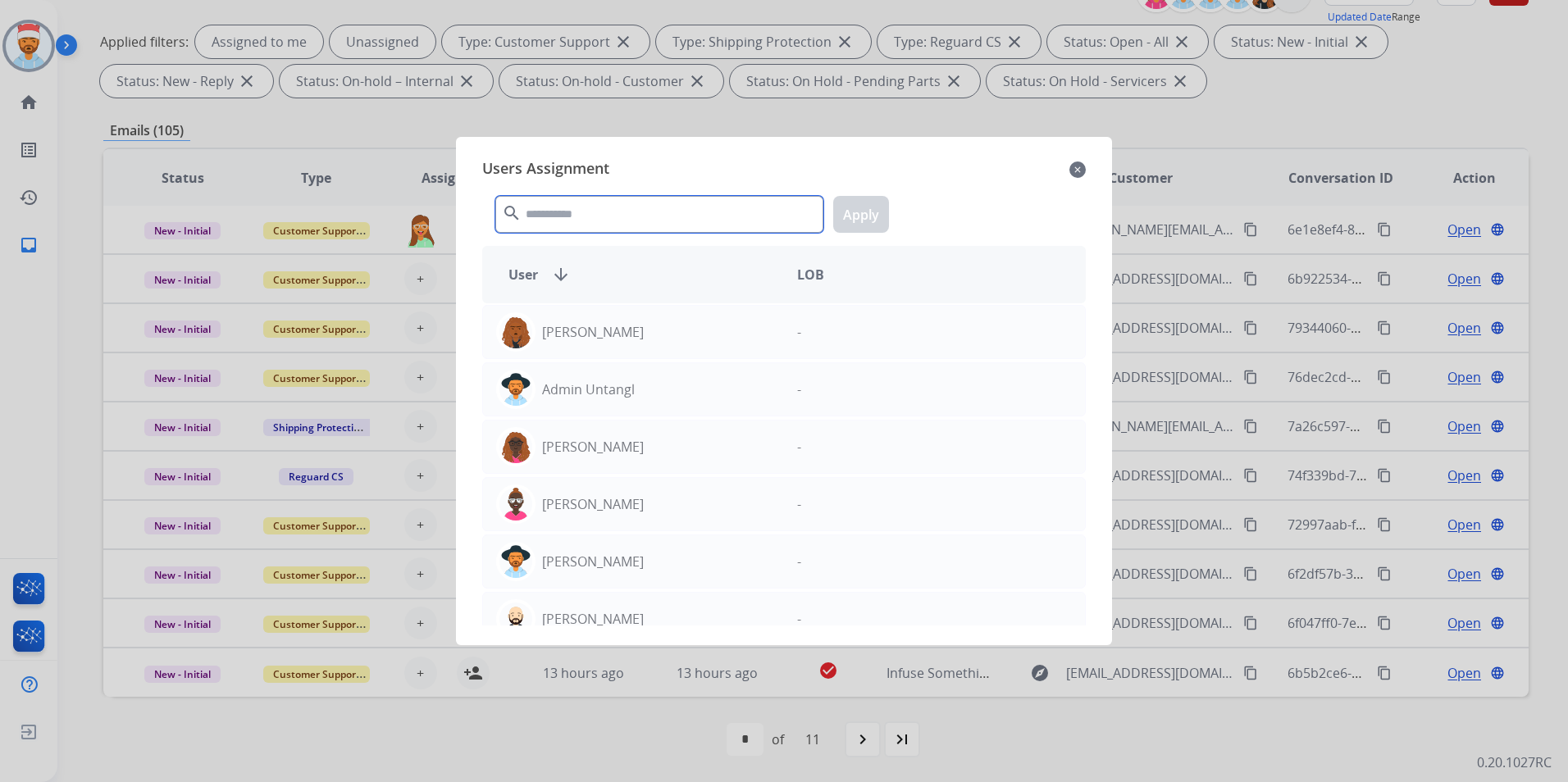
click at [552, 223] on input "text" at bounding box center [660, 214] width 328 height 37
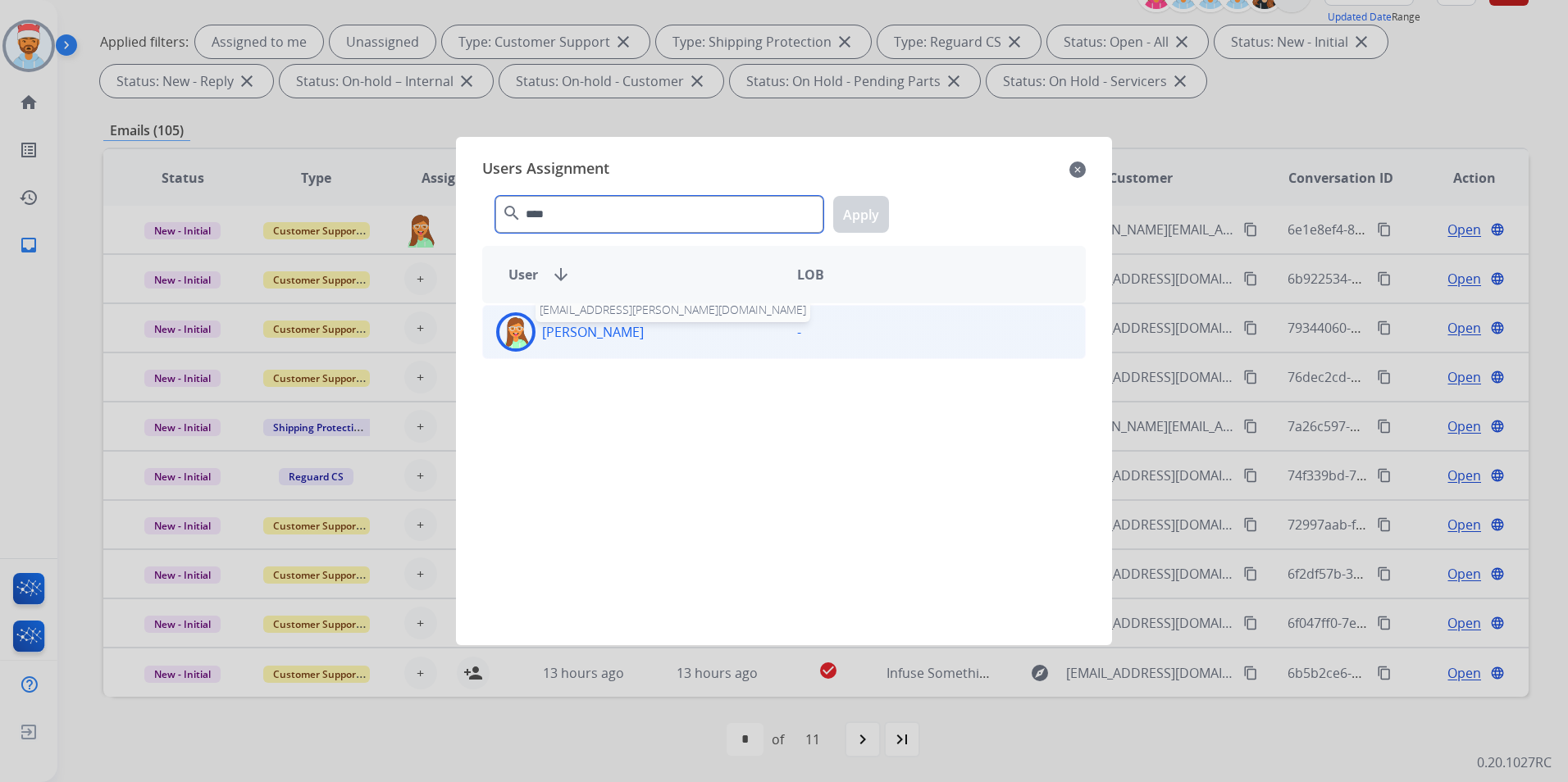
type input "****"
click at [614, 334] on p "[PERSON_NAME]" at bounding box center [592, 332] width 102 height 20
click at [861, 210] on button "Apply" at bounding box center [860, 214] width 56 height 37
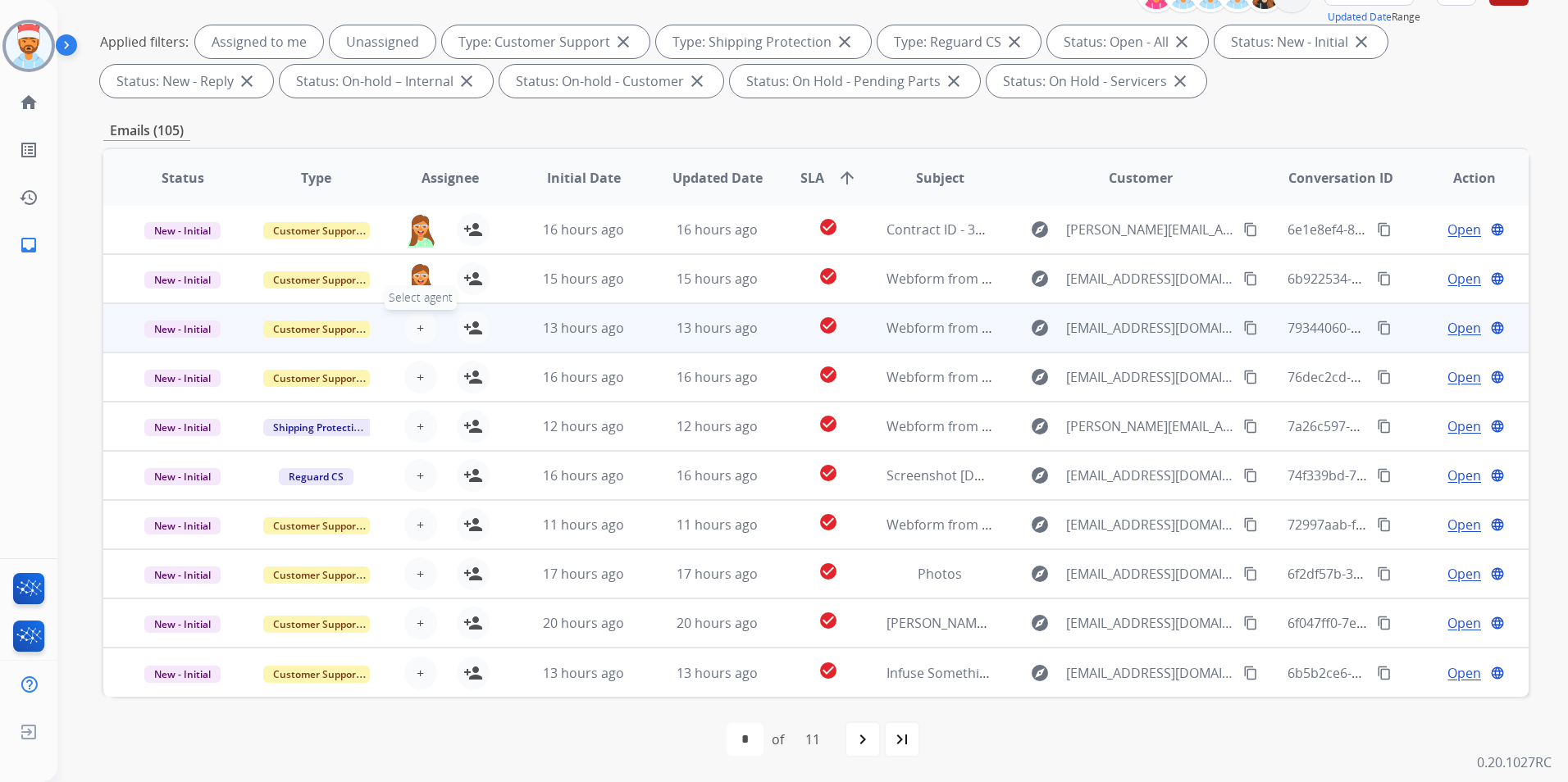
click at [420, 327] on span "+" at bounding box center [420, 327] width 8 height 20
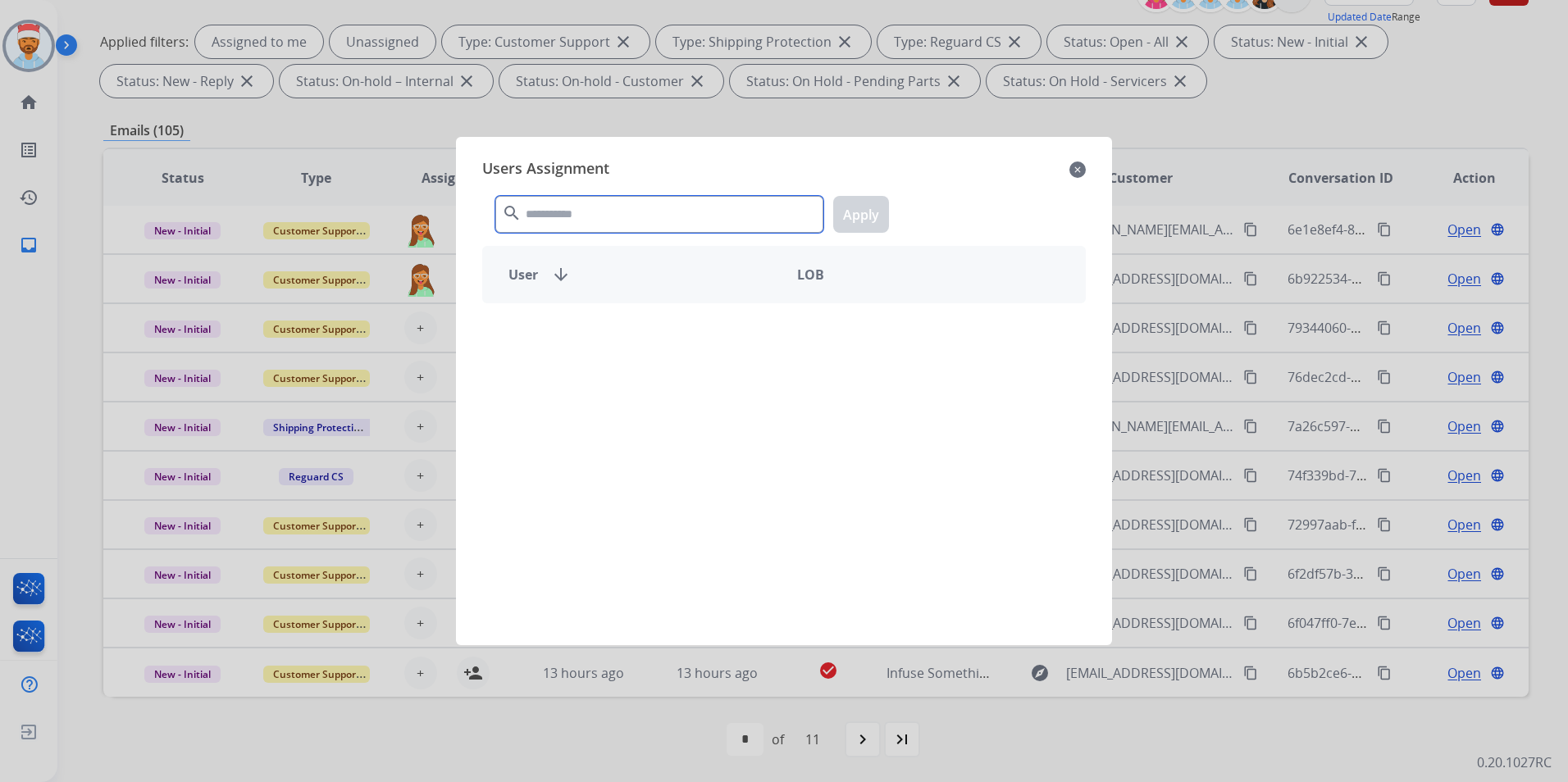
click at [573, 230] on input "text" at bounding box center [660, 214] width 328 height 37
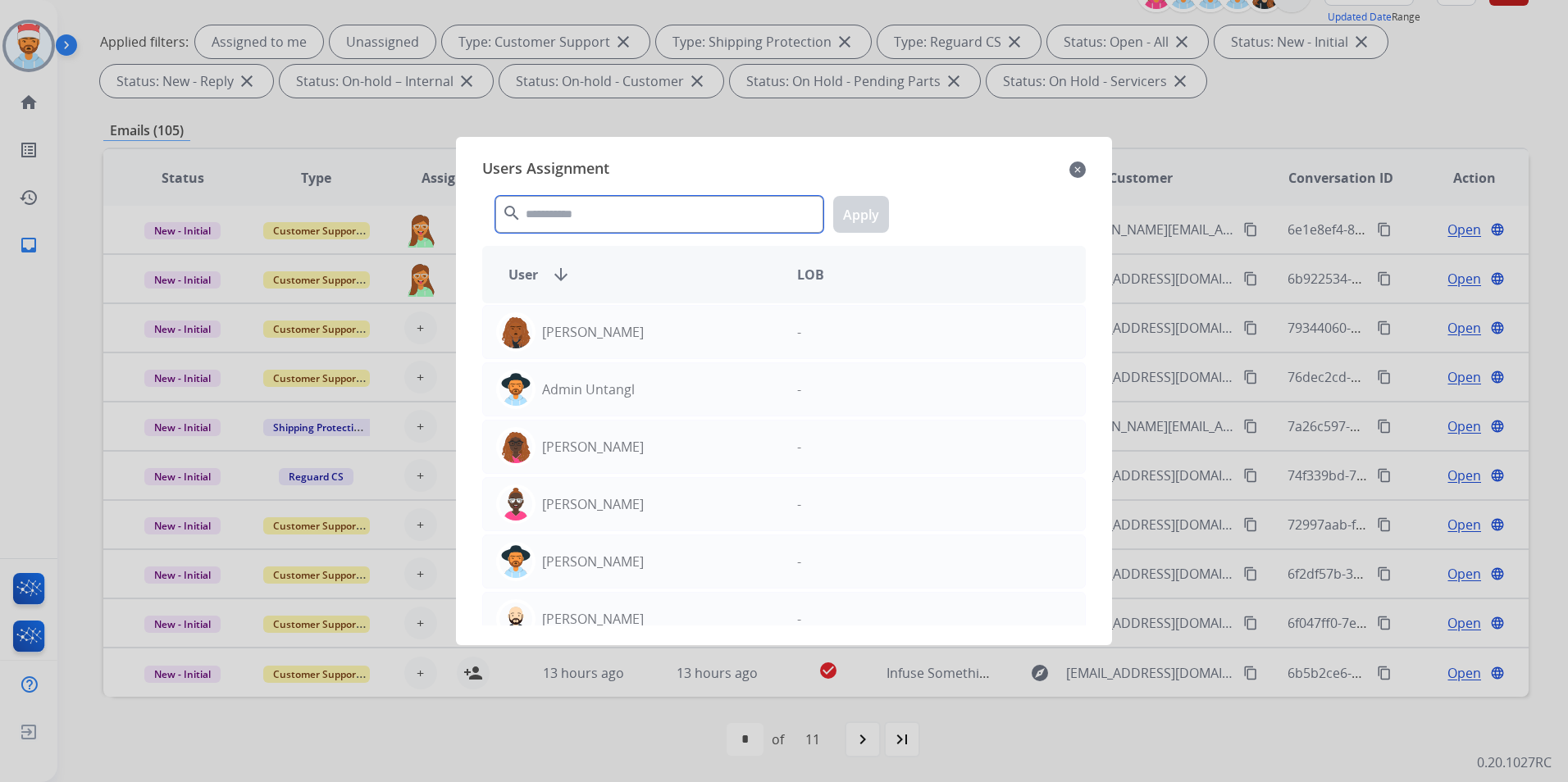
click at [578, 221] on input "text" at bounding box center [660, 214] width 328 height 37
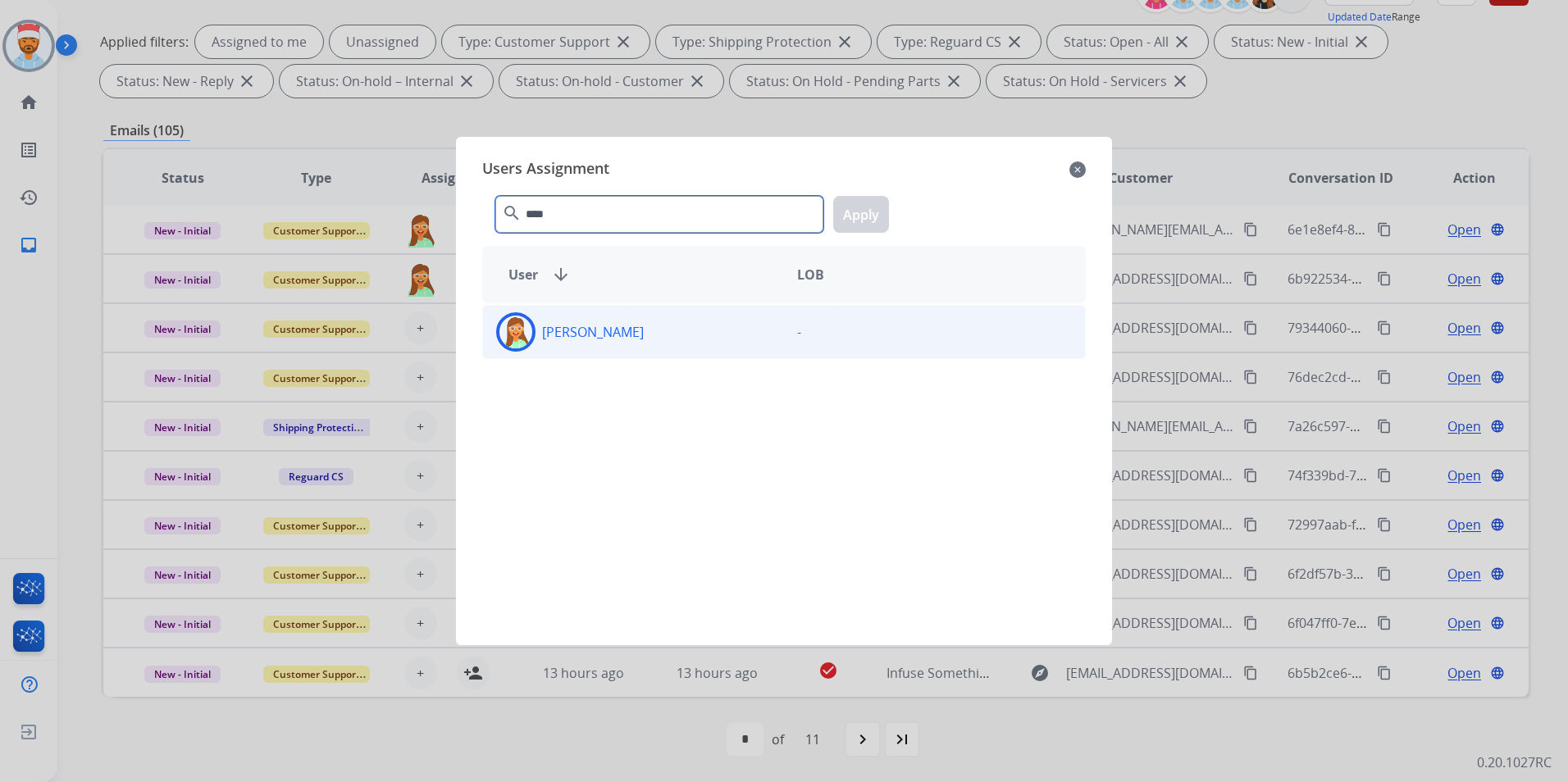
type input "****"
click at [623, 338] on p "[PERSON_NAME]" at bounding box center [592, 332] width 102 height 20
click at [861, 204] on button "Apply" at bounding box center [860, 214] width 56 height 37
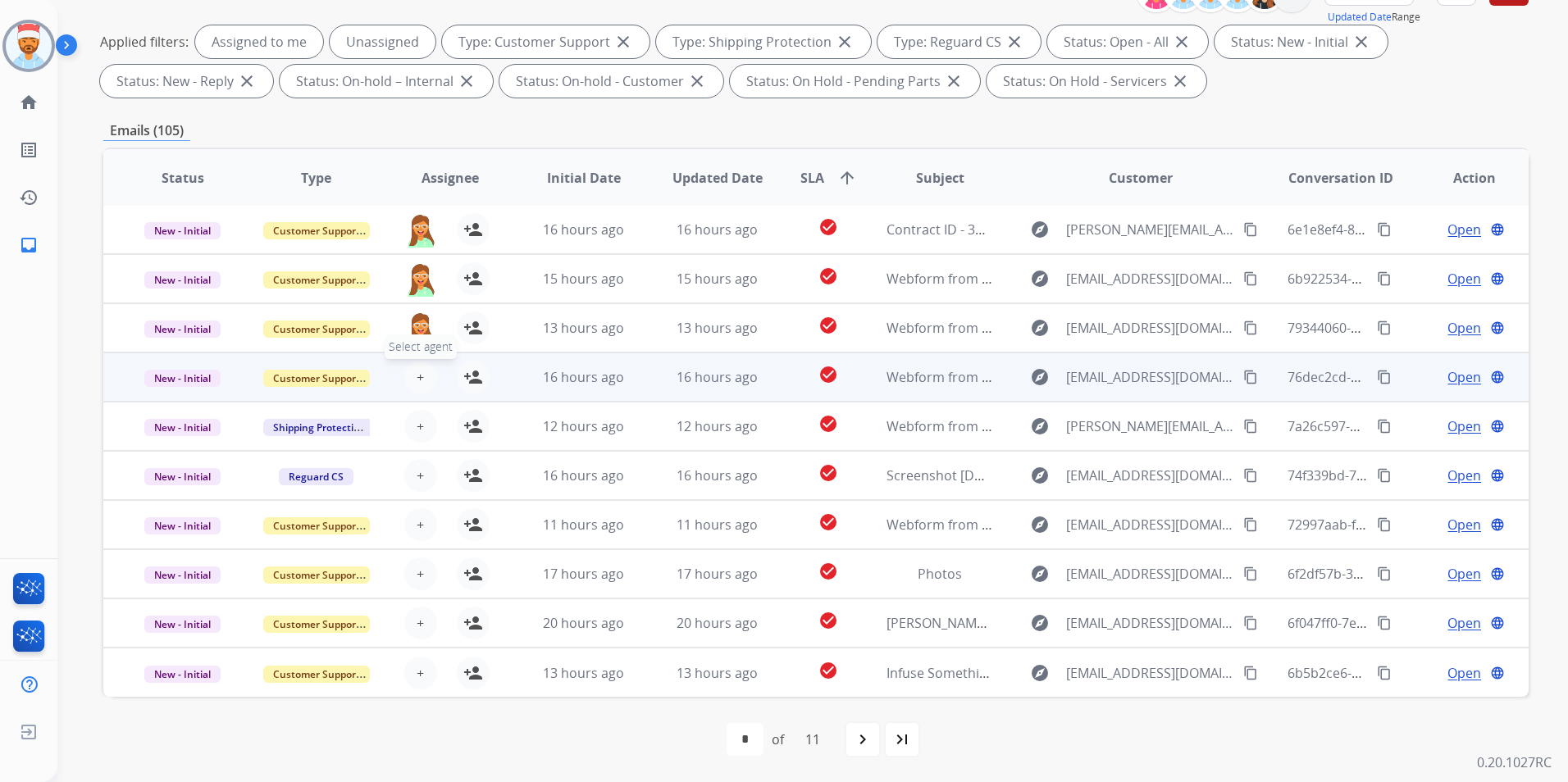
click at [421, 366] on button "+ Select agent" at bounding box center [420, 377] width 32 height 32
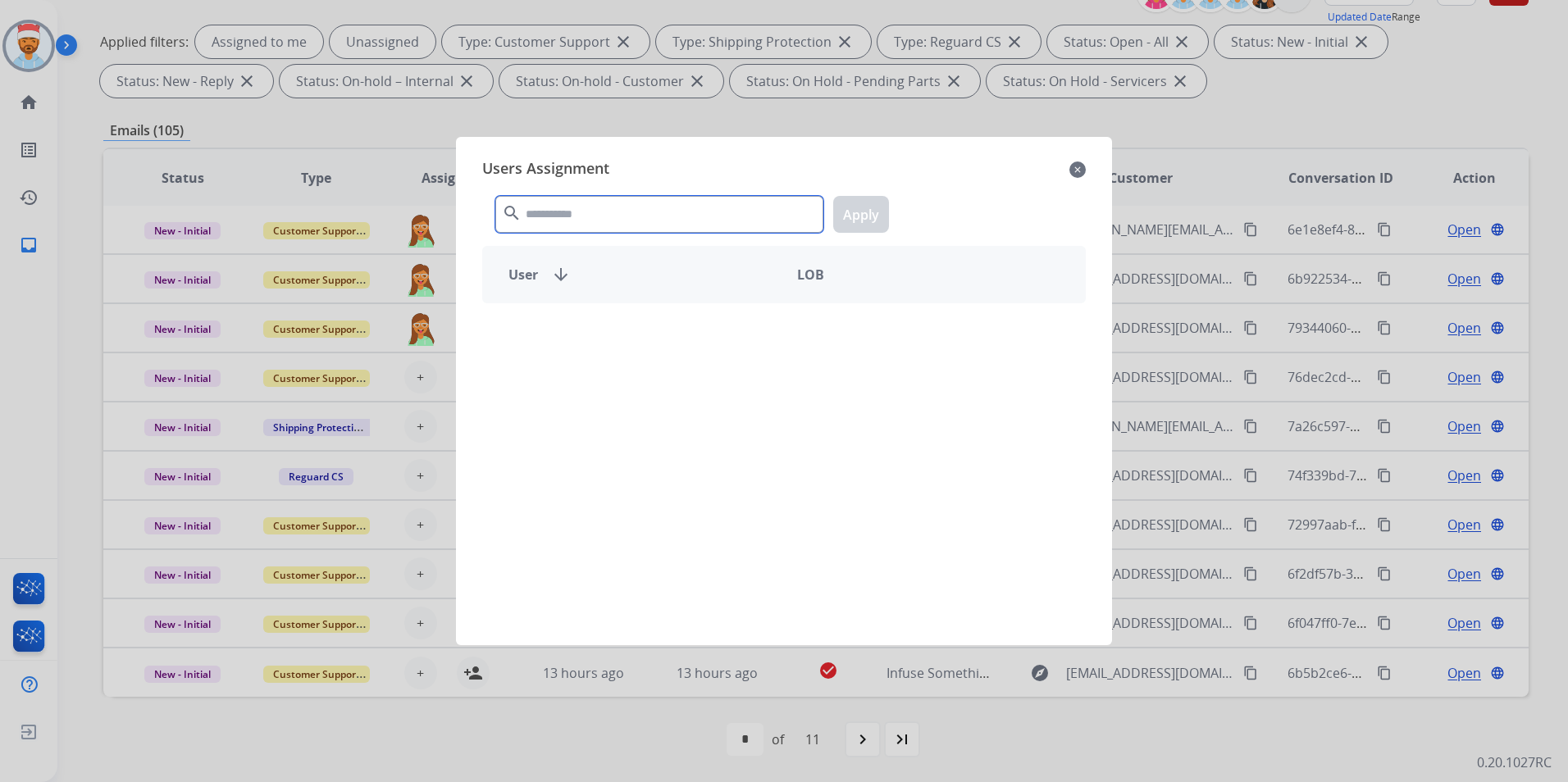
click at [623, 219] on input "text" at bounding box center [660, 214] width 328 height 37
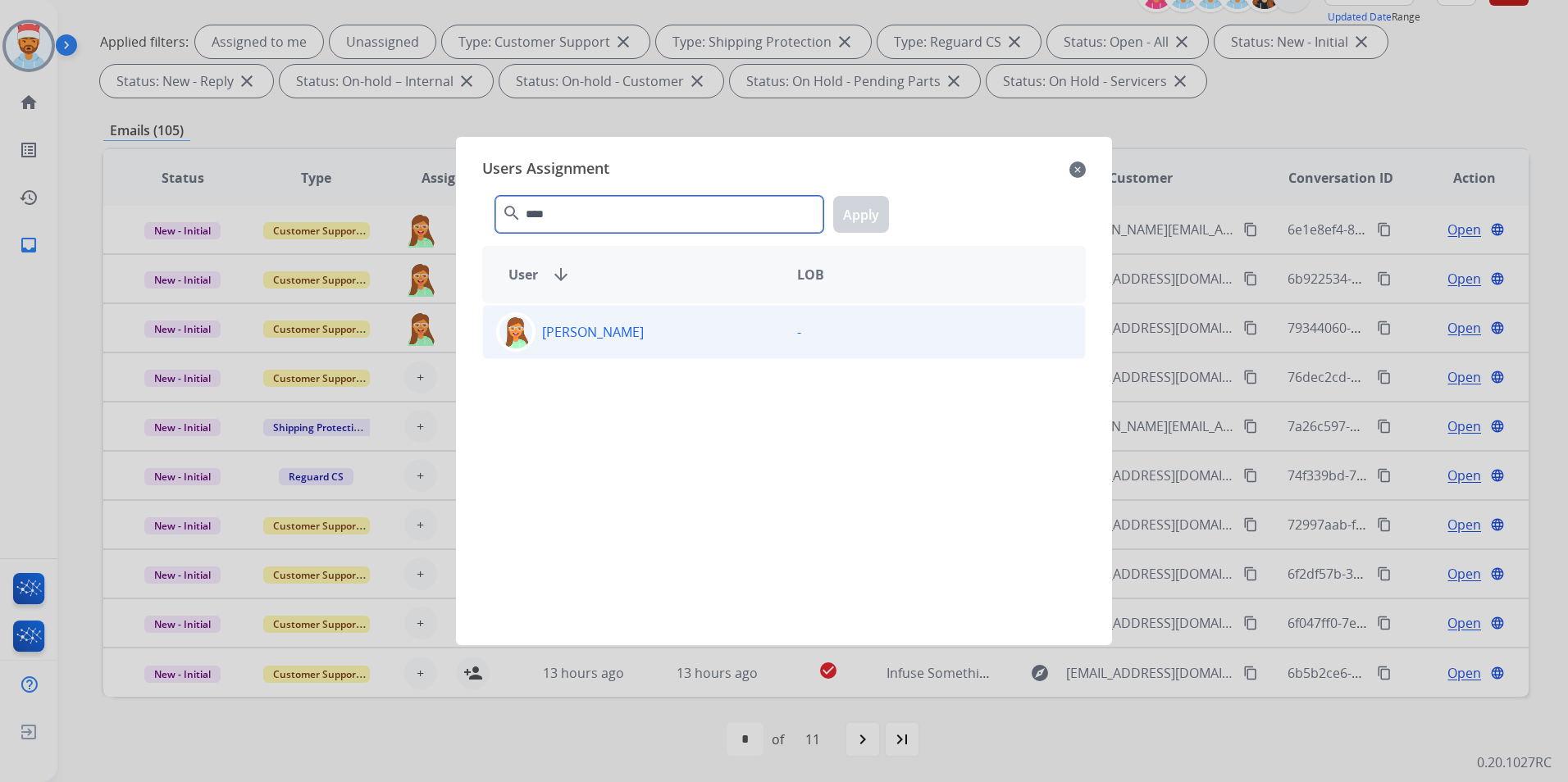
type input "****"
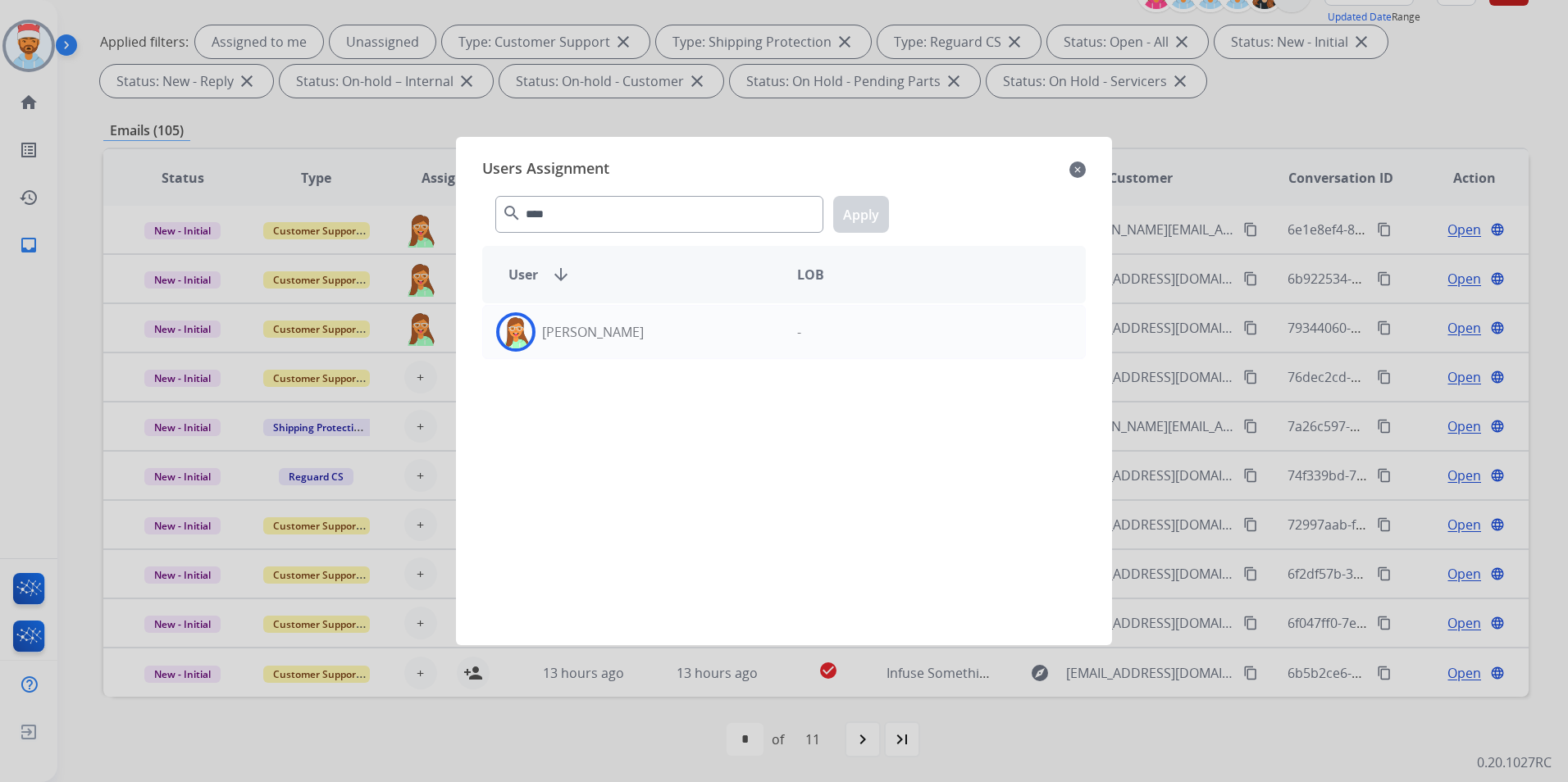
drag, startPoint x: 579, startPoint y: 345, endPoint x: 710, endPoint y: 292, distance: 141.3
click at [580, 344] on div "[PERSON_NAME]" at bounding box center [633, 332] width 301 height 39
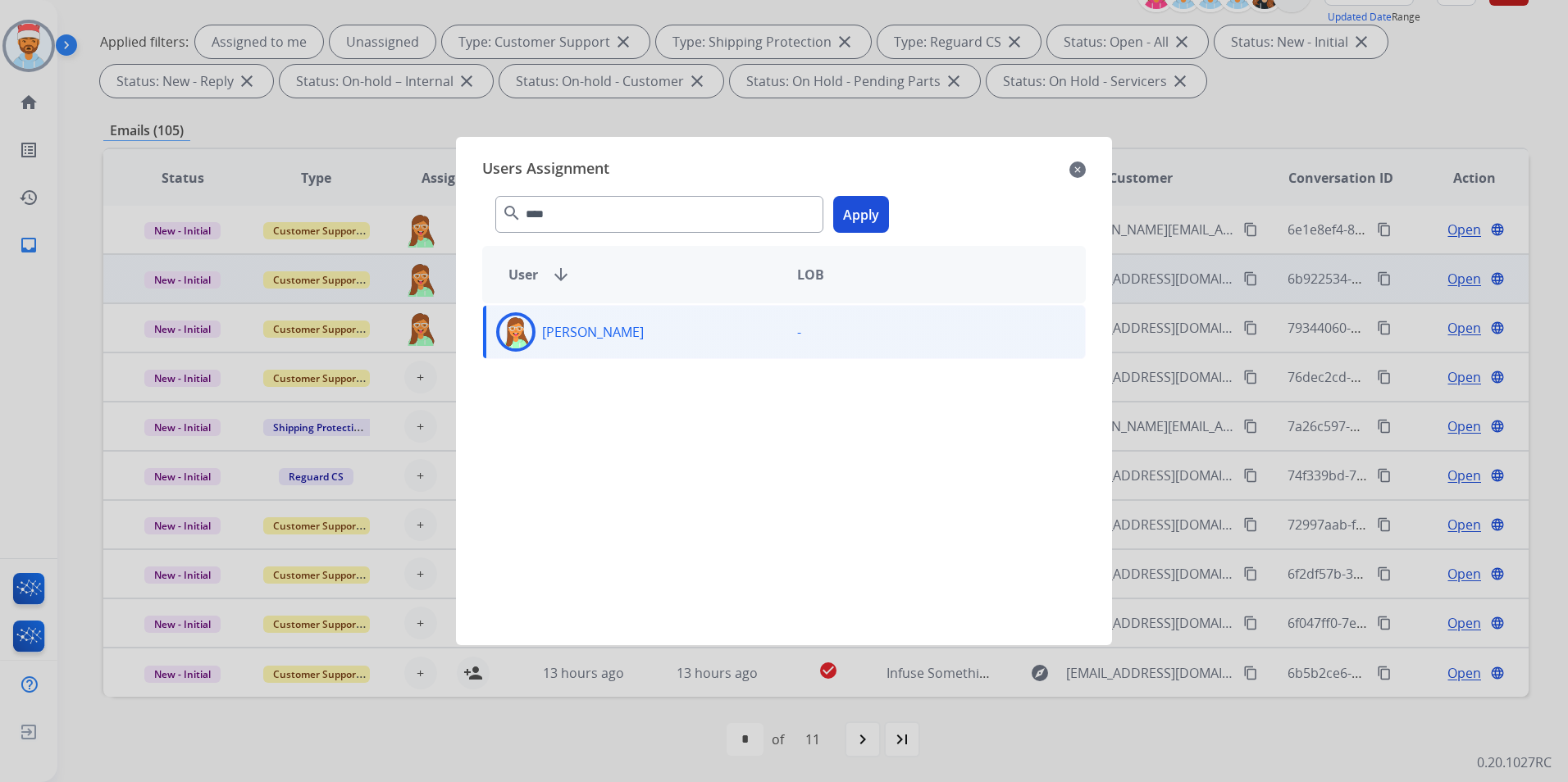
drag, startPoint x: 849, startPoint y: 219, endPoint x: 627, endPoint y: 291, distance: 233.4
click at [852, 219] on button "Apply" at bounding box center [860, 214] width 56 height 37
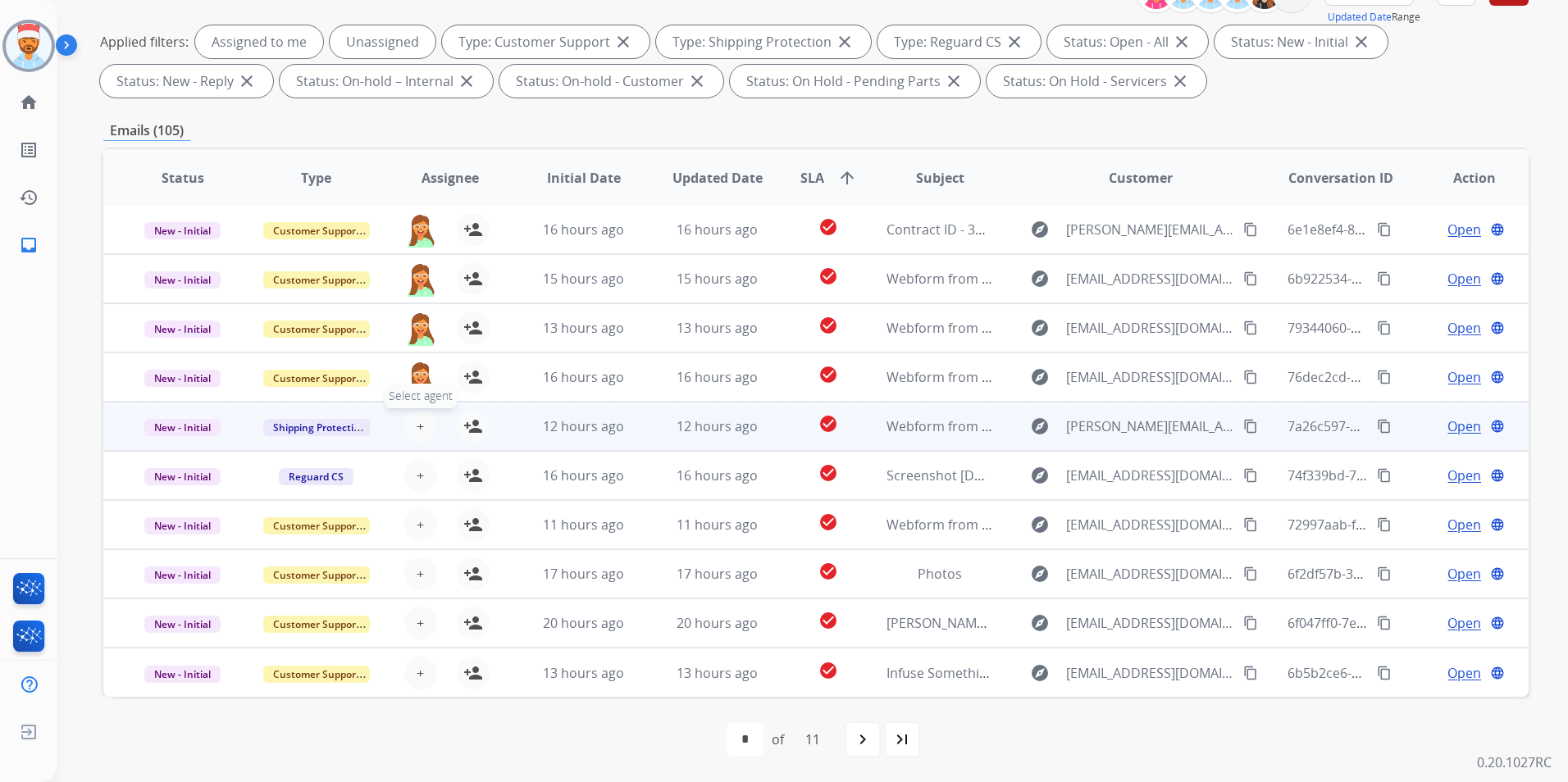
click at [413, 426] on button "+ Select agent" at bounding box center [420, 426] width 32 height 32
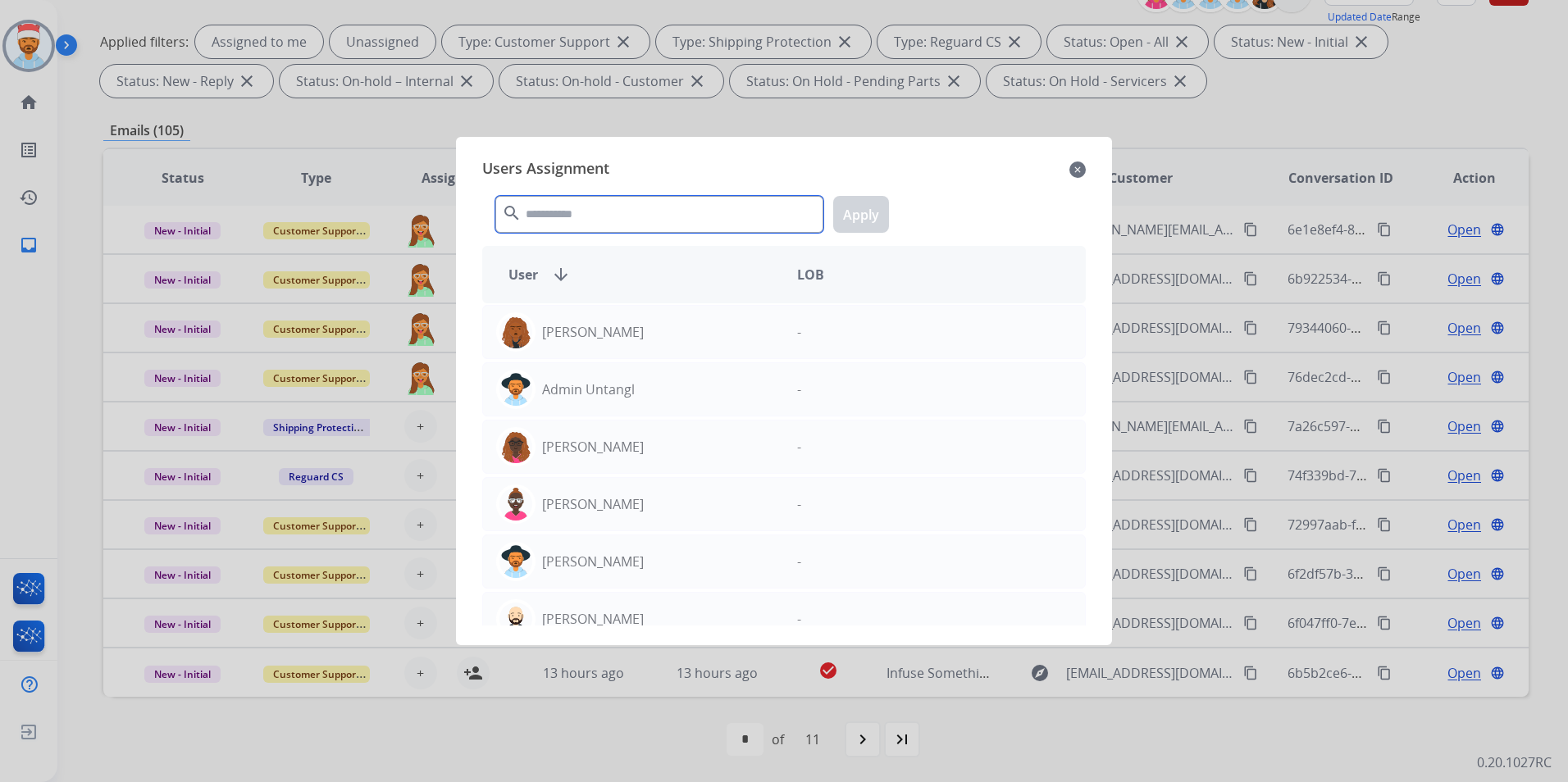
click at [624, 215] on input "text" at bounding box center [660, 214] width 328 height 37
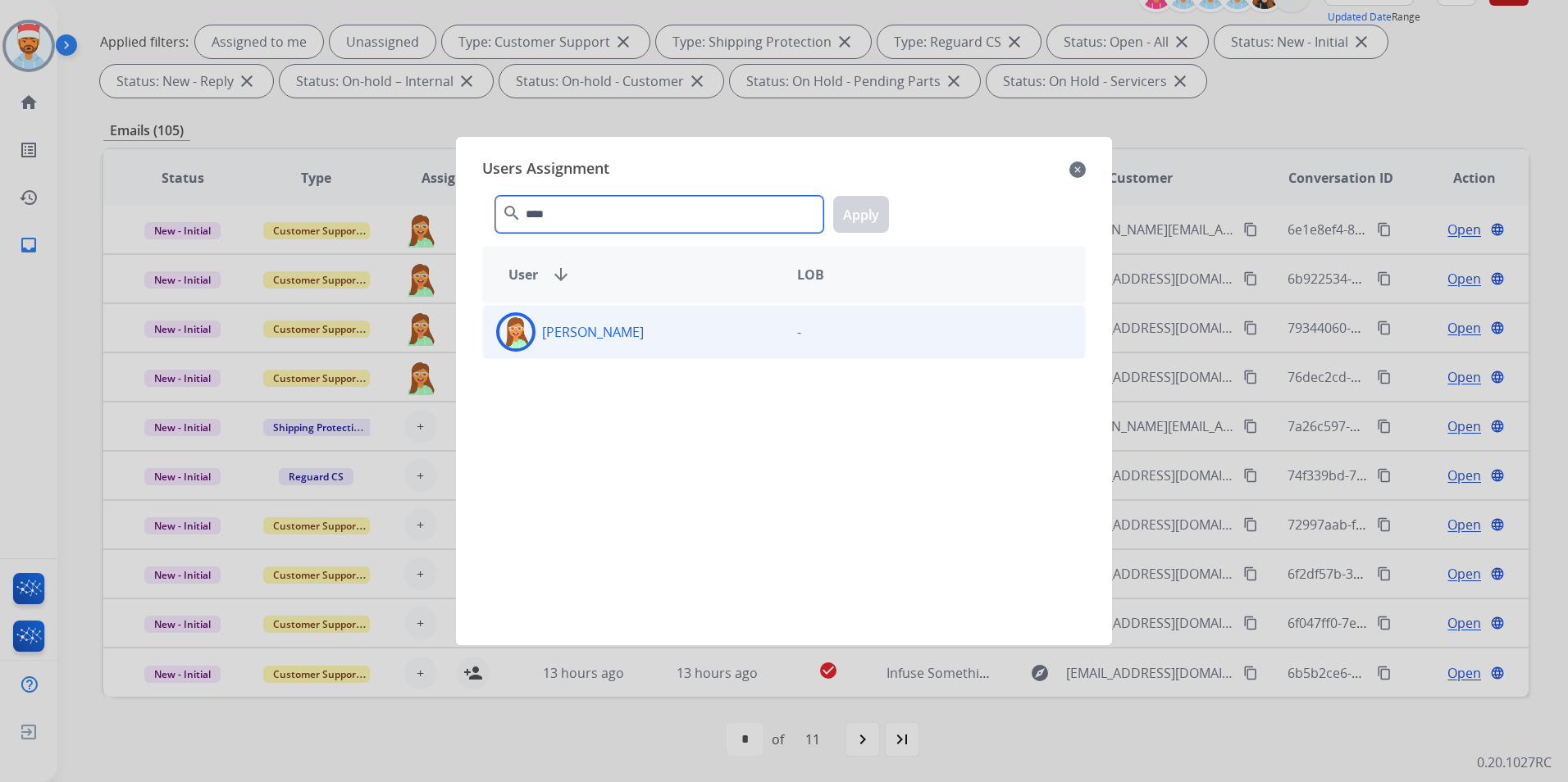
type input "****"
click at [608, 343] on div "[PERSON_NAME]" at bounding box center [633, 332] width 301 height 39
click at [871, 213] on button "Apply" at bounding box center [860, 214] width 56 height 37
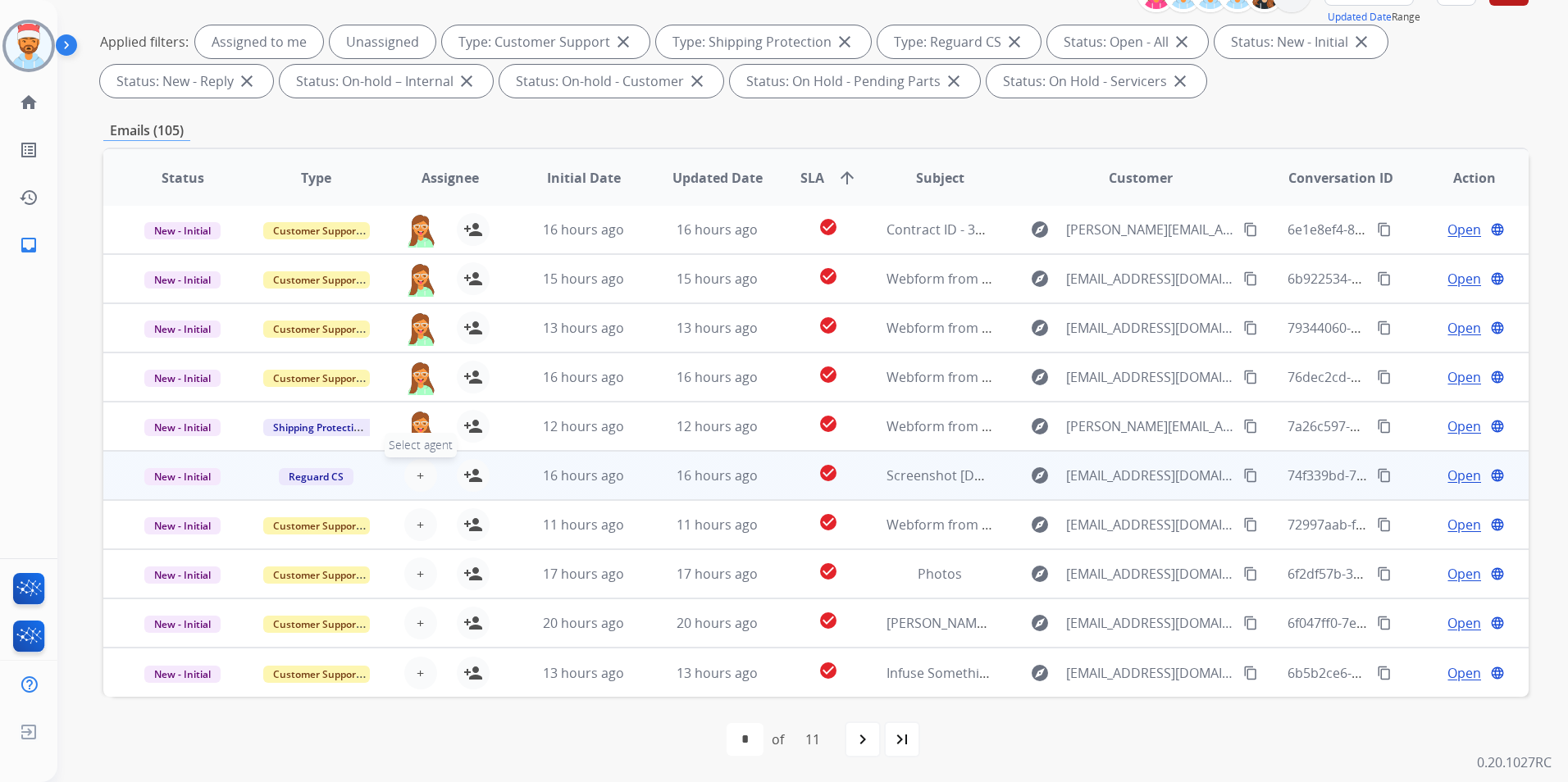
click at [418, 490] on button "+ Select agent" at bounding box center [420, 475] width 32 height 32
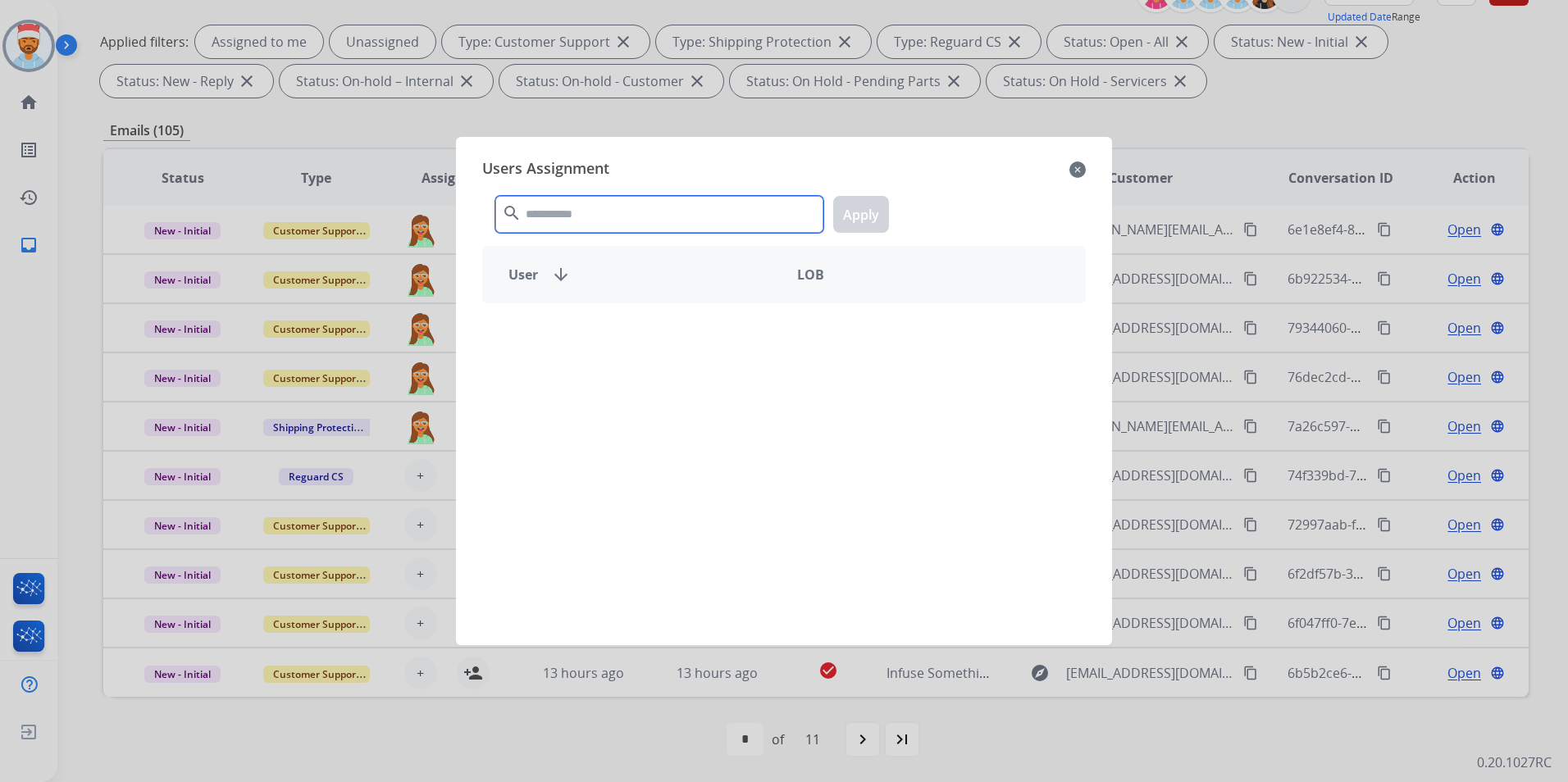
click at [578, 225] on input "text" at bounding box center [660, 214] width 328 height 37
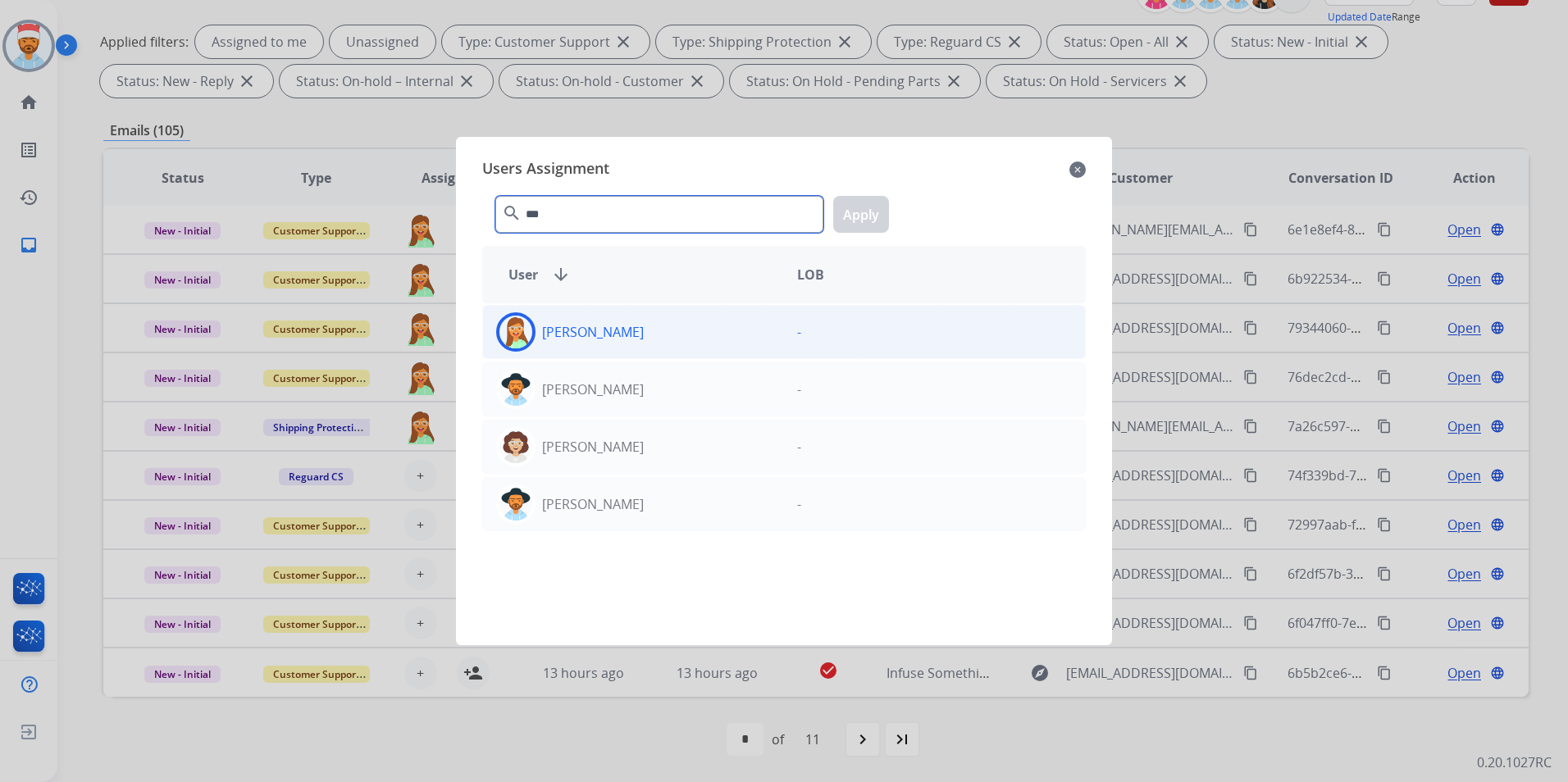
type input "***"
click at [563, 336] on p "[PERSON_NAME]" at bounding box center [592, 332] width 102 height 20
click at [878, 206] on button "Apply" at bounding box center [860, 214] width 56 height 37
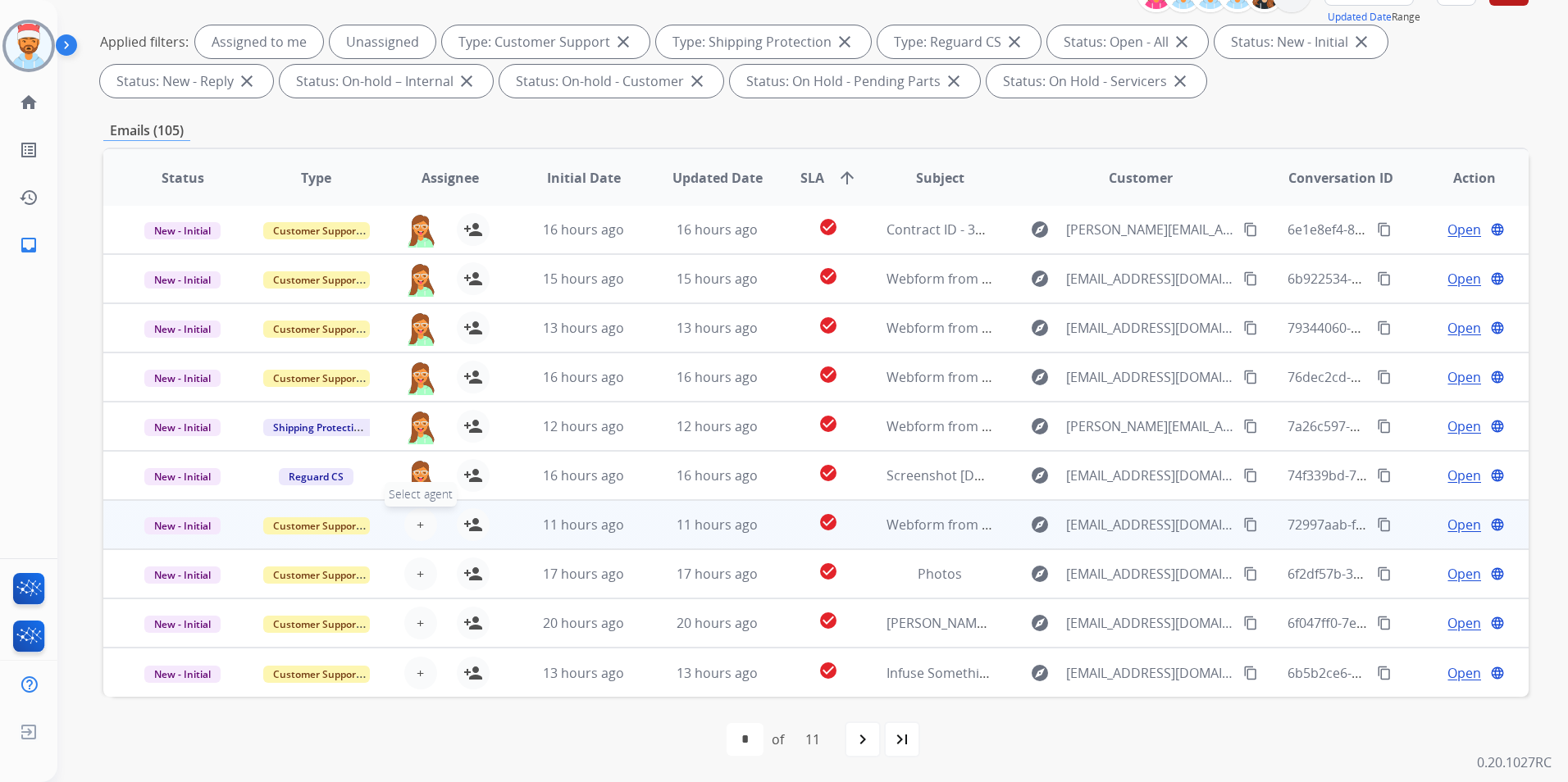
click at [420, 527] on span "+" at bounding box center [420, 525] width 8 height 20
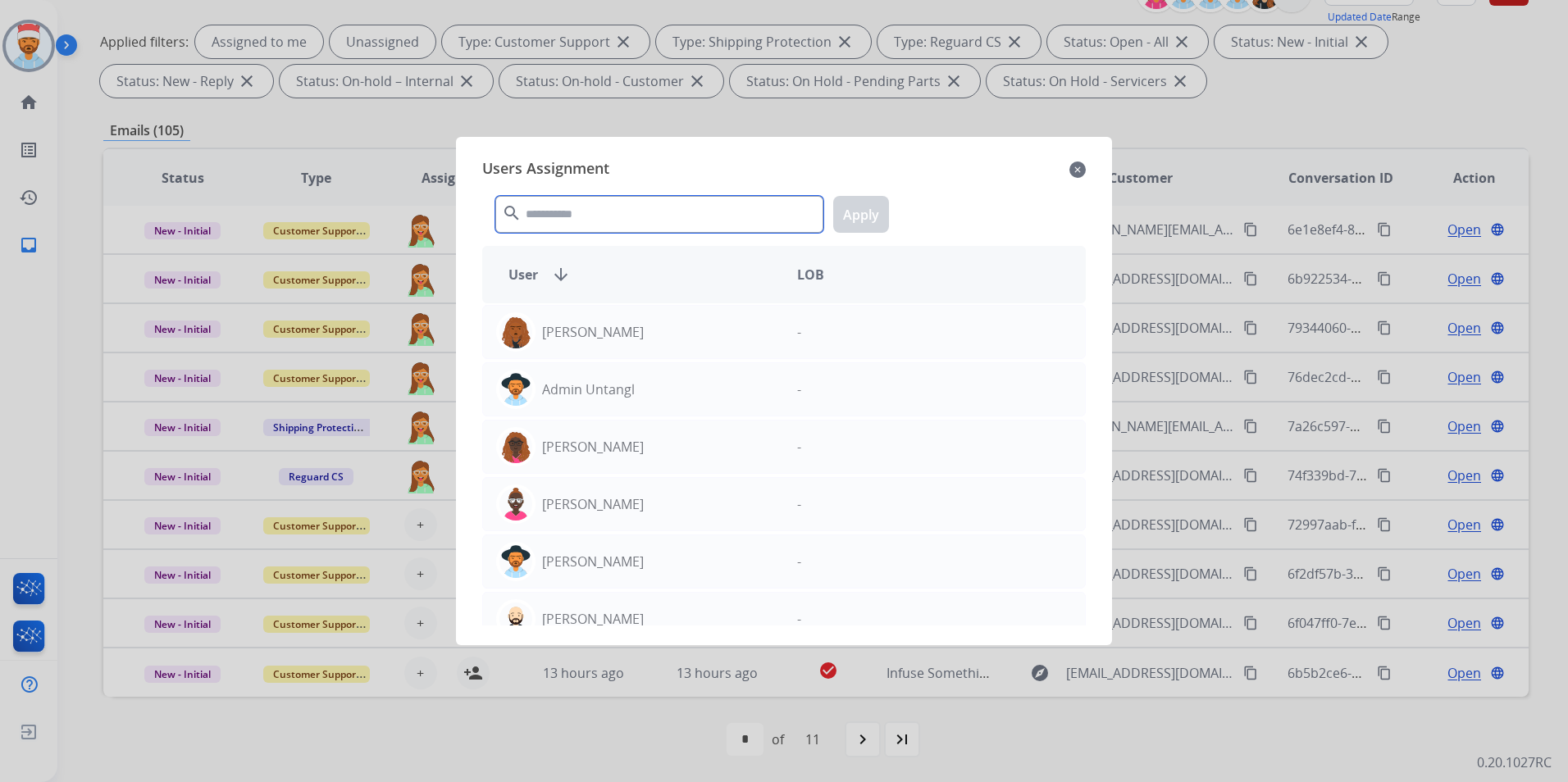
click at [598, 216] on input "text" at bounding box center [660, 214] width 328 height 37
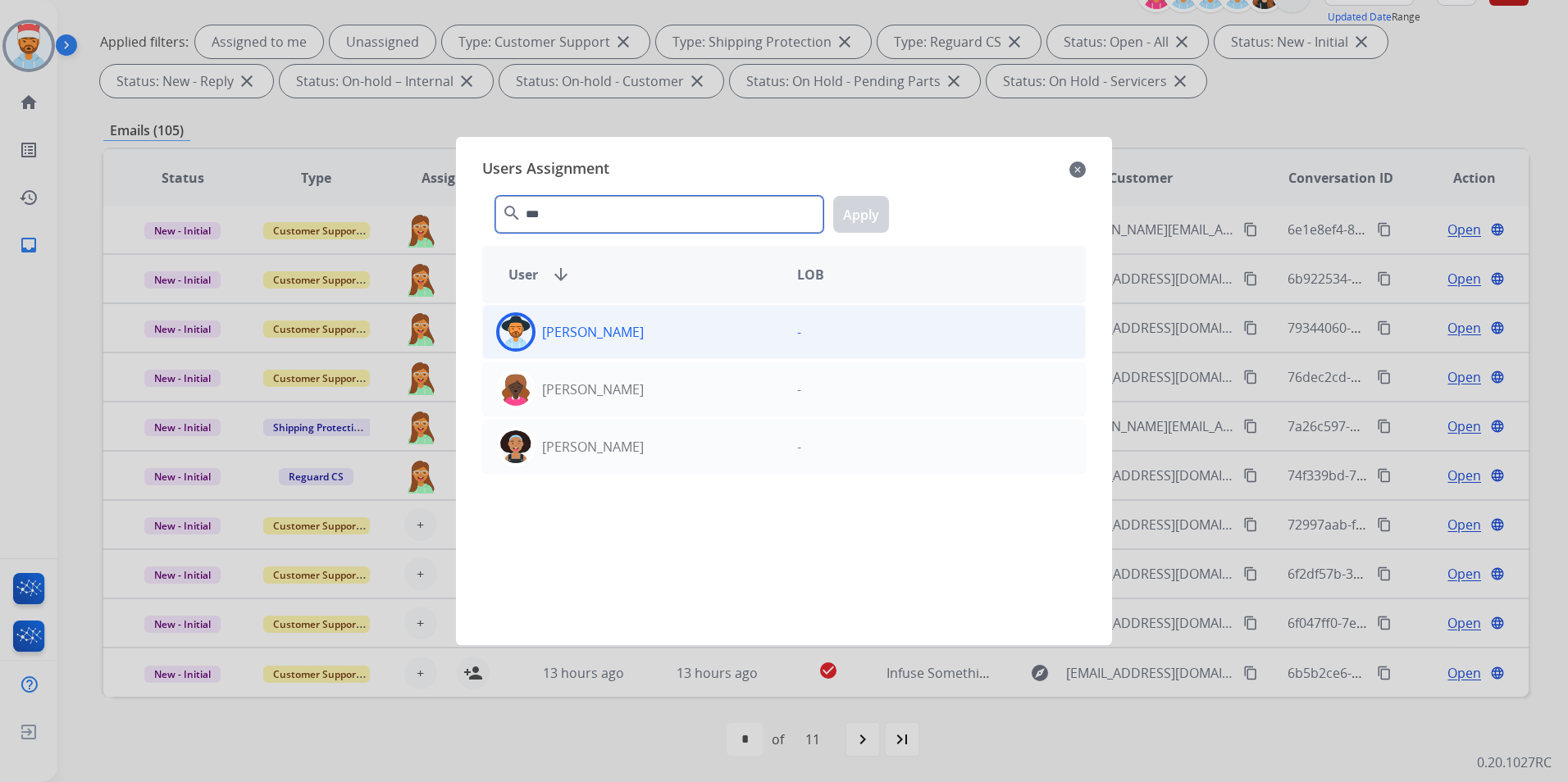
type input "***"
click at [579, 318] on div "[PERSON_NAME]" at bounding box center [633, 332] width 301 height 39
click at [875, 215] on button "Apply" at bounding box center [860, 214] width 56 height 37
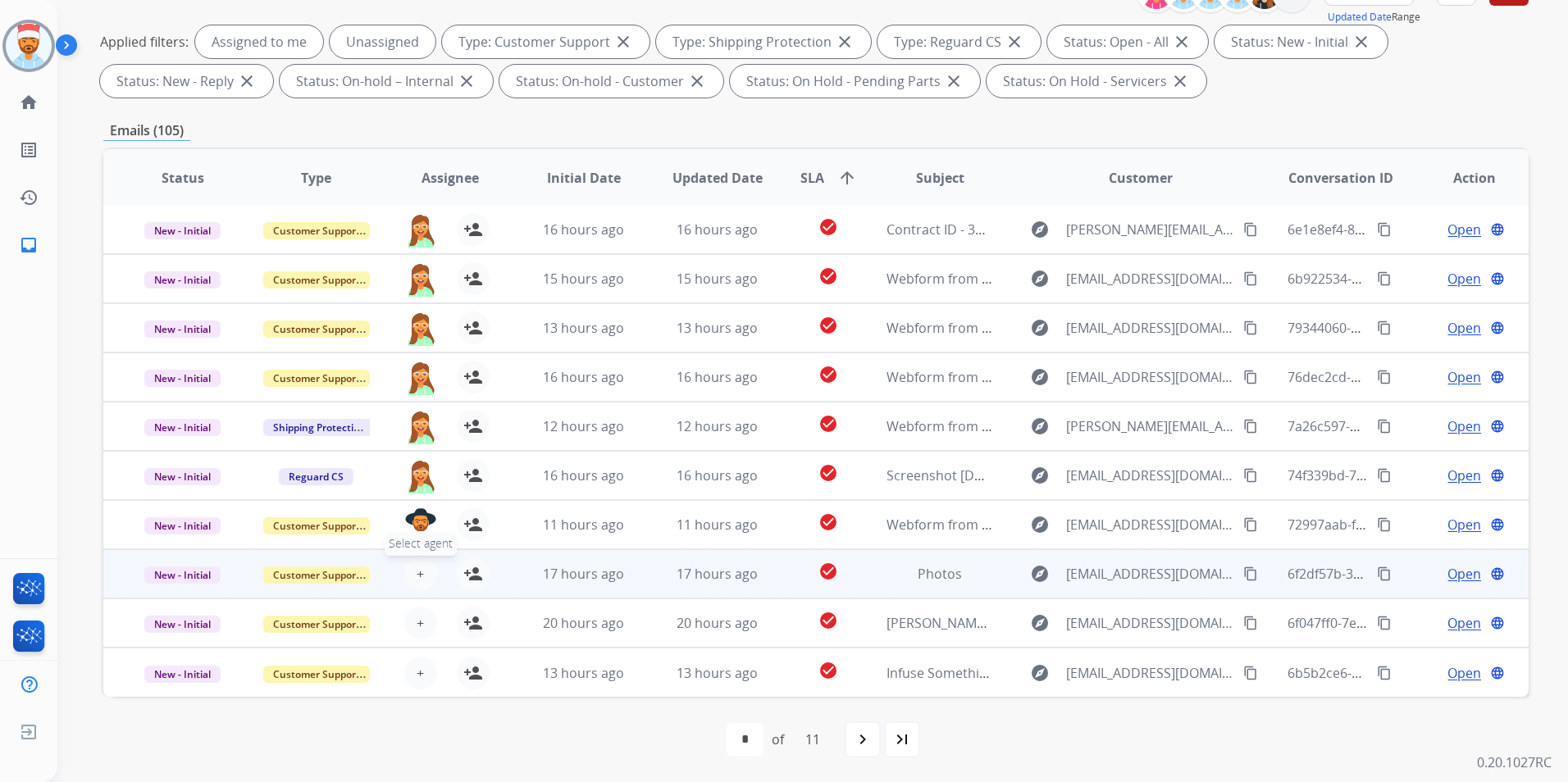
click at [419, 567] on span "+" at bounding box center [420, 573] width 8 height 20
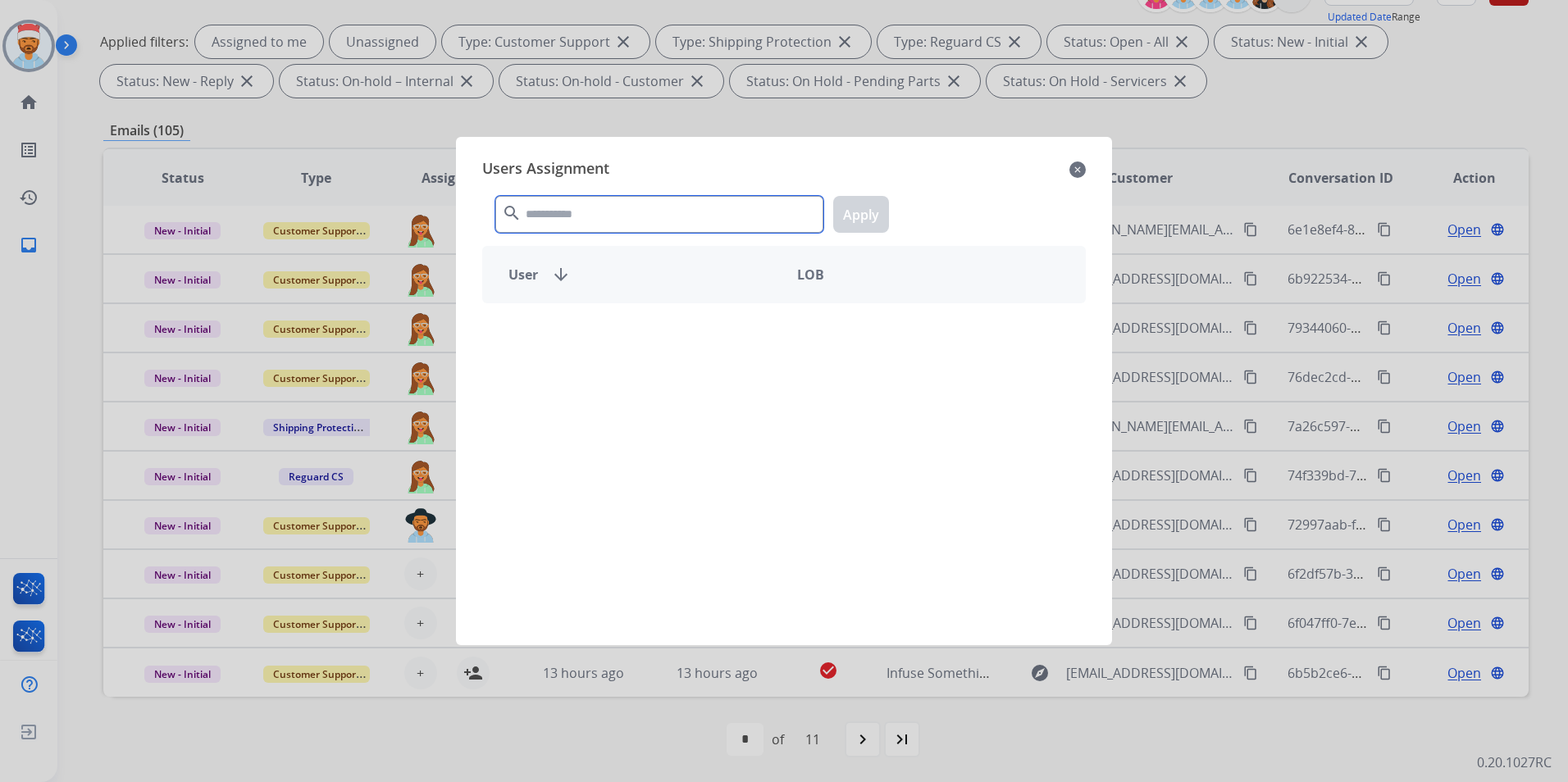
click at [669, 214] on input "text" at bounding box center [660, 214] width 328 height 37
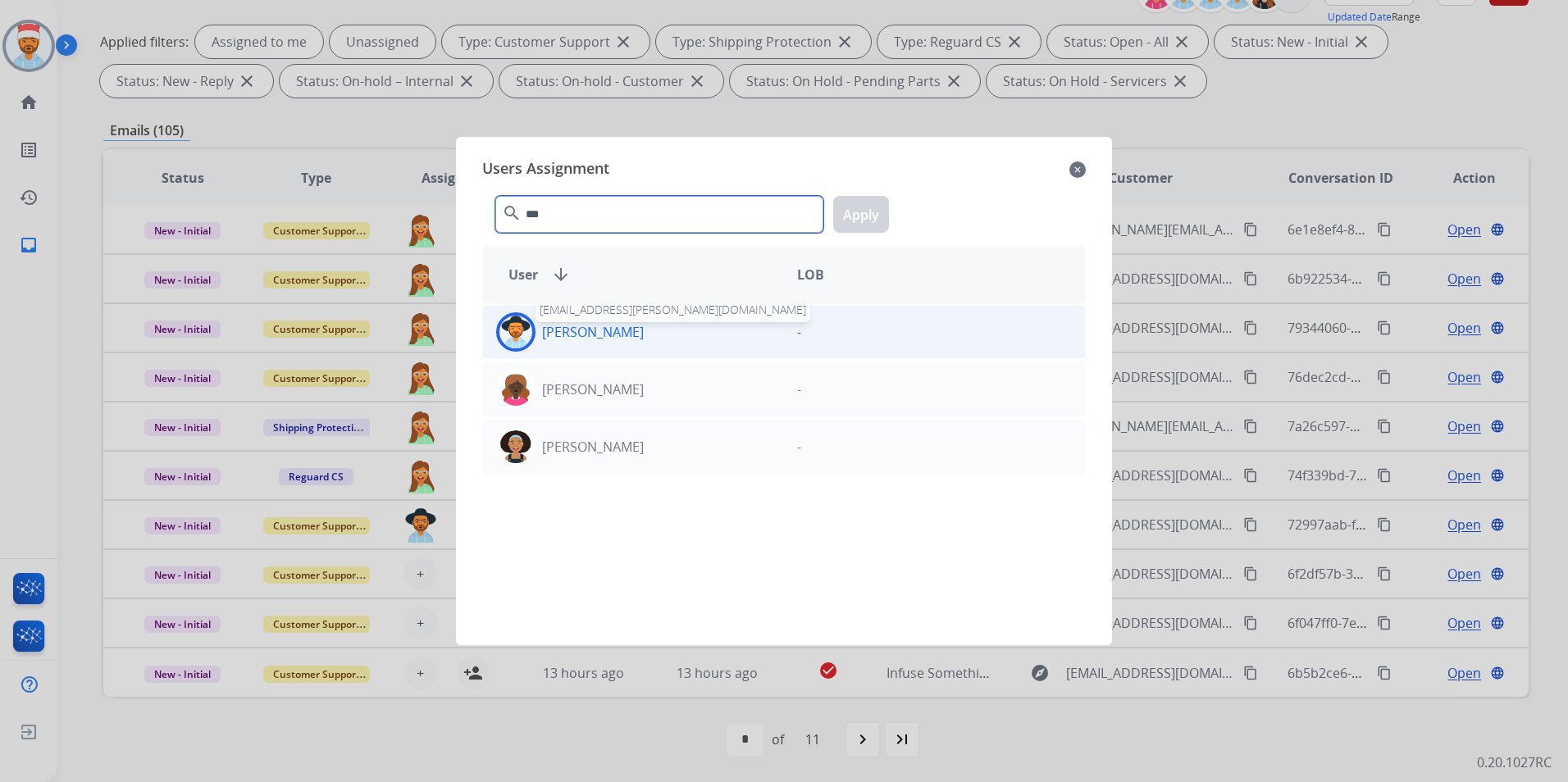
type input "***"
click at [610, 337] on p "[PERSON_NAME]" at bounding box center [592, 332] width 102 height 20
click at [864, 210] on button "Apply" at bounding box center [860, 214] width 56 height 37
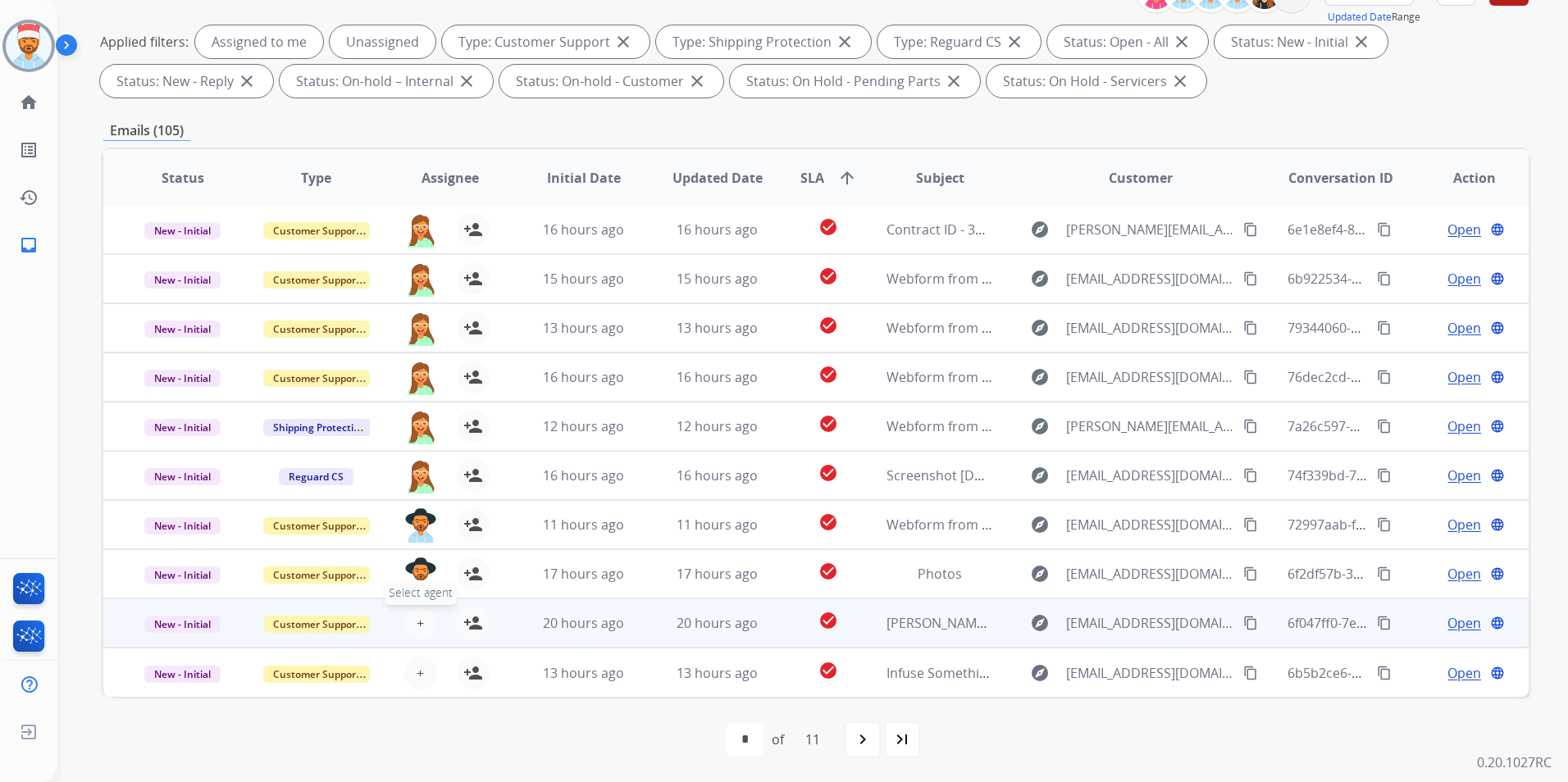
click at [416, 629] on span "+" at bounding box center [420, 623] width 8 height 20
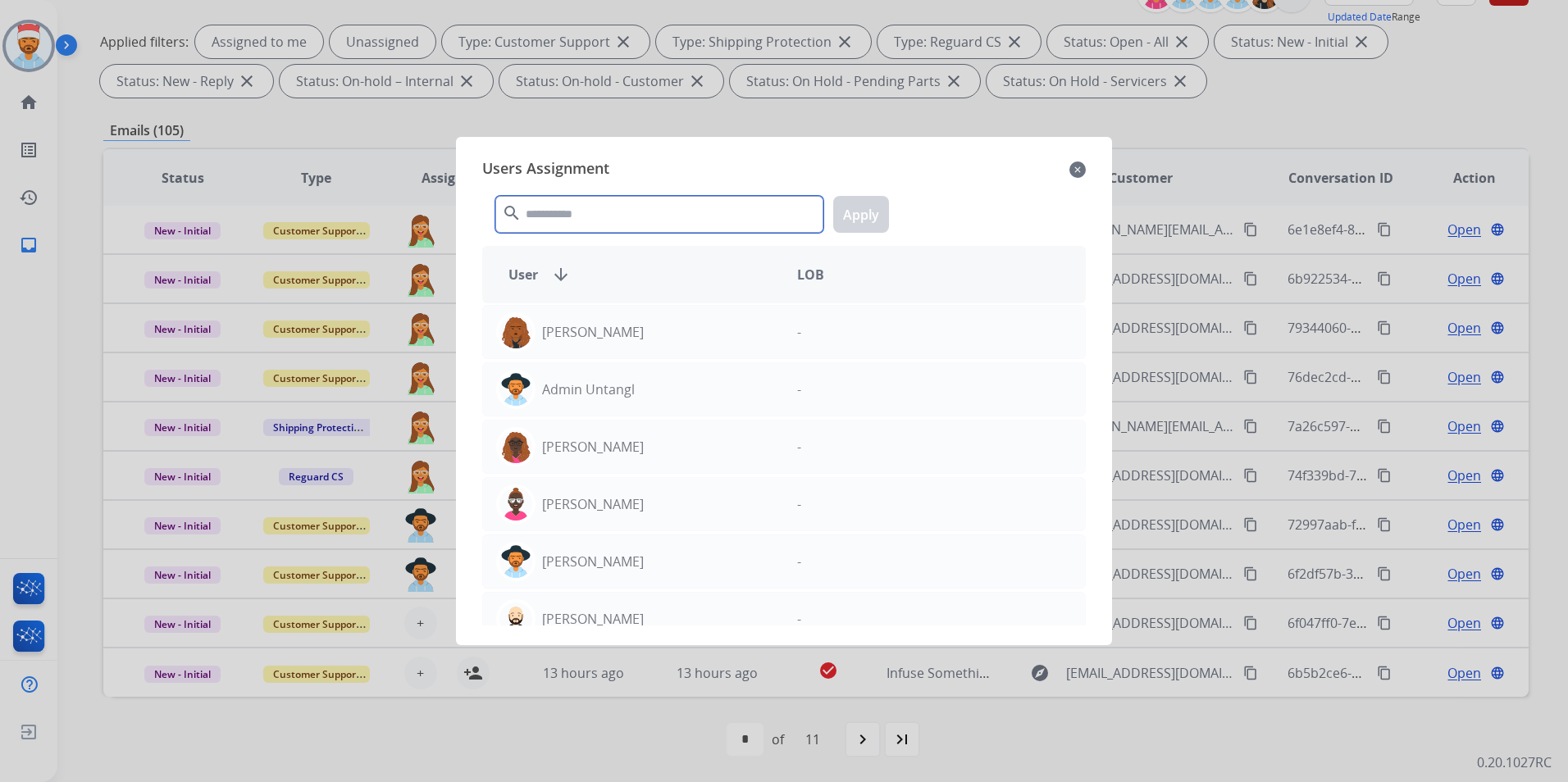
click at [649, 220] on input "text" at bounding box center [660, 214] width 328 height 37
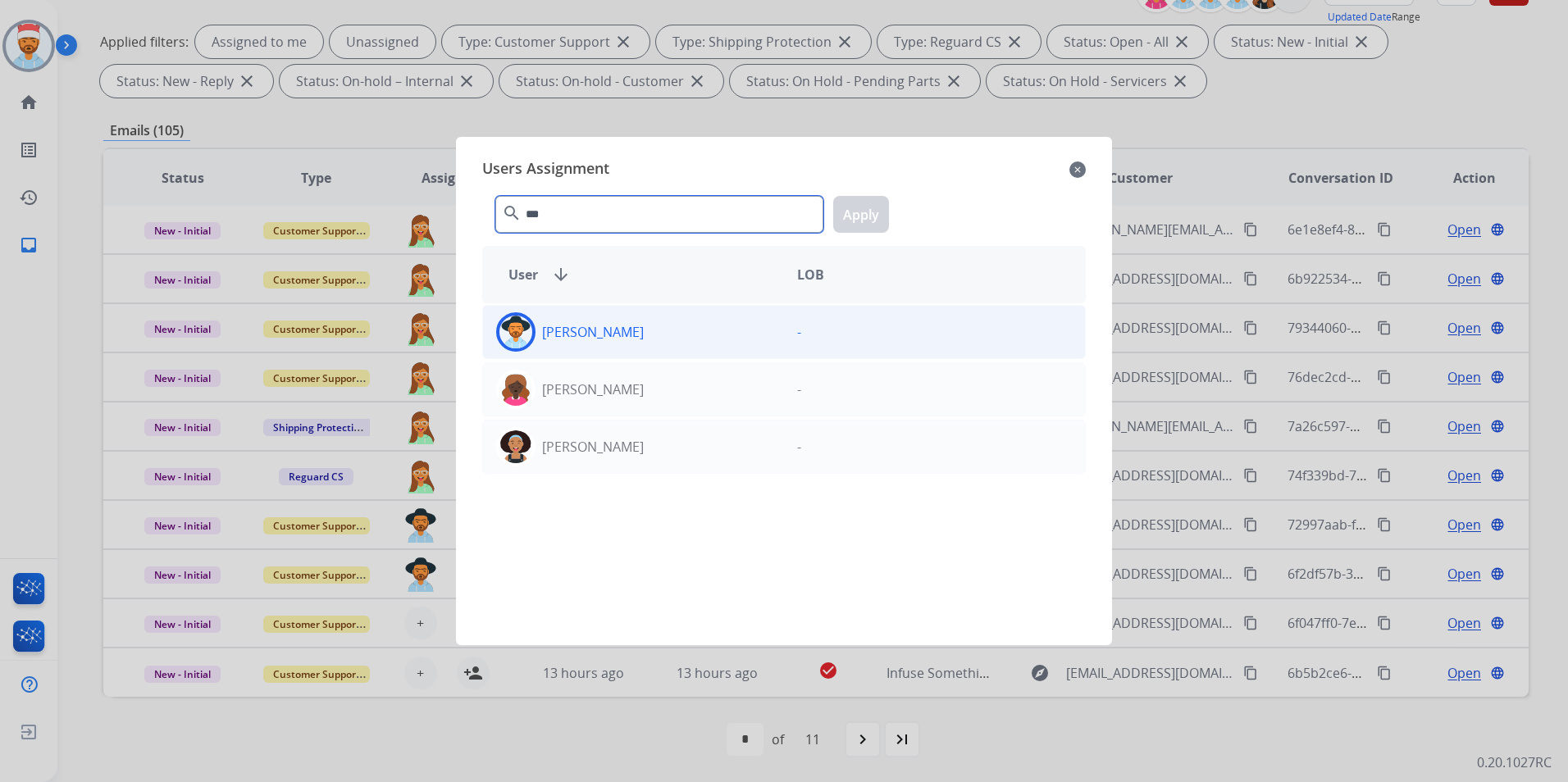
type input "***"
click at [548, 348] on div "[PERSON_NAME]" at bounding box center [633, 332] width 301 height 39
click at [860, 216] on button "Apply" at bounding box center [860, 214] width 56 height 37
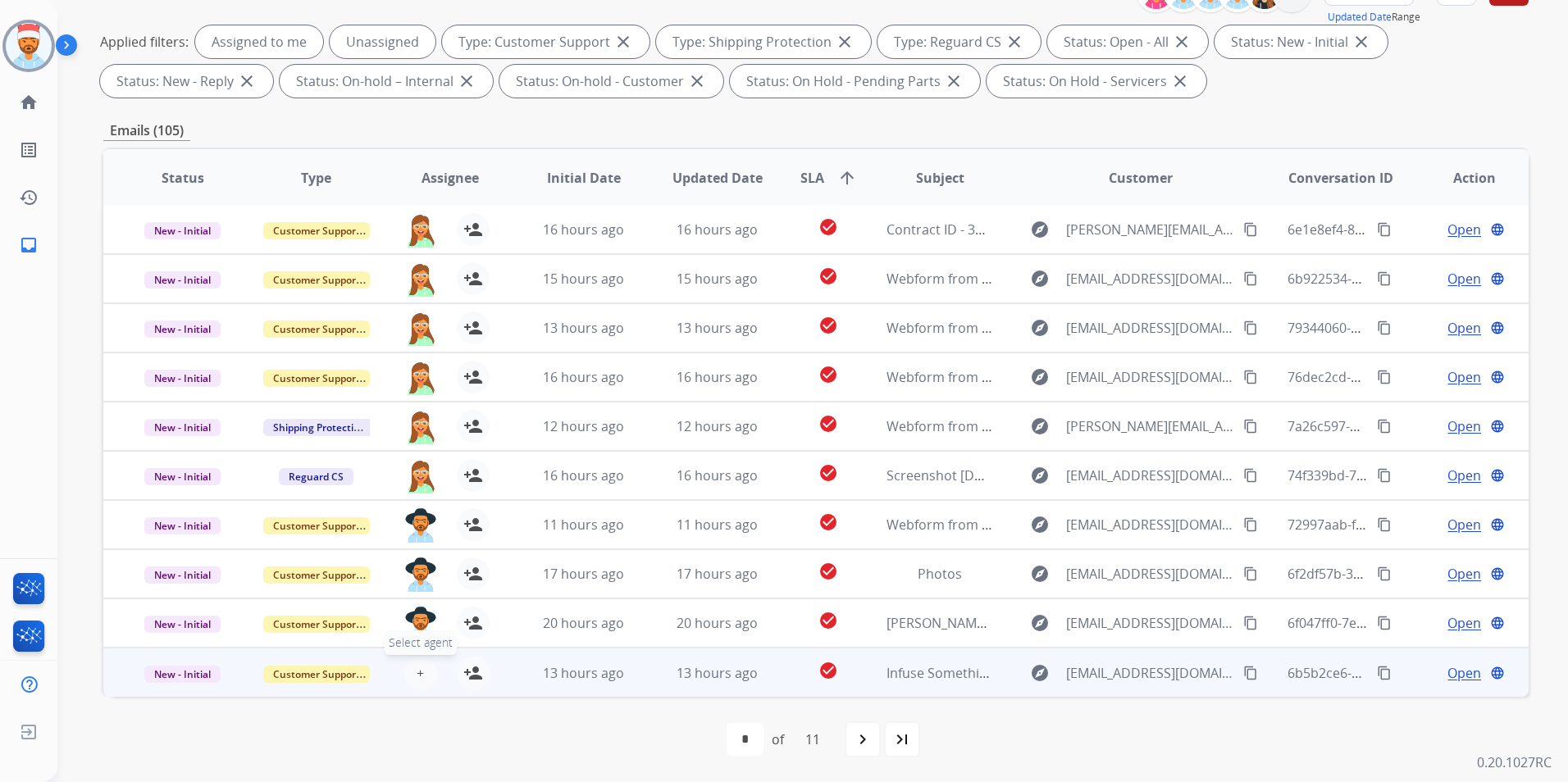
click at [425, 680] on button "+ Select agent" at bounding box center [420, 673] width 32 height 32
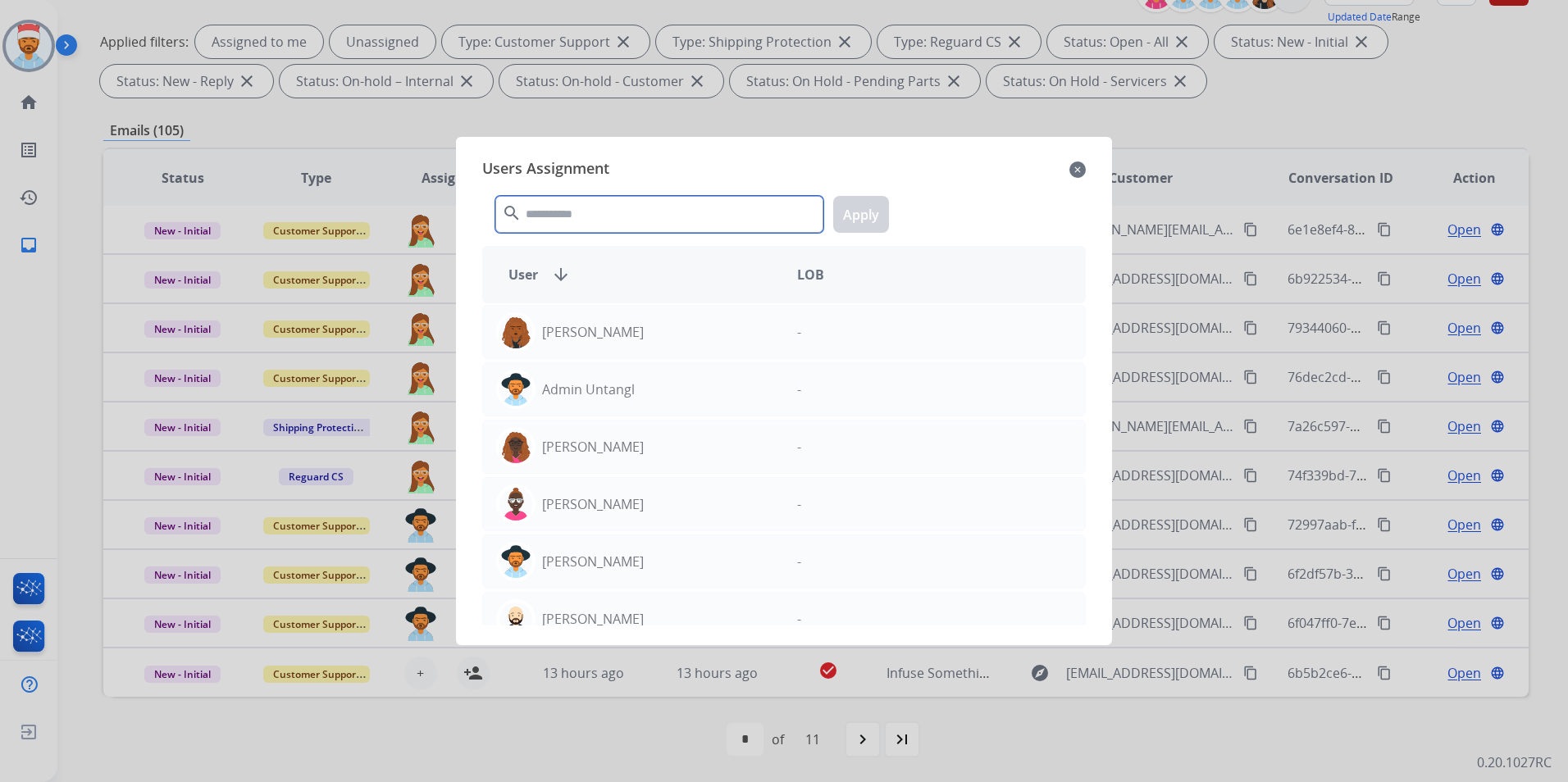
click at [648, 212] on input "text" at bounding box center [660, 214] width 328 height 37
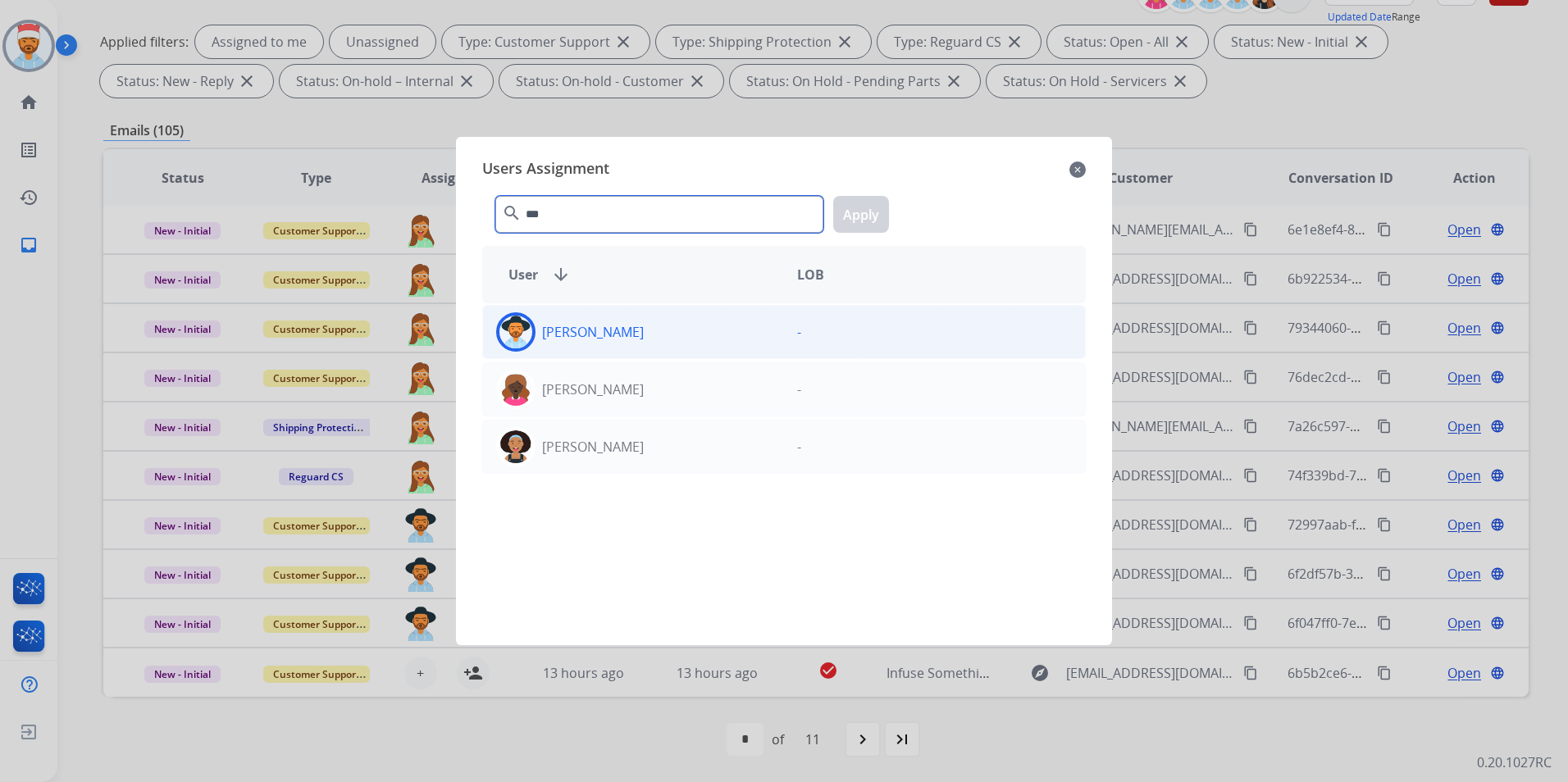
type input "***"
click at [604, 336] on p "[PERSON_NAME]" at bounding box center [592, 332] width 102 height 20
click at [867, 216] on button "Apply" at bounding box center [860, 214] width 56 height 37
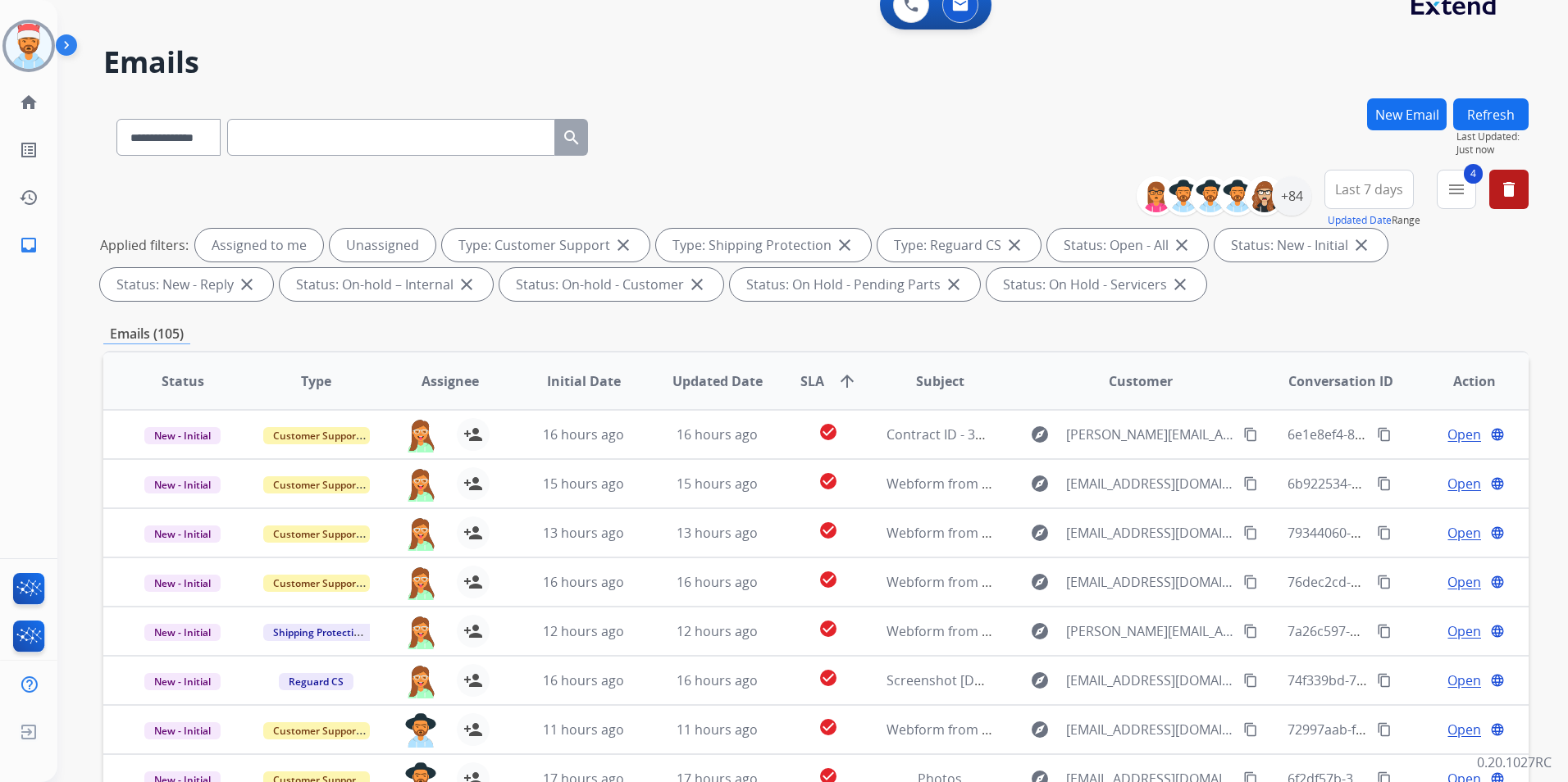
scroll to position [0, 0]
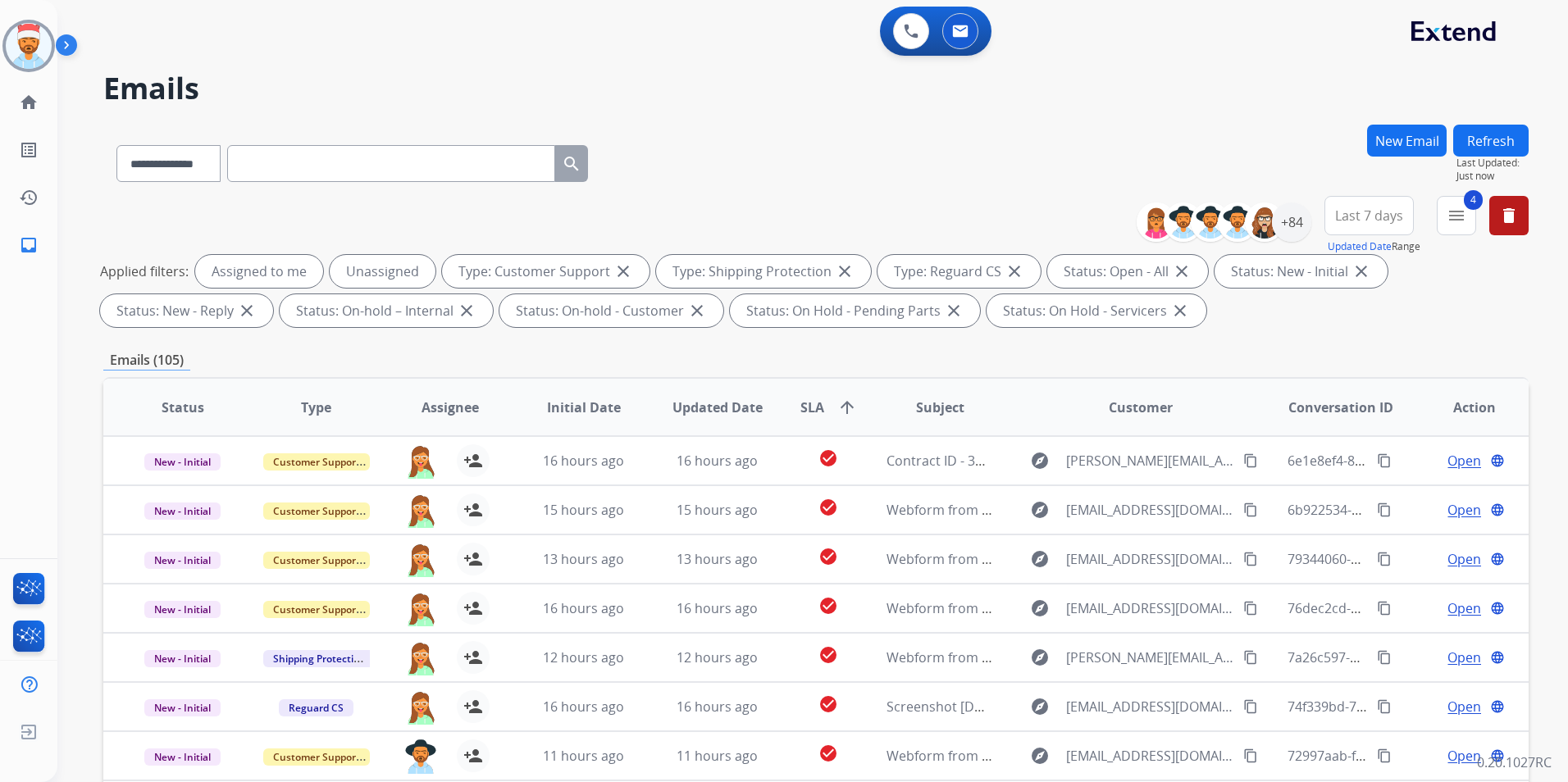
drag, startPoint x: 1487, startPoint y: 141, endPoint x: 1483, endPoint y: 154, distance: 13.6
click at [1488, 141] on button "Refresh" at bounding box center [1490, 140] width 75 height 32
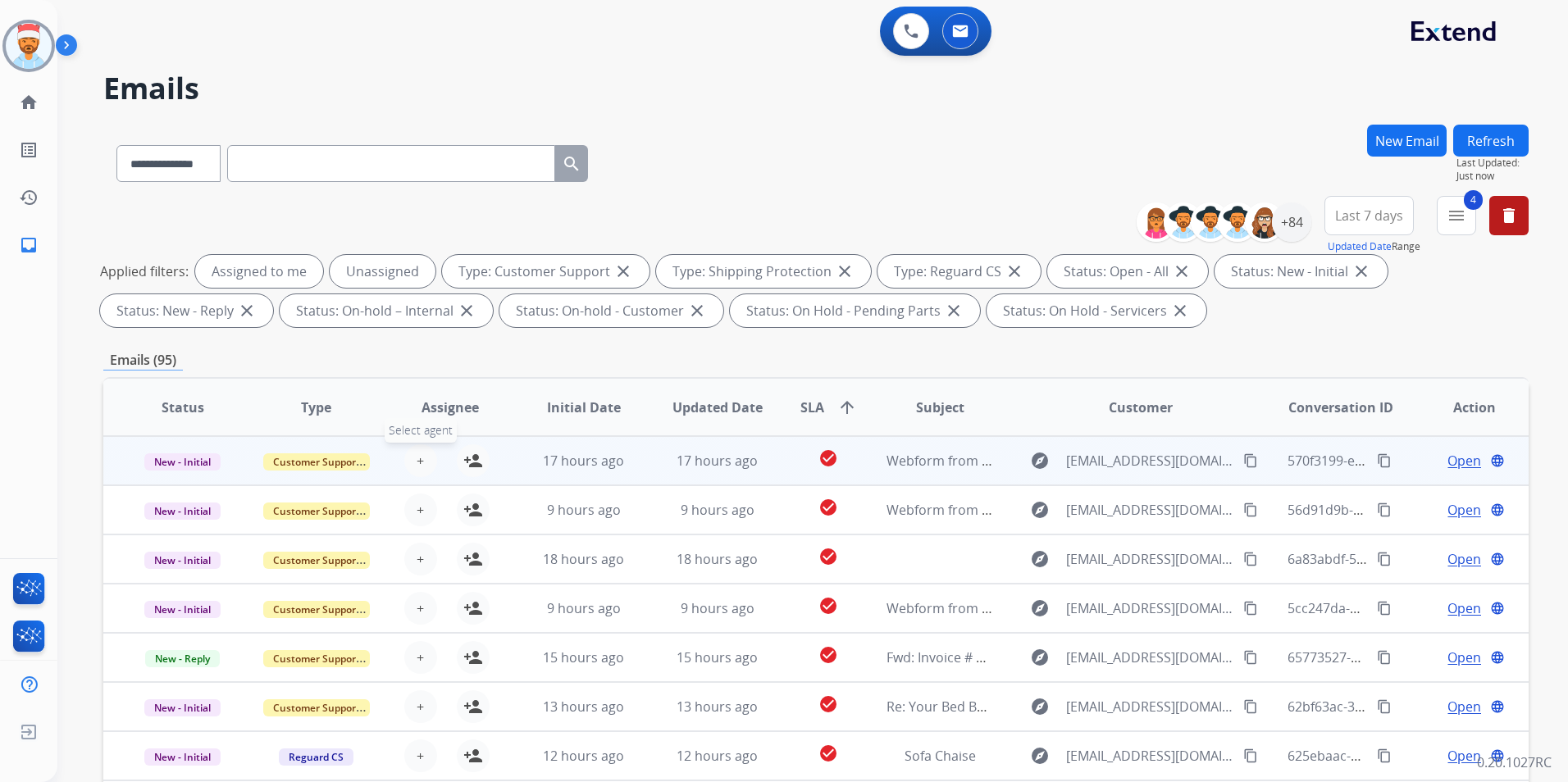
click at [417, 456] on span "+" at bounding box center [420, 461] width 8 height 20
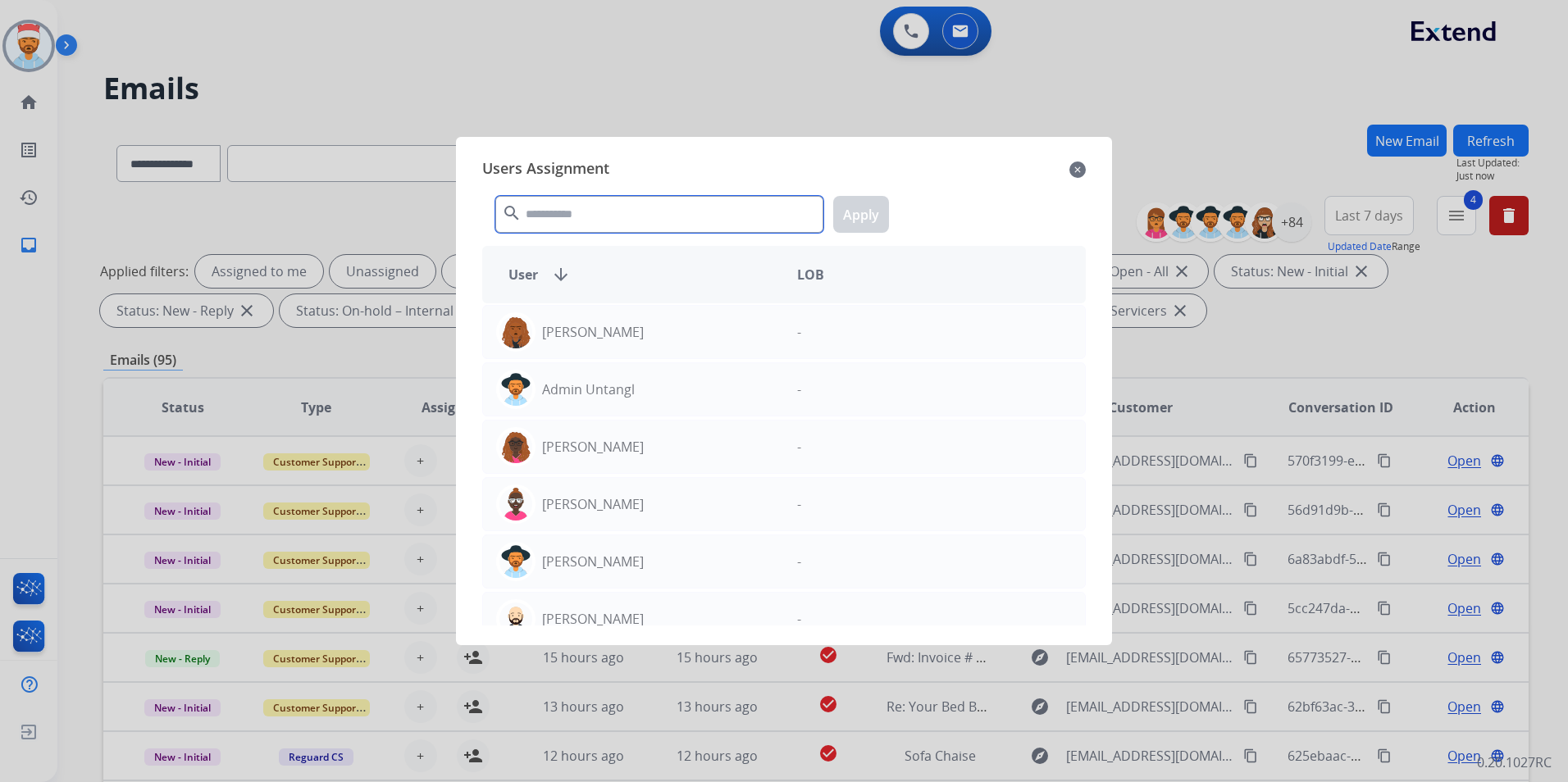
click at [571, 212] on input "text" at bounding box center [660, 214] width 328 height 37
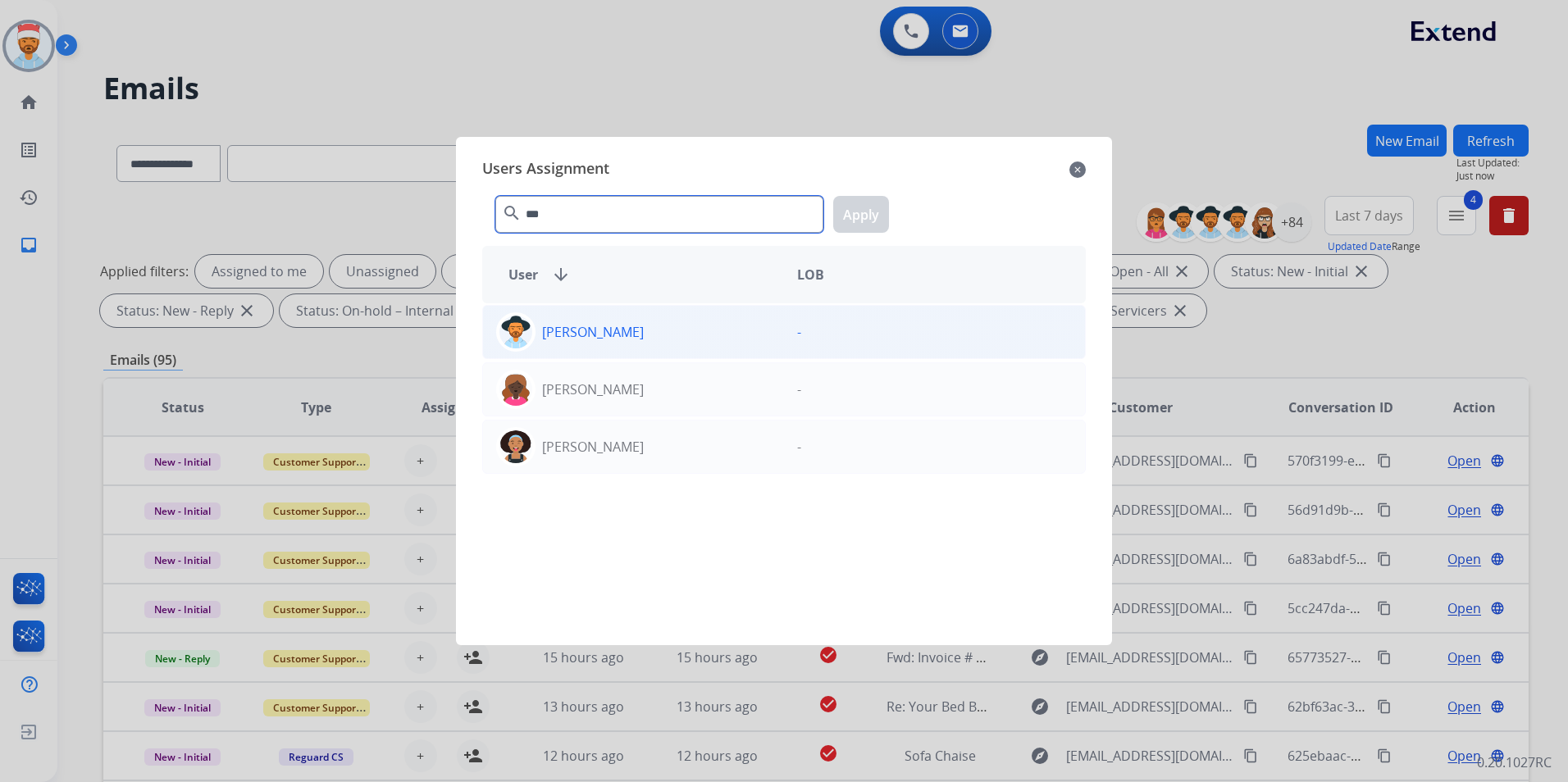
type input "***"
click at [566, 337] on p "[PERSON_NAME]" at bounding box center [592, 332] width 102 height 20
drag, startPoint x: 877, startPoint y: 215, endPoint x: 830, endPoint y: 256, distance: 62.4
click at [875, 215] on button "Apply" at bounding box center [860, 214] width 56 height 37
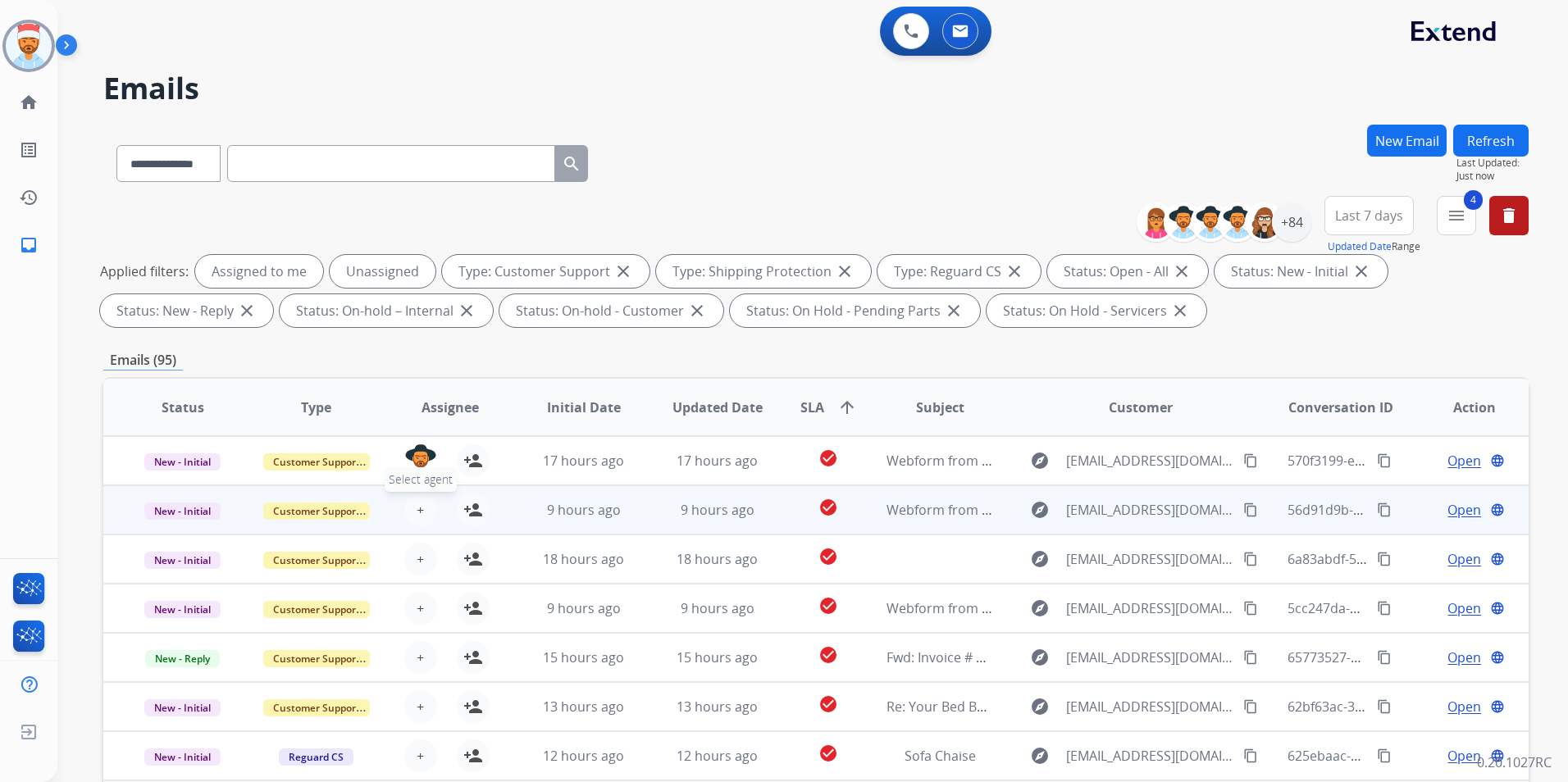
click at [414, 512] on button "+ Select agent" at bounding box center [420, 510] width 32 height 32
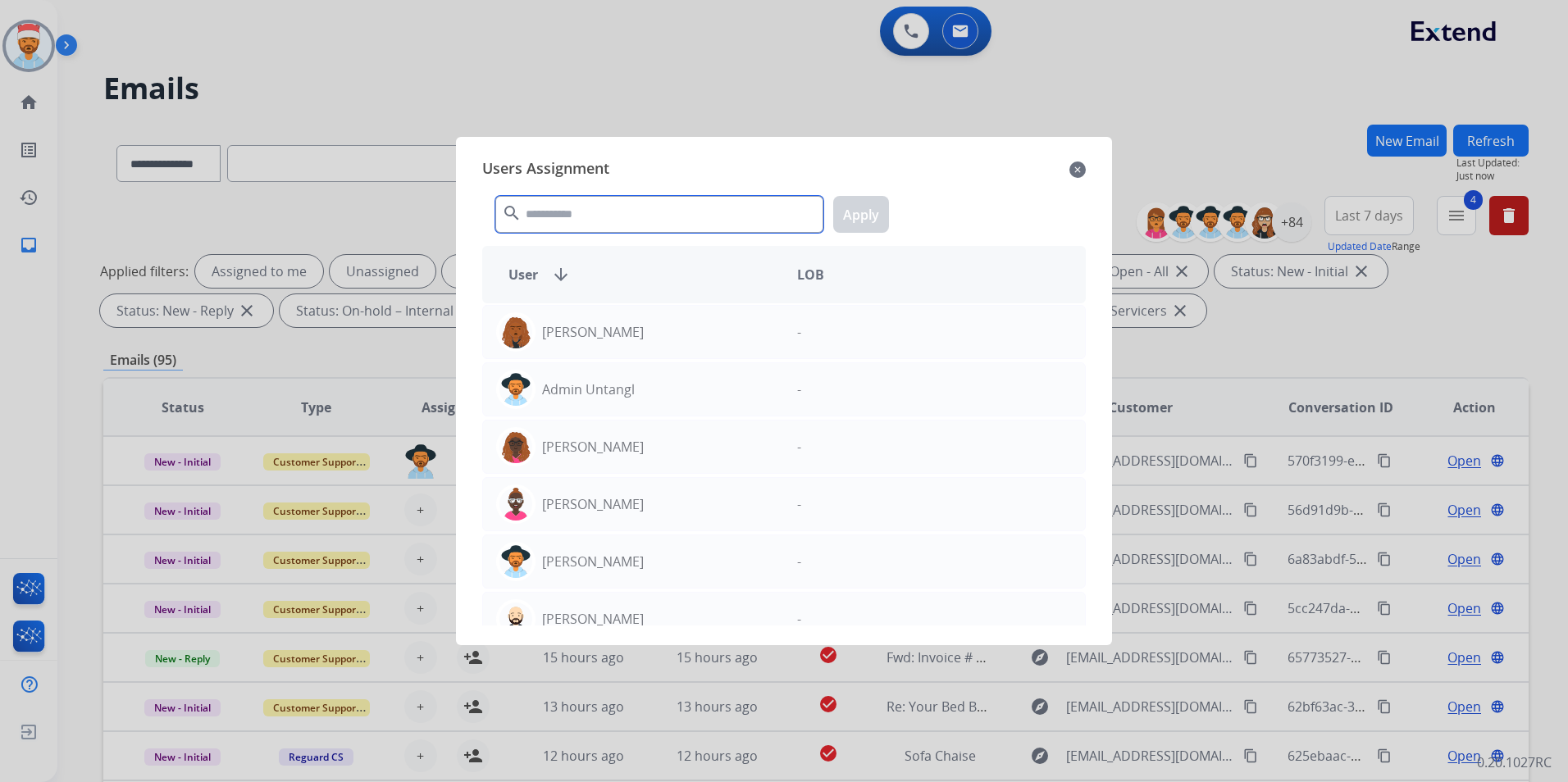
click at [609, 205] on input "text" at bounding box center [660, 214] width 328 height 37
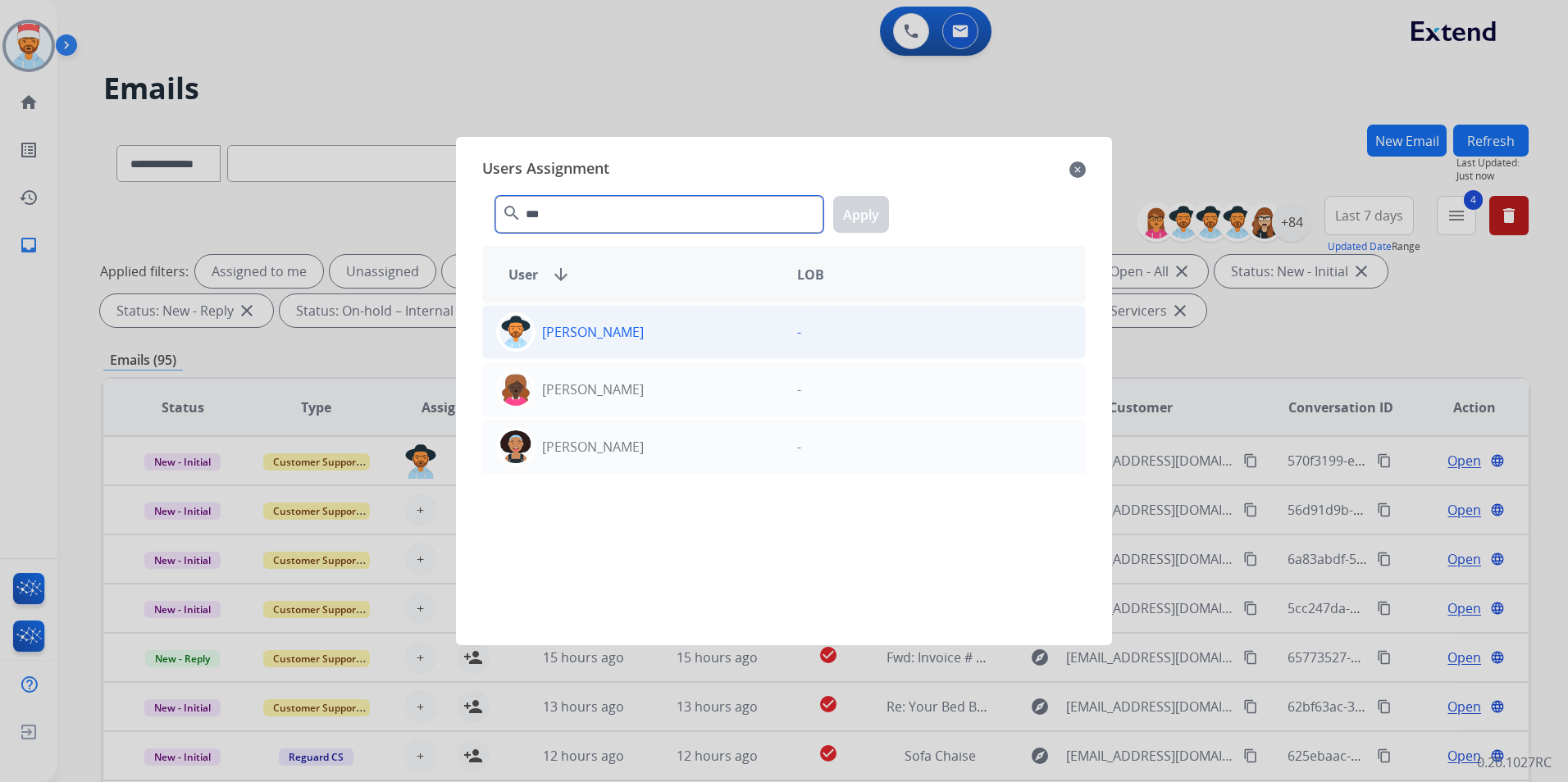
type input "***"
click at [571, 340] on p "[PERSON_NAME]" at bounding box center [592, 332] width 102 height 20
click at [877, 217] on button "Apply" at bounding box center [860, 214] width 56 height 37
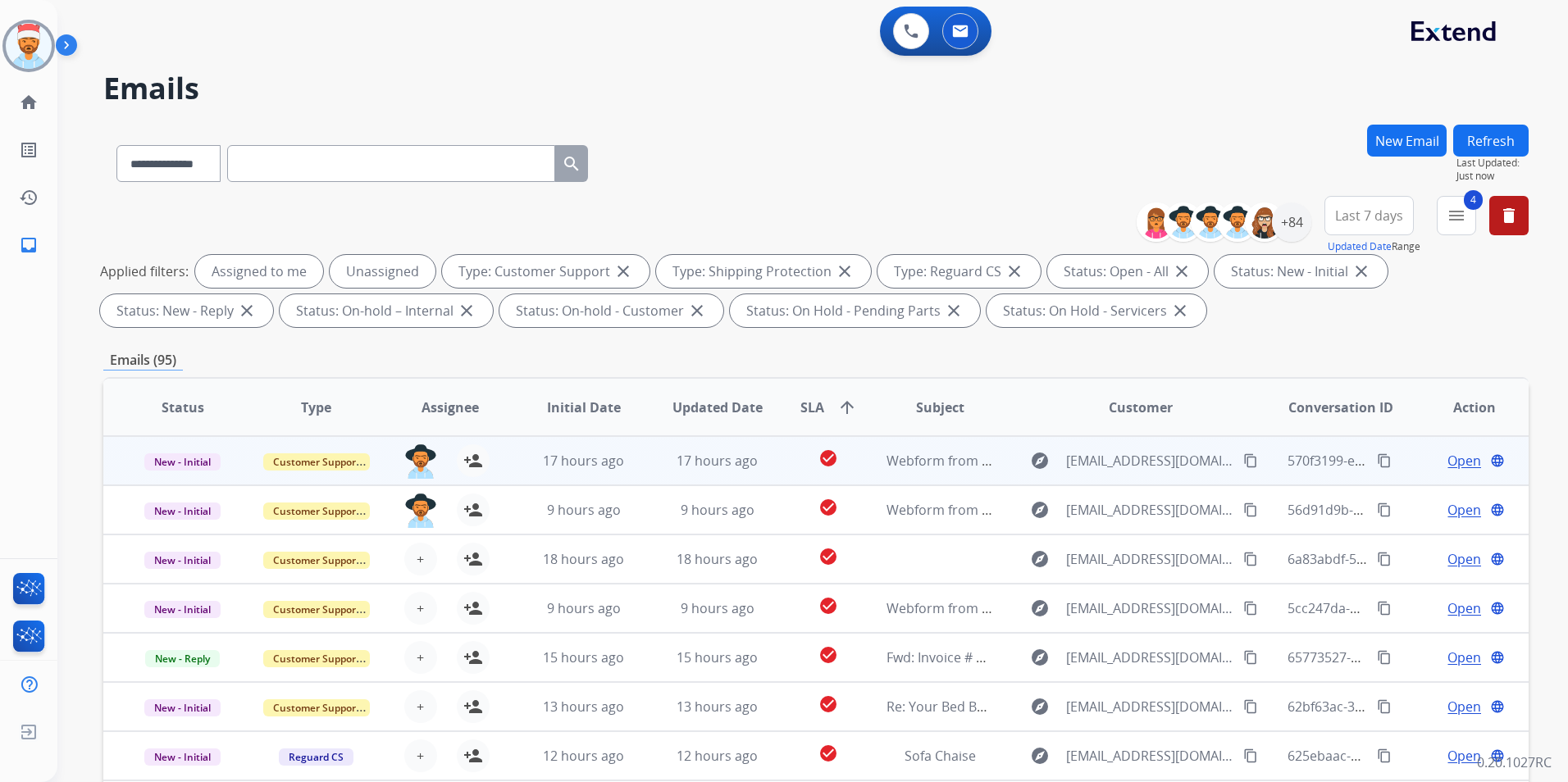
scroll to position [2, 0]
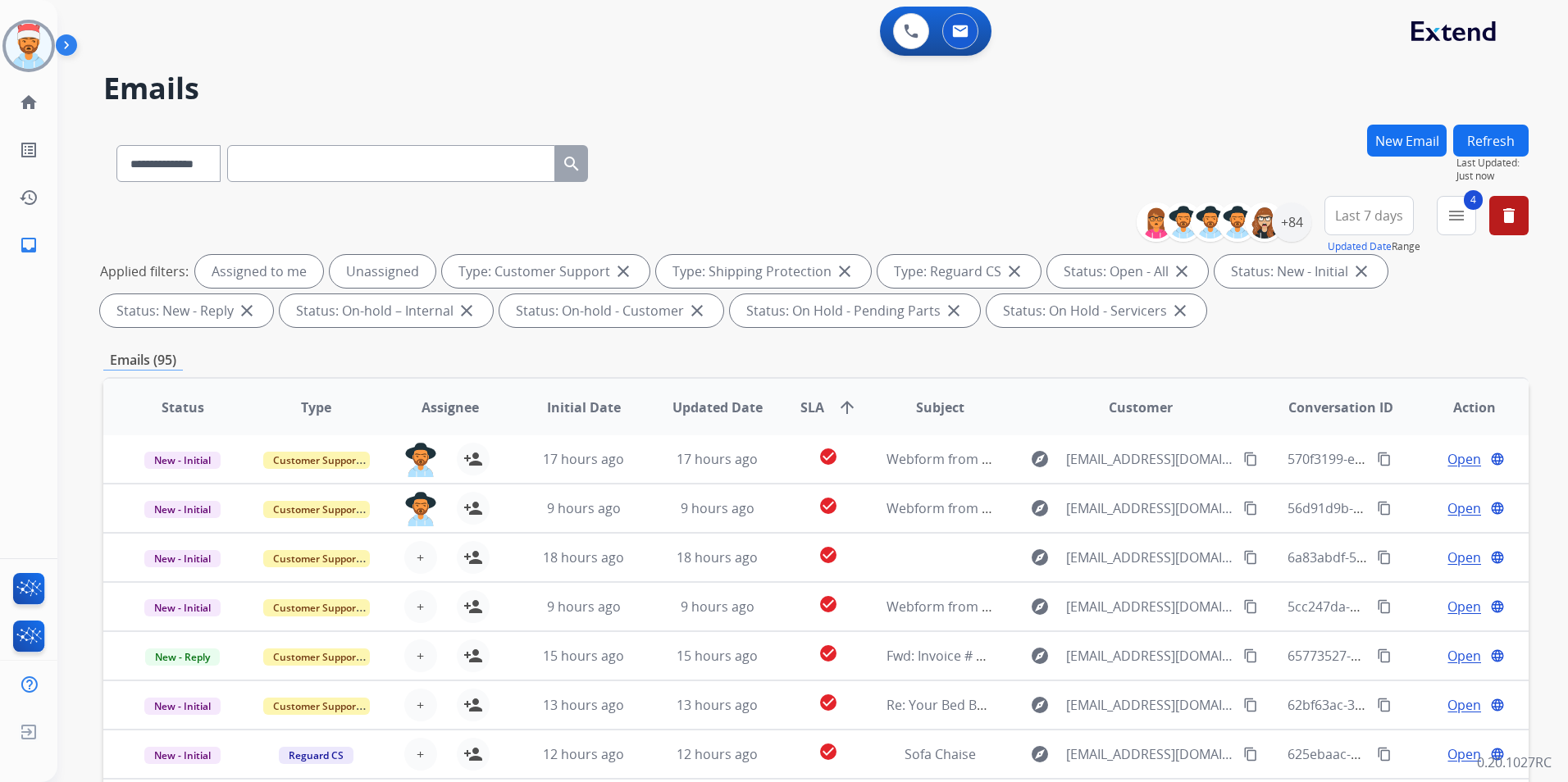
click at [799, 145] on div "**********" at bounding box center [816, 160] width 1425 height 71
